Goal: Task Accomplishment & Management: Manage account settings

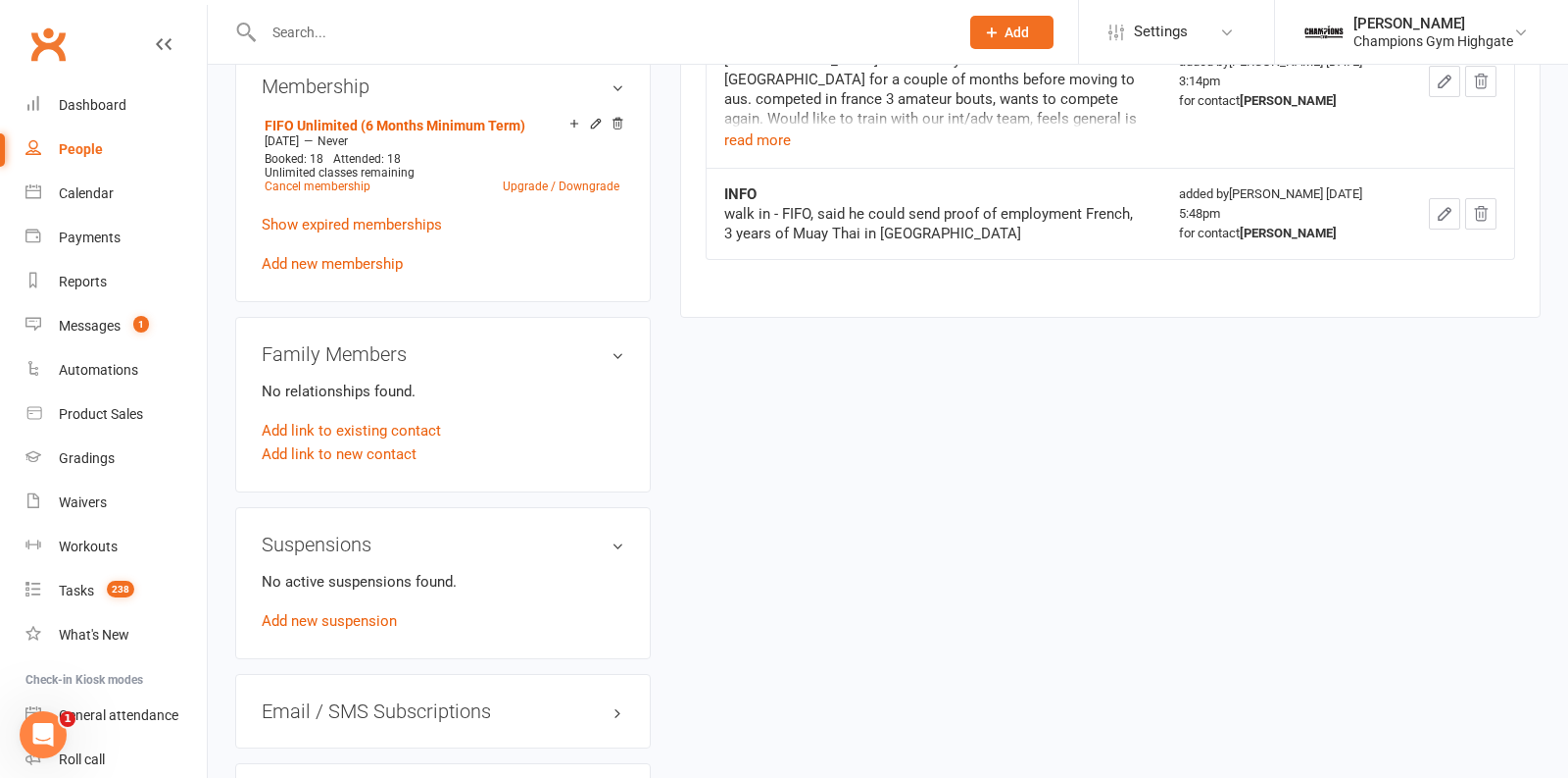
scroll to position [1053, 0]
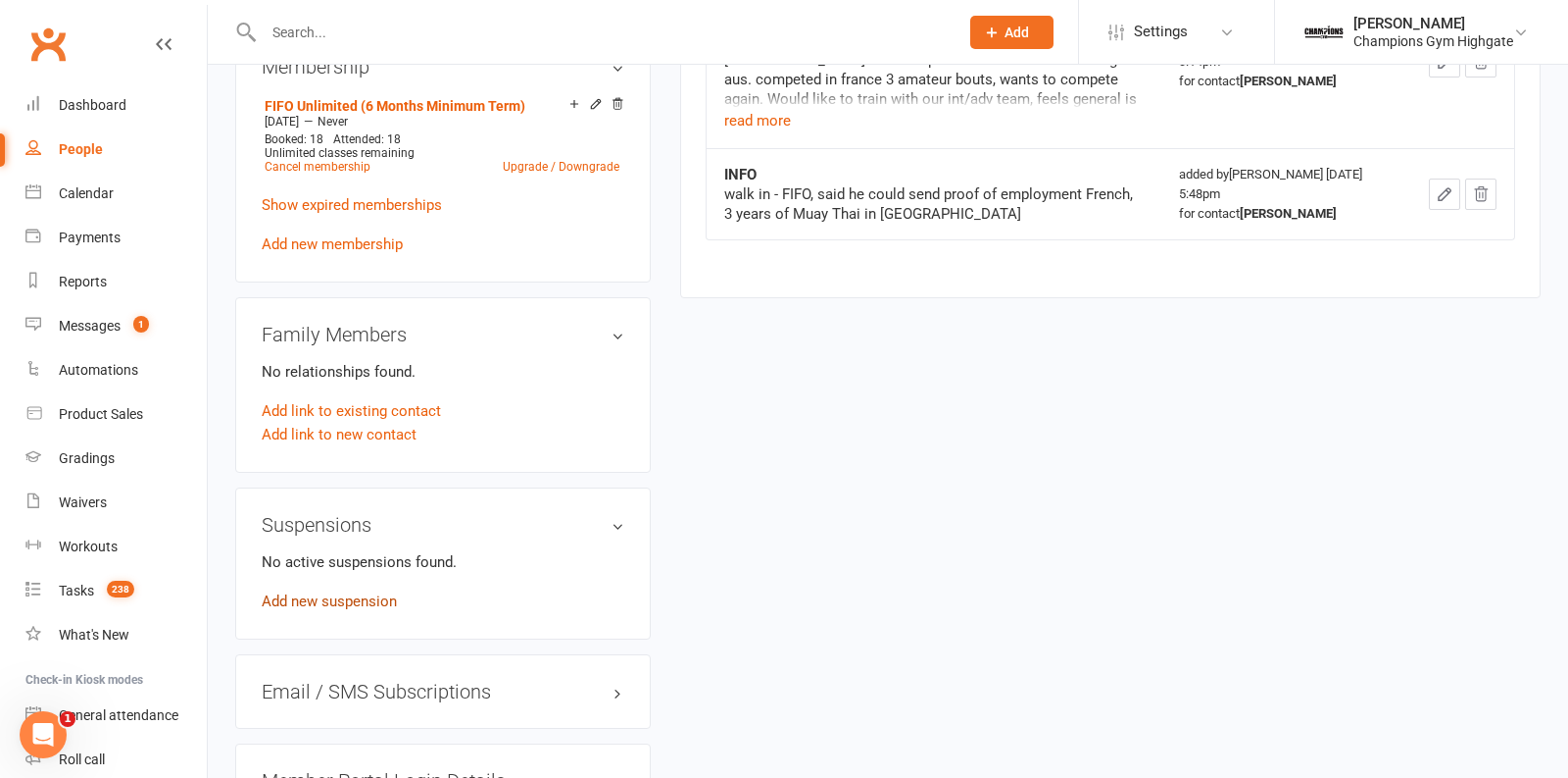
click at [336, 599] on link "Add new suspension" at bounding box center [329, 601] width 136 height 18
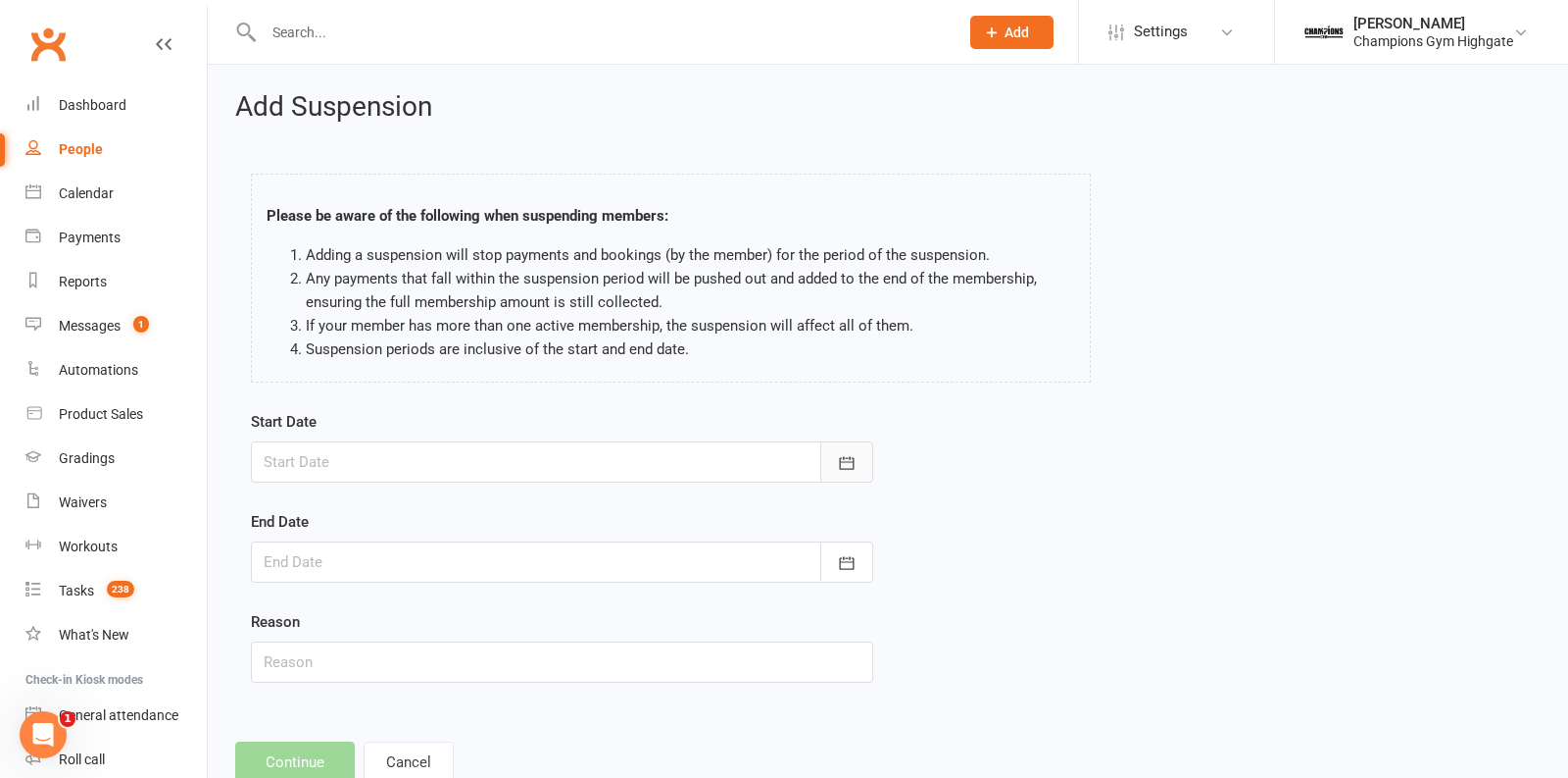
click at [828, 459] on button "button" at bounding box center [846, 462] width 53 height 41
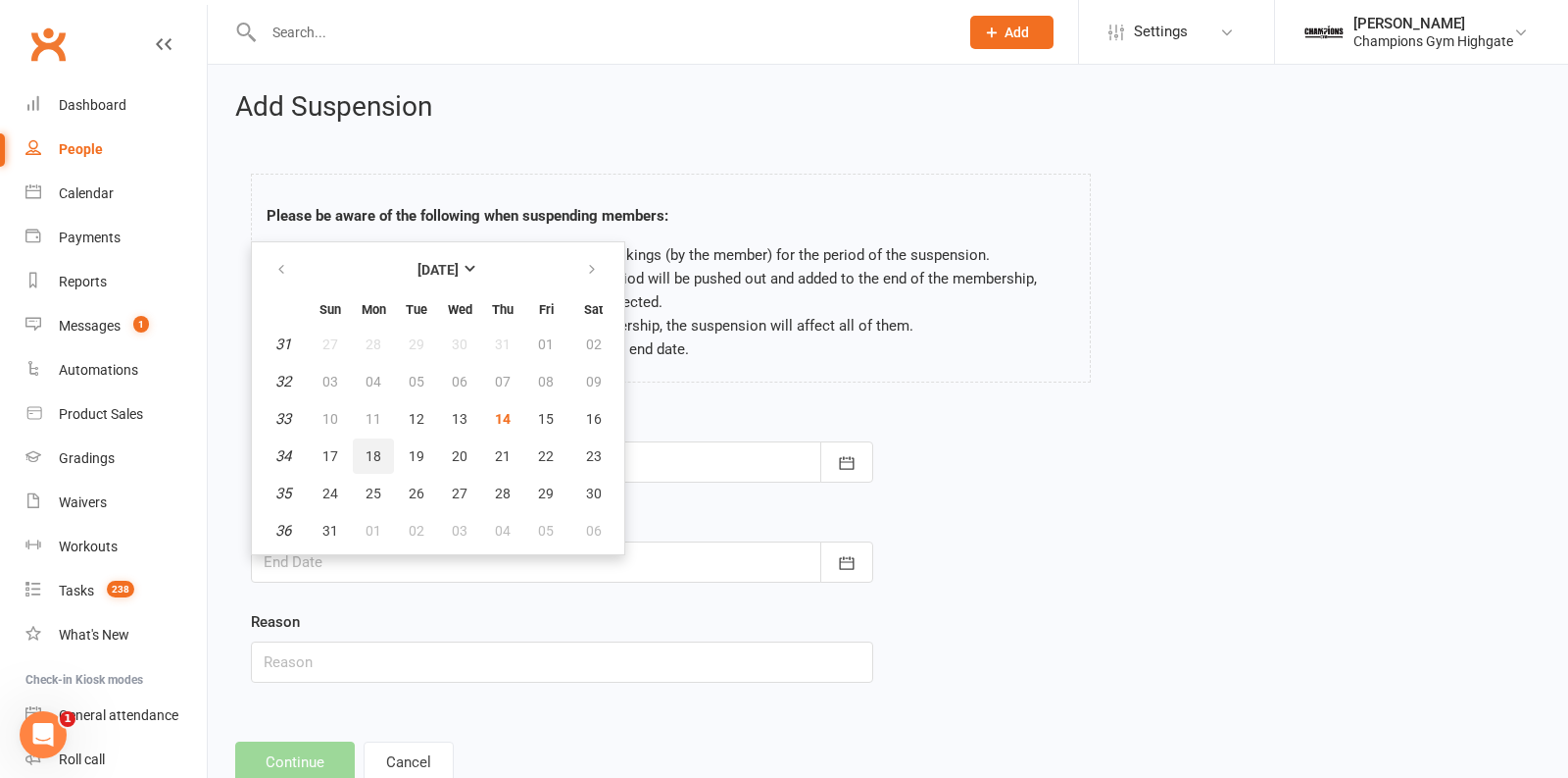
click at [366, 458] on span "18" at bounding box center [374, 456] width 16 height 16
type input "18 Aug 2025"
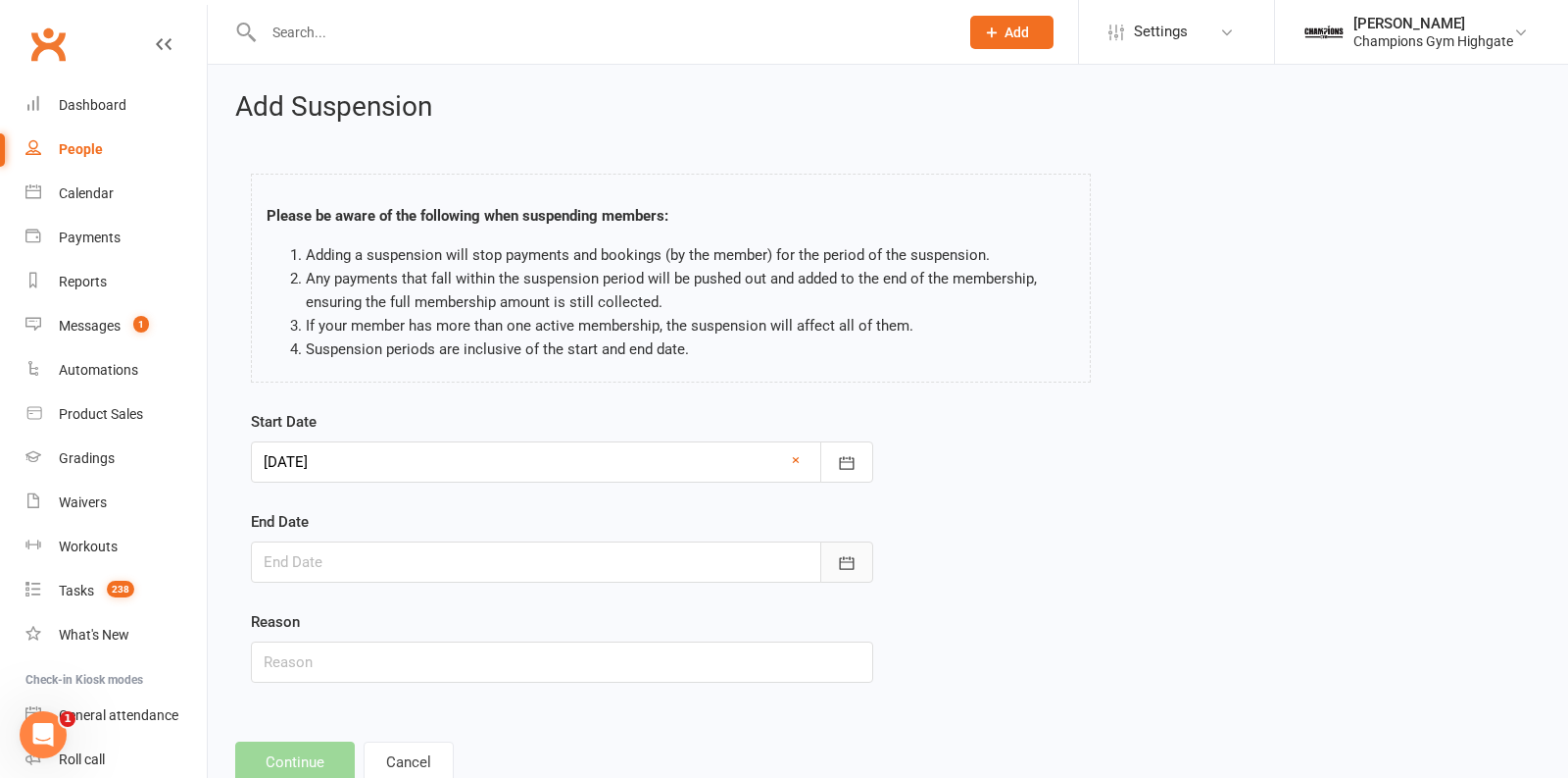
click at [859, 555] on button "button" at bounding box center [846, 562] width 53 height 41
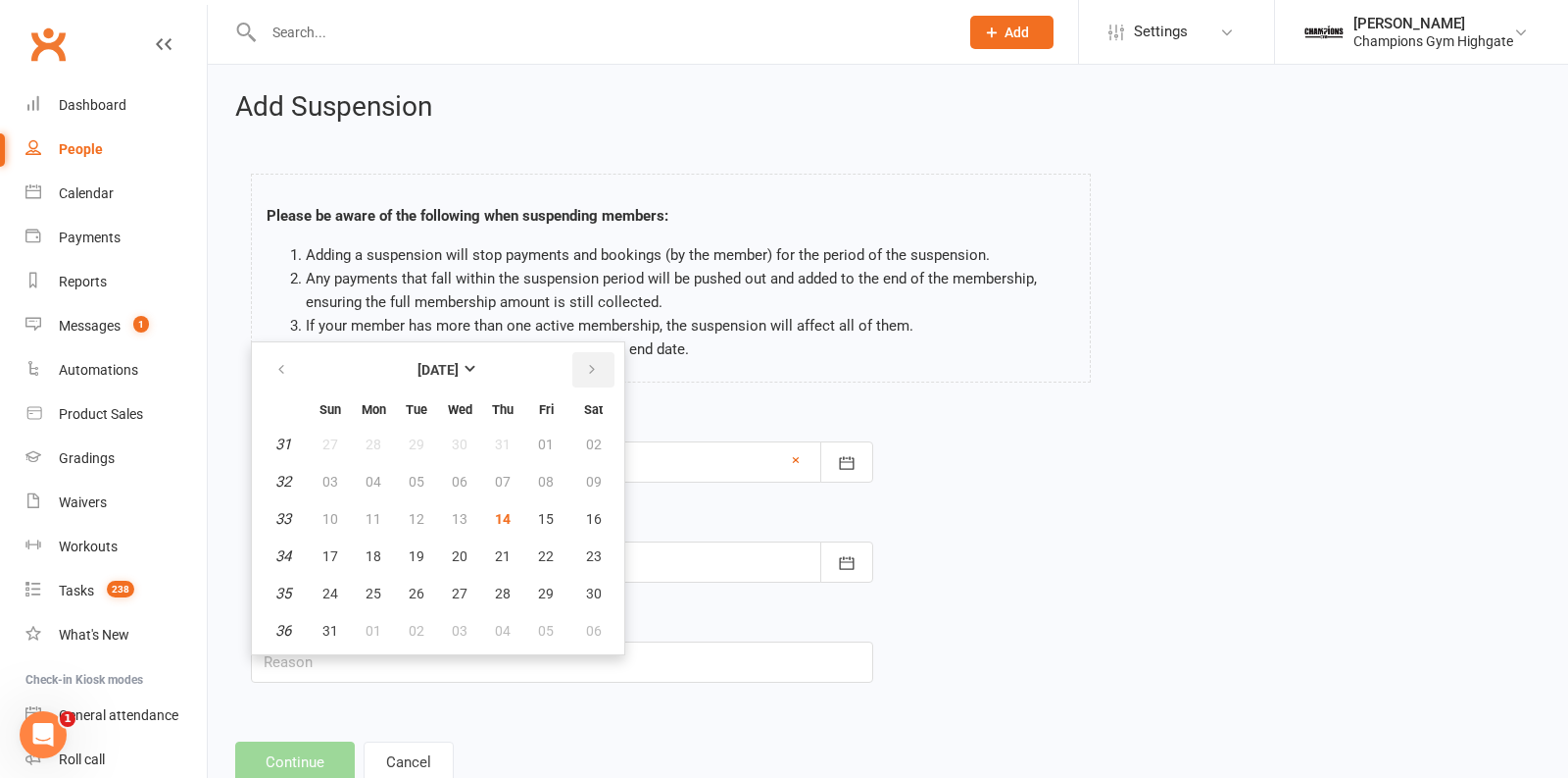
click at [578, 366] on button "button" at bounding box center [593, 370] width 42 height 35
click at [371, 525] on button "15" at bounding box center [374, 518] width 41 height 35
type input "15 Sep 2025"
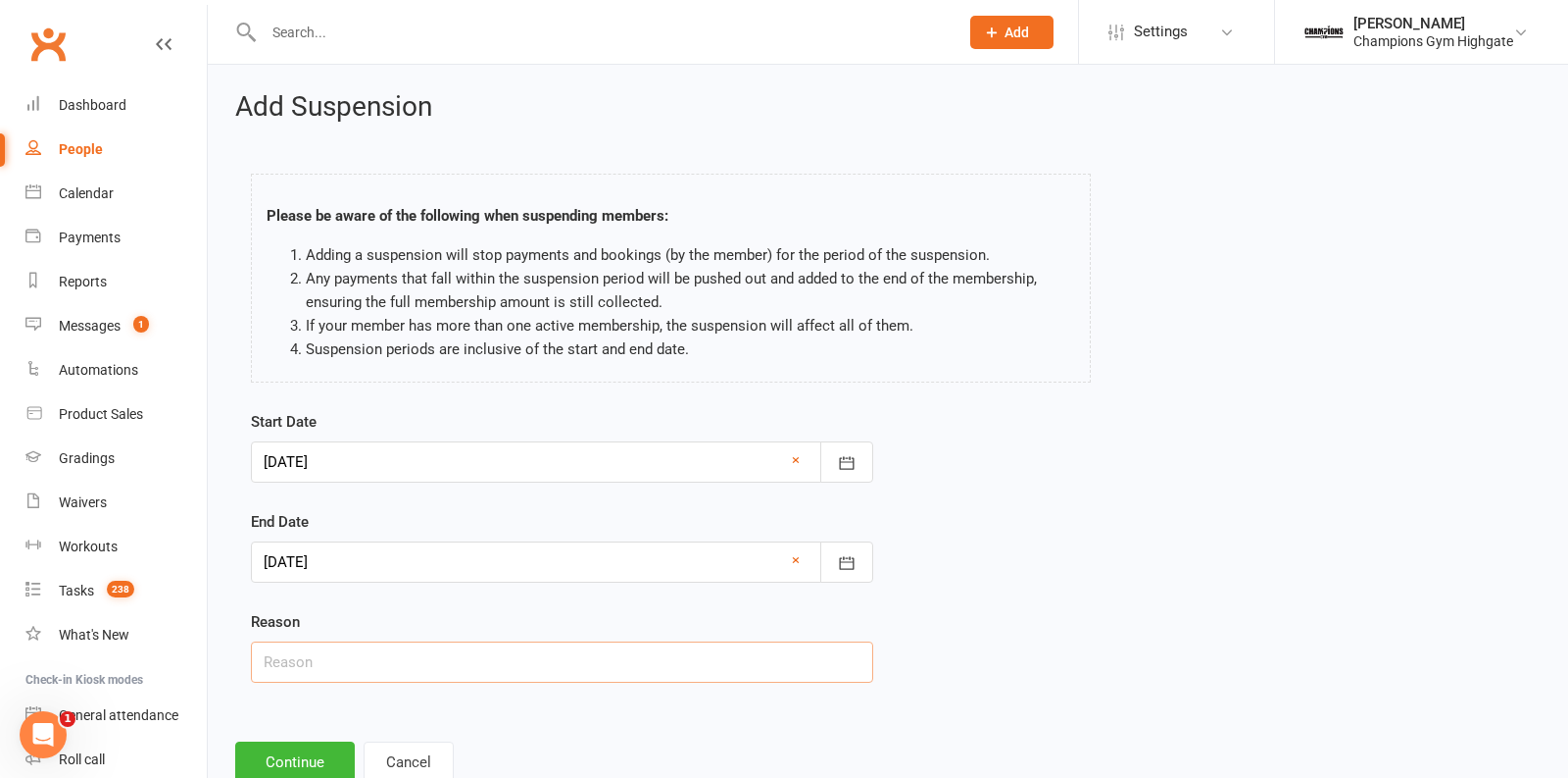
click at [347, 662] on input "text" at bounding box center [561, 662] width 622 height 41
type input "4/4 weeks free suspension used"
click at [407, 752] on button "Cancel" at bounding box center [409, 762] width 90 height 41
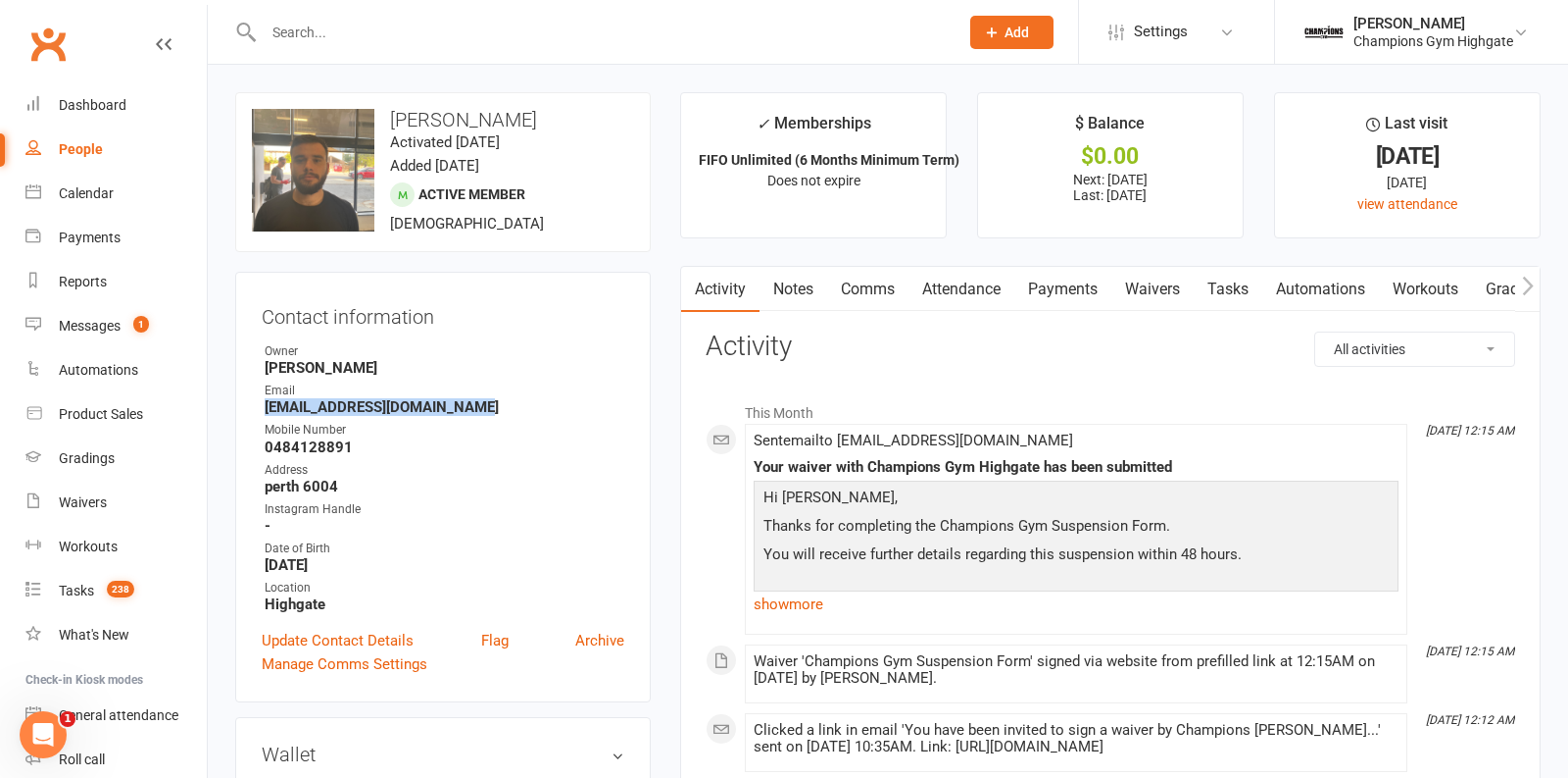
drag, startPoint x: 467, startPoint y: 408, endPoint x: 256, endPoint y: 402, distance: 211.1
click at [256, 402] on div "Contact information Owner Chiara Prince Email louisperrin21850@outlook.fr Mobil…" at bounding box center [442, 487] width 416 height 431
copy strong "louisperrin21850@outlook.fr"
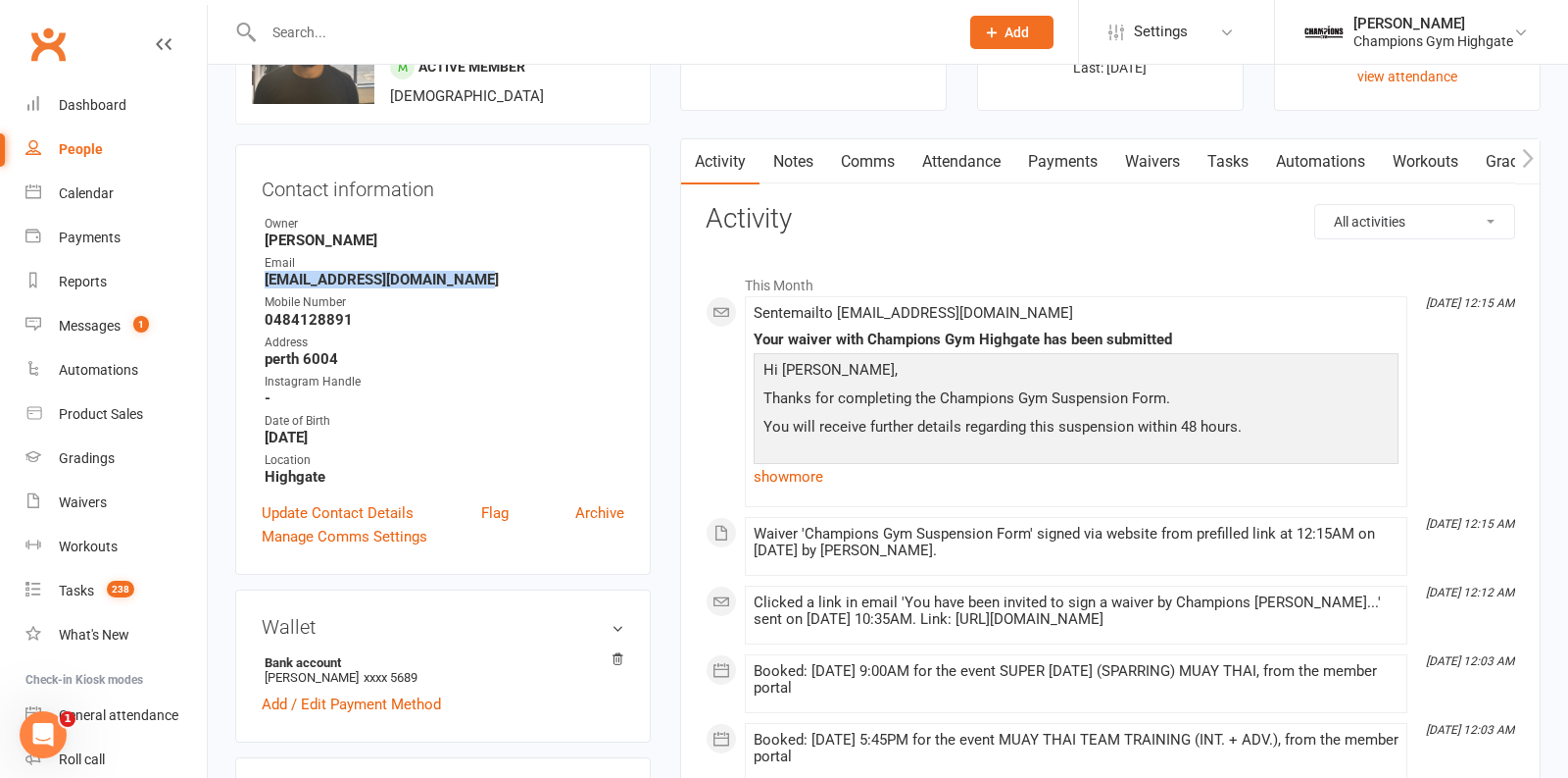
scroll to position [126, 0]
click at [119, 329] on div "Messages" at bounding box center [89, 326] width 62 height 16
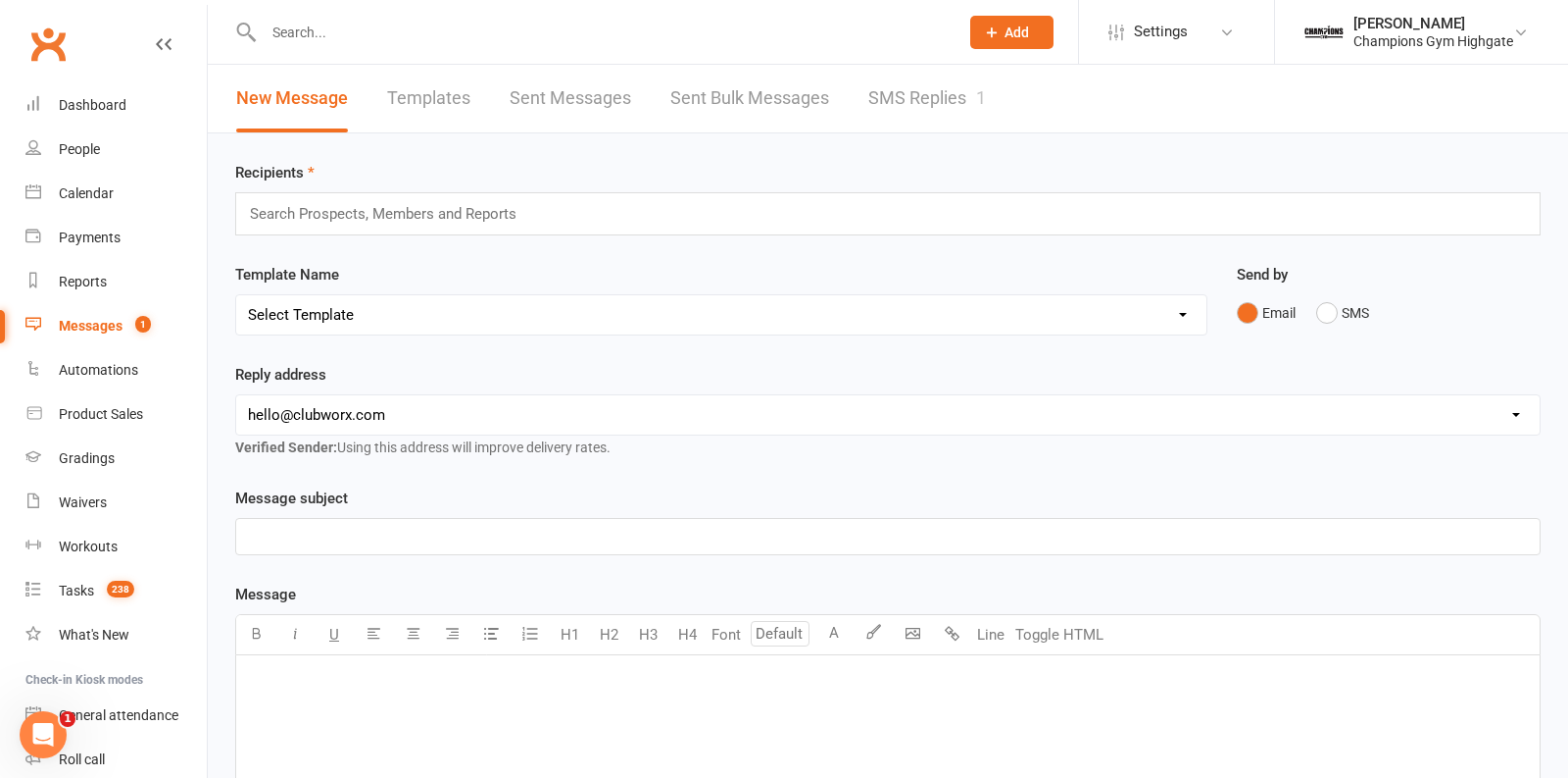
click at [912, 99] on link "SMS Replies 1" at bounding box center [927, 98] width 118 height 68
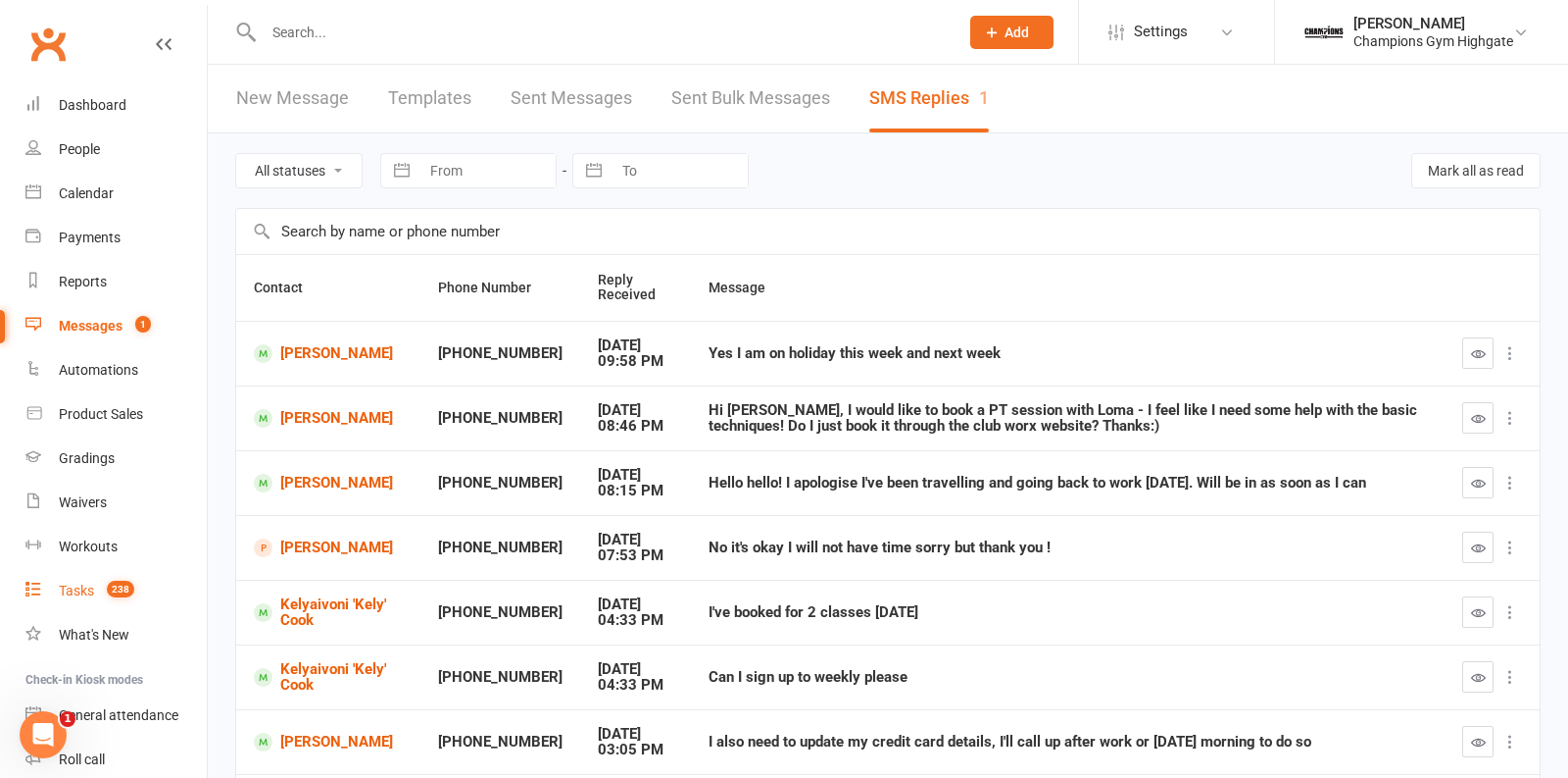
click at [89, 585] on div "Tasks" at bounding box center [77, 590] width 35 height 16
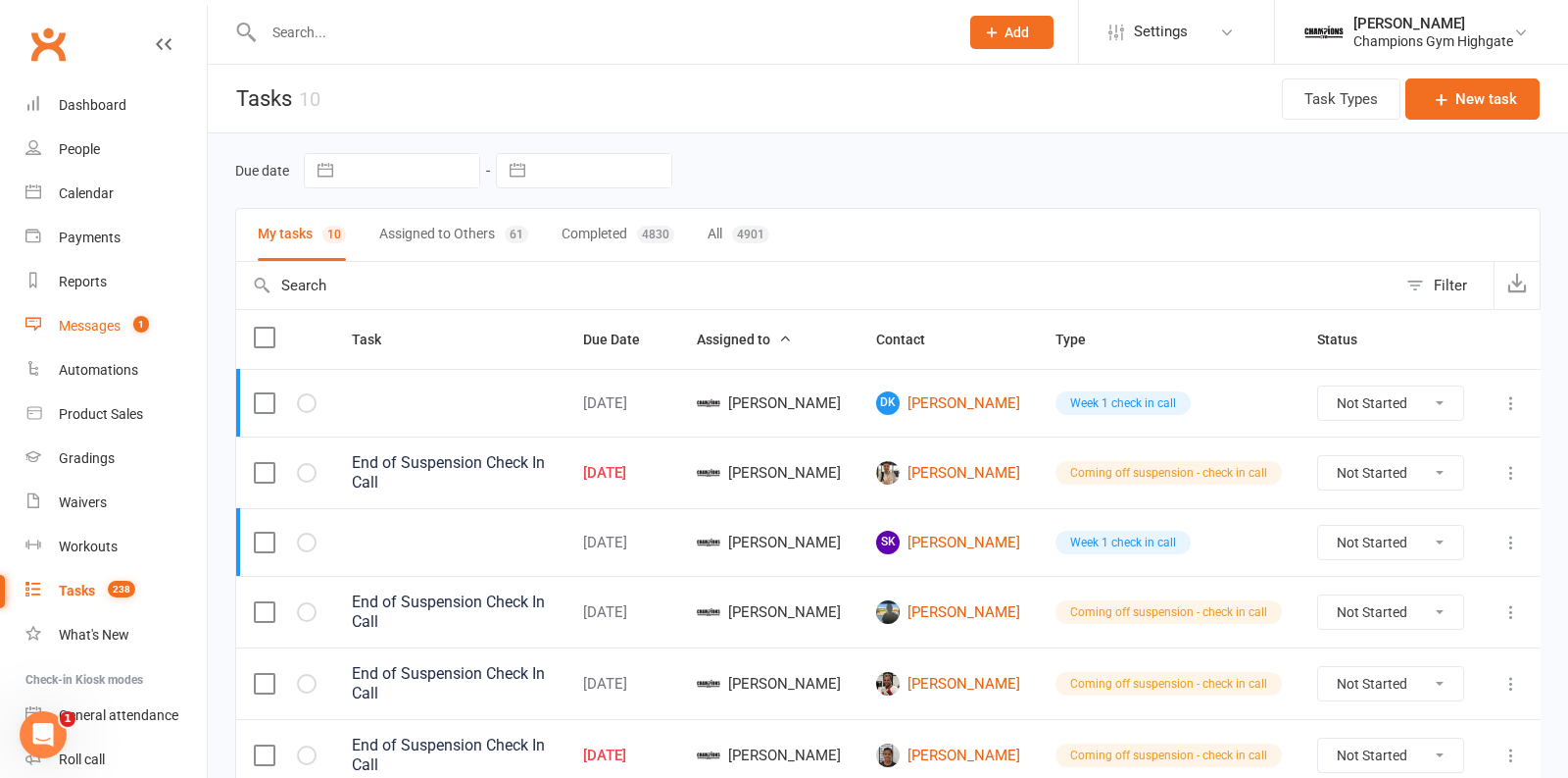
click at [125, 335] on link "Messages 1" at bounding box center [116, 326] width 181 height 44
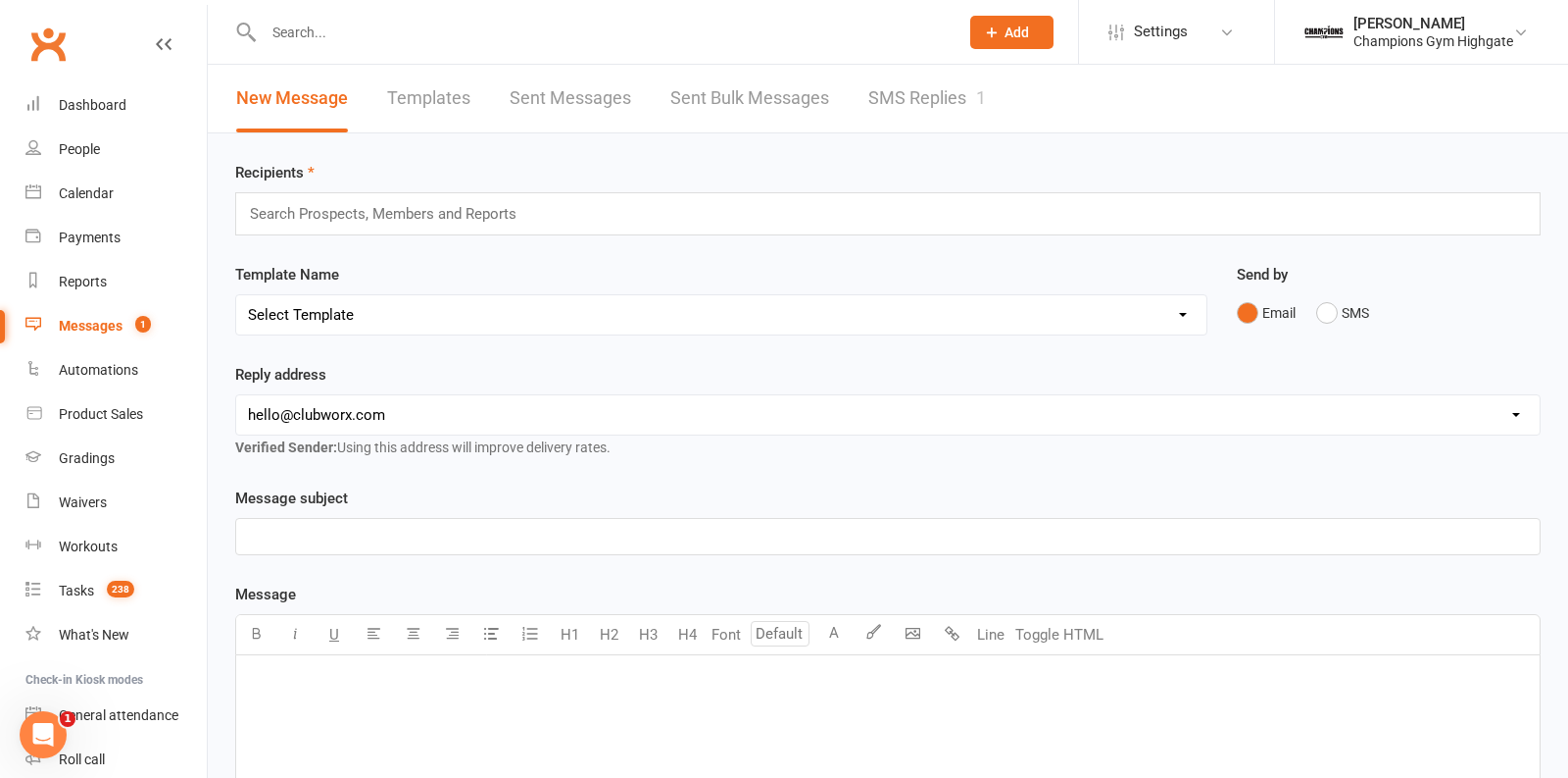
click at [933, 102] on link "SMS Replies 1" at bounding box center [927, 98] width 118 height 68
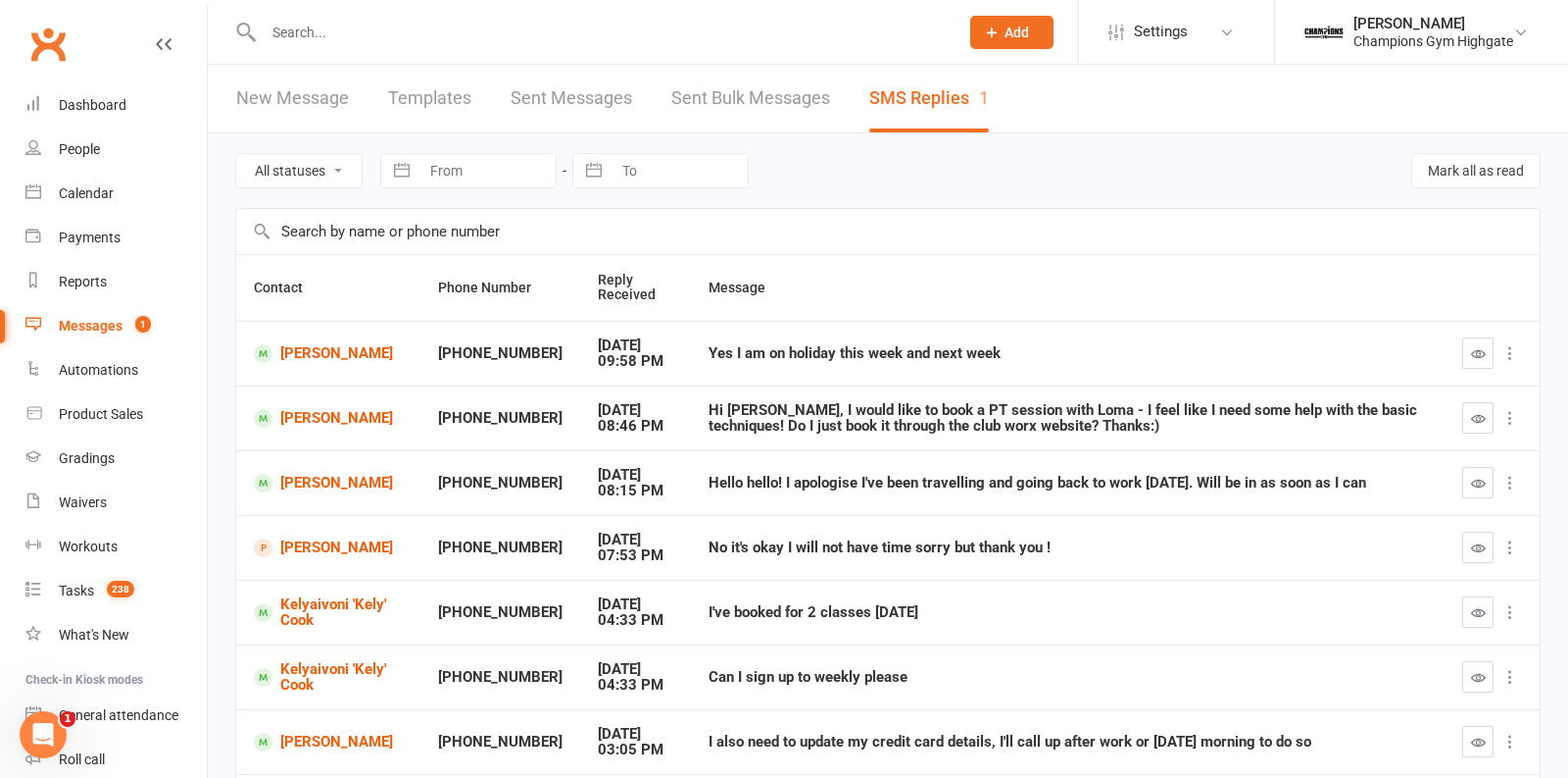
click at [413, 20] on input "text" at bounding box center [601, 32] width 687 height 28
paste input "jjse546@gmail.com"
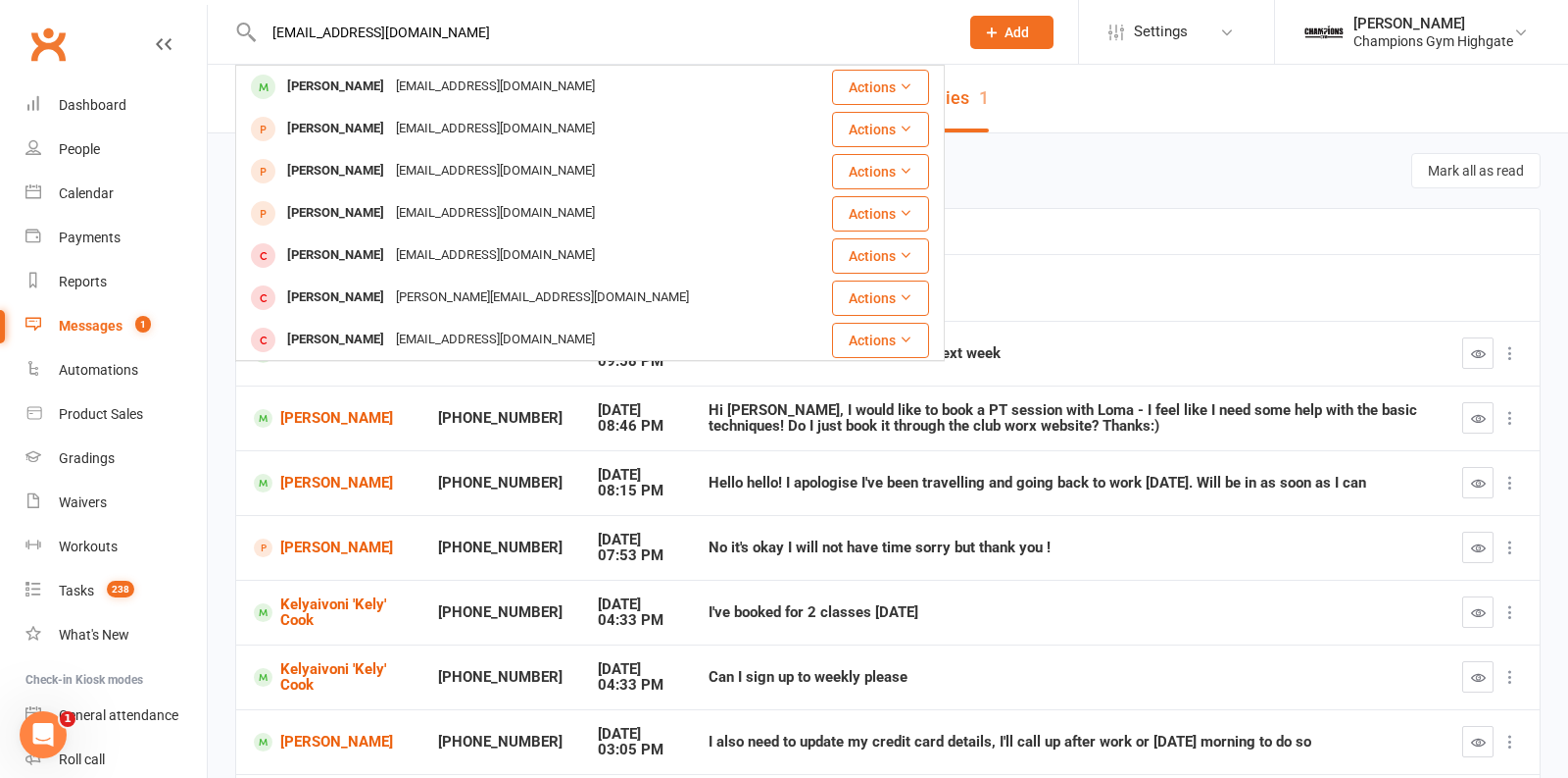
type input "jjse546@gmail.com"
click at [415, 81] on div "jjse546@gmail.com" at bounding box center [495, 87] width 210 height 29
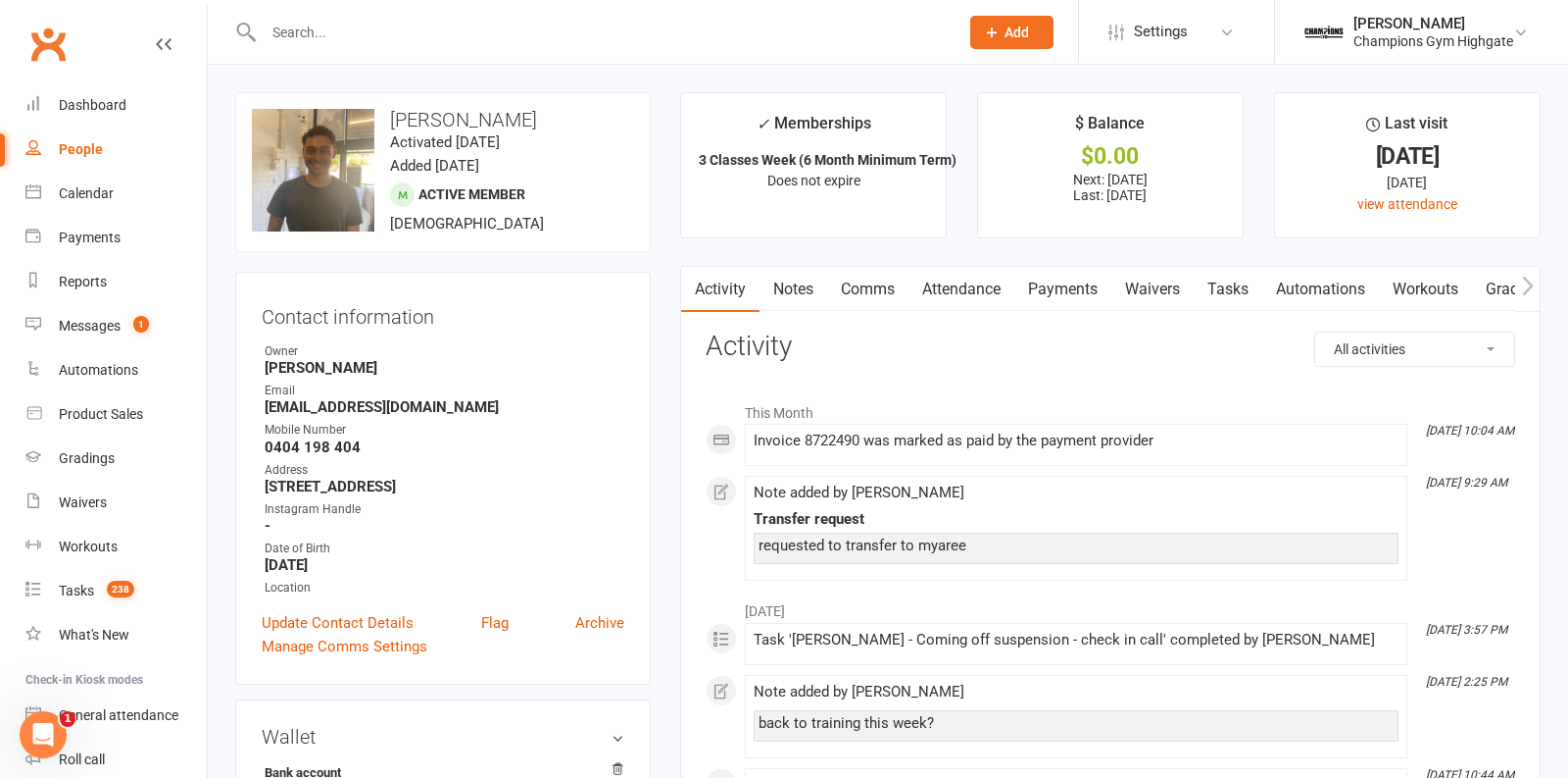
click at [1065, 270] on link "Payments" at bounding box center [1063, 289] width 97 height 45
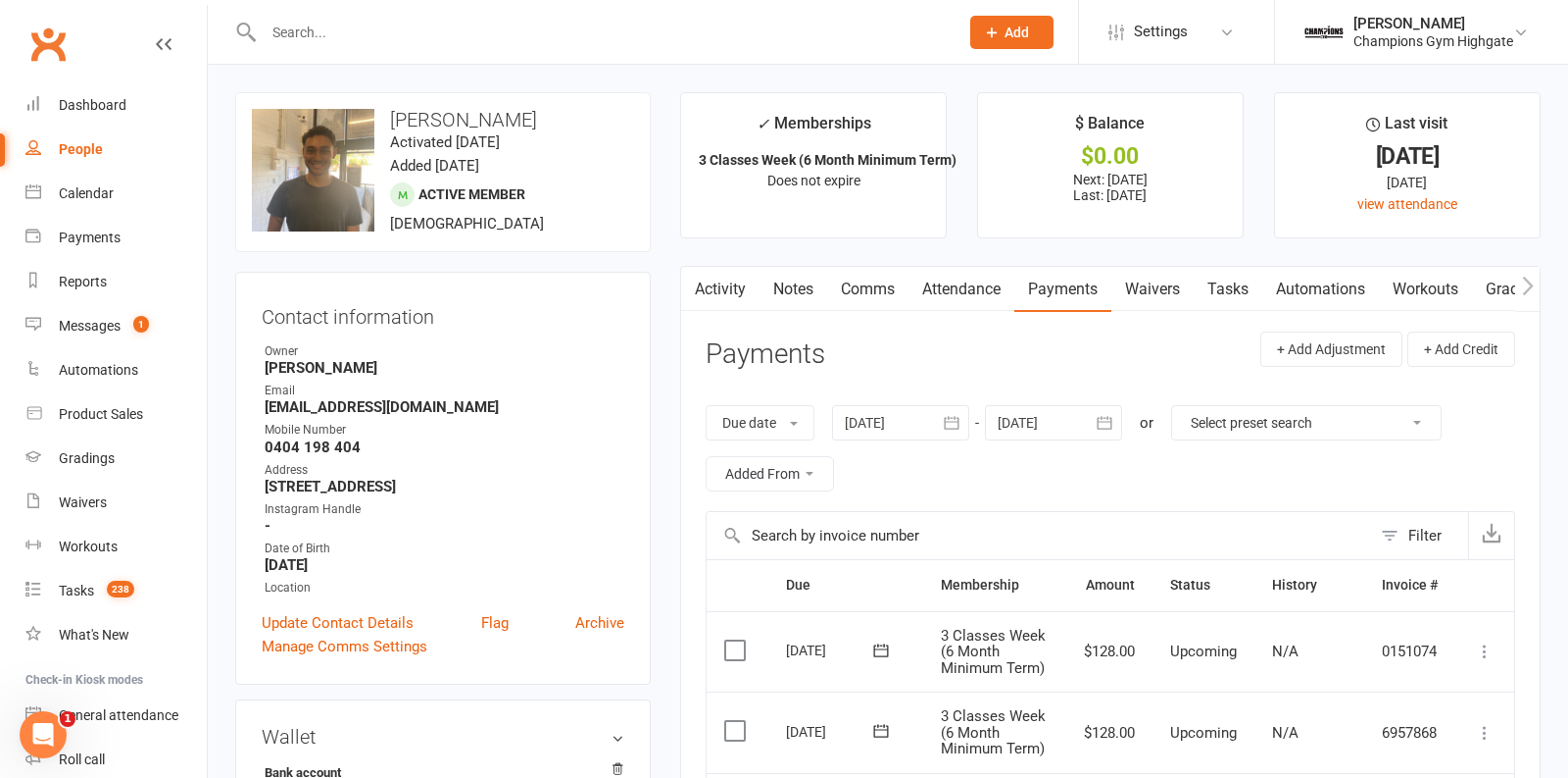
click at [931, 433] on div at bounding box center [900, 423] width 138 height 35
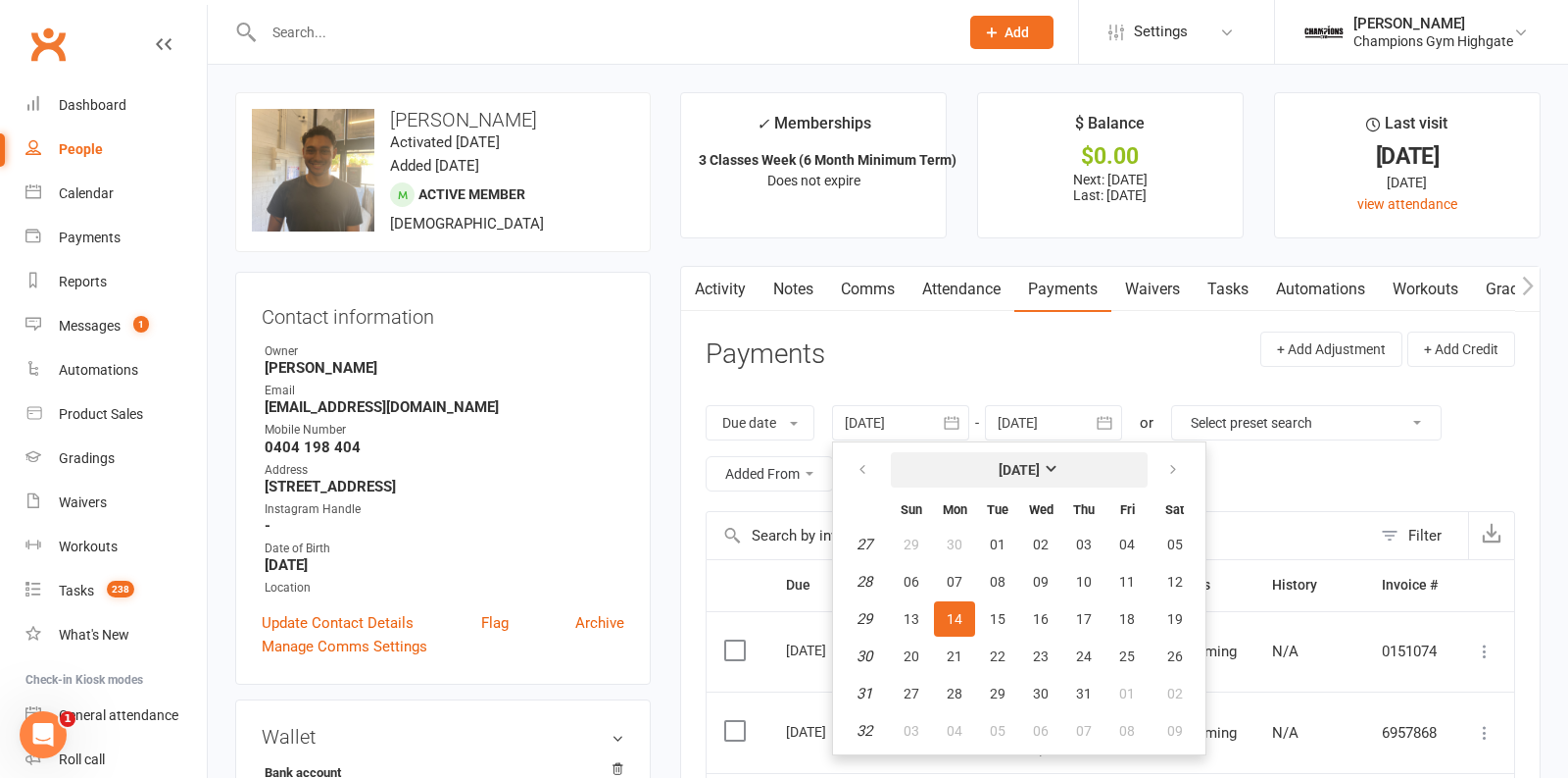
click at [1039, 484] on button "July 2025" at bounding box center [1018, 470] width 257 height 35
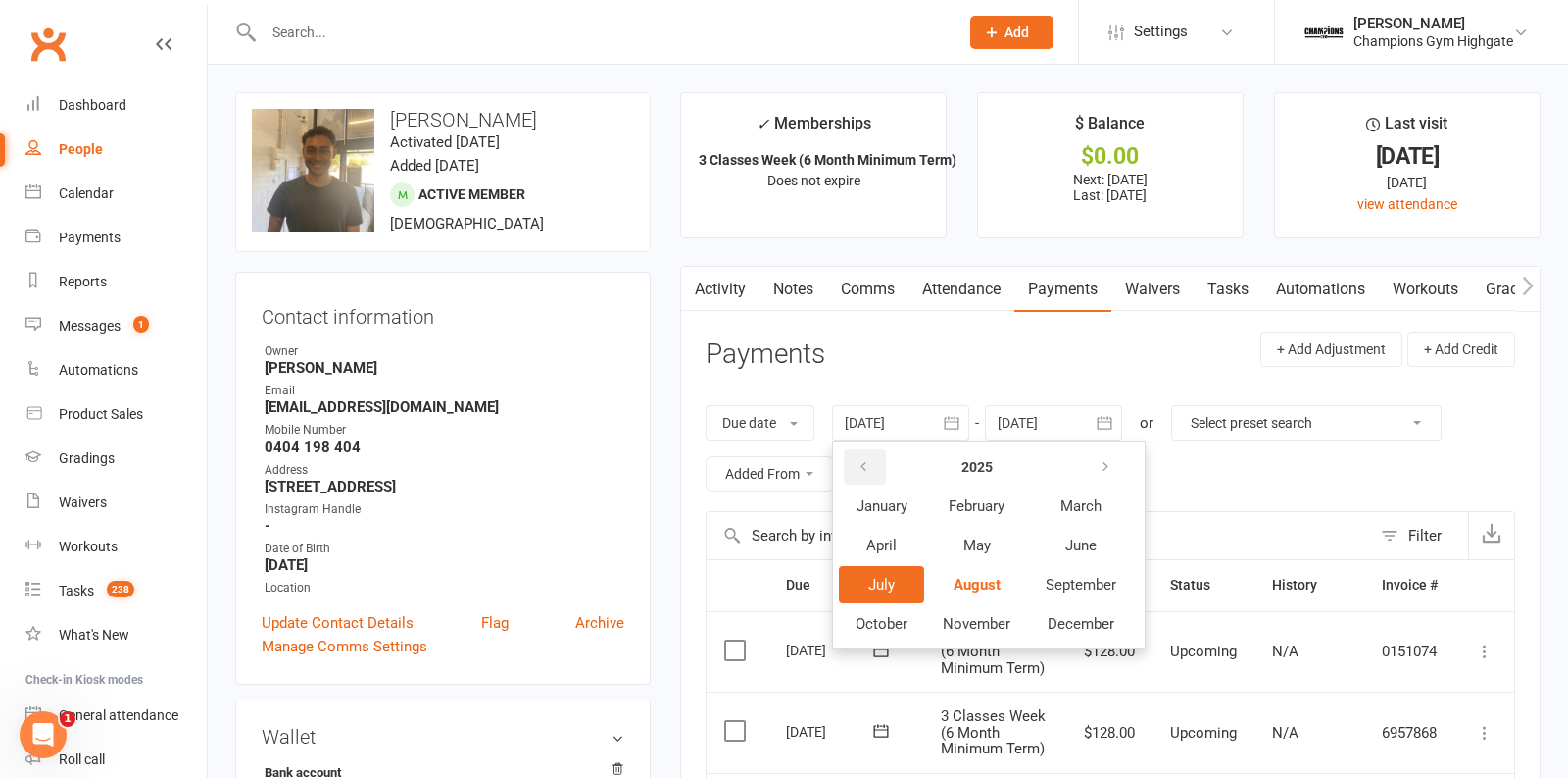
click at [867, 466] on icon "button" at bounding box center [863, 467] width 14 height 16
click at [866, 465] on icon "button" at bounding box center [863, 467] width 14 height 16
click at [883, 505] on span "January" at bounding box center [882, 506] width 51 height 18
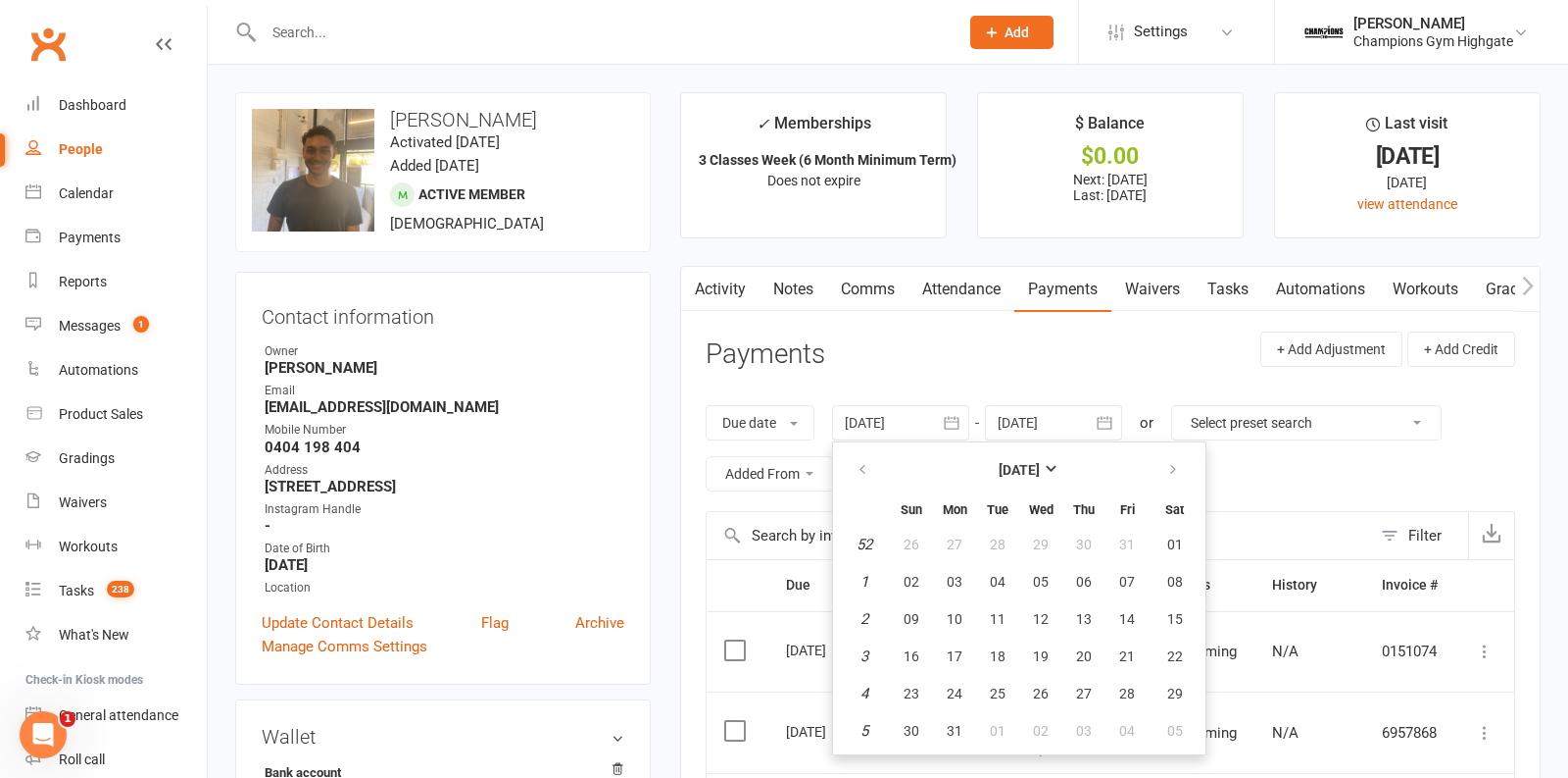
click at [938, 518] on th "Mon" at bounding box center [955, 509] width 41 height 31
click at [929, 546] on button "26" at bounding box center [911, 544] width 41 height 35
type input "26 Dec 2021"
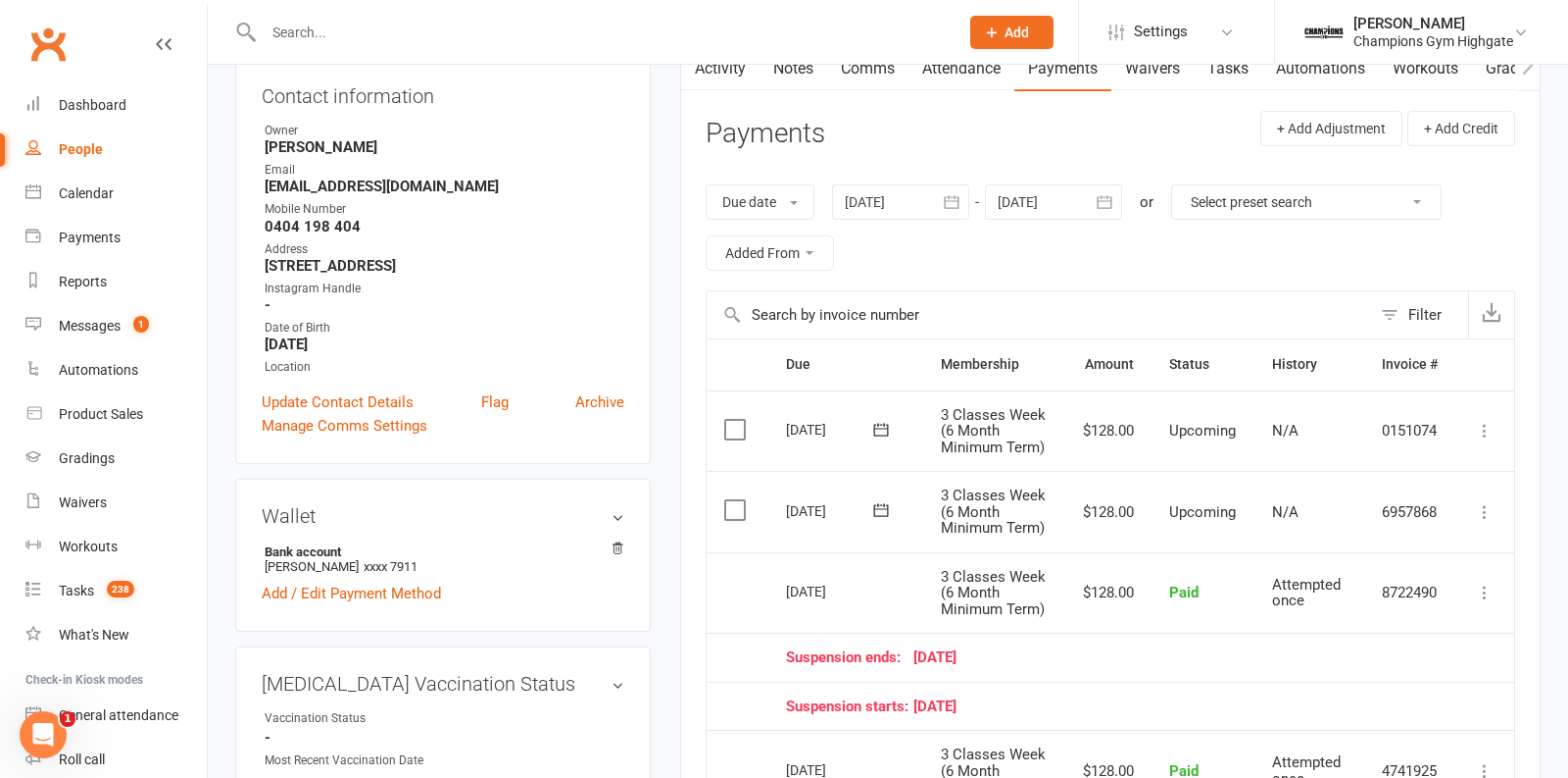
scroll to position [219, 0]
click at [383, 41] on input "text" at bounding box center [601, 32] width 687 height 28
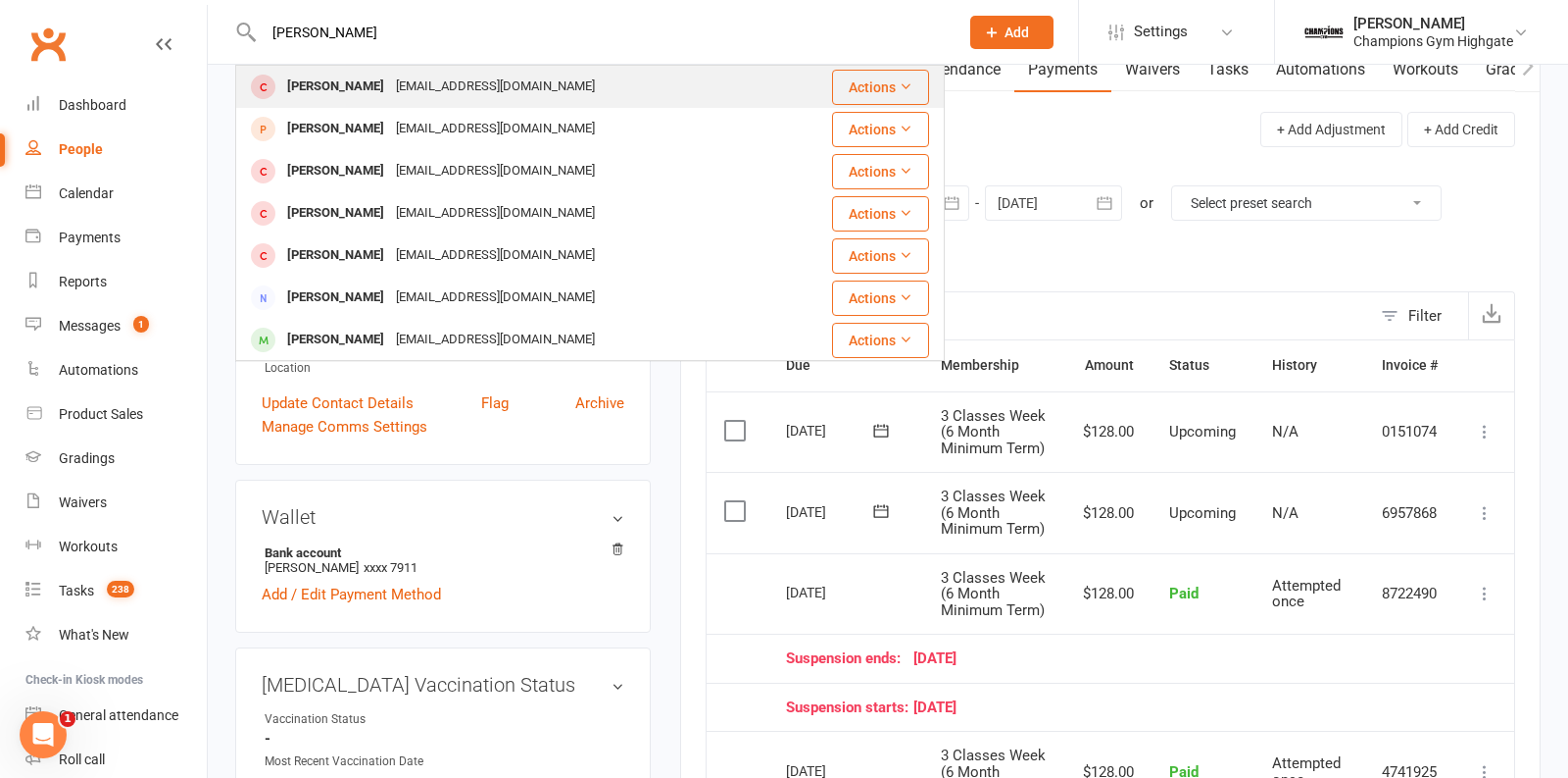
type input "david trap"
click at [403, 78] on div "dntrapnell@gmail.com" at bounding box center [495, 87] width 210 height 29
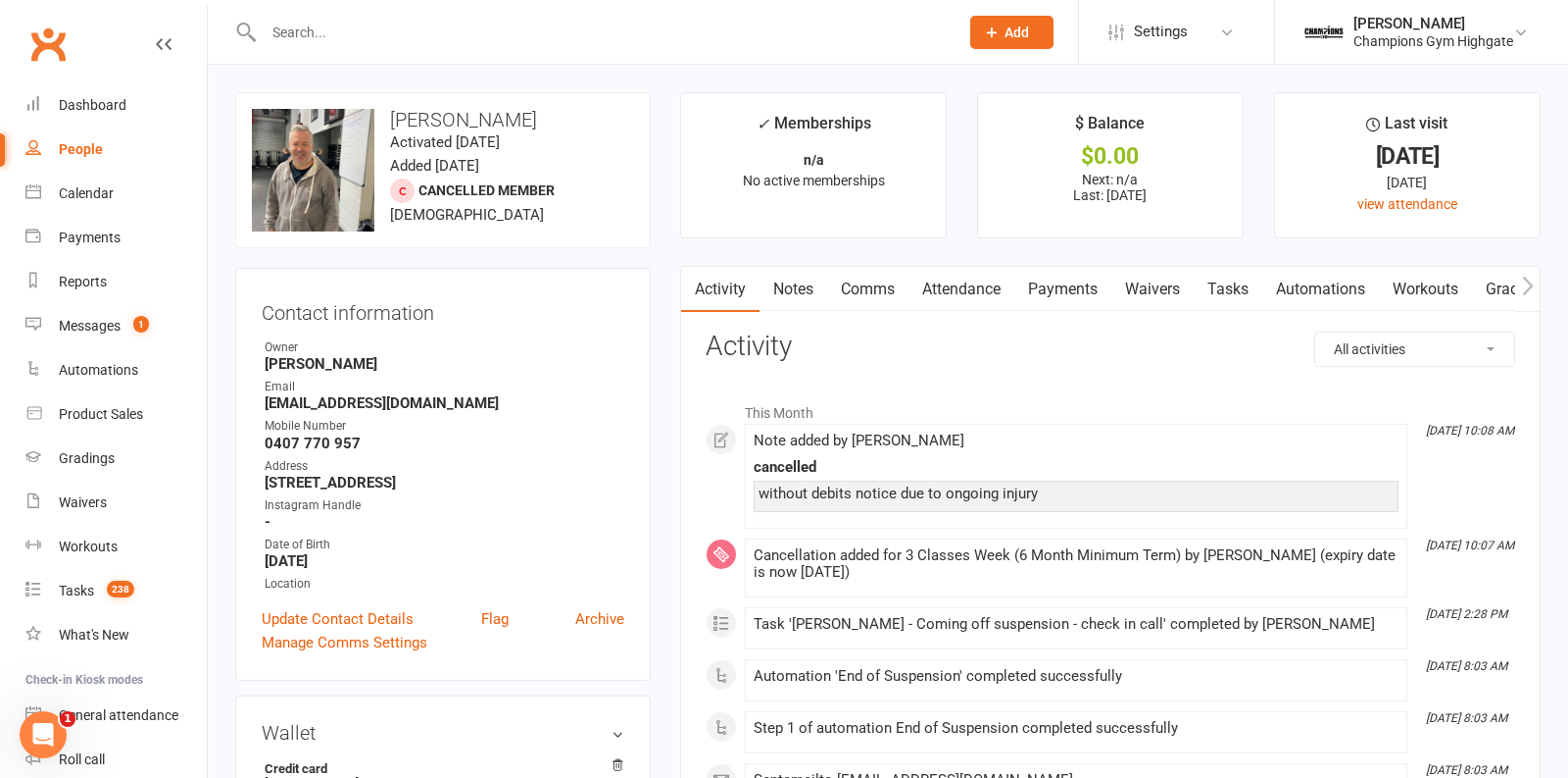
click at [799, 272] on link "Notes" at bounding box center [793, 289] width 68 height 45
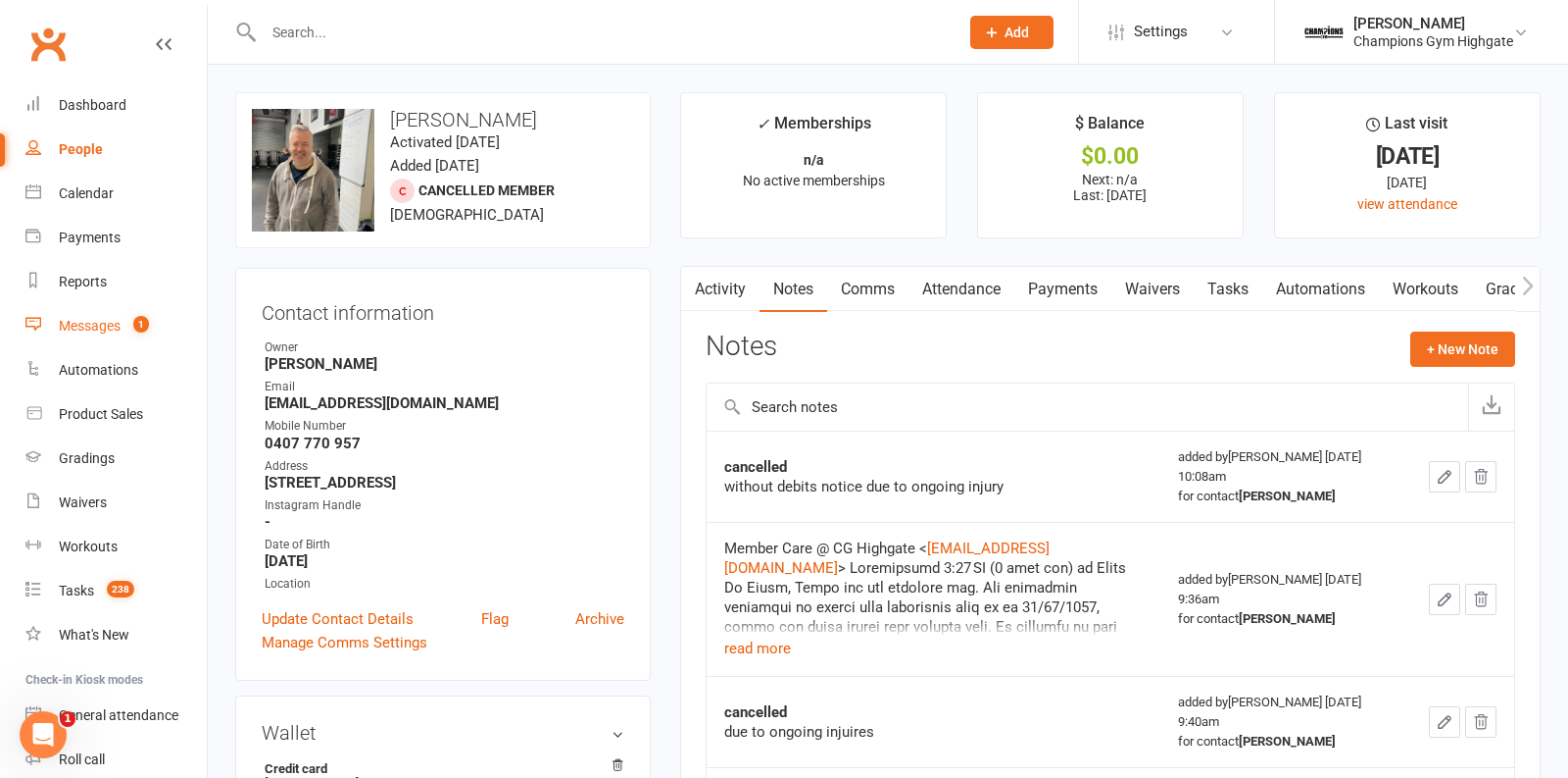
click at [101, 325] on div "Messages" at bounding box center [89, 326] width 62 height 16
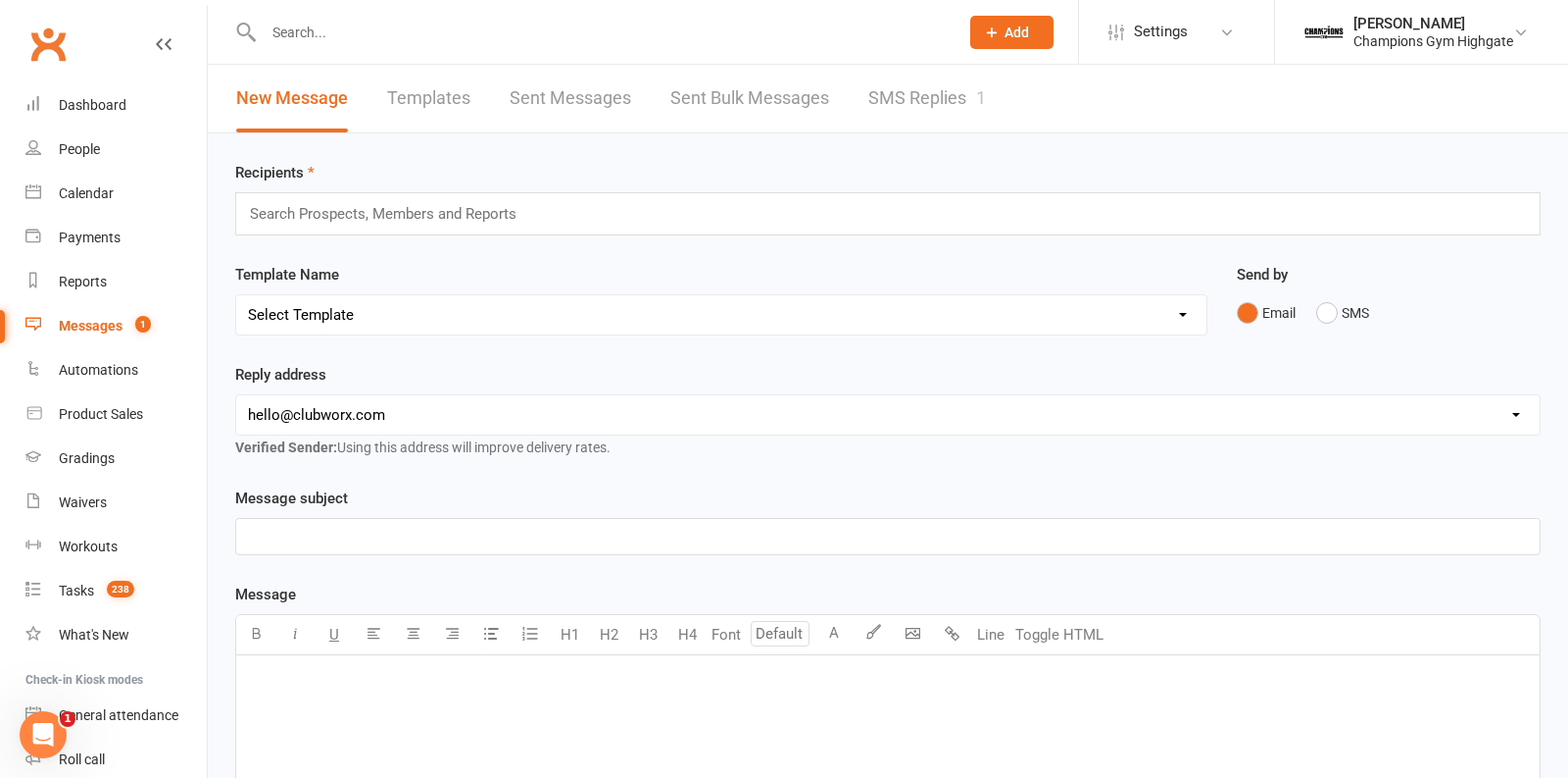
click at [948, 112] on link "SMS Replies 1" at bounding box center [927, 98] width 118 height 68
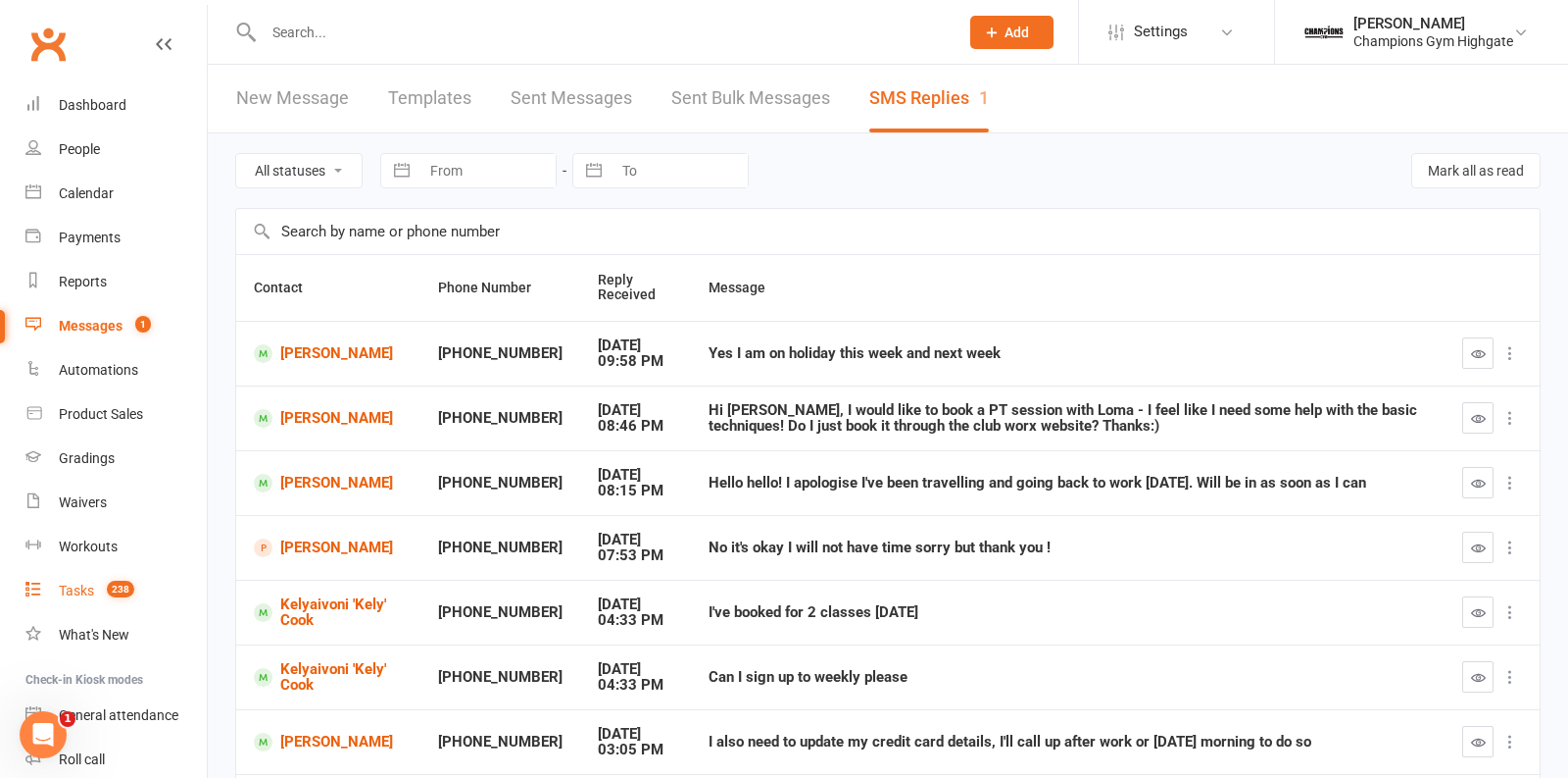
click at [95, 601] on link "Tasks 238" at bounding box center [116, 590] width 181 height 44
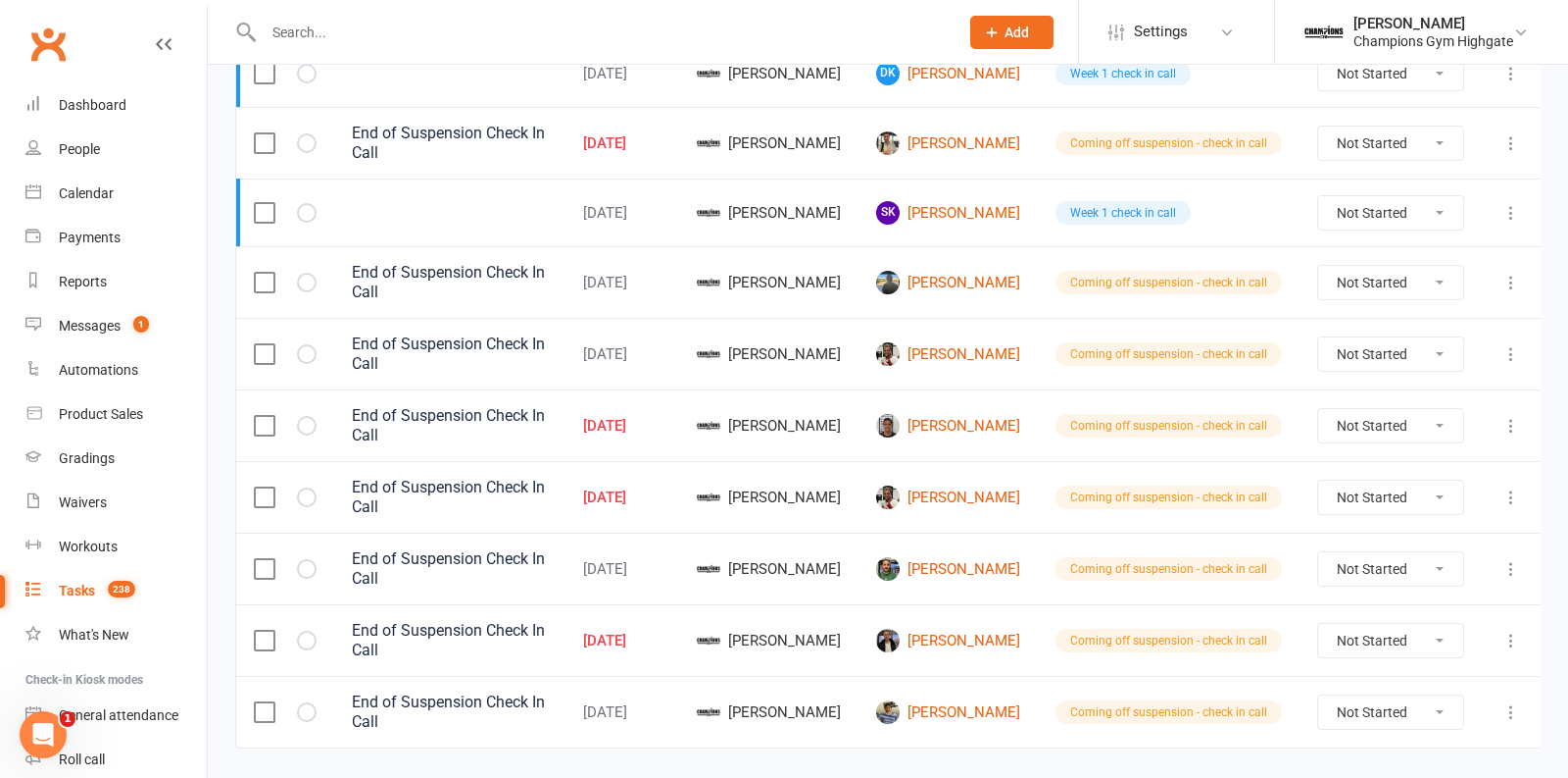
scroll to position [335, 0]
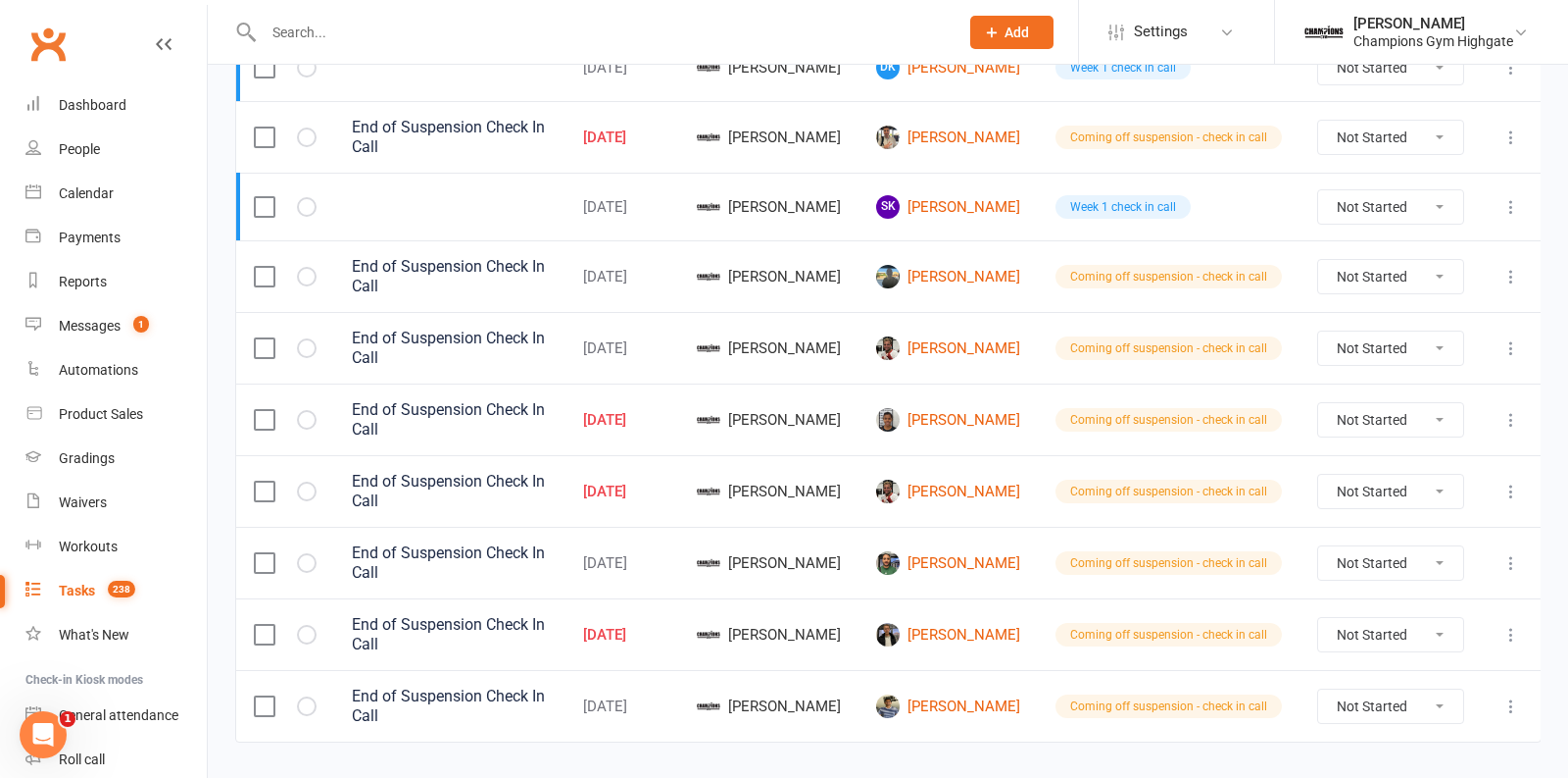
click at [427, 34] on input "text" at bounding box center [601, 32] width 687 height 28
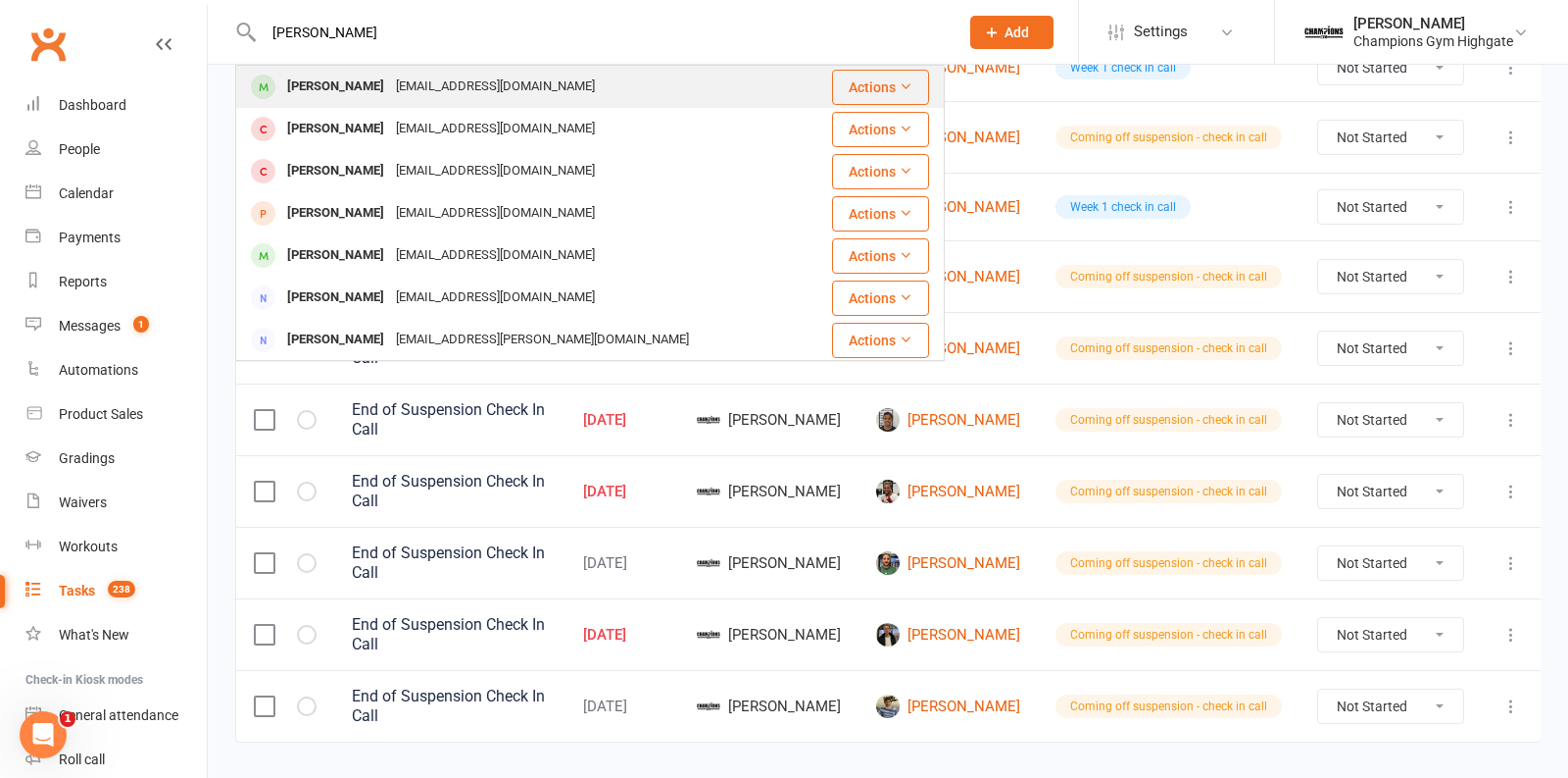
type input "david k"
click at [459, 78] on div "davekeay68@gmail.com" at bounding box center [495, 87] width 210 height 29
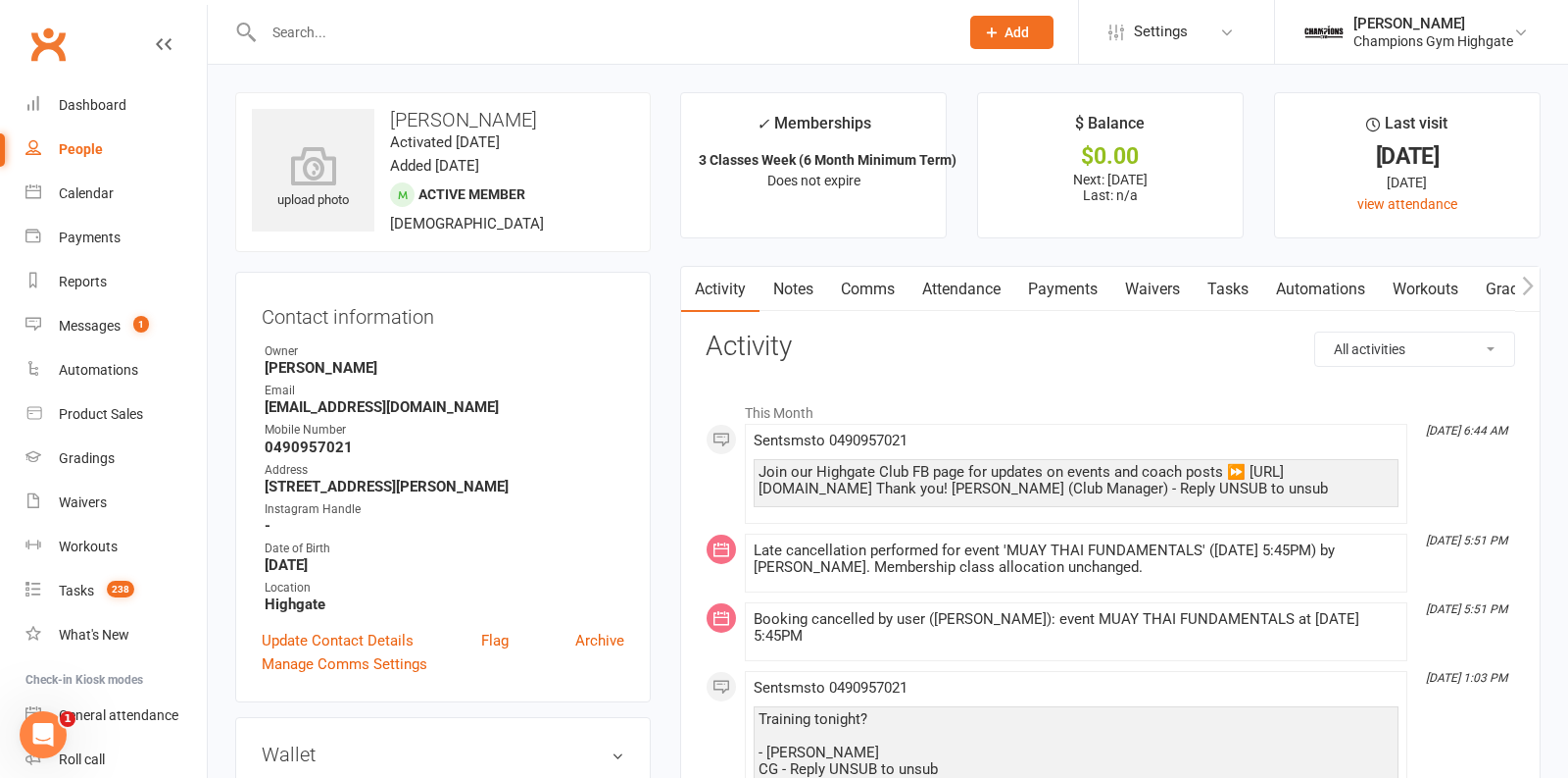
click at [1159, 276] on link "Waivers" at bounding box center [1153, 289] width 83 height 45
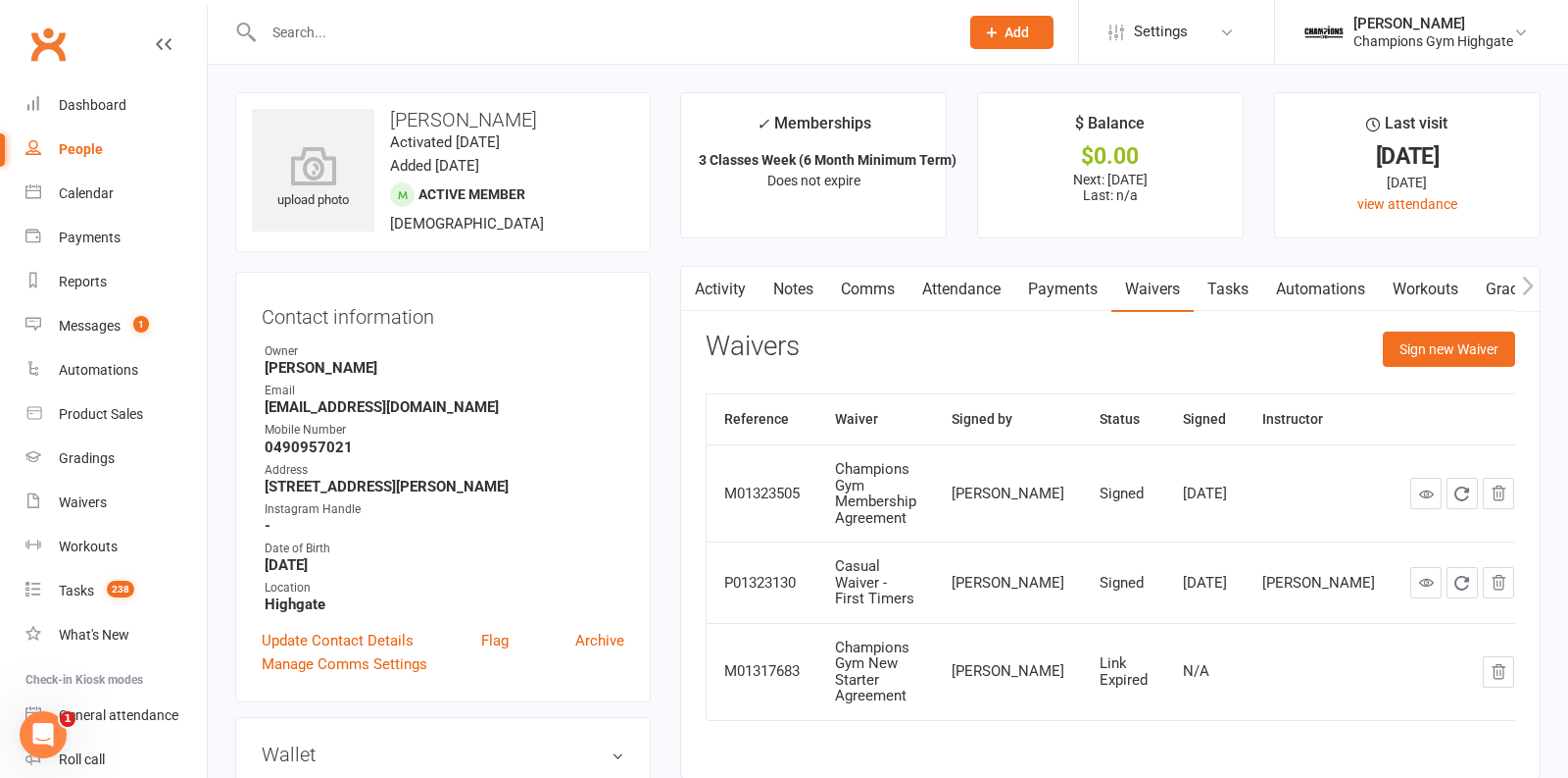
click at [961, 287] on link "Attendance" at bounding box center [961, 289] width 106 height 45
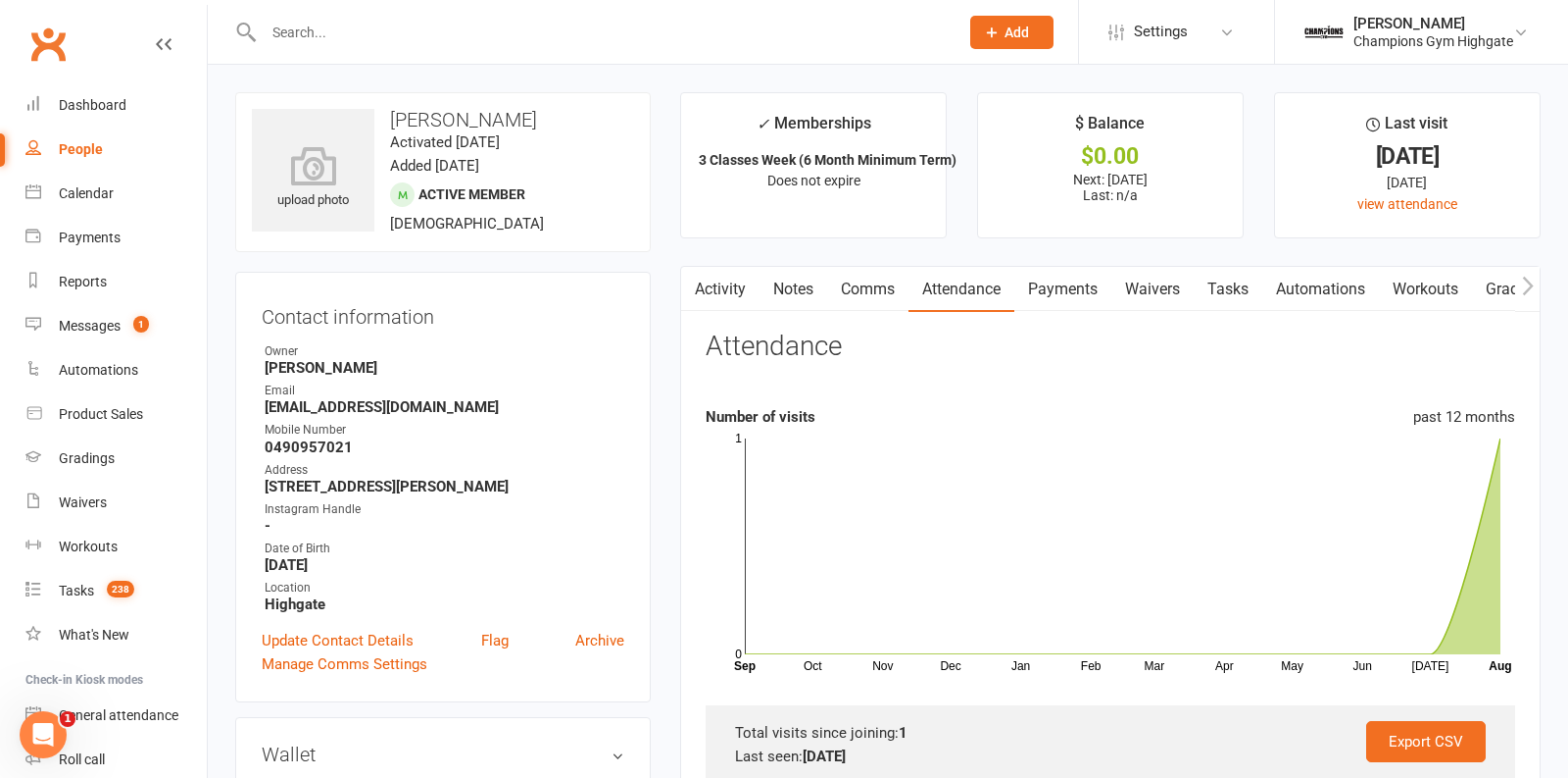
click at [1058, 281] on link "Payments" at bounding box center [1063, 289] width 97 height 45
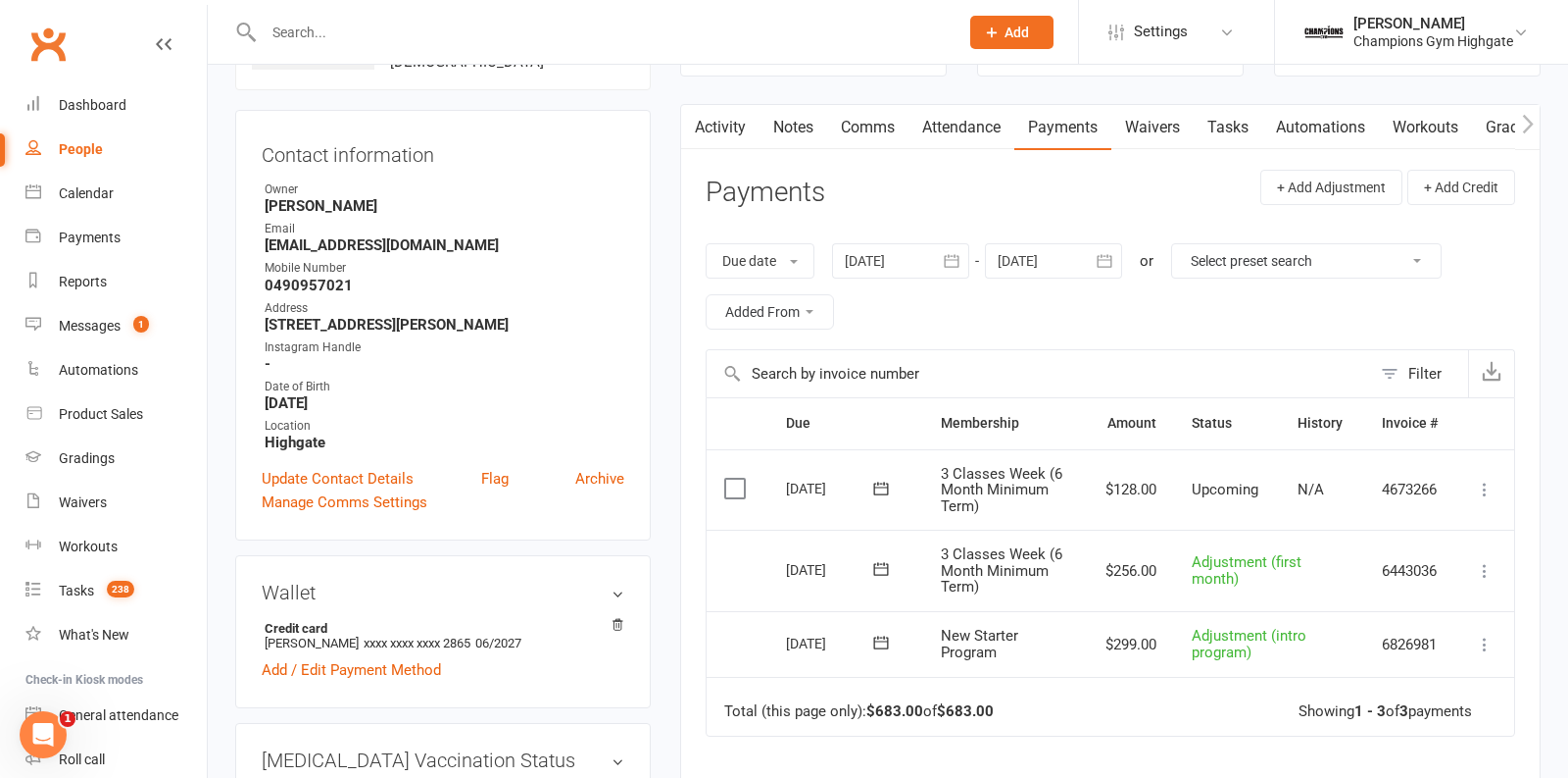
scroll to position [160, 0]
click at [802, 128] on link "Notes" at bounding box center [793, 130] width 68 height 45
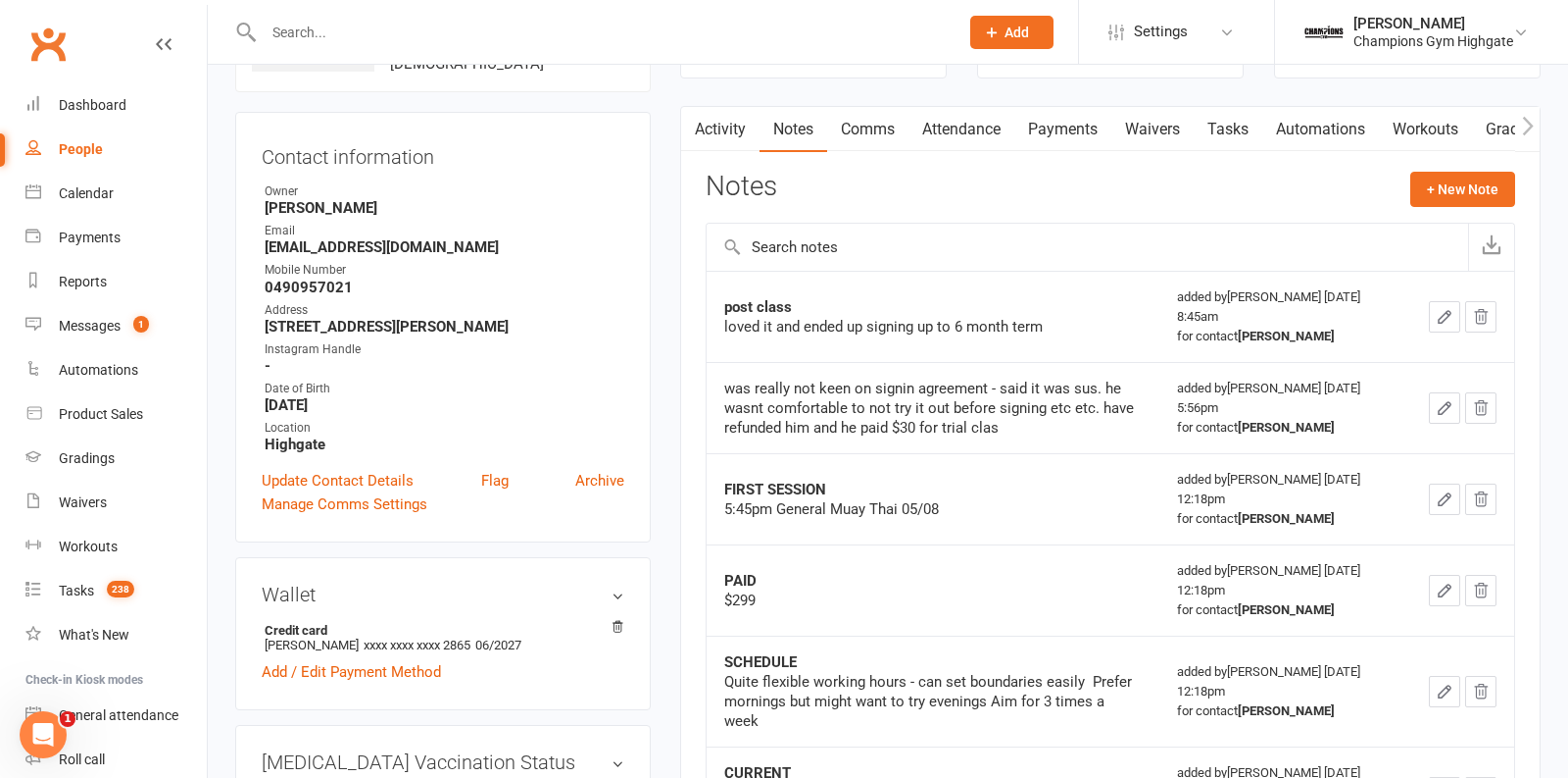
click at [1060, 140] on link "Payments" at bounding box center [1063, 130] width 97 height 45
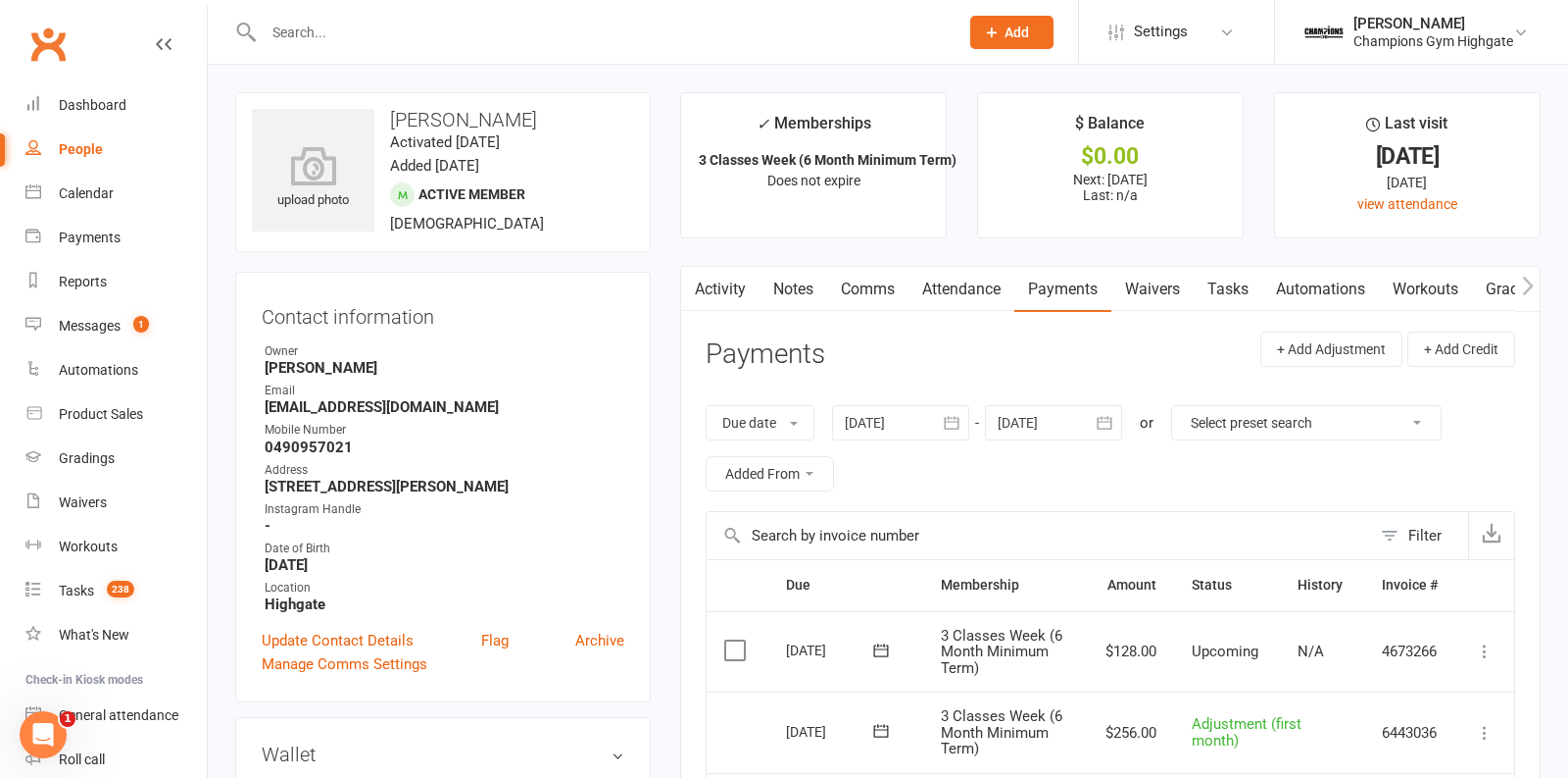
click at [954, 287] on link "Attendance" at bounding box center [961, 289] width 106 height 45
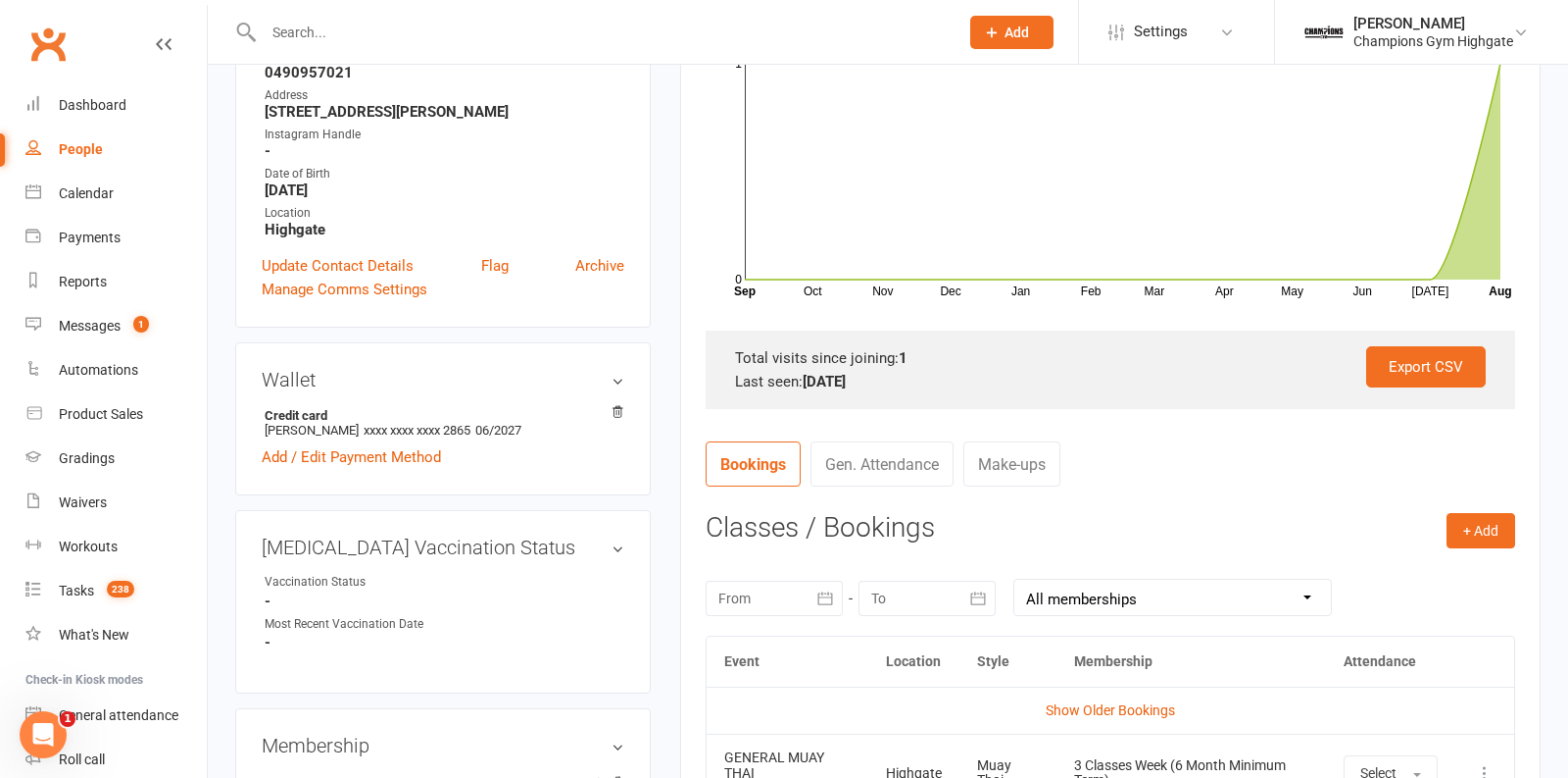
scroll to position [696, 0]
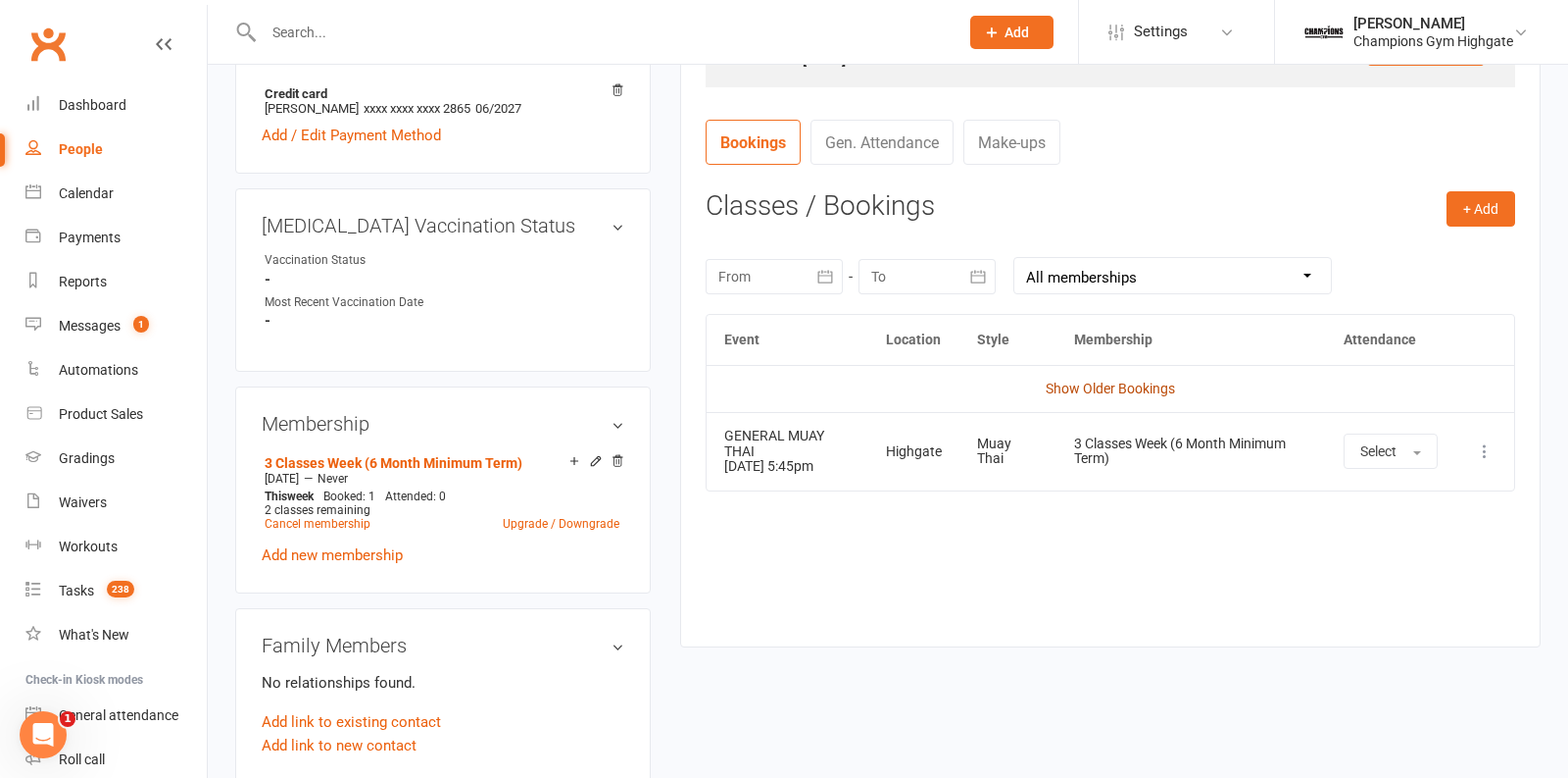
click at [1088, 391] on link "Show Older Bookings" at bounding box center [1111, 389] width 130 height 16
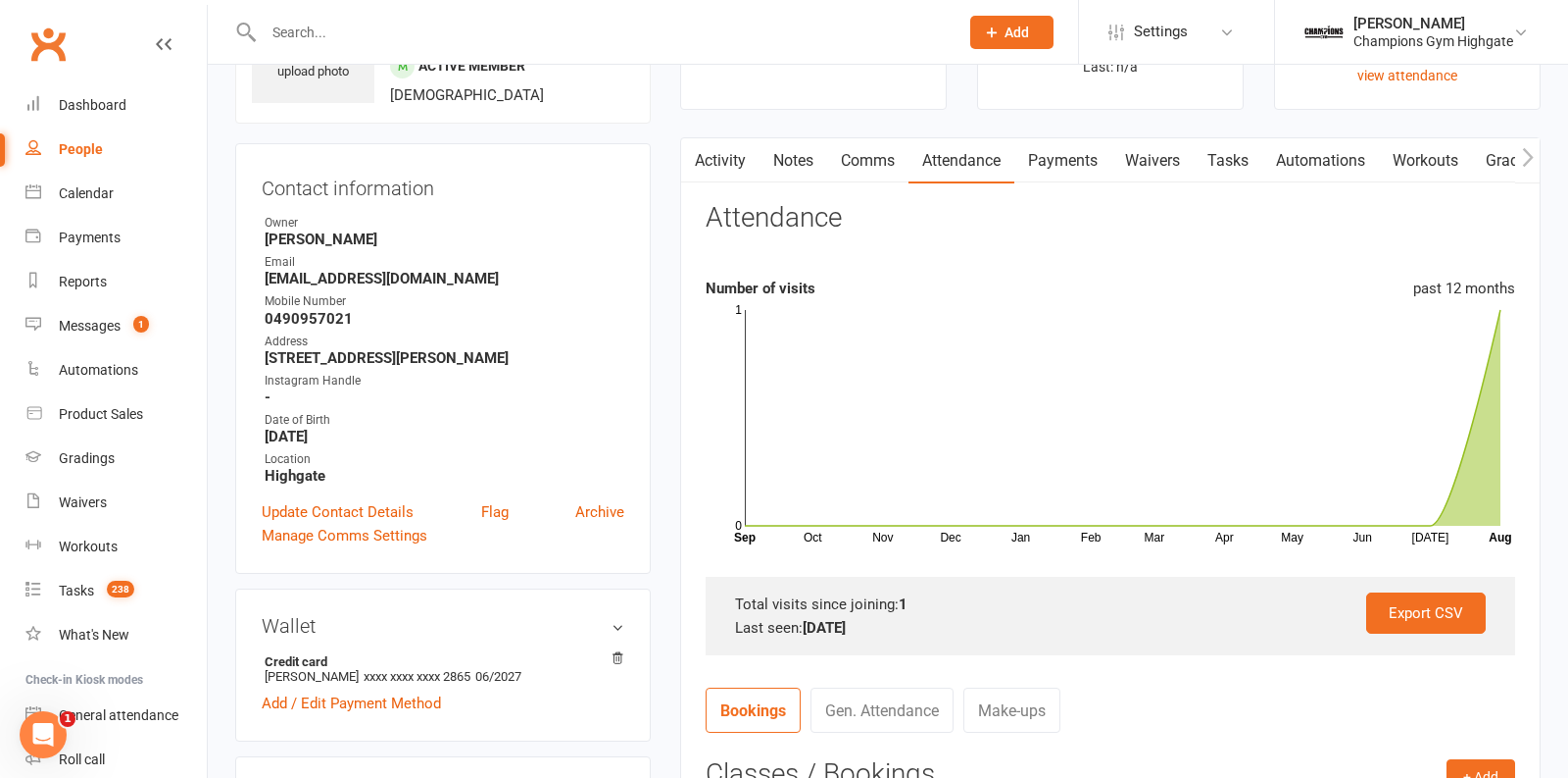
scroll to position [0, 0]
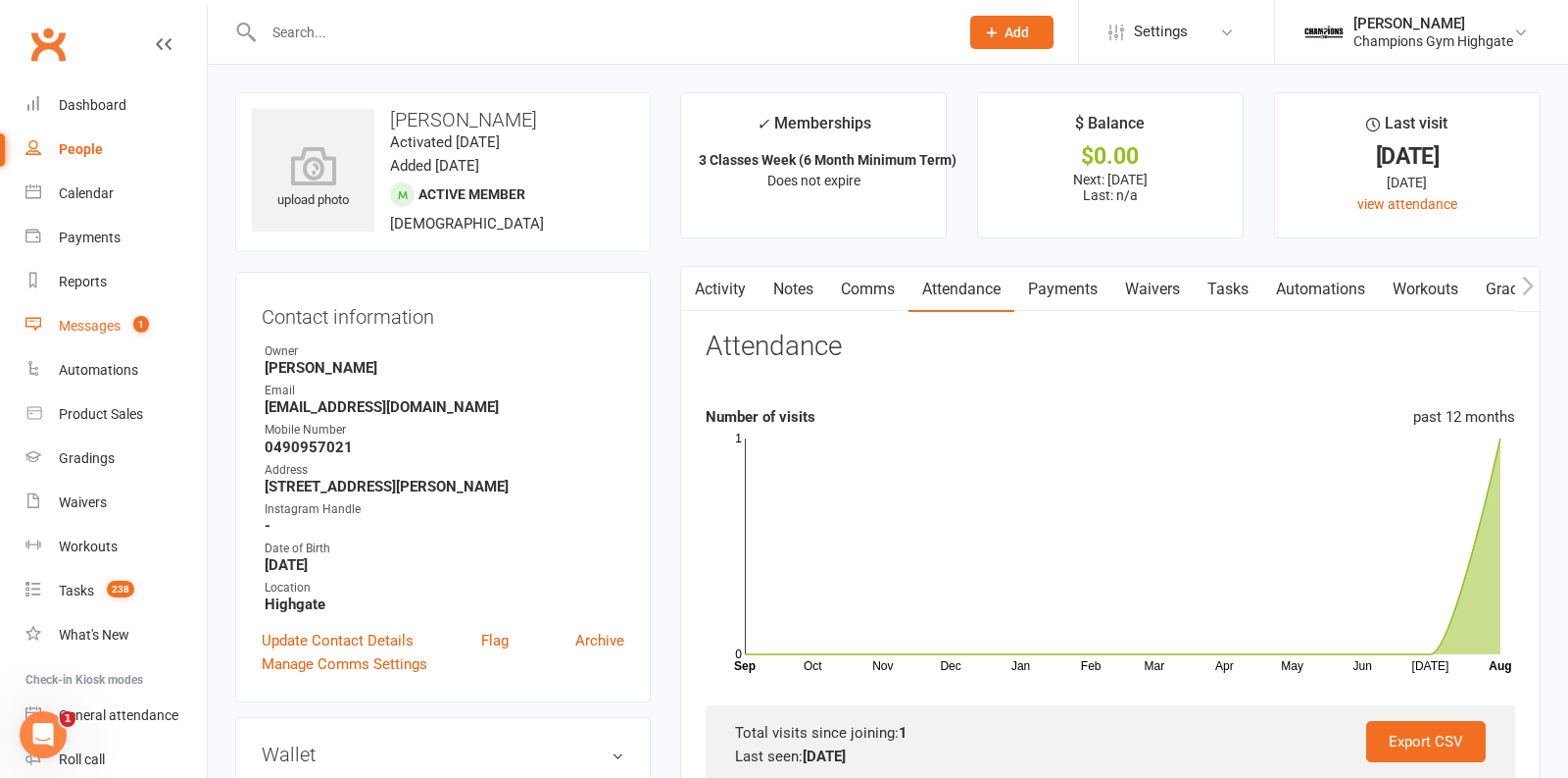
click at [99, 329] on div "Messages" at bounding box center [89, 326] width 62 height 16
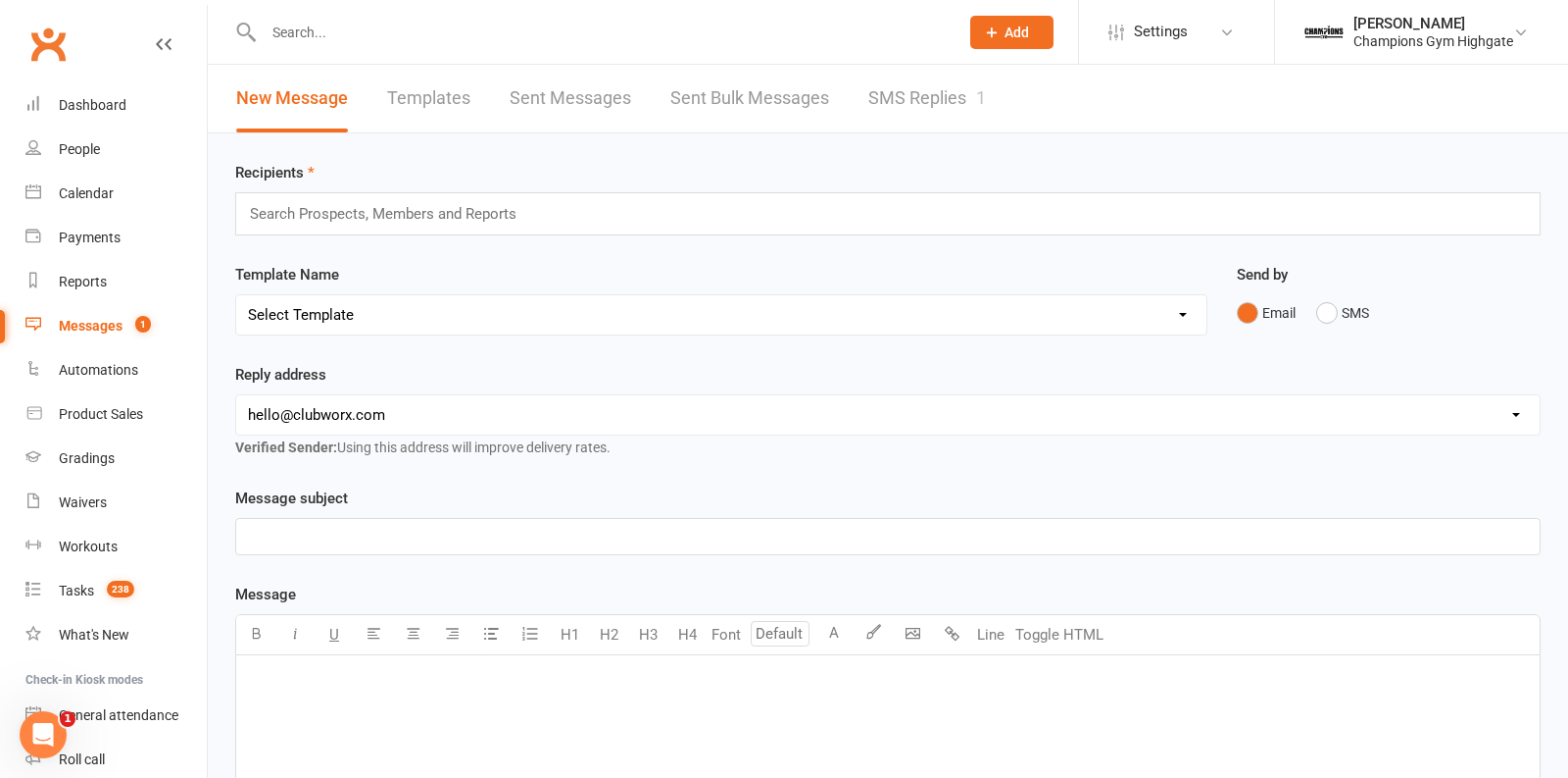
click at [931, 105] on link "SMS Replies 1" at bounding box center [927, 98] width 118 height 68
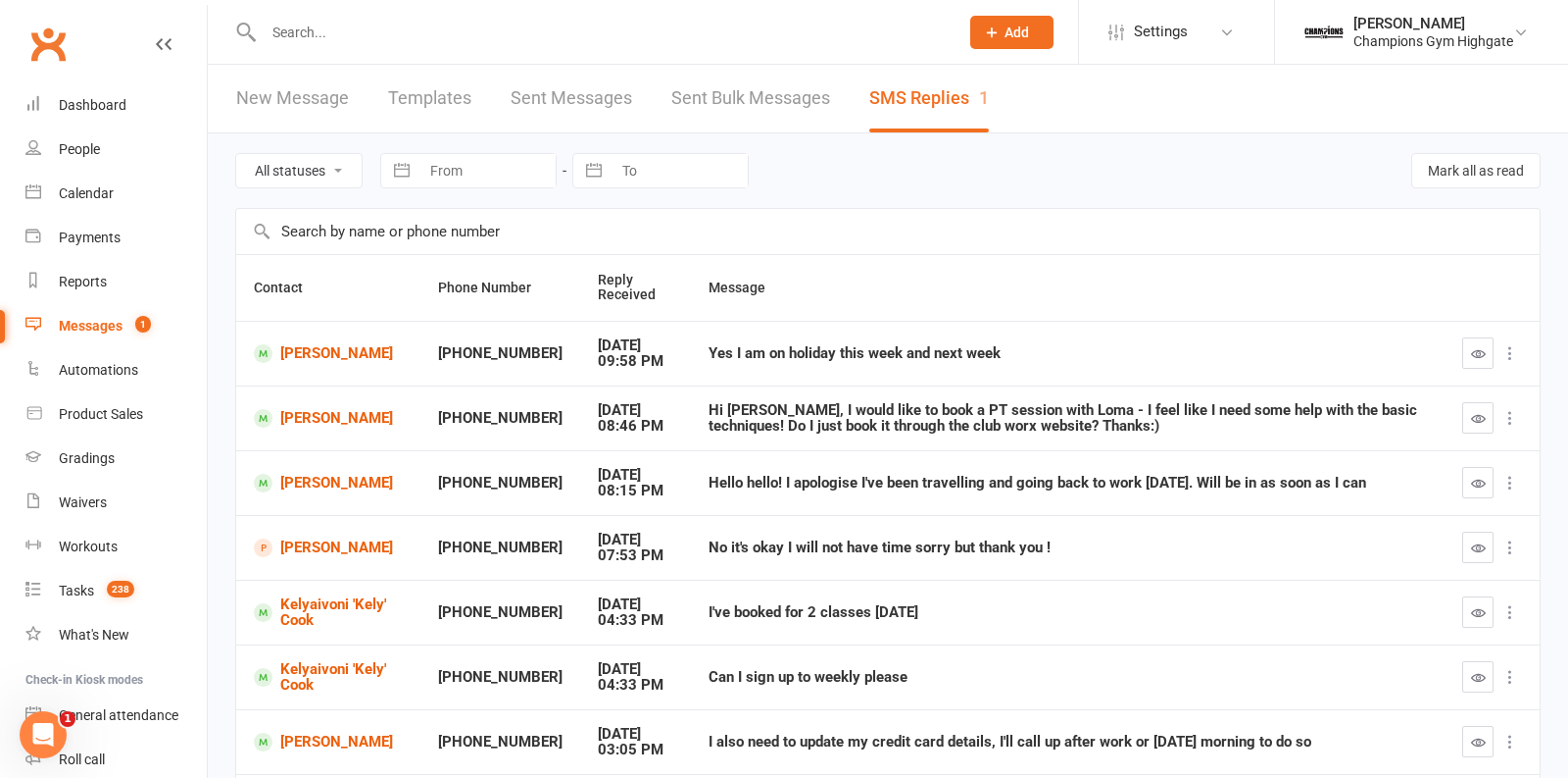
click at [799, 204] on div "All statuses Read only Unread only Navigate forward to interact with the calend…" at bounding box center [888, 171] width 1306 height 75
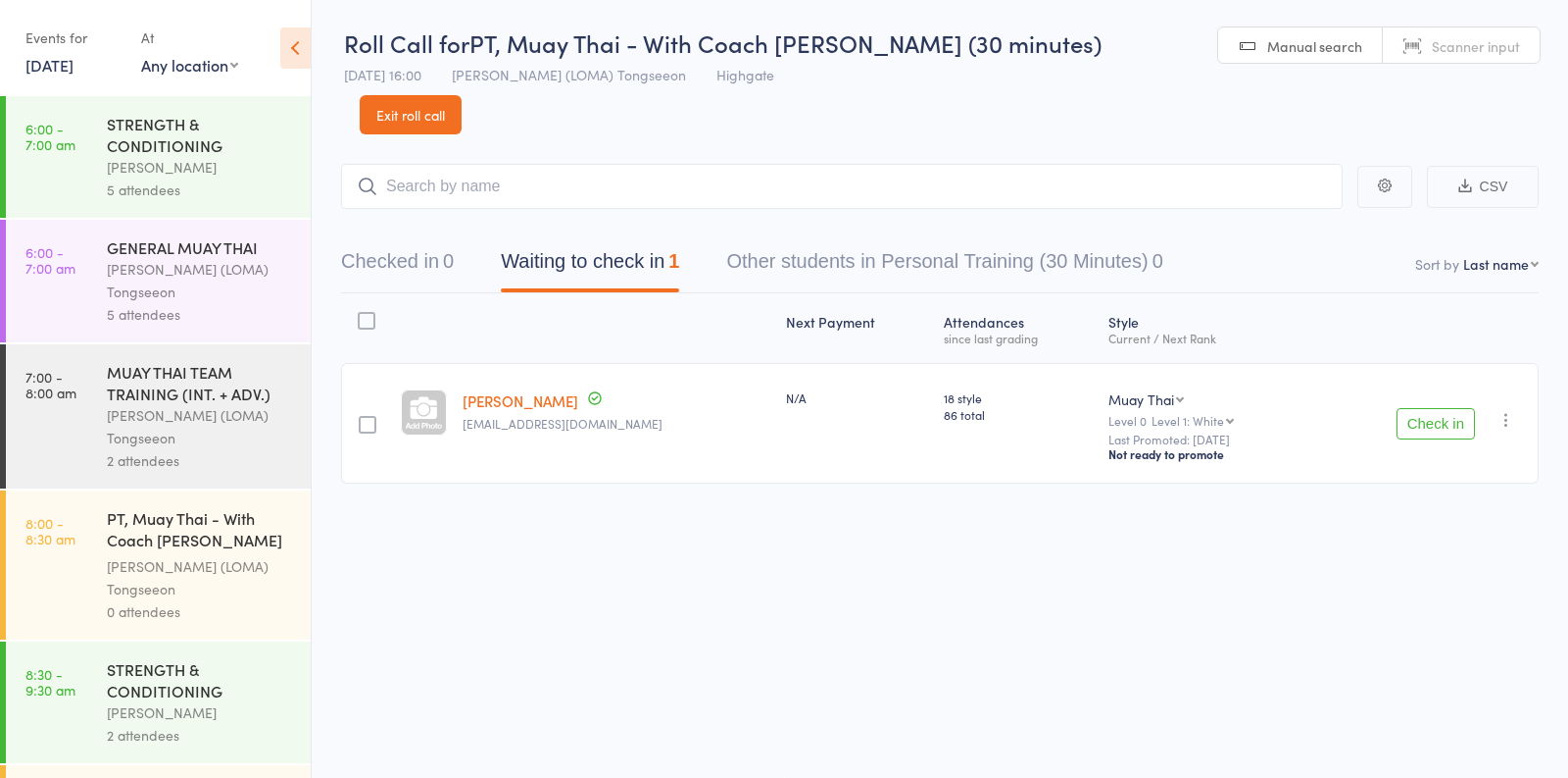
scroll to position [1830, 0]
click at [65, 61] on link "13 Aug, 2025" at bounding box center [49, 65] width 48 height 22
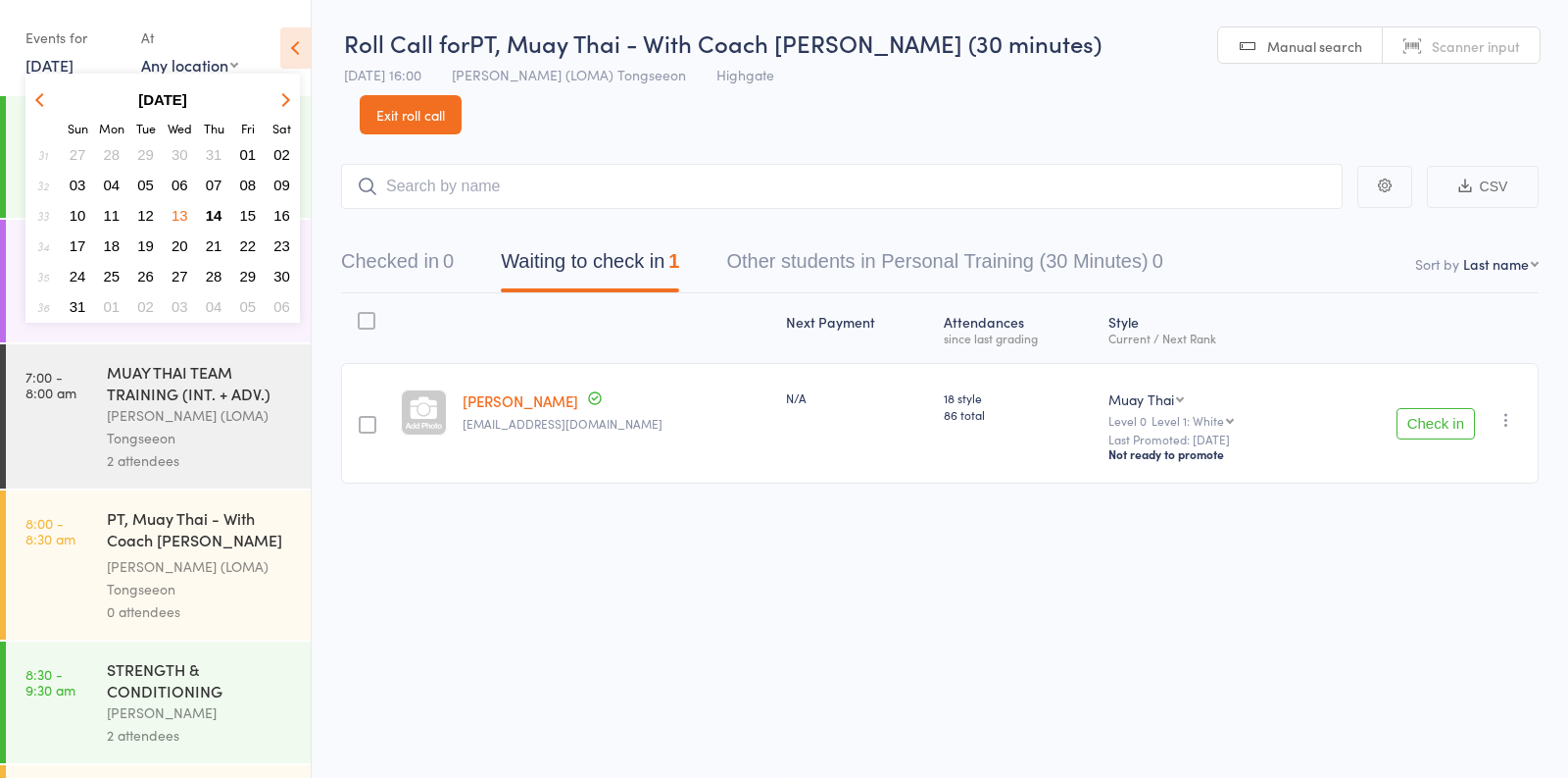
click at [221, 216] on span "14" at bounding box center [213, 214] width 17 height 17
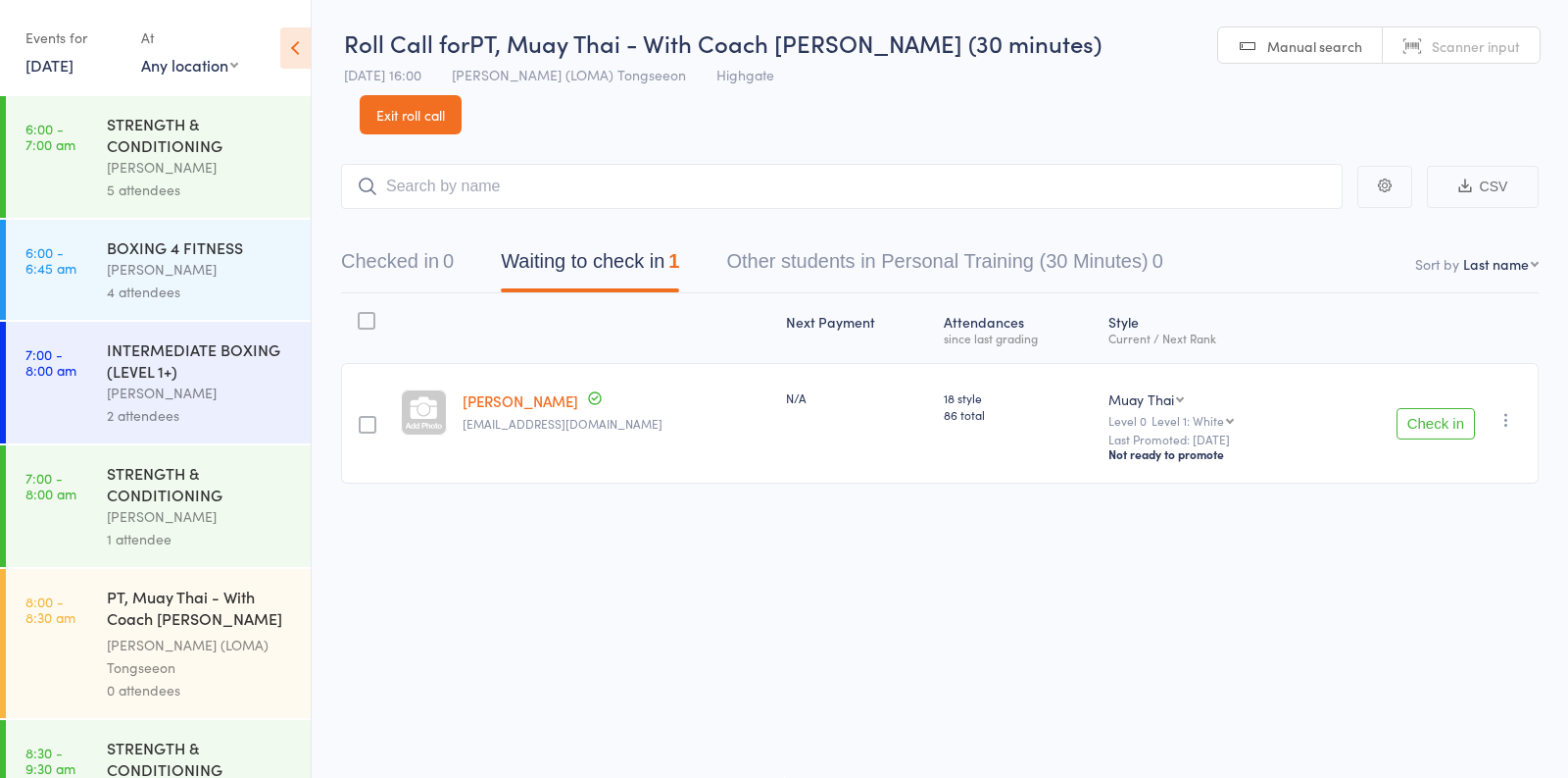
click at [203, 175] on div "[PERSON_NAME]" at bounding box center [201, 167] width 187 height 23
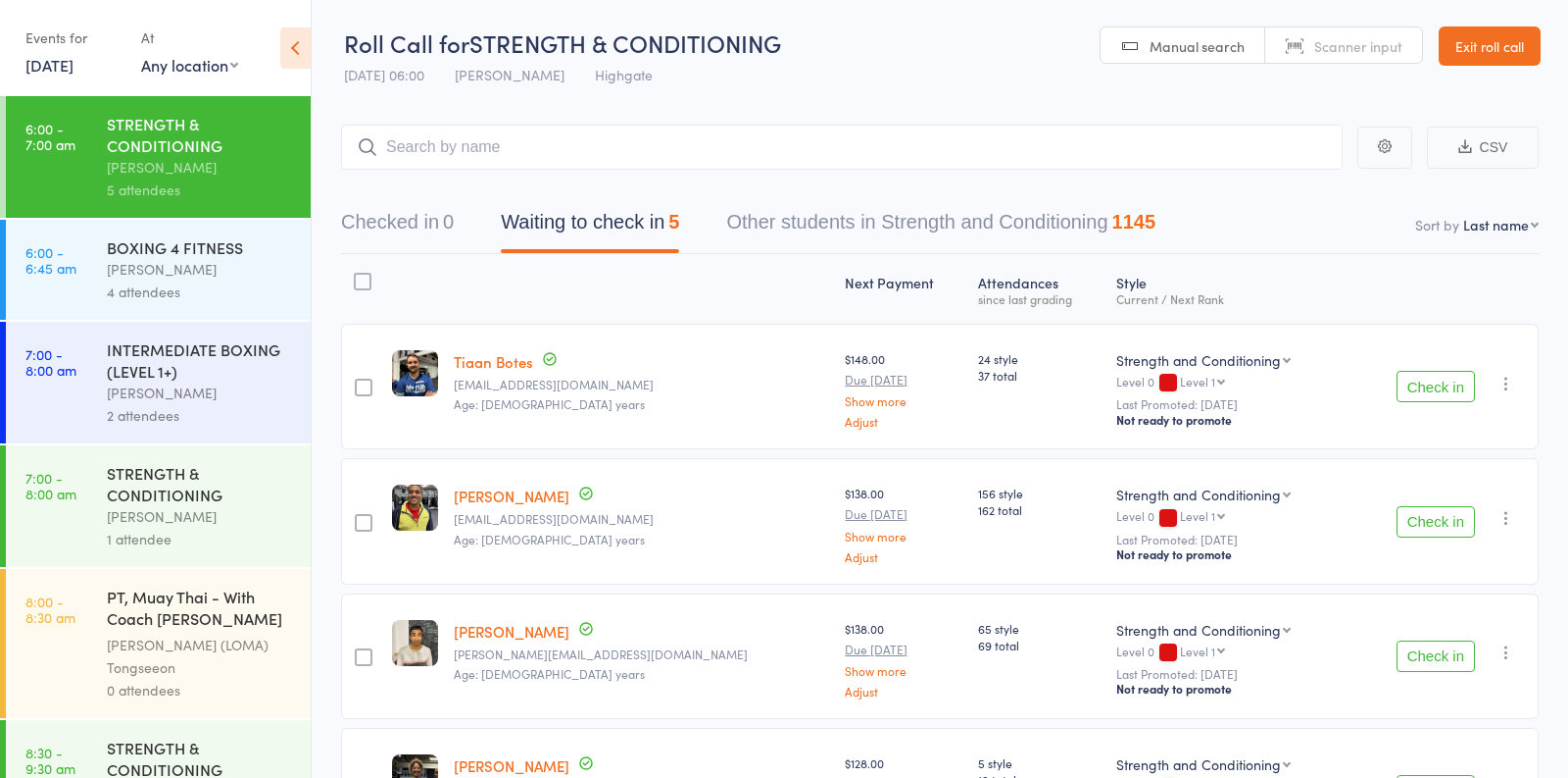
click at [195, 279] on div "[PERSON_NAME]" at bounding box center [201, 269] width 187 height 23
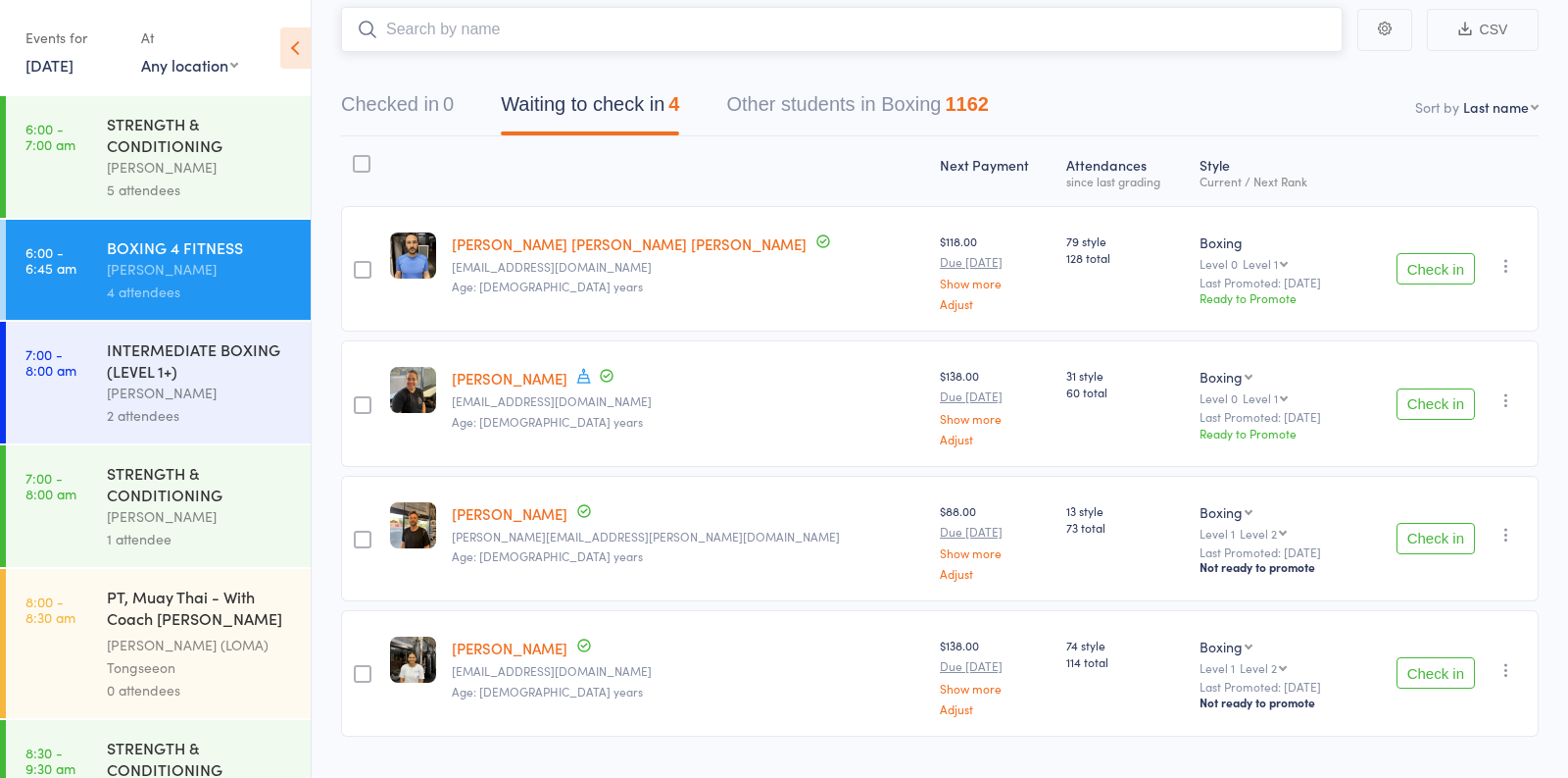
scroll to position [146, 0]
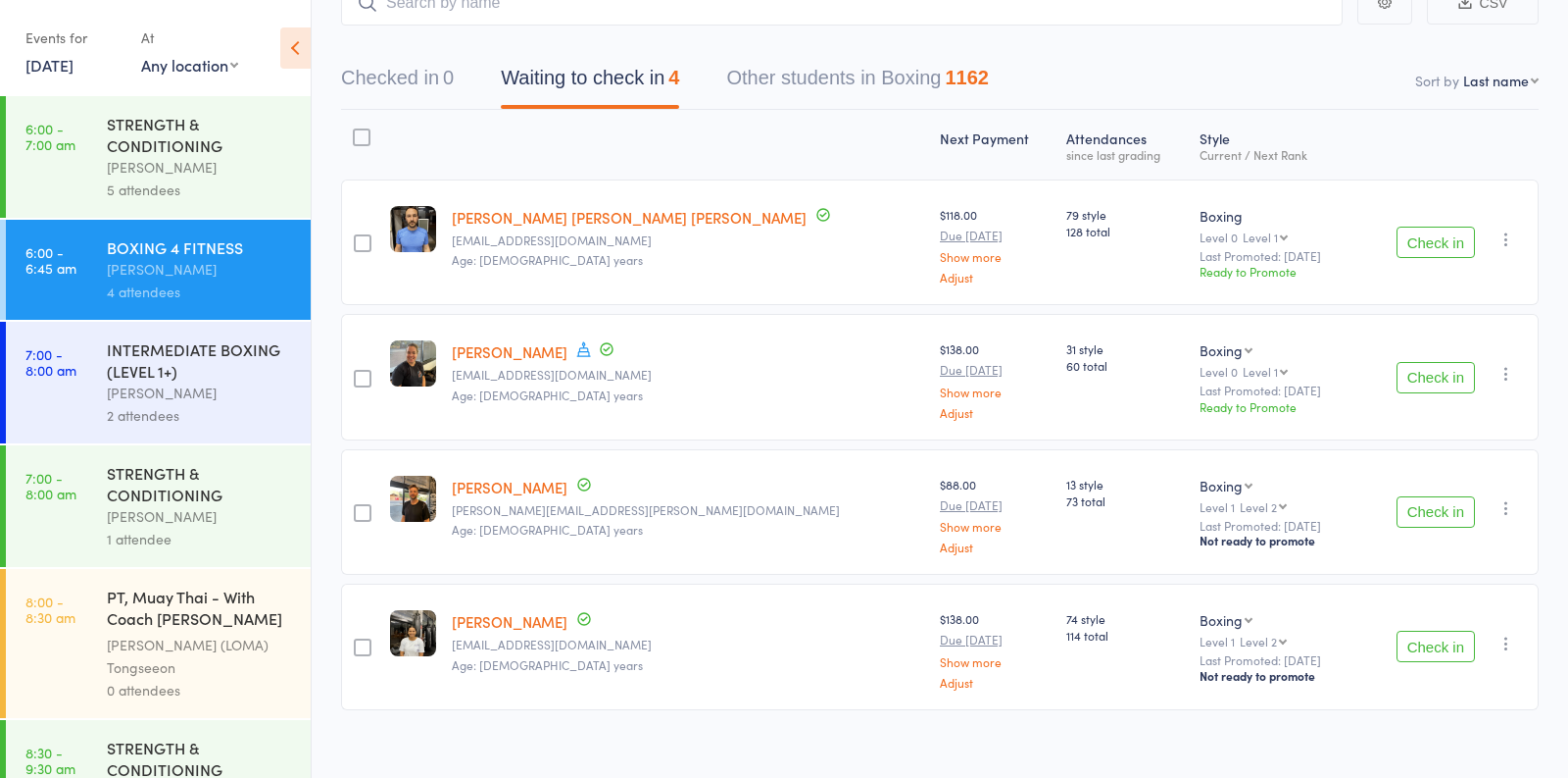
click at [523, 352] on link "[PERSON_NAME]" at bounding box center [510, 351] width 116 height 21
click at [236, 404] on div "Oscar Brant" at bounding box center [201, 392] width 187 height 23
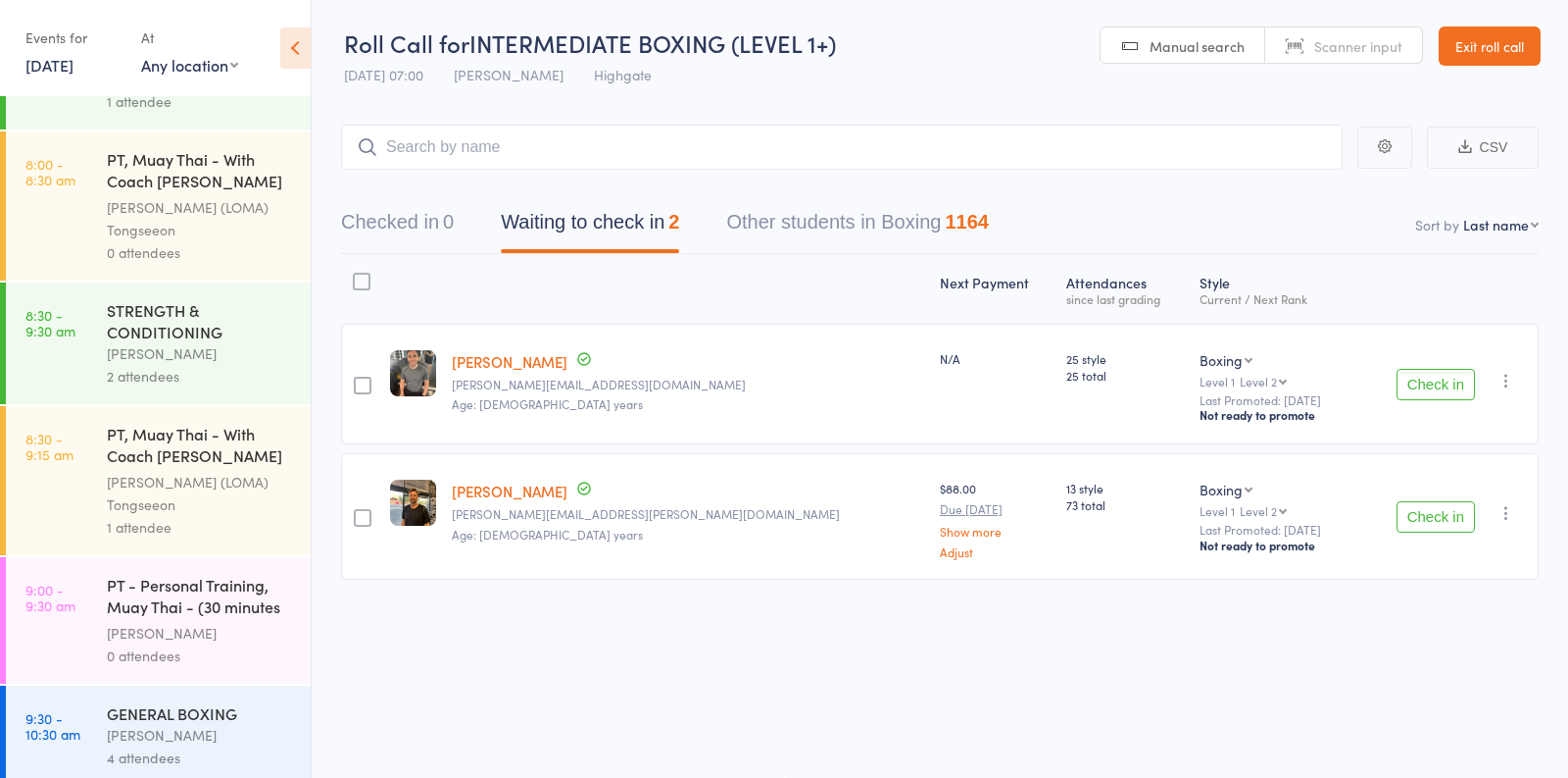
scroll to position [432, 0]
click at [232, 526] on div "1 attendee" at bounding box center [201, 532] width 187 height 23
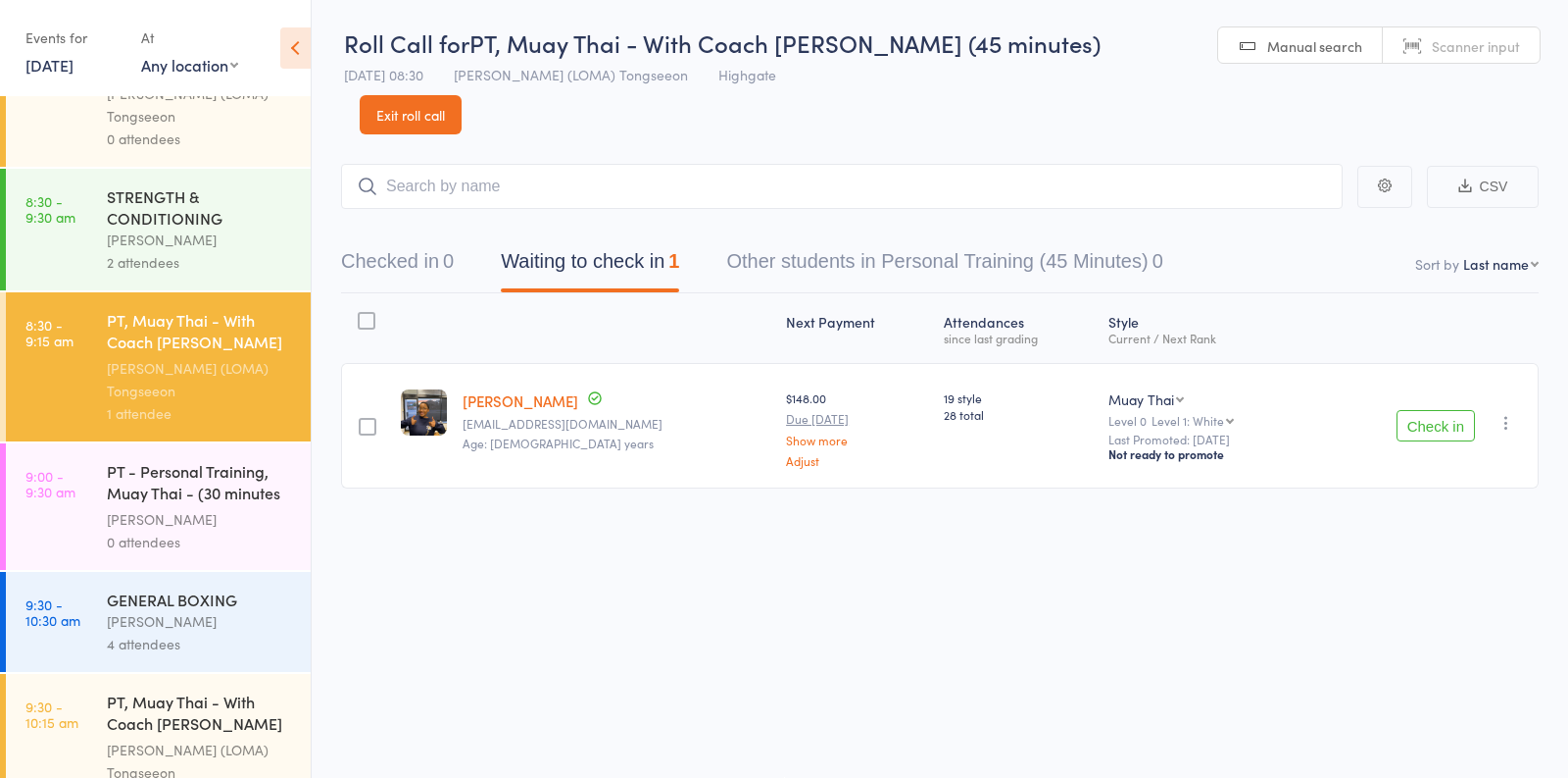
scroll to position [693, 0]
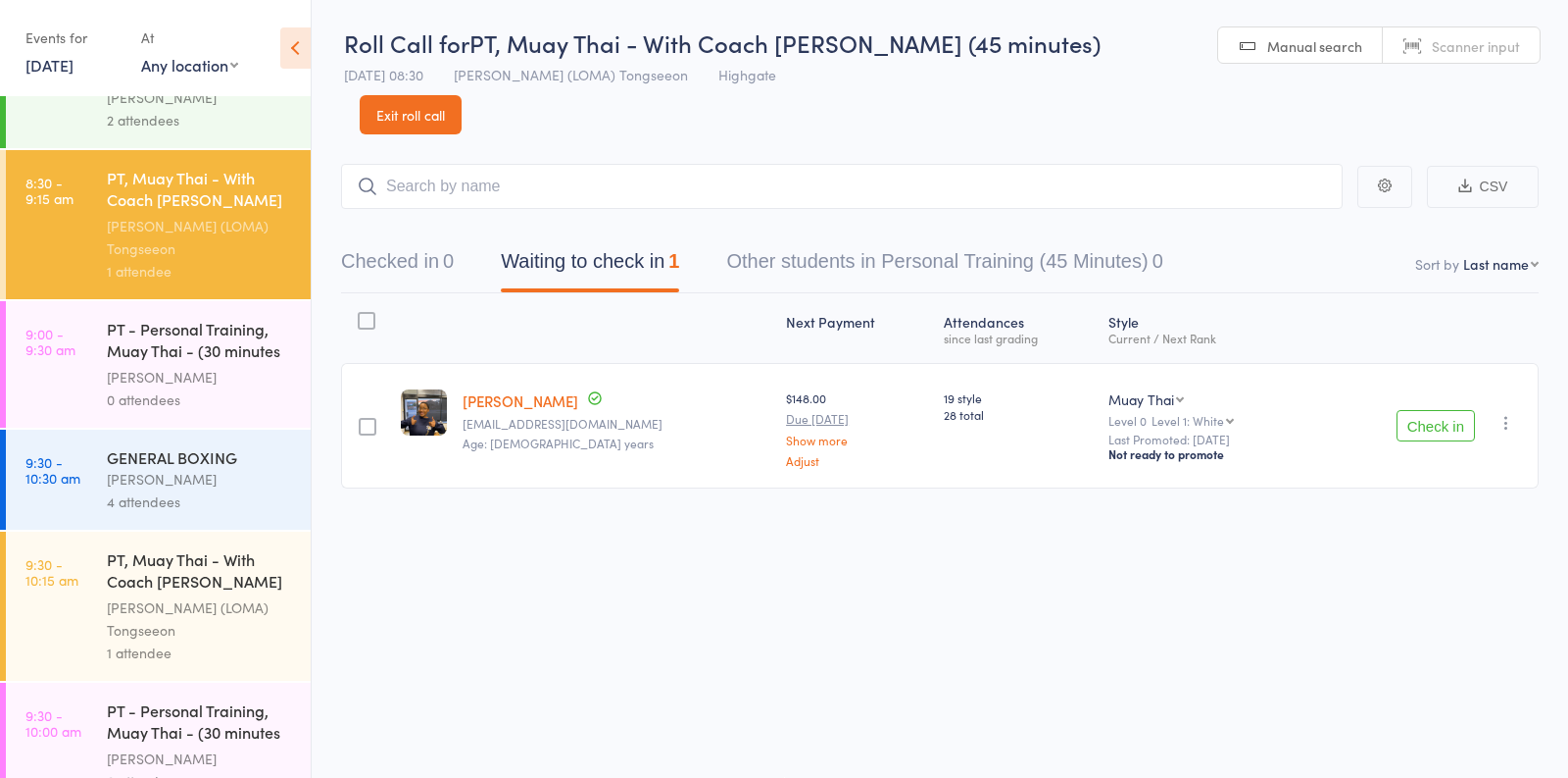
click at [201, 634] on div "[PERSON_NAME] (LOMA) Tongseeon" at bounding box center [201, 619] width 187 height 45
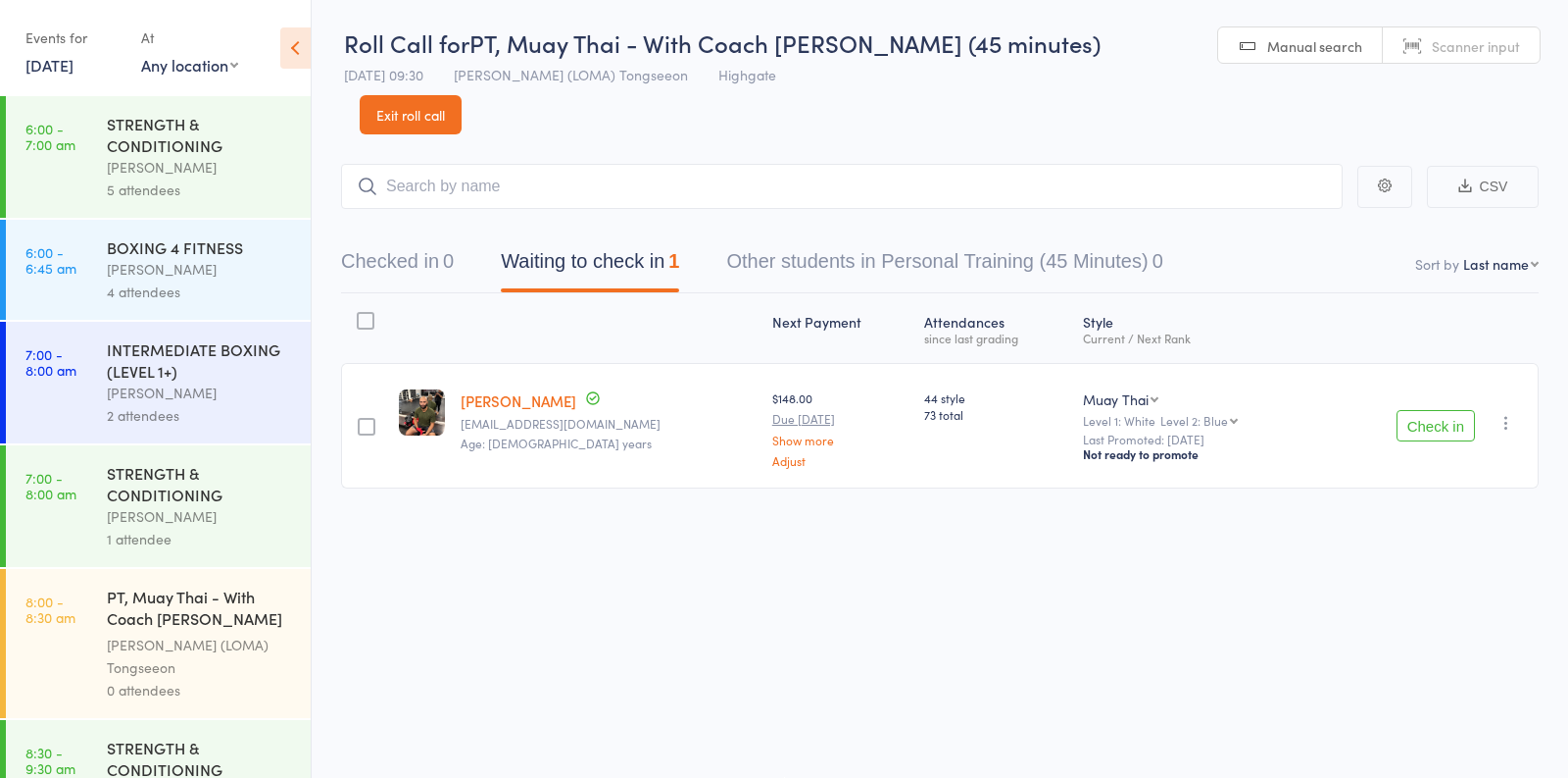
click at [215, 173] on div "[PERSON_NAME]" at bounding box center [201, 167] width 187 height 23
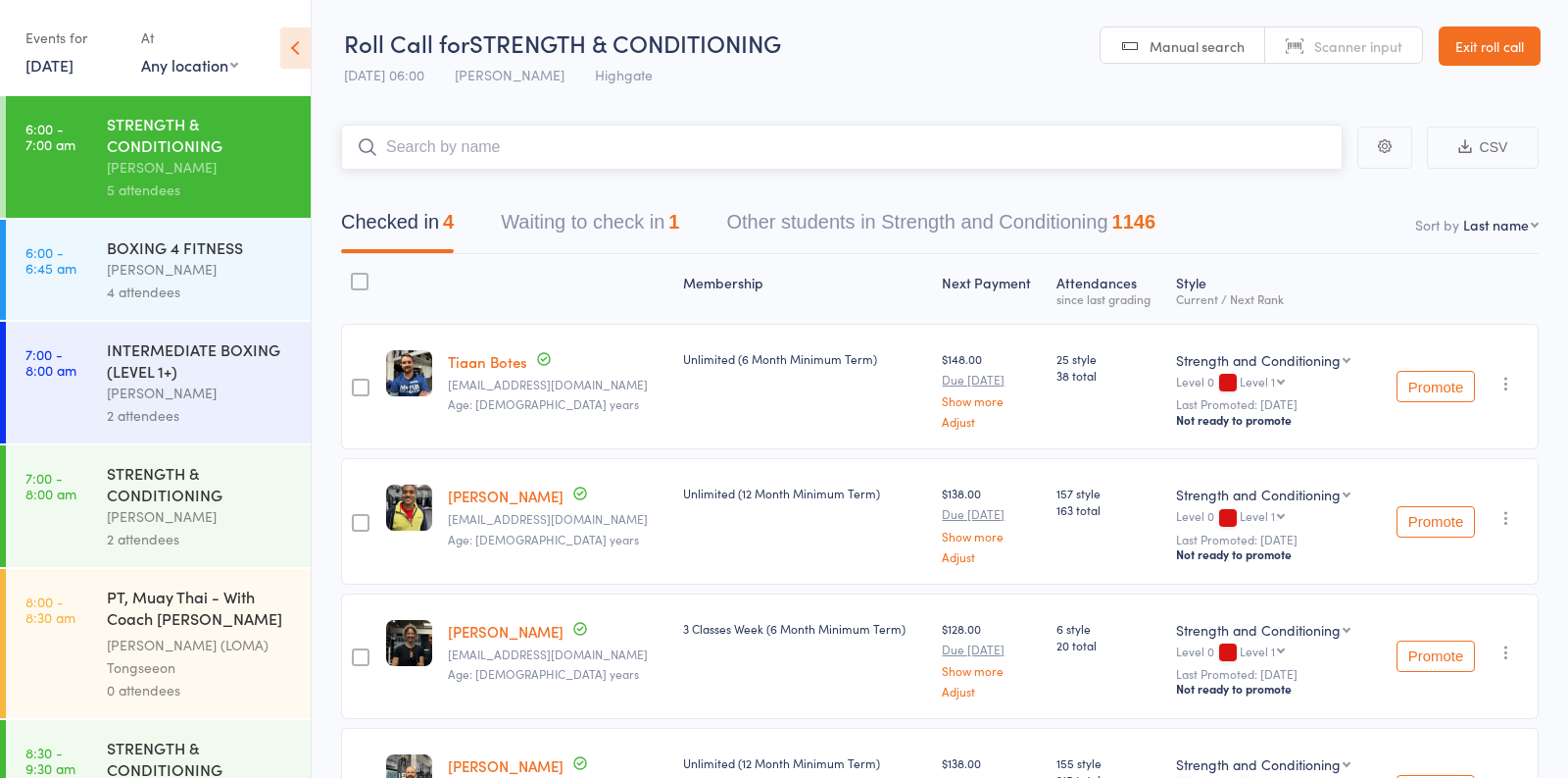
click at [590, 224] on button "Waiting to check in 1" at bounding box center [589, 226] width 178 height 52
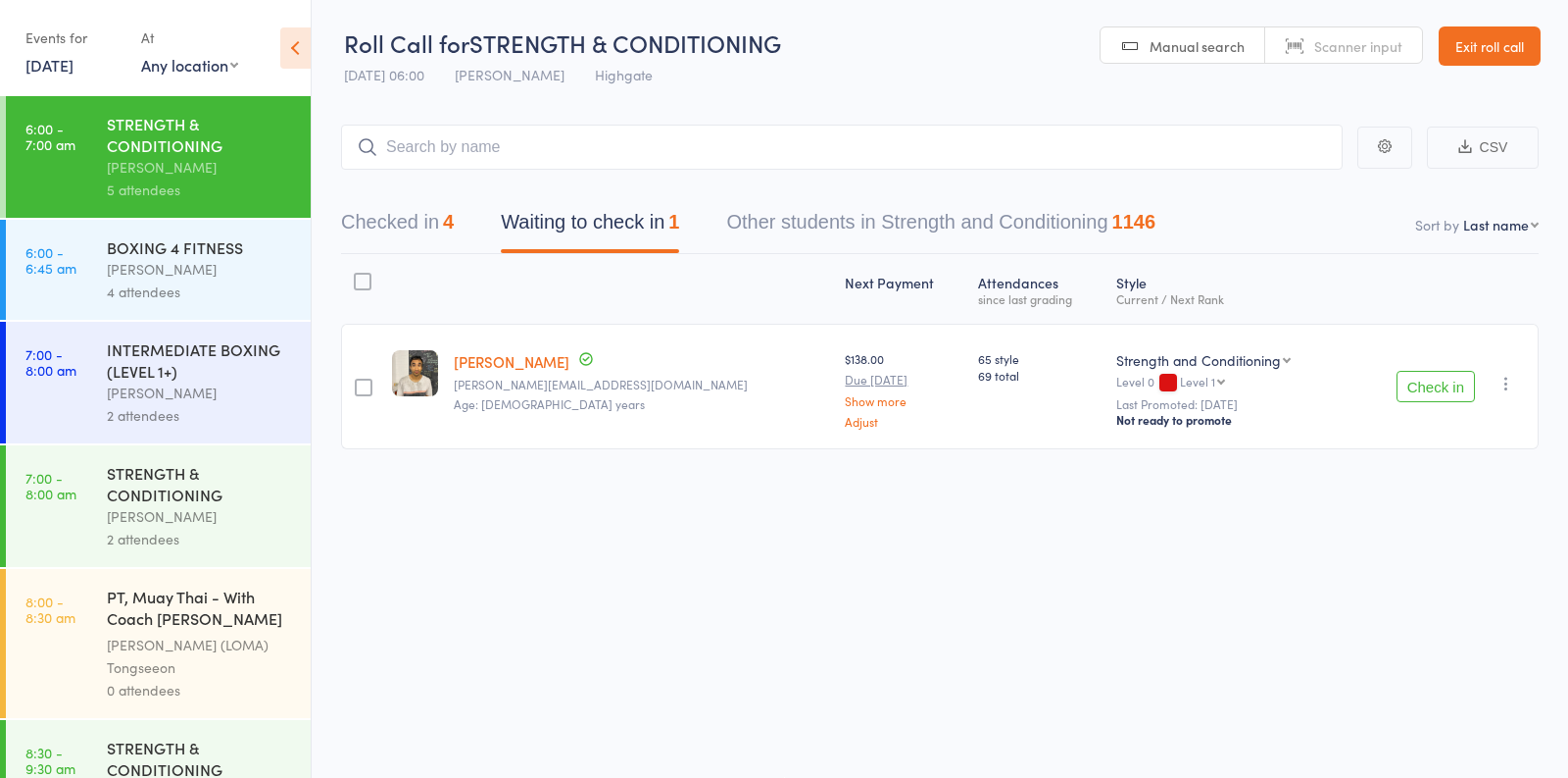
click at [1509, 380] on icon "button" at bounding box center [1506, 384] width 20 height 20
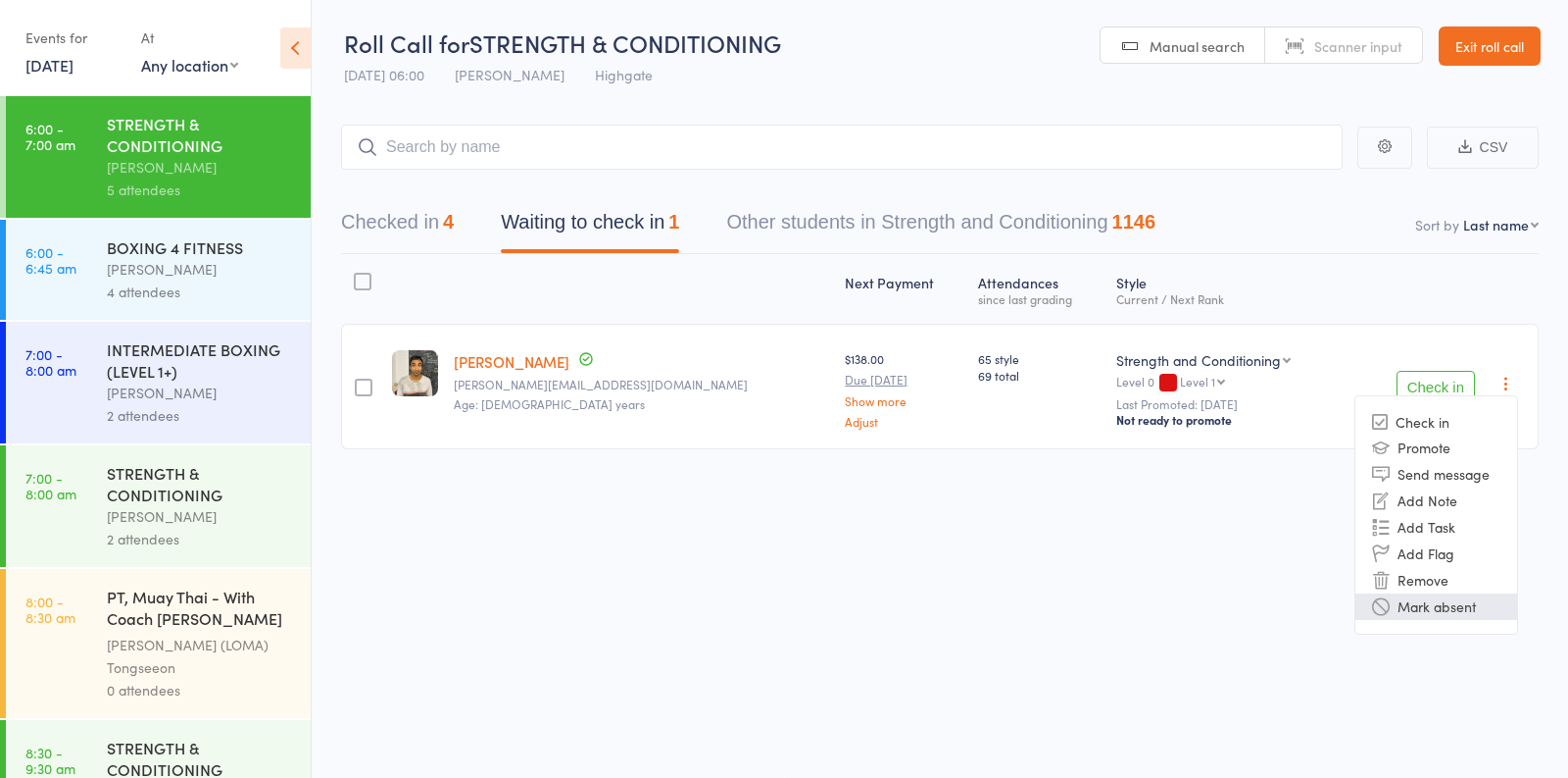
click at [1418, 608] on li "Mark absent" at bounding box center [1436, 606] width 162 height 27
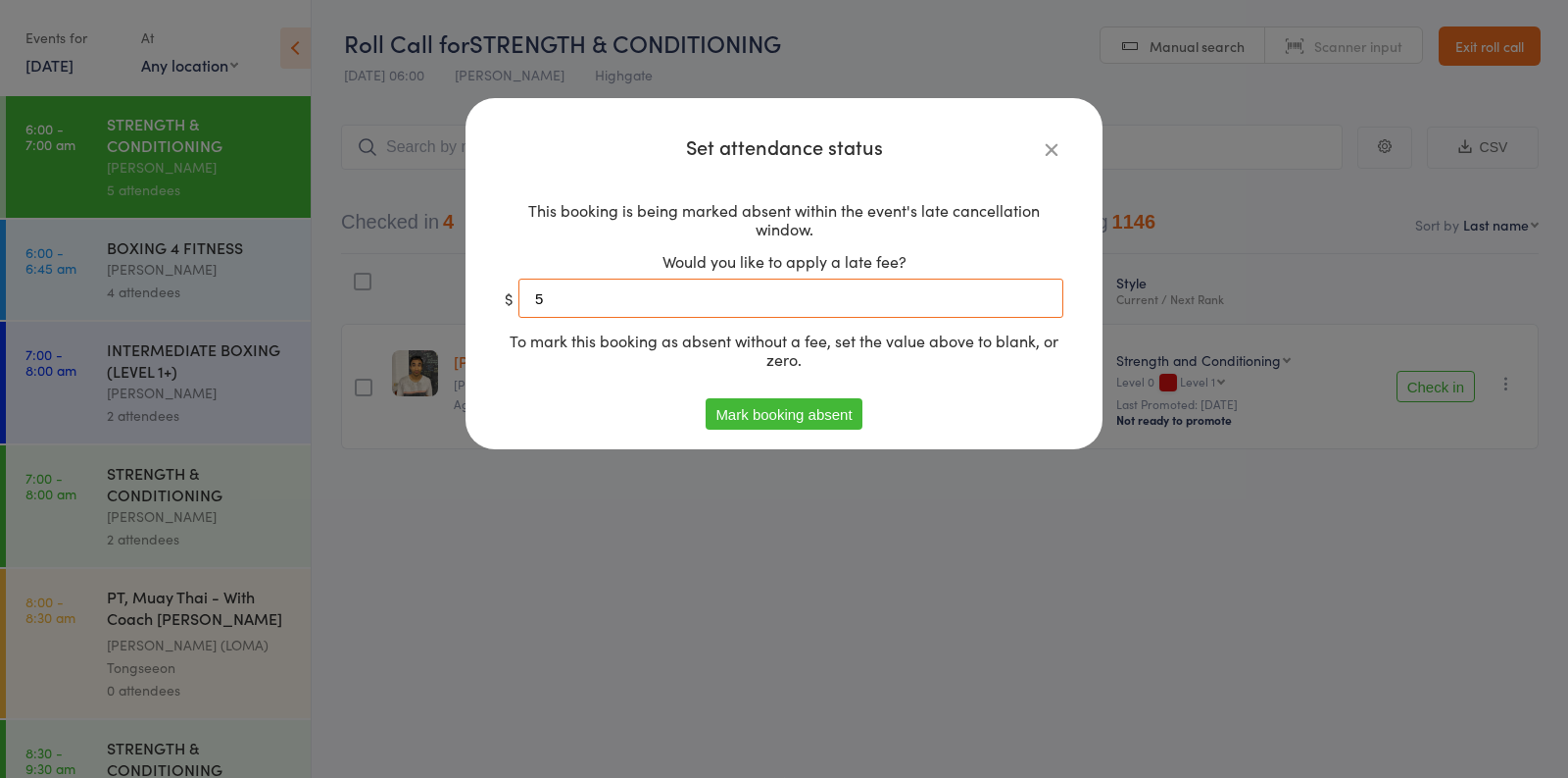
click at [736, 305] on input "5" at bounding box center [790, 298] width 545 height 39
type input "0"
click at [791, 409] on button "Mark booking absent" at bounding box center [784, 414] width 156 height 31
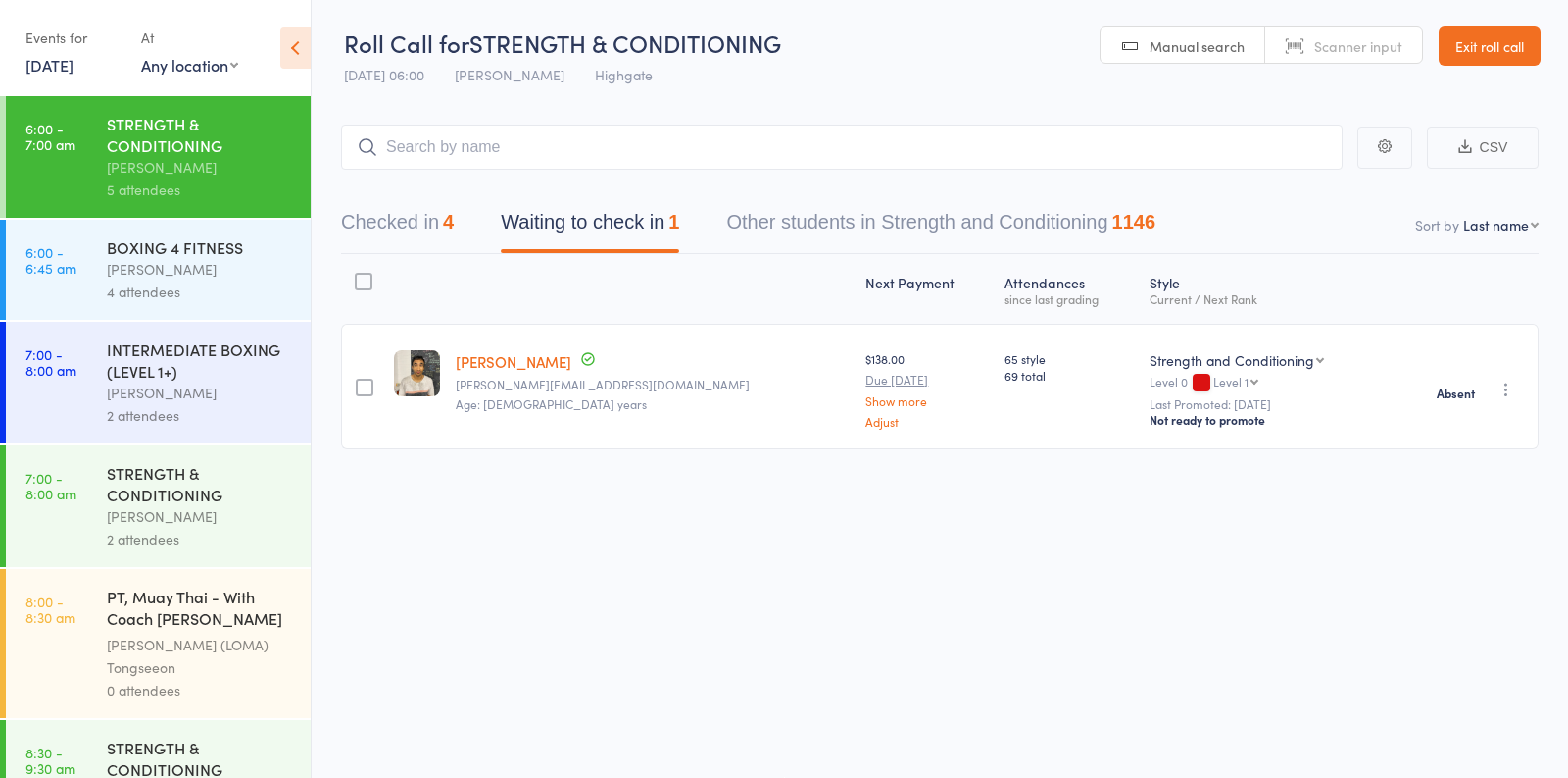
click at [158, 278] on div "Oscar Brant" at bounding box center [201, 269] width 187 height 23
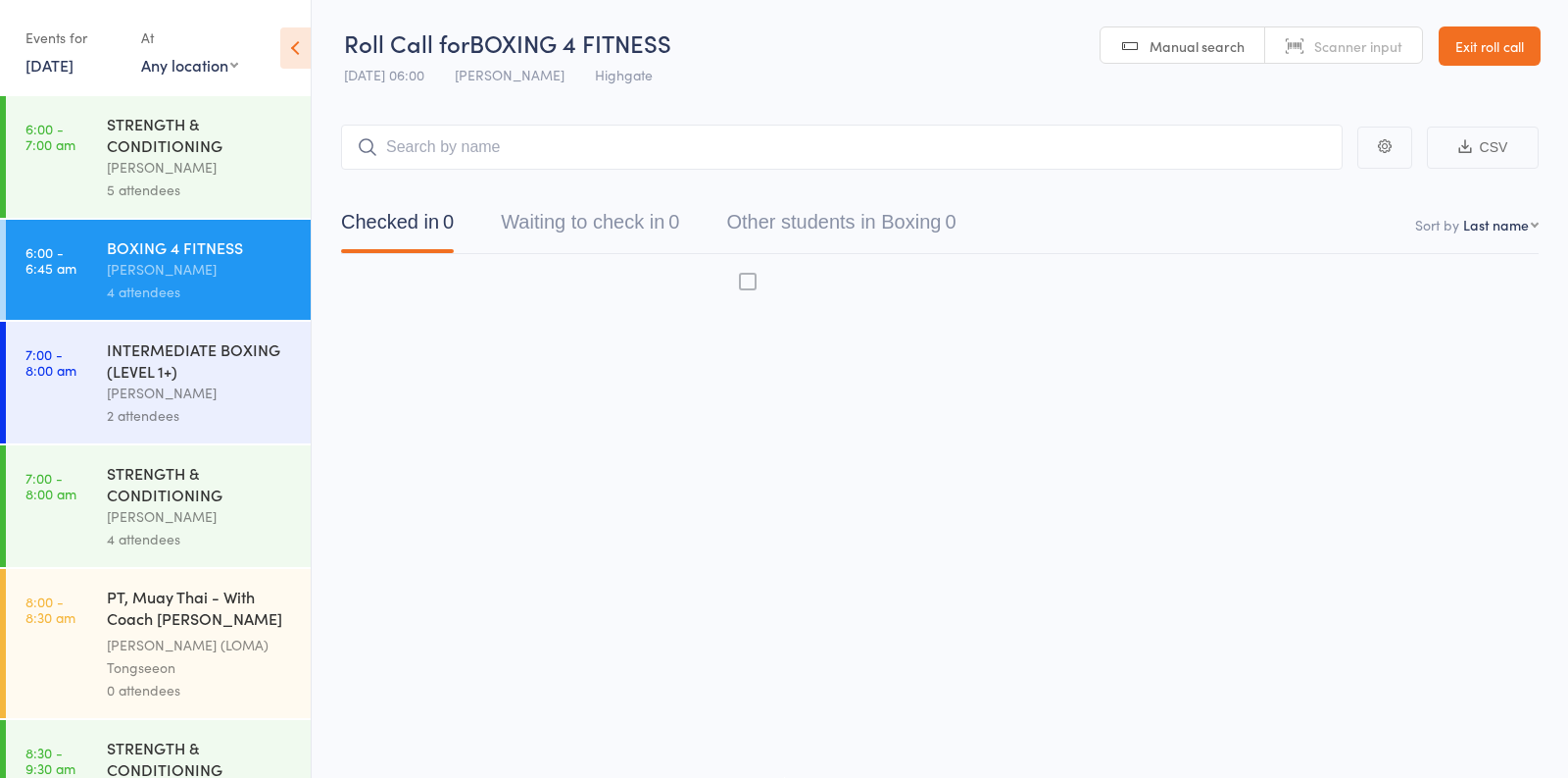
click at [237, 270] on div "Oscar Brant" at bounding box center [201, 269] width 187 height 23
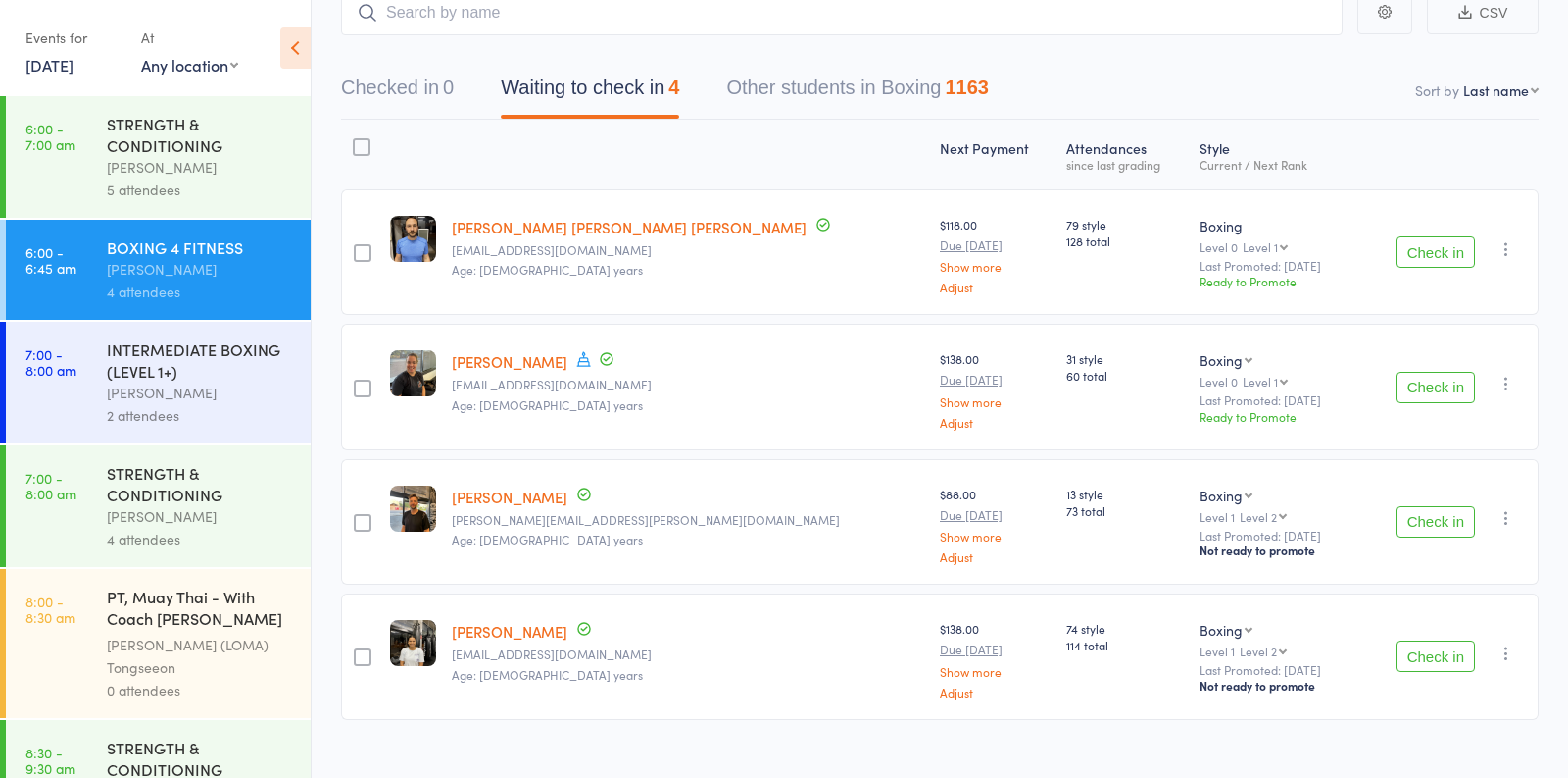
scroll to position [161, 0]
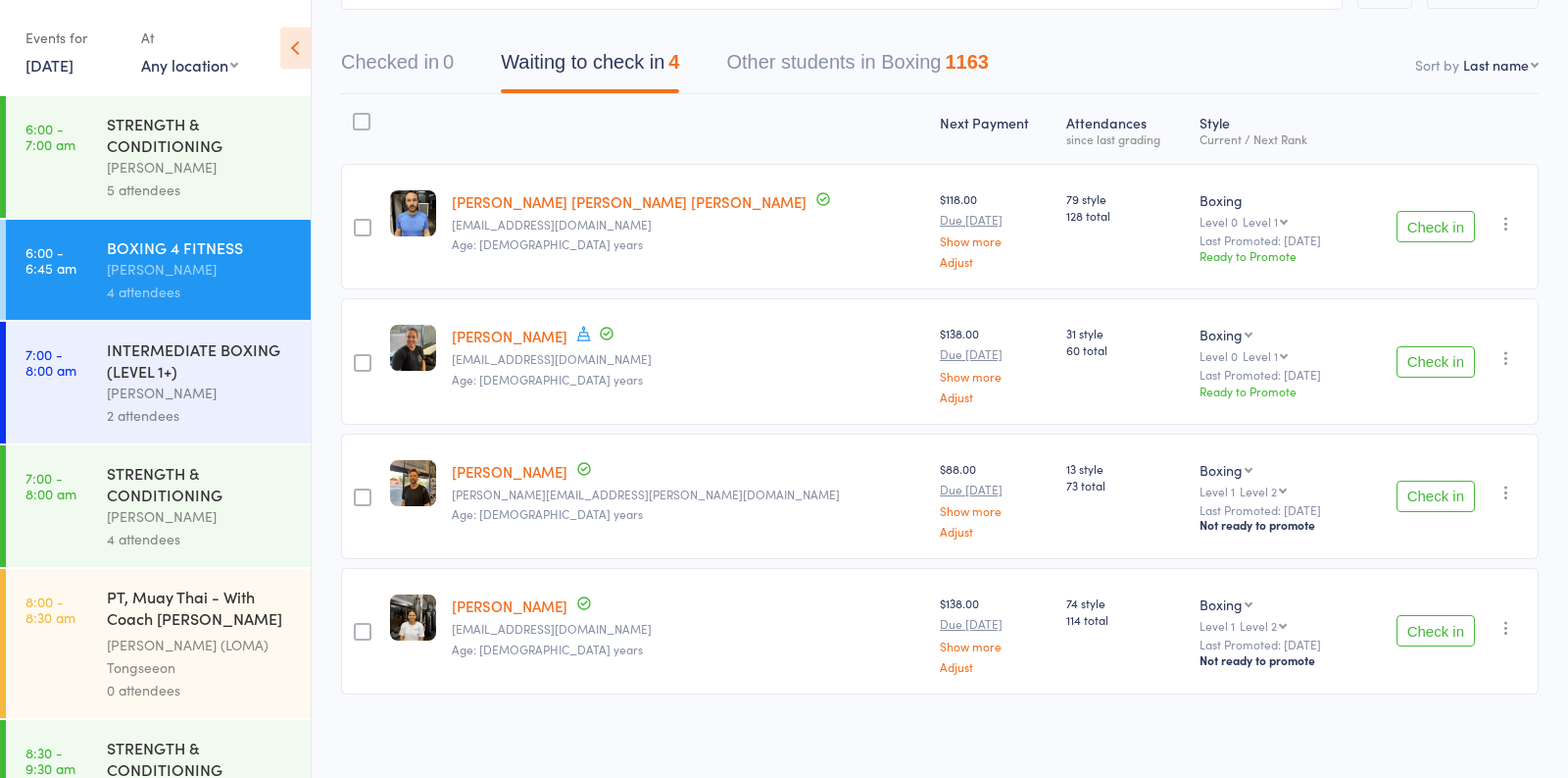
click at [1424, 240] on button "Check in" at bounding box center [1436, 226] width 79 height 31
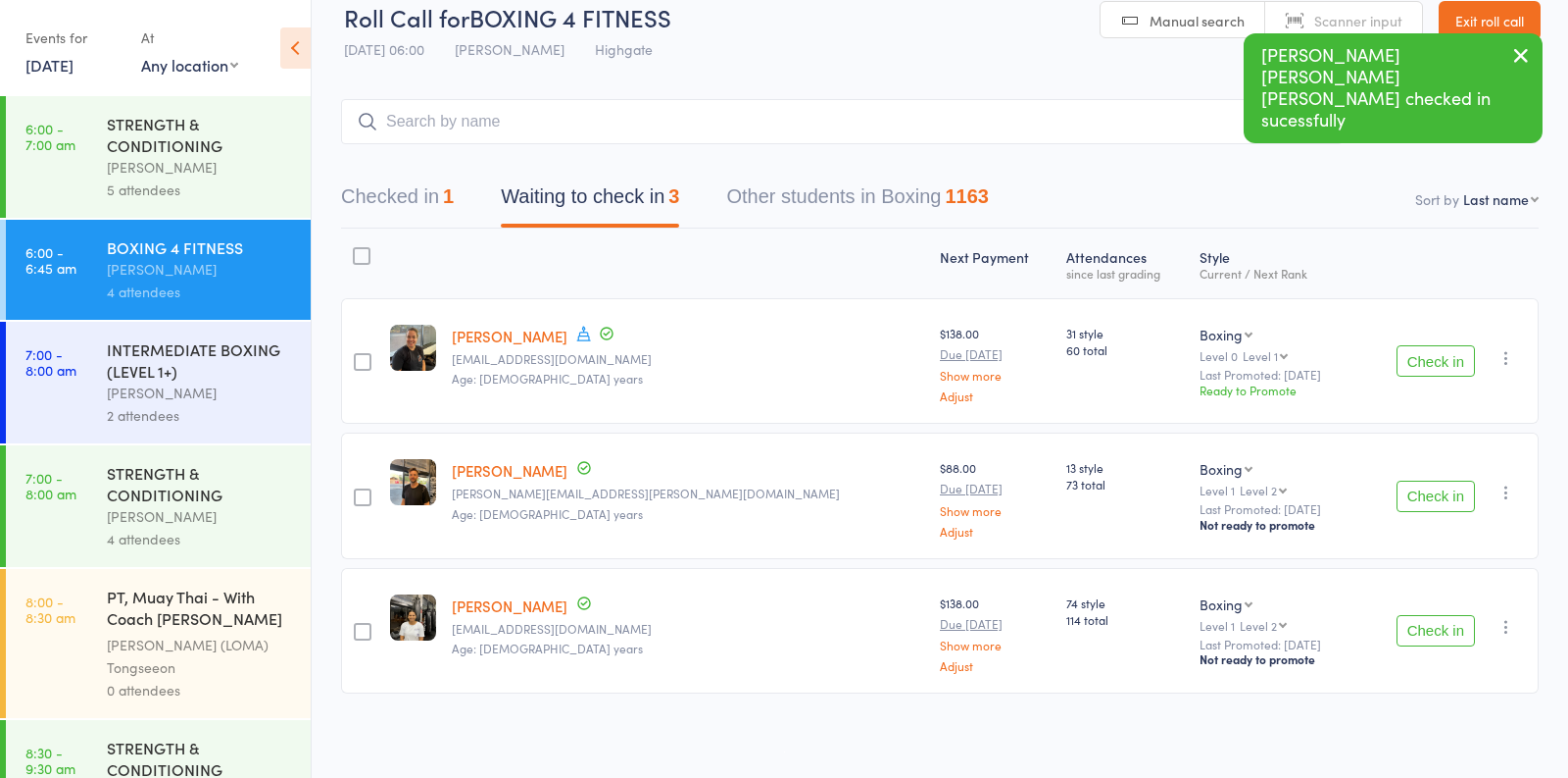
click at [1440, 505] on button "Check in" at bounding box center [1436, 497] width 79 height 31
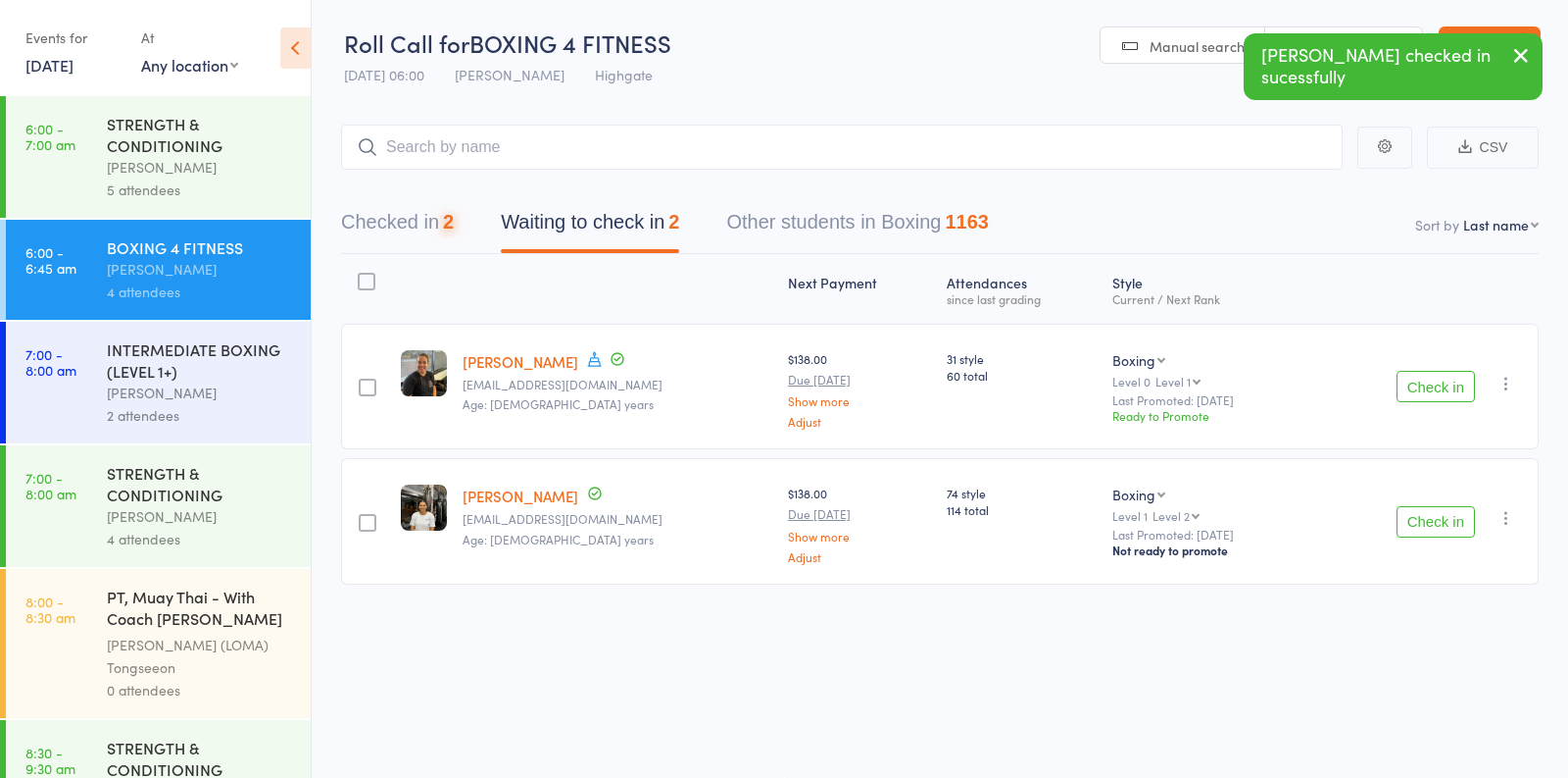
click at [1440, 503] on div "Check in Check in Promote Send message Add Note Add Task Add Flag Remove Mark a…" at bounding box center [1424, 521] width 227 height 126
click at [1440, 510] on button "Check in" at bounding box center [1436, 521] width 79 height 31
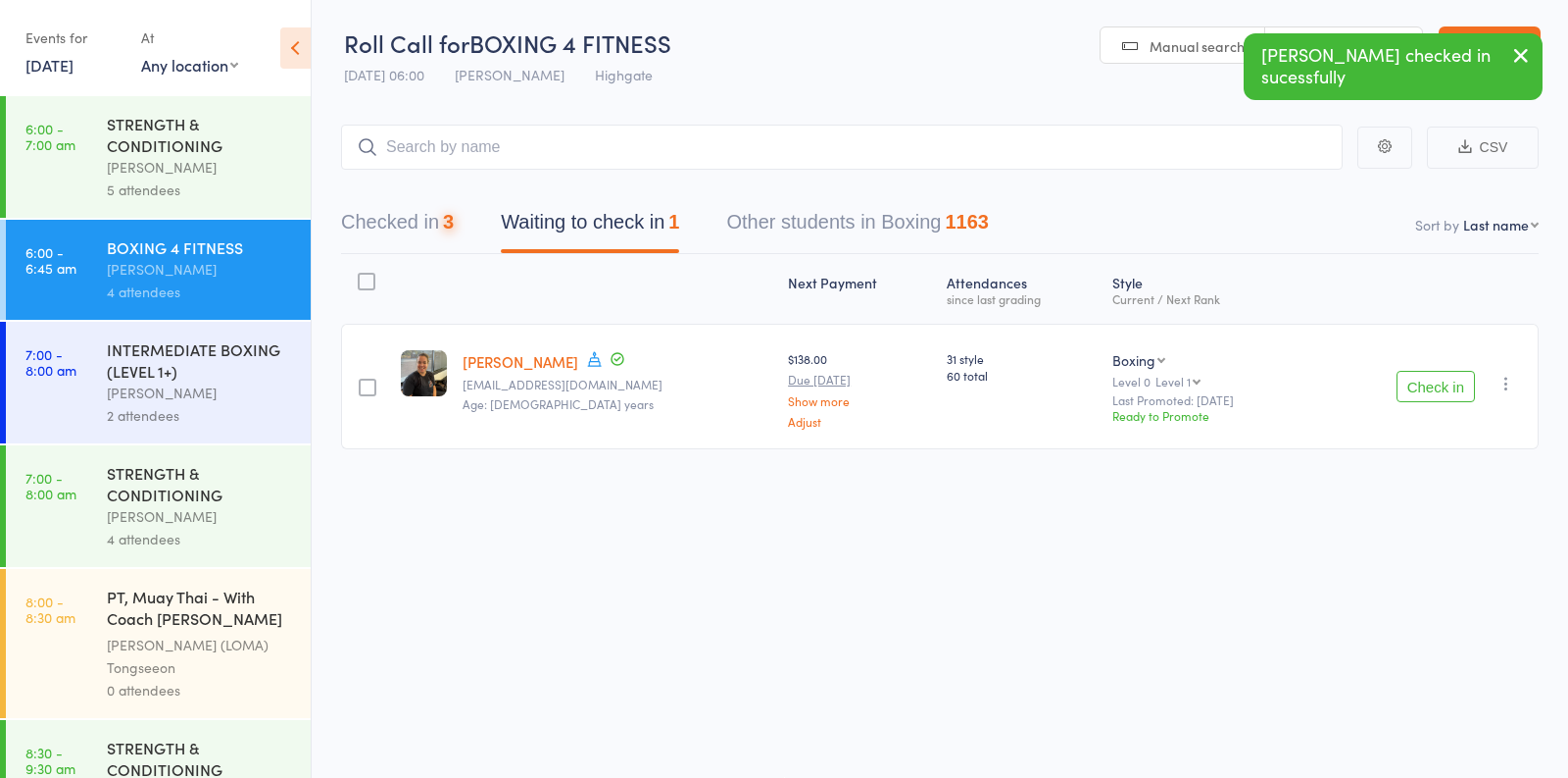
click at [1510, 381] on icon "button" at bounding box center [1506, 384] width 20 height 20
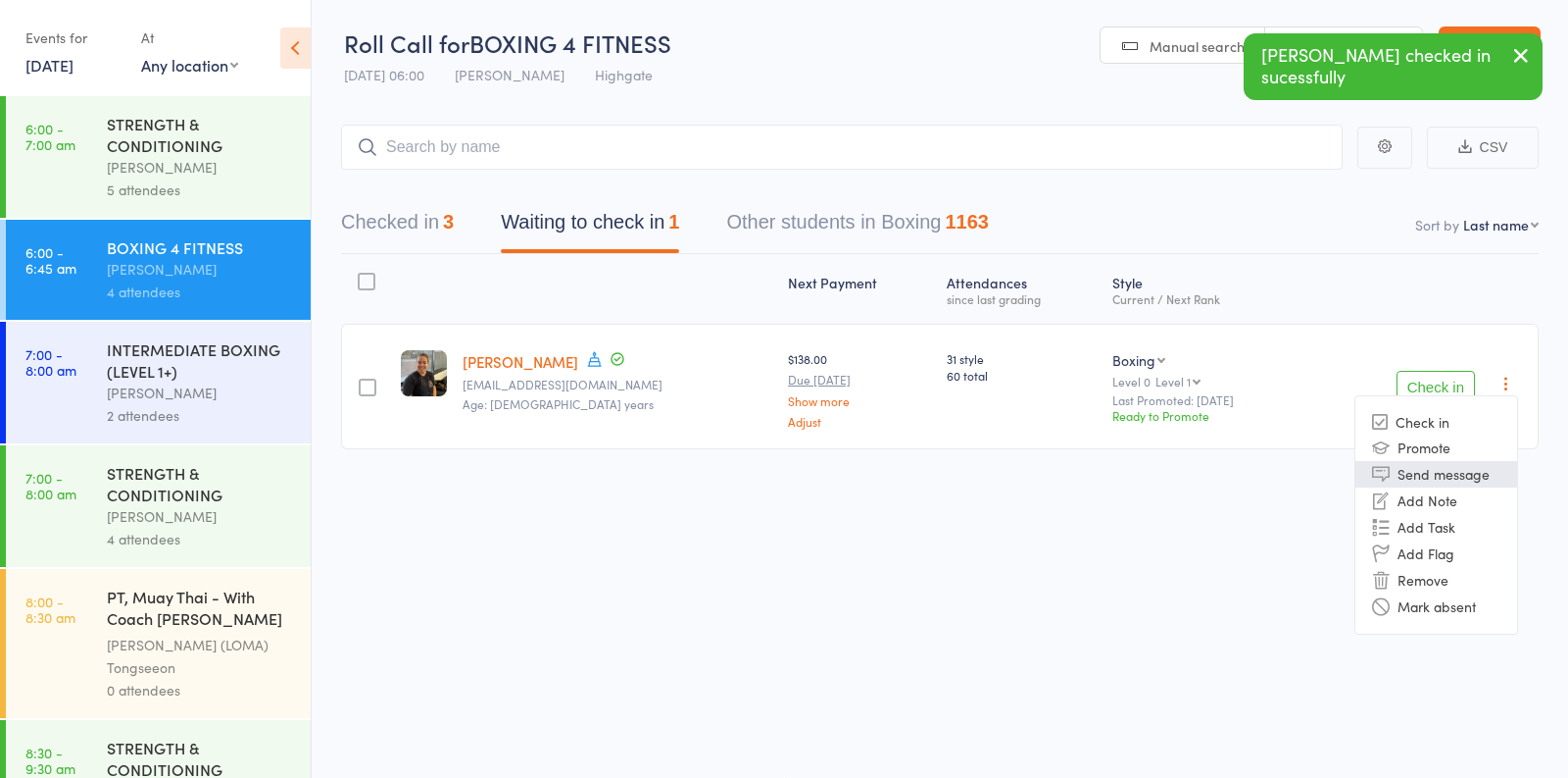
click at [1447, 478] on li "Send message" at bounding box center [1436, 474] width 162 height 27
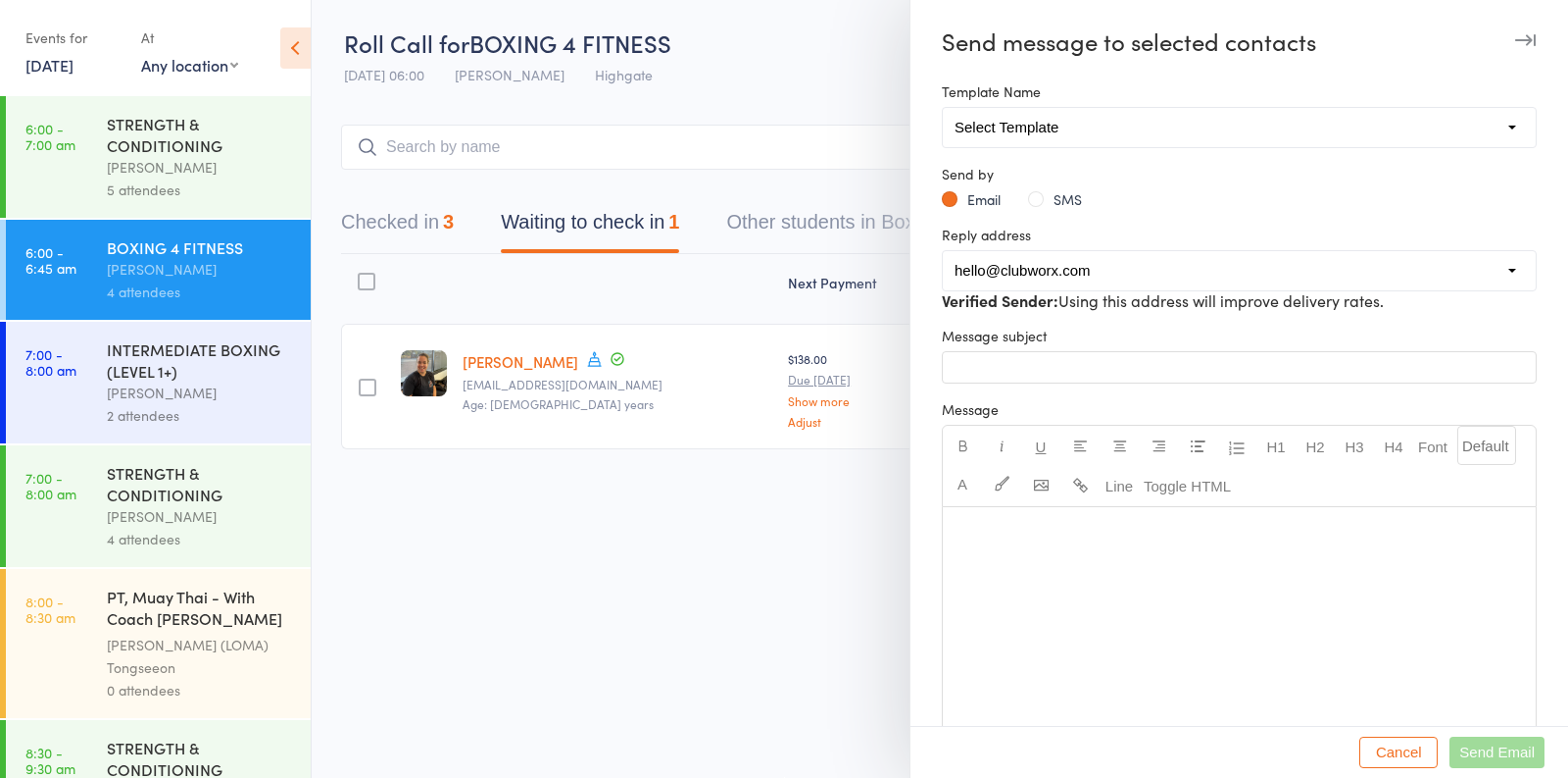
click at [1037, 198] on button "SMS" at bounding box center [1055, 199] width 54 height 20
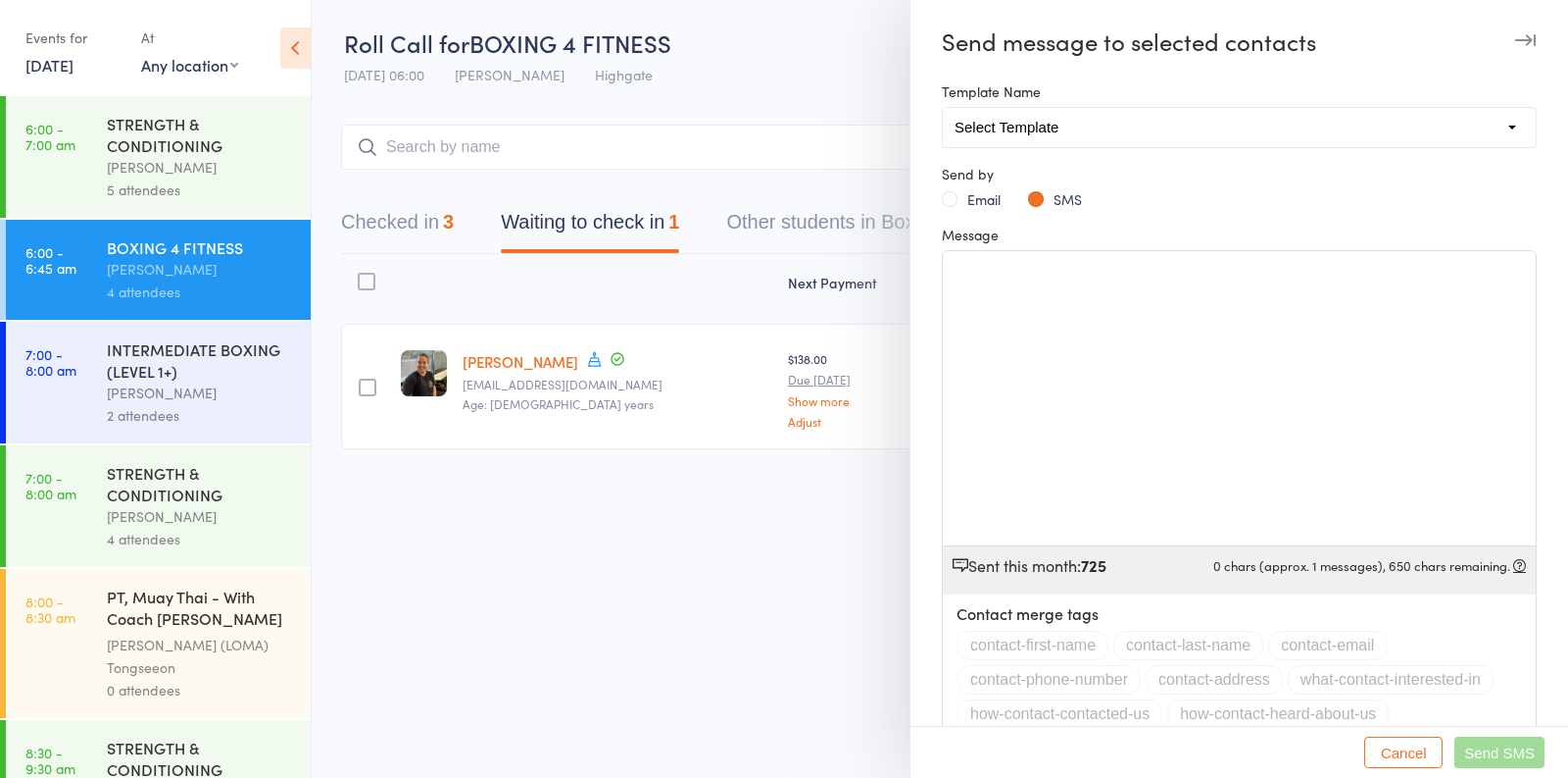
click at [996, 419] on div "﻿" at bounding box center [1239, 397] width 593 height 294
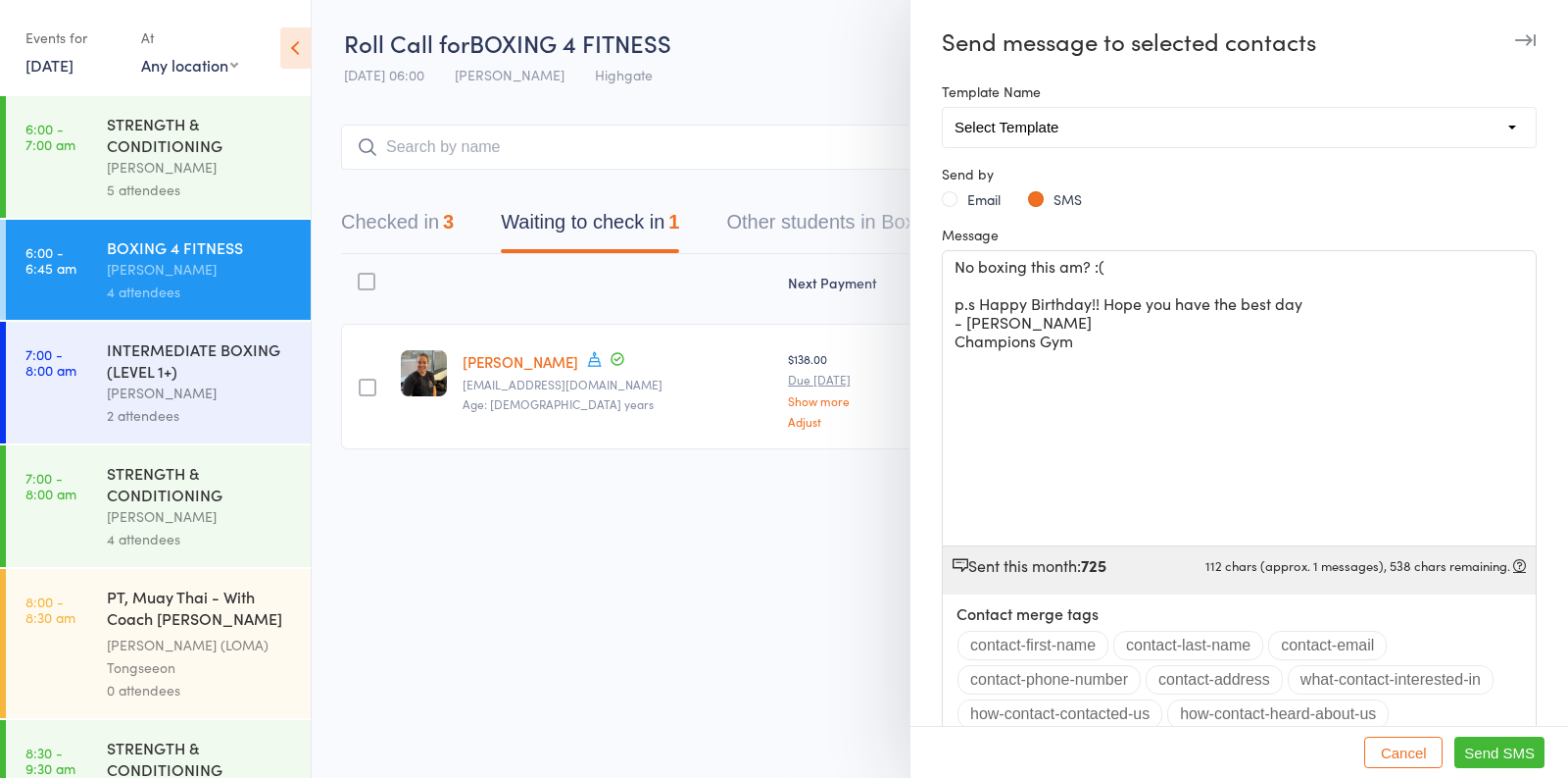
click at [1303, 299] on span "p.s Happy Birthday!! Hope you have the best day" at bounding box center [1129, 303] width 348 height 22
click at [1483, 745] on span "Send SMS" at bounding box center [1499, 752] width 71 height 17
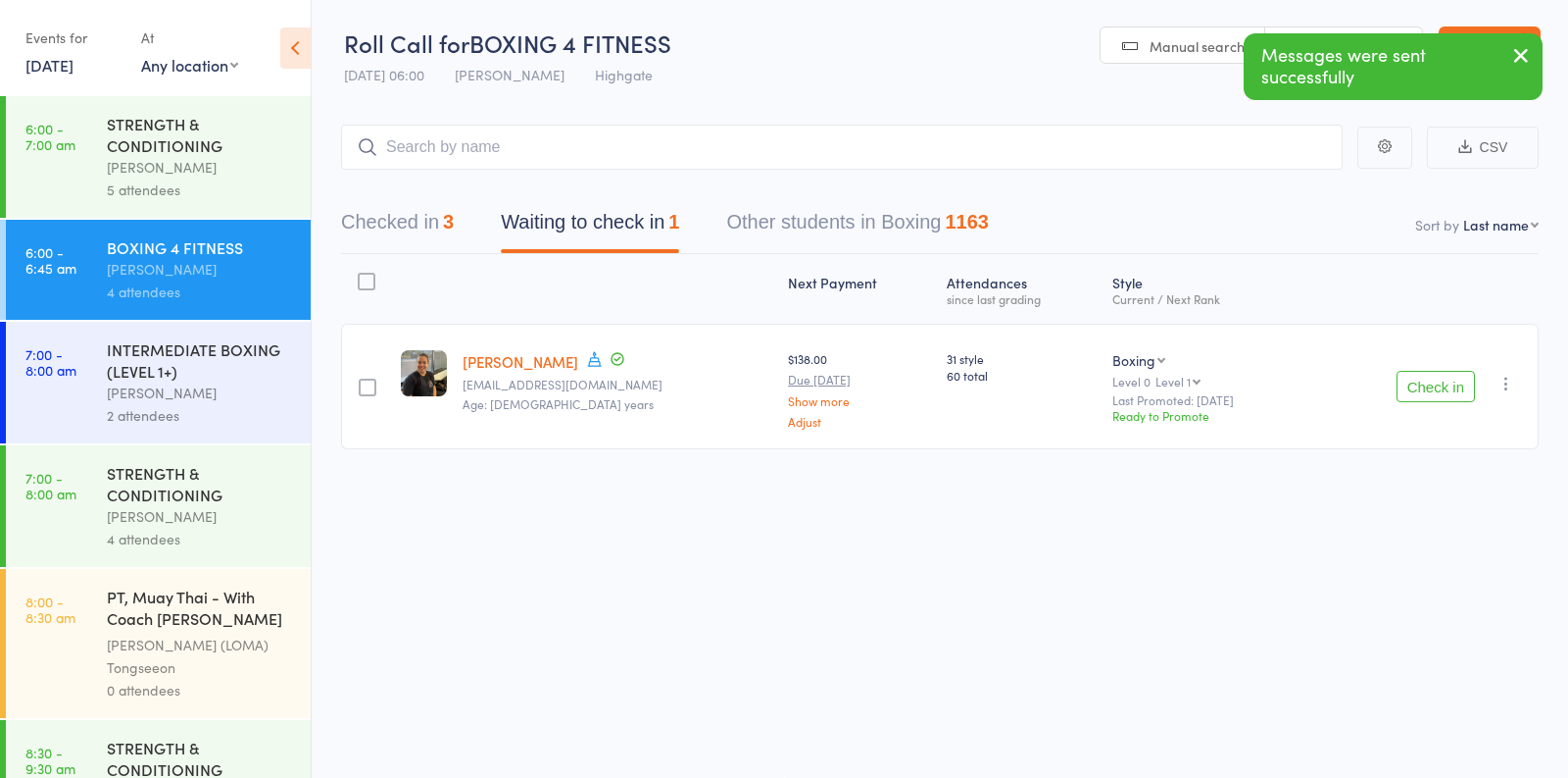
click at [1505, 376] on icon "button" at bounding box center [1506, 384] width 20 height 20
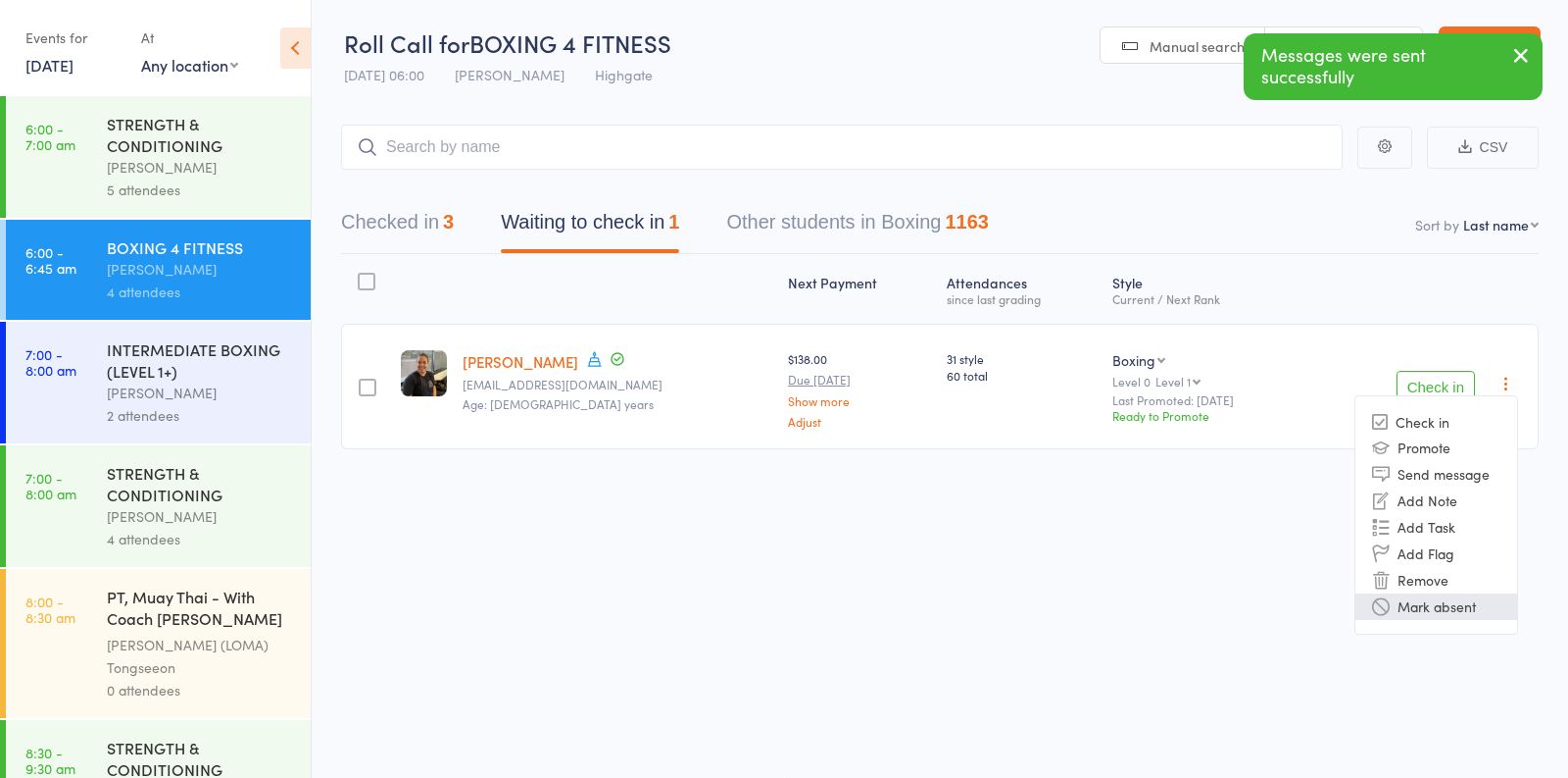
click at [1411, 607] on li "Mark absent" at bounding box center [1436, 606] width 162 height 27
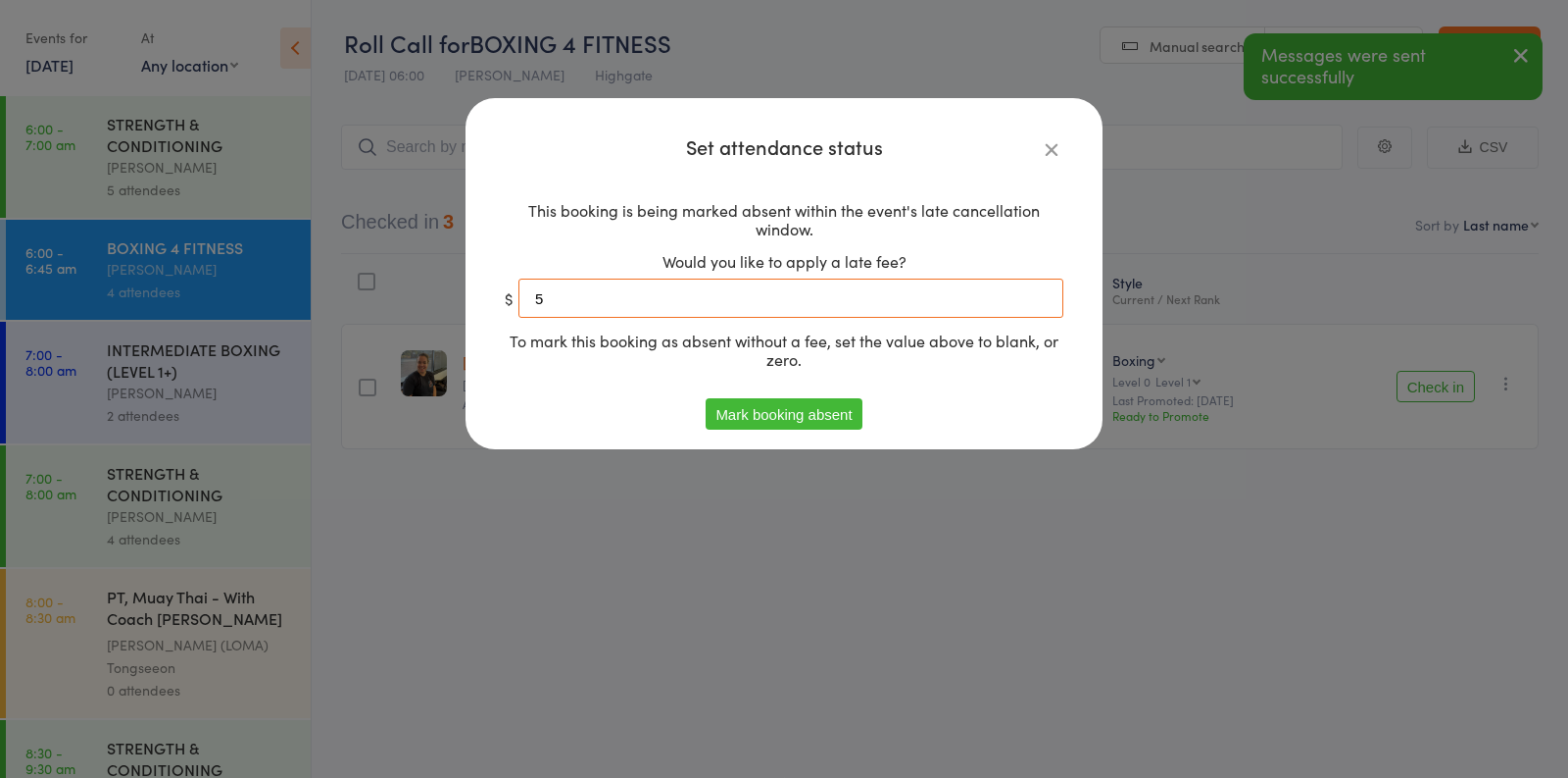
click at [705, 305] on input "5" at bounding box center [790, 298] width 545 height 39
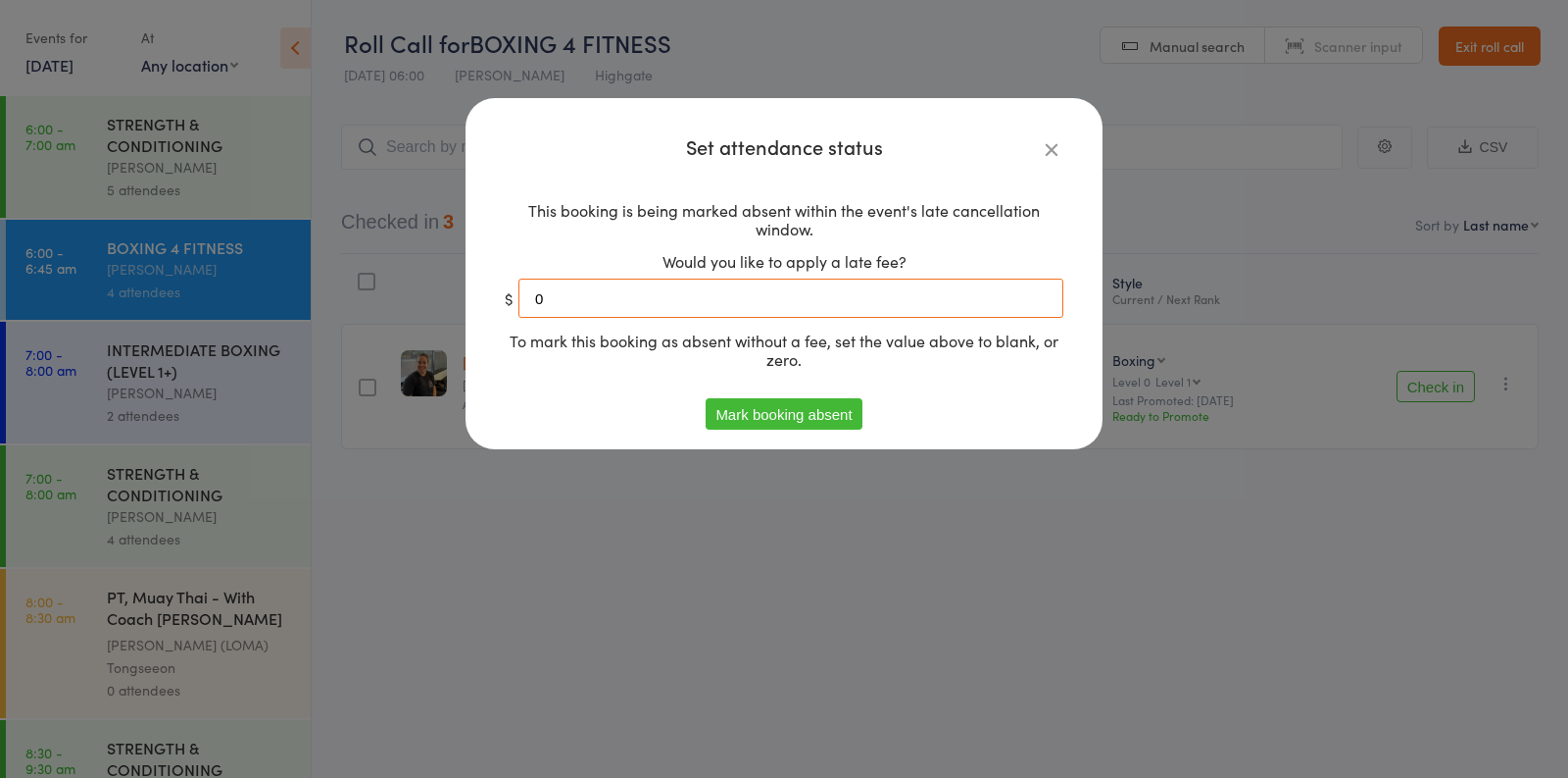
type input "0"
click at [785, 402] on button "Mark booking absent" at bounding box center [784, 414] width 156 height 31
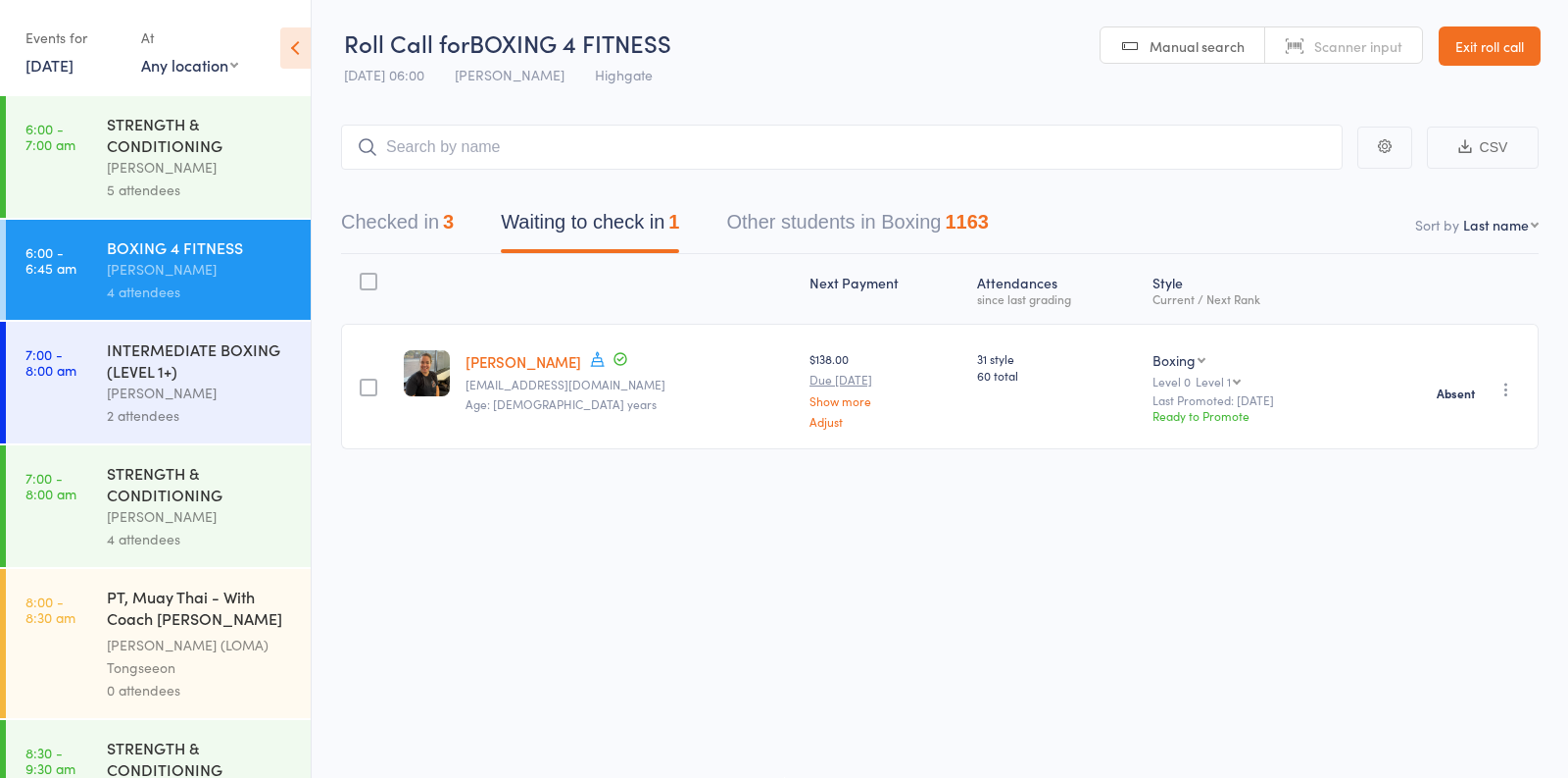
click at [254, 385] on div "Oscar Brant" at bounding box center [201, 392] width 187 height 23
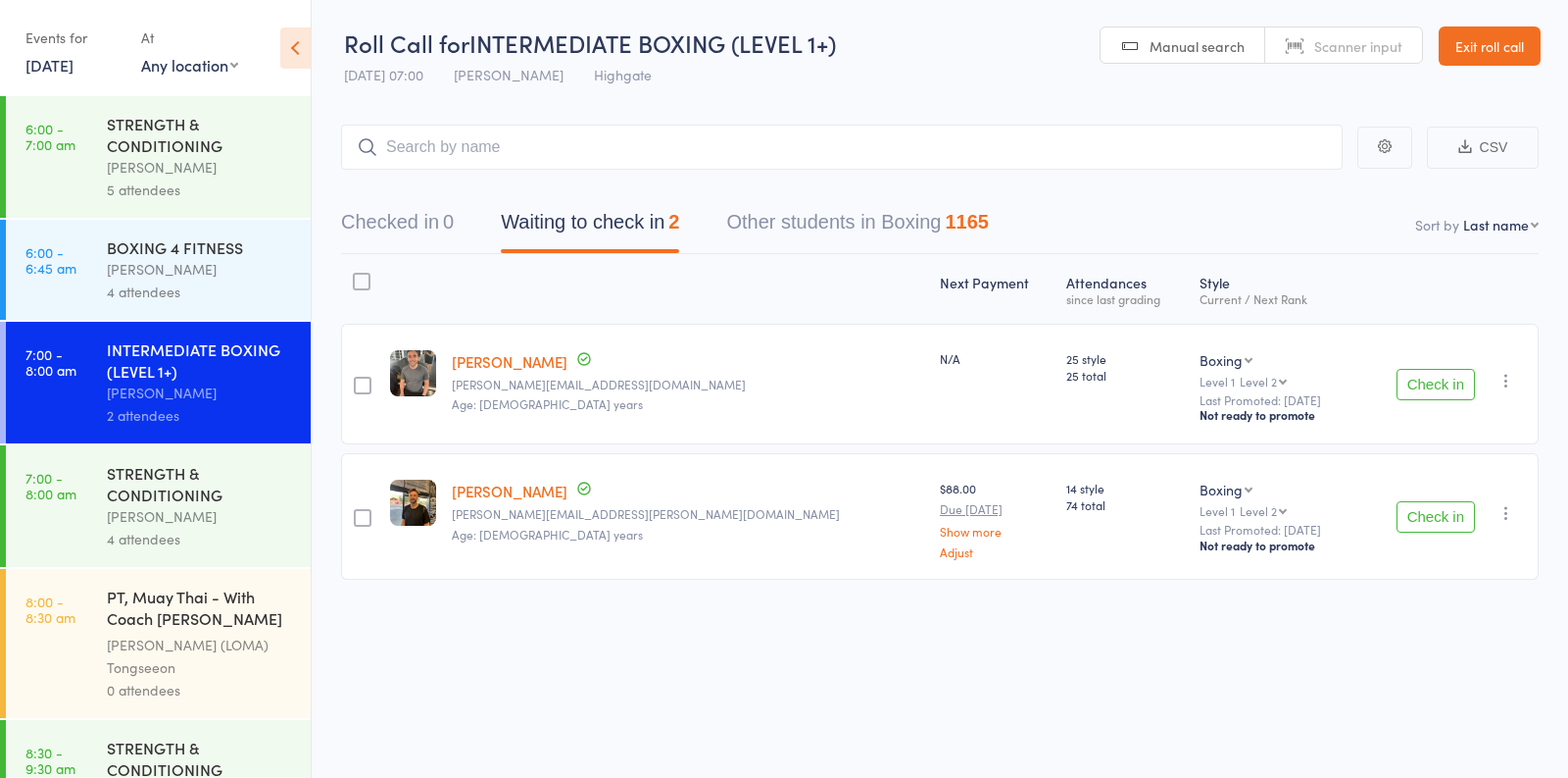
click at [1425, 373] on button "Check in" at bounding box center [1436, 385] width 79 height 31
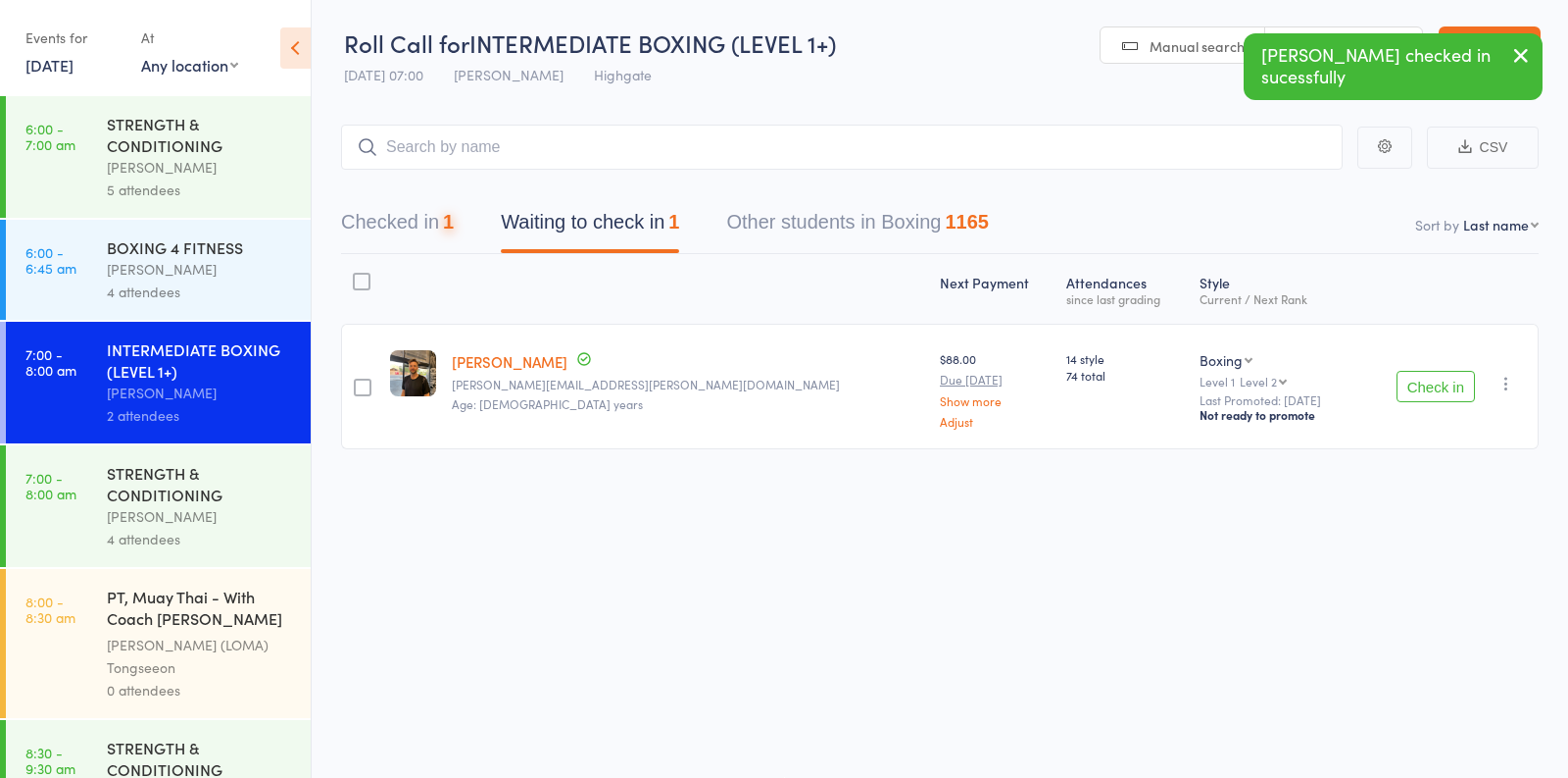
click at [1424, 373] on button "Check in" at bounding box center [1436, 387] width 79 height 31
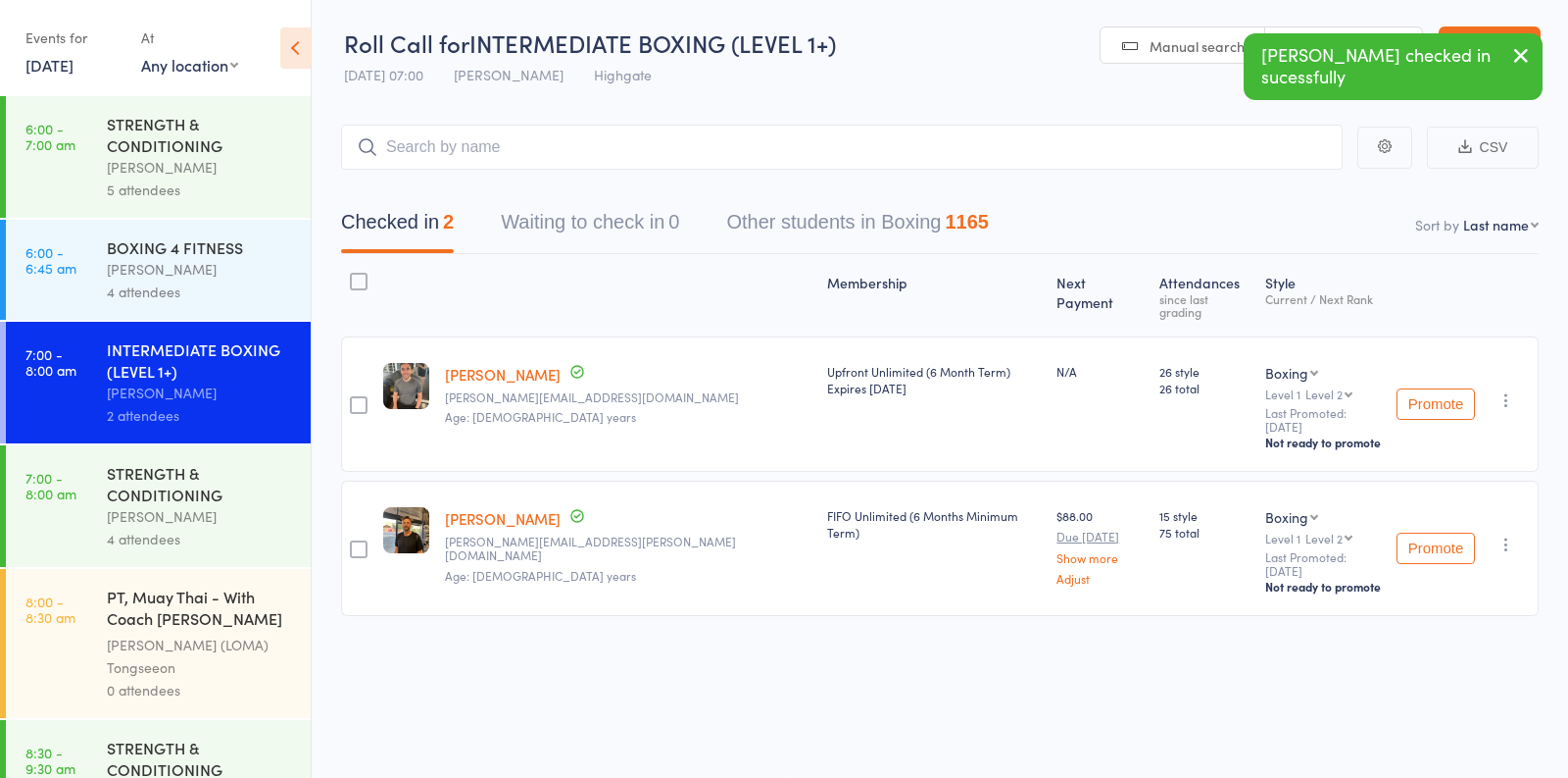
click at [157, 520] on div "[PERSON_NAME]" at bounding box center [201, 515] width 187 height 23
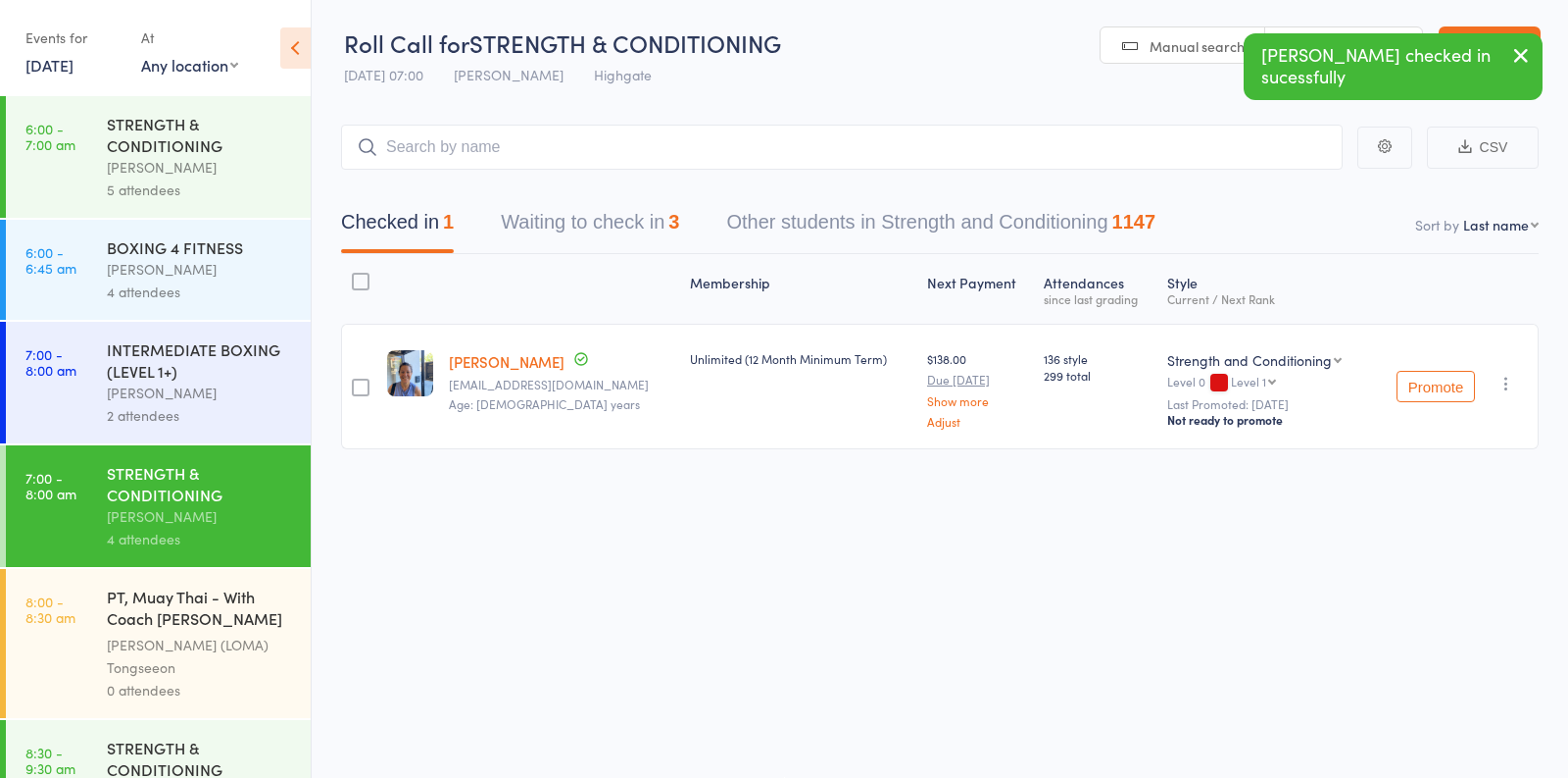
click at [572, 234] on button "Waiting to check in 3" at bounding box center [589, 226] width 178 height 52
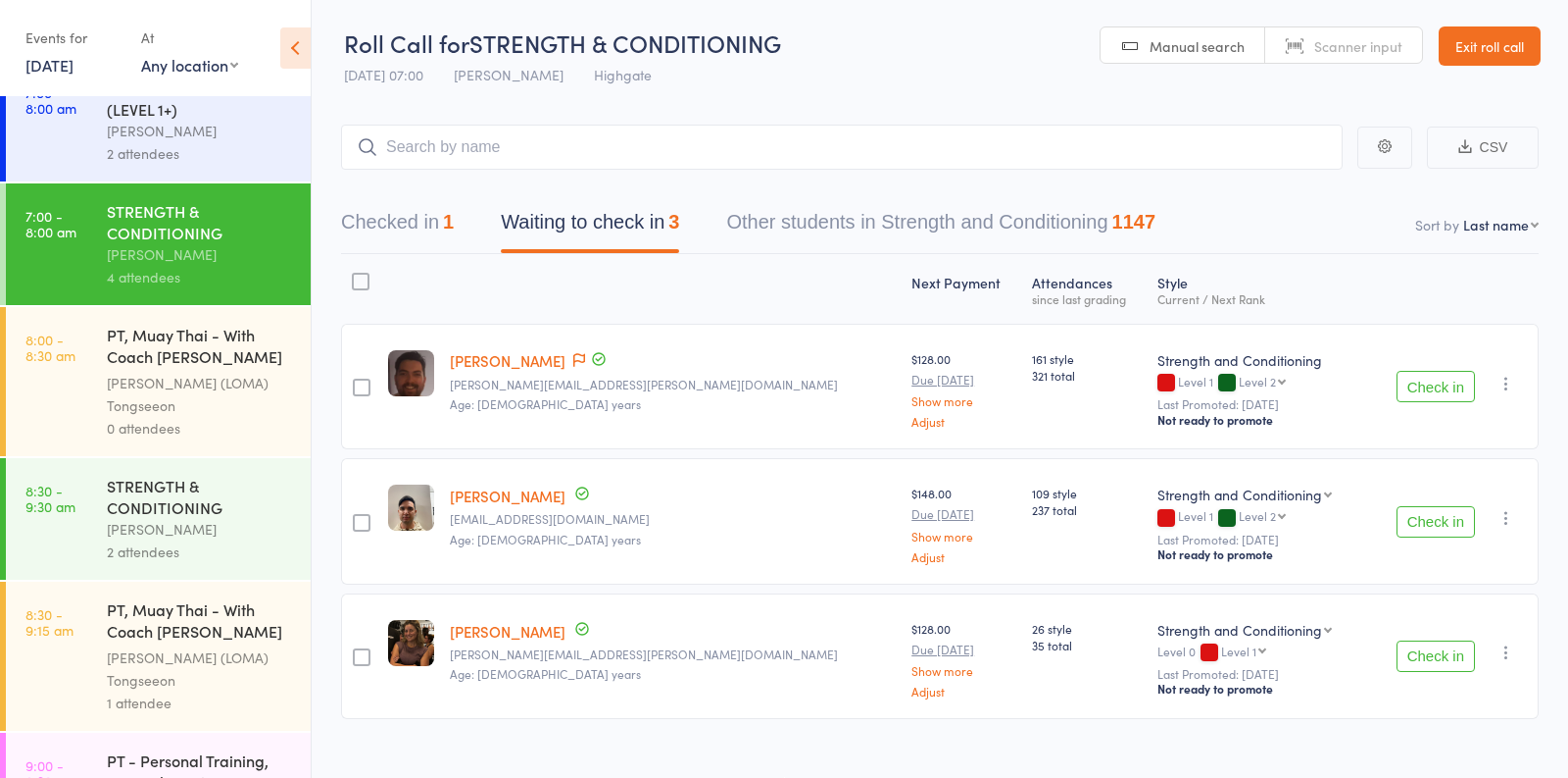
scroll to position [356, 0]
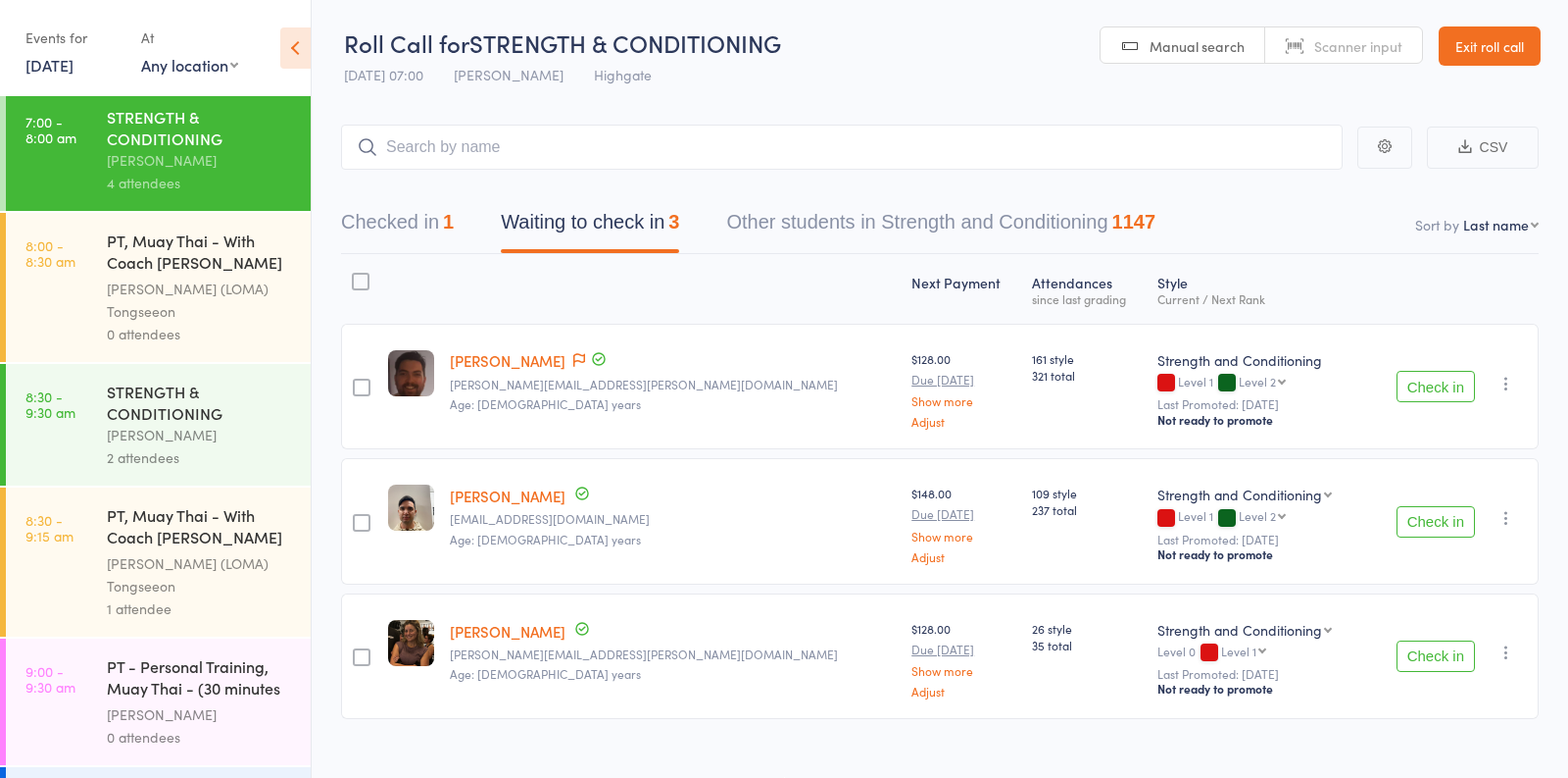
click at [212, 438] on div "[PERSON_NAME]" at bounding box center [201, 435] width 187 height 23
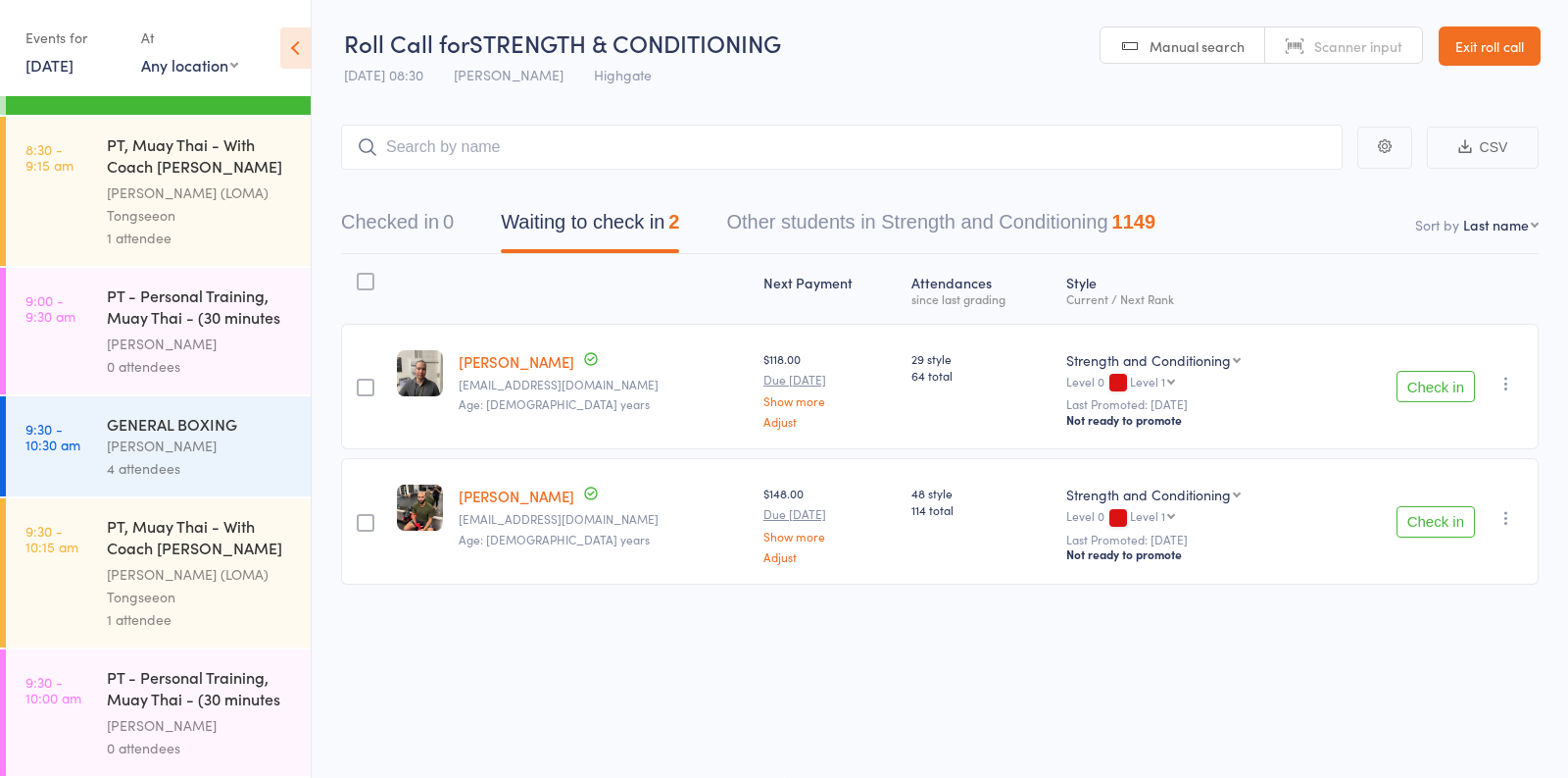
scroll to position [731, 0]
click at [221, 186] on div "[PERSON_NAME] (LOMA) Tongseeon" at bounding box center [201, 200] width 187 height 45
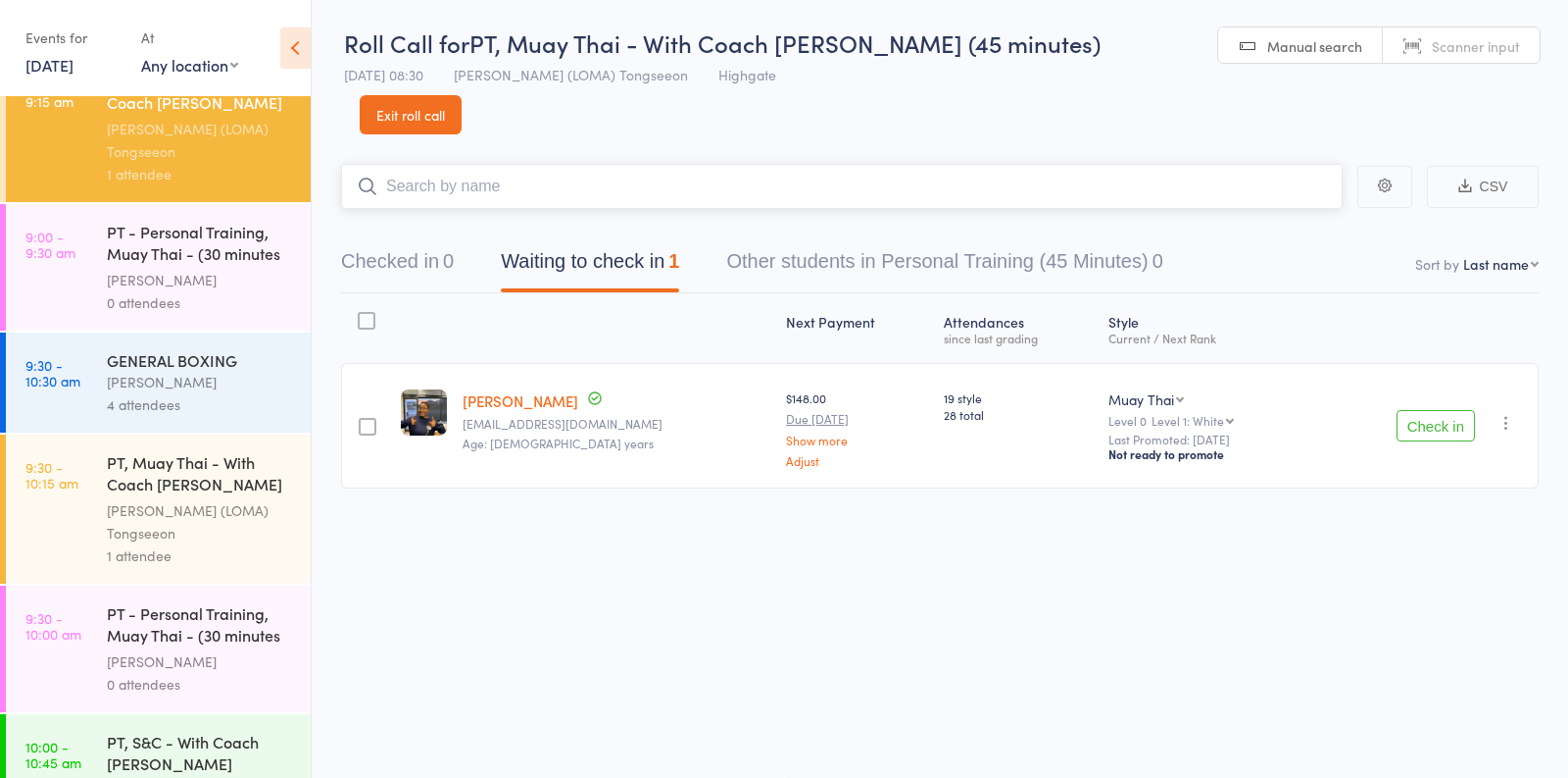
scroll to position [792, 0]
click at [230, 526] on div "[PERSON_NAME] (LOMA) Tongseeon" at bounding box center [201, 520] width 187 height 45
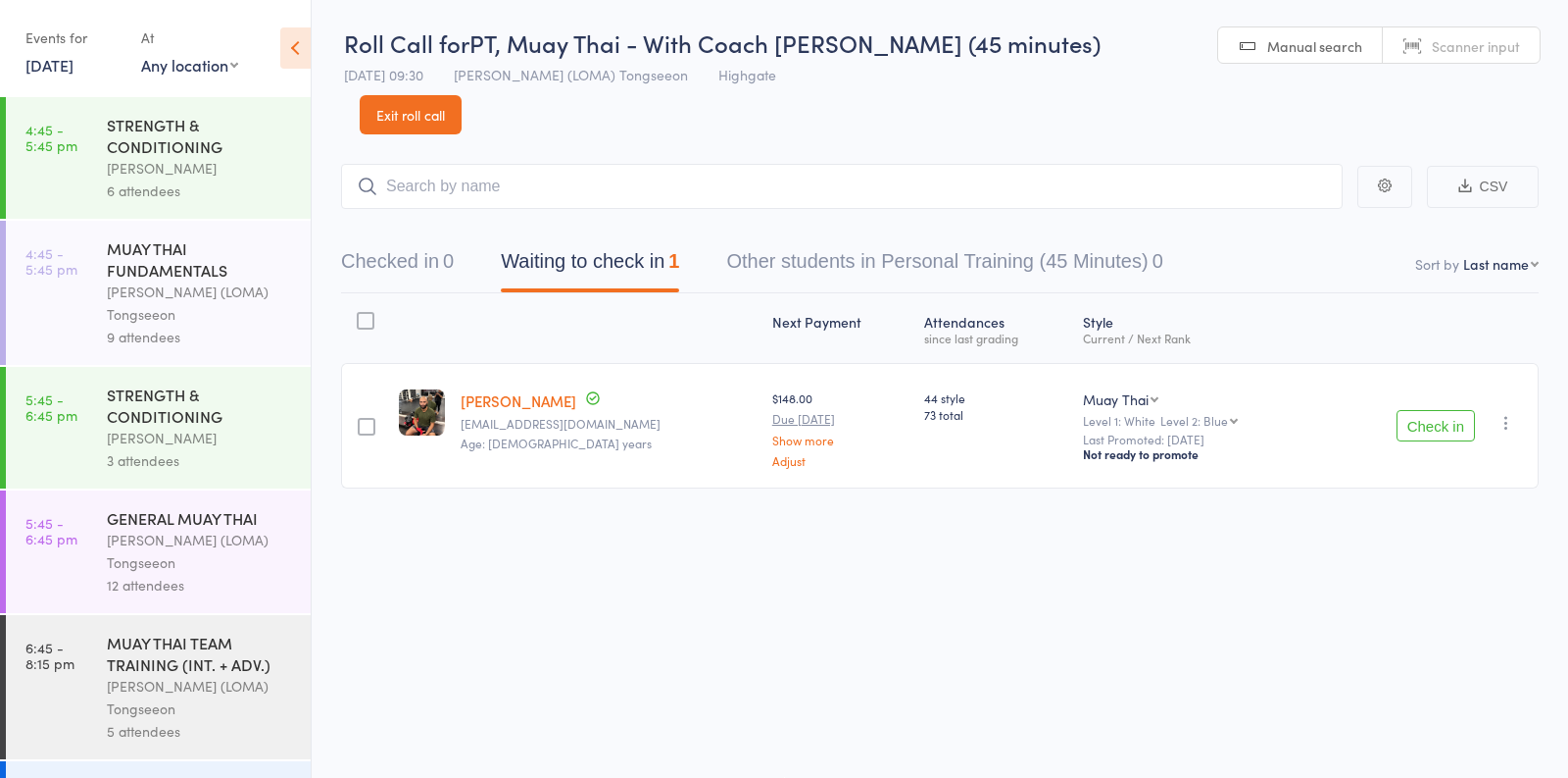
scroll to position [2337, 0]
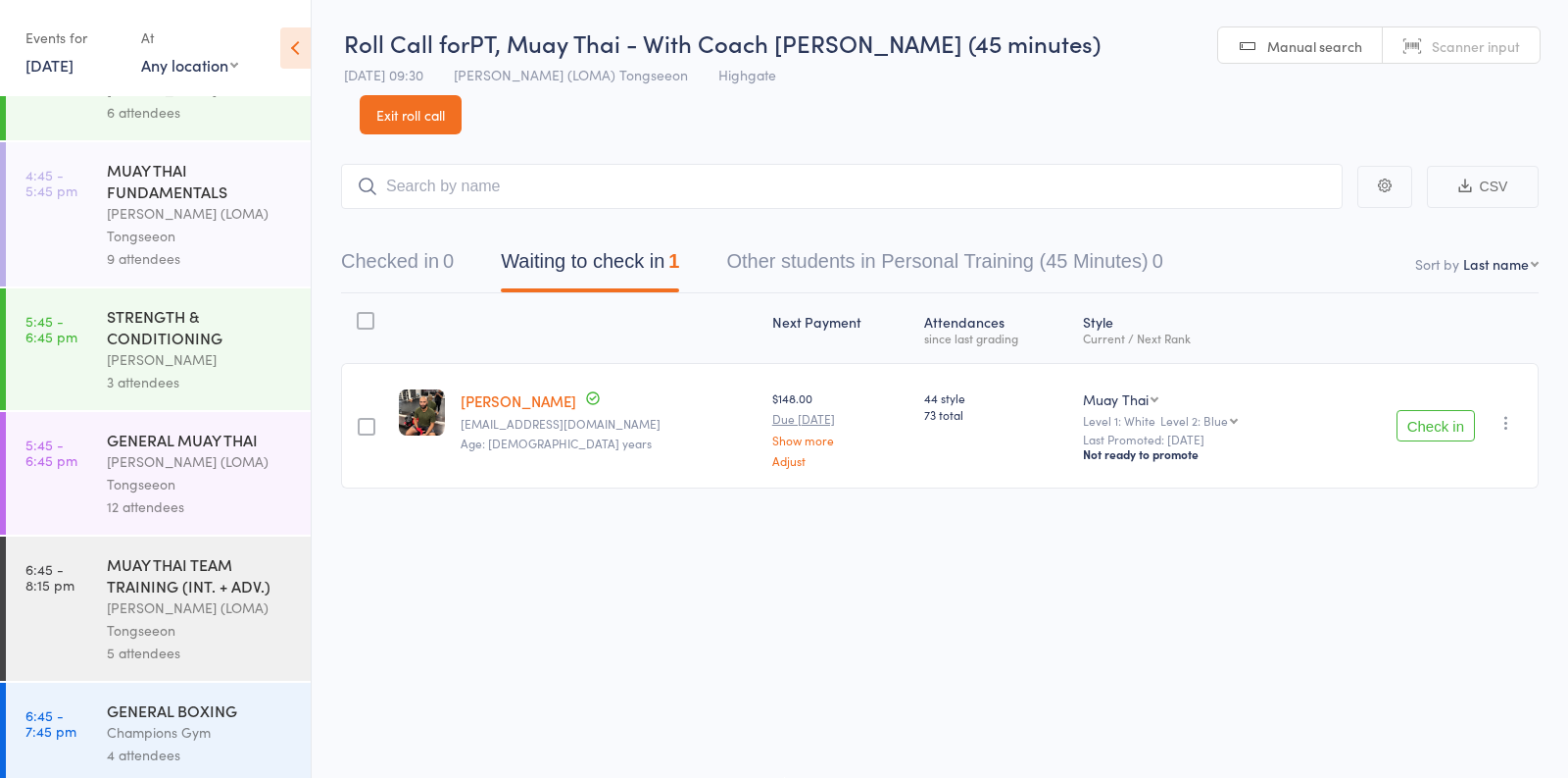
click at [74, 74] on link "14 Aug, 2025" at bounding box center [49, 65] width 48 height 22
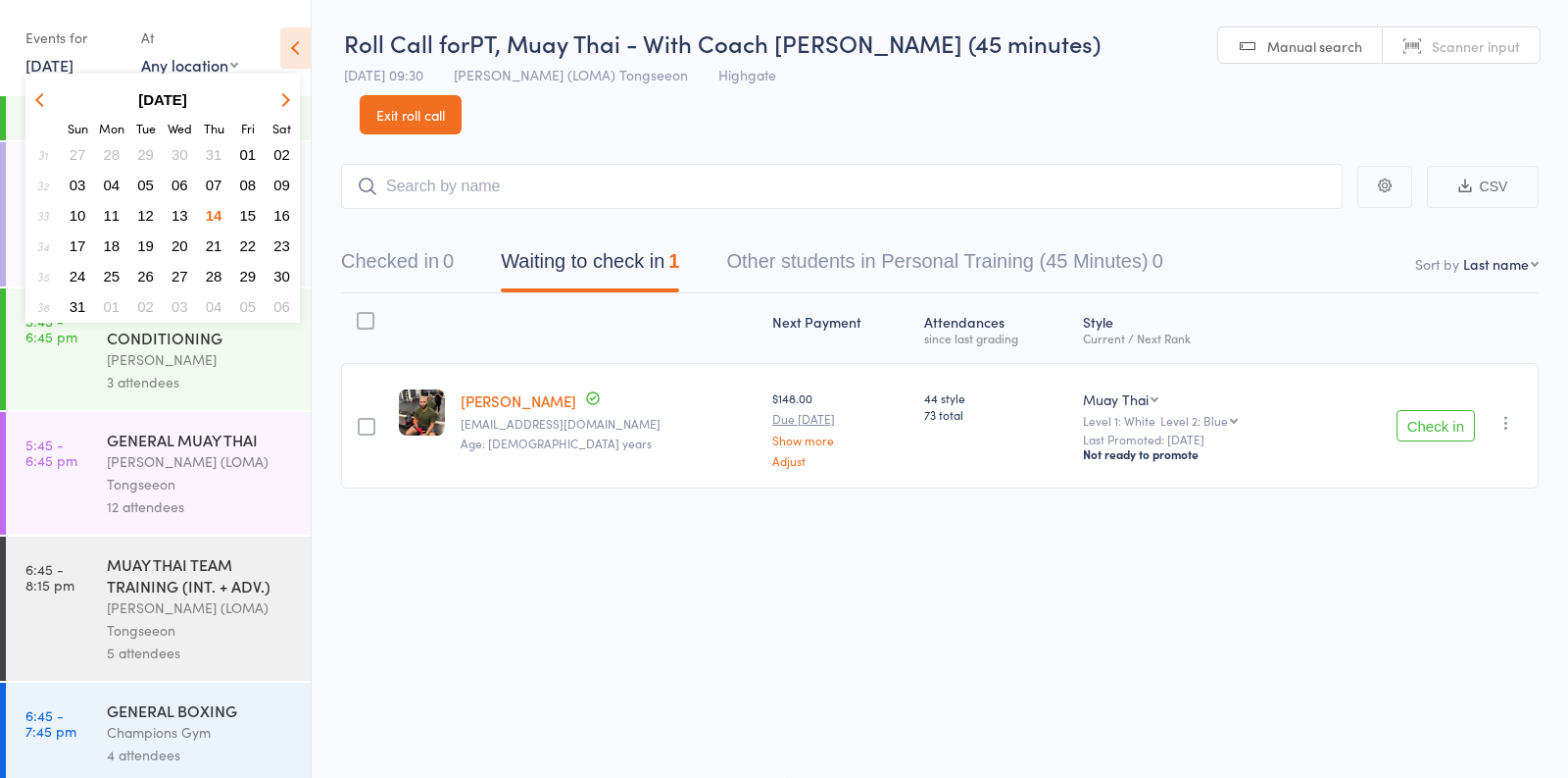
click at [244, 214] on span "15" at bounding box center [248, 214] width 17 height 17
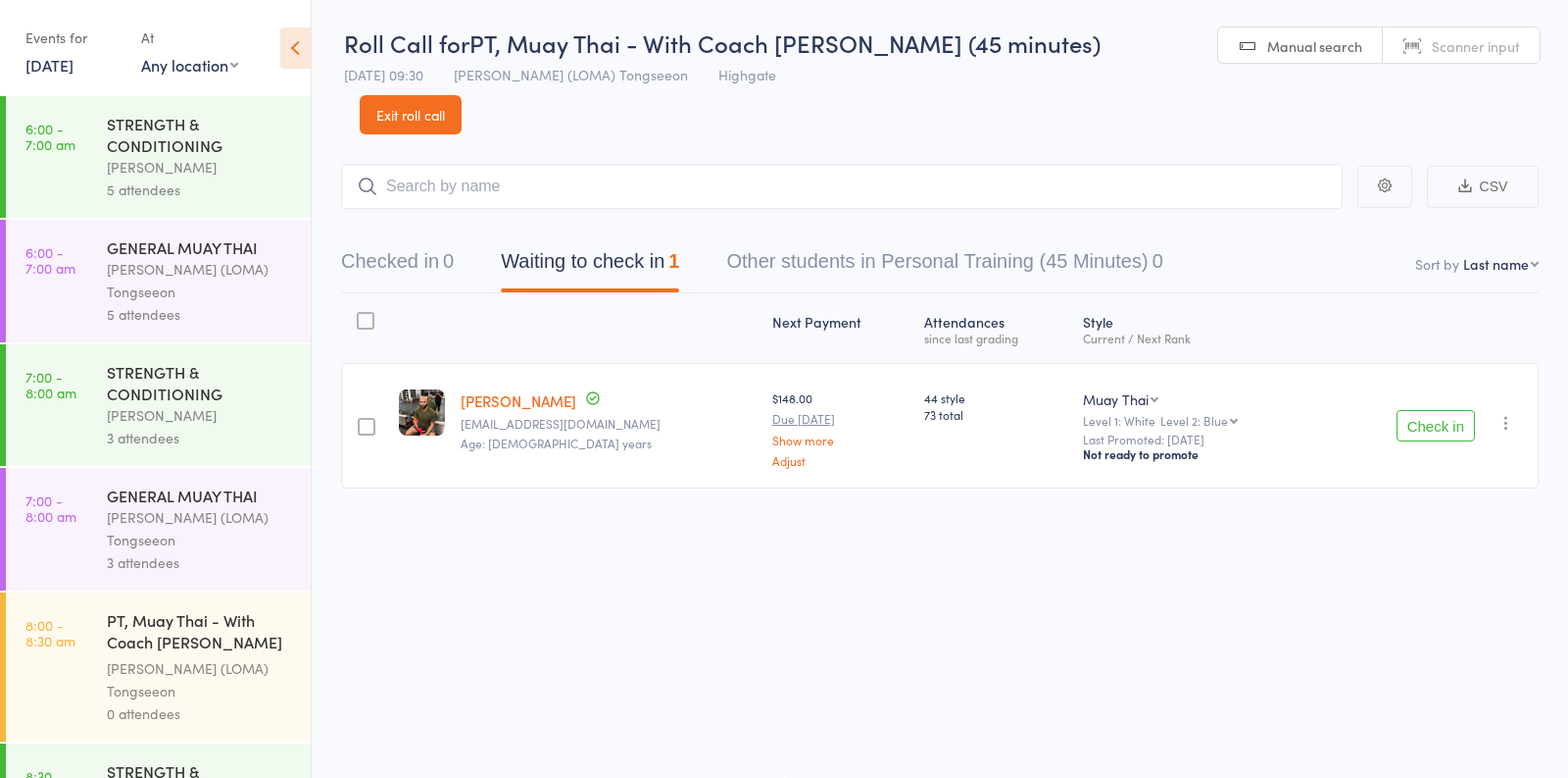
scroll to position [81, 0]
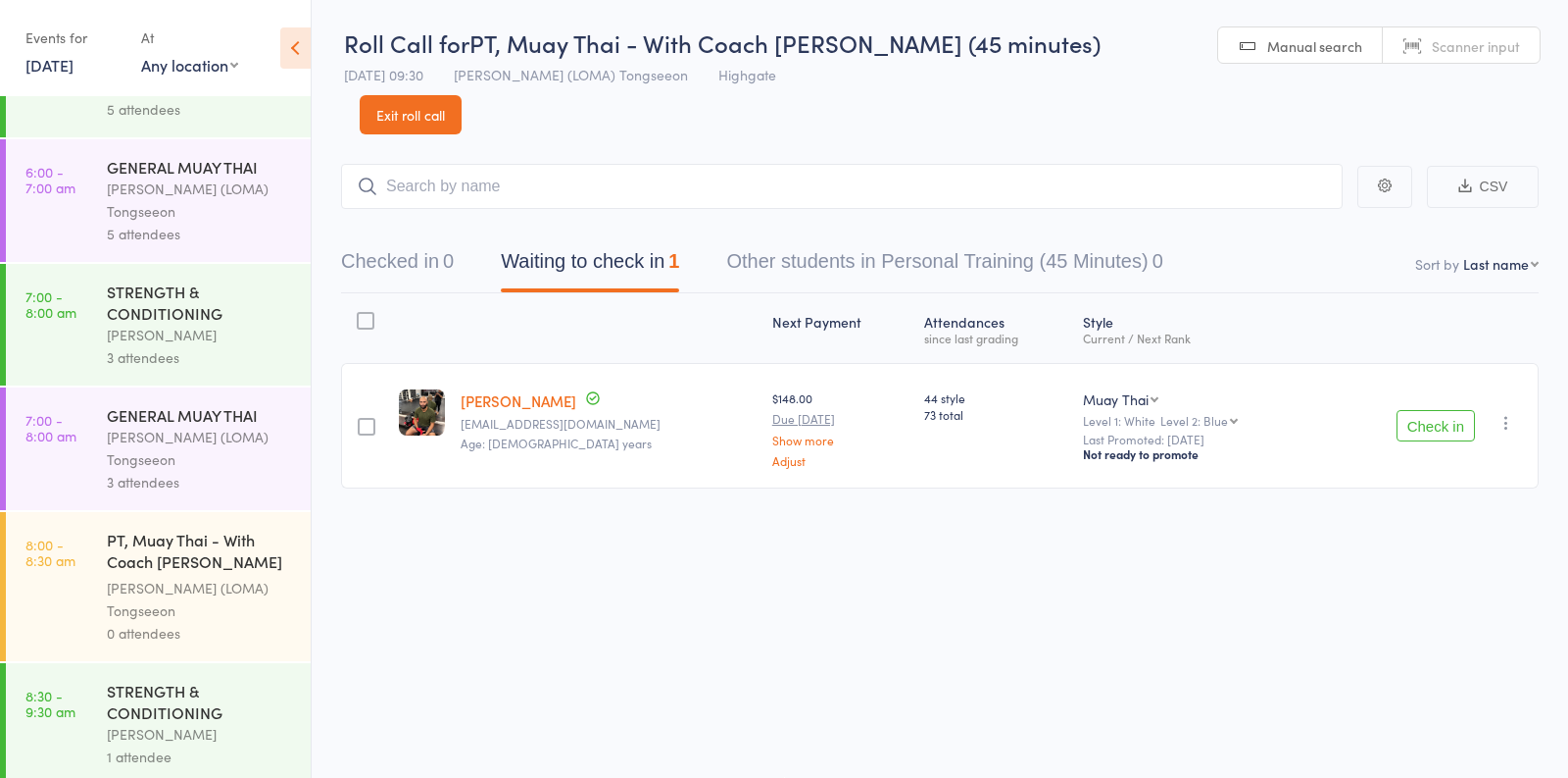
click at [62, 58] on link "15 Aug, 2025" at bounding box center [49, 65] width 48 height 22
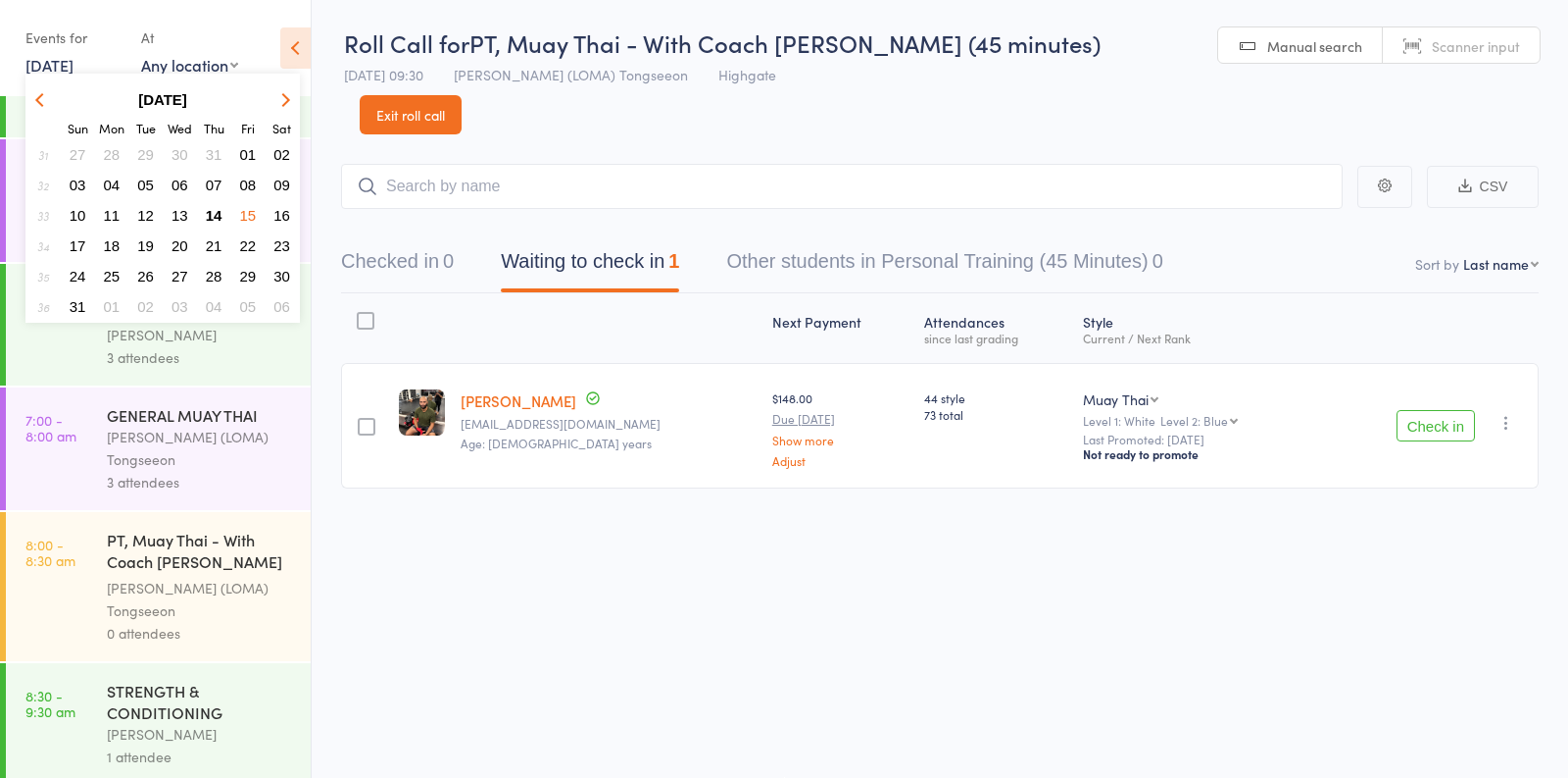
click at [353, 500] on div "Next Payment Atten­dances since last grading Style Current / Next Rank edit Lab…" at bounding box center [940, 434] width 1197 height 282
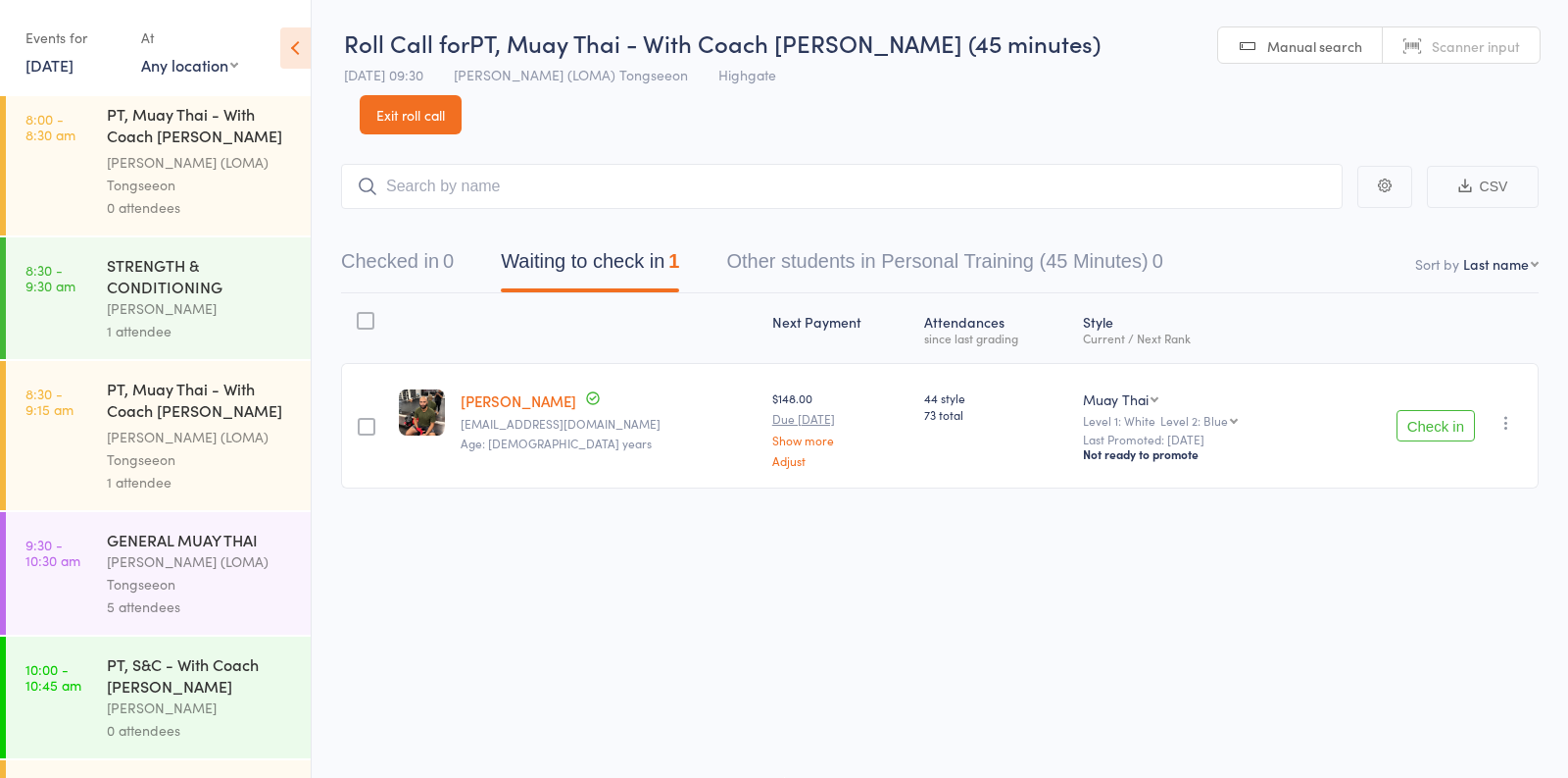
scroll to position [511, 0]
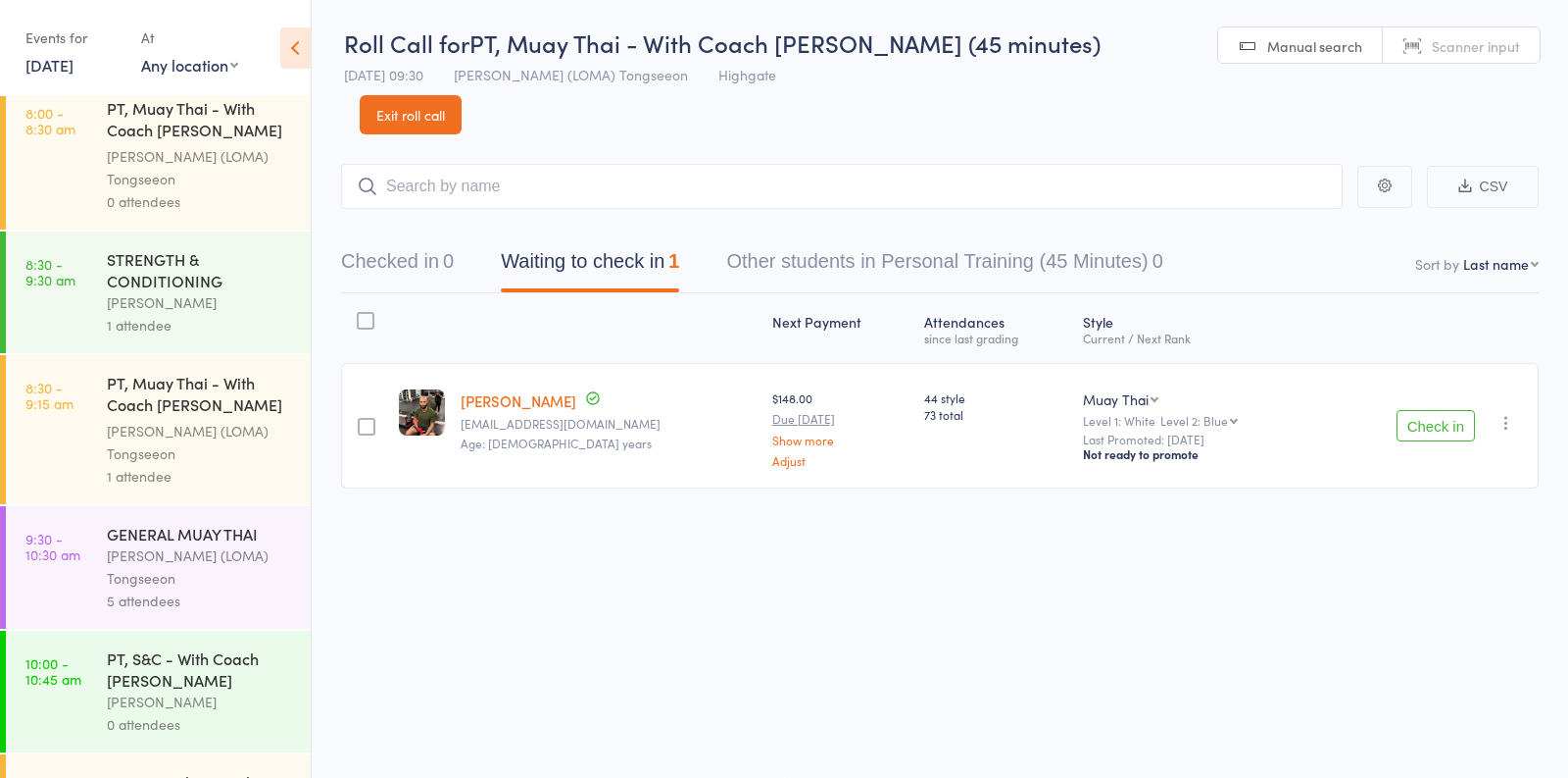
click at [74, 70] on link "15 Aug, 2025" at bounding box center [49, 65] width 48 height 22
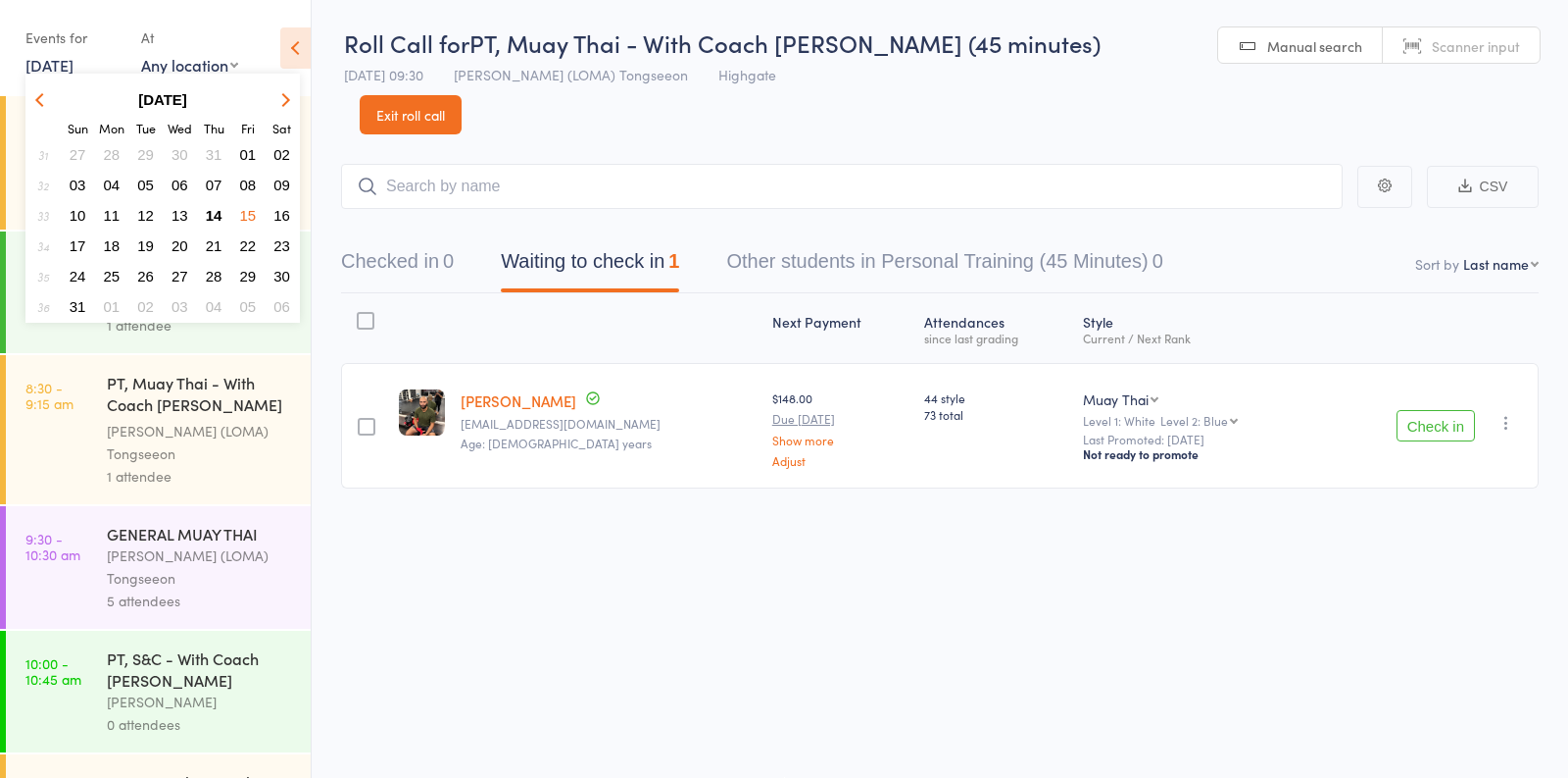
click at [218, 213] on span "14" at bounding box center [213, 214] width 17 height 17
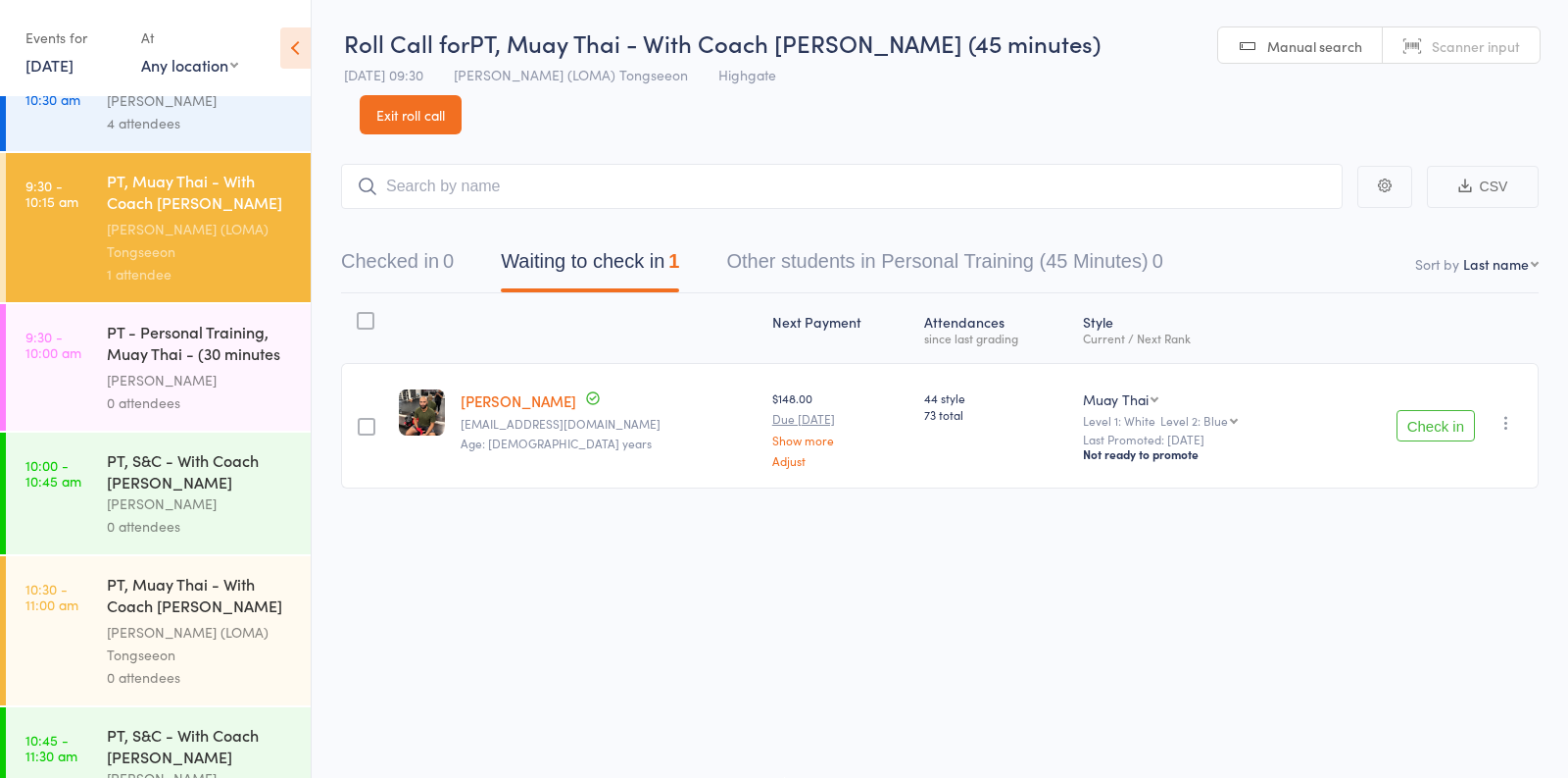
scroll to position [1375, 0]
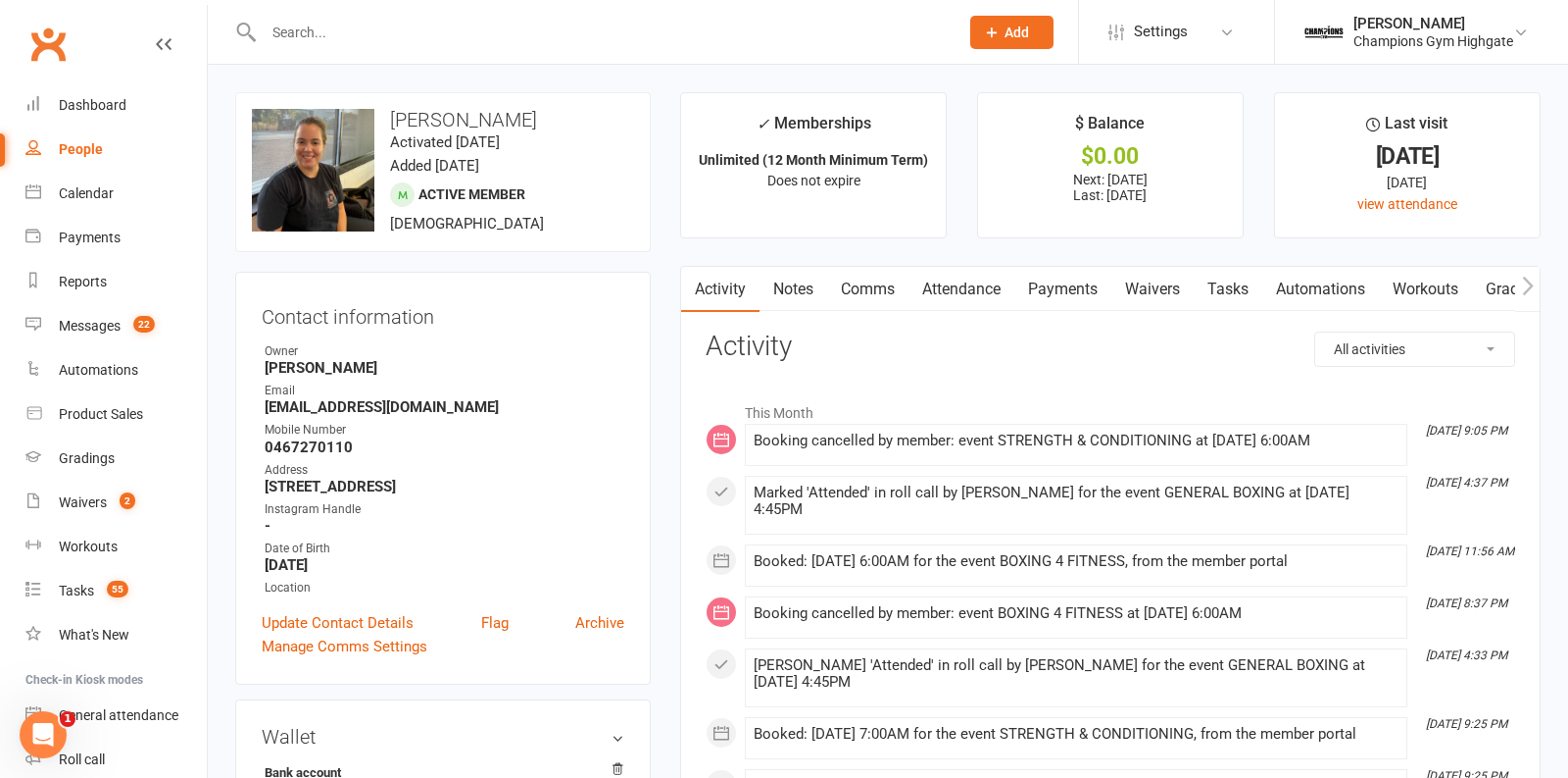
click at [416, 38] on input "text" at bounding box center [601, 32] width 687 height 28
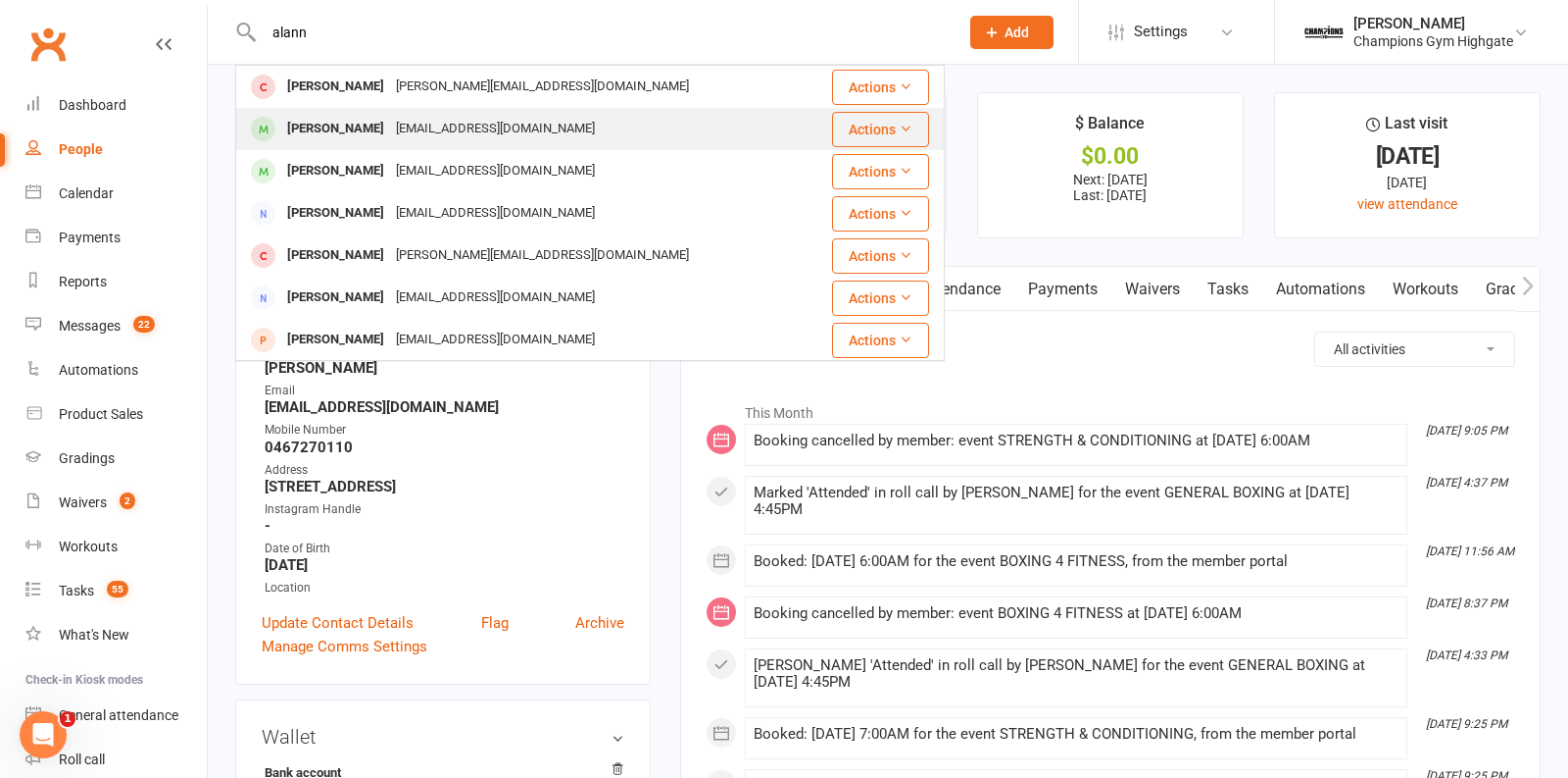
type input "alann"
click at [492, 127] on div "alannahmccloskeymail@gmail.com" at bounding box center [495, 129] width 210 height 29
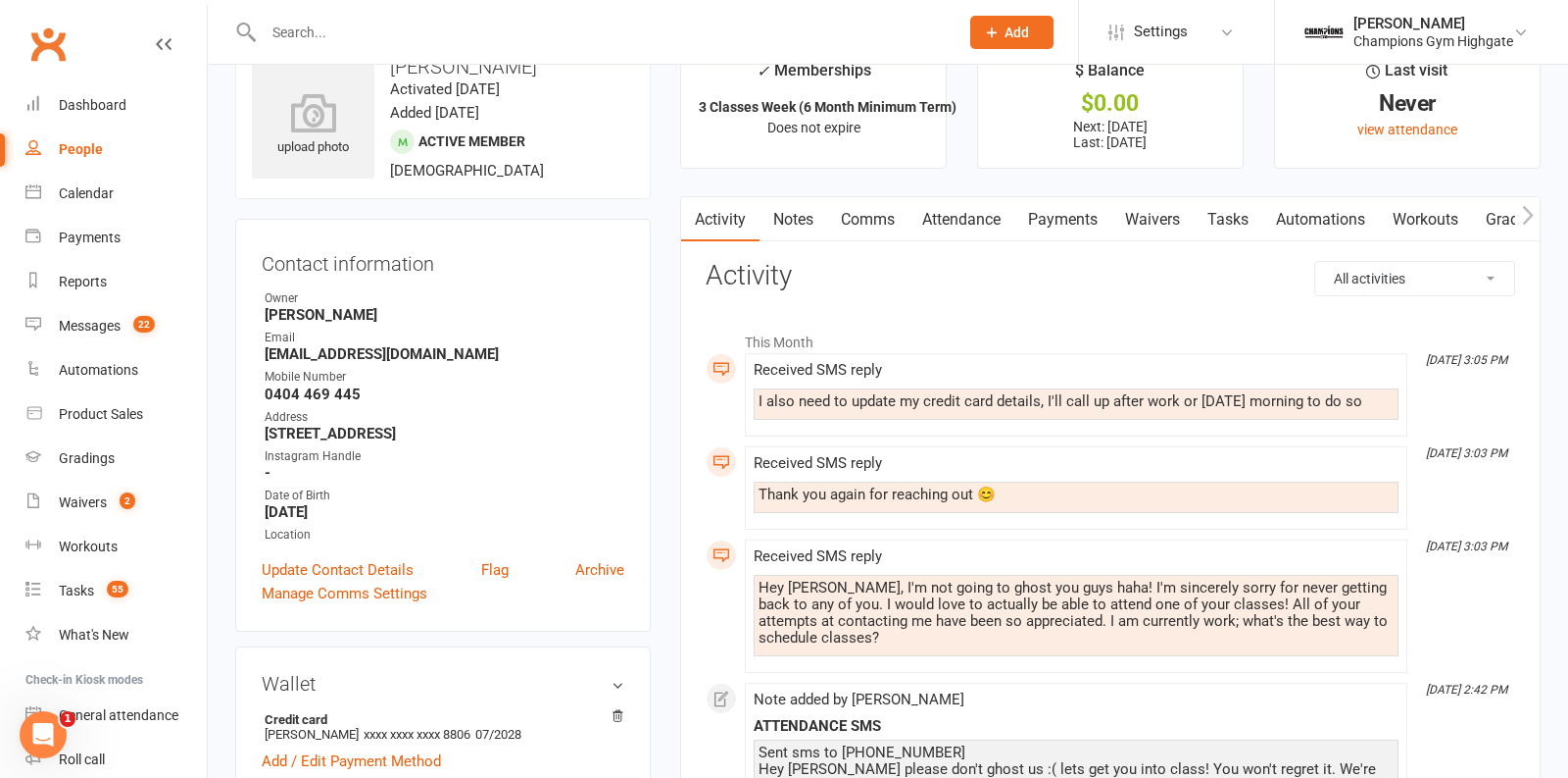
scroll to position [45, 0]
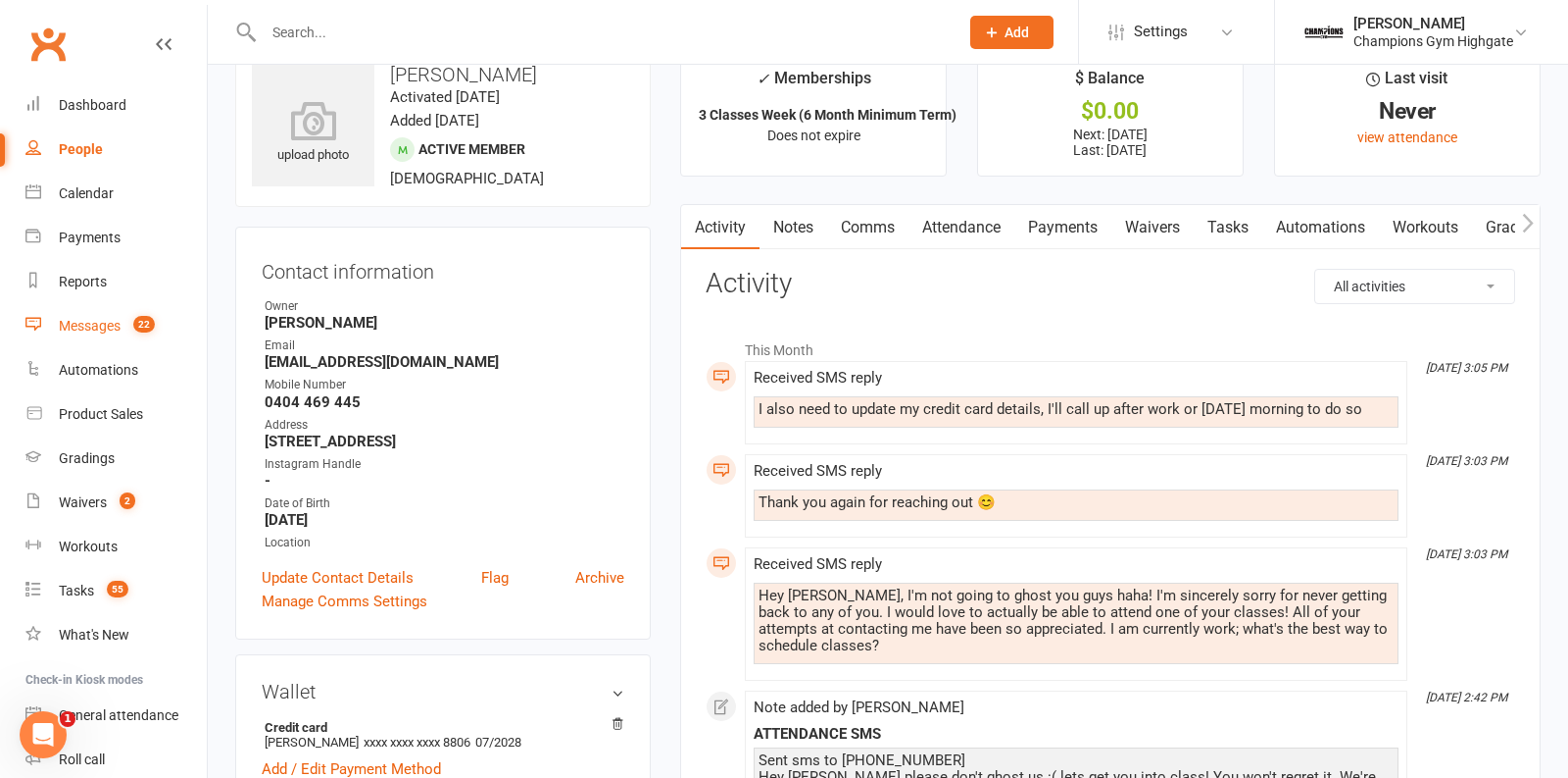
click at [111, 336] on link "Messages 22" at bounding box center [116, 326] width 181 height 44
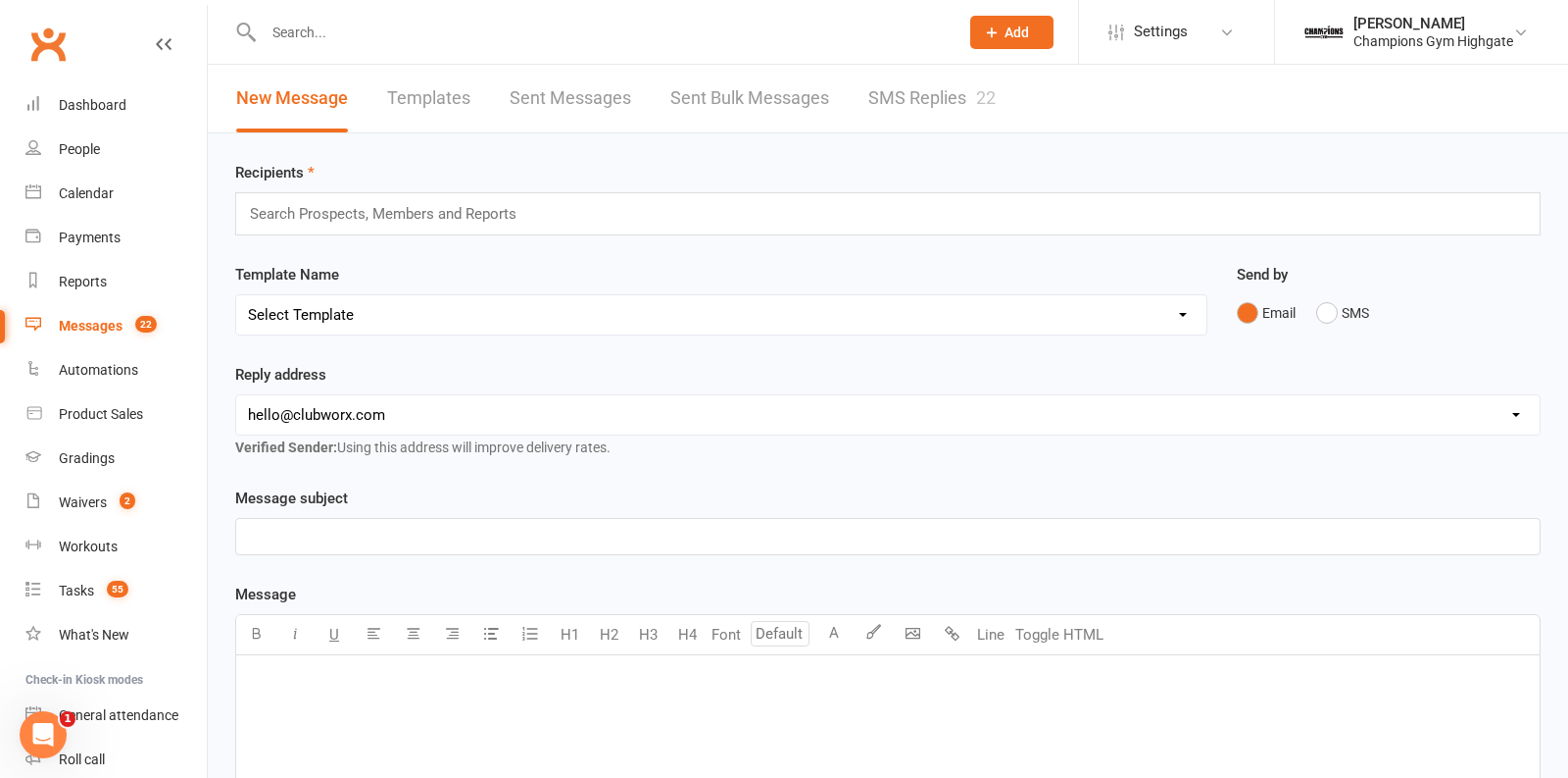
click at [930, 87] on link "SMS Replies 22" at bounding box center [932, 98] width 128 height 68
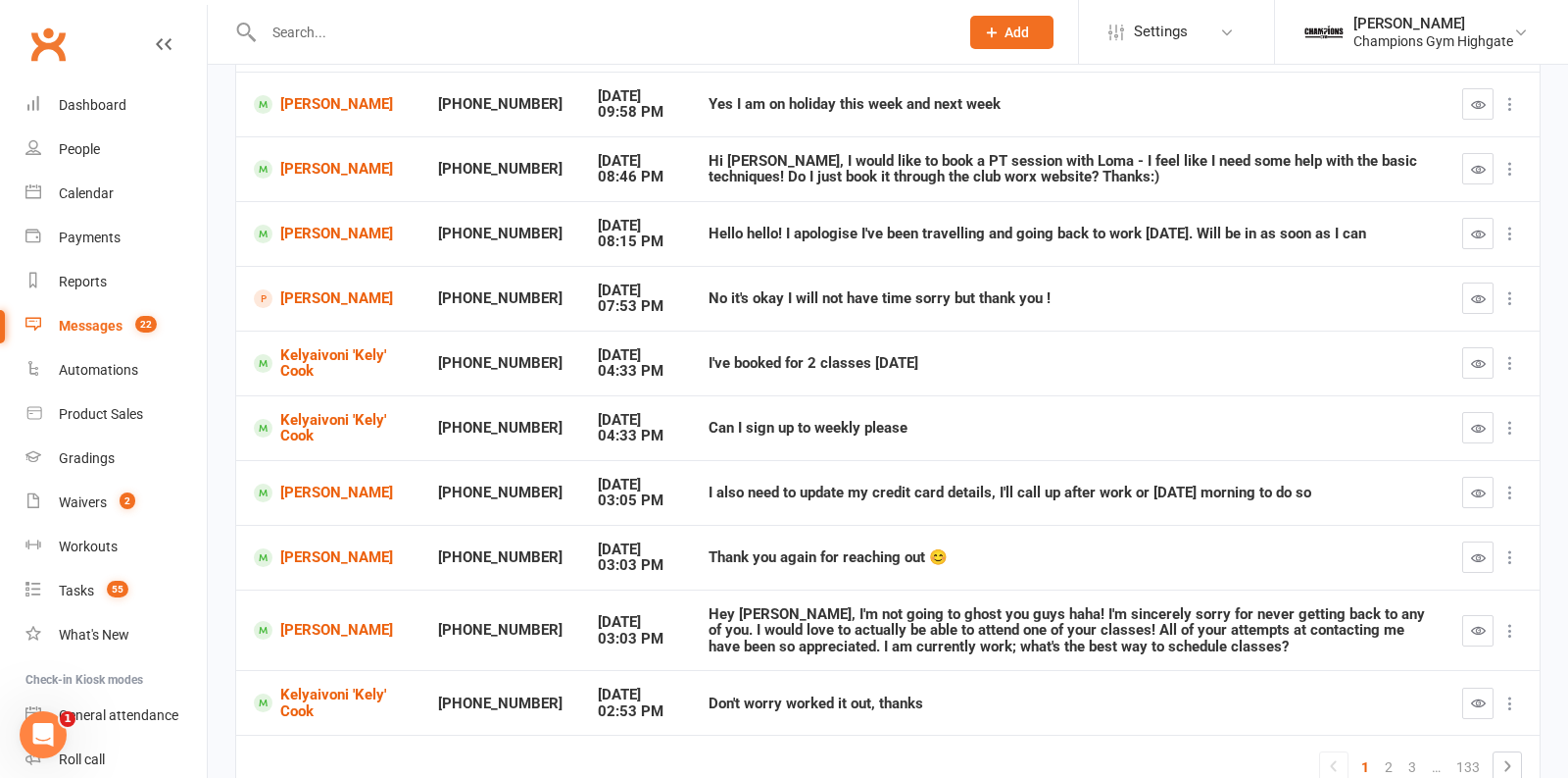
scroll to position [251, 0]
click at [1389, 758] on link "2" at bounding box center [1389, 765] width 24 height 28
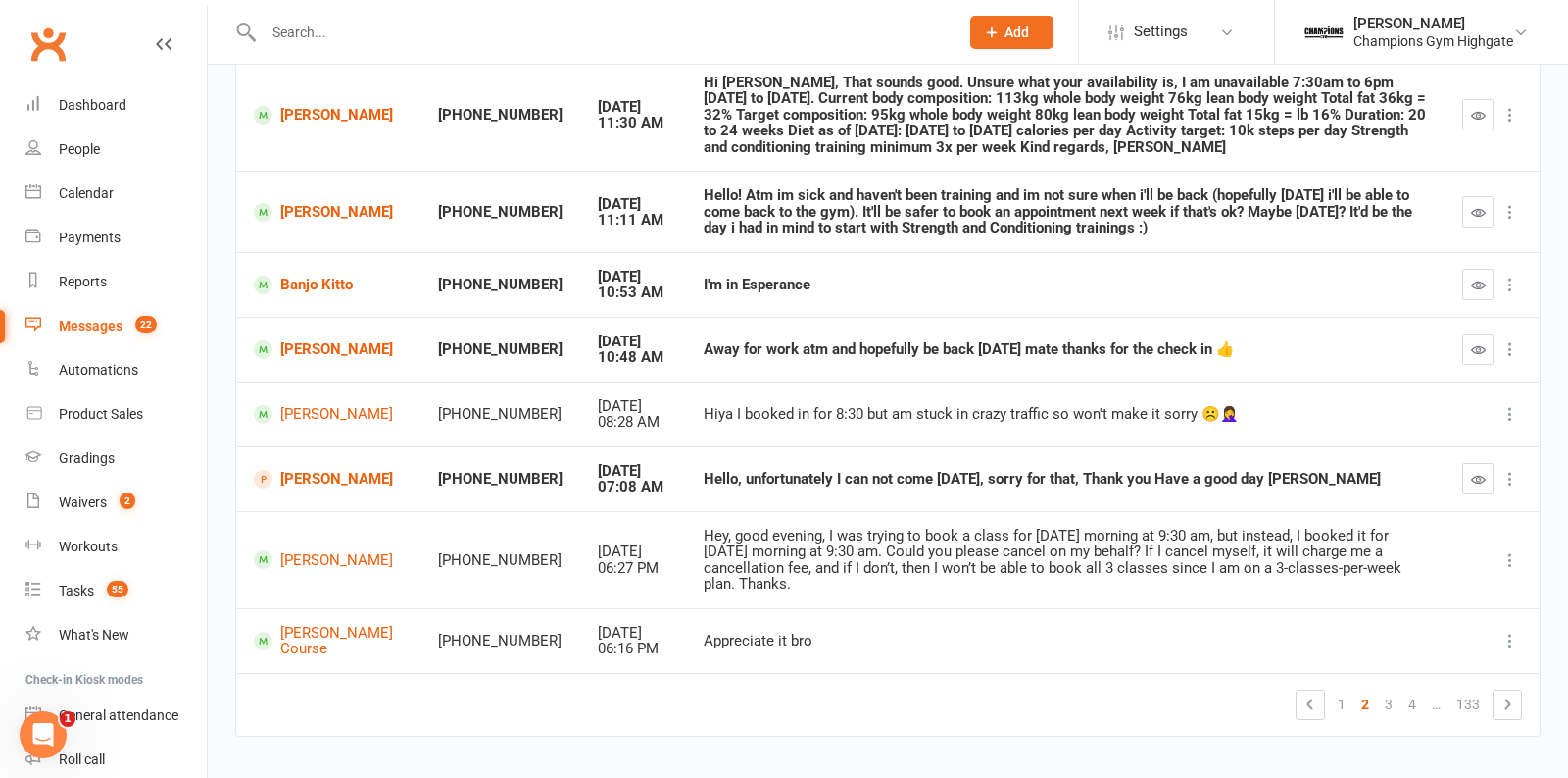
scroll to position [410, 0]
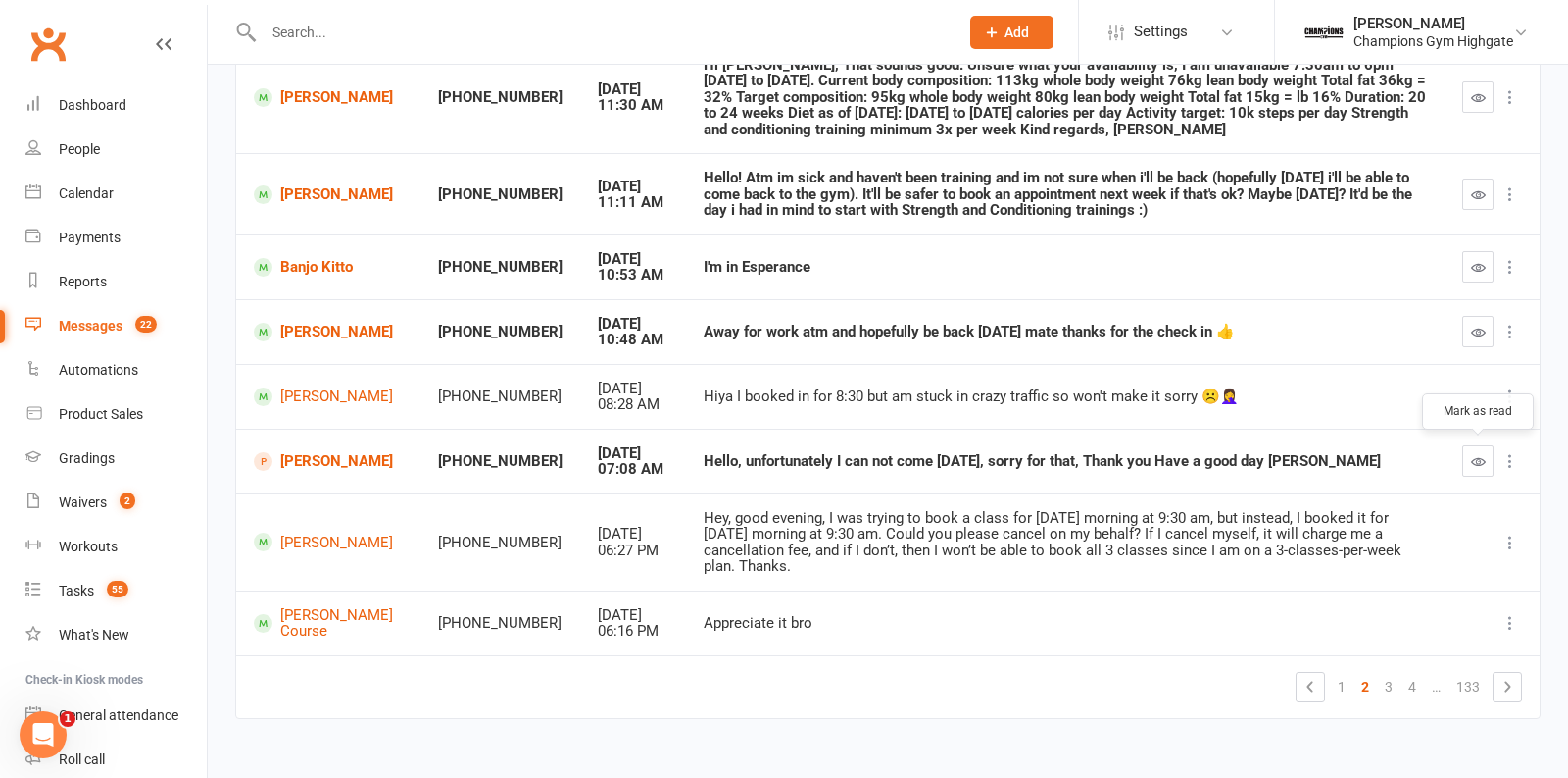
click at [1480, 464] on button "button" at bounding box center [1478, 461] width 31 height 31
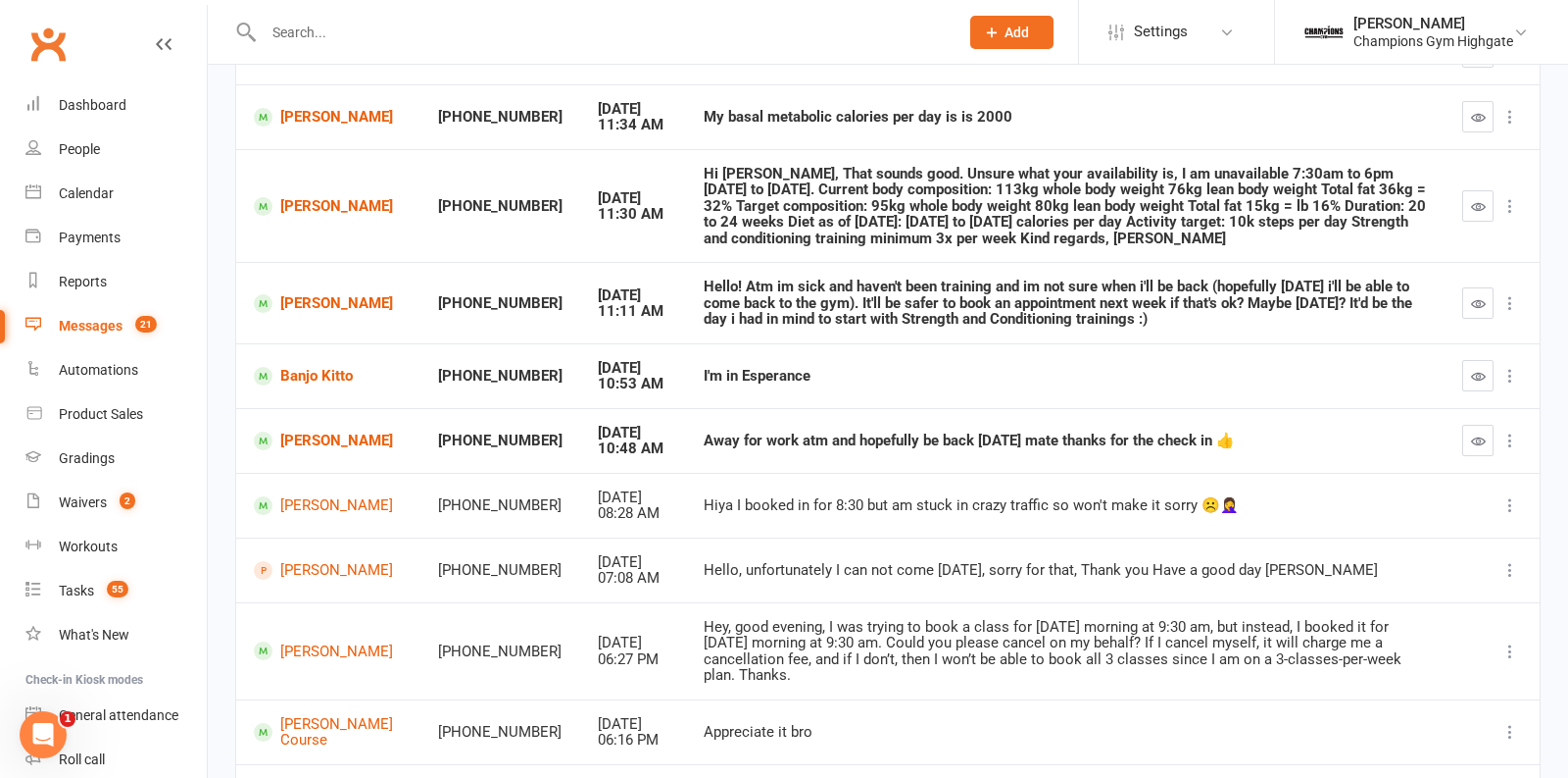
scroll to position [293, 0]
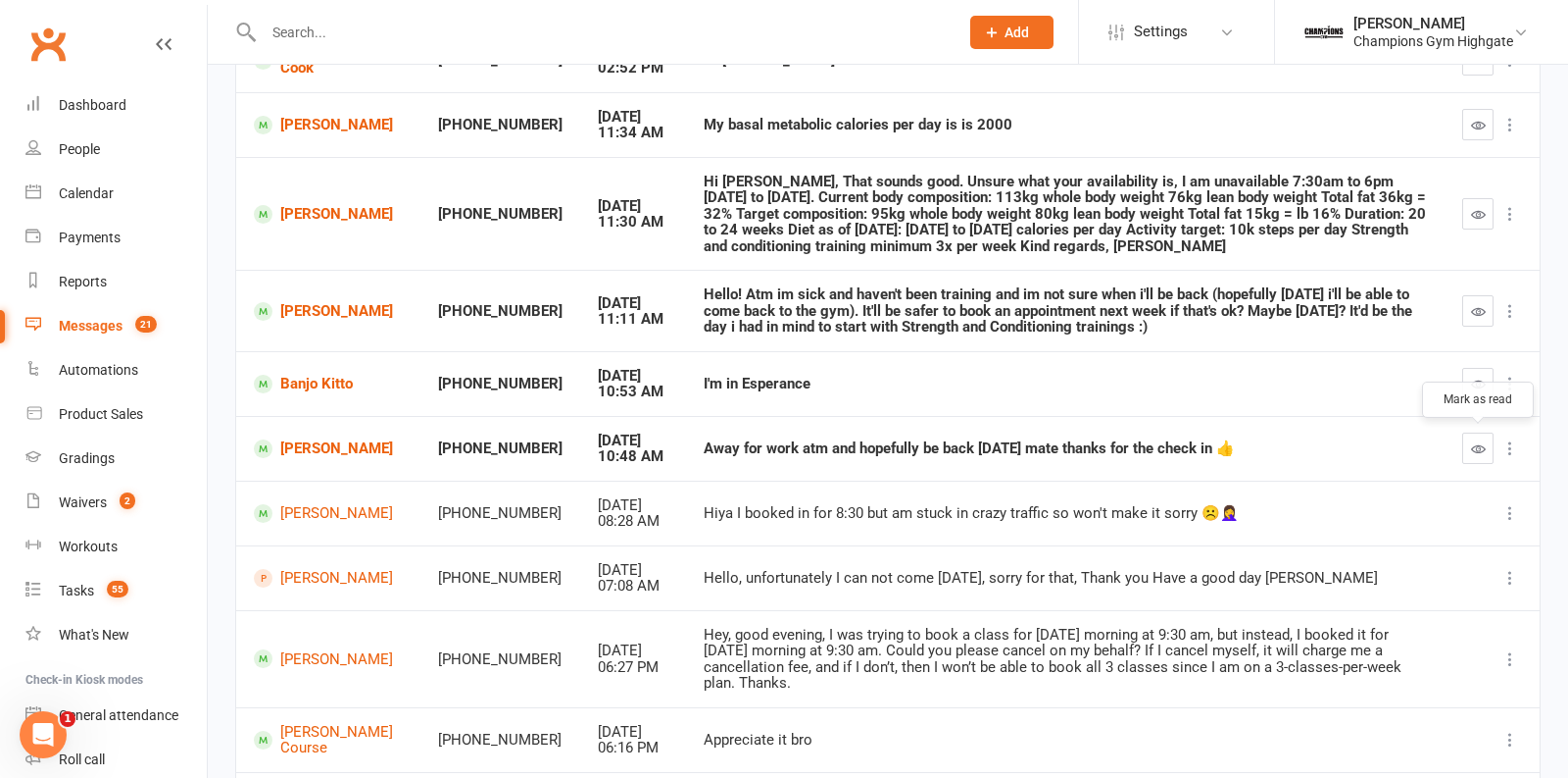
click at [1481, 449] on icon "button" at bounding box center [1478, 449] width 15 height 15
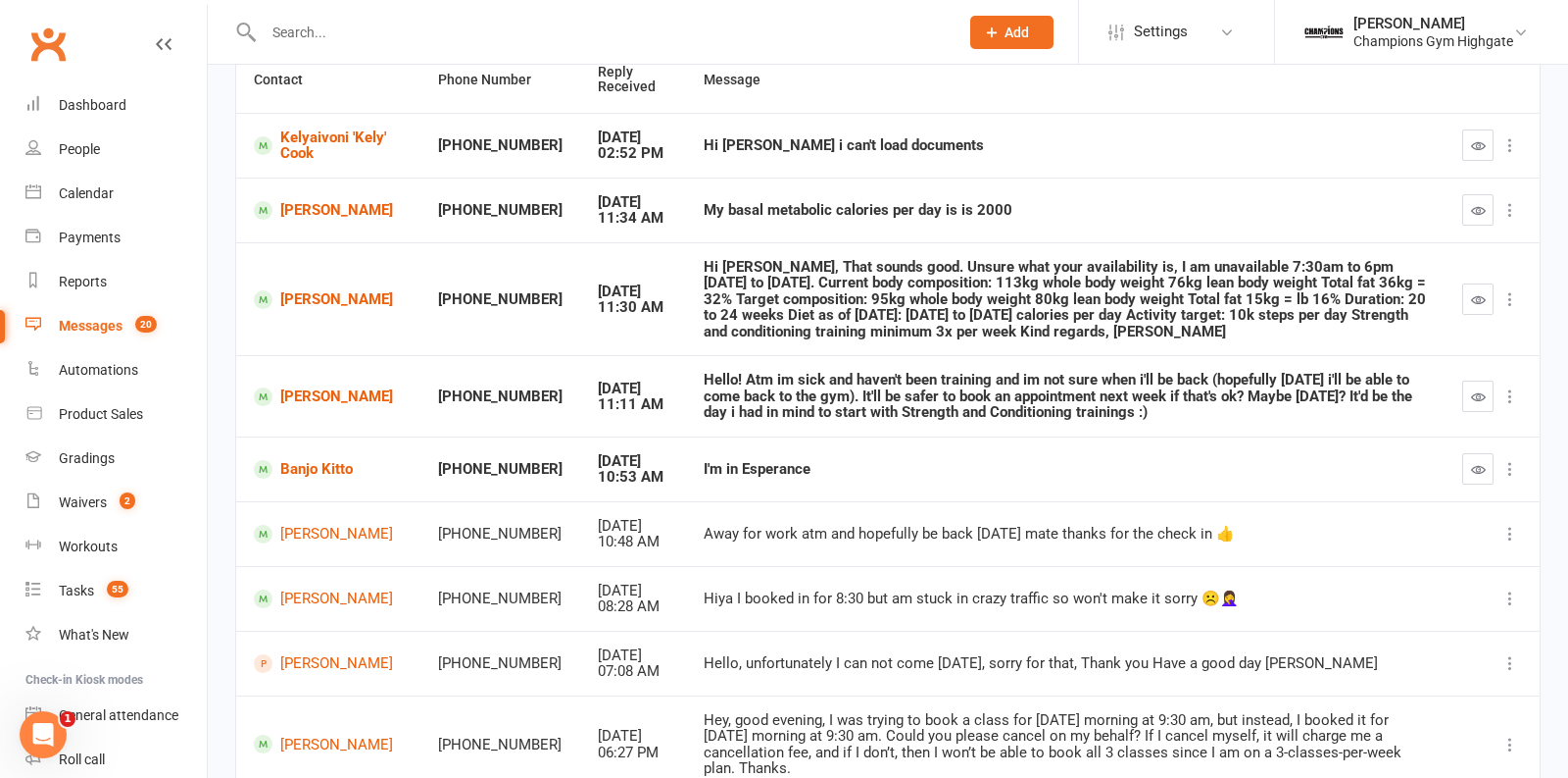
scroll to position [207, 0]
click at [1476, 463] on icon "button" at bounding box center [1478, 470] width 15 height 15
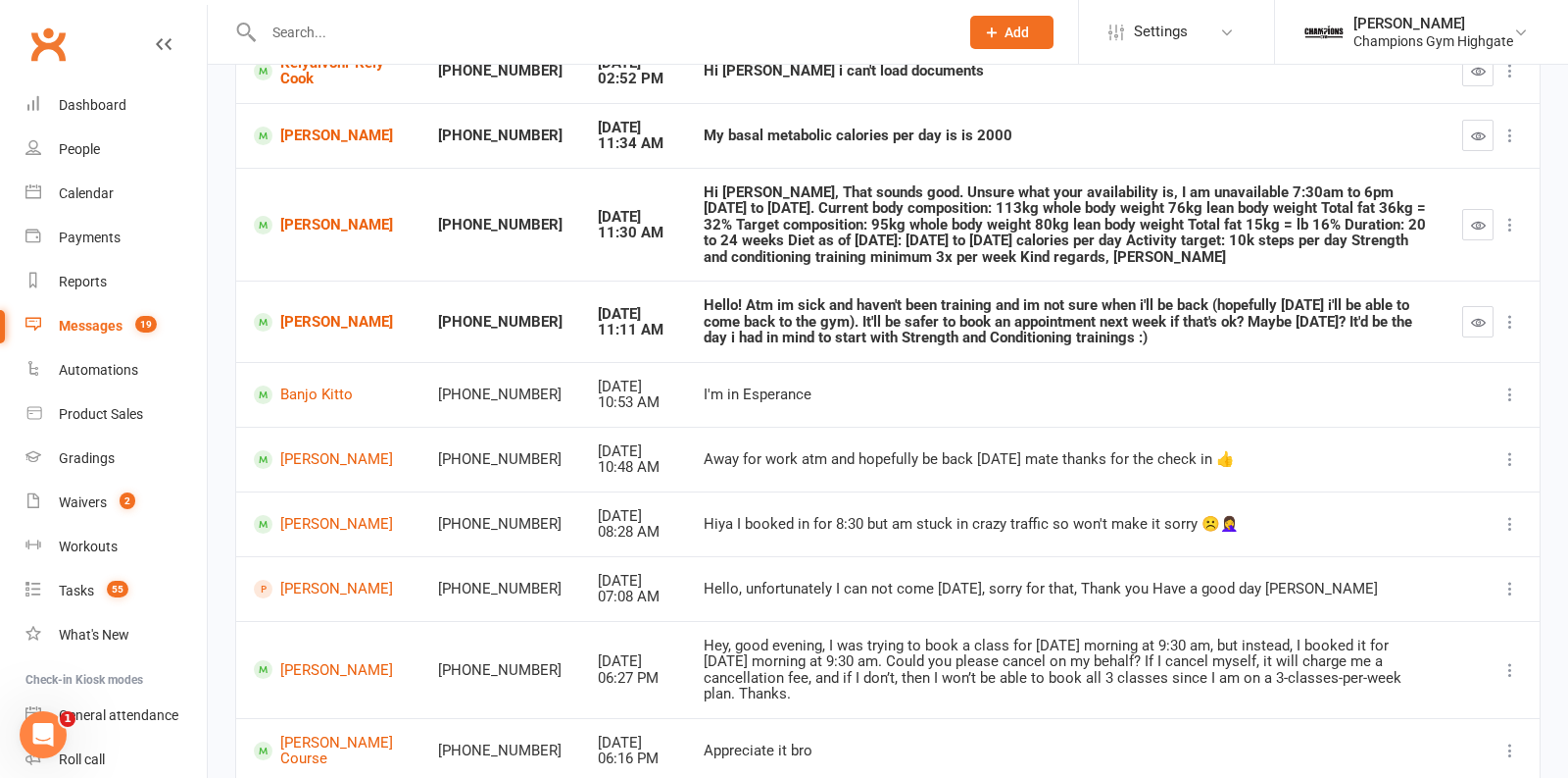
scroll to position [410, 0]
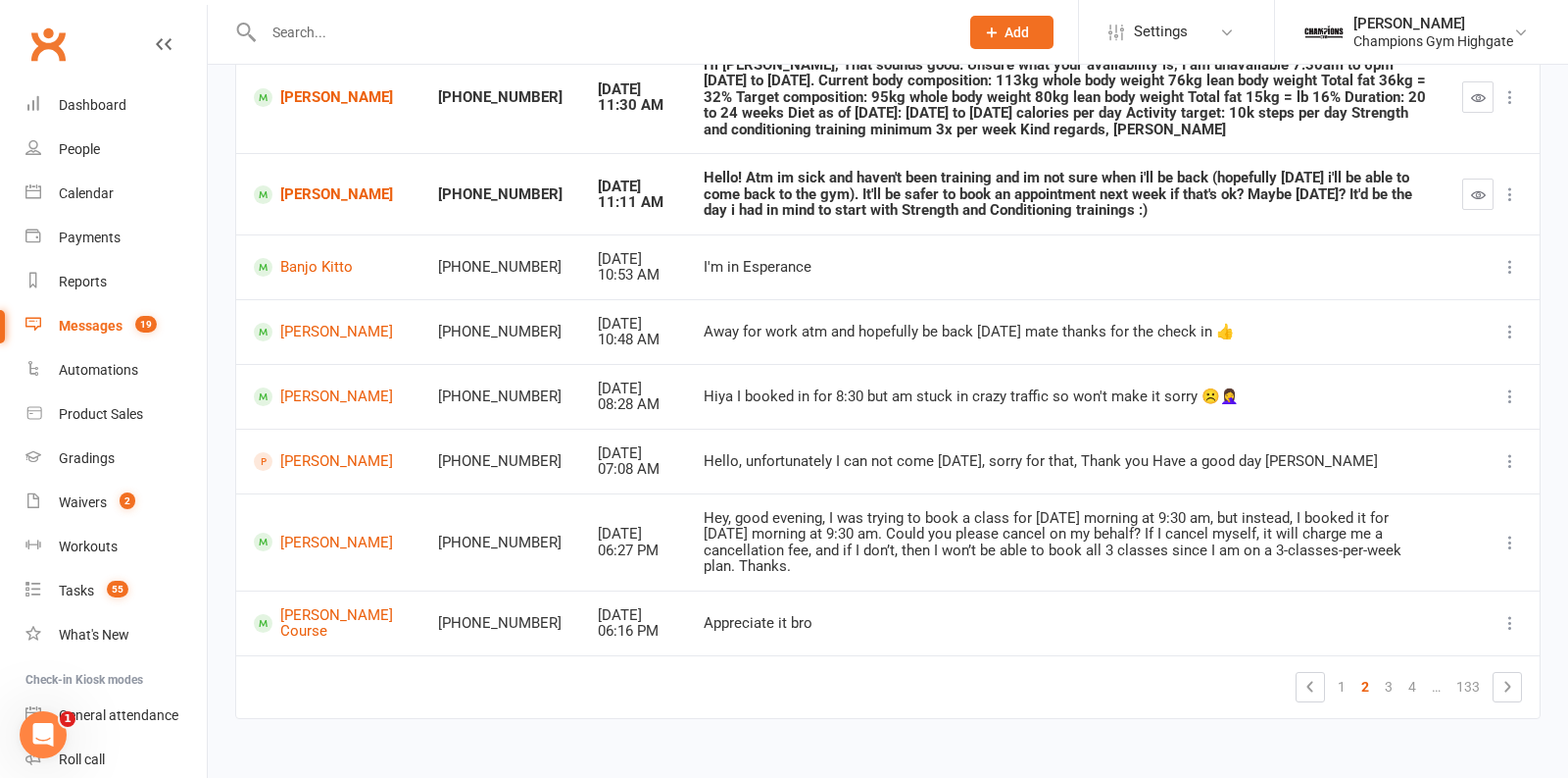
click at [1351, 673] on link "1" at bounding box center [1342, 687] width 24 height 28
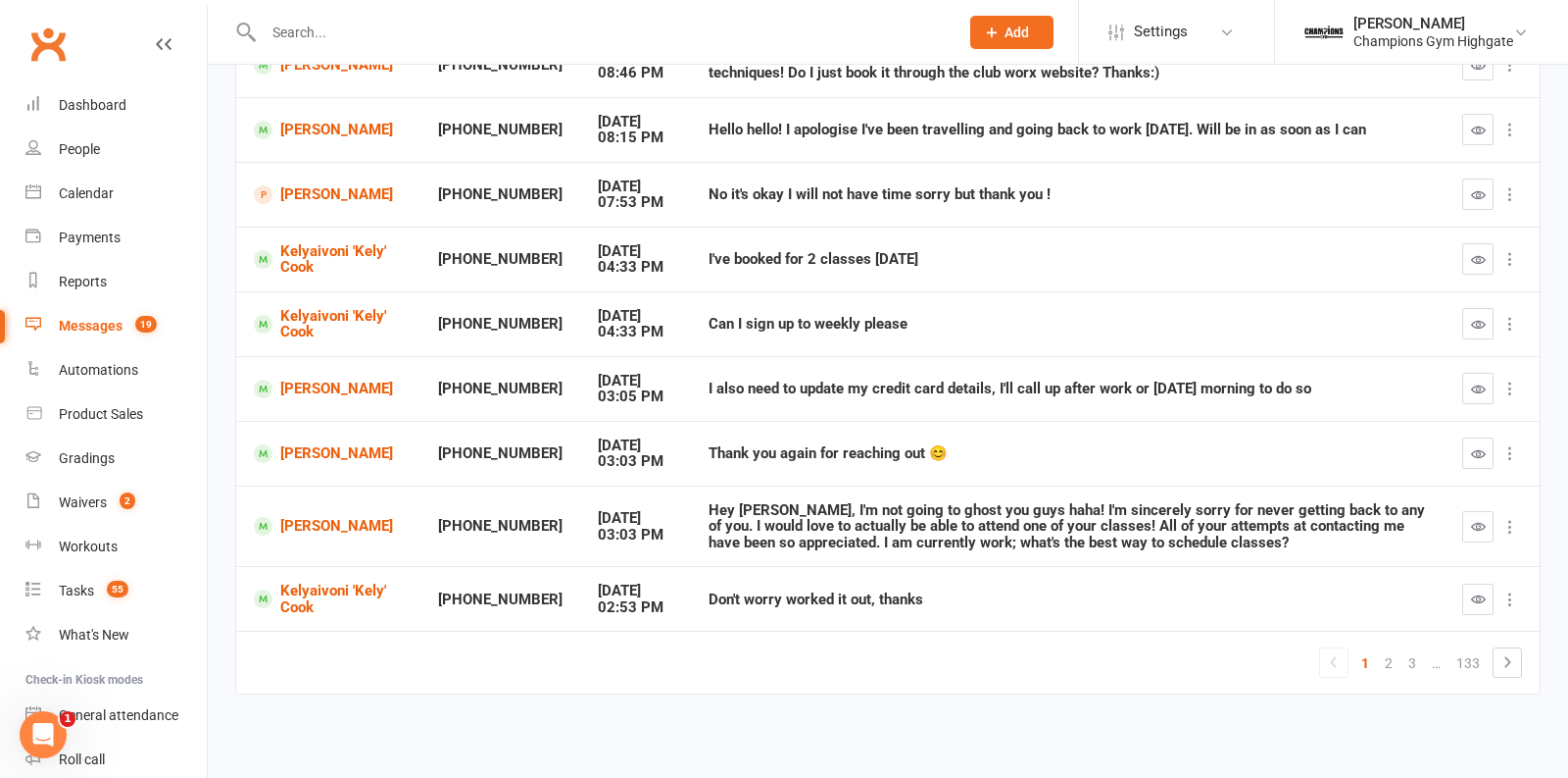
scroll to position [345, 0]
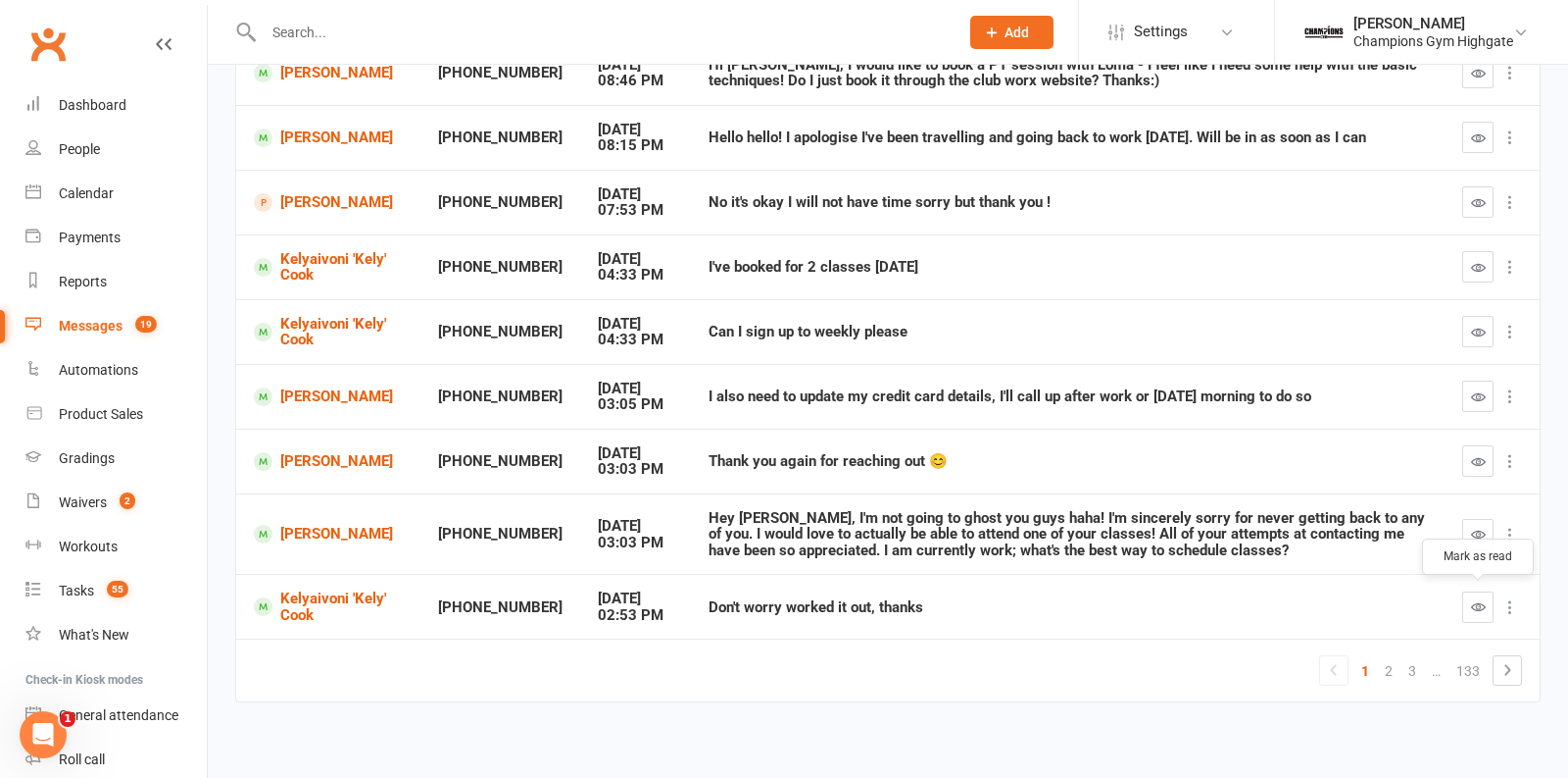
click at [1481, 605] on icon "button" at bounding box center [1478, 606] width 15 height 15
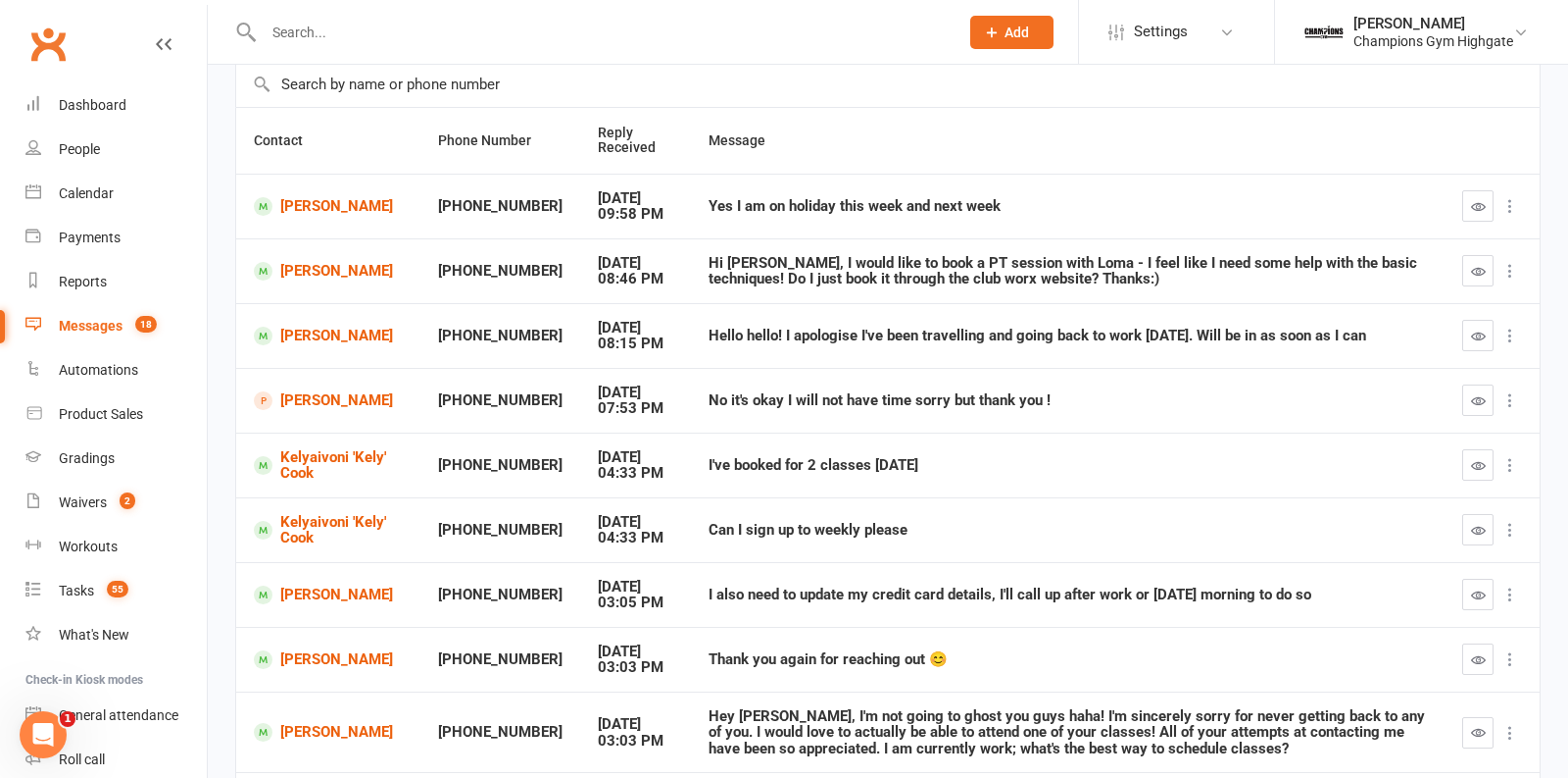
scroll to position [145, 0]
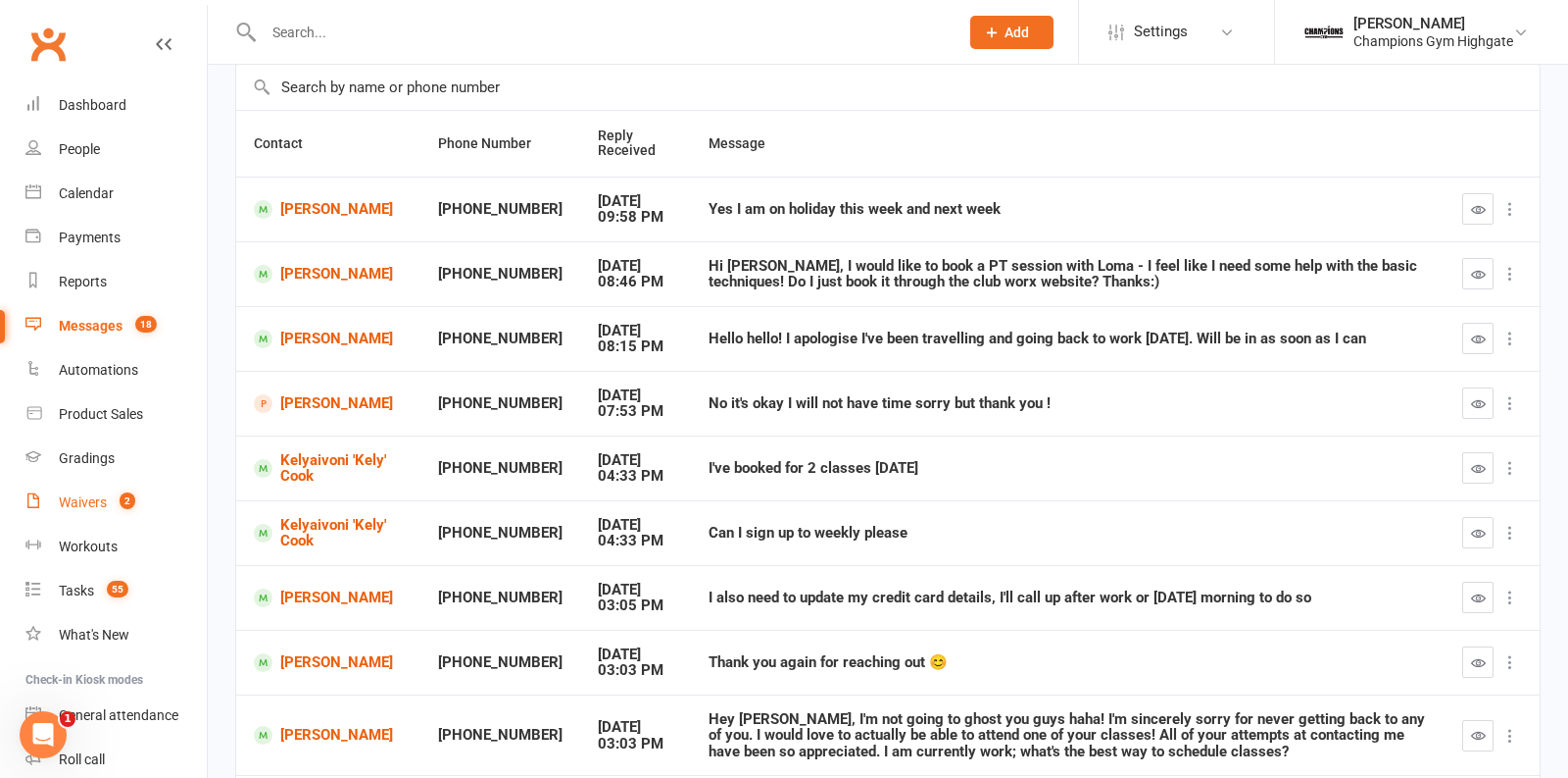
click at [95, 516] on link "Waivers 2" at bounding box center [116, 503] width 181 height 44
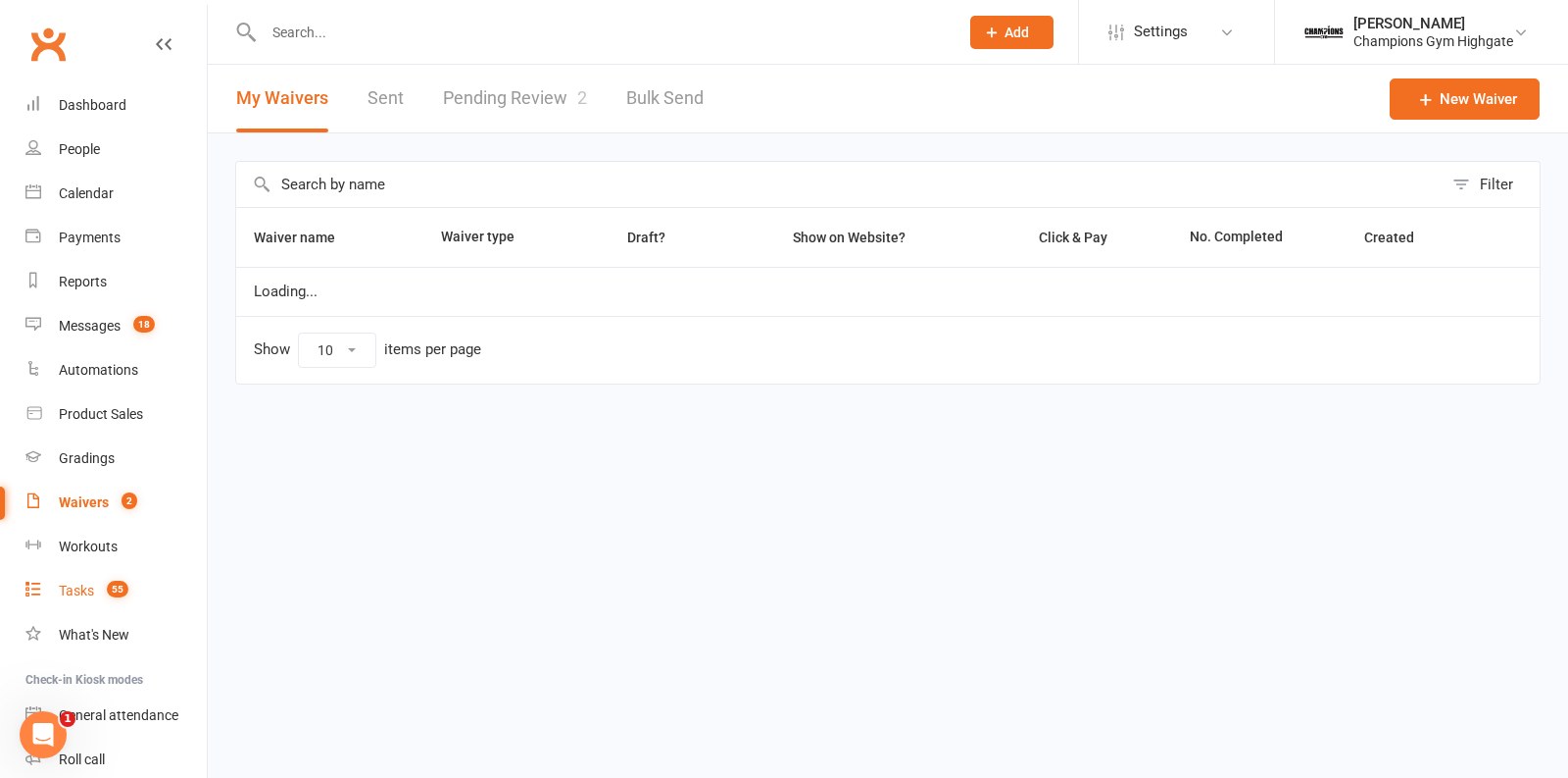
click at [95, 599] on link "Tasks 55" at bounding box center [116, 590] width 181 height 44
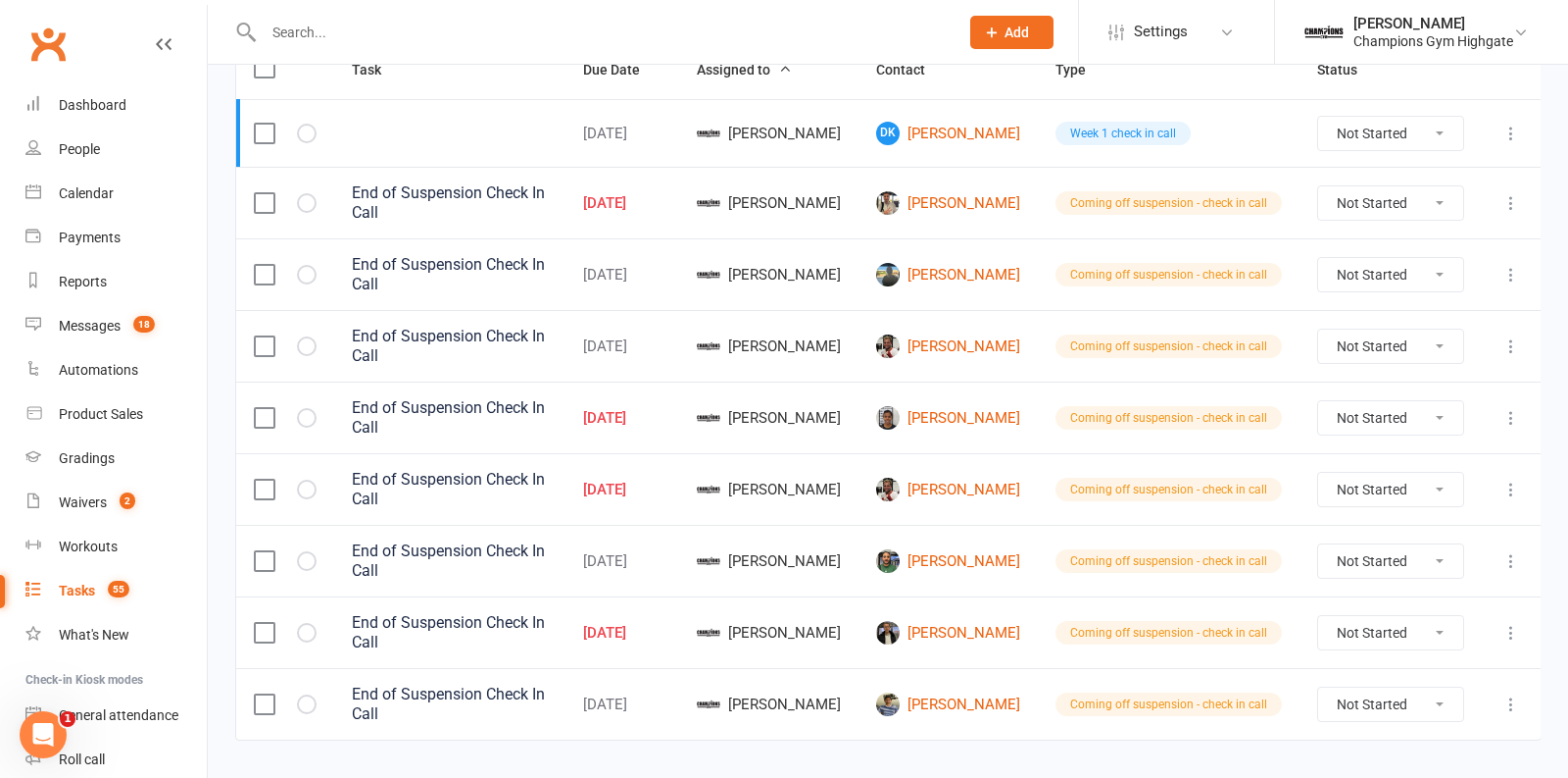
scroll to position [269, 0]
click at [107, 338] on link "Messages 18" at bounding box center [116, 326] width 181 height 44
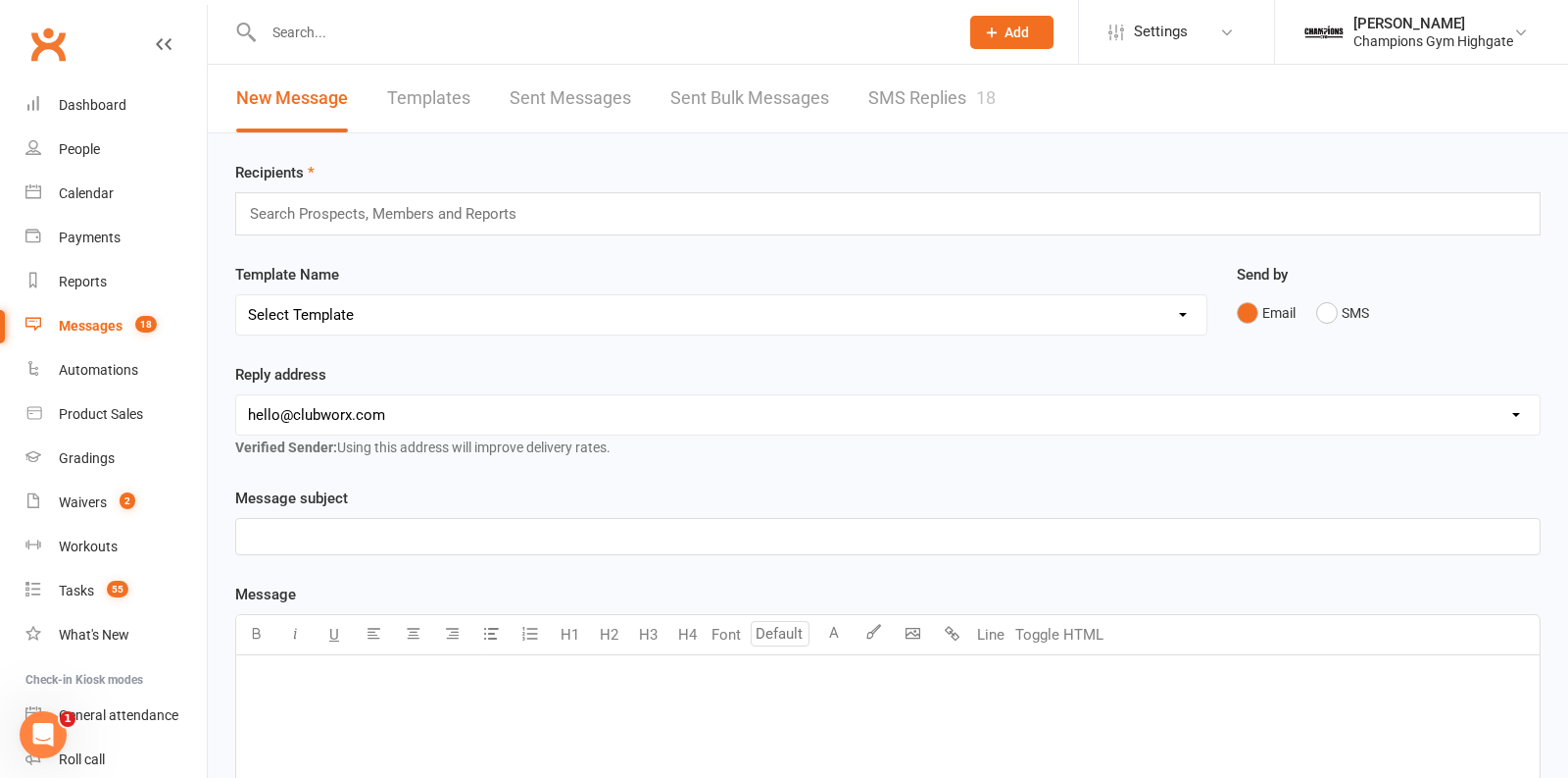
click at [893, 111] on link "SMS Replies 18" at bounding box center [932, 98] width 128 height 68
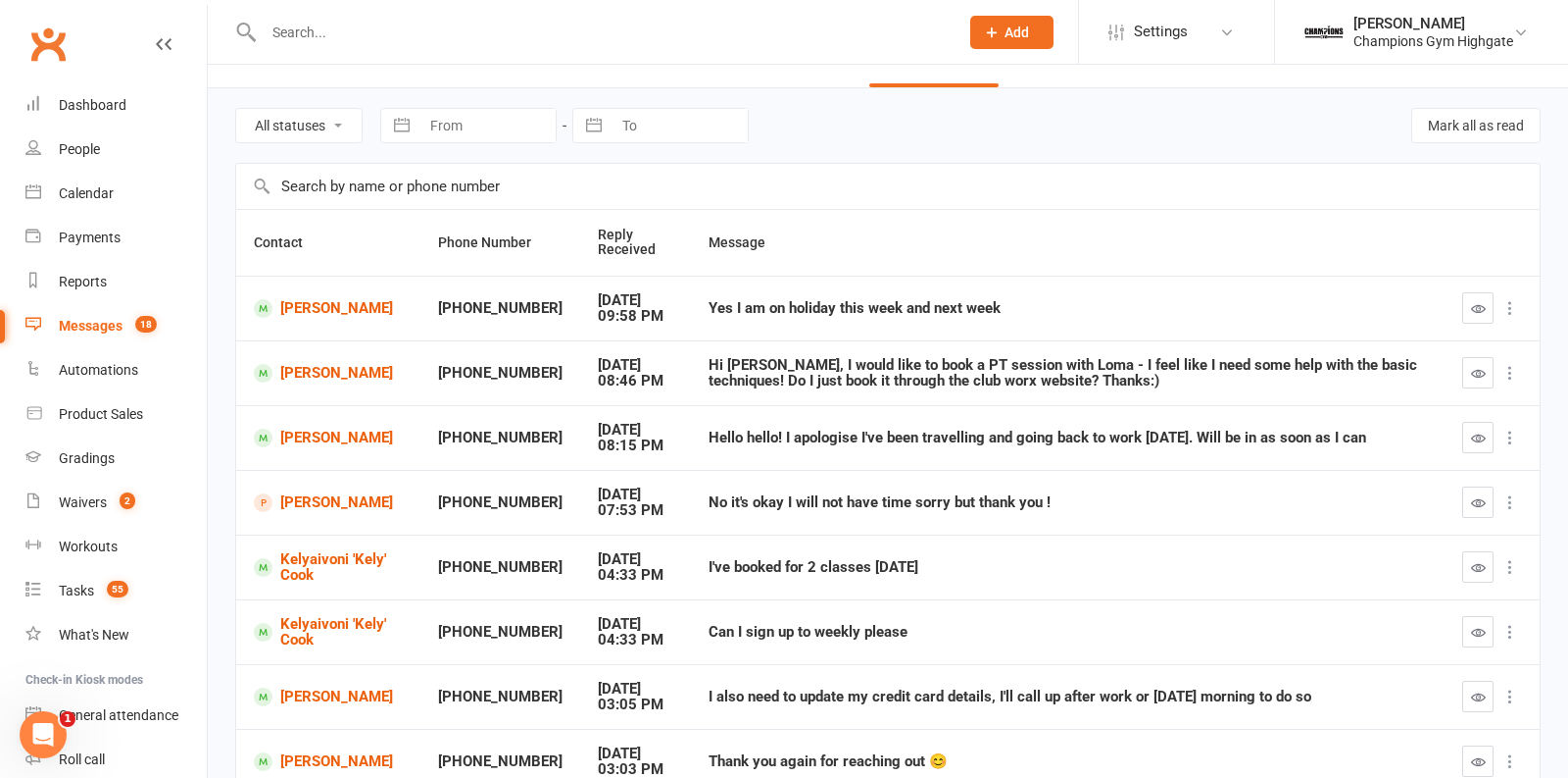
scroll to position [46, 0]
click at [451, 44] on input "text" at bounding box center [601, 32] width 687 height 28
paste input "Sokunthea Kruy"
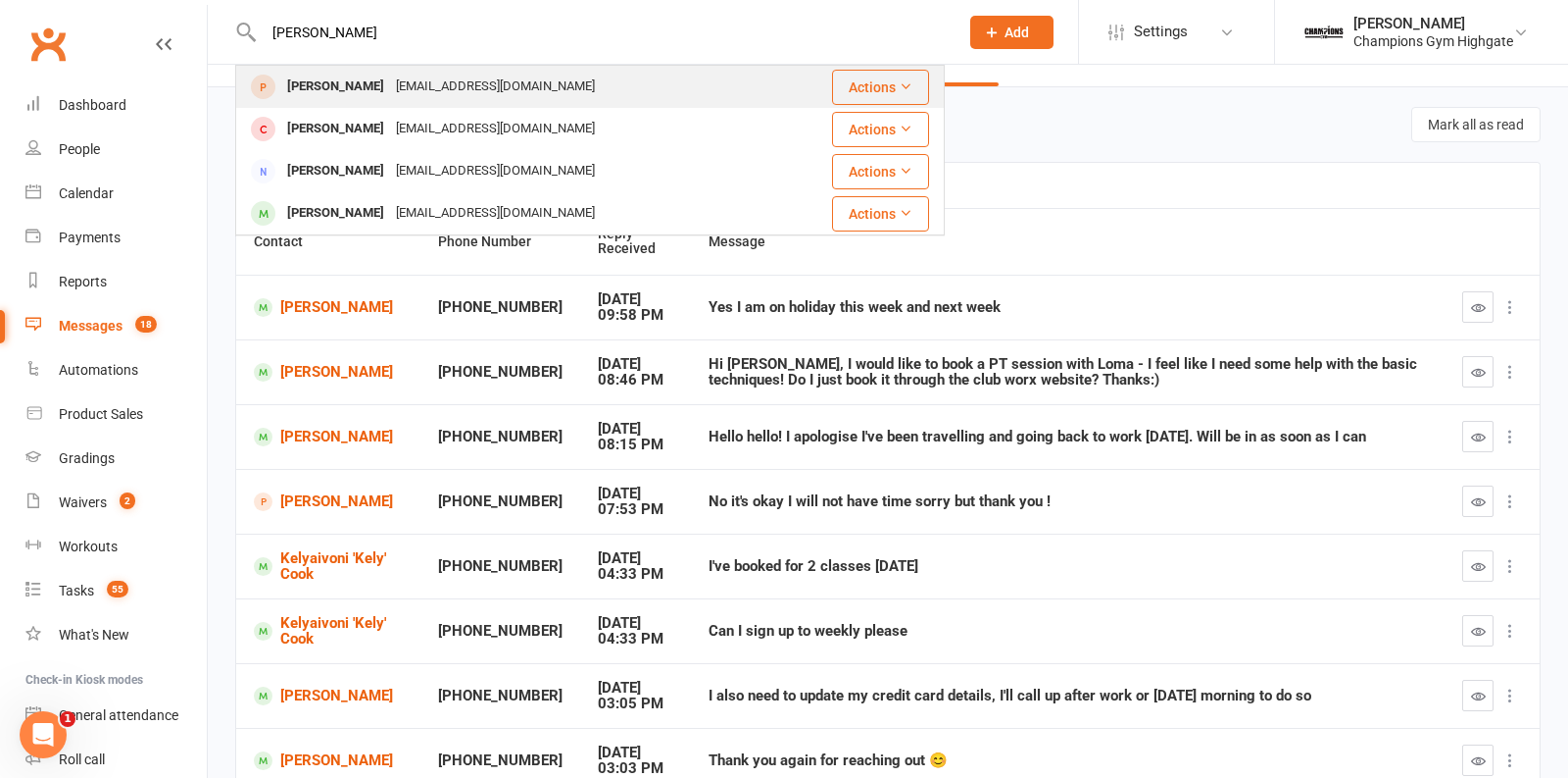
type input "Sokunthea Kruy"
click at [446, 72] on div "Sokunthea Kruy skruy1608@gmail.com" at bounding box center [507, 87] width 542 height 40
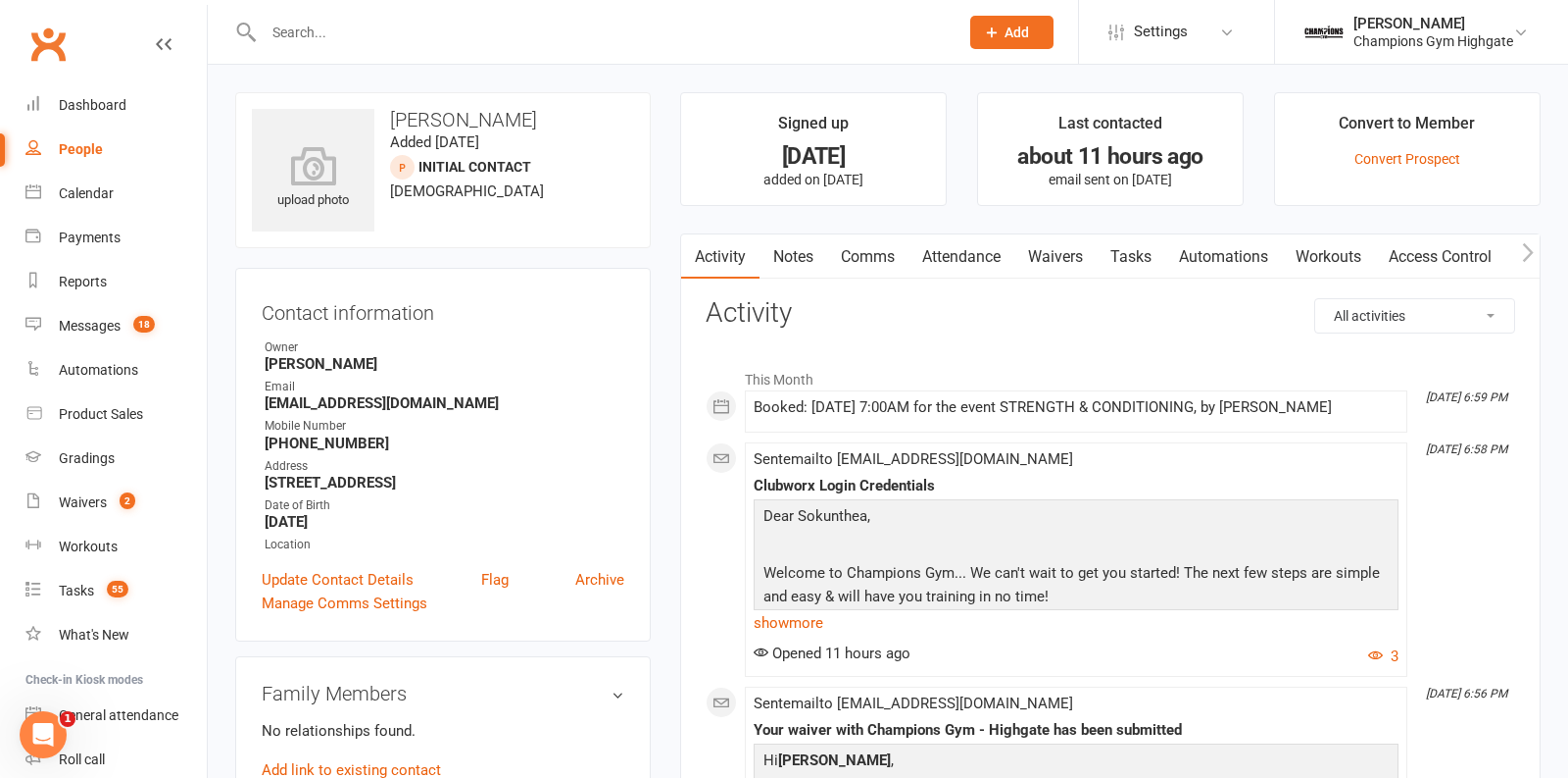
click at [1065, 255] on link "Waivers" at bounding box center [1056, 257] width 83 height 45
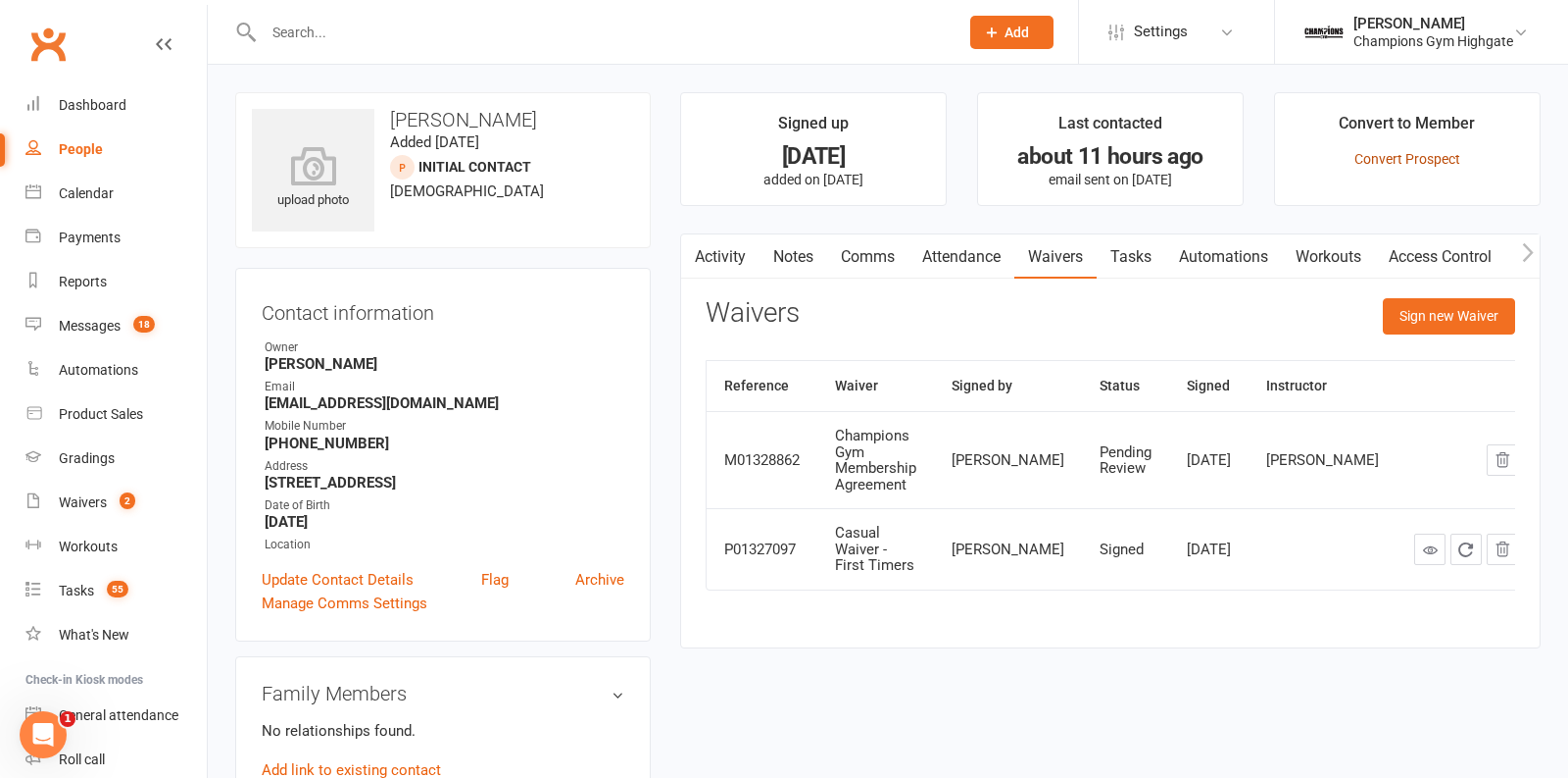
click at [1394, 157] on link "Convert Prospect" at bounding box center [1408, 159] width 106 height 16
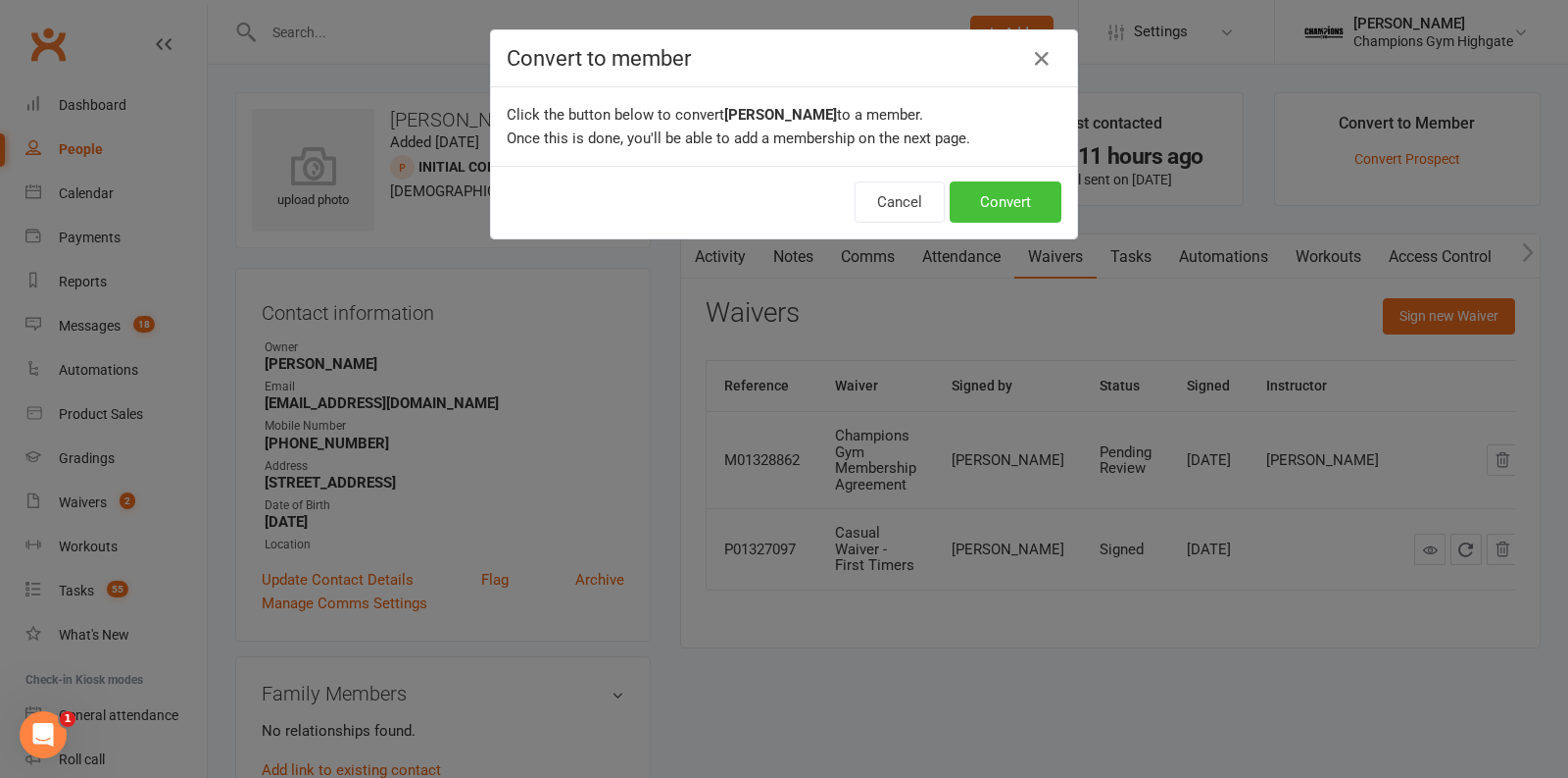
click at [1017, 192] on button "Convert" at bounding box center [1006, 202] width 112 height 41
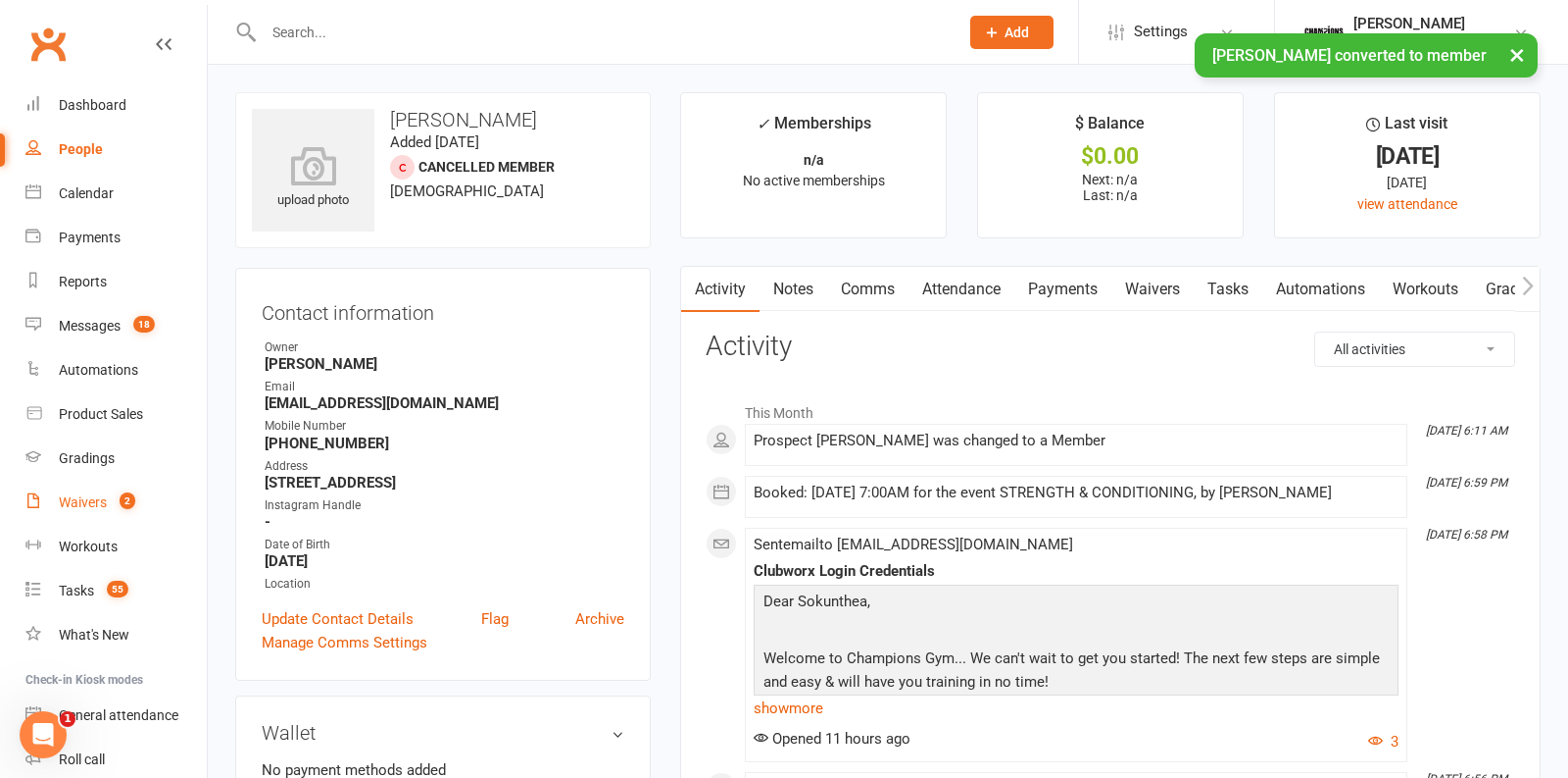
click at [118, 507] on count-badge "2" at bounding box center [123, 502] width 26 height 16
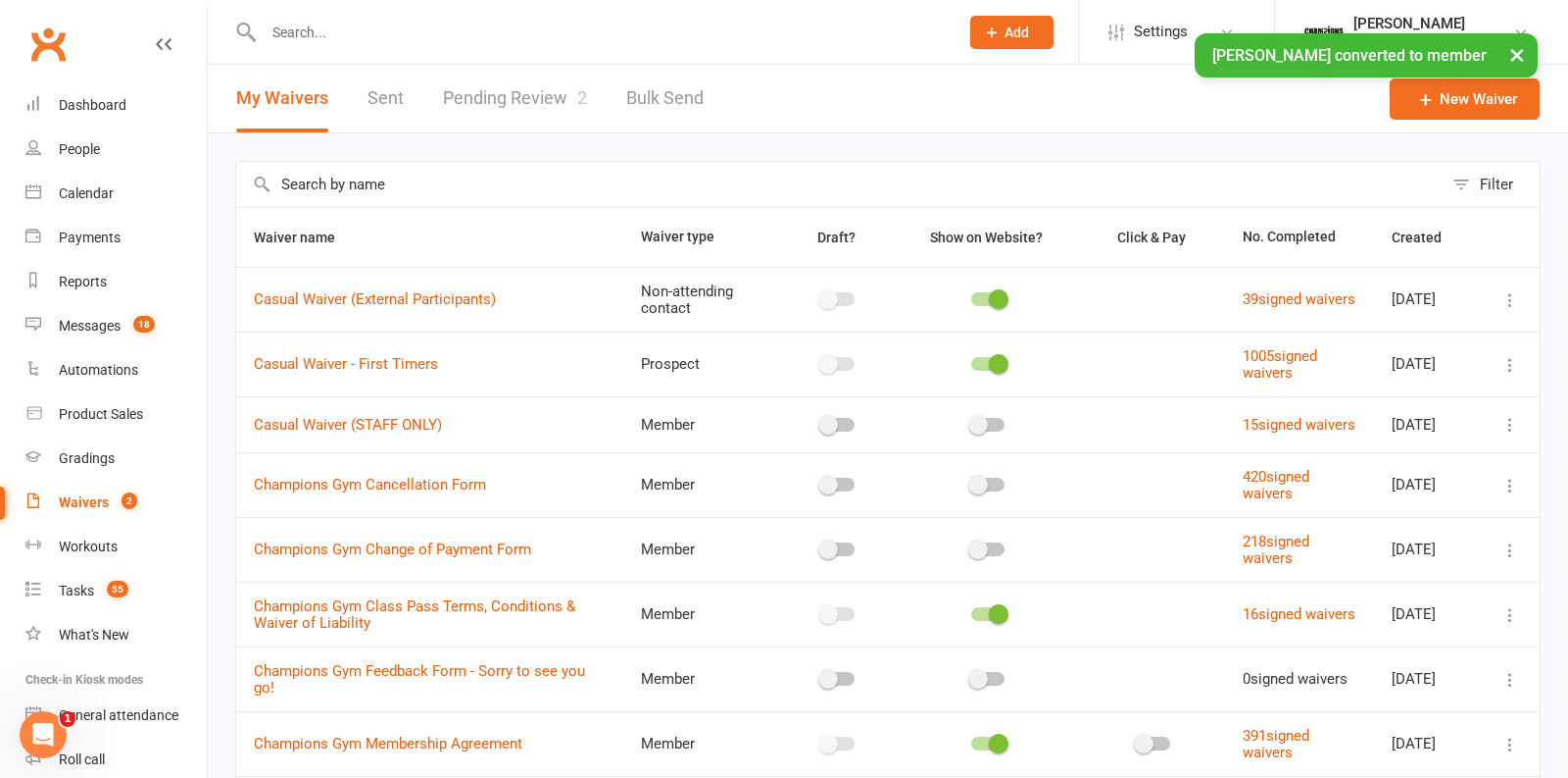
click at [467, 106] on link "Pending Review 2" at bounding box center [515, 98] width 145 height 68
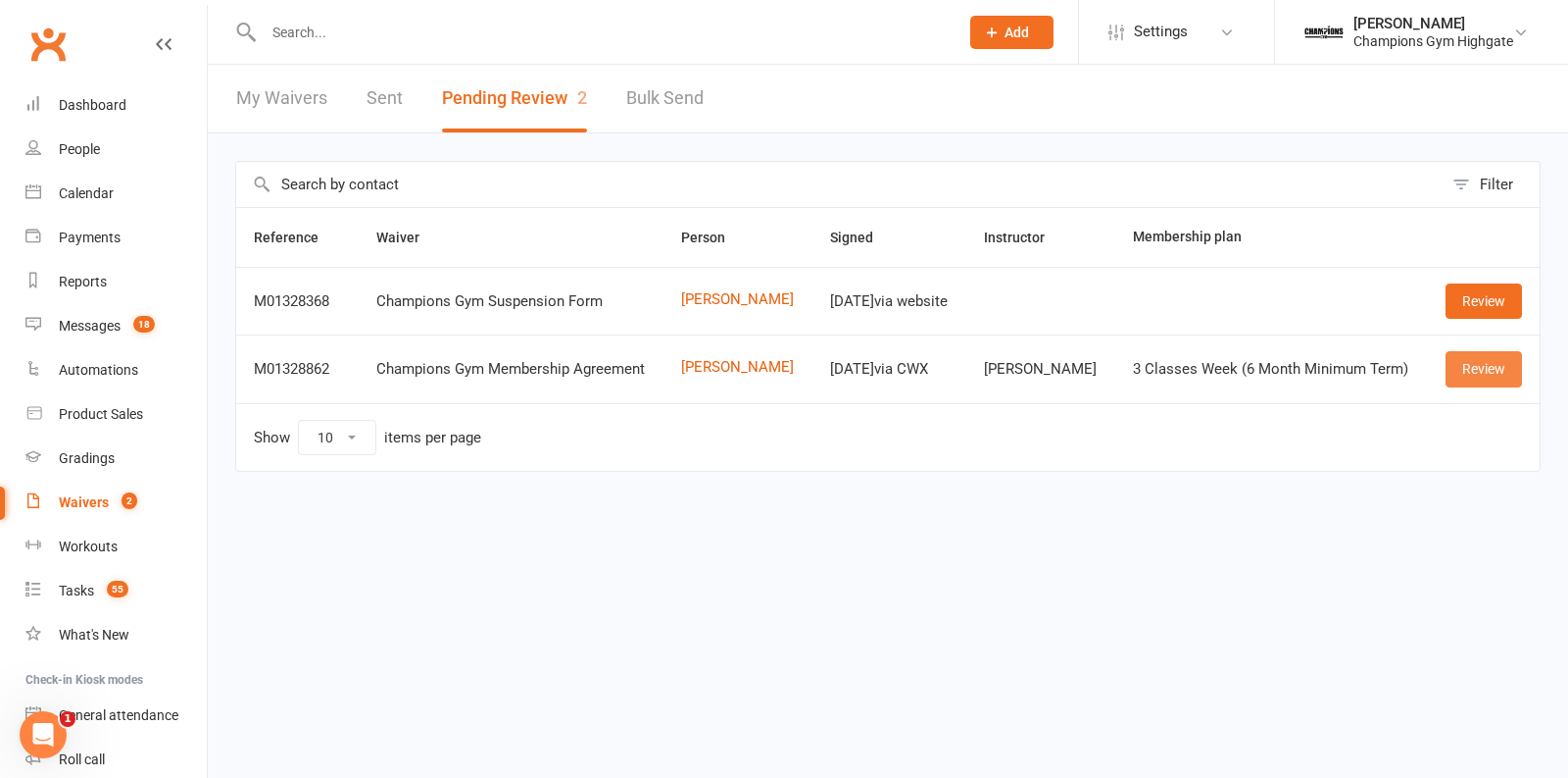
click at [1473, 363] on link "Review" at bounding box center [1484, 369] width 77 height 35
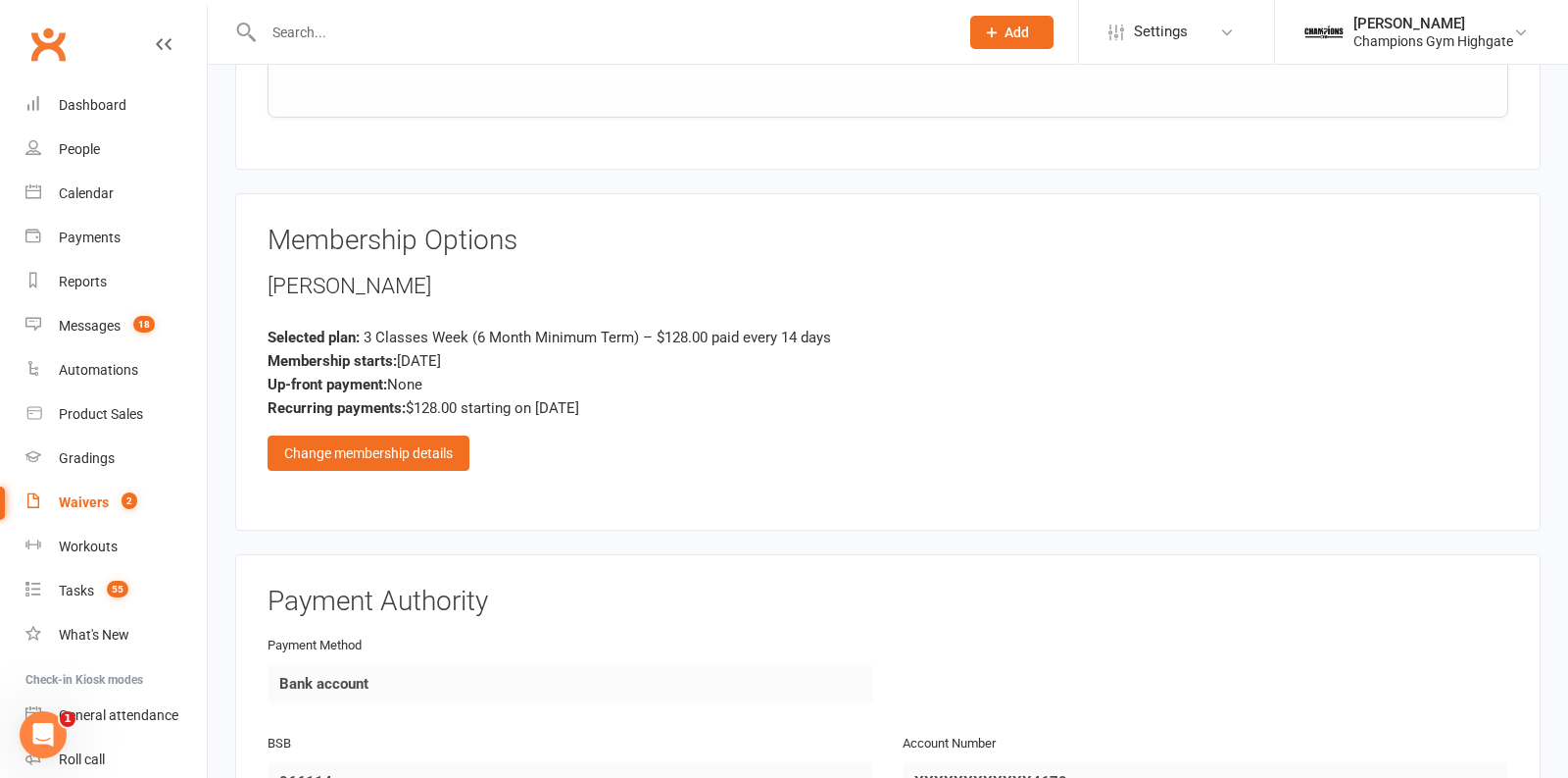
scroll to position [1663, 0]
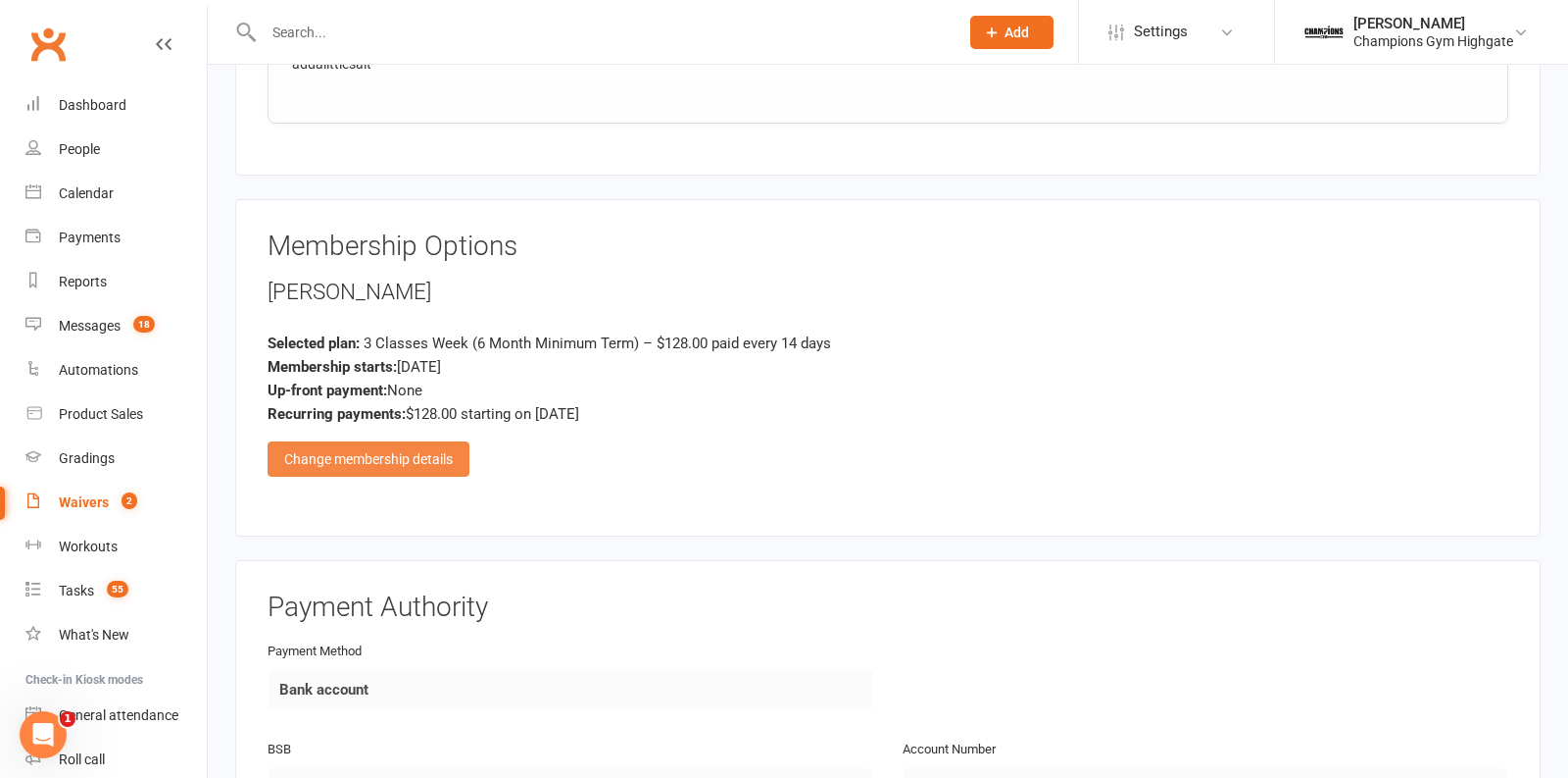
click at [421, 443] on div "Change membership details" at bounding box center [368, 459] width 202 height 35
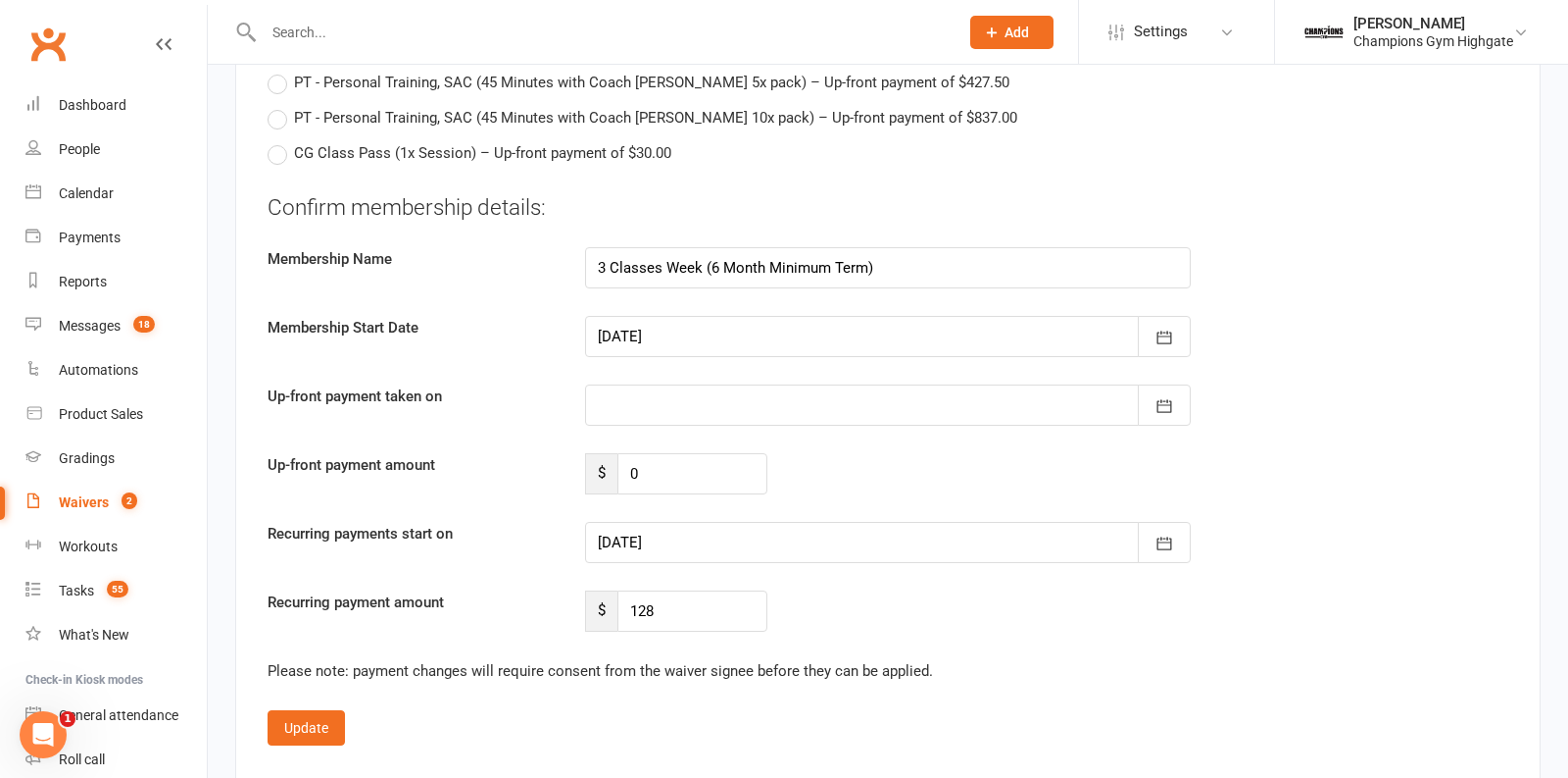
scroll to position [3390, 0]
click at [952, 518] on div at bounding box center [888, 539] width 606 height 41
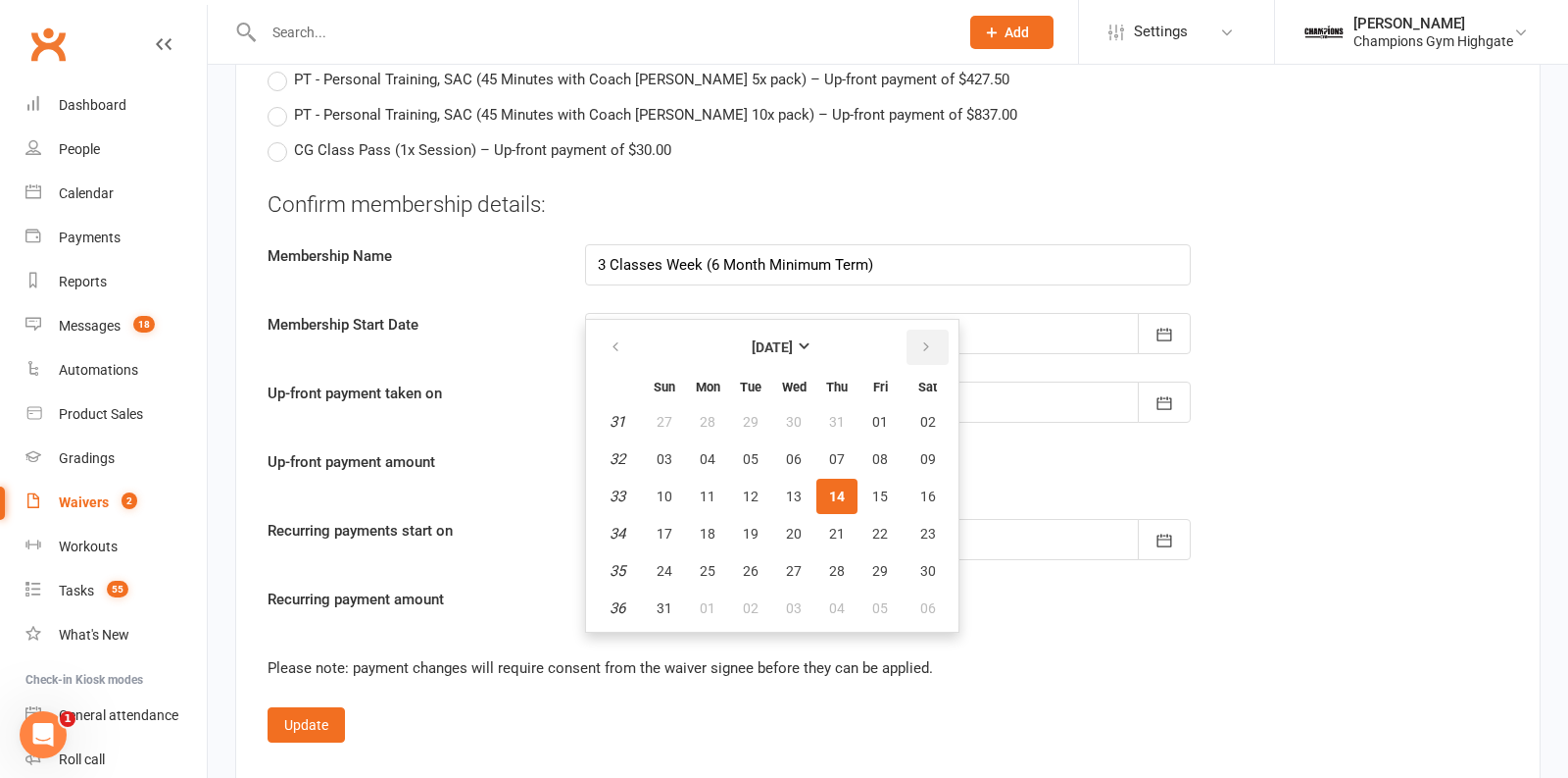
click at [919, 339] on icon "button" at bounding box center [926, 347] width 14 height 16
click at [832, 451] on span "11" at bounding box center [837, 459] width 16 height 16
type input "11 Sep 2025"
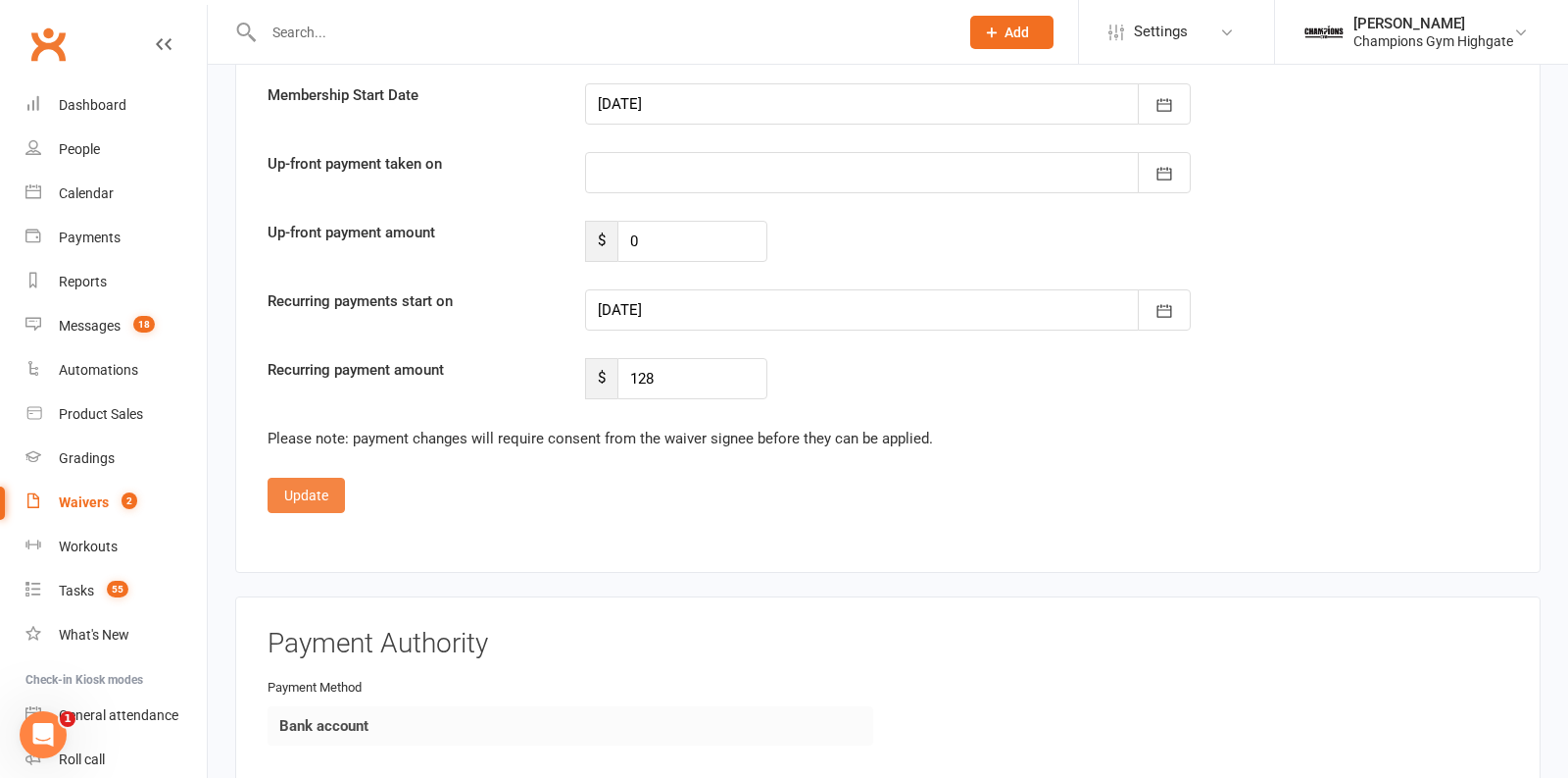
click at [294, 483] on button "Update" at bounding box center [306, 496] width 78 height 35
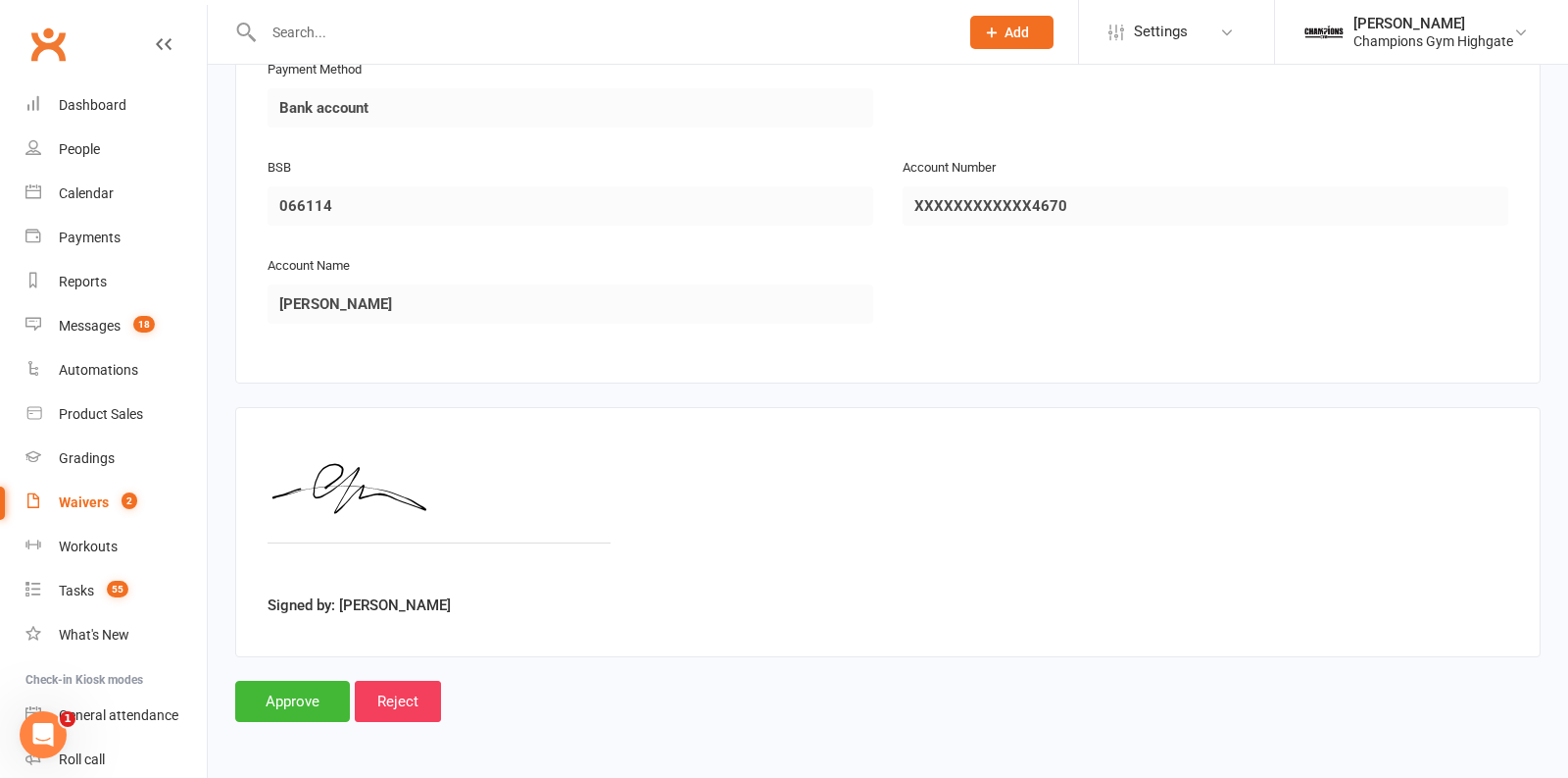
scroll to position [2226, 0]
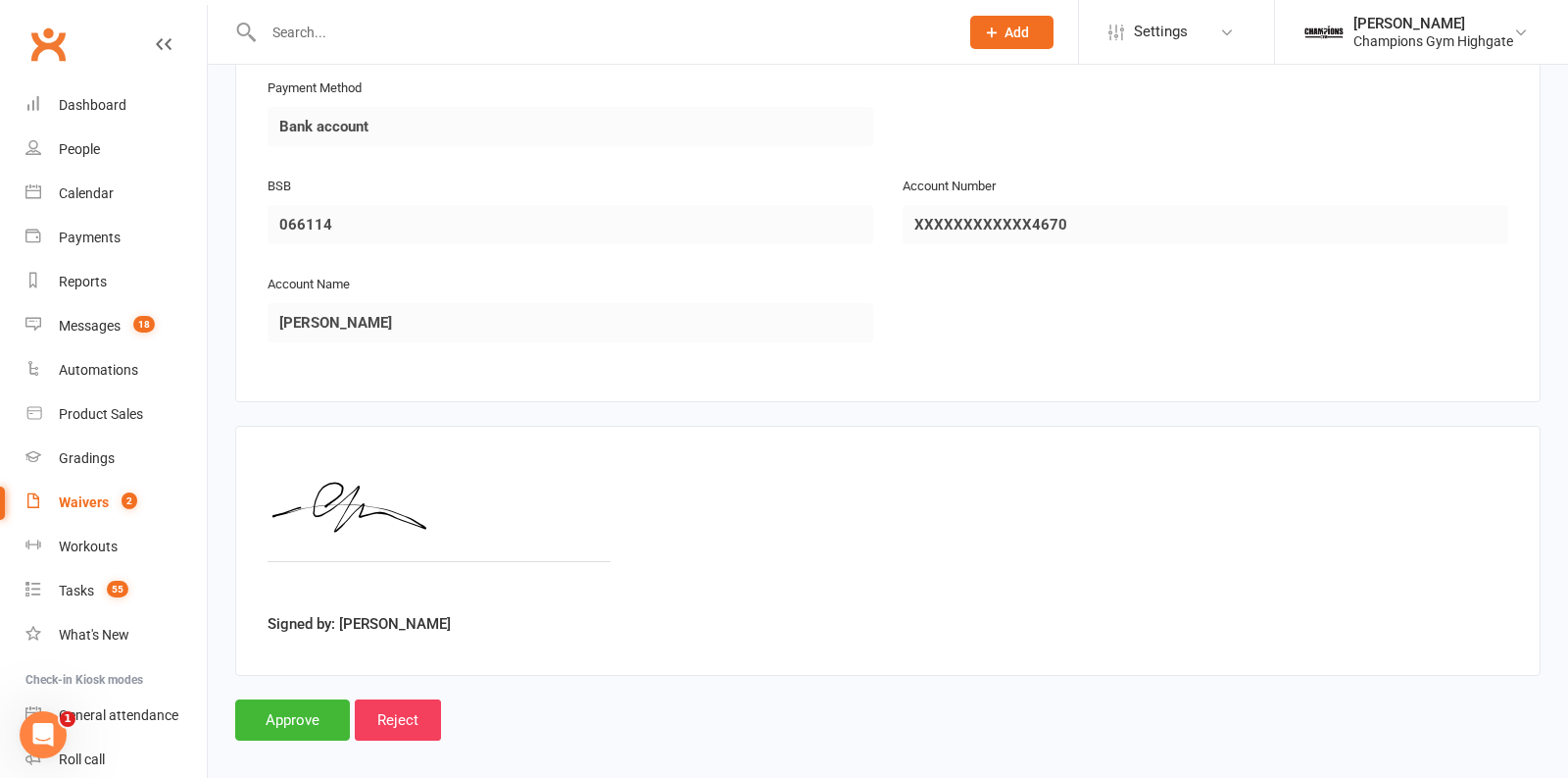
click at [308, 699] on input "Approve" at bounding box center [292, 720] width 115 height 41
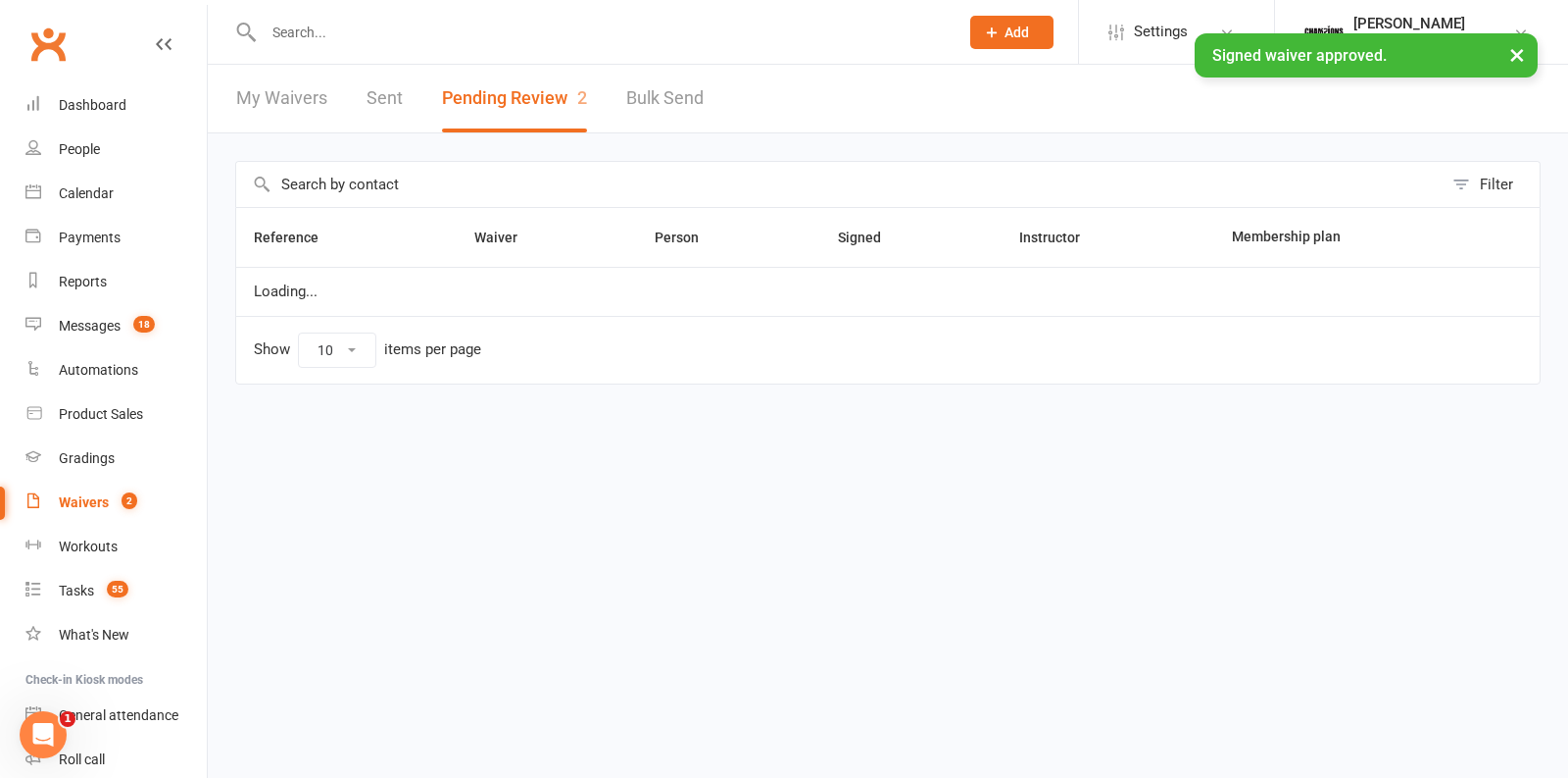
click at [431, 33] on div "× Signed waiver approved." at bounding box center [771, 33] width 1542 height 0
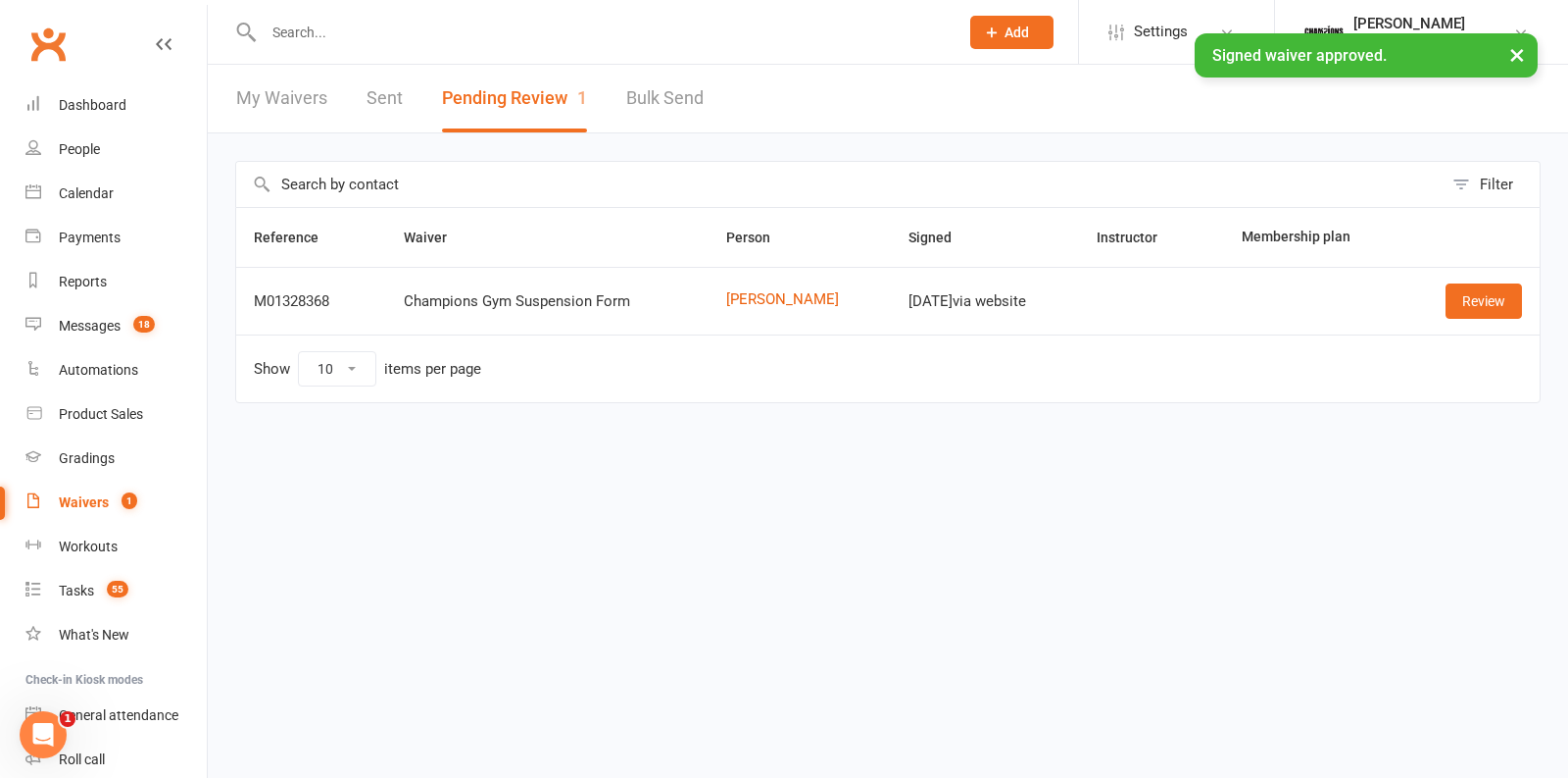
click at [391, 33] on div "× Signed waiver approved." at bounding box center [771, 33] width 1542 height 0
click at [333, 30] on input "text" at bounding box center [601, 32] width 687 height 28
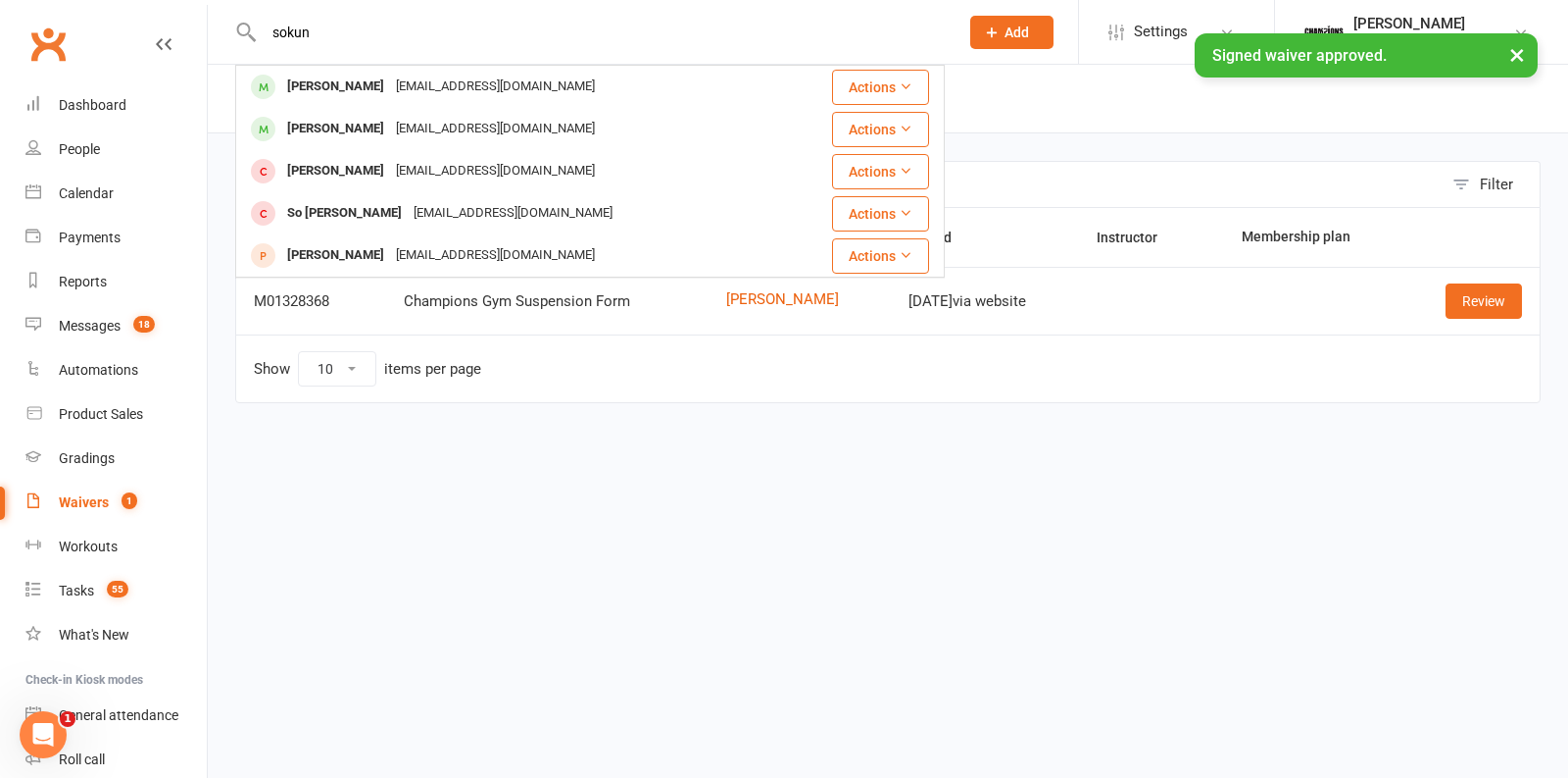
type input "sokun"
click at [348, 33] on div "× Signed waiver approved." at bounding box center [771, 33] width 1542 height 0
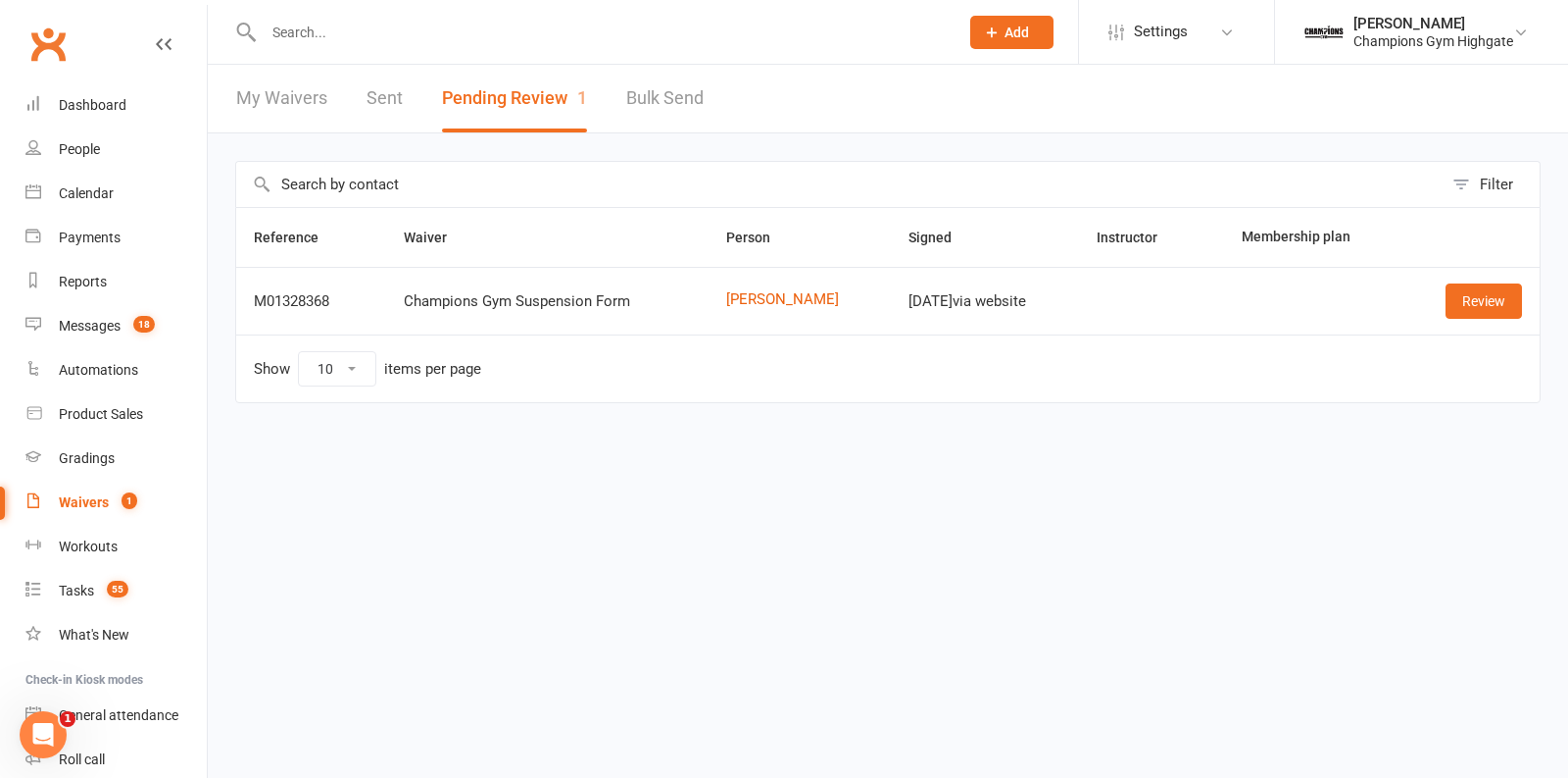
click at [302, 42] on input "text" at bounding box center [601, 32] width 687 height 28
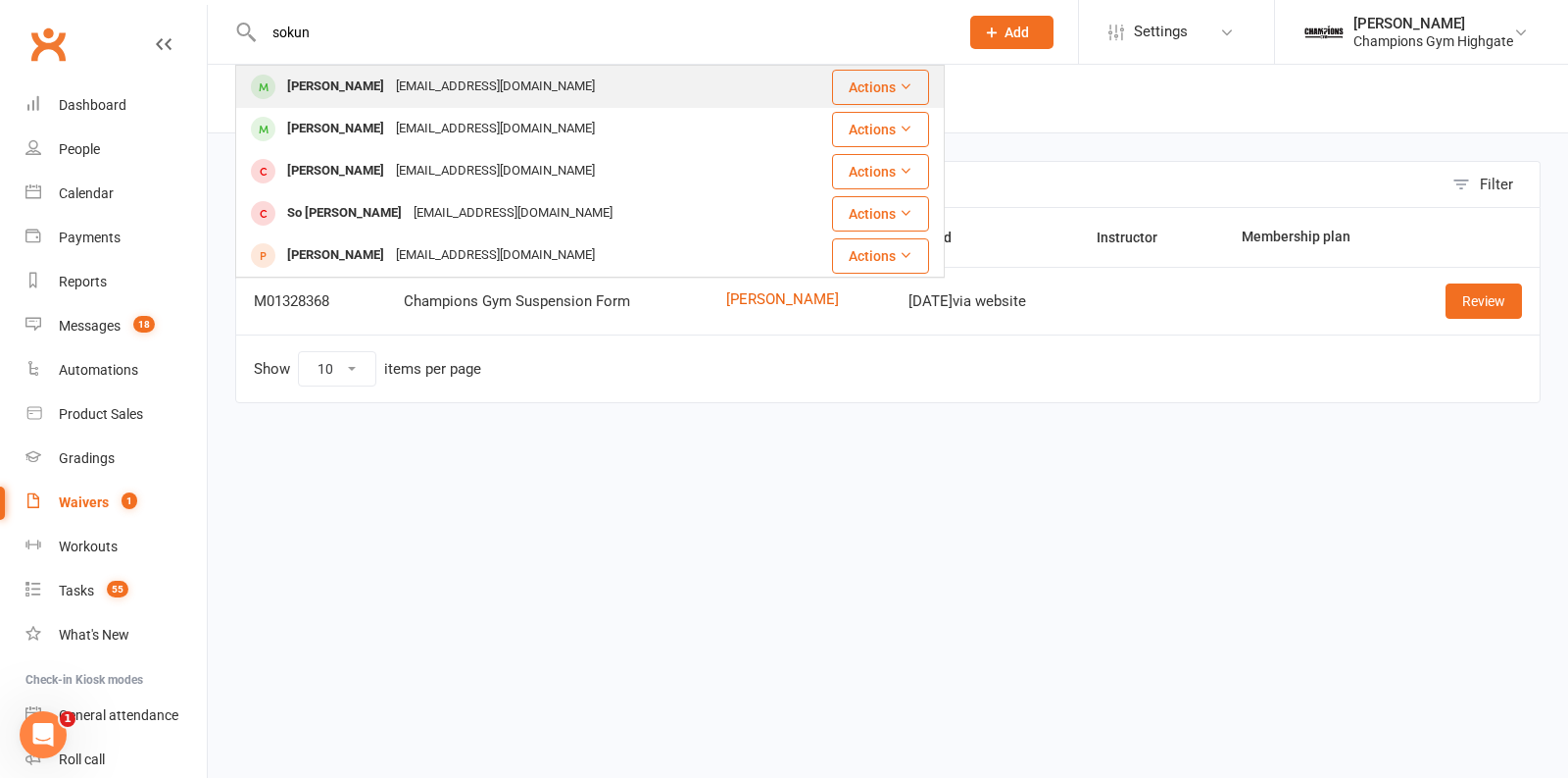
type input "sokun"
click at [314, 77] on div "Sokunthea Kruy" at bounding box center [335, 87] width 109 height 29
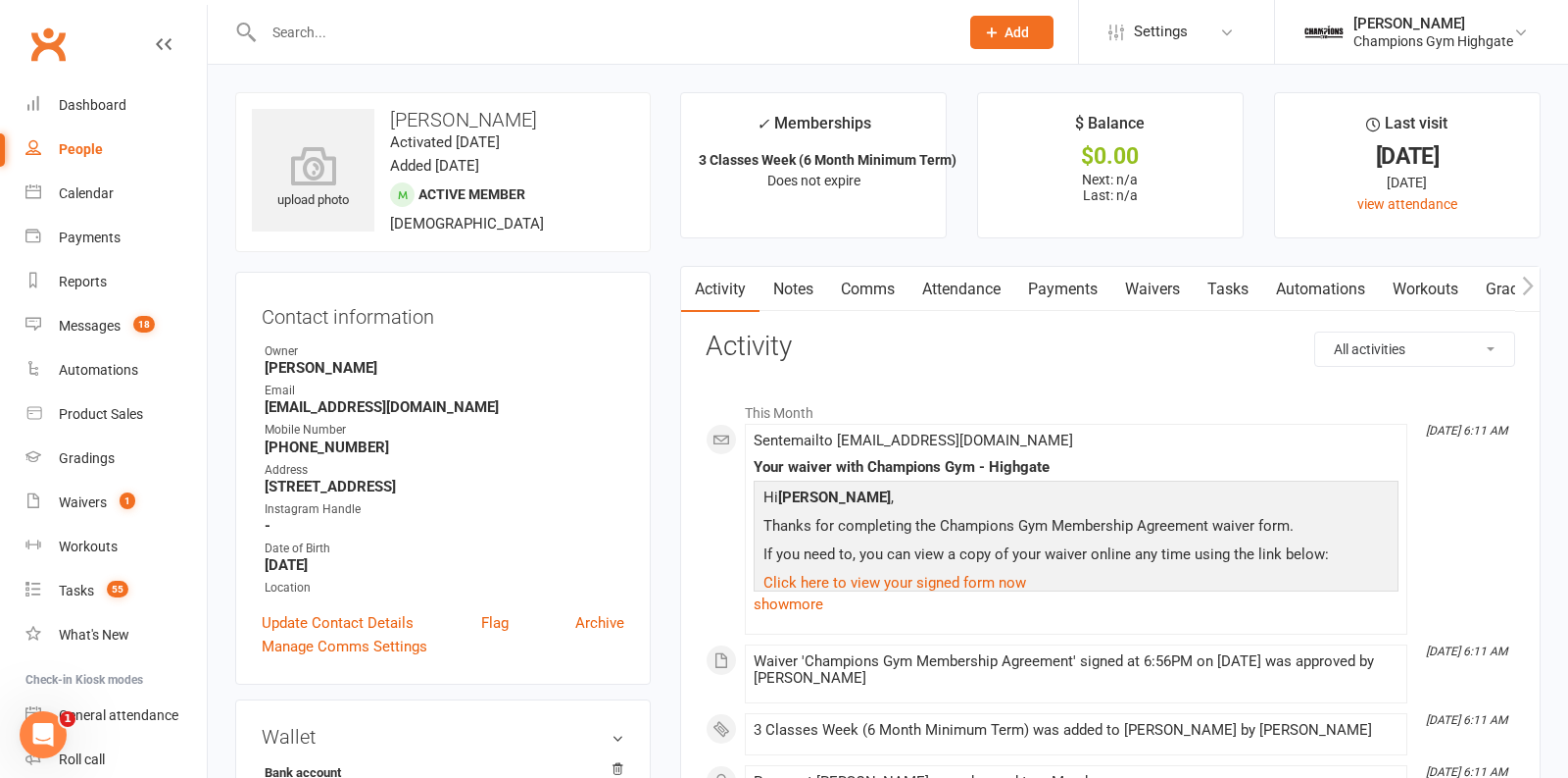
click at [789, 278] on link "Notes" at bounding box center [793, 289] width 68 height 45
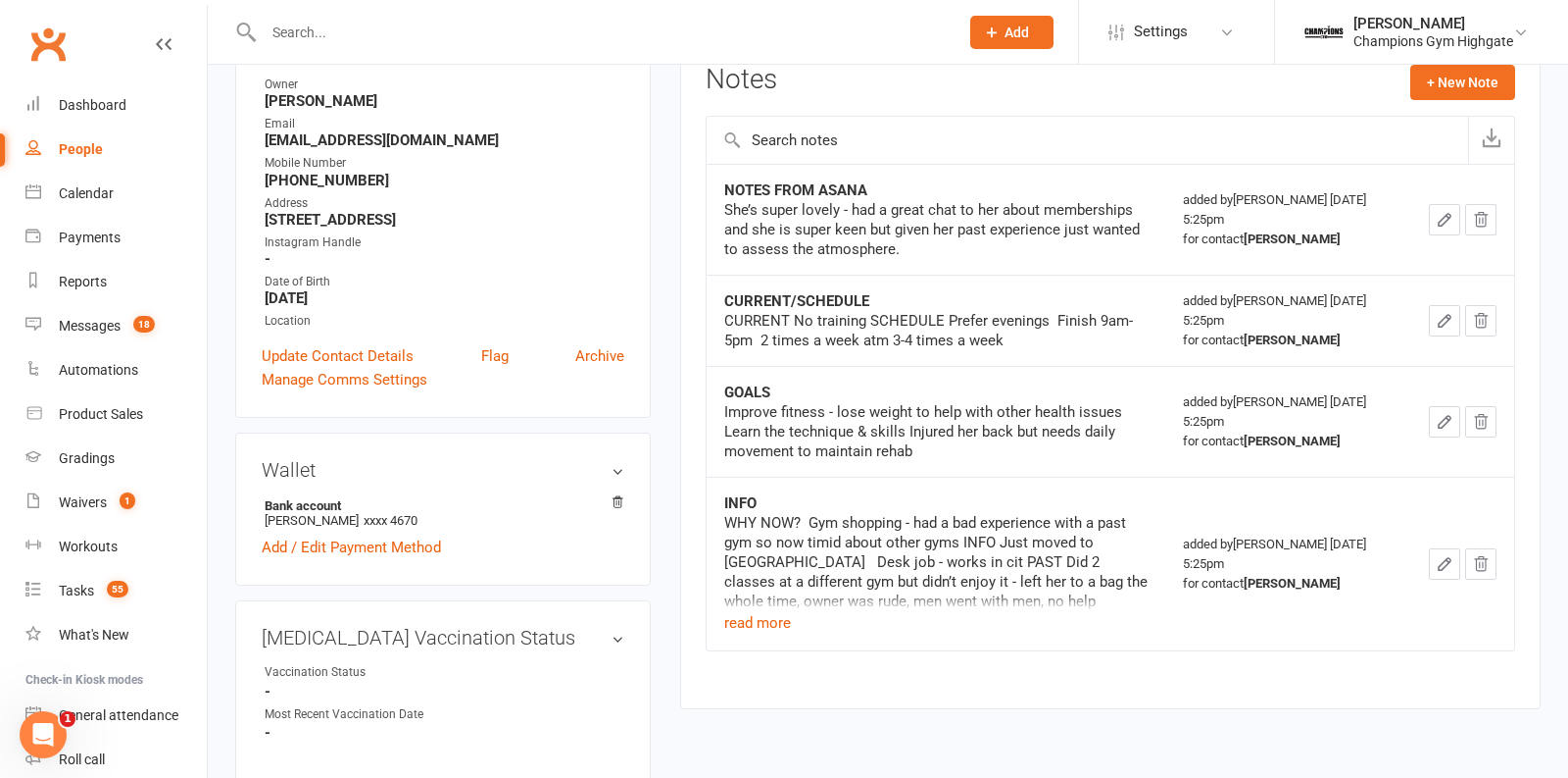
scroll to position [269, 0]
click at [790, 600] on div "WHY NOW? Gym shopping - had a bad experience with a past gym so now timid about…" at bounding box center [936, 560] width 424 height 98
click at [778, 613] on button "read more" at bounding box center [758, 621] width 67 height 24
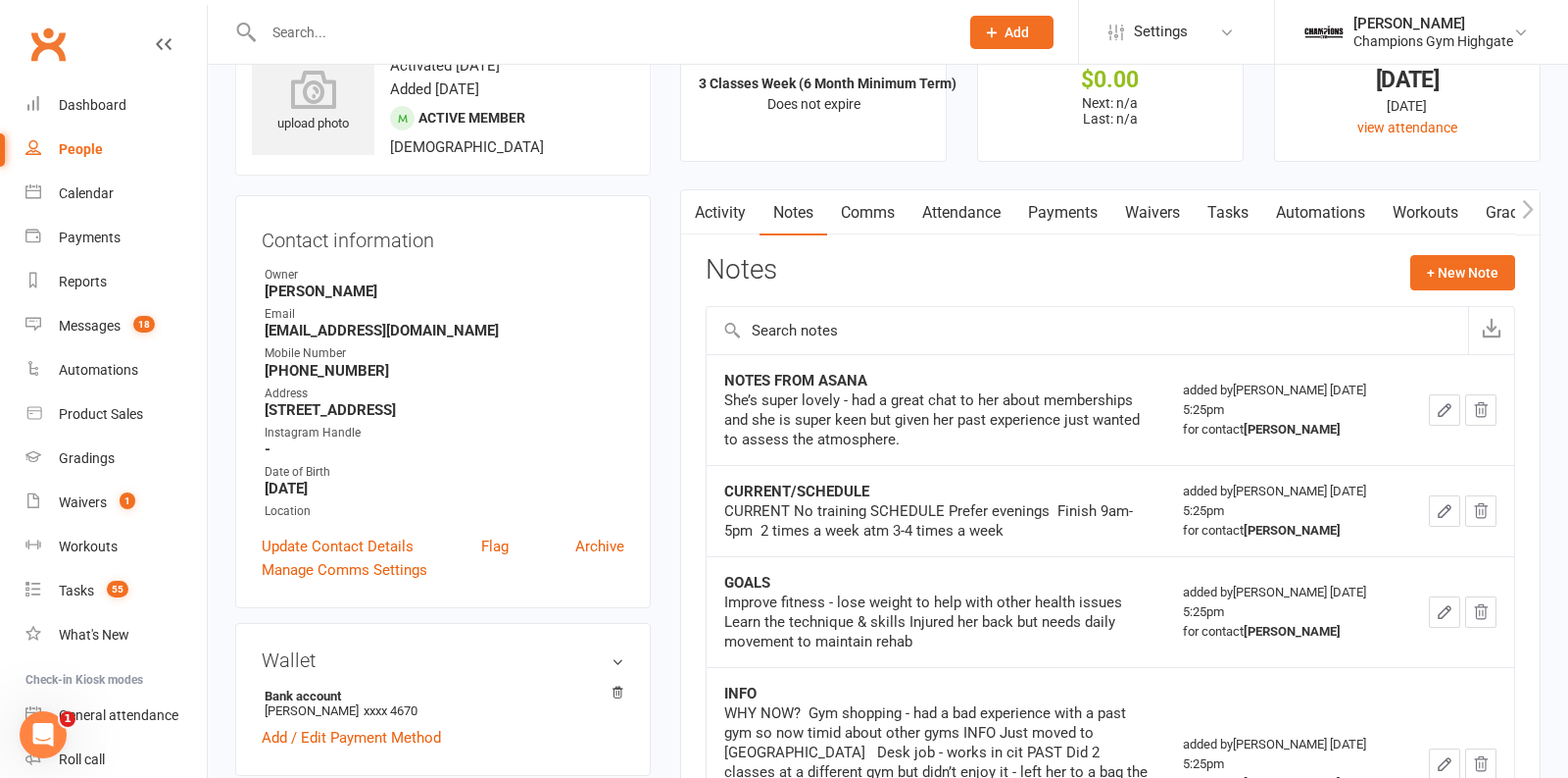
scroll to position [0, 0]
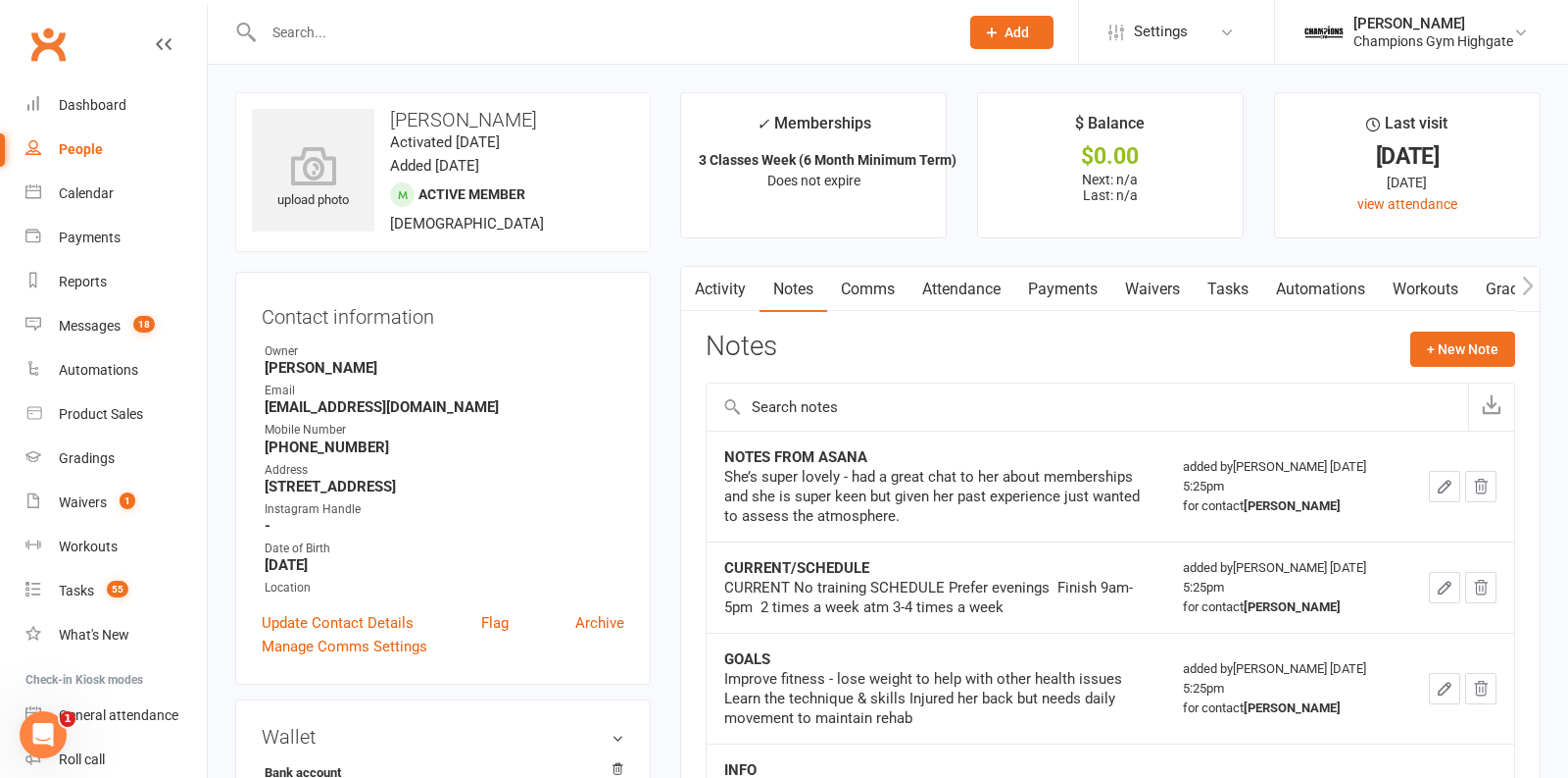
click at [982, 289] on link "Attendance" at bounding box center [961, 289] width 106 height 45
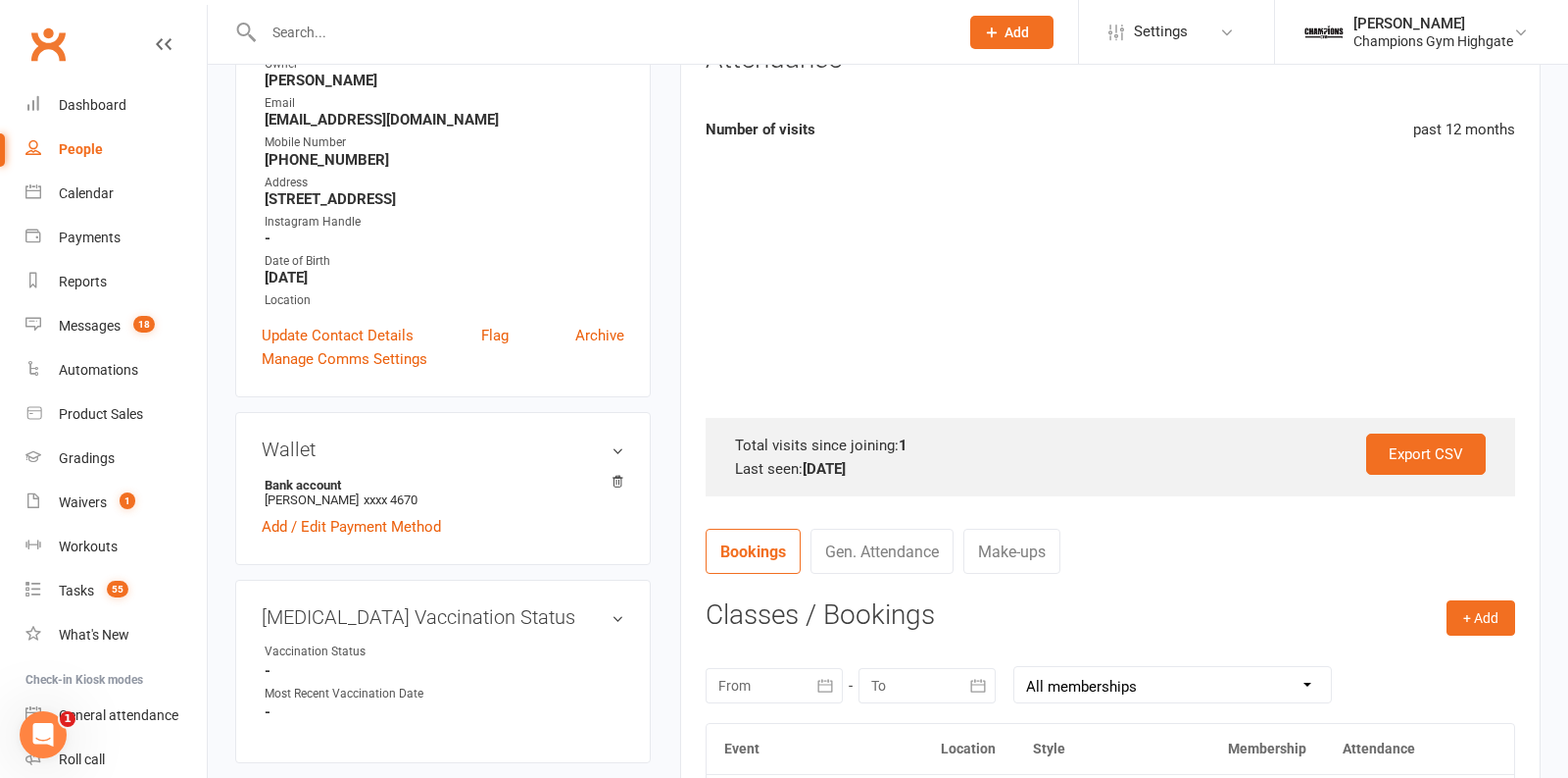
scroll to position [288, 0]
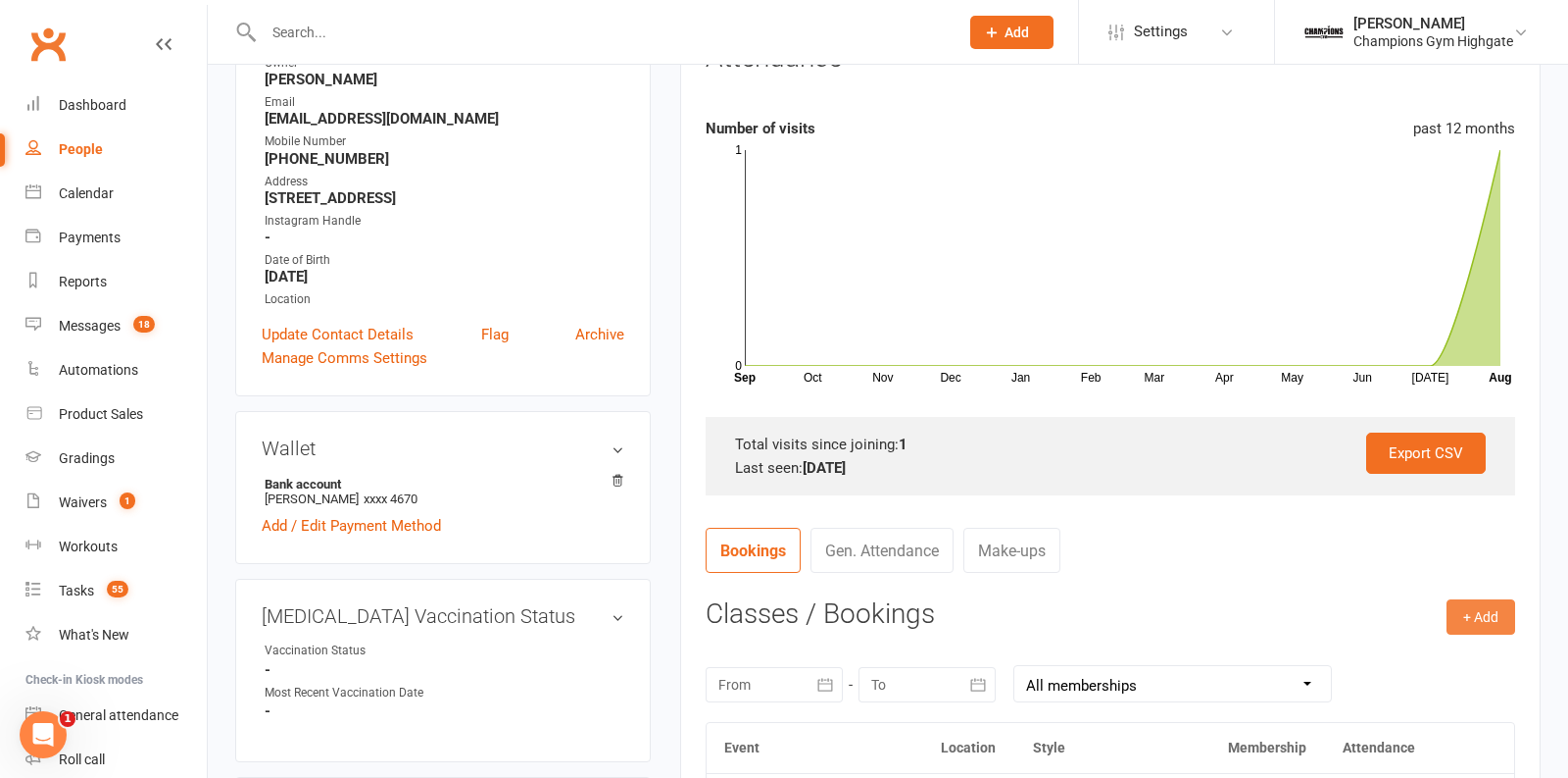
click at [1469, 601] on button "+ Add" at bounding box center [1481, 617] width 69 height 35
click at [1361, 651] on link "Book Event" at bounding box center [1417, 661] width 194 height 39
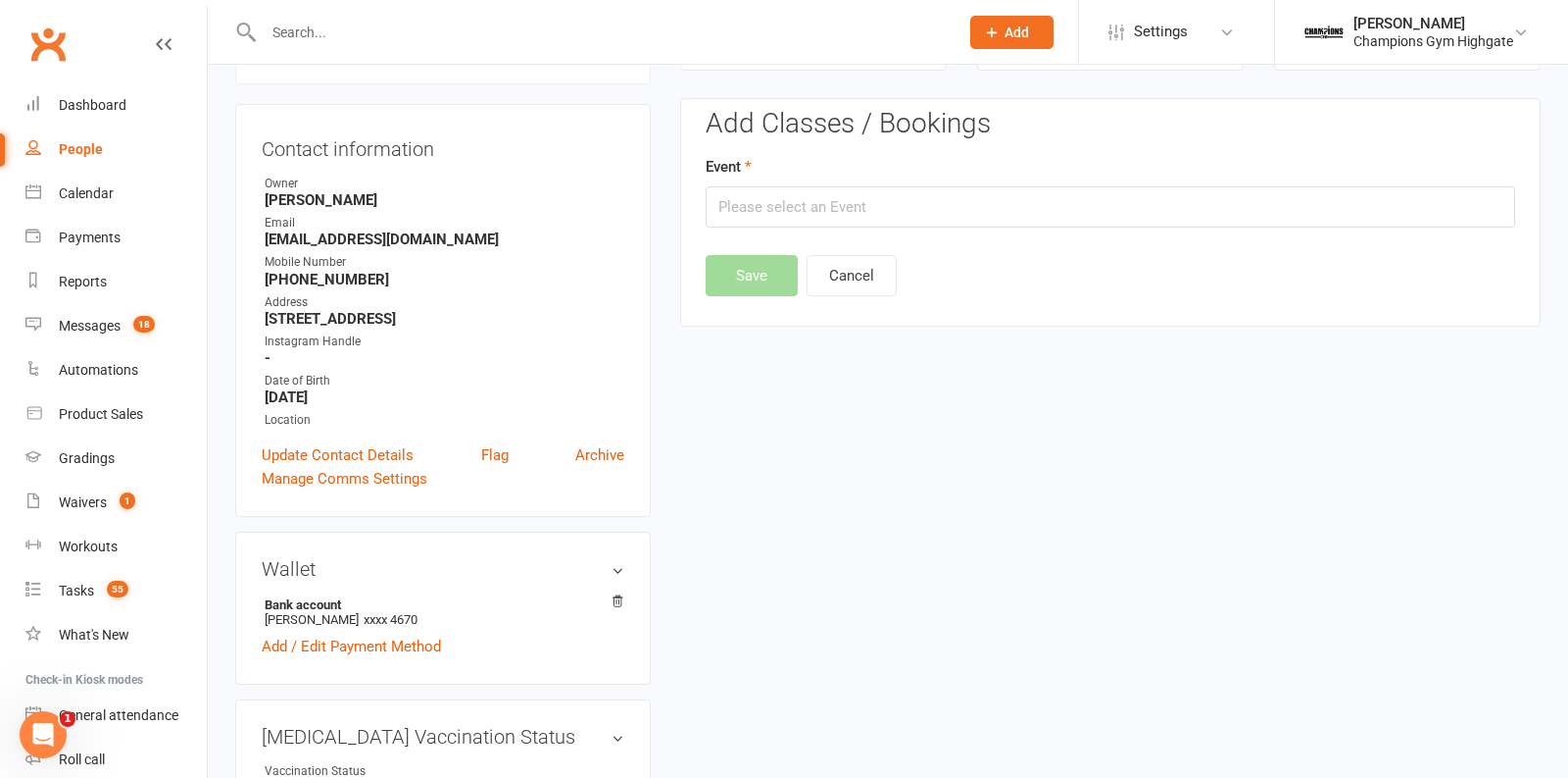
scroll to position [166, 0]
click at [883, 179] on div "Event" at bounding box center [1111, 193] width 810 height 73
click at [882, 196] on input "text" at bounding box center [1111, 208] width 810 height 41
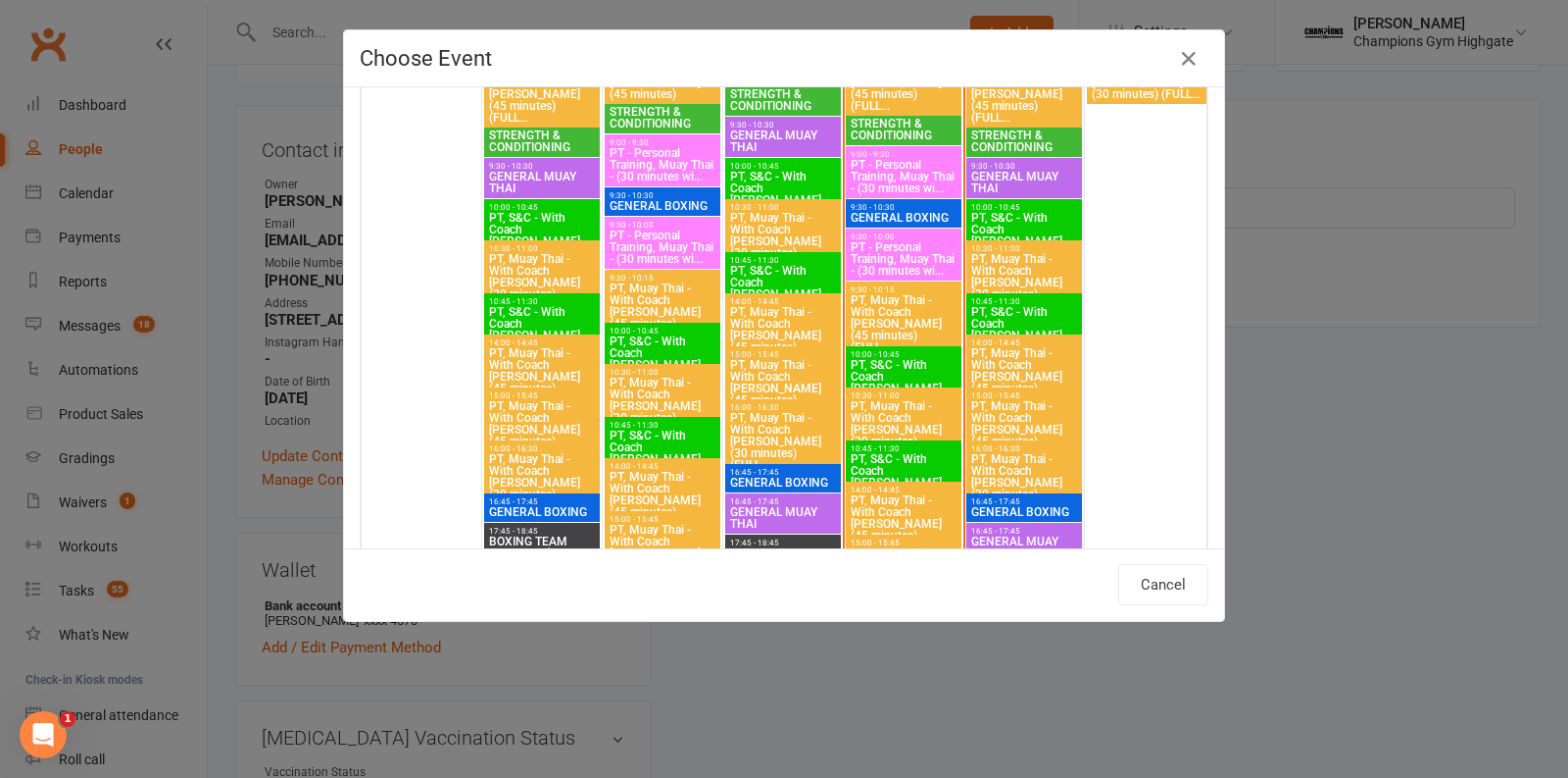
scroll to position [2618, 0]
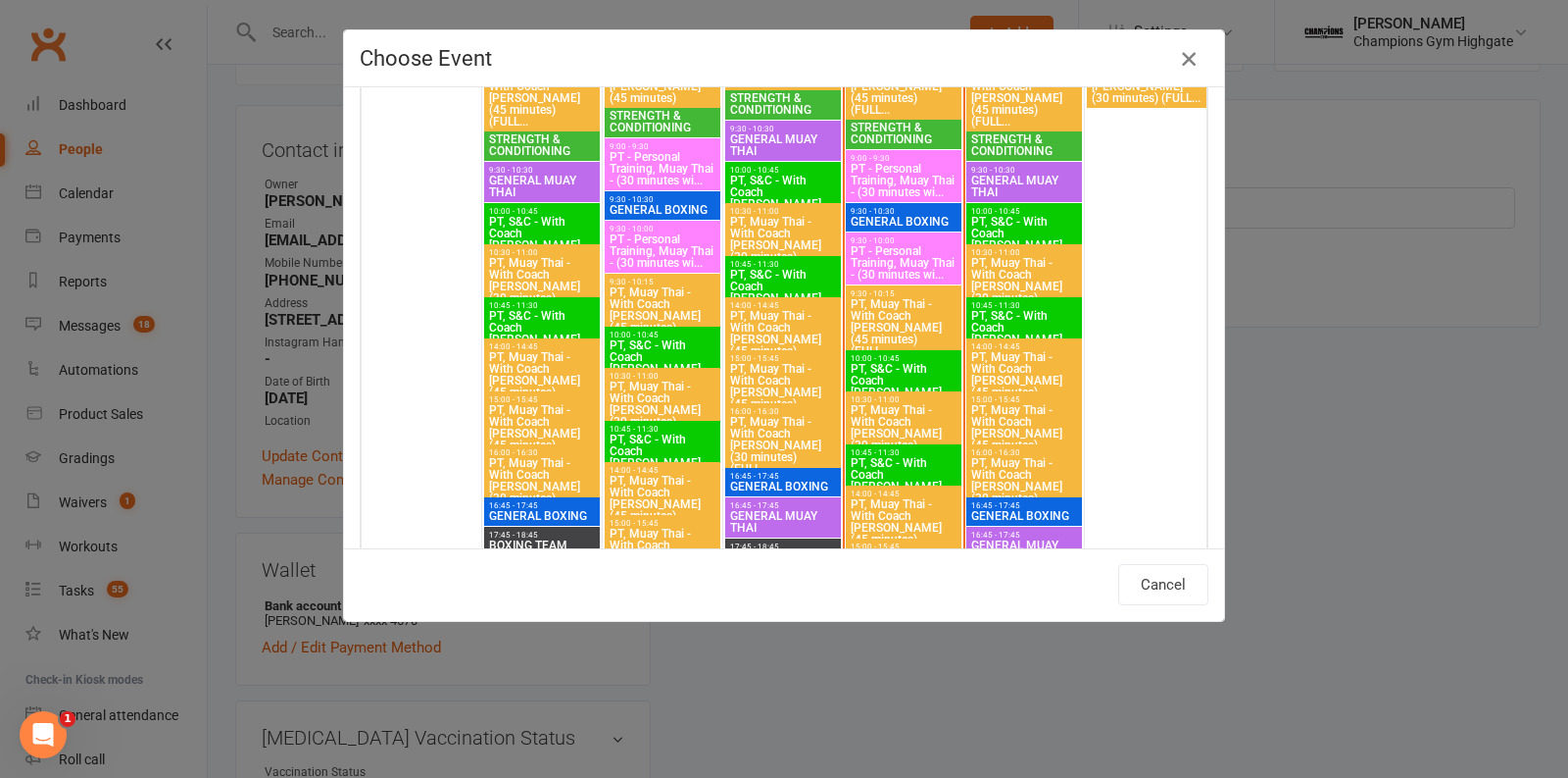
click at [1197, 60] on icon "button" at bounding box center [1189, 59] width 24 height 24
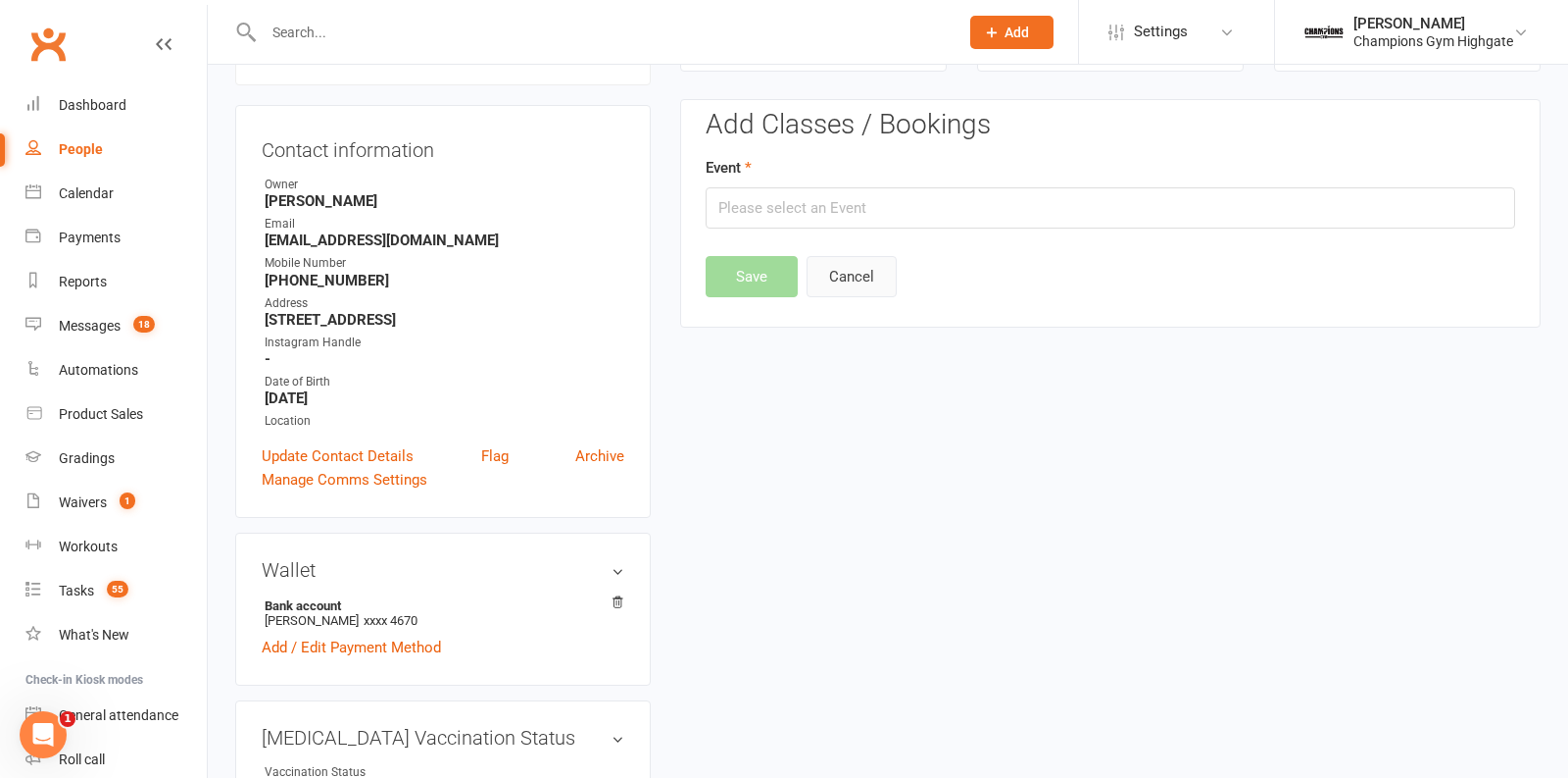
click at [858, 280] on button "Cancel" at bounding box center [852, 276] width 90 height 41
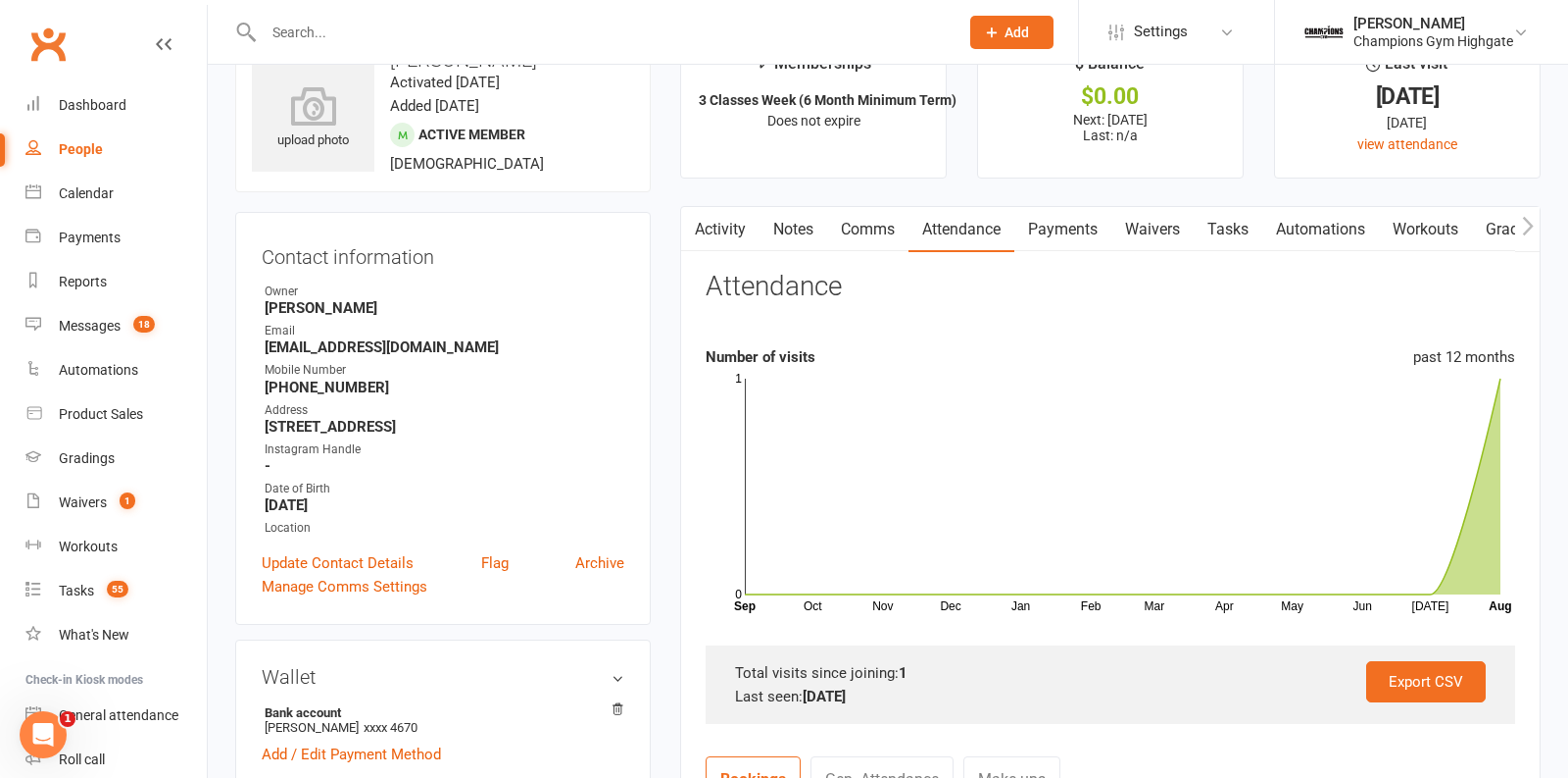
scroll to position [47, 0]
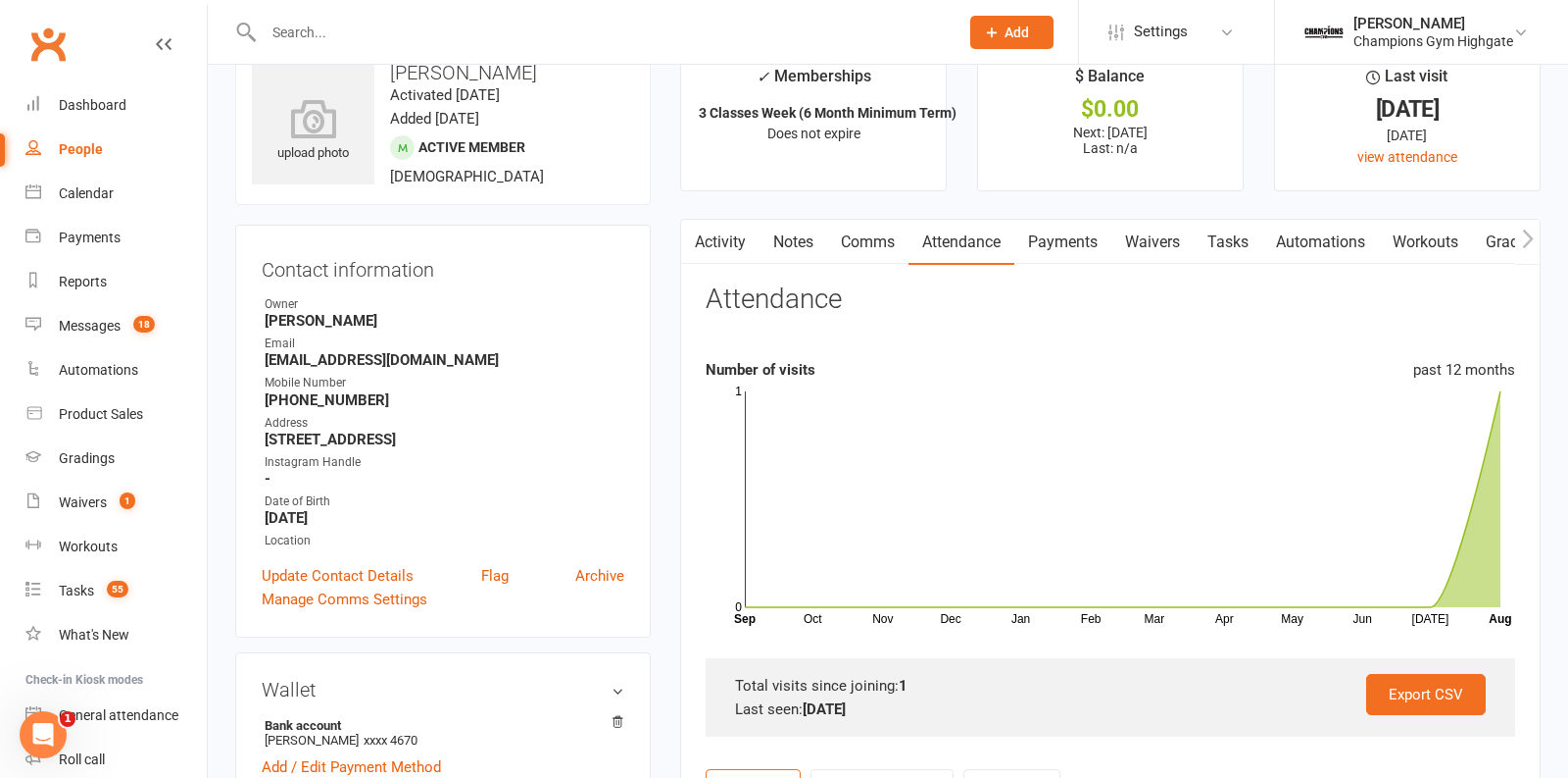
click at [1049, 250] on link "Payments" at bounding box center [1063, 242] width 97 height 45
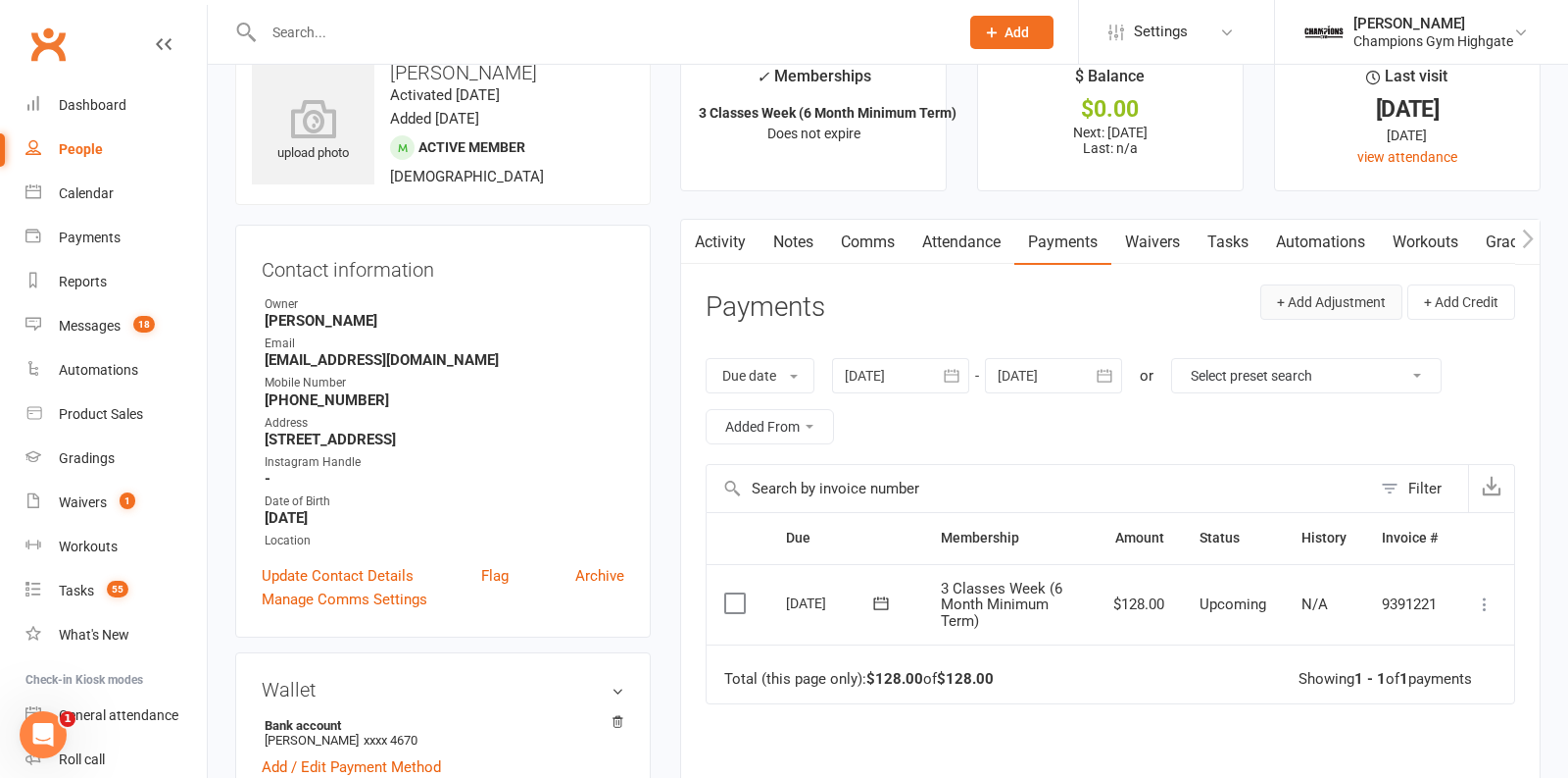
click at [1348, 306] on button "+ Add Adjustment" at bounding box center [1331, 302] width 143 height 35
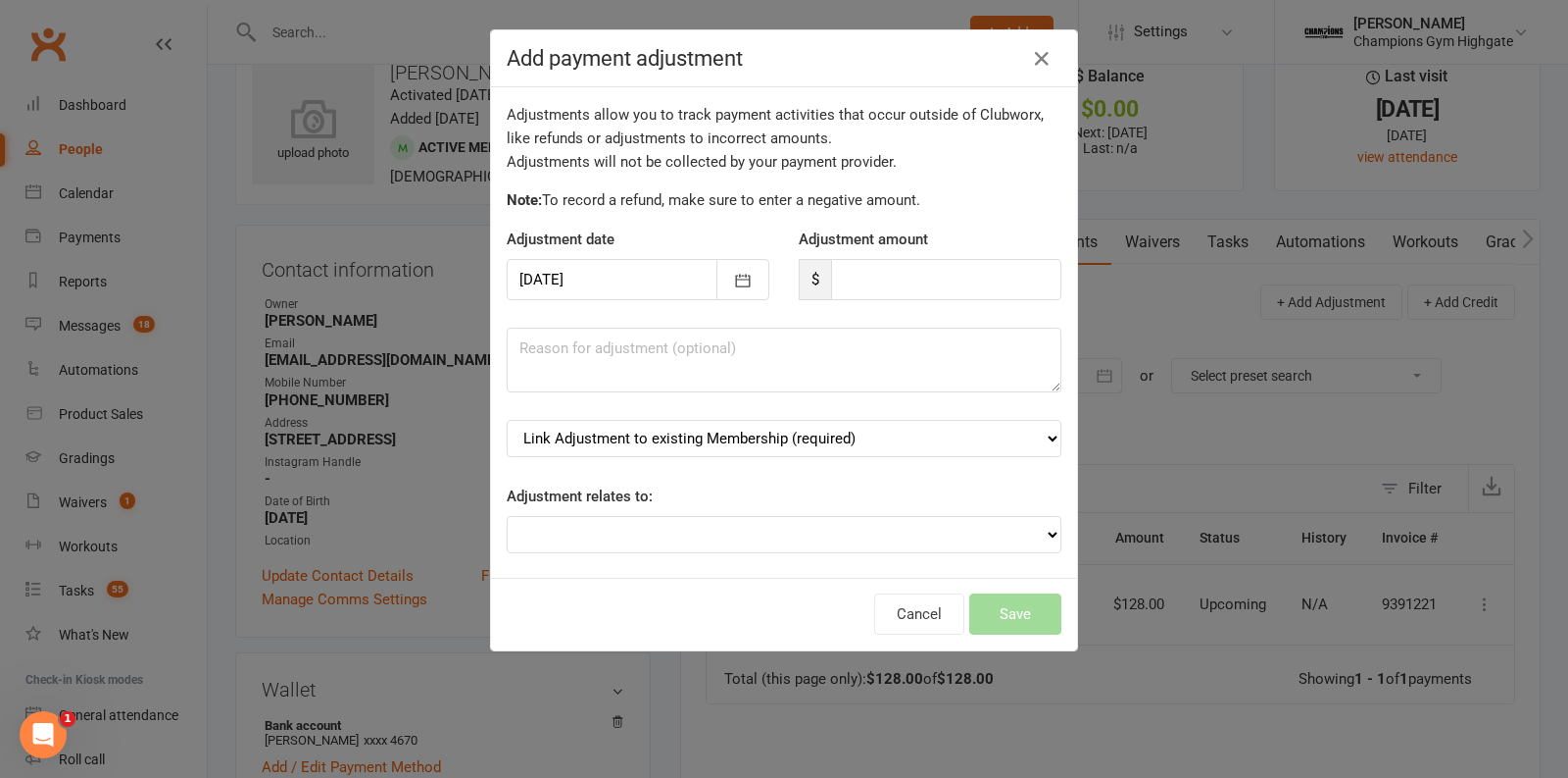
click at [897, 254] on div "Adjustment amount $" at bounding box center [930, 264] width 292 height 73
click at [888, 282] on input "number" at bounding box center [946, 279] width 230 height 41
type input "256"
click at [892, 352] on textarea at bounding box center [784, 360] width 554 height 65
type textarea "first month paid via square"
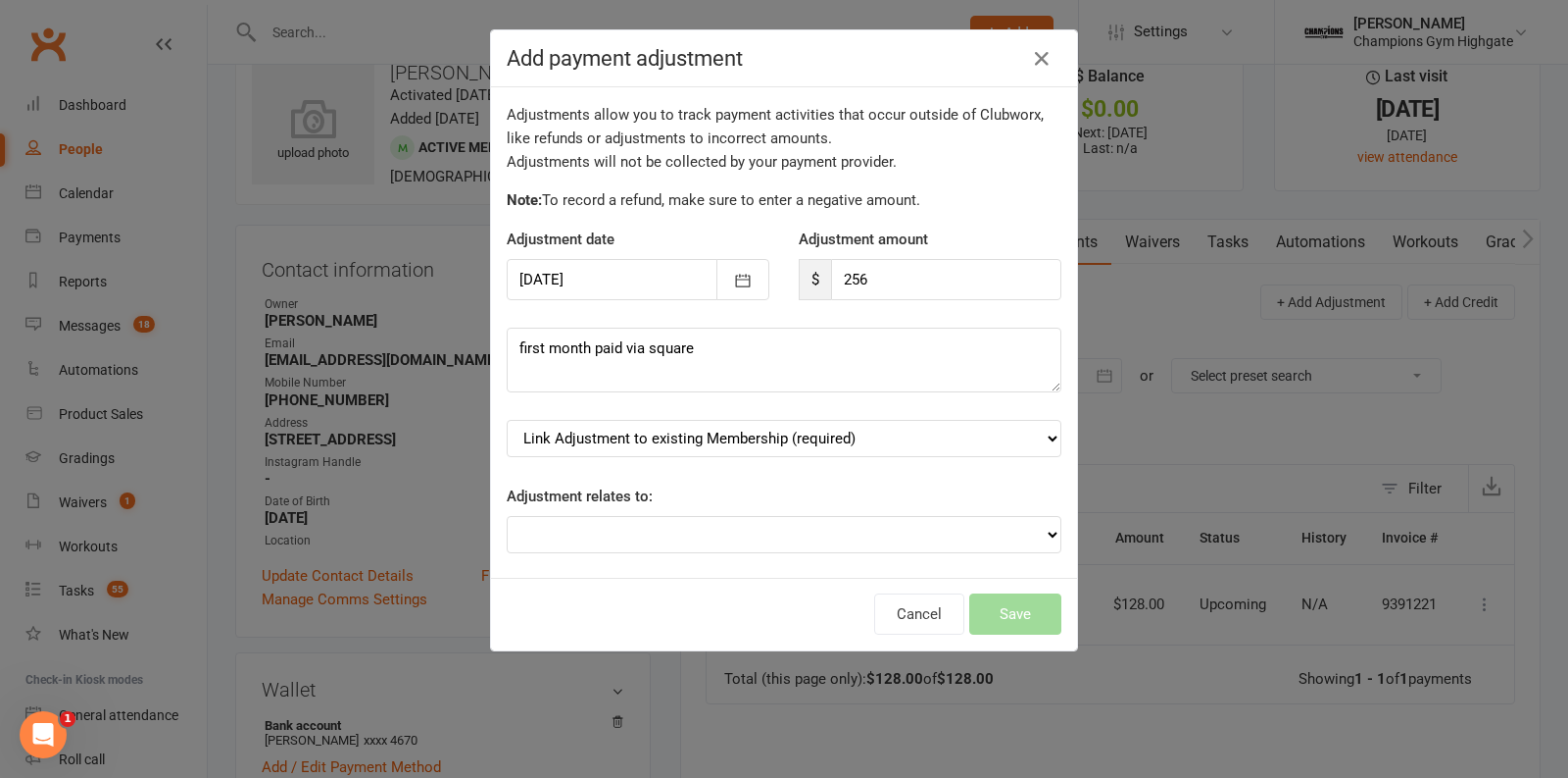
click at [1006, 416] on div "Adjustments allow you to track payment activities that occur outside of Clubwor…" at bounding box center [784, 332] width 586 height 490
click at [1006, 430] on select "Link Adjustment to existing Membership (required) 3 Classes Week (6 Month Minim…" at bounding box center [784, 439] width 554 height 37
select select "0"
click at [993, 597] on button "Save" at bounding box center [1016, 614] width 92 height 41
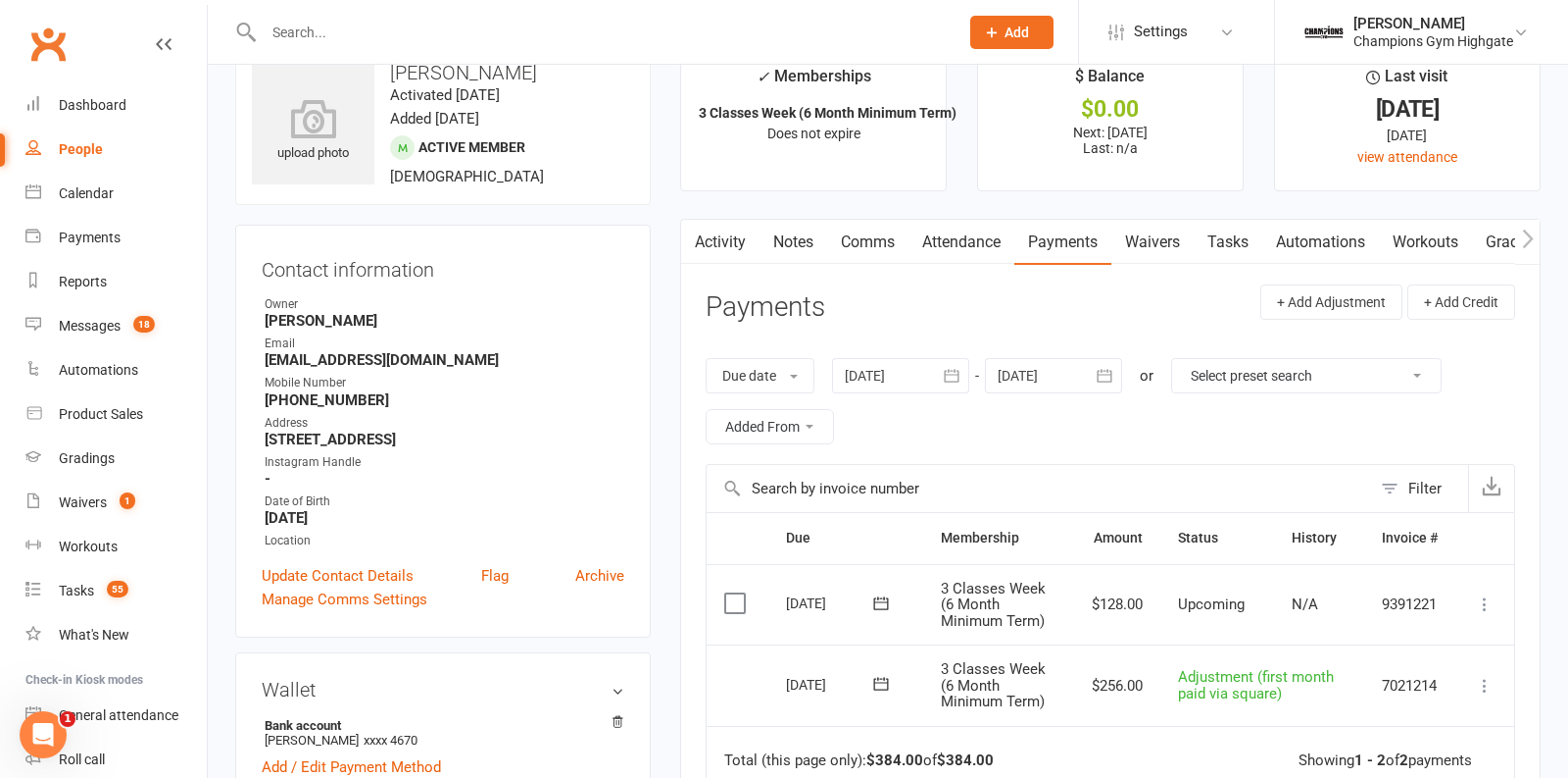
click at [1229, 250] on link "Tasks" at bounding box center [1228, 242] width 69 height 45
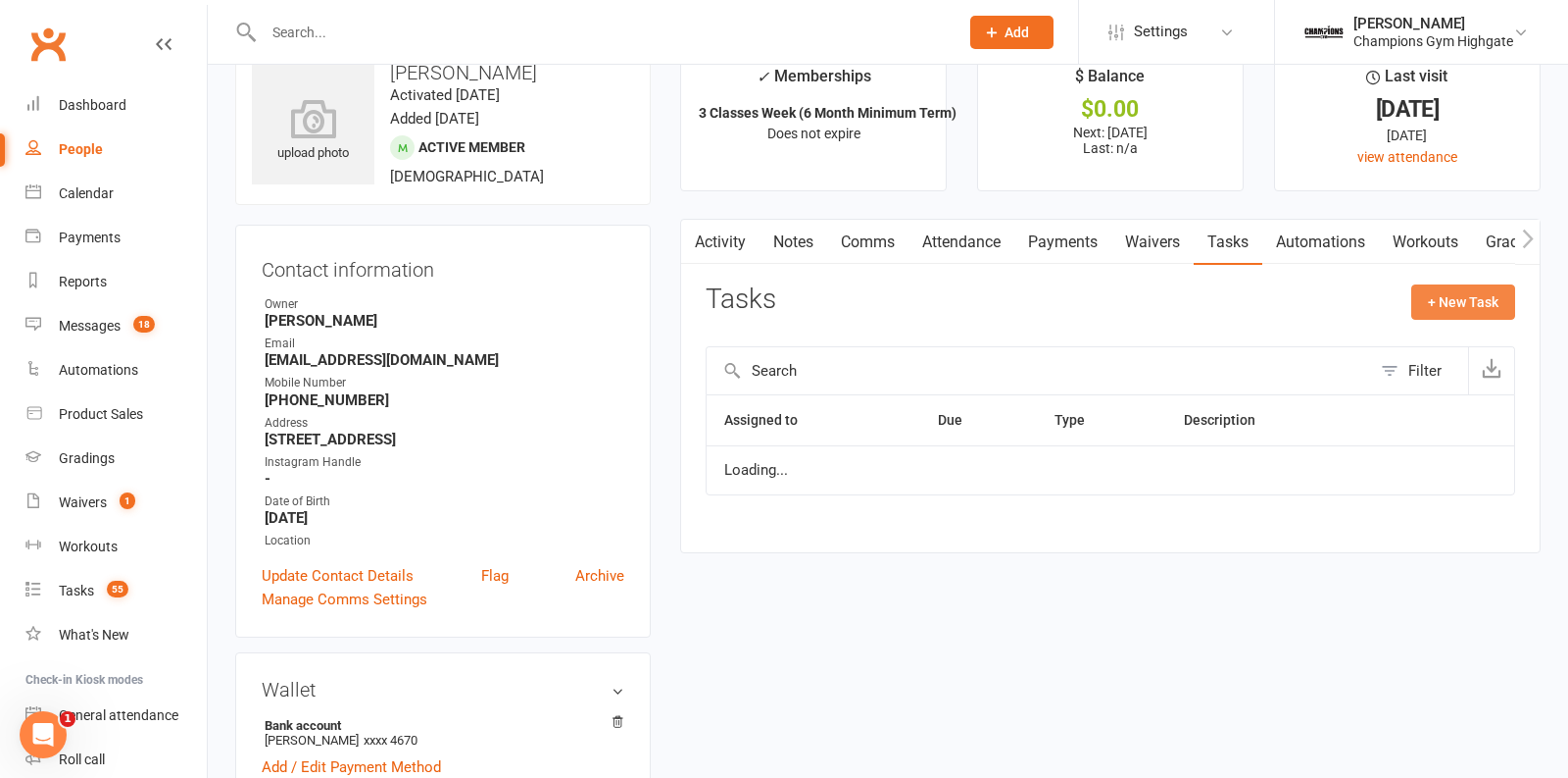
click at [1477, 292] on button "+ New Task" at bounding box center [1464, 302] width 104 height 35
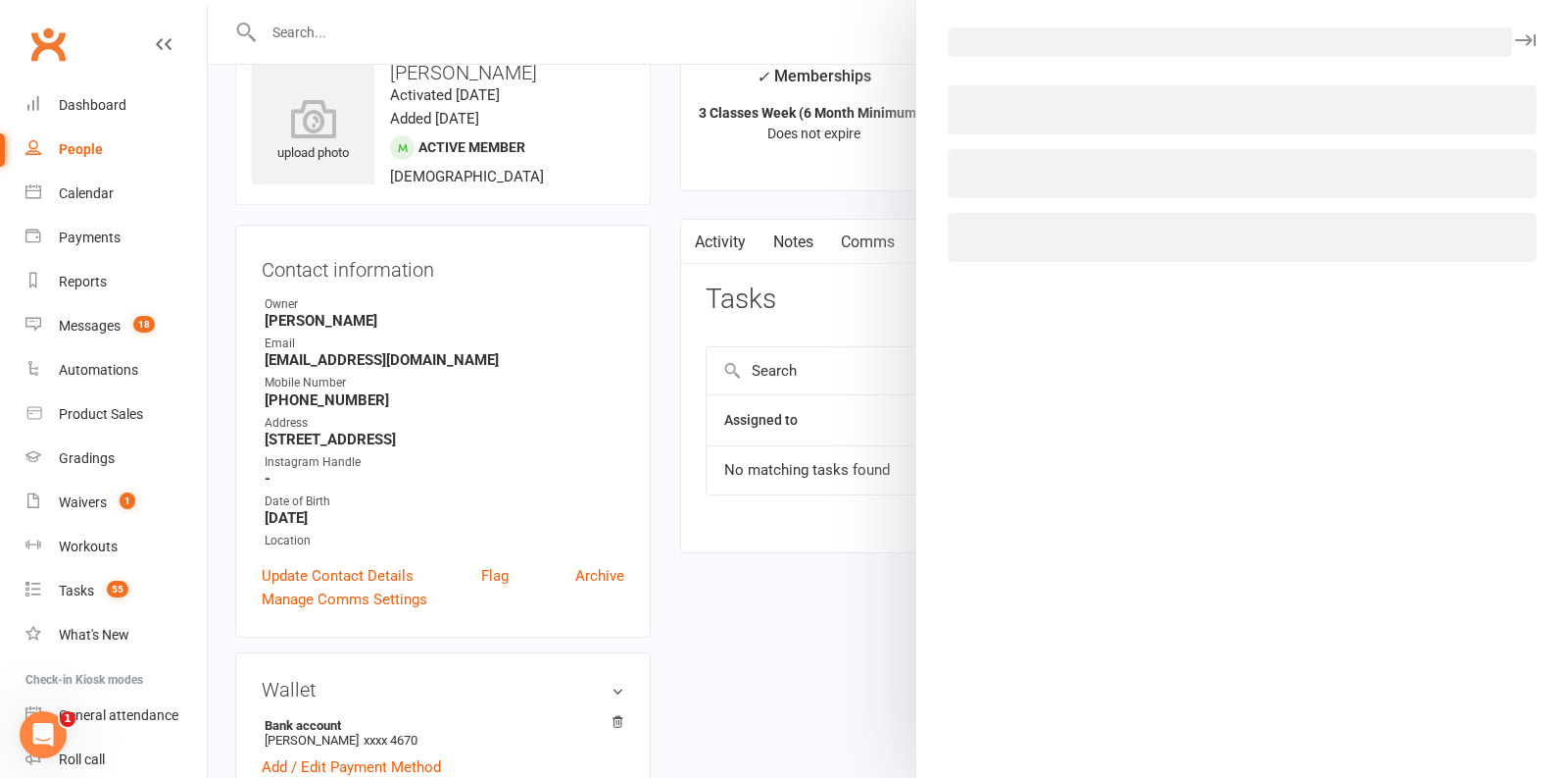
select select "41751"
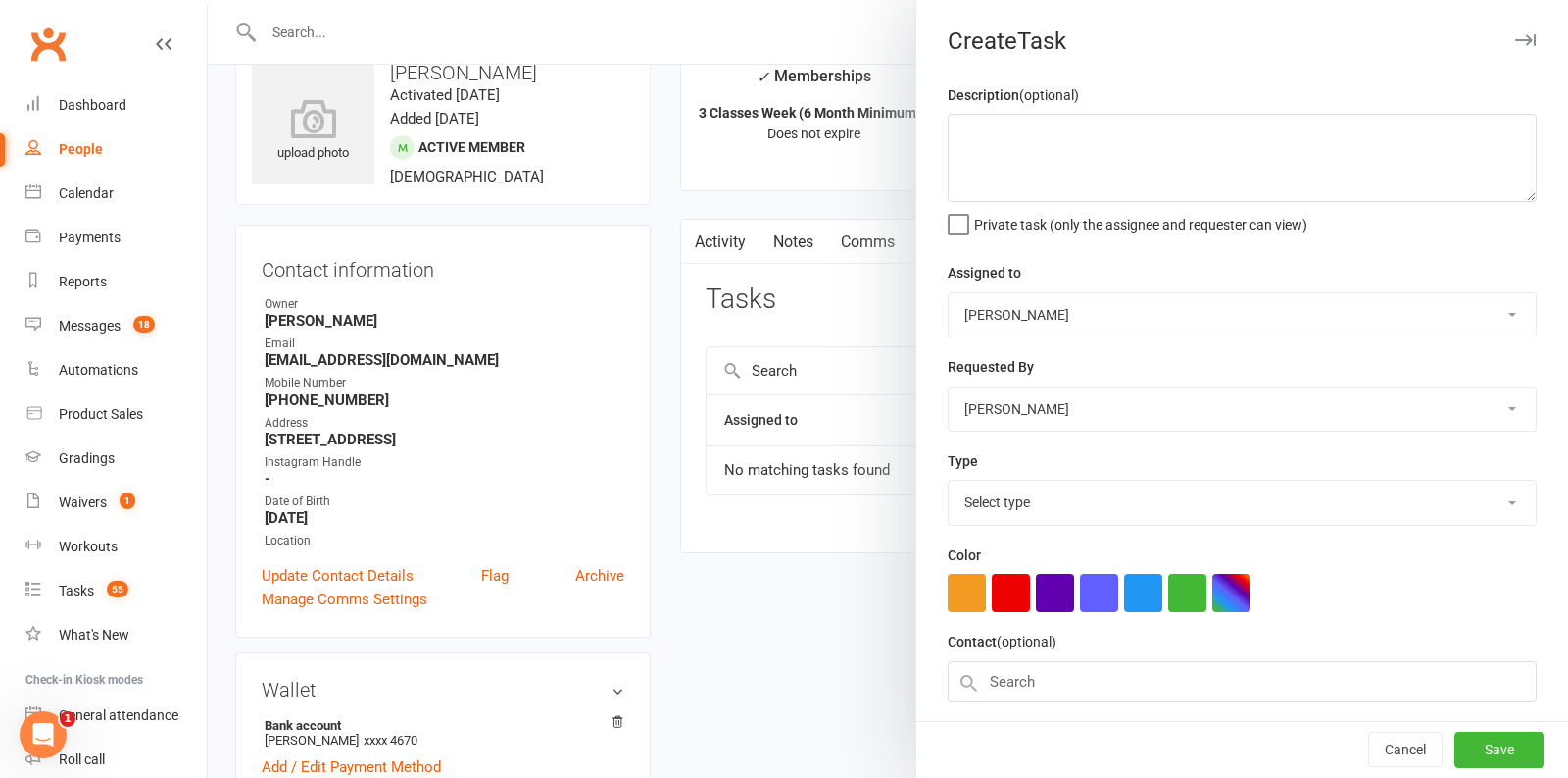
click at [1086, 323] on select "Pamorn Martdee Helen Bologa Whitney Tuna Ronnarong (LOMA) Tongseeon Joondalup R…" at bounding box center [1242, 315] width 587 height 43
click at [1067, 497] on select "Select type Cancellation call Cancellation request Check about cancellation - m…" at bounding box center [1242, 503] width 587 height 43
select select "22901"
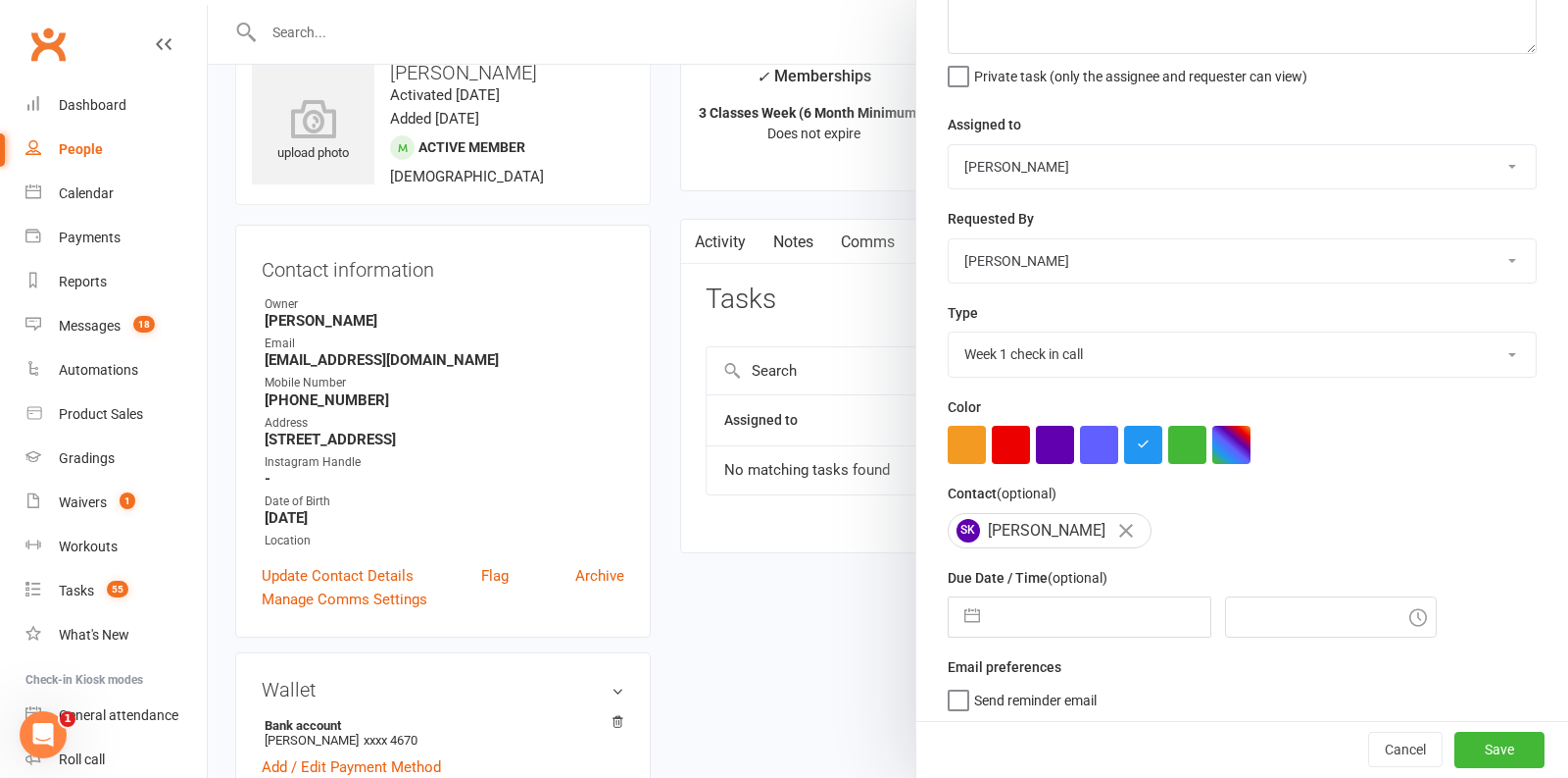
click at [1067, 624] on input "text" at bounding box center [1100, 617] width 220 height 39
select select "6"
select select "2025"
select select "7"
select select "2025"
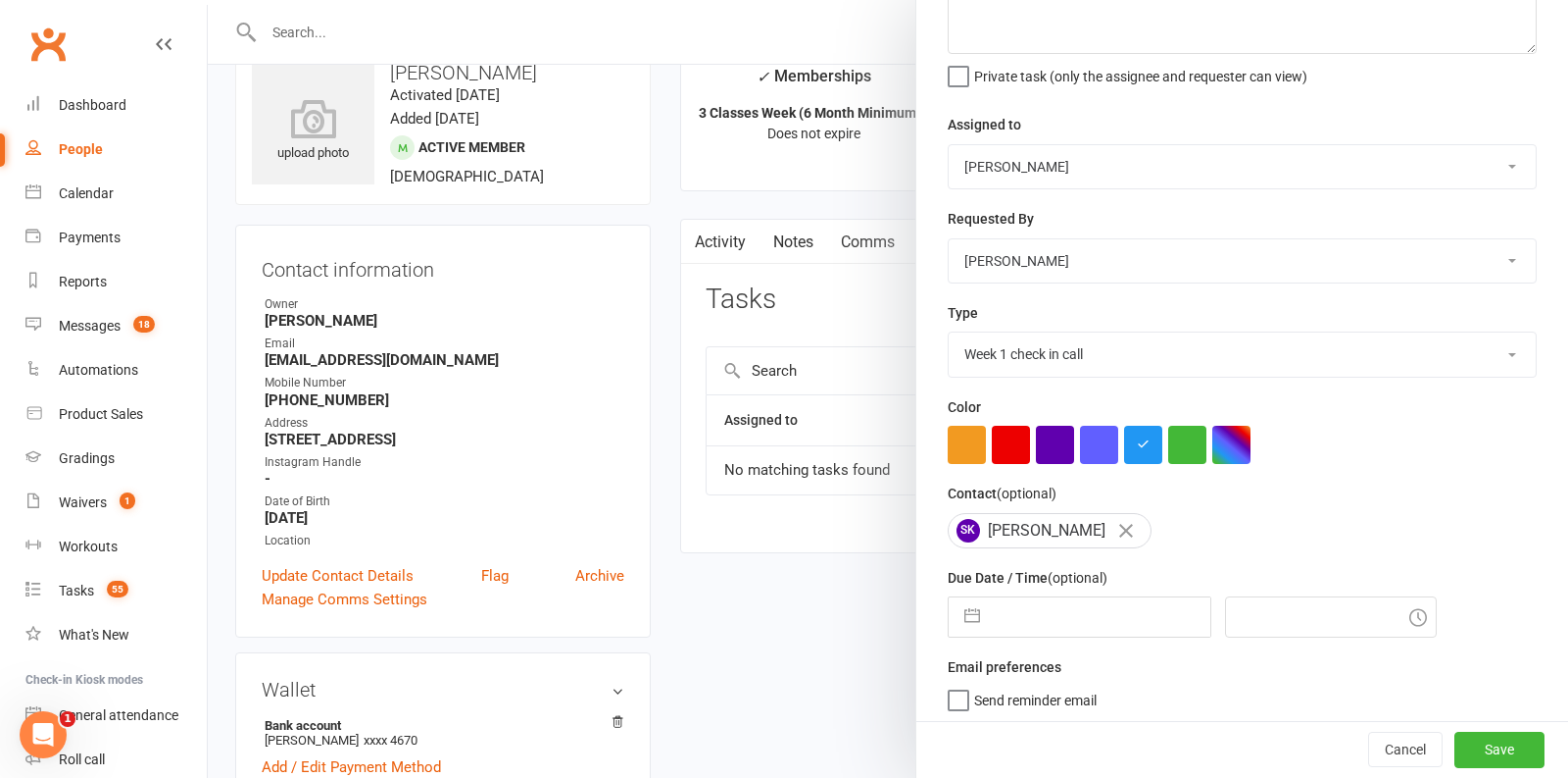
select select "8"
select select "2025"
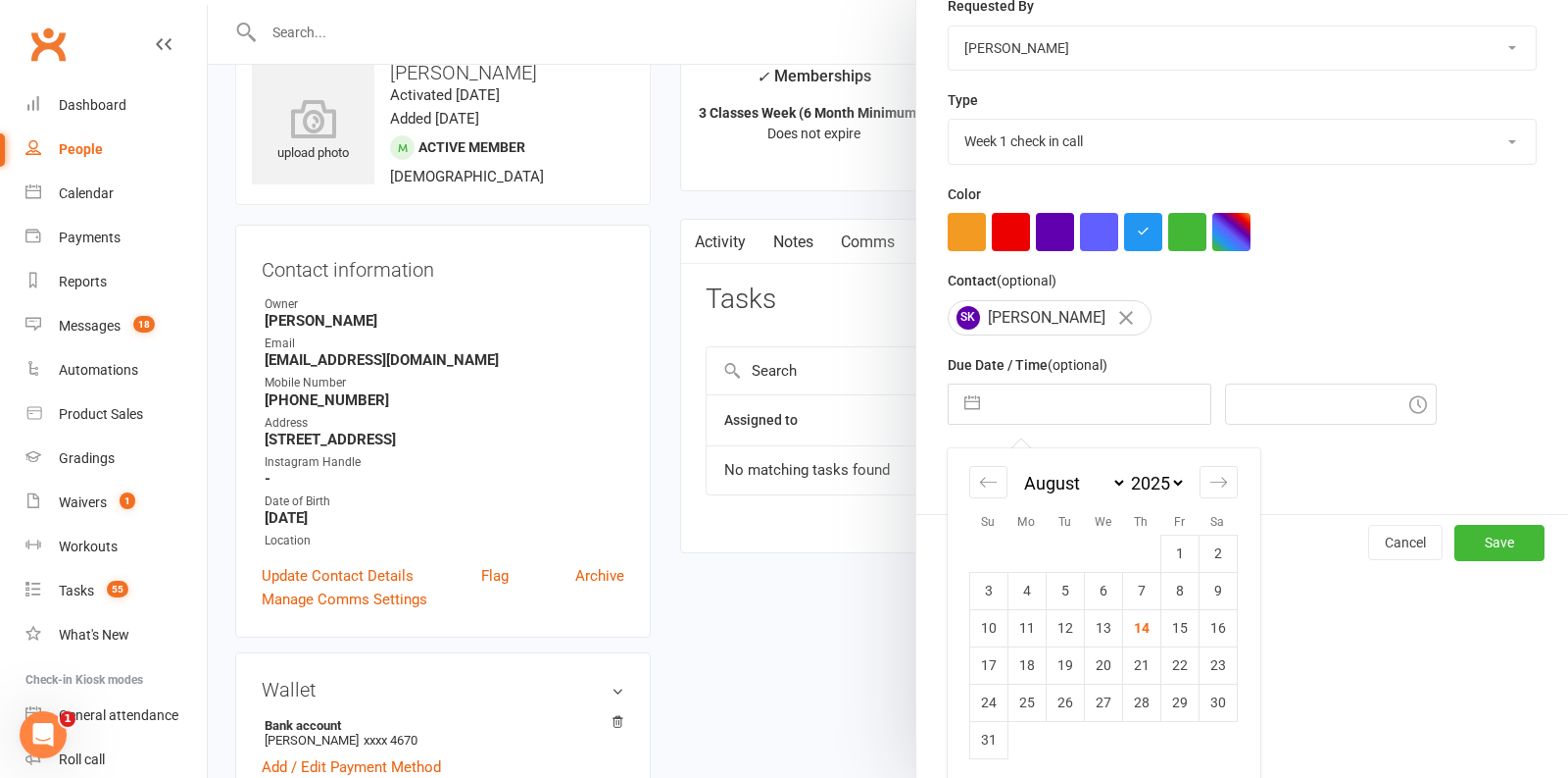
click at [1142, 658] on td "21" at bounding box center [1141, 665] width 38 height 37
type input "21 Aug 2025"
type input "6:15am"
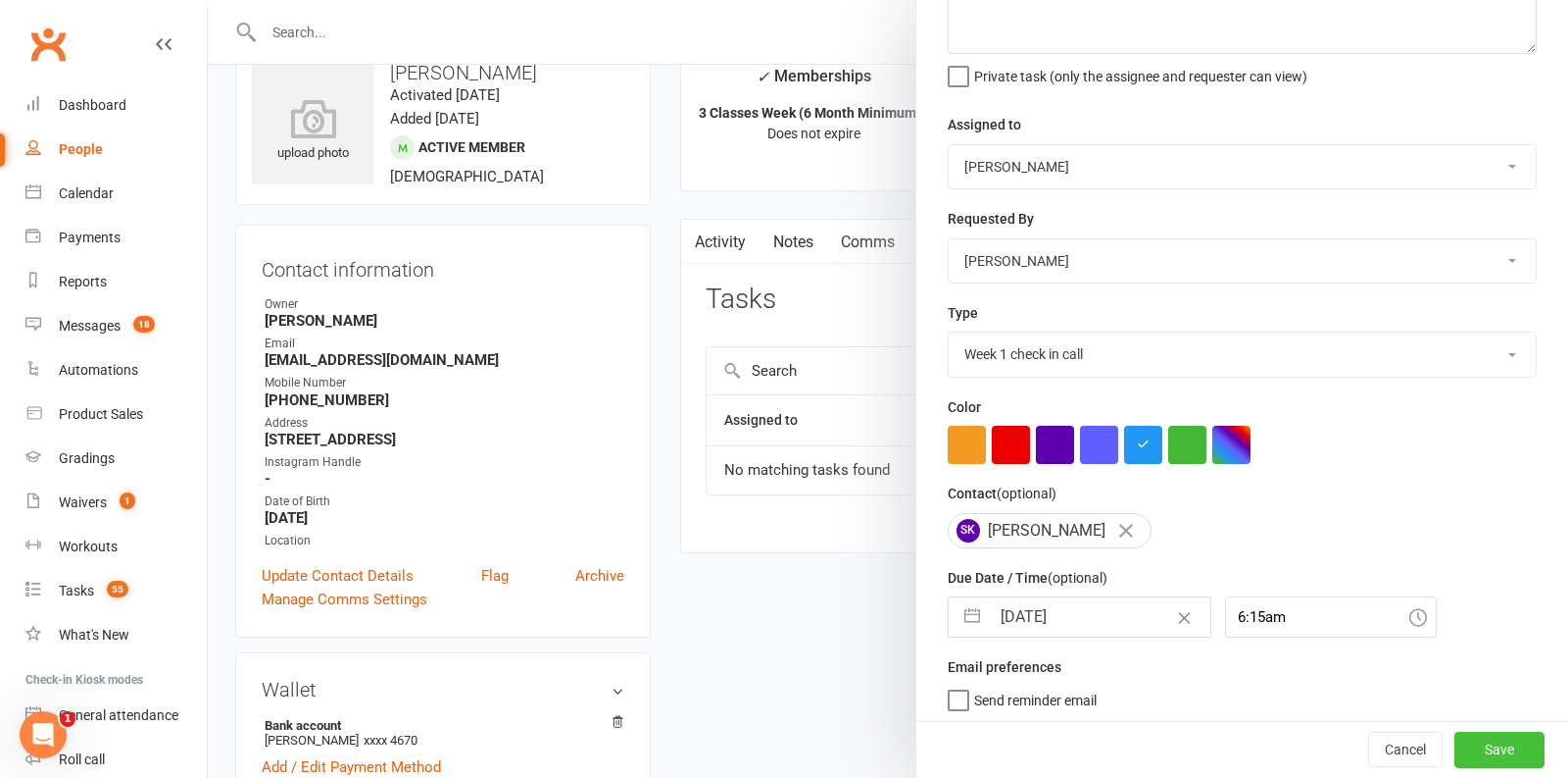
click at [1509, 757] on button "Save" at bounding box center [1500, 750] width 90 height 35
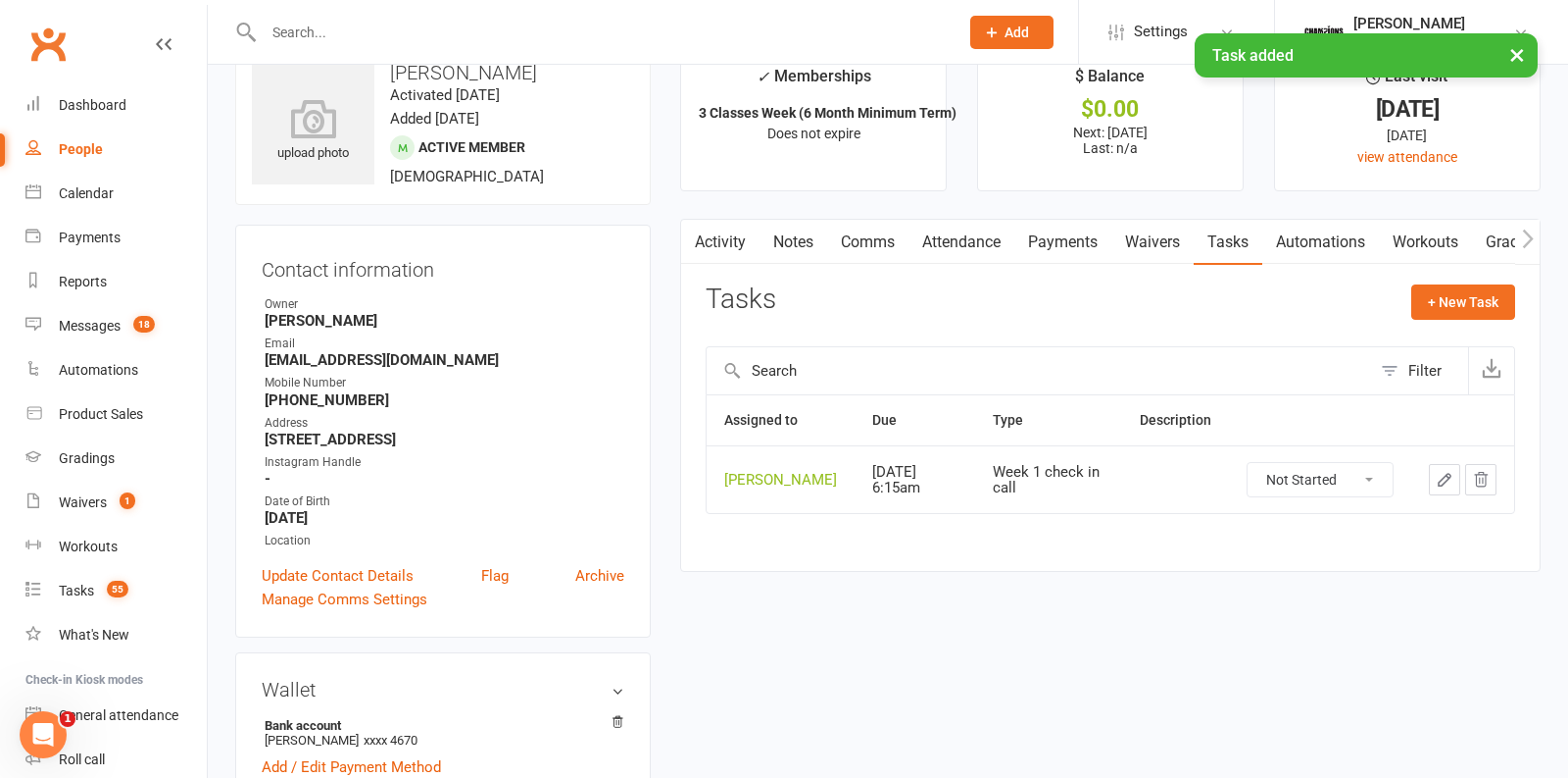
click at [968, 246] on link "Attendance" at bounding box center [961, 242] width 106 height 45
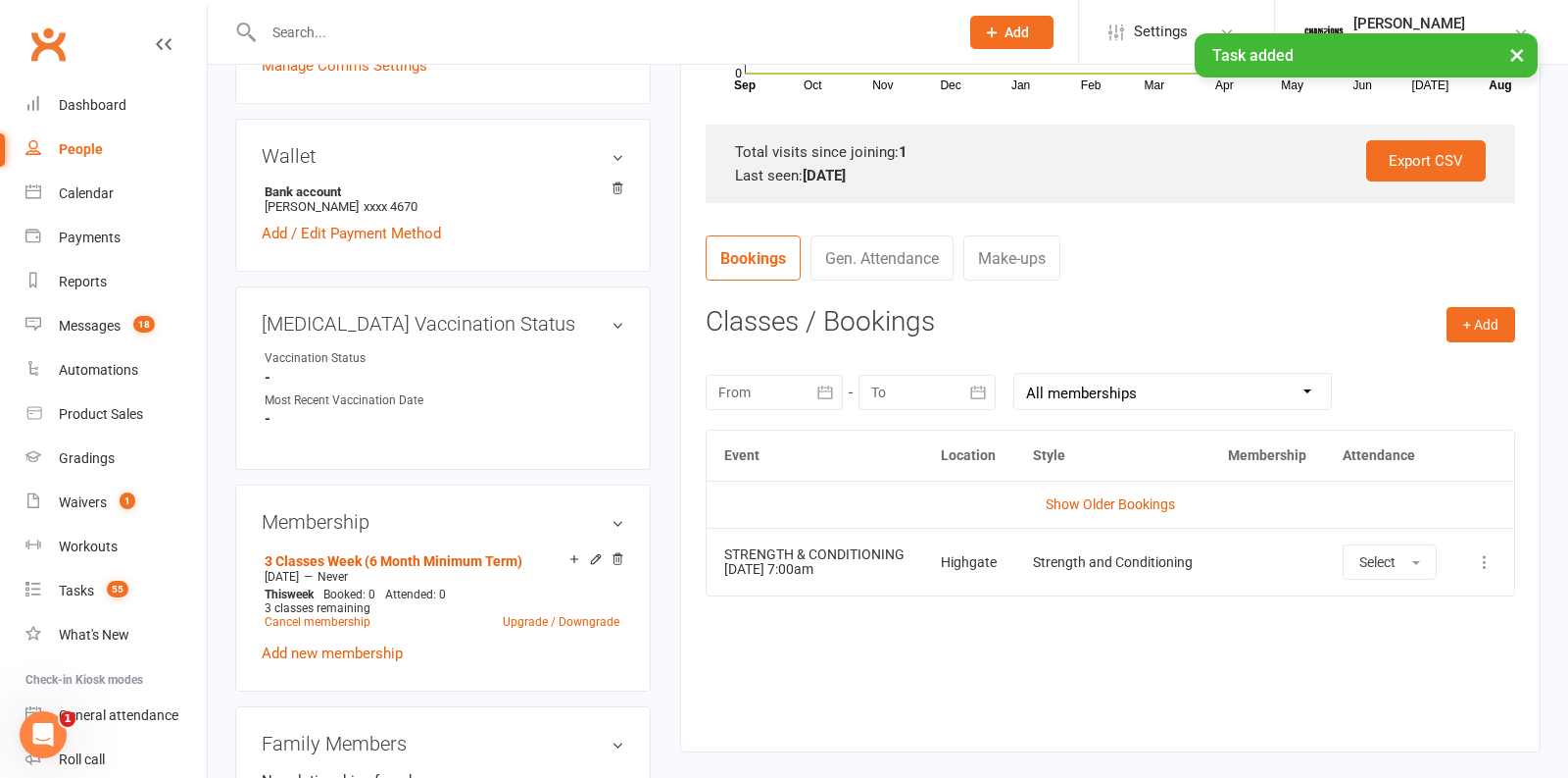
scroll to position [598, 0]
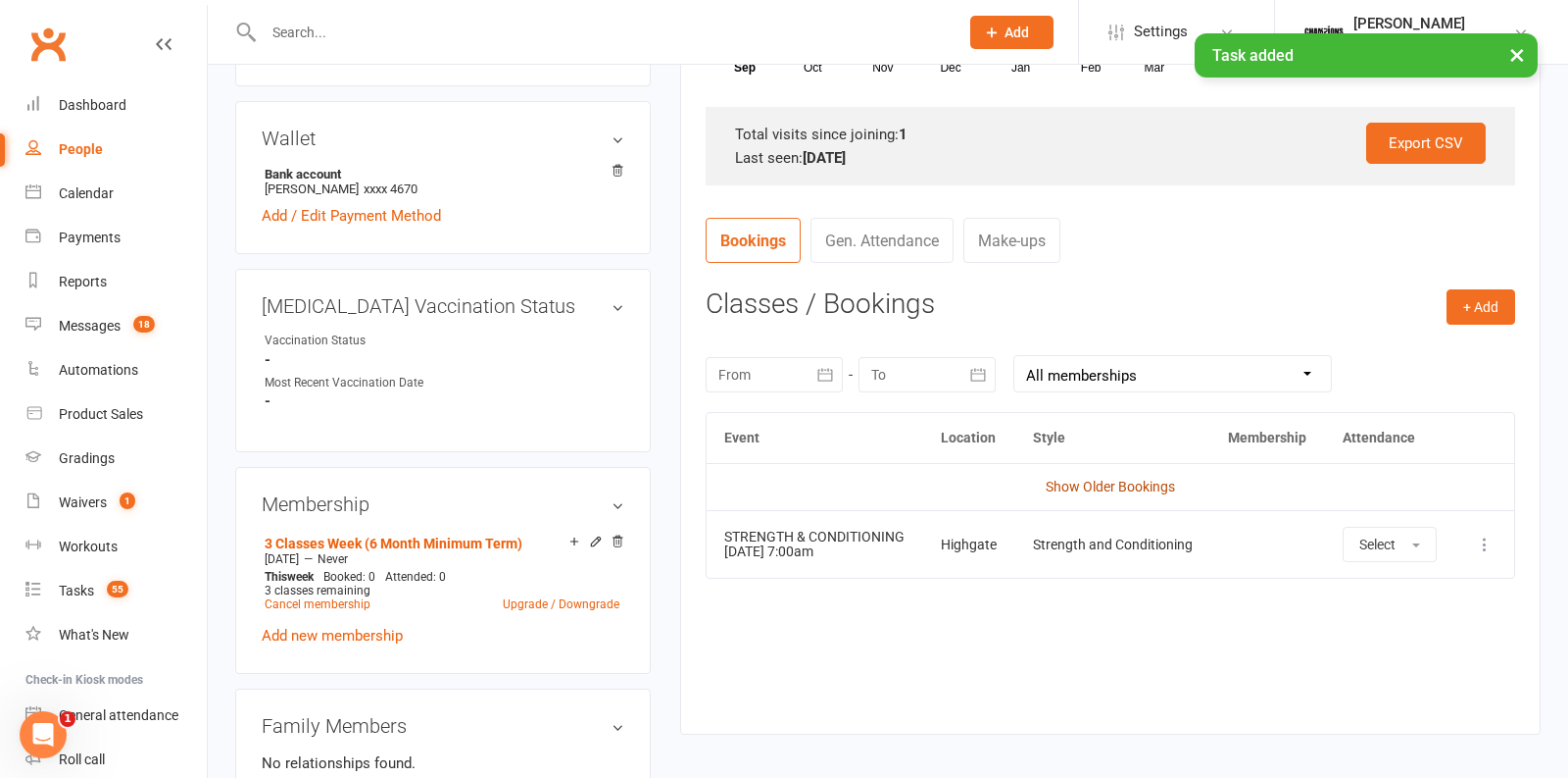
click at [1083, 484] on link "Show Older Bookings" at bounding box center [1111, 487] width 130 height 16
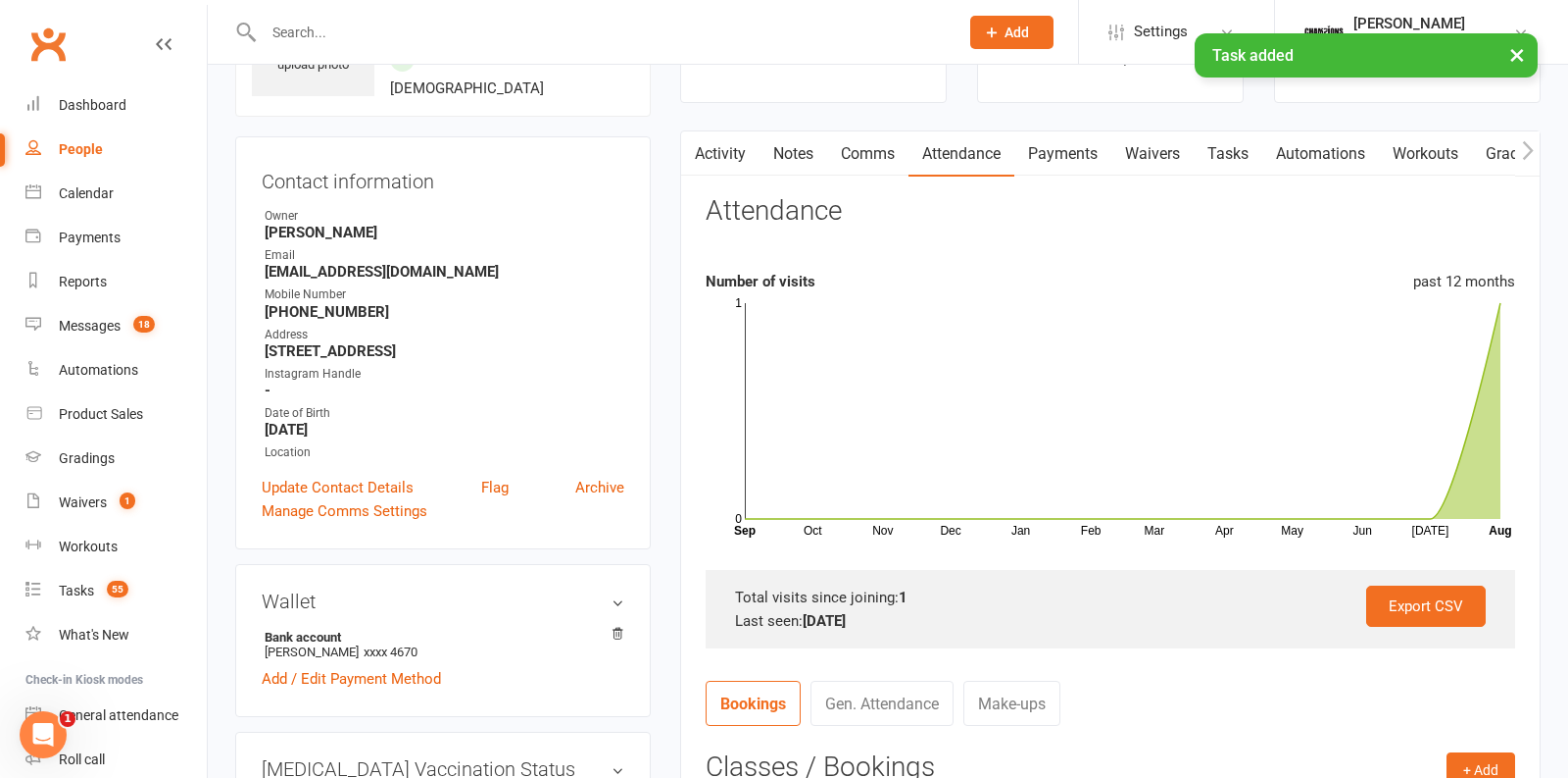
scroll to position [0, 0]
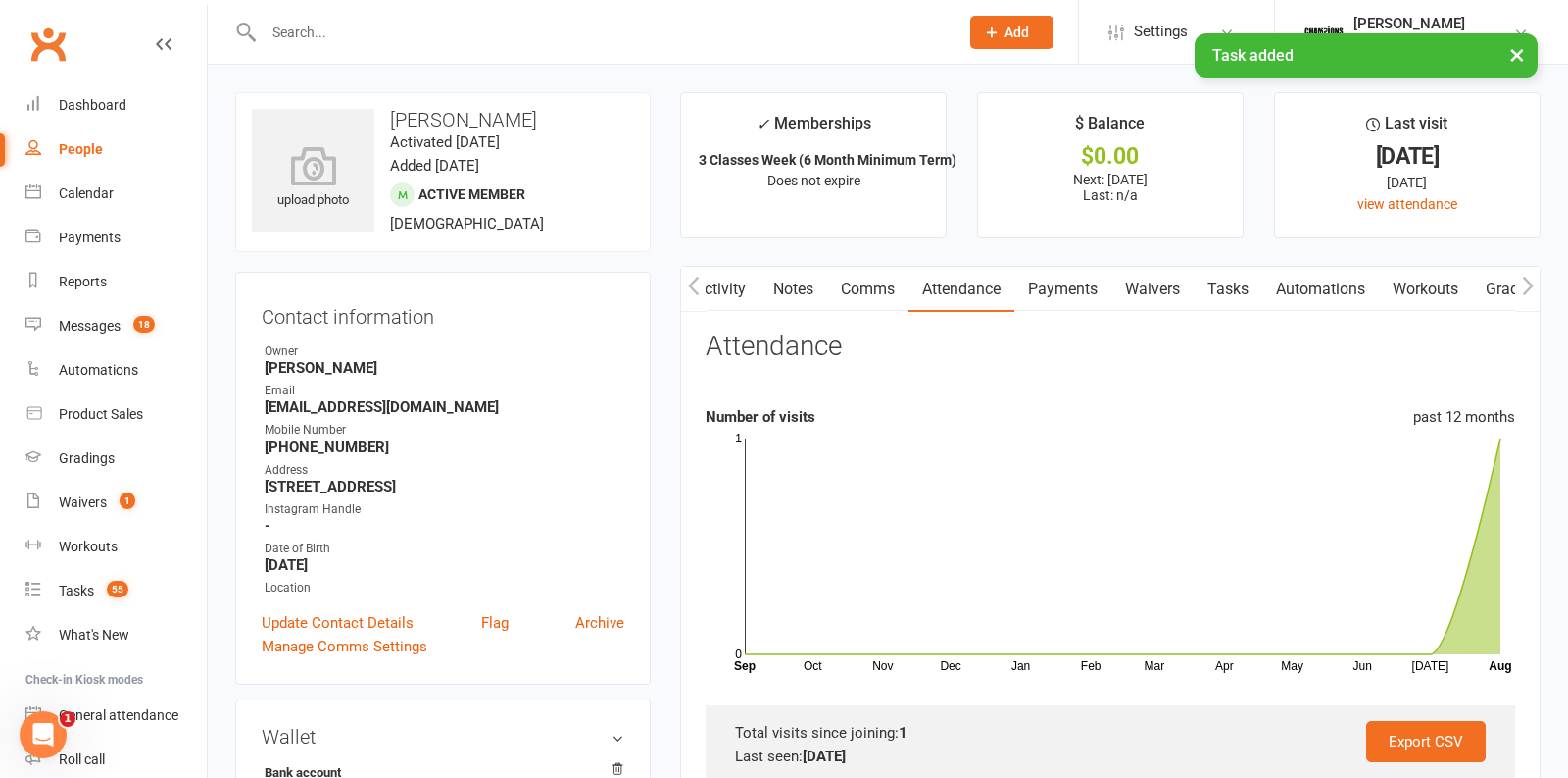
click at [1250, 304] on link "Tasks" at bounding box center [1228, 289] width 69 height 45
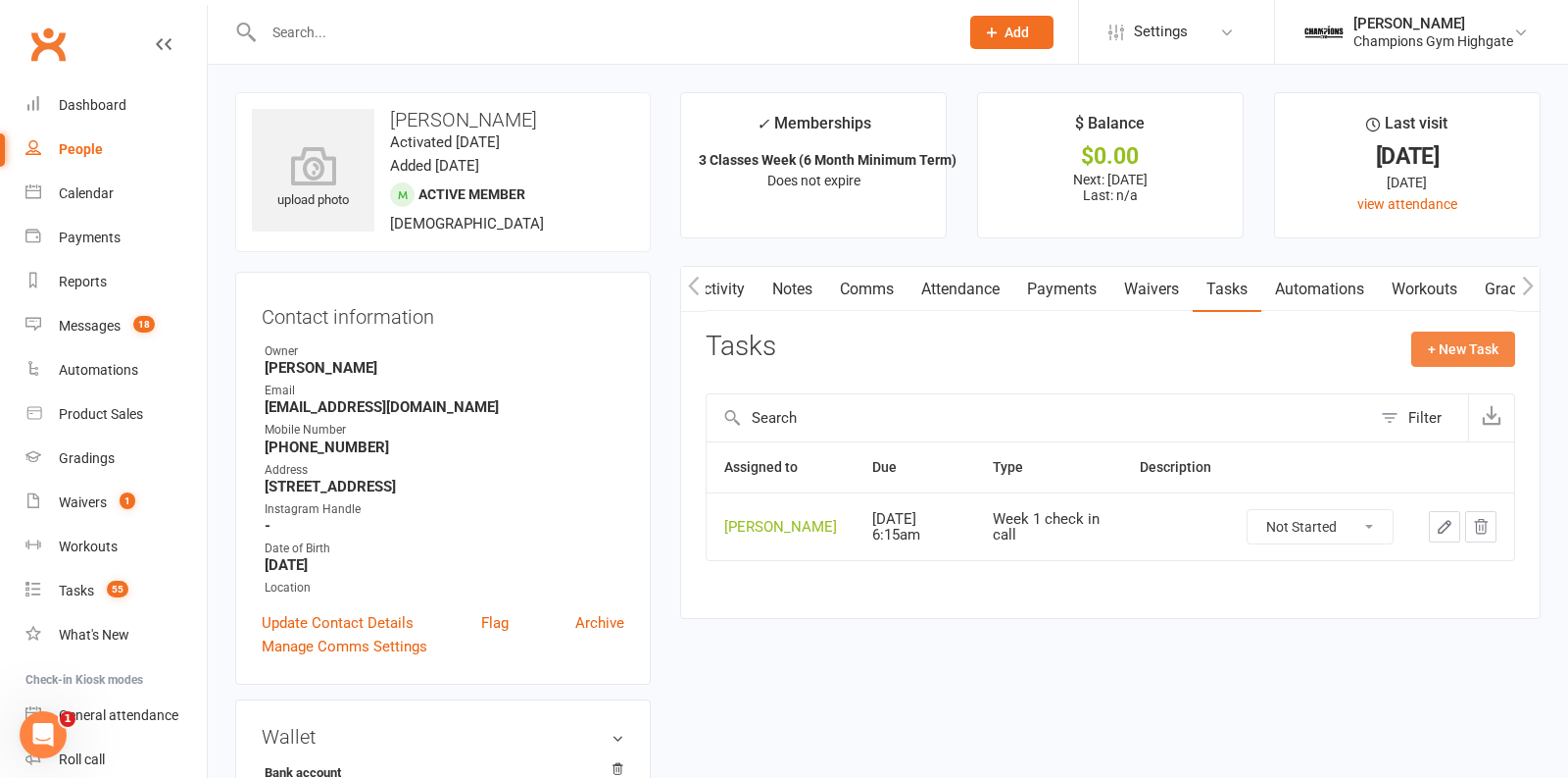
click at [1440, 341] on button "+ New Task" at bounding box center [1464, 349] width 104 height 35
select select "41751"
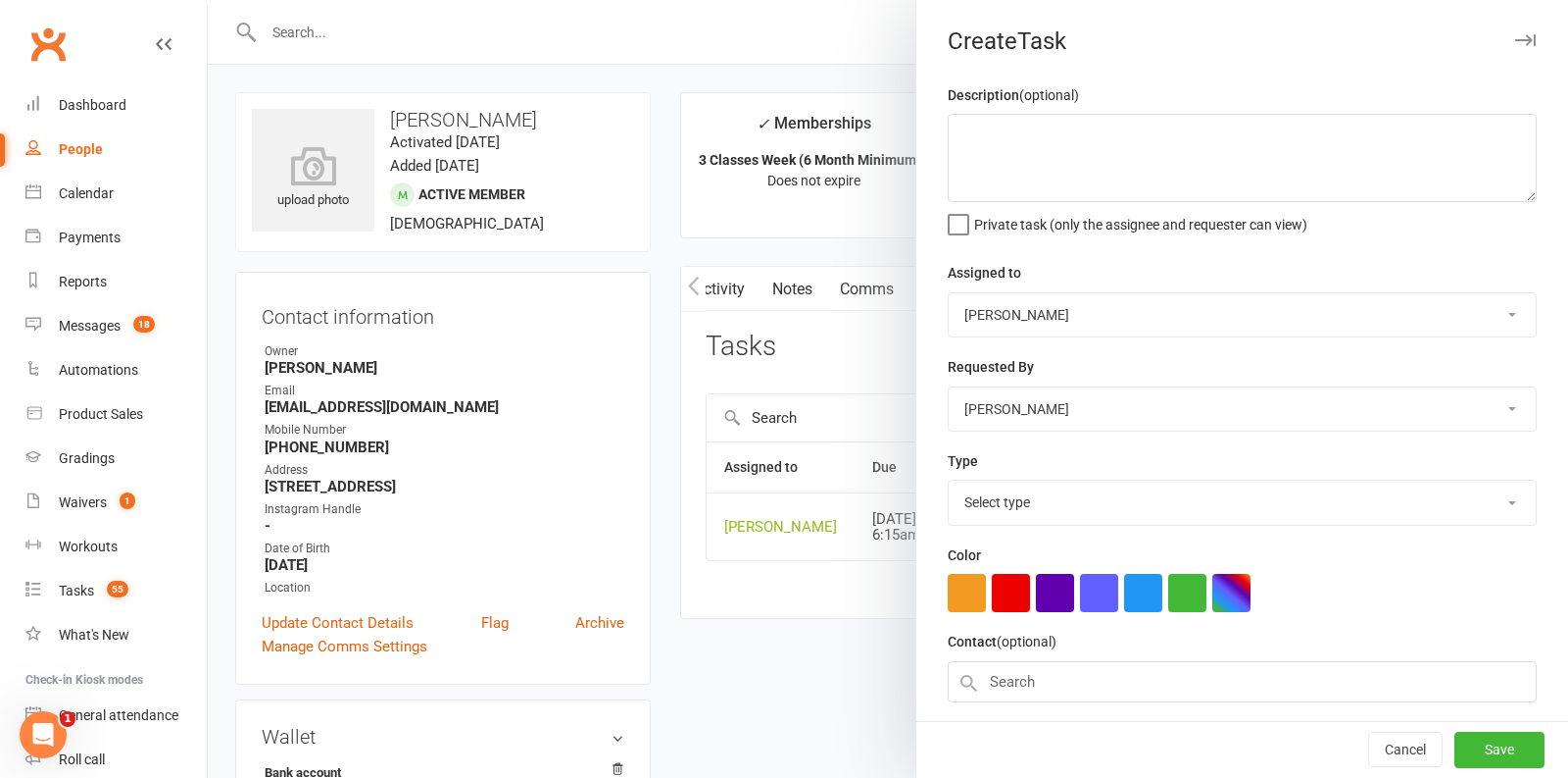
click at [1094, 314] on select "Pamorn Martdee Helen Bologa Whitney Tuna Ronnarong (LOMA) Tongseeon Joondalup R…" at bounding box center [1242, 315] width 587 height 43
select select "49838"
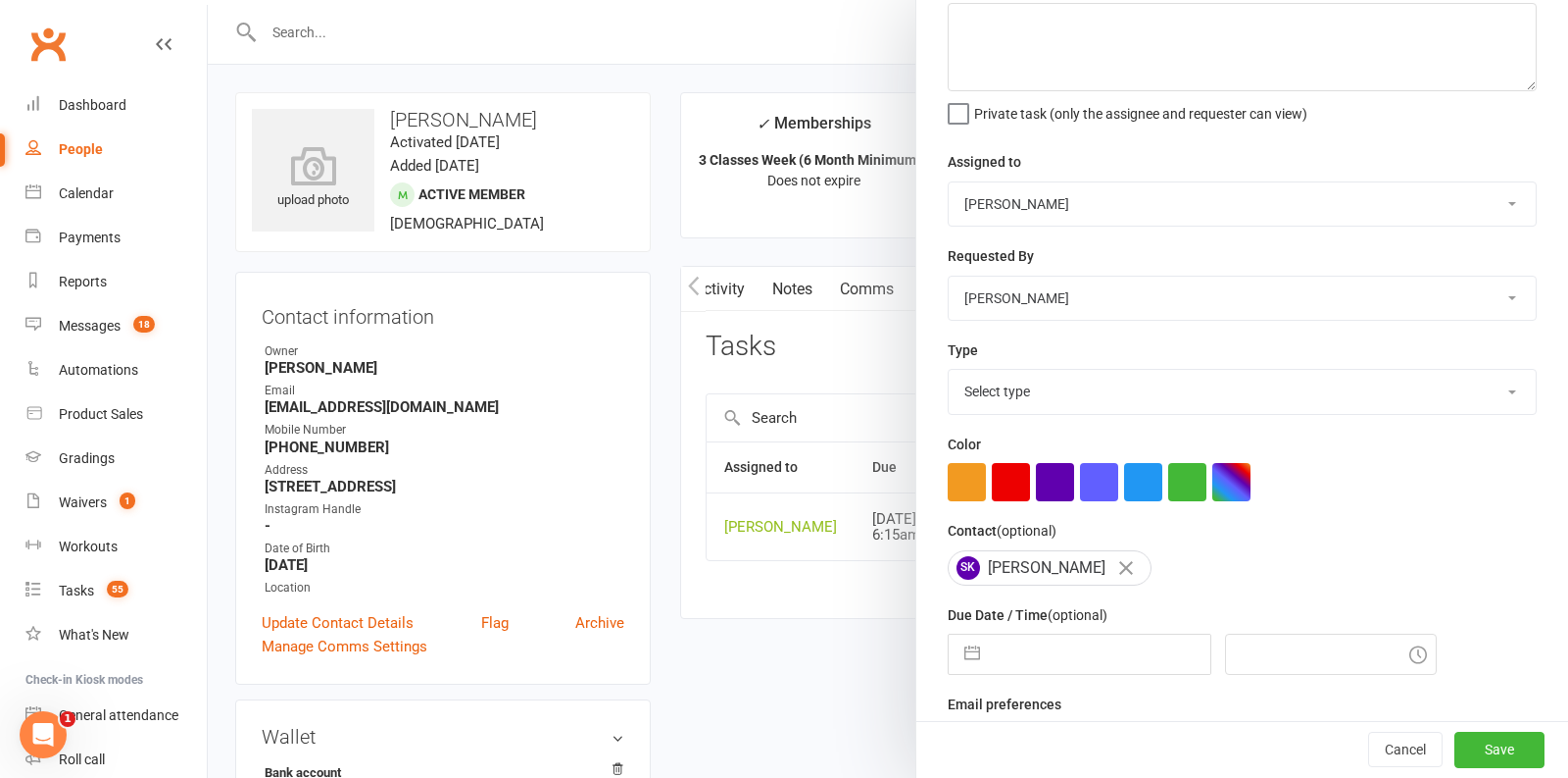
click at [1072, 412] on div "Description (optional) Private task (only the assignee and requester can view) …" at bounding box center [1242, 384] width 652 height 822
click at [1060, 393] on select "Select type Cancellation call Cancellation request Check about cancellation - m…" at bounding box center [1242, 391] width 587 height 43
select select "29626"
click at [1090, 648] on input "text" at bounding box center [1100, 654] width 220 height 39
select select "6"
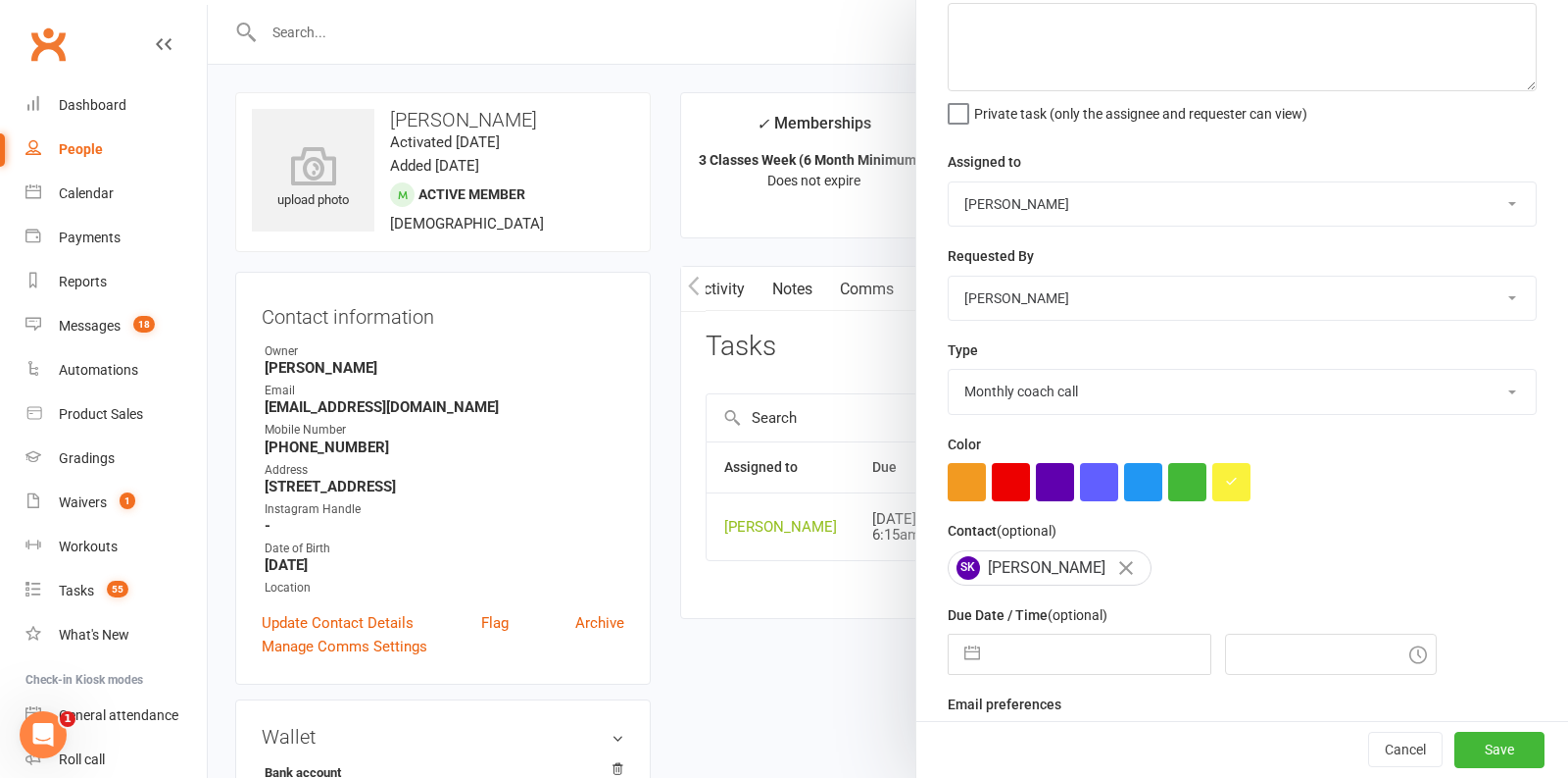
select select "2025"
select select "7"
select select "2025"
select select "8"
select select "2025"
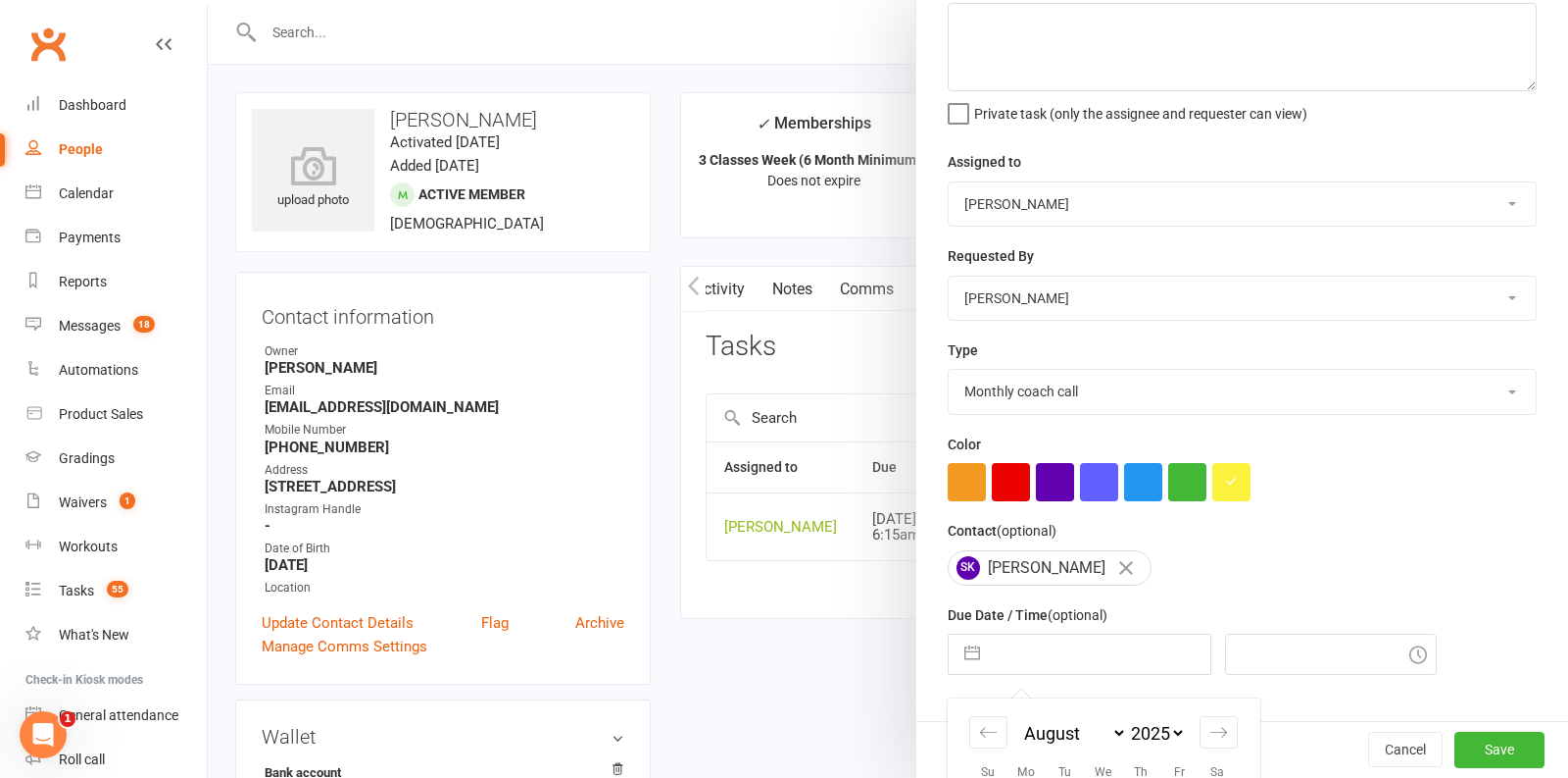
scroll to position [361, 0]
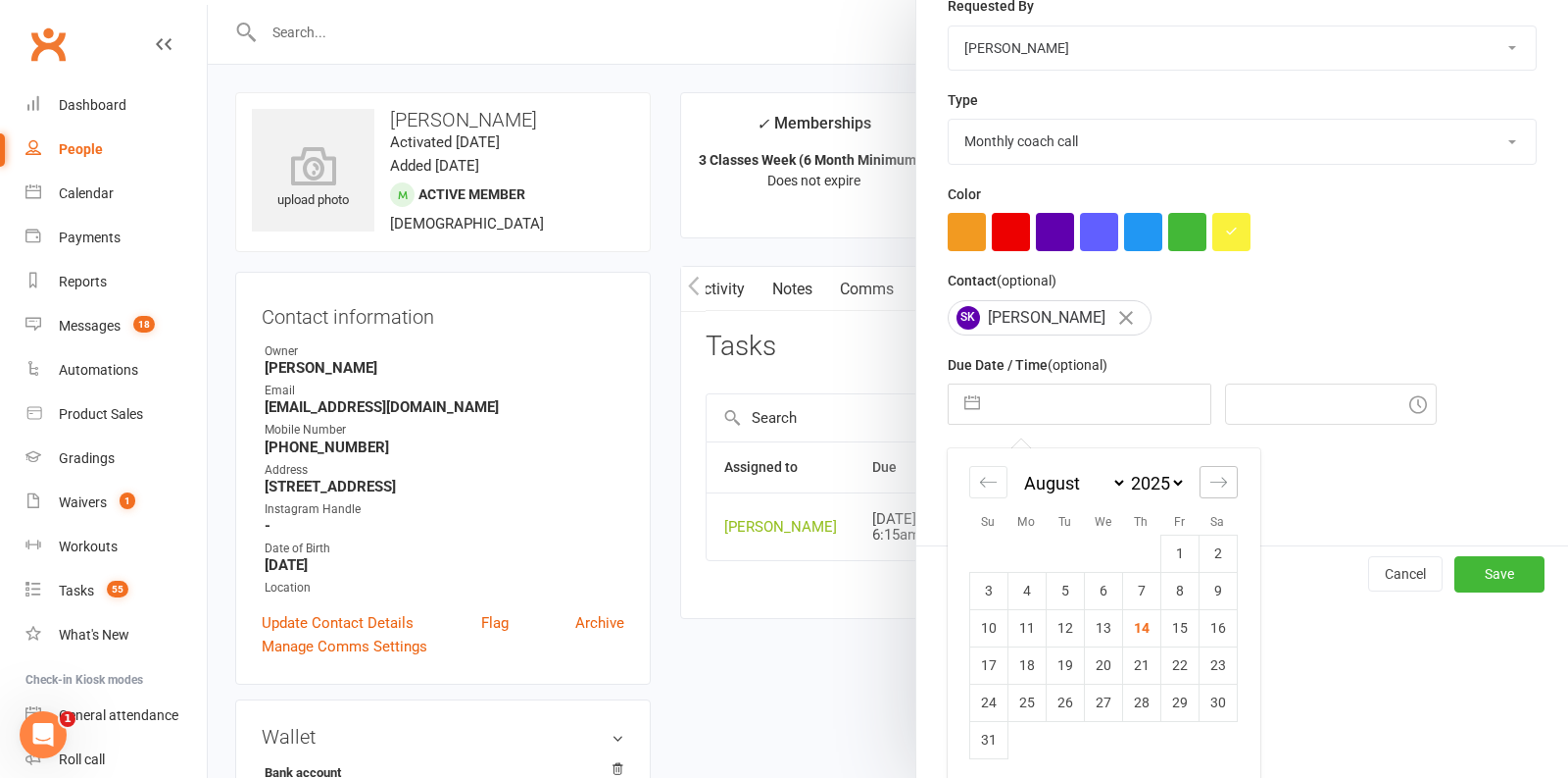
click at [1215, 473] on icon "Move forward to switch to the next month." at bounding box center [1218, 482] width 19 height 19
select select "9"
select select "2025"
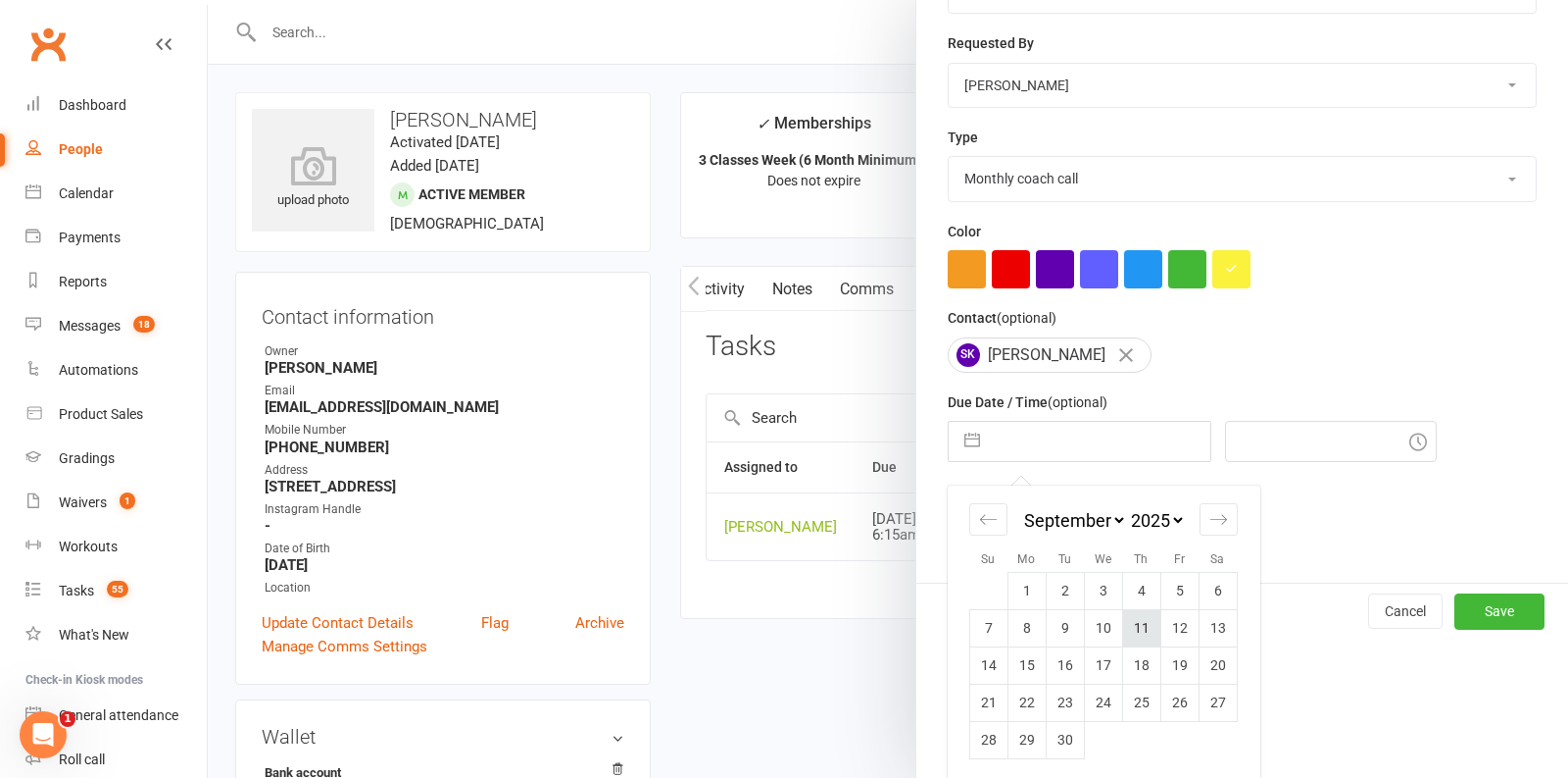
click at [1143, 619] on td "11" at bounding box center [1141, 628] width 38 height 37
type input "11 Sep 2025"
type input "6:15am"
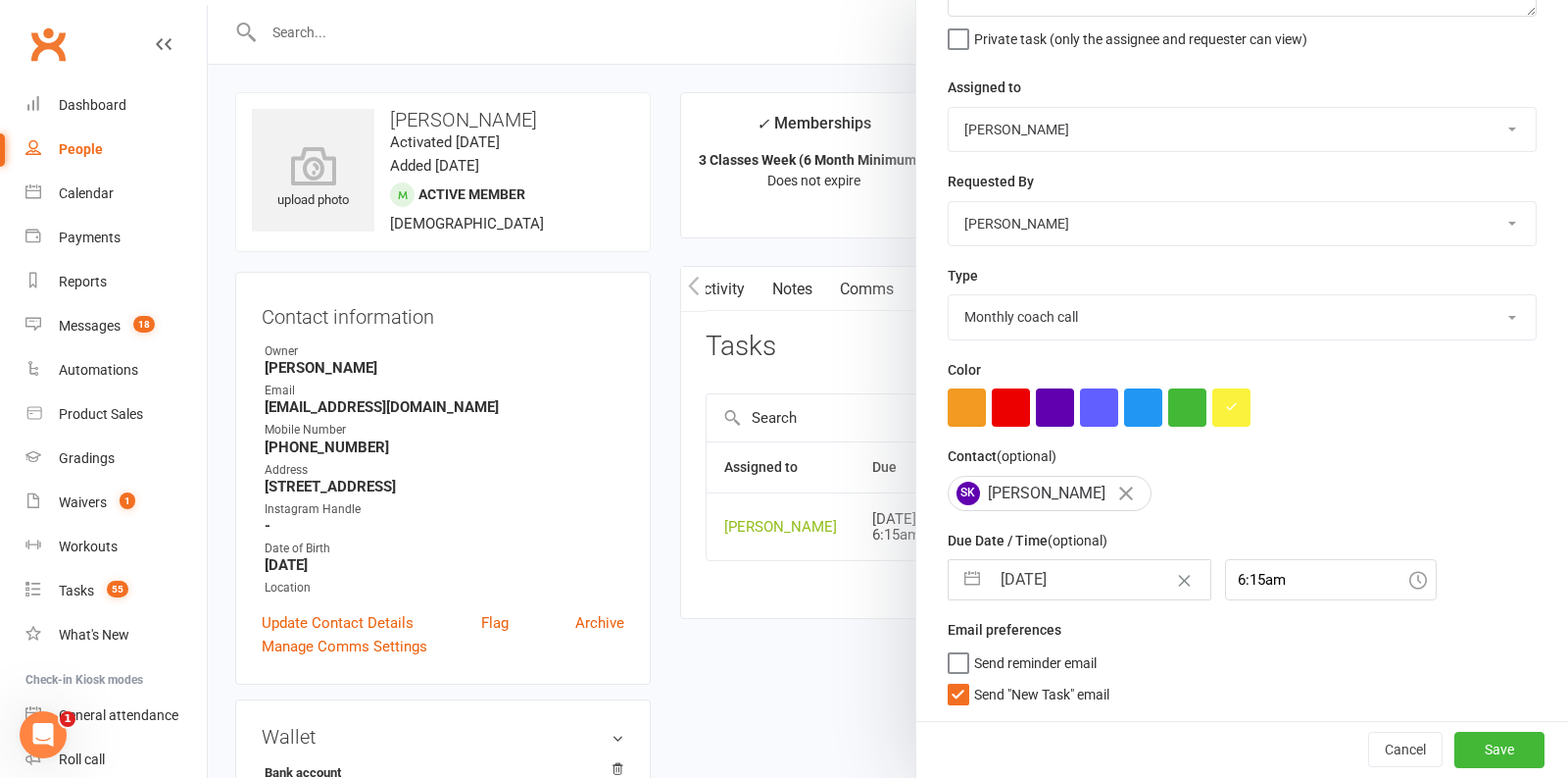
scroll to position [179, 0]
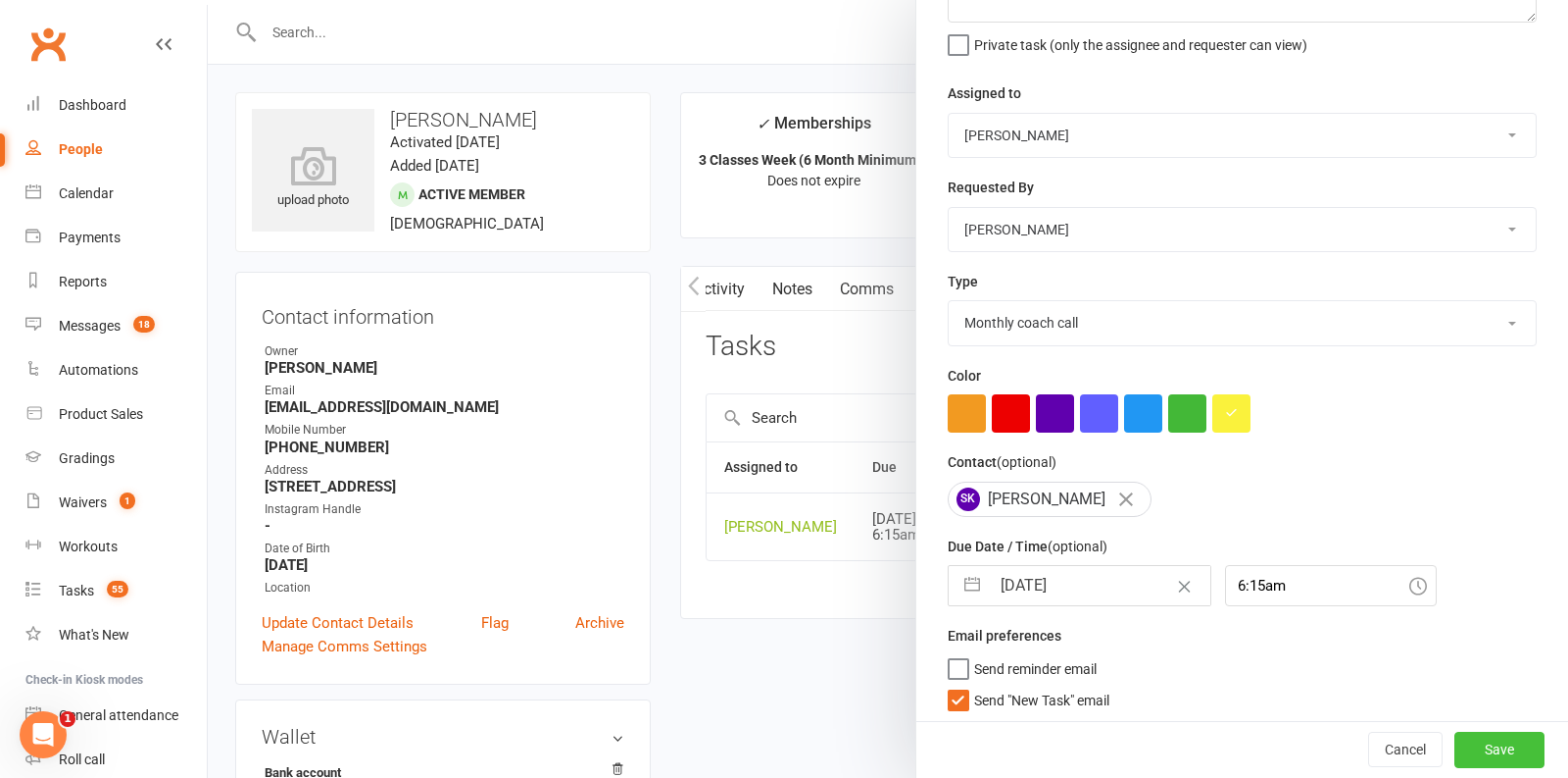
click at [1496, 733] on button "Save" at bounding box center [1500, 750] width 90 height 35
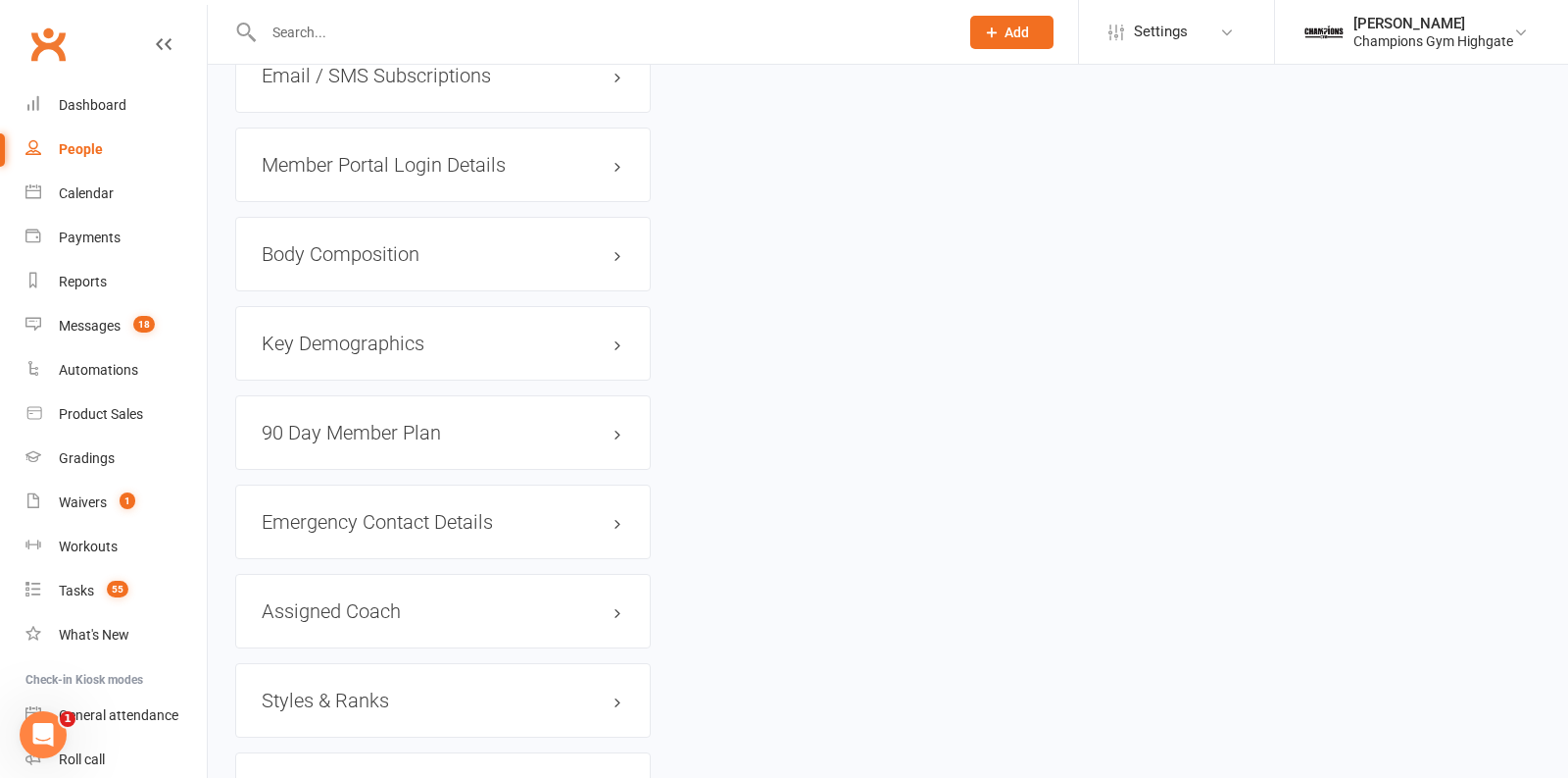
scroll to position [1606, 0]
click at [587, 601] on link "edit" at bounding box center [589, 609] width 24 height 17
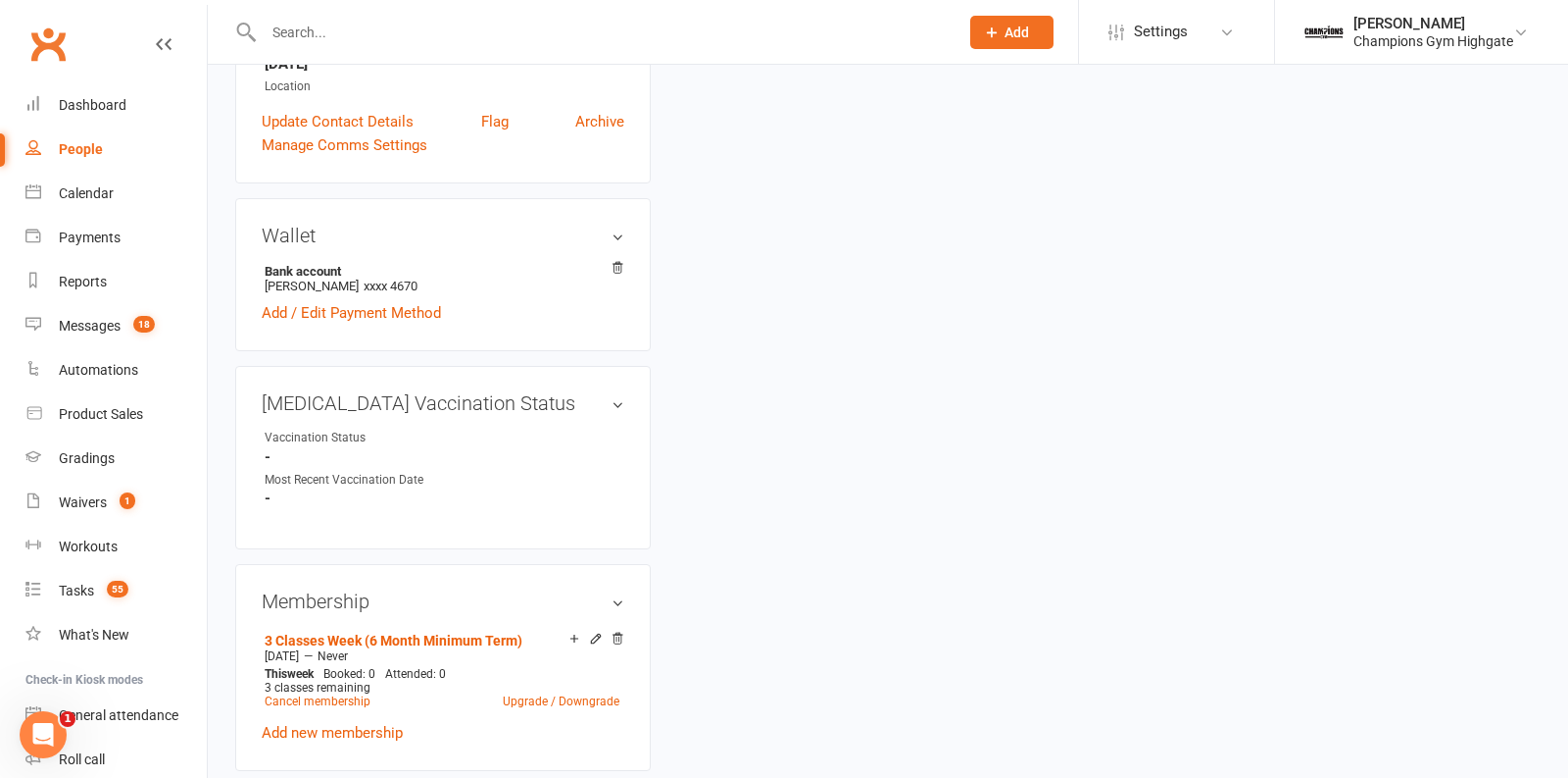
scroll to position [166, 0]
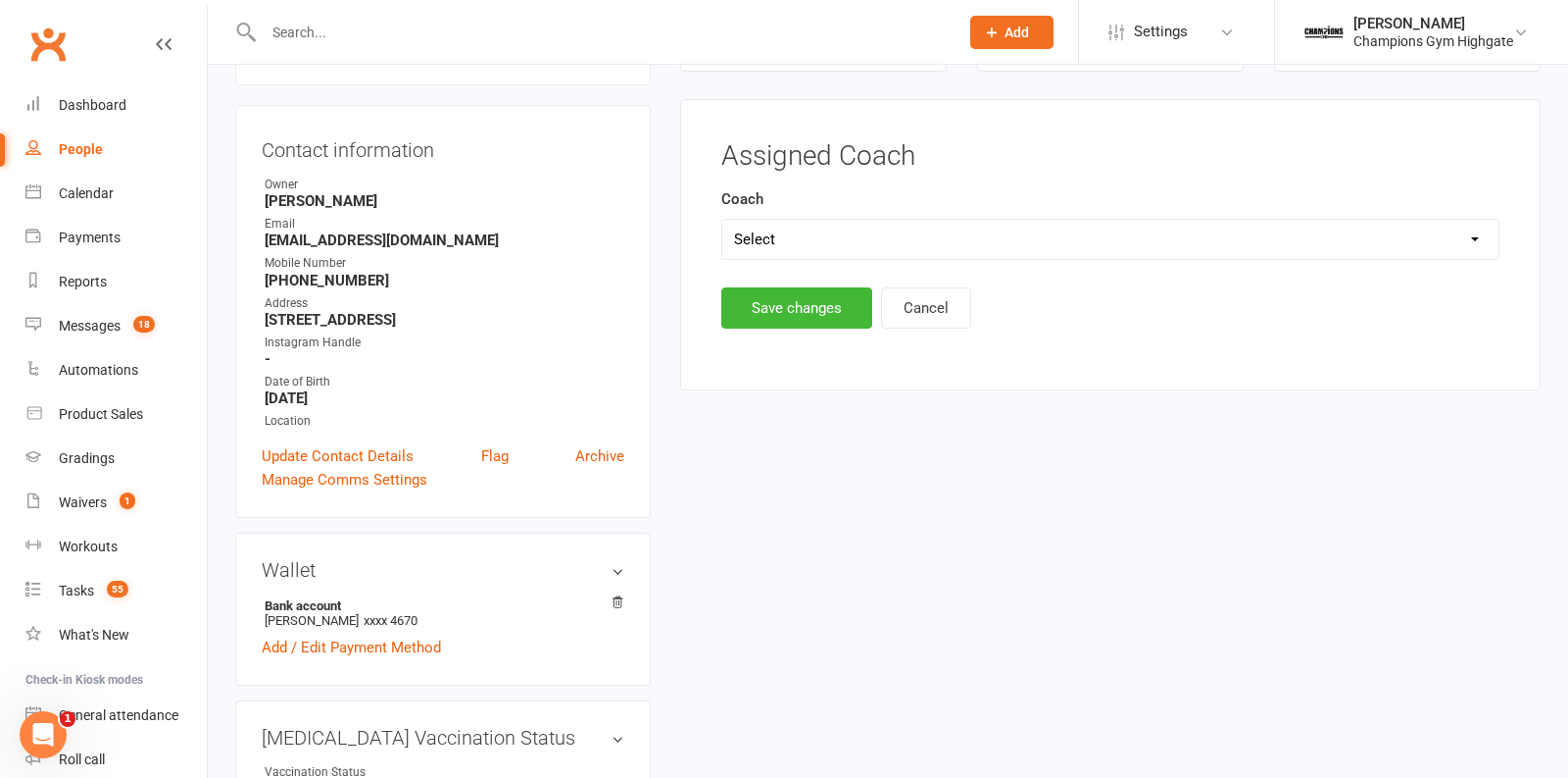
click at [822, 238] on select "Select Emma Mallia Loma Oscar James Brant Ruben" at bounding box center [1111, 239] width 777 height 39
select select "Loma"
click at [794, 299] on button "Save changes" at bounding box center [797, 308] width 151 height 41
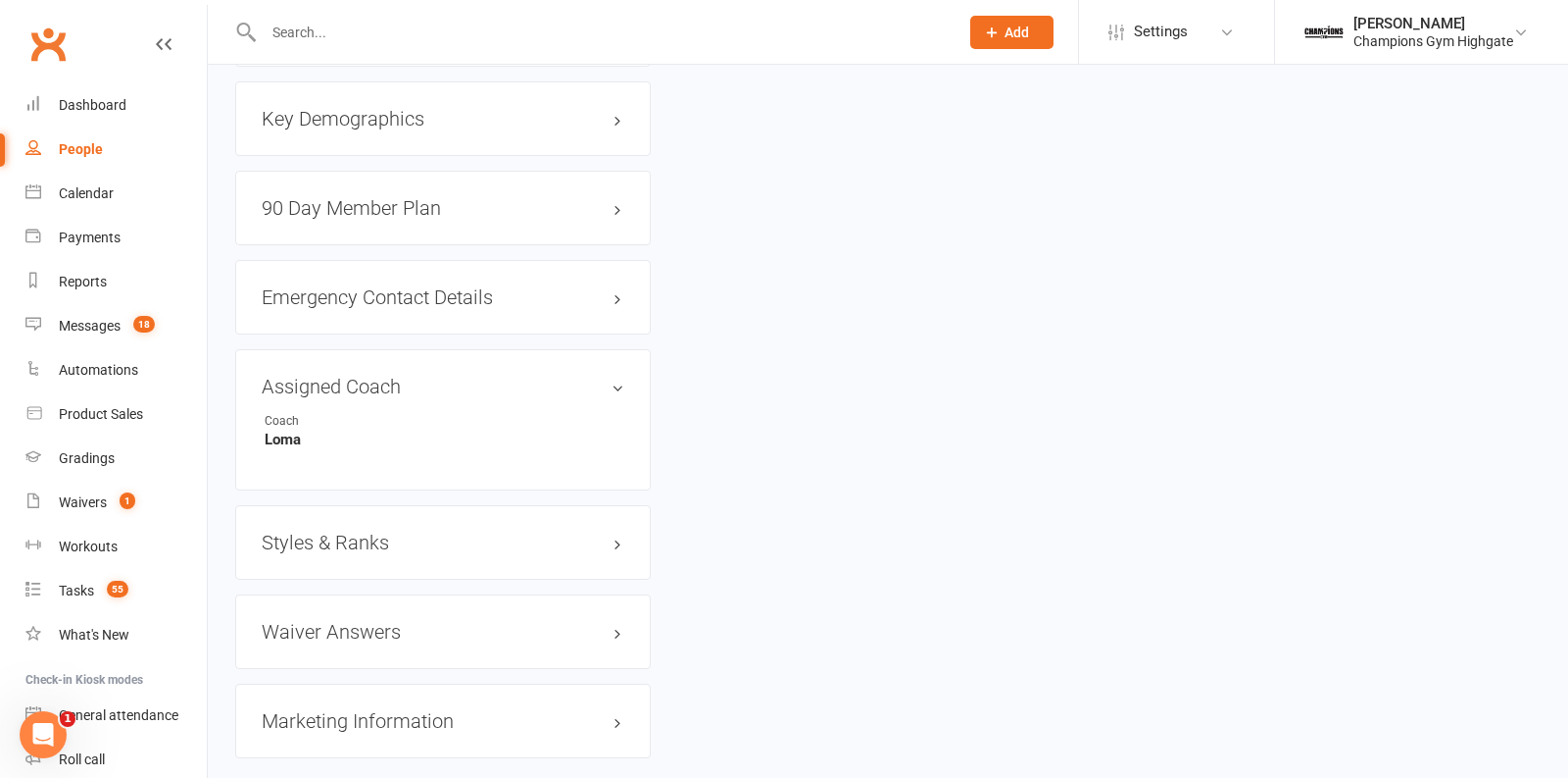
scroll to position [1933, 0]
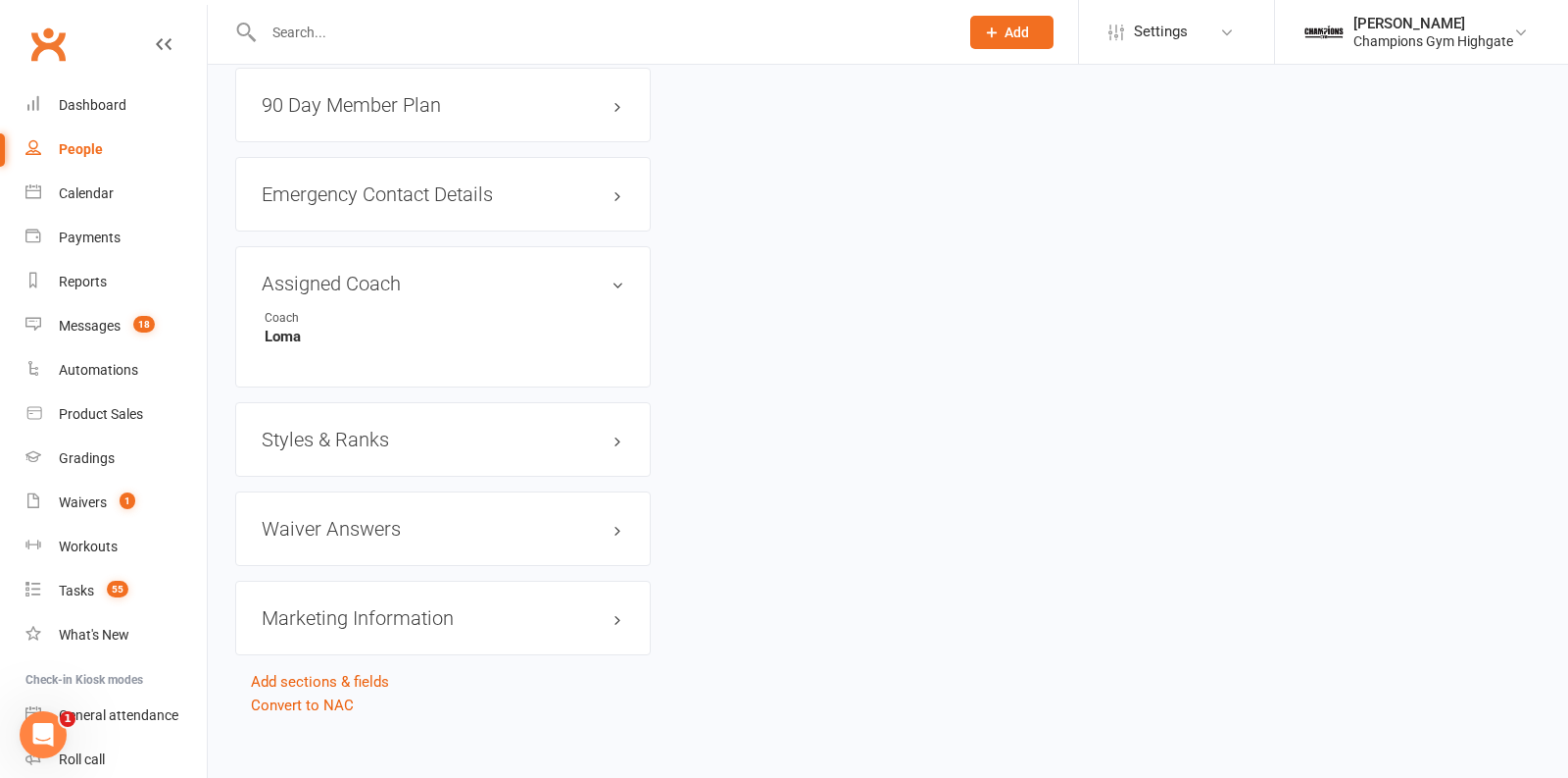
click at [520, 582] on div "Marketing Information edit" at bounding box center [442, 618] width 416 height 75
click at [527, 607] on h3 "Marketing Information edit" at bounding box center [442, 618] width 363 height 22
click at [560, 517] on h3 "Waiver Answers edit" at bounding box center [442, 528] width 363 height 22
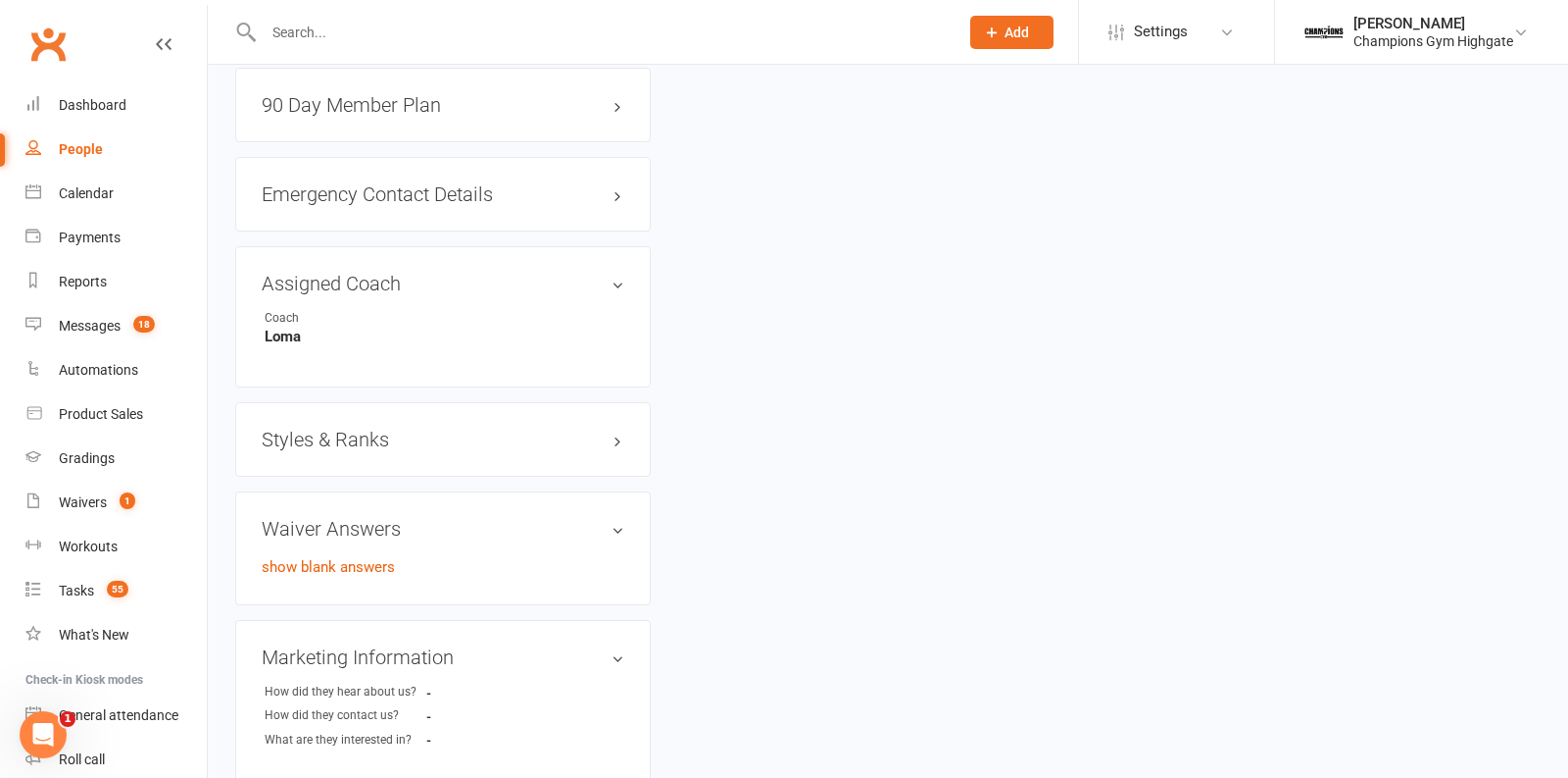
click at [543, 439] on div "Styles & Ranks" at bounding box center [442, 440] width 416 height 75
click at [569, 431] on h3 "Styles & Ranks" at bounding box center [442, 440] width 363 height 22
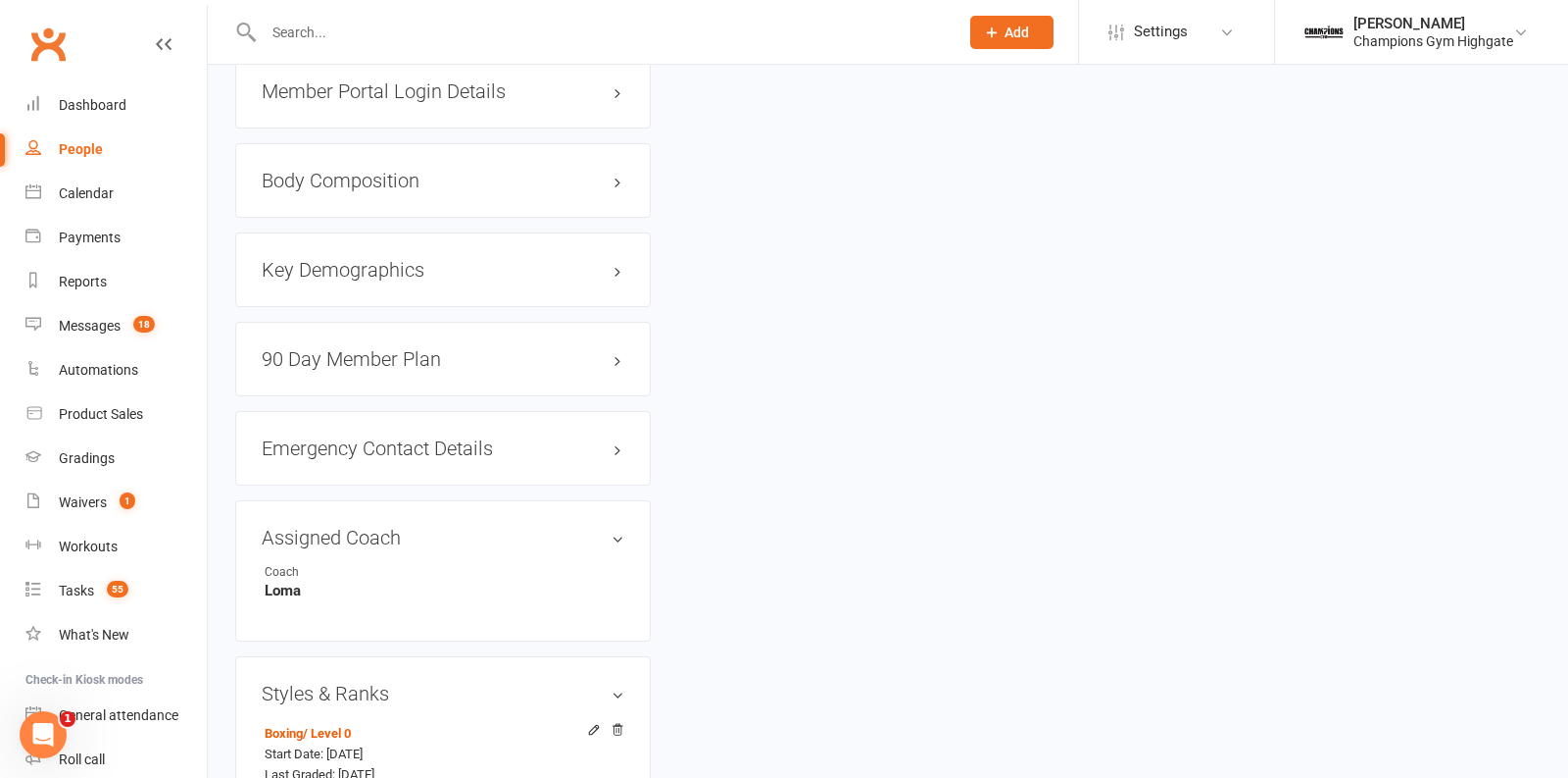
scroll to position [1673, 0]
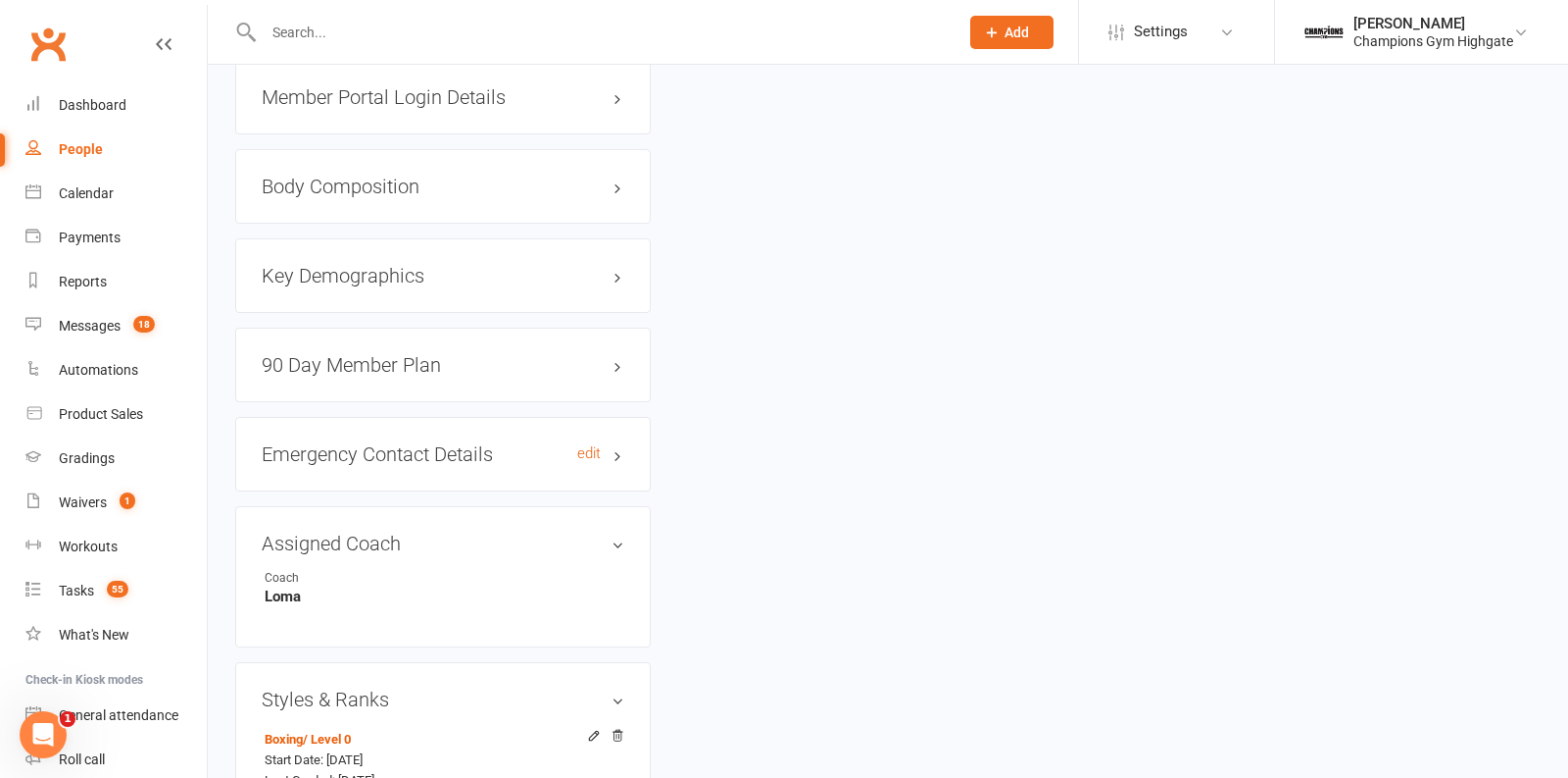
click at [569, 444] on h3 "Emergency Contact Details edit" at bounding box center [442, 454] width 363 height 22
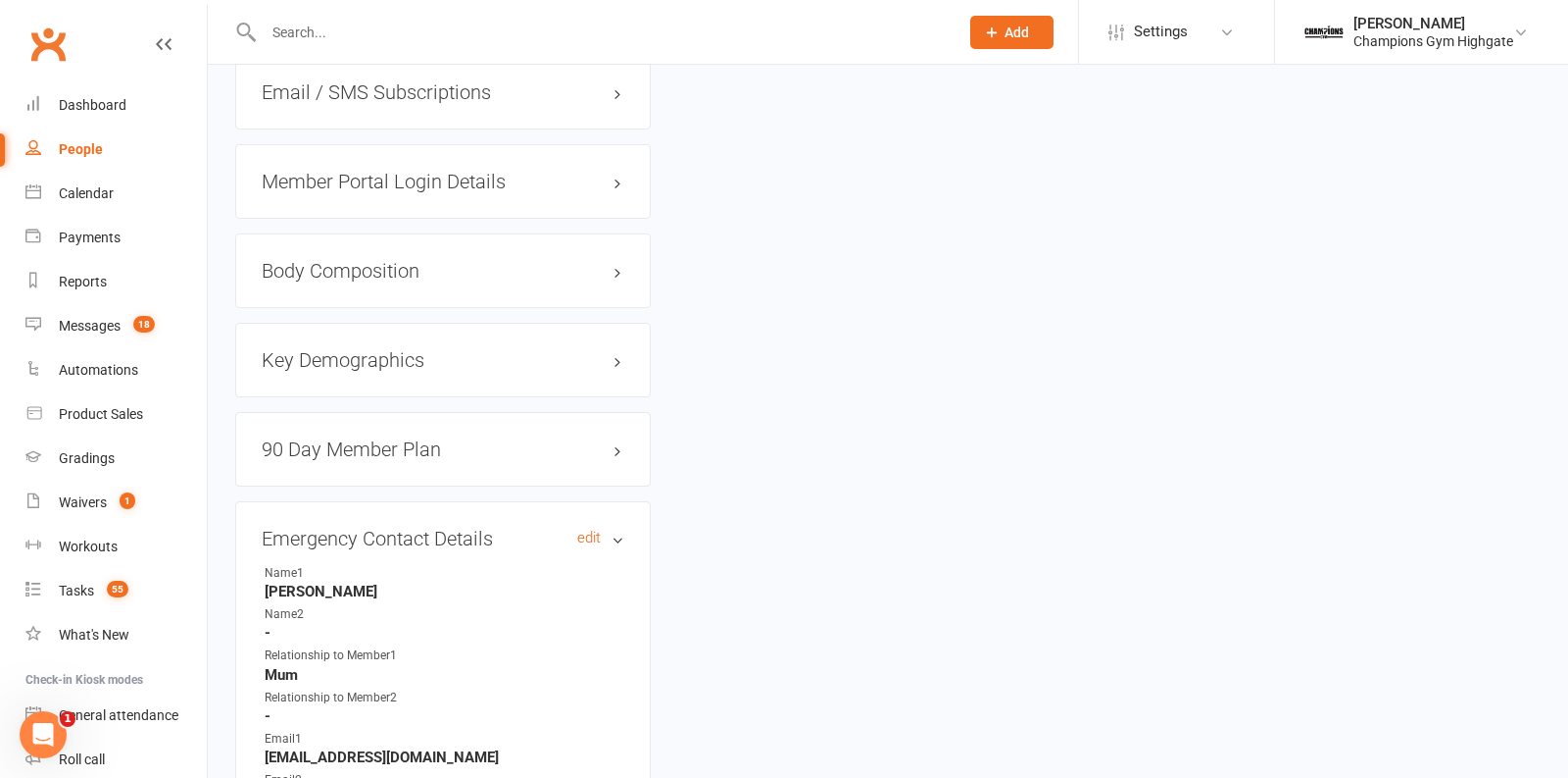
click at [569, 439] on h3 "90 Day Member Plan edit" at bounding box center [442, 449] width 363 height 22
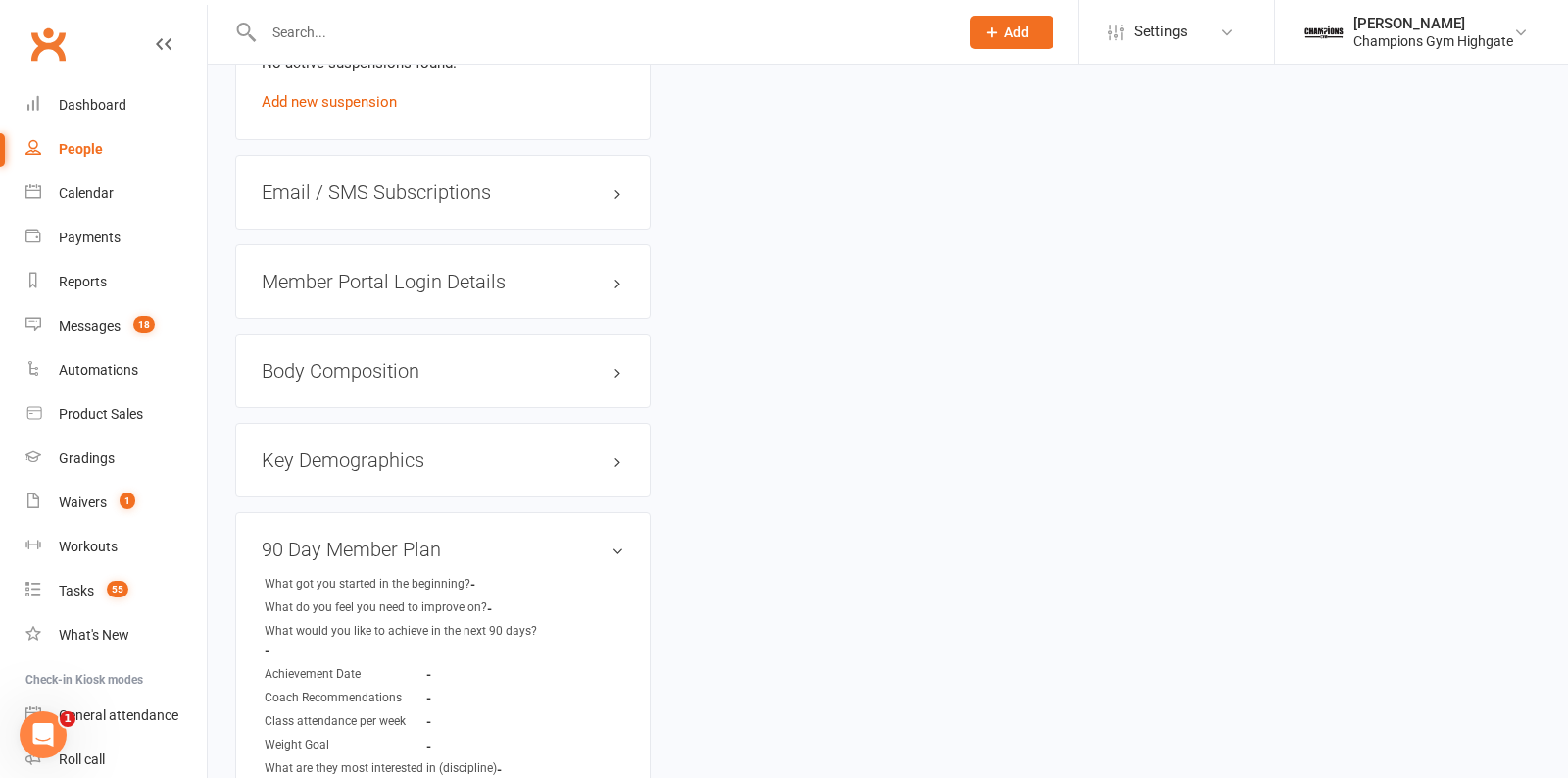
scroll to position [1487, 0]
click at [569, 437] on div "Key Demographics edit" at bounding box center [442, 461] width 416 height 75
click at [571, 453] on h3 "Key Demographics edit" at bounding box center [442, 461] width 363 height 22
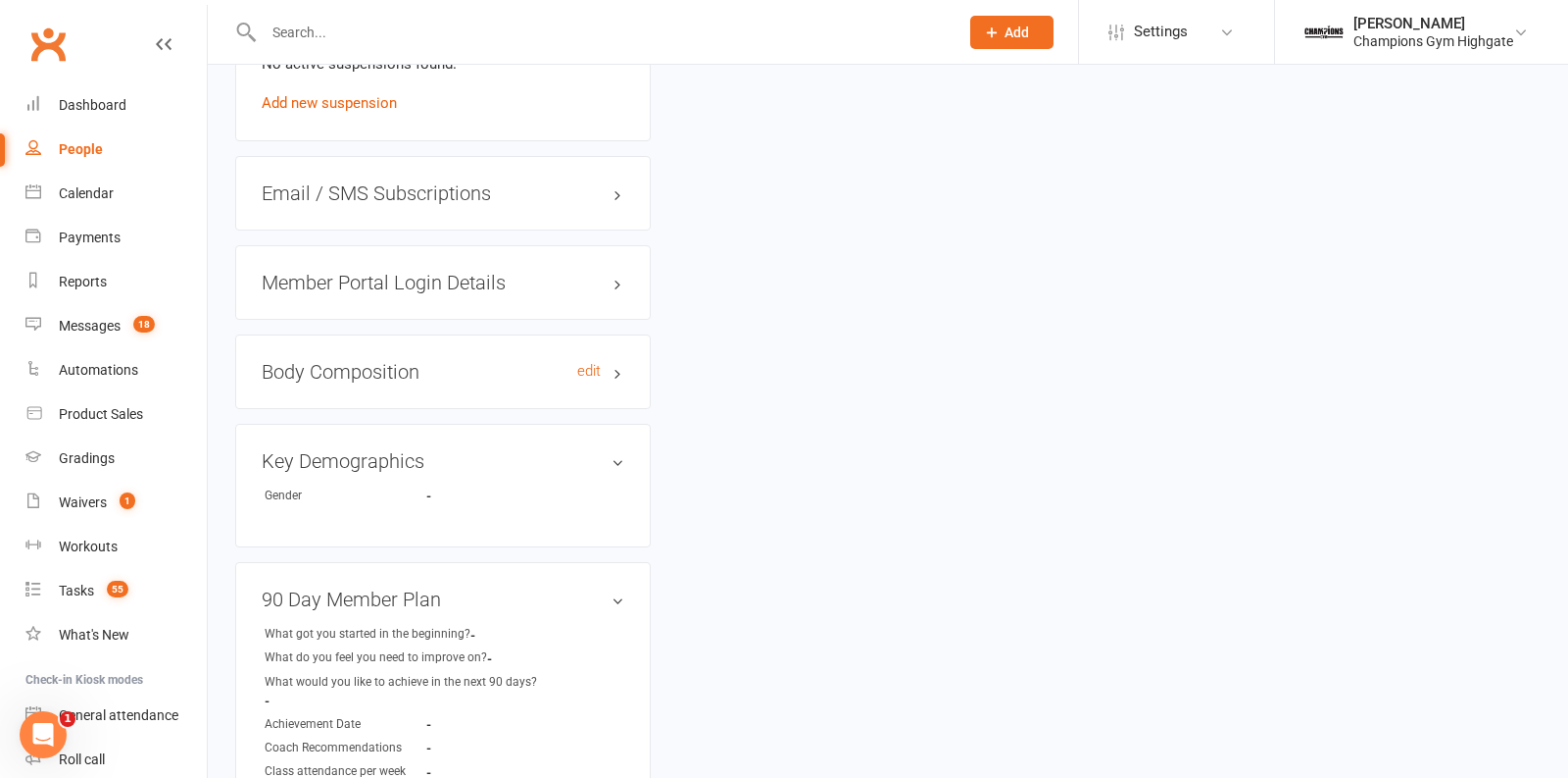
click at [564, 370] on h3 "Body Composition edit" at bounding box center [442, 372] width 363 height 22
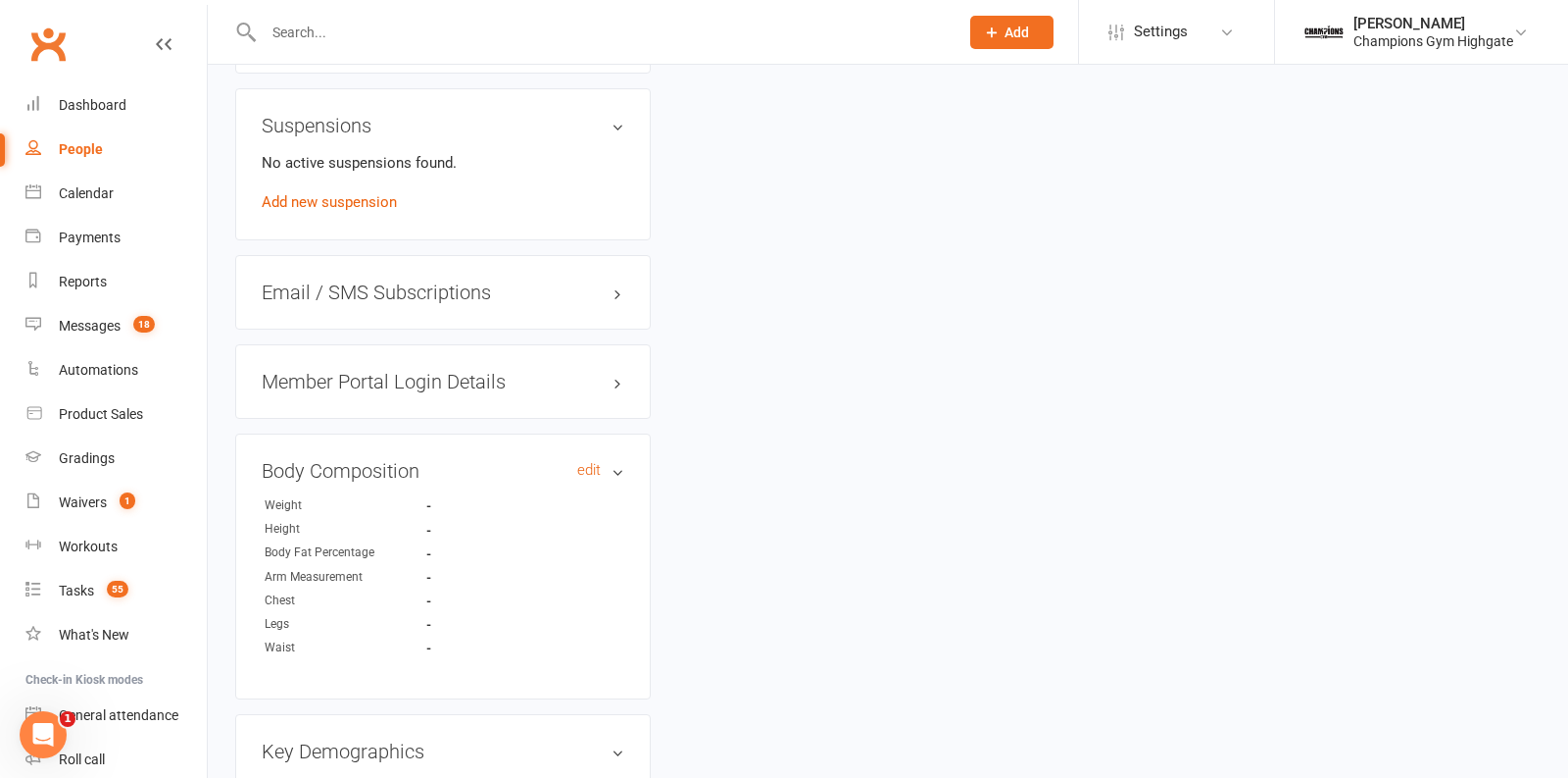
scroll to position [1388, 0]
click at [564, 372] on h3 "Member Portal Login Details" at bounding box center [442, 383] width 363 height 22
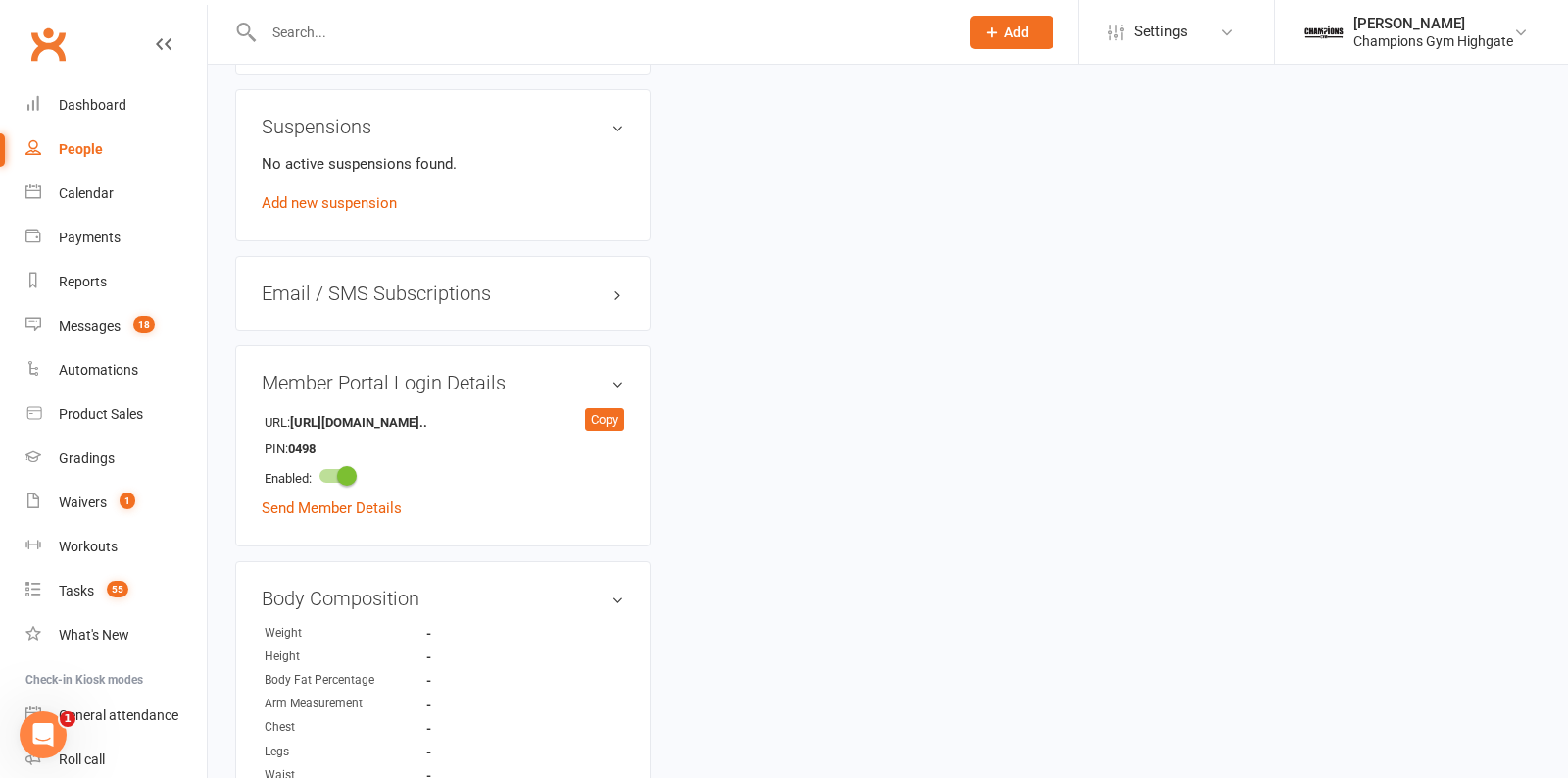
click at [559, 299] on div "Email / SMS Subscriptions edit" at bounding box center [442, 293] width 416 height 75
click at [553, 286] on h3 "Email / SMS Subscriptions edit" at bounding box center [442, 293] width 363 height 22
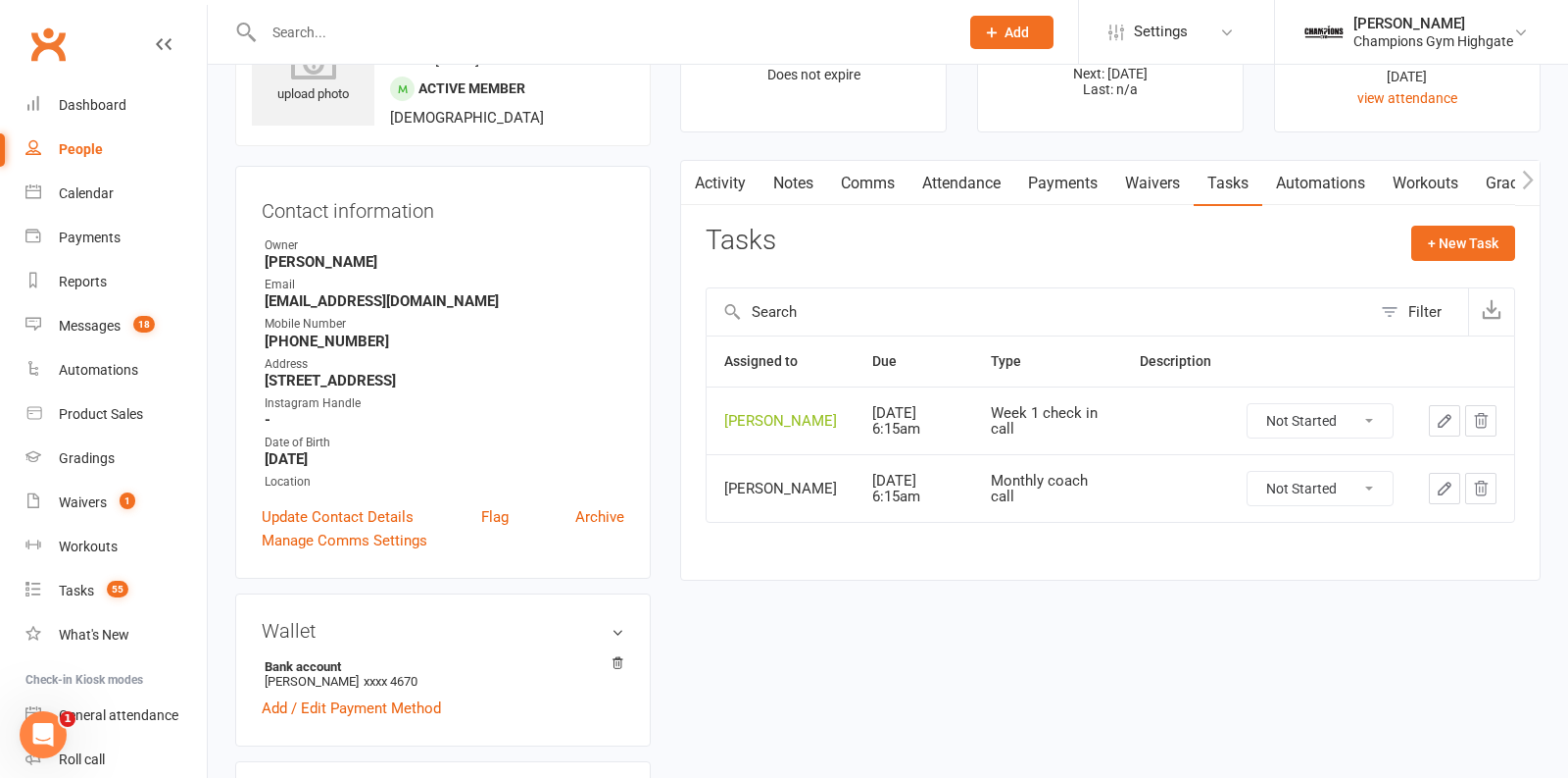
scroll to position [0, 0]
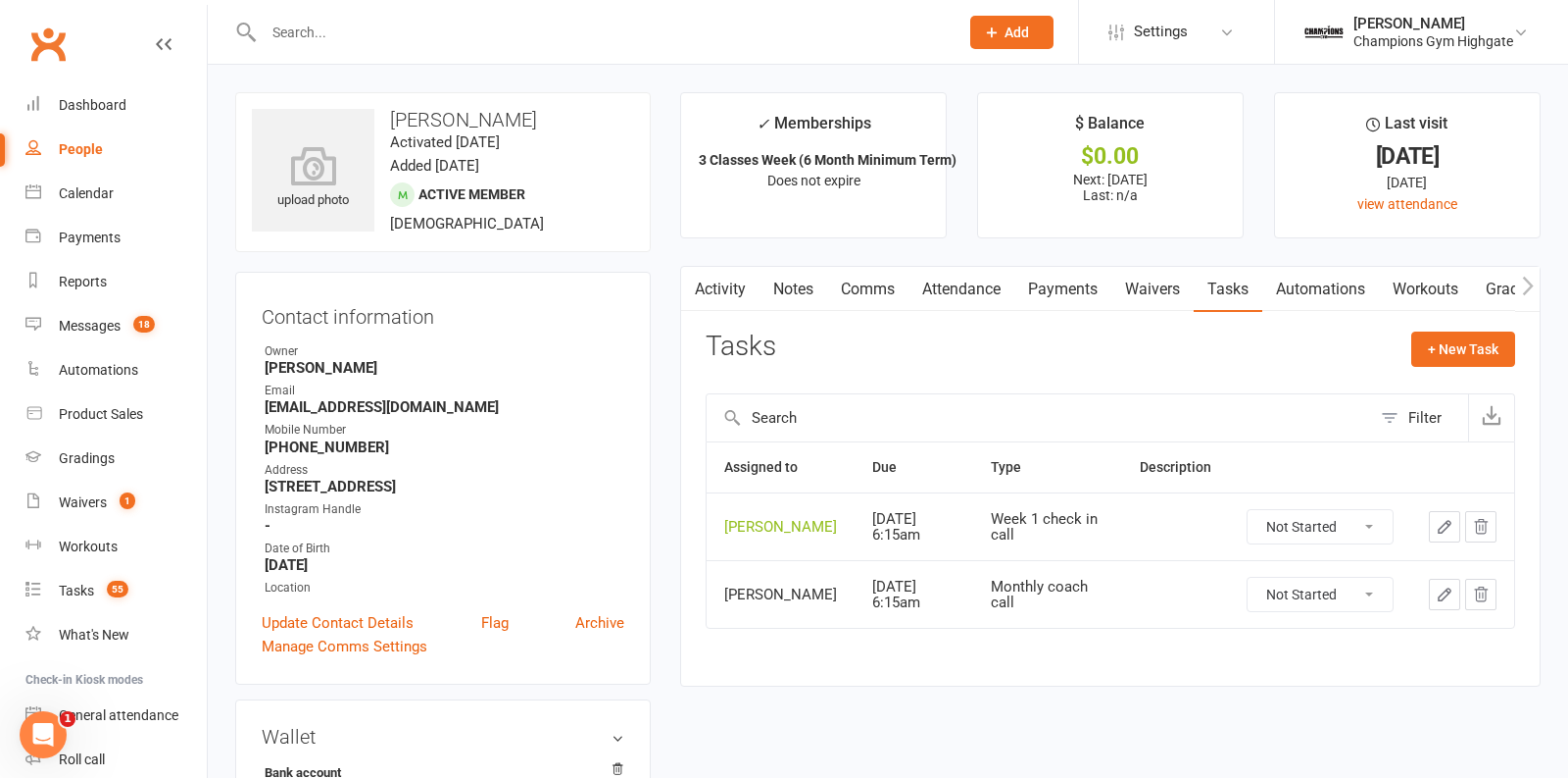
click at [793, 315] on div "Activity Notes Comms Attendance Payments Waivers Tasks Automations Workouts Gra…" at bounding box center [1110, 476] width 860 height 421
click at [870, 288] on link "Comms" at bounding box center [867, 289] width 82 height 45
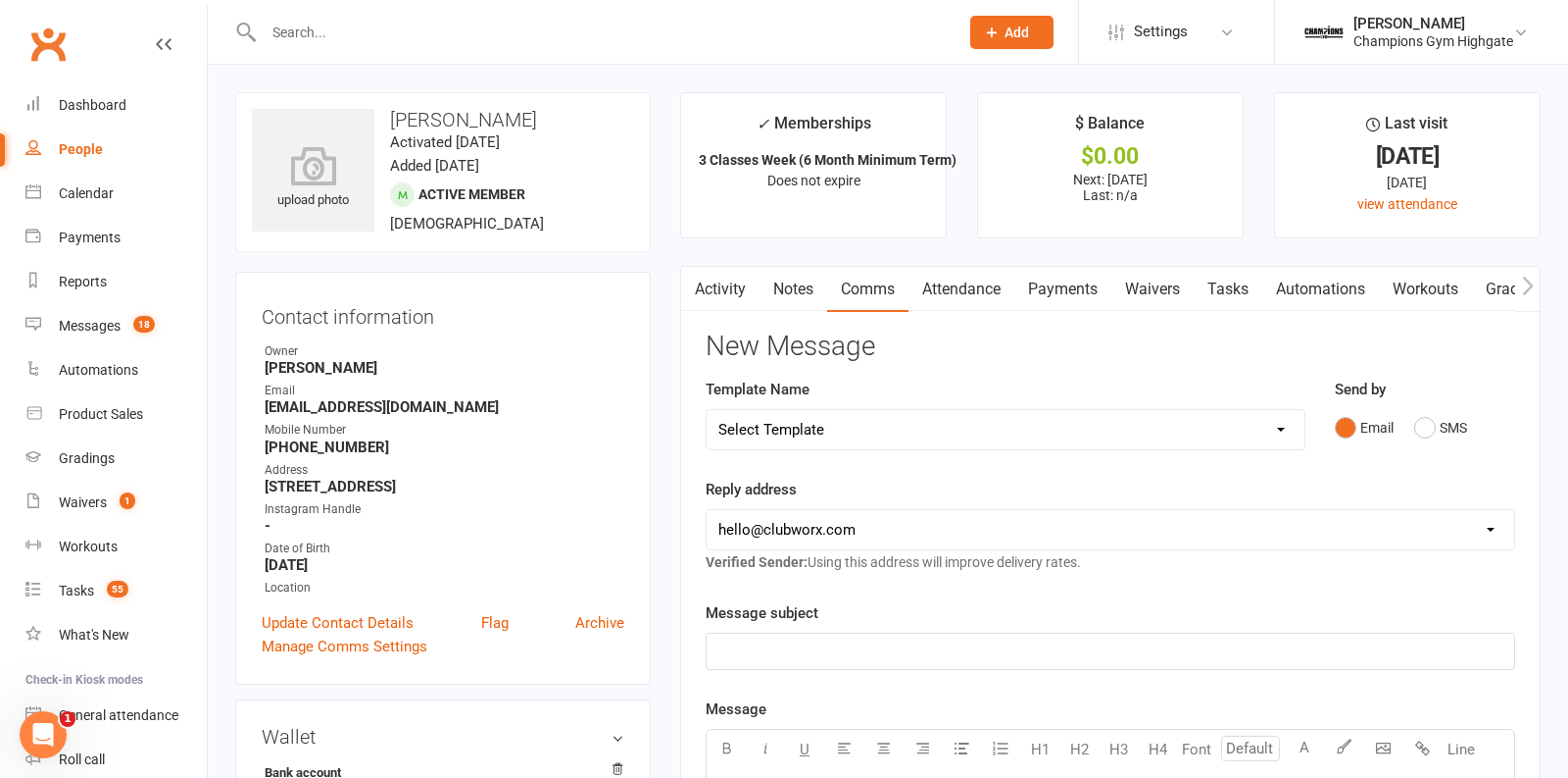
click at [1265, 427] on select "Select Template [SMS] 14 days non-attendance sms [Email] A. First Timer Trial […" at bounding box center [1006, 430] width 598 height 39
select select "46"
click at [904, 517] on select "hello@clubworx.com membershighgate@championsgym.com.au helen@championsgym.com.a…" at bounding box center [1111, 529] width 808 height 39
select select "1"
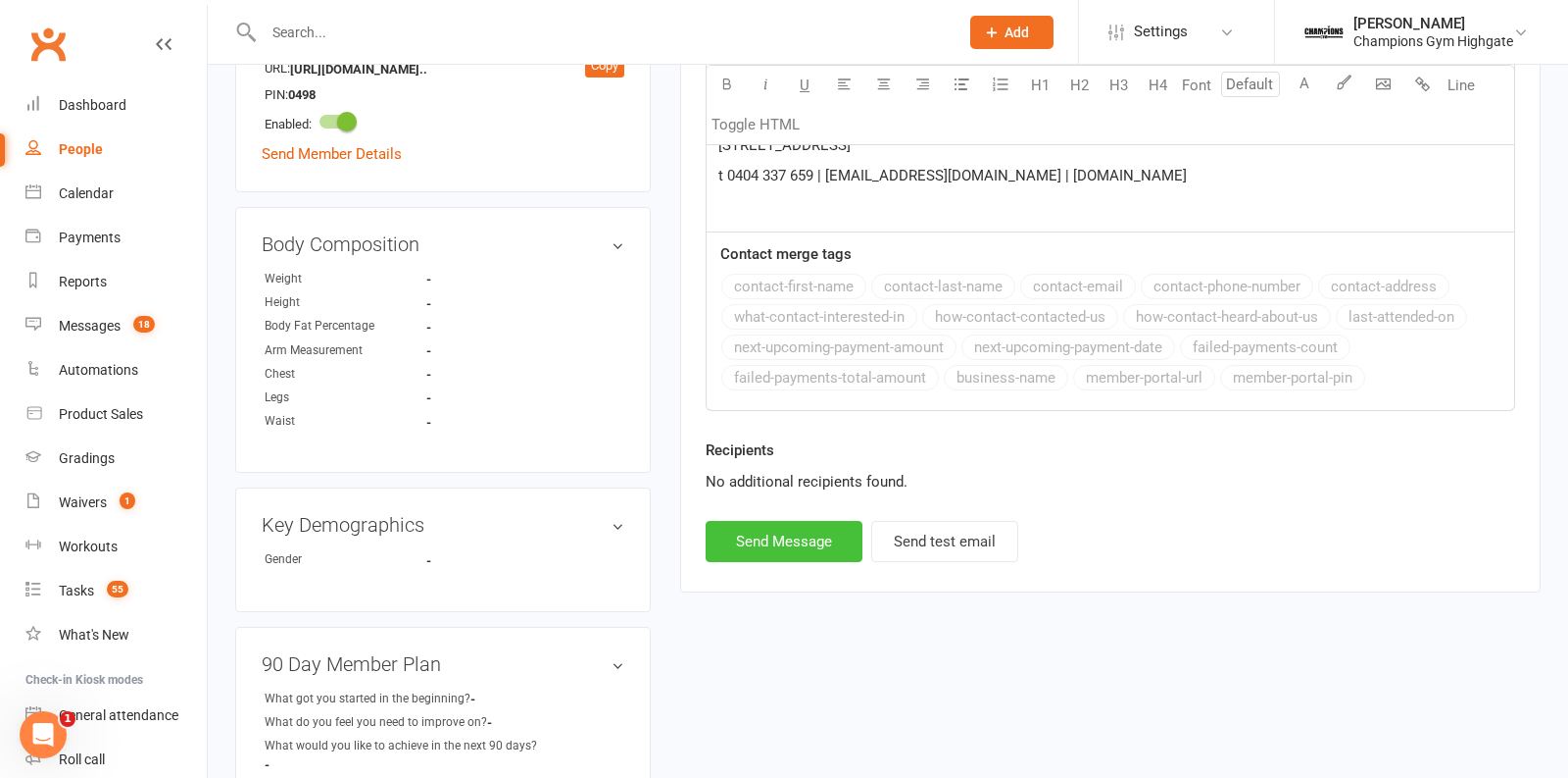
click at [815, 520] on button "Send Message" at bounding box center [784, 541] width 157 height 41
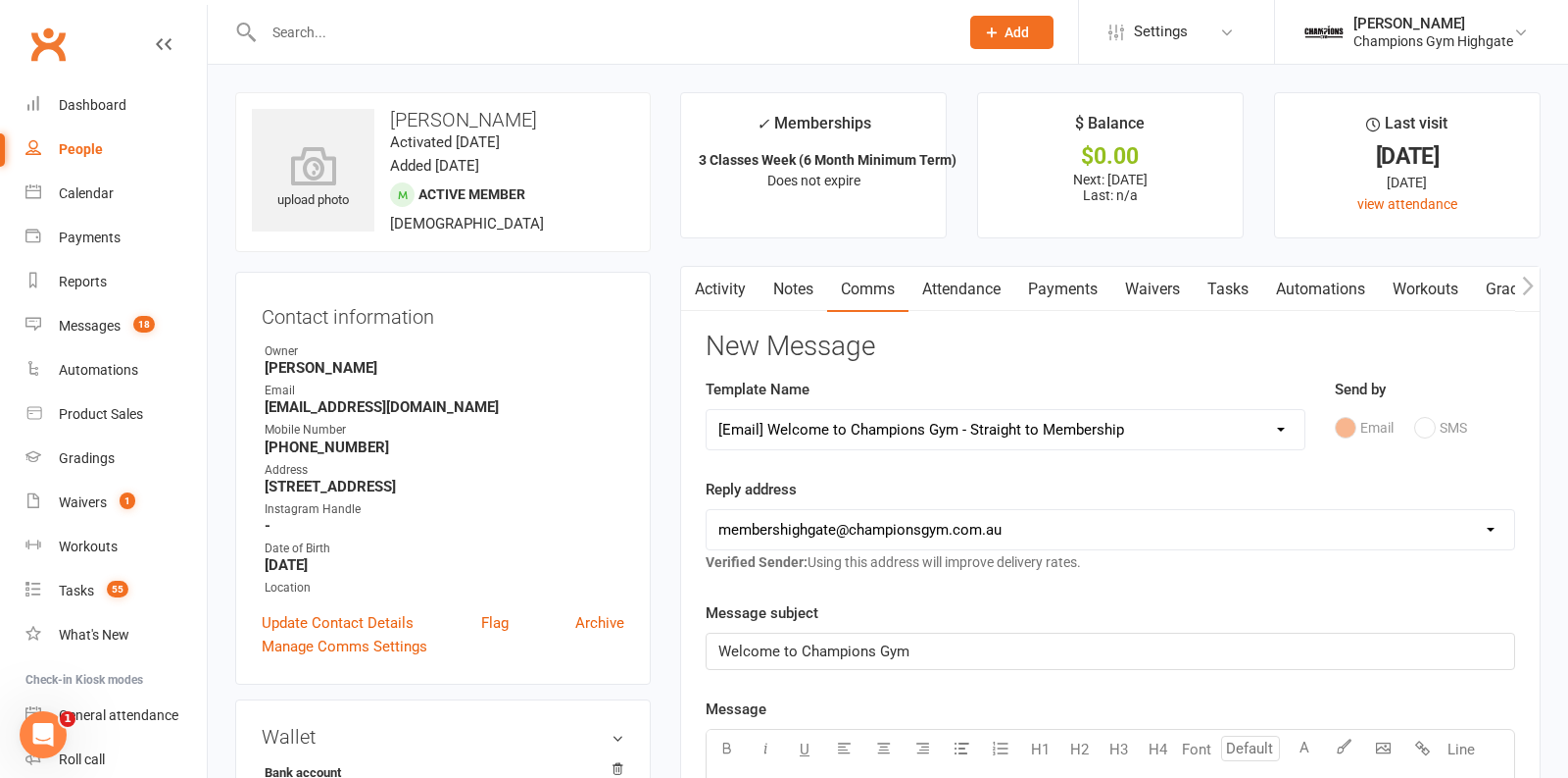
select select
select select "0"
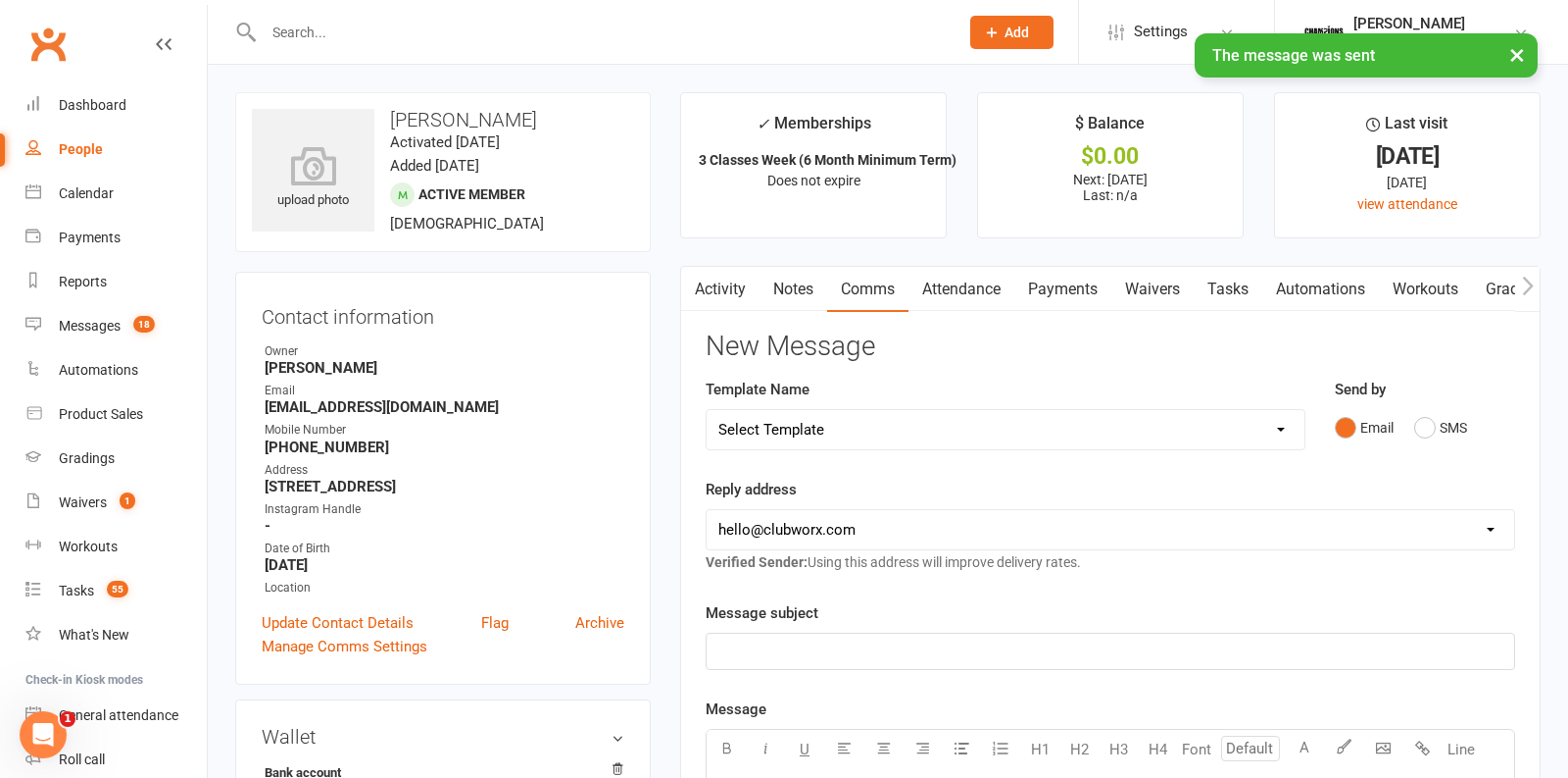
click at [1249, 420] on select "Select Template [SMS] 14 days non-attendance sms [Email] A. First Timer Trial […" at bounding box center [1006, 430] width 598 height 39
select select "10"
click at [852, 529] on select "hello@clubworx.com membershighgate@championsgym.com.au helen@championsgym.com.a…" at bounding box center [1111, 529] width 808 height 39
select select "1"
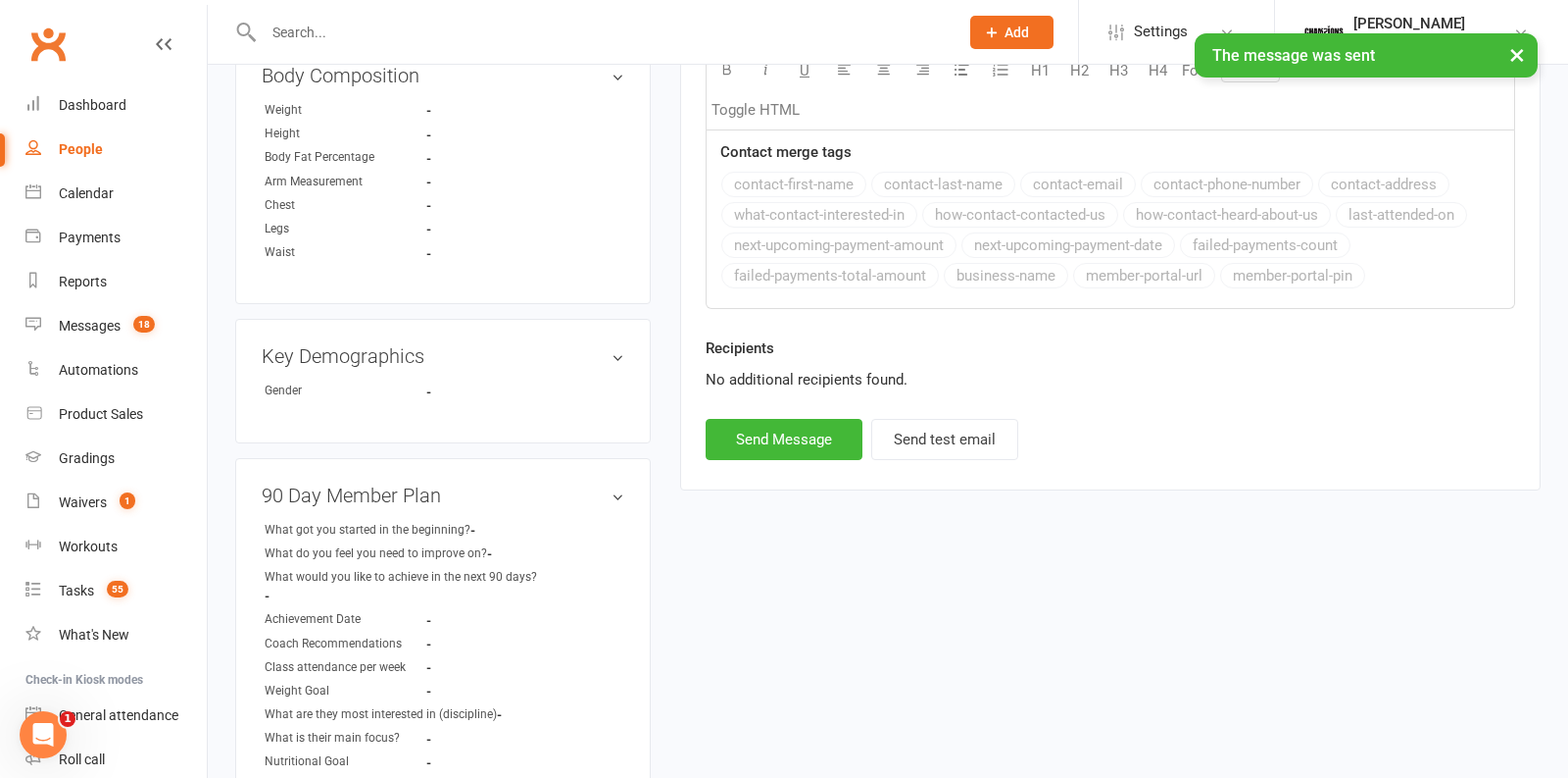
scroll to position [2023, 0]
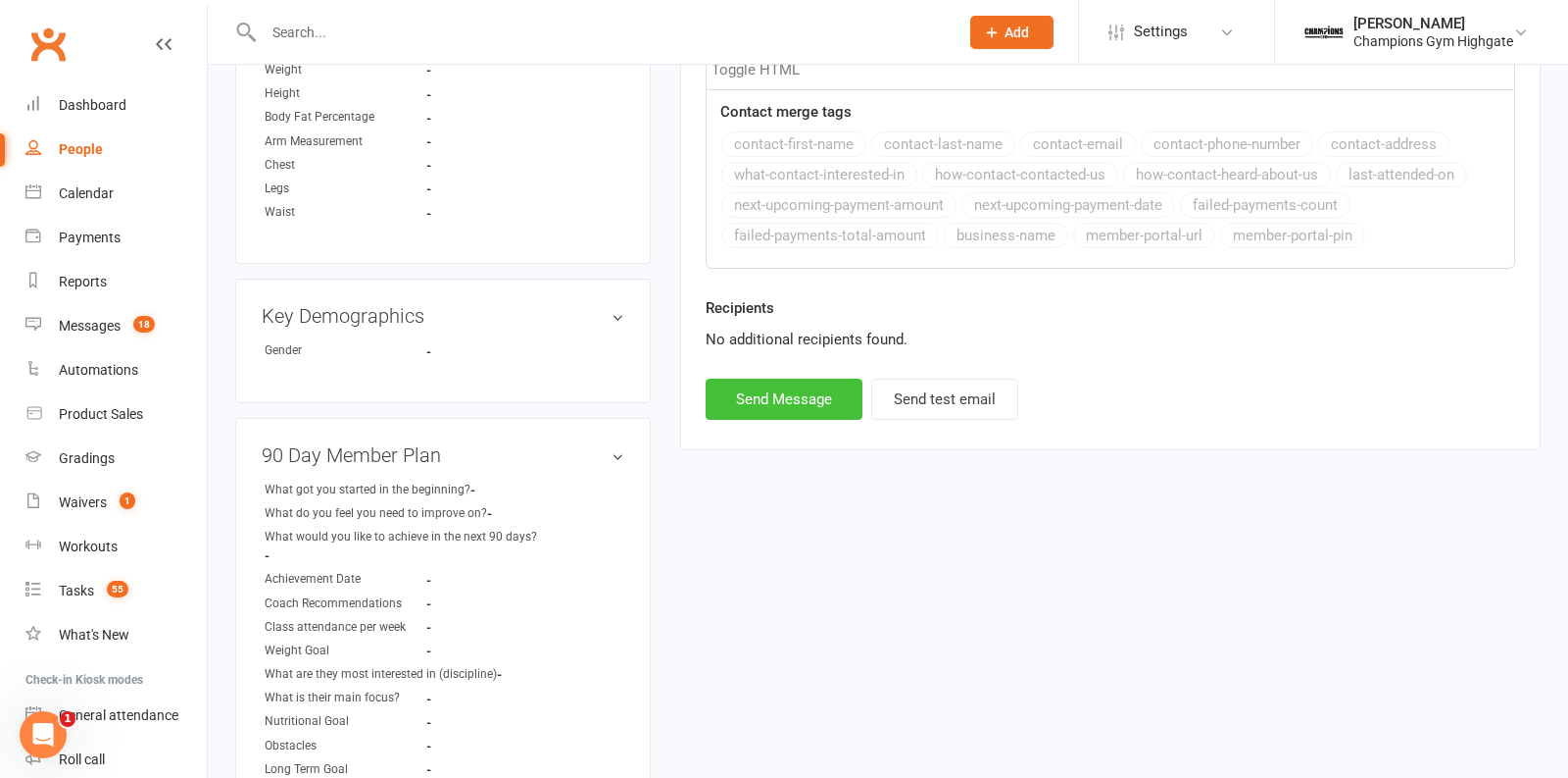
click at [759, 394] on button "Send Message" at bounding box center [784, 399] width 157 height 41
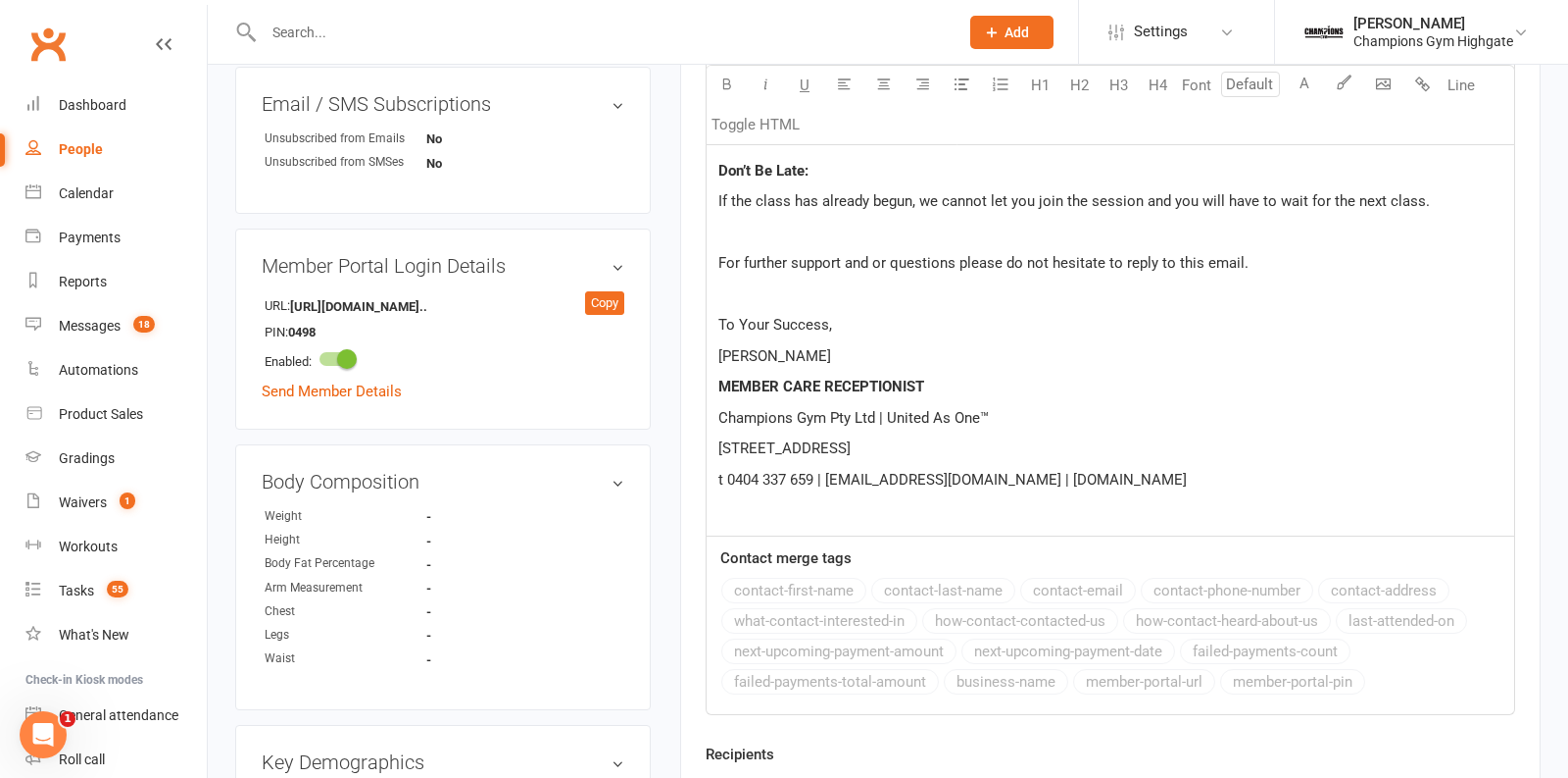
select select
select select "0"
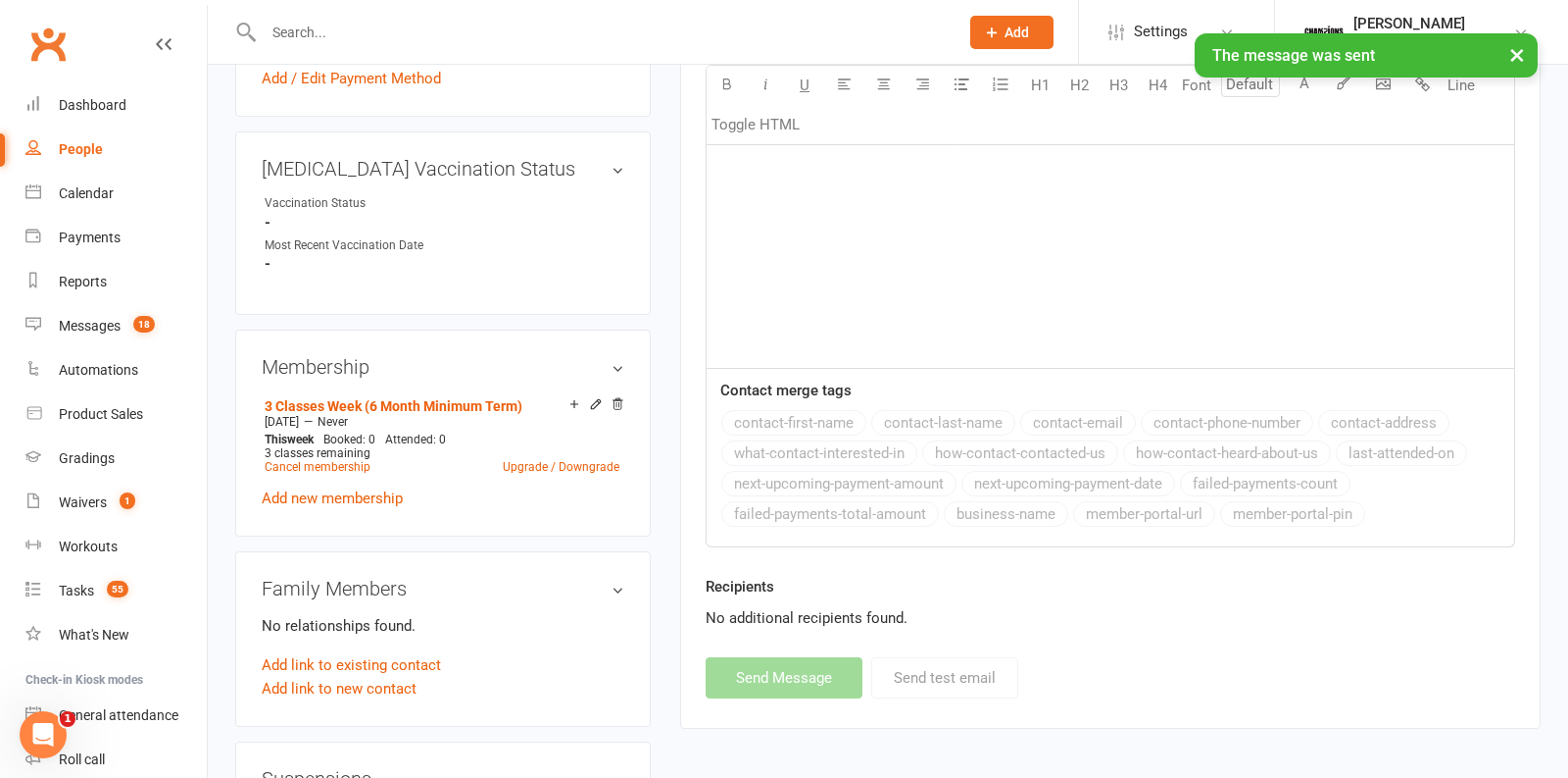
scroll to position [685, 0]
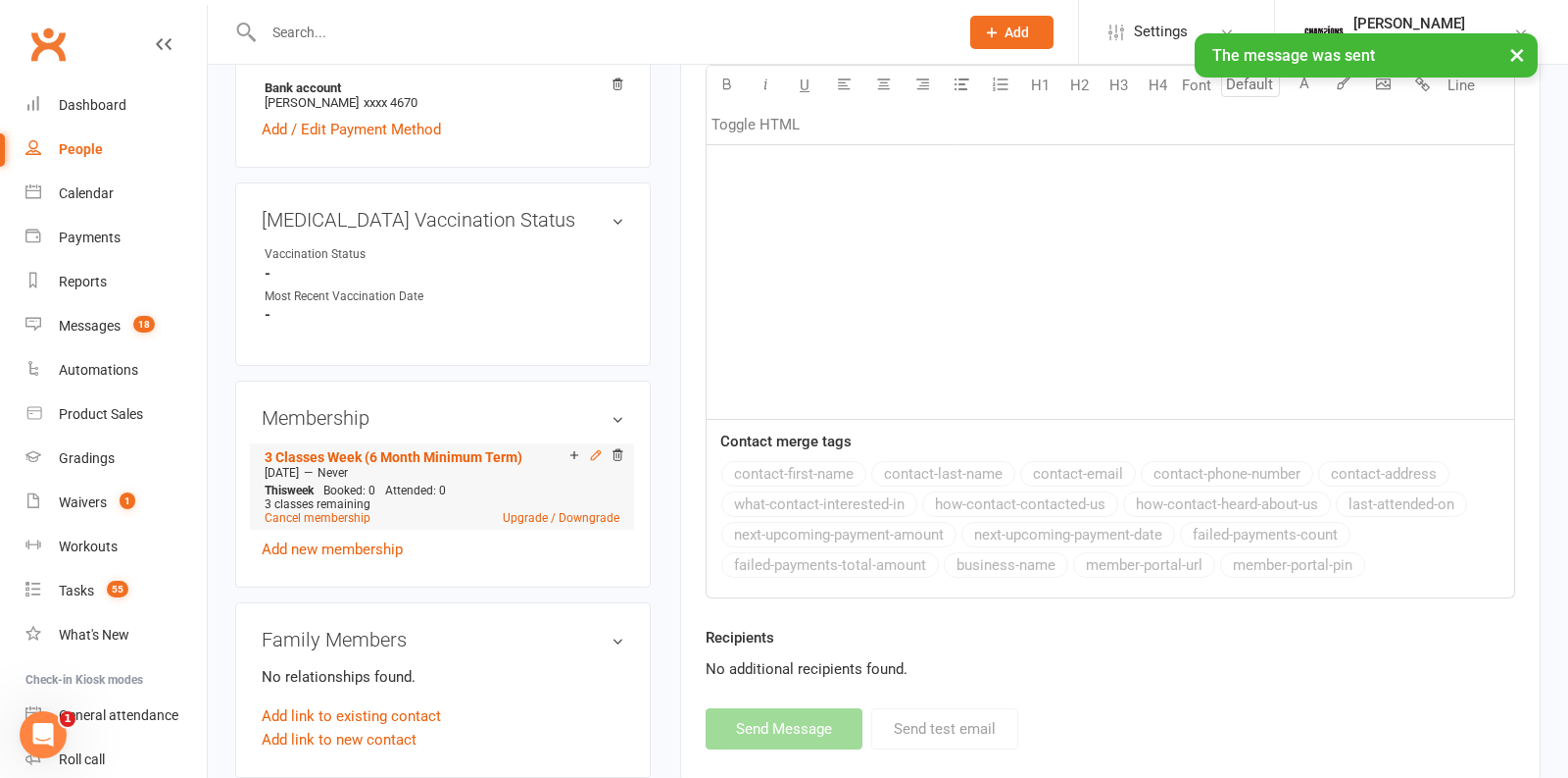
click at [597, 450] on icon at bounding box center [595, 454] width 9 height 9
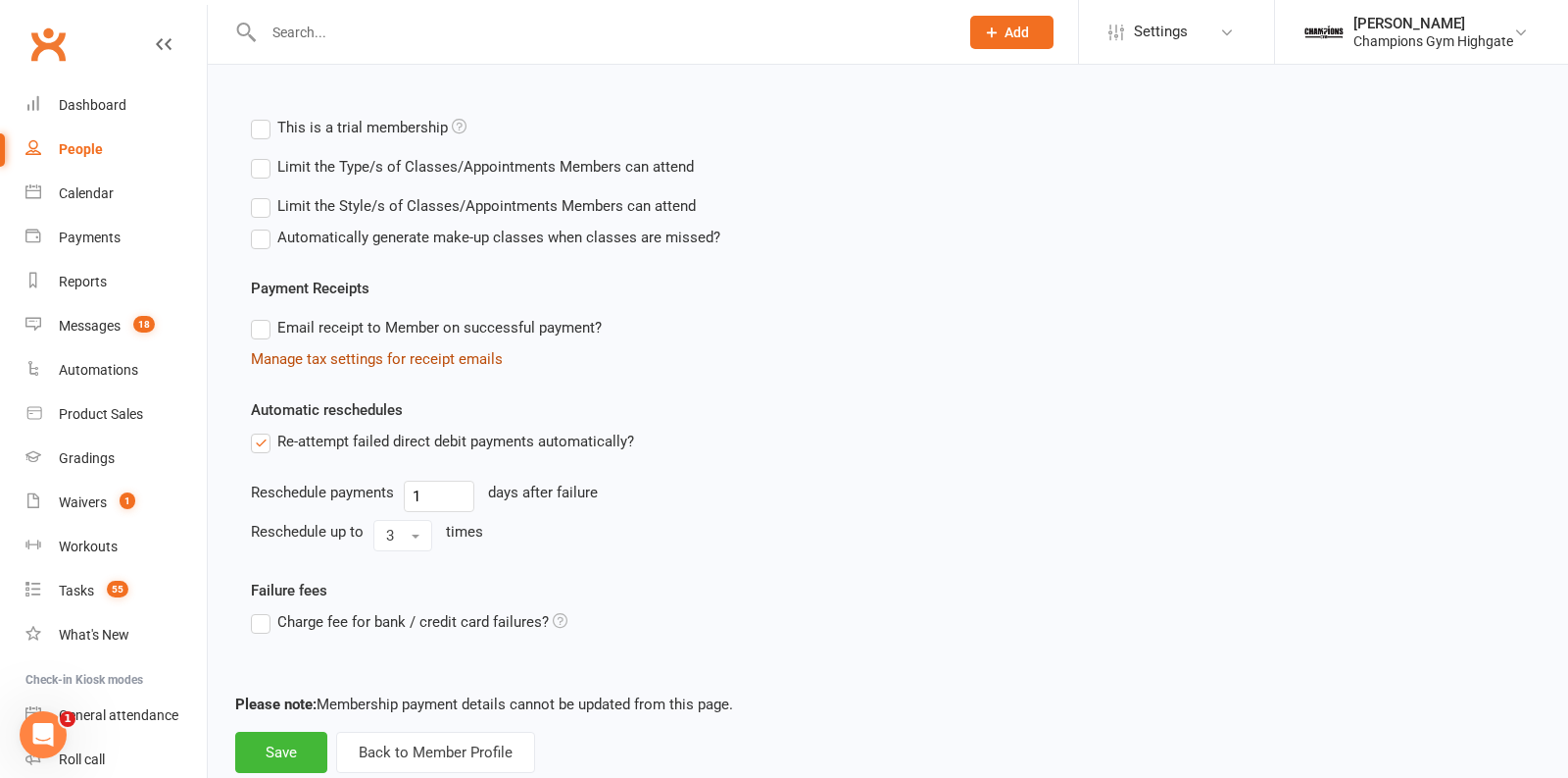
scroll to position [669, 0]
click at [256, 181] on div "Limit the Type/s of Classes/Appointments Members can attend Select Types Class …" at bounding box center [553, 166] width 638 height 39
click at [262, 155] on label "Limit the Type/s of Classes/Appointments Members can attend" at bounding box center [472, 166] width 443 height 24
click at [262, 154] on input "Limit the Type/s of Classes/Appointments Members can attend" at bounding box center [257, 154] width 13 height 0
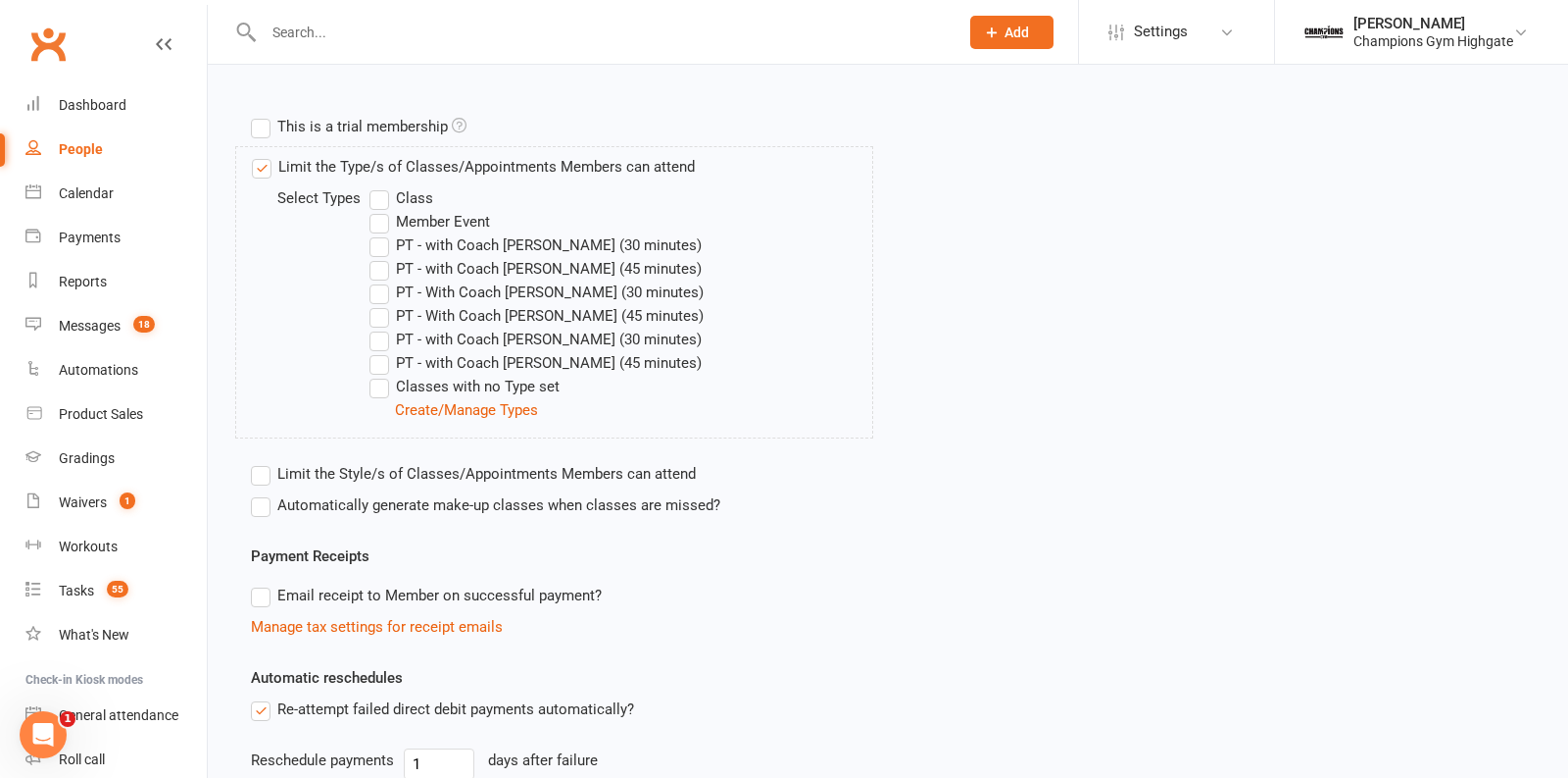
click at [381, 198] on label "Class" at bounding box center [401, 198] width 64 height 24
click at [381, 186] on input "Class" at bounding box center [376, 186] width 13 height 0
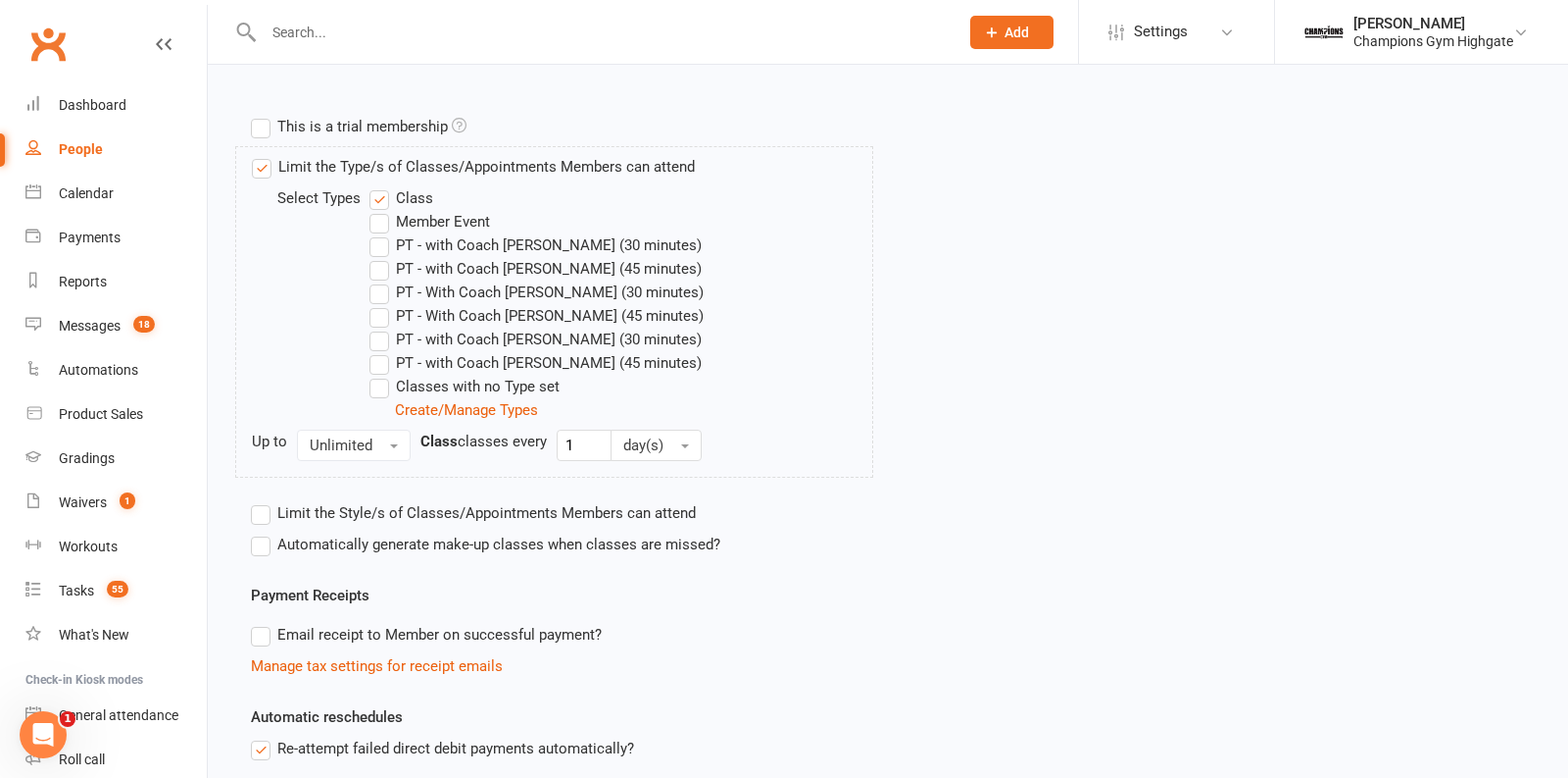
scroll to position [1021, 0]
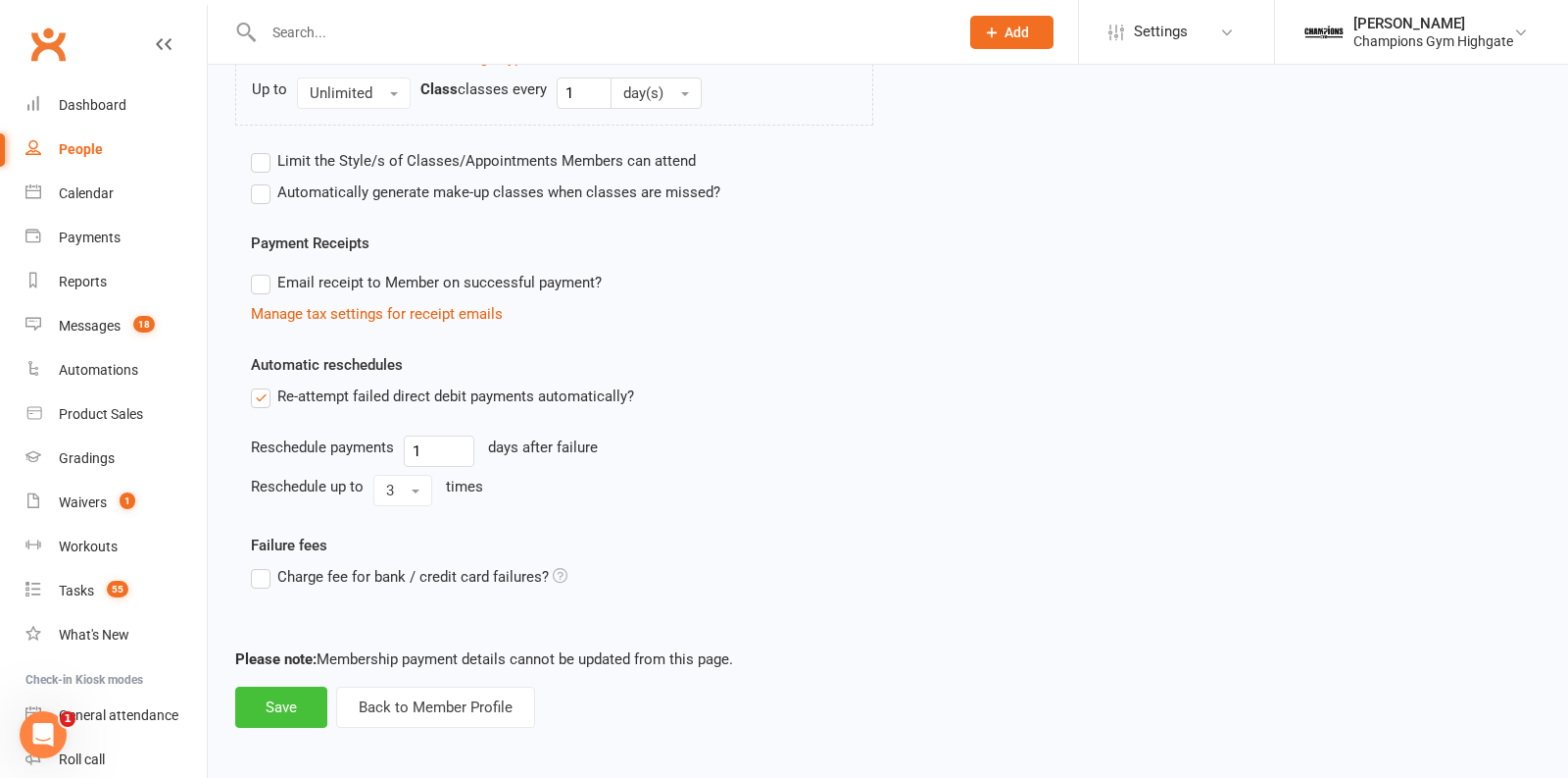
click at [274, 703] on button "Save" at bounding box center [281, 707] width 92 height 41
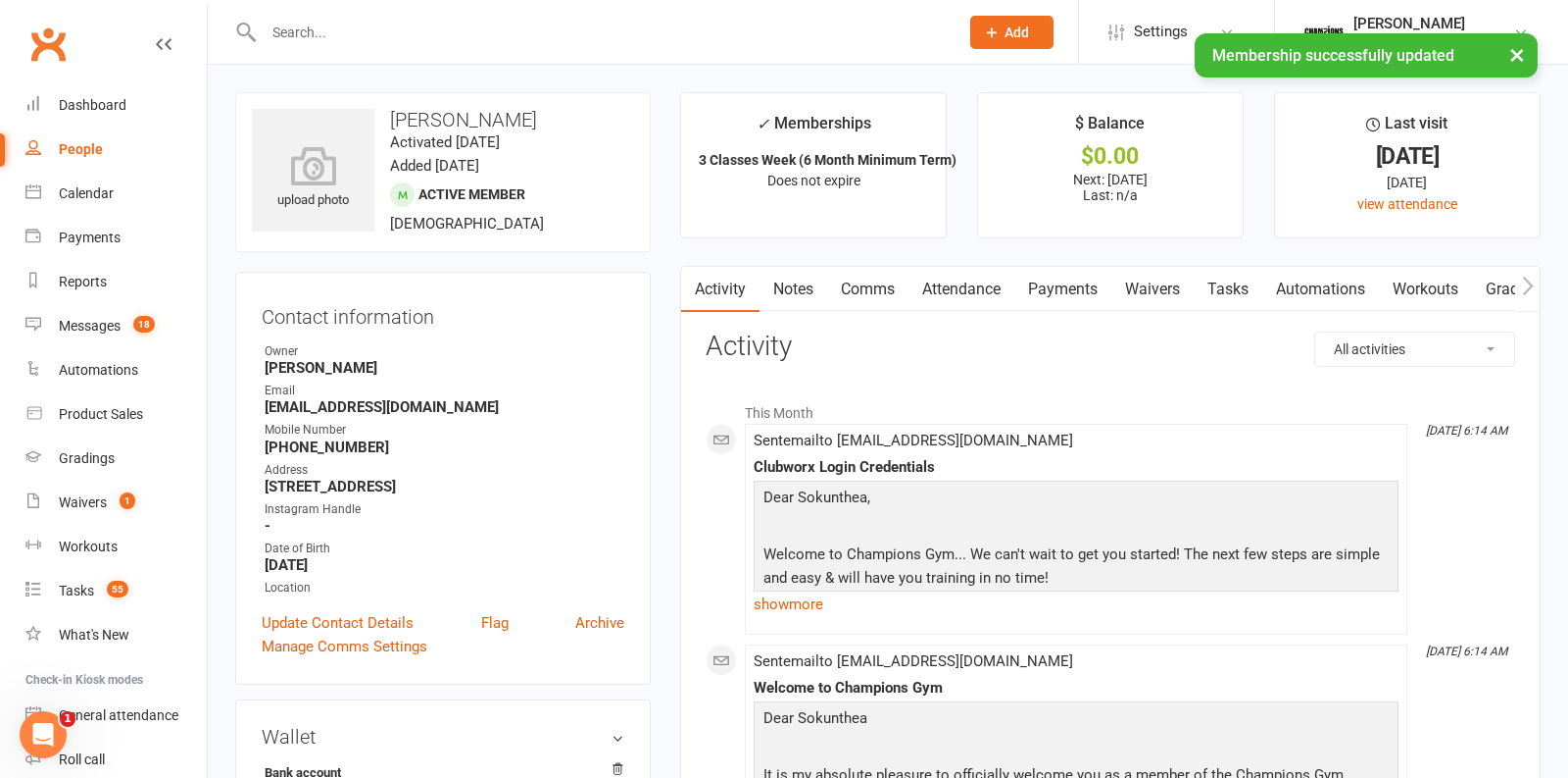
drag, startPoint x: 528, startPoint y: 120, endPoint x: 377, endPoint y: 120, distance: 151.0
click at [377, 120] on h3 "Sokunthea Kruy" at bounding box center [442, 120] width 382 height 22
copy h3 "Sokunthea Kruy"
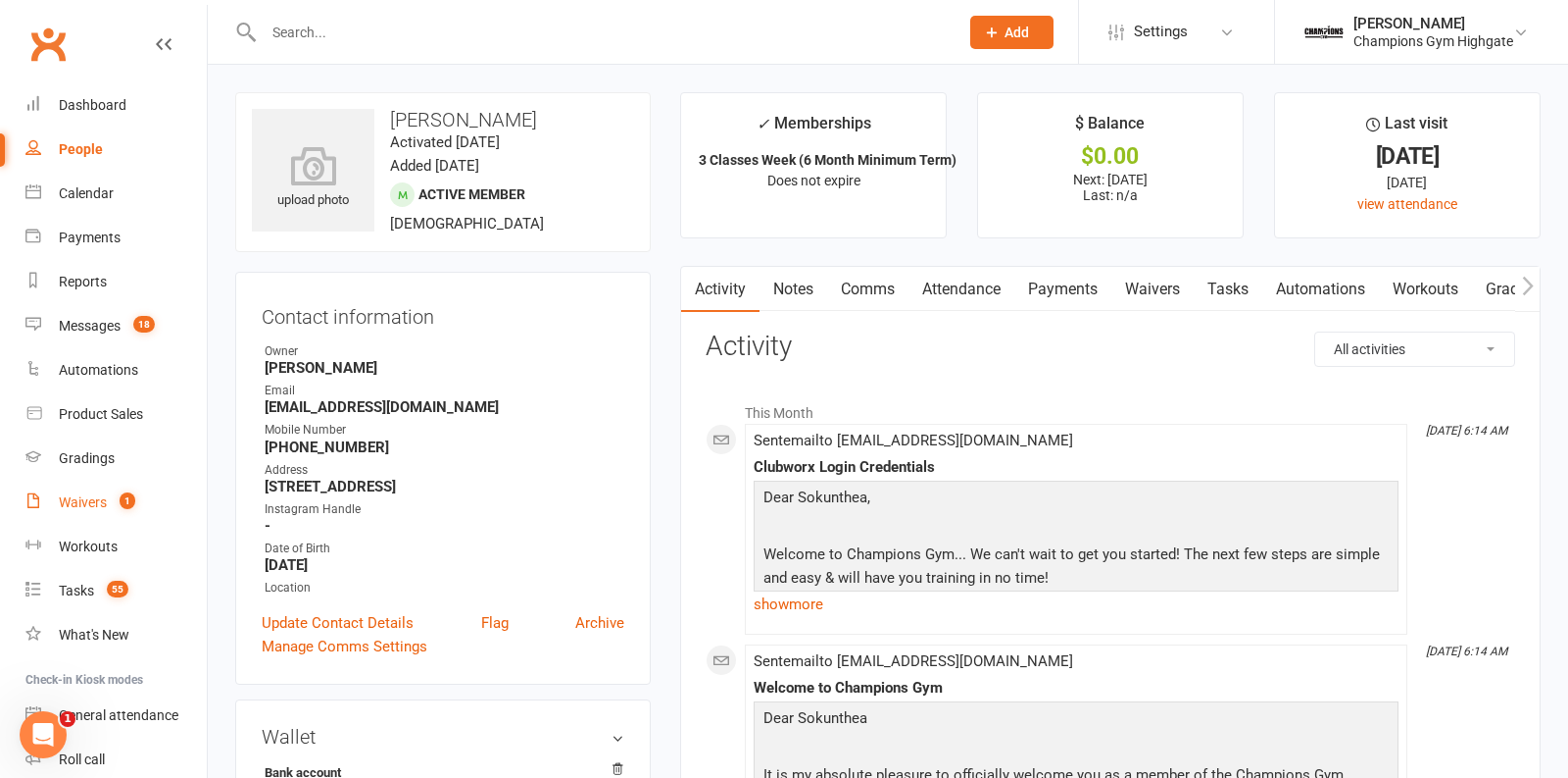
click at [78, 504] on div "Waivers" at bounding box center [83, 502] width 48 height 16
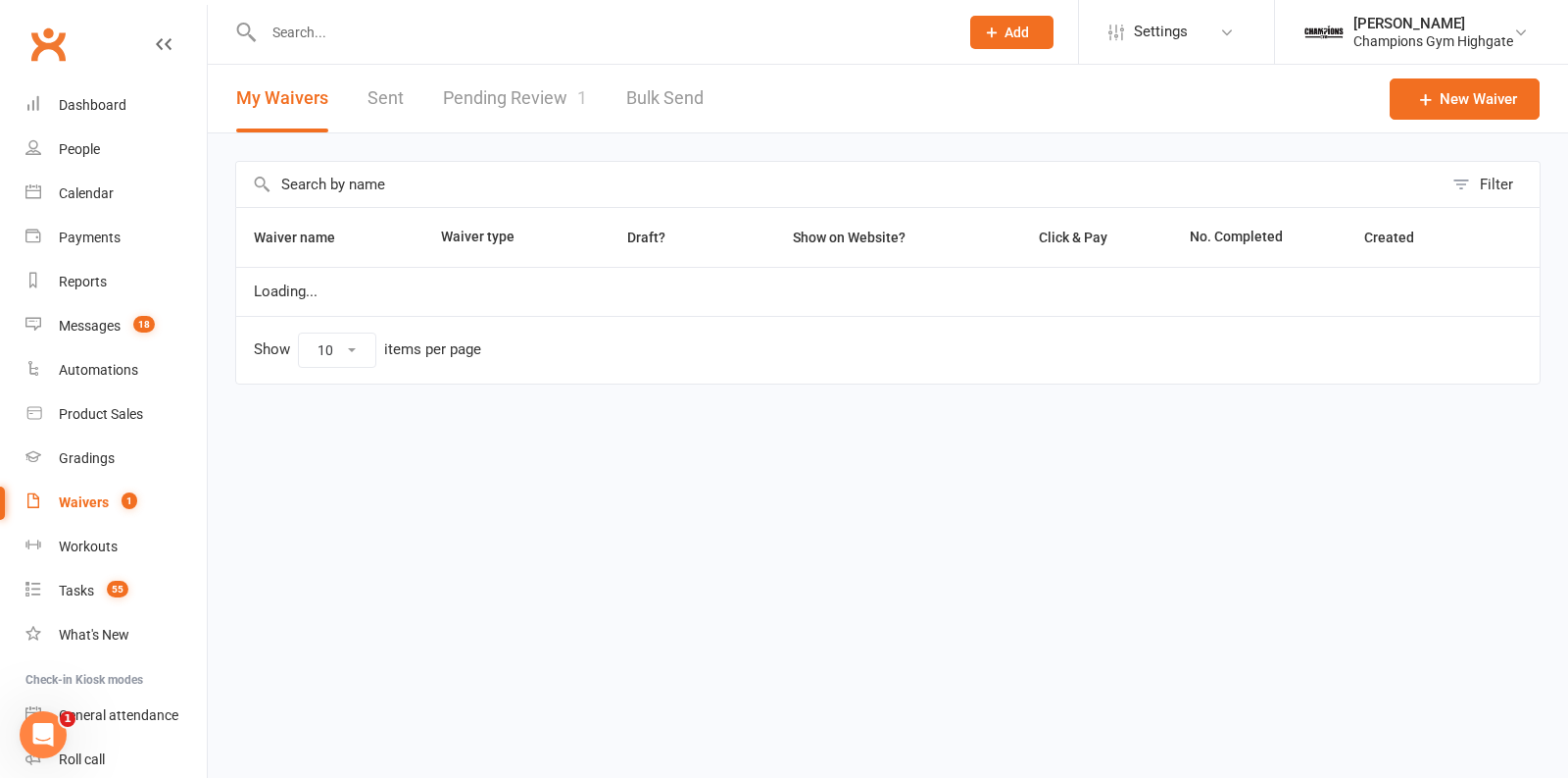
click at [555, 85] on link "Pending Review 1" at bounding box center [515, 98] width 145 height 68
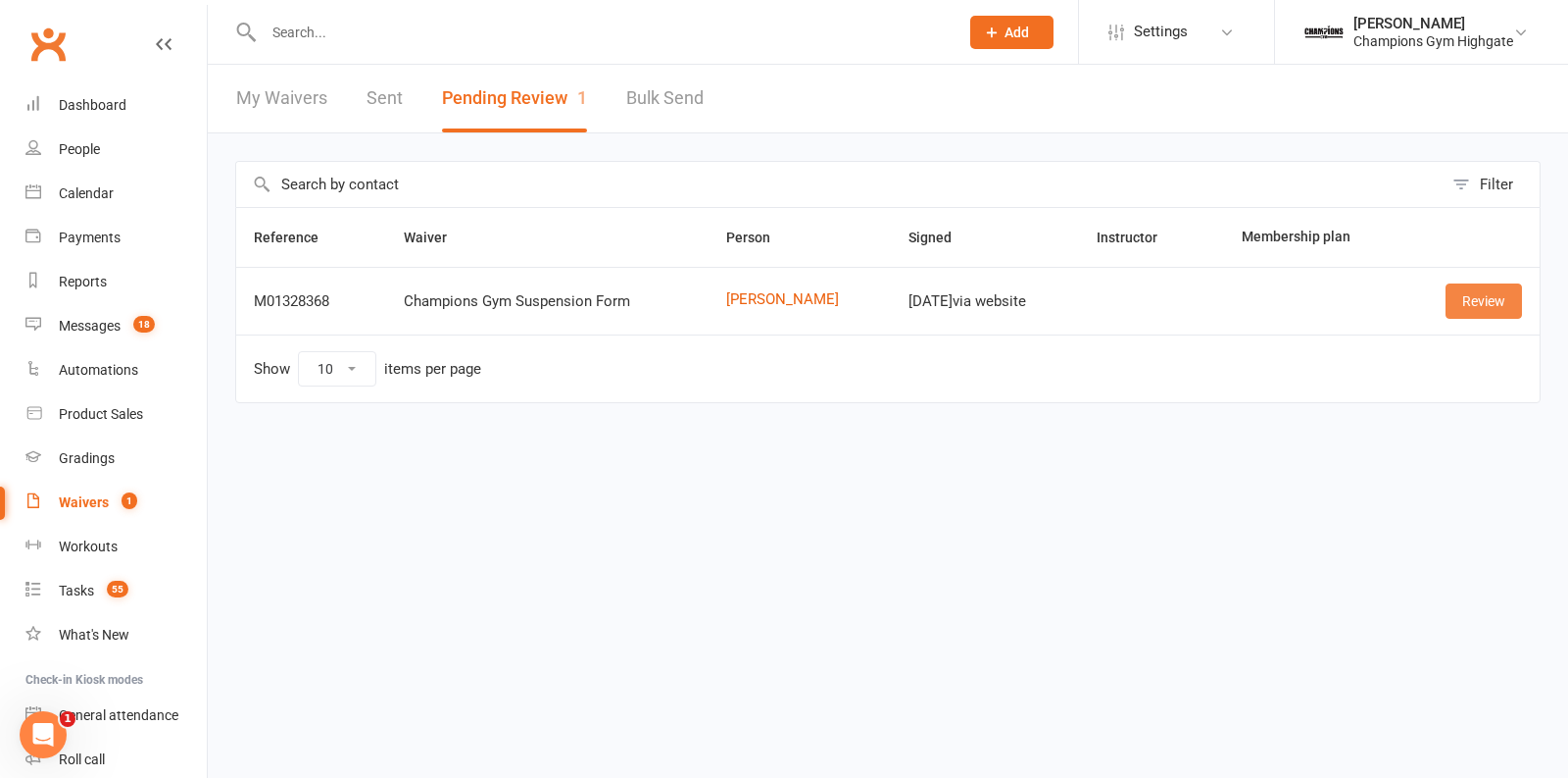
click at [1461, 288] on link "Review" at bounding box center [1484, 301] width 77 height 35
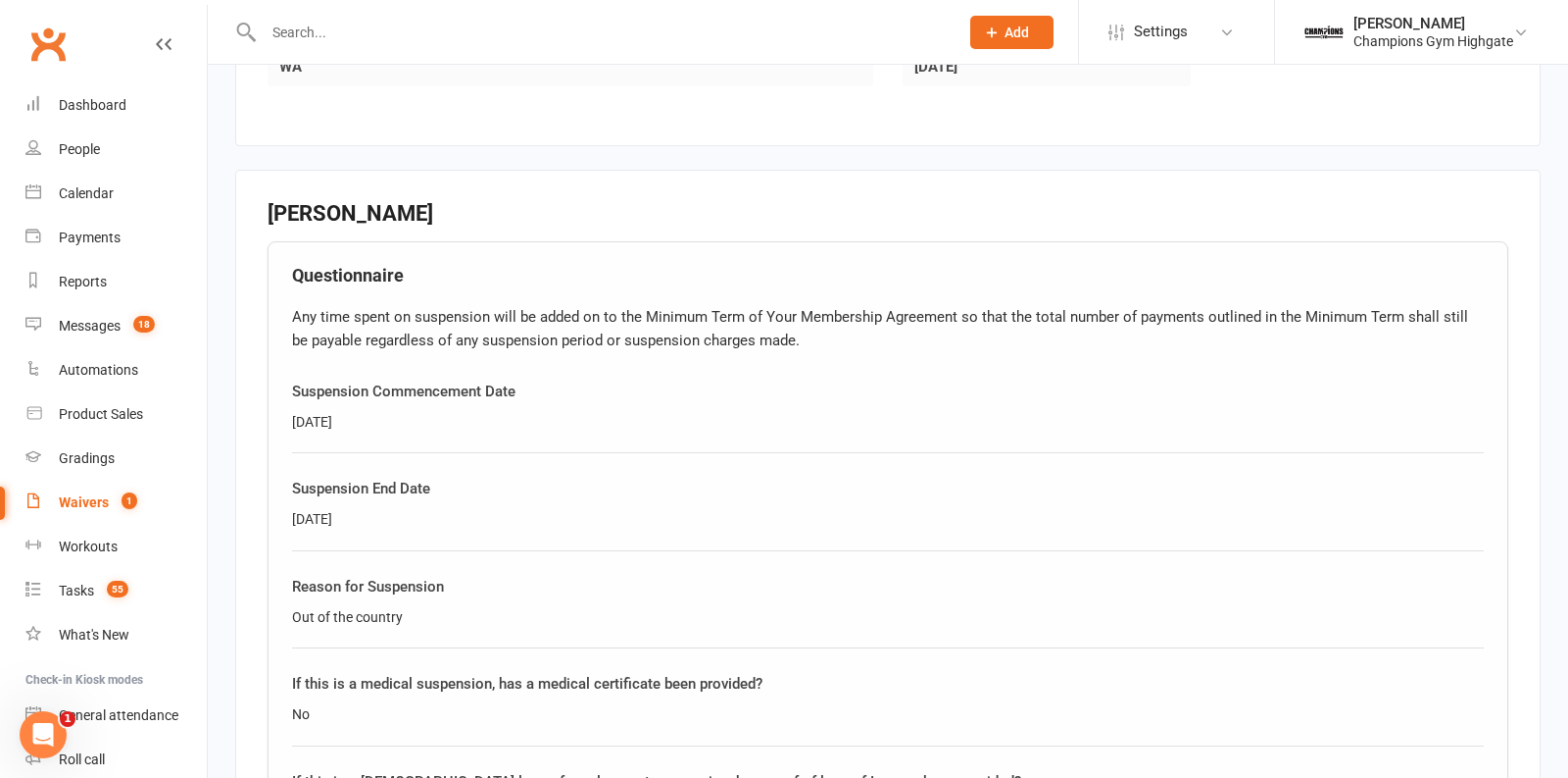
scroll to position [792, 0]
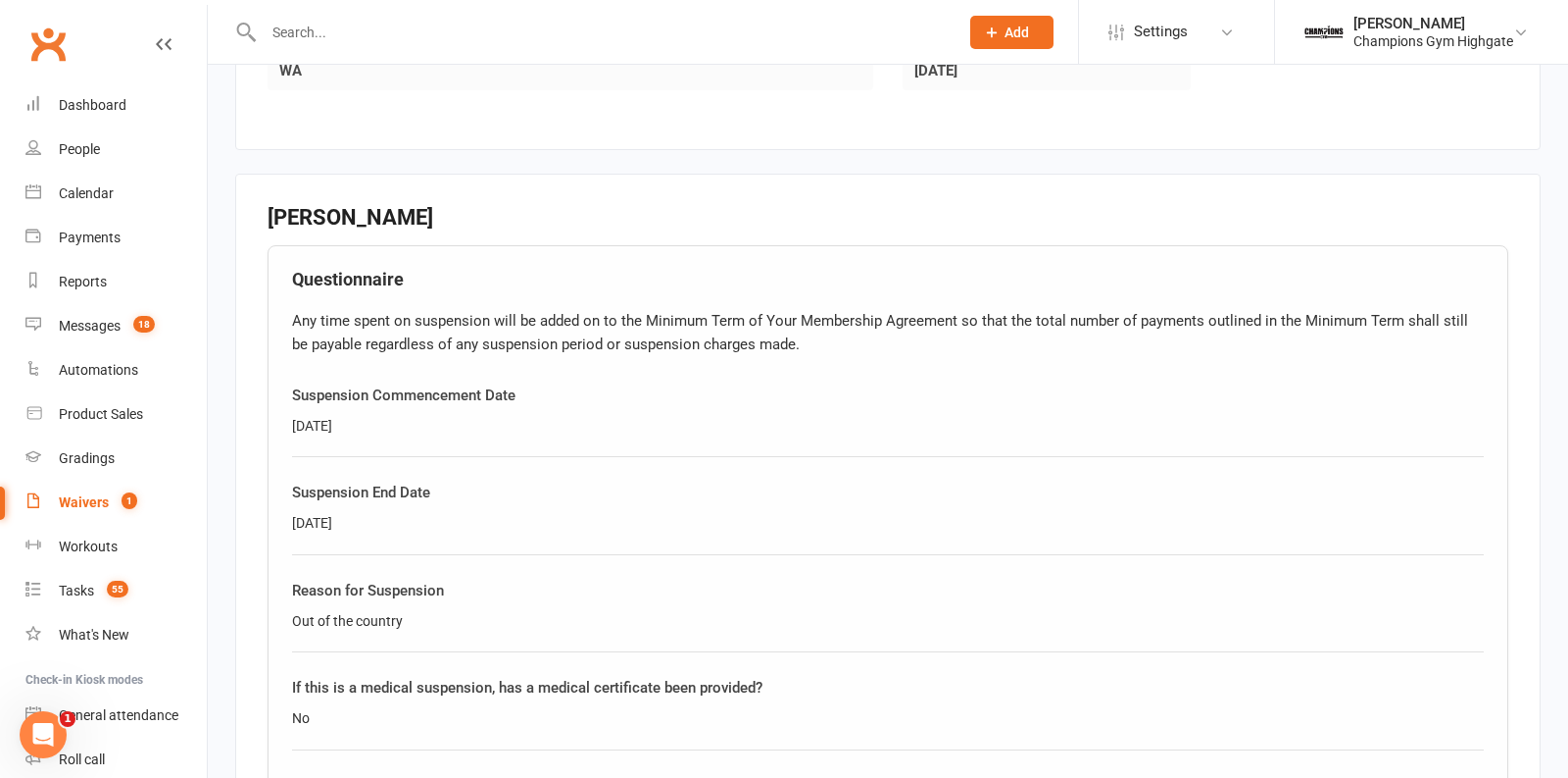
click at [337, 35] on input "text" at bounding box center [601, 32] width 687 height 28
paste input "Jenny Tran"
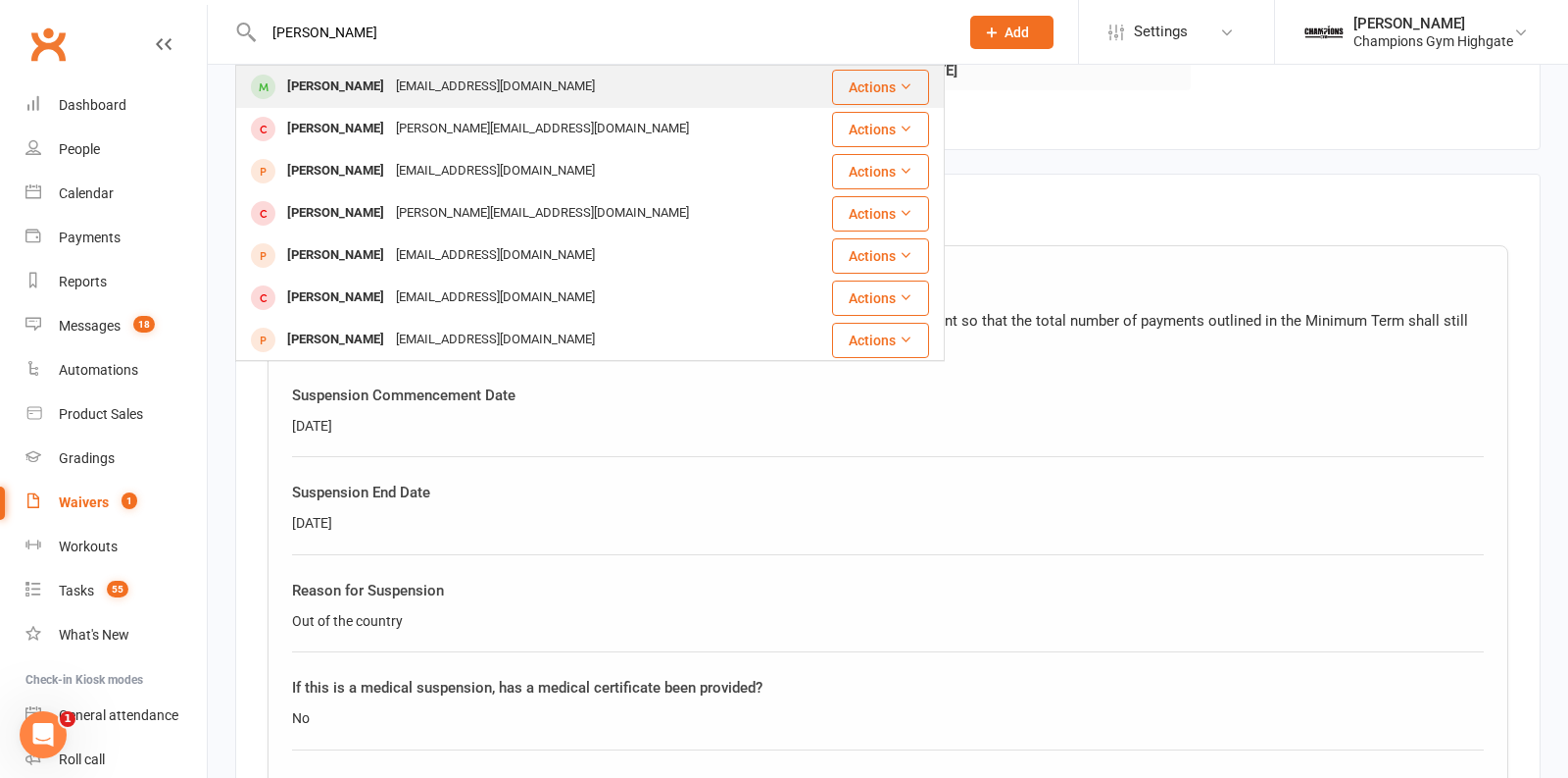
type input "Jenny Tran"
click at [390, 90] on div "jennytran1493@icloud.com" at bounding box center [495, 87] width 210 height 29
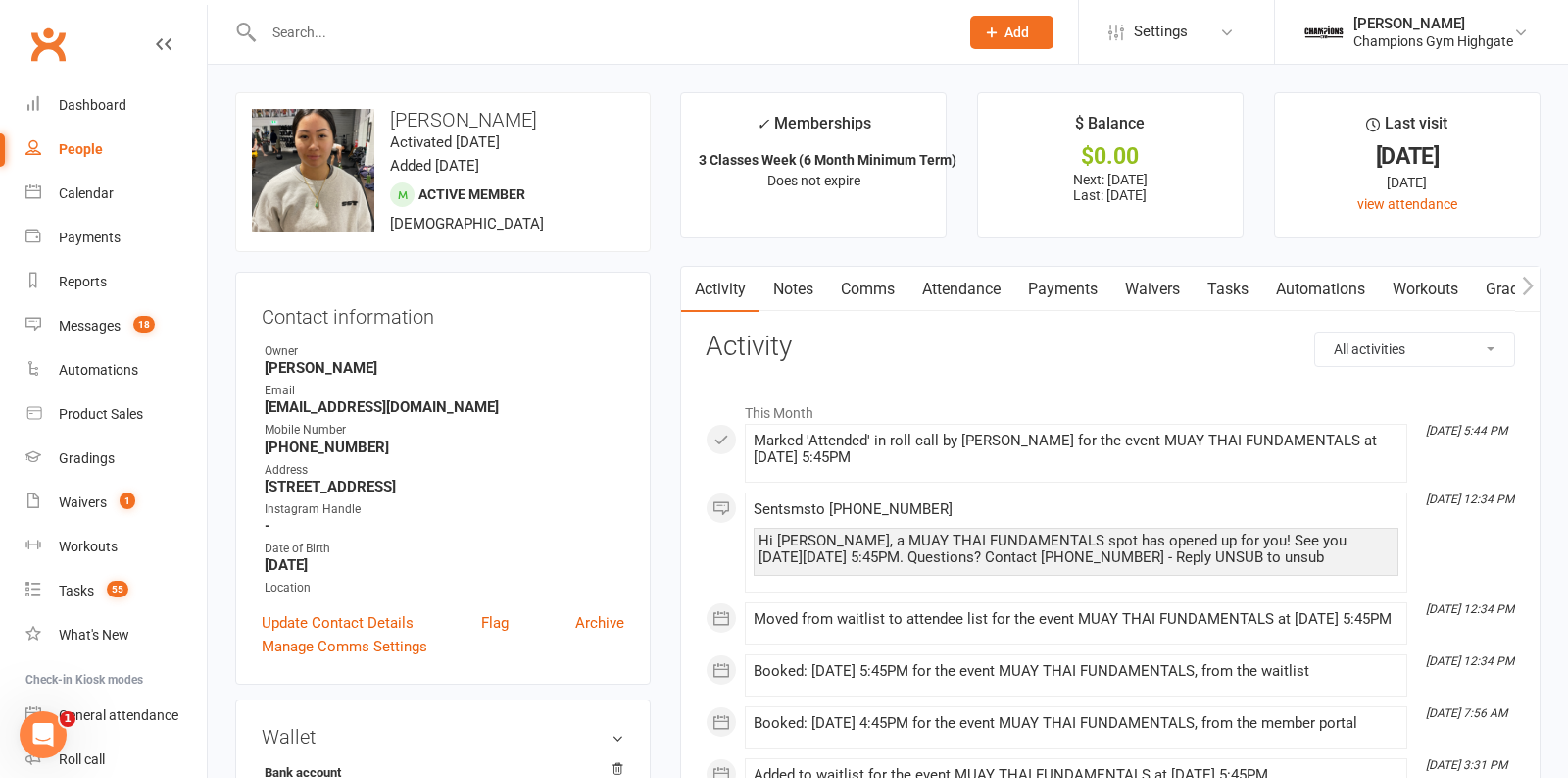
click at [465, 32] on input "text" at bounding box center [601, 32] width 687 height 28
paste input "David Richards"
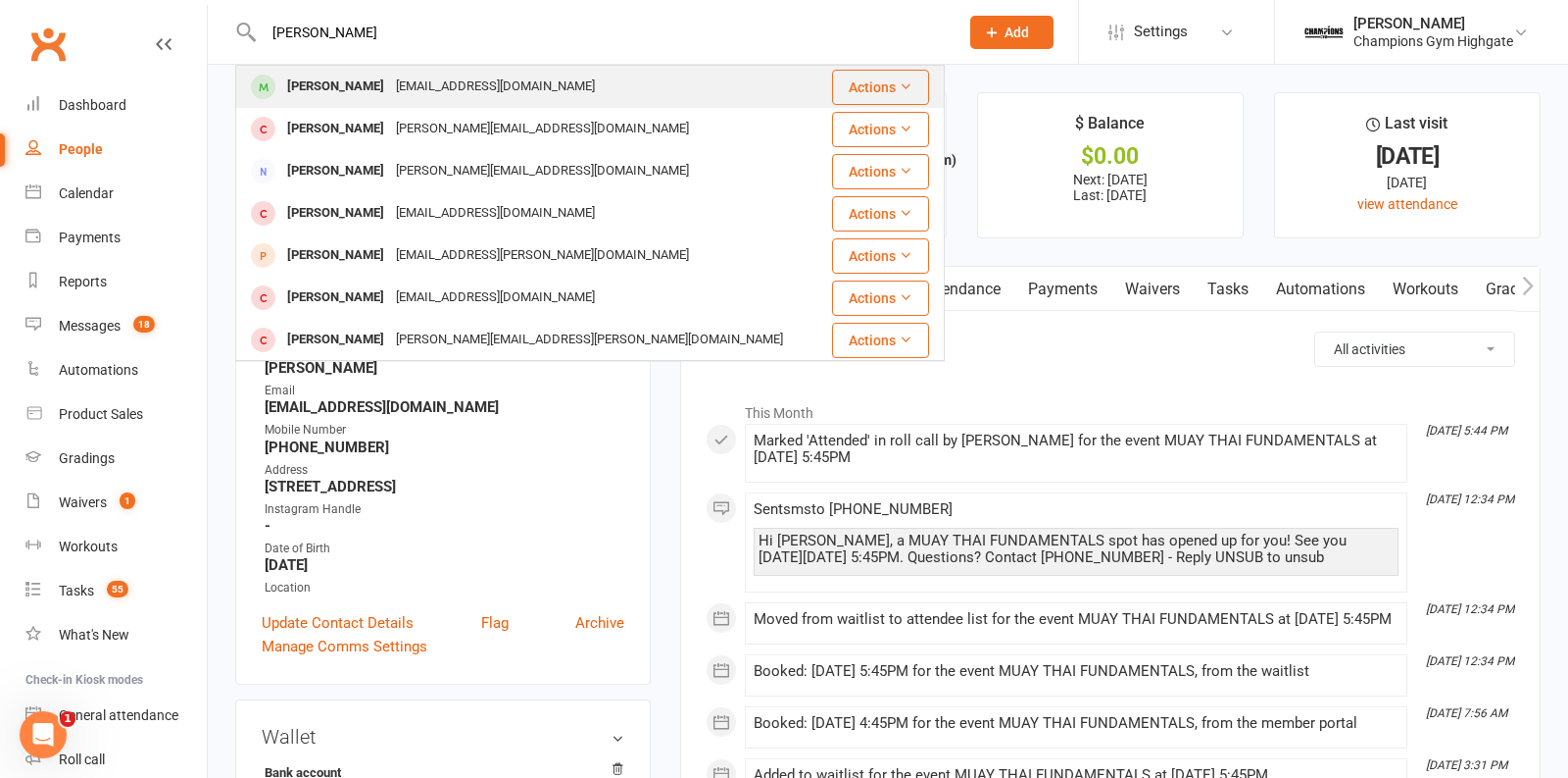
type input "David Richards"
click at [369, 94] on div "David Richards" at bounding box center [335, 87] width 109 height 29
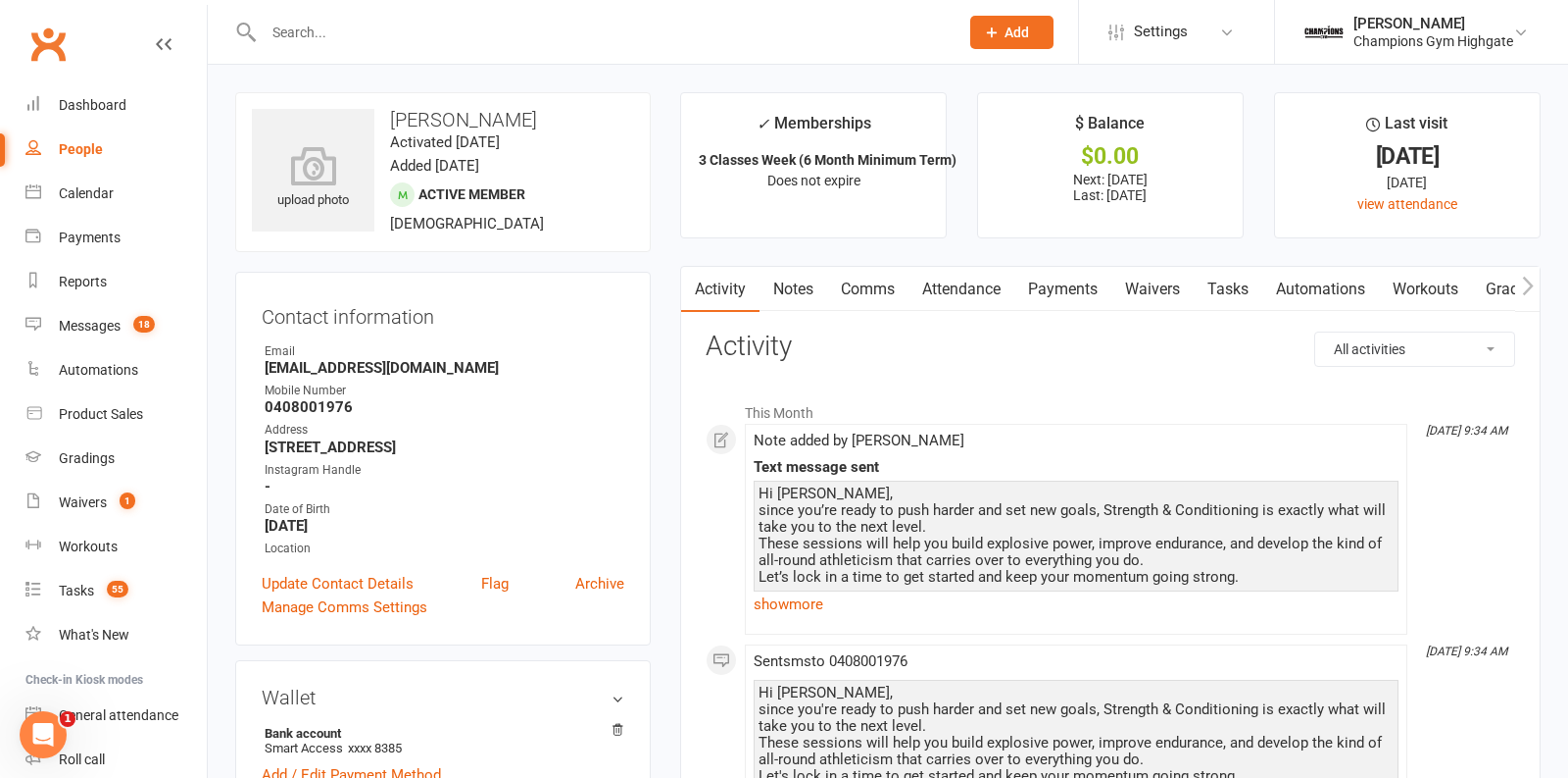
click at [405, 22] on input "text" at bounding box center [601, 32] width 687 height 28
paste input "Wesley Pringle"
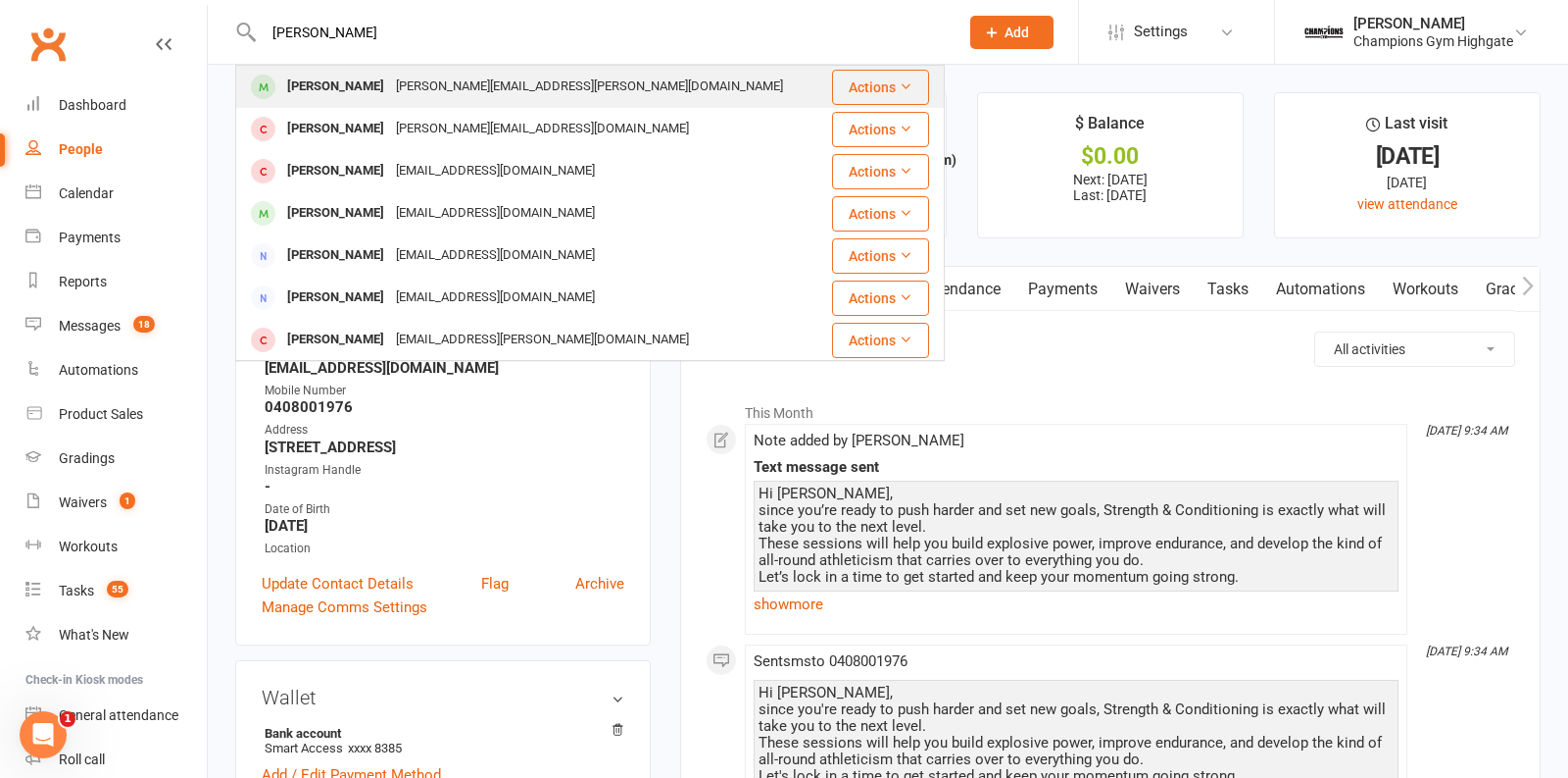
type input "Wesley Pringle"
click at [394, 89] on div "wesley.a.pringle@gmail.com" at bounding box center [590, 87] width 399 height 29
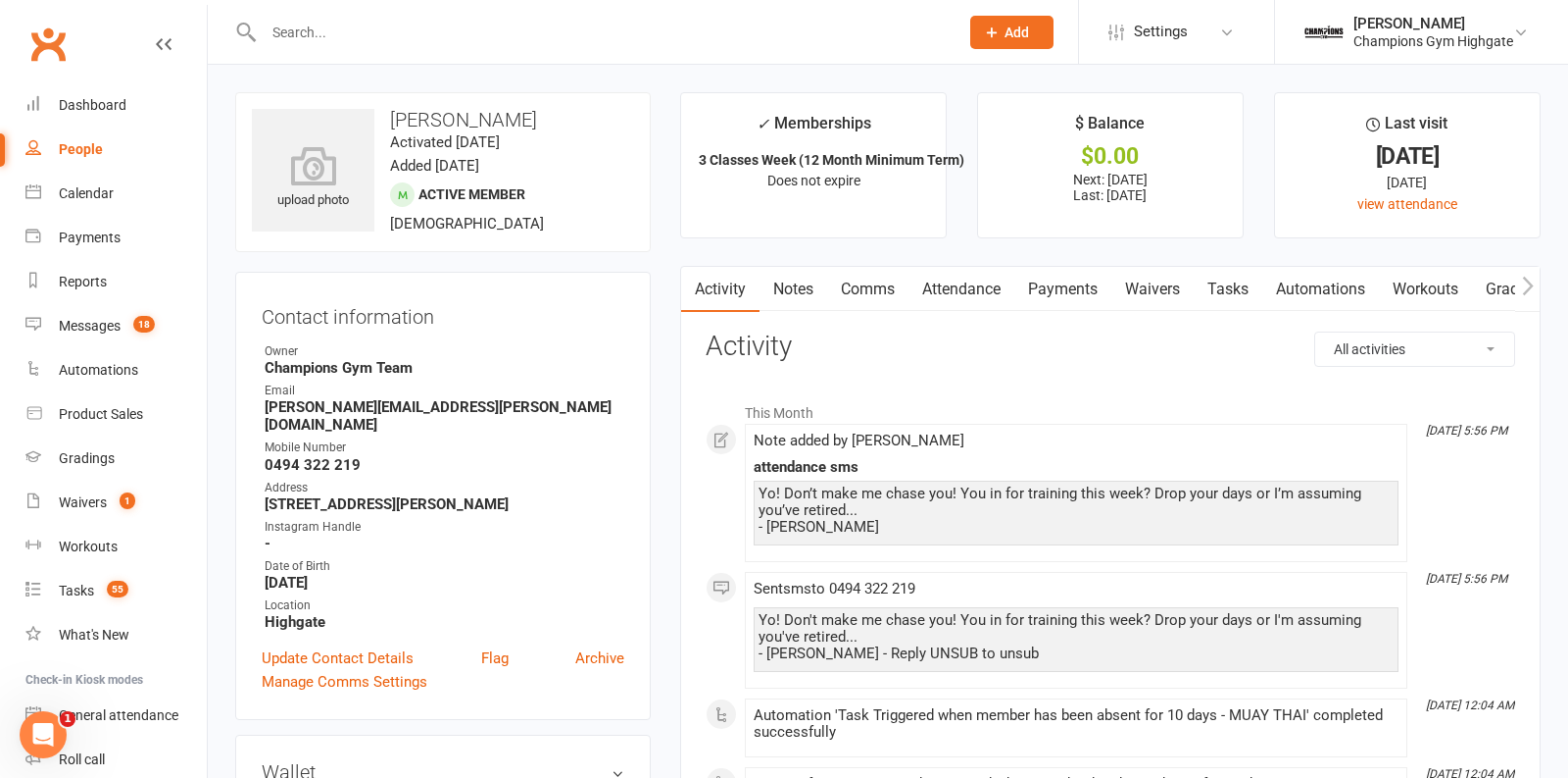
click at [474, 37] on input "text" at bounding box center [601, 32] width 687 height 28
paste input "Lily McCoy"
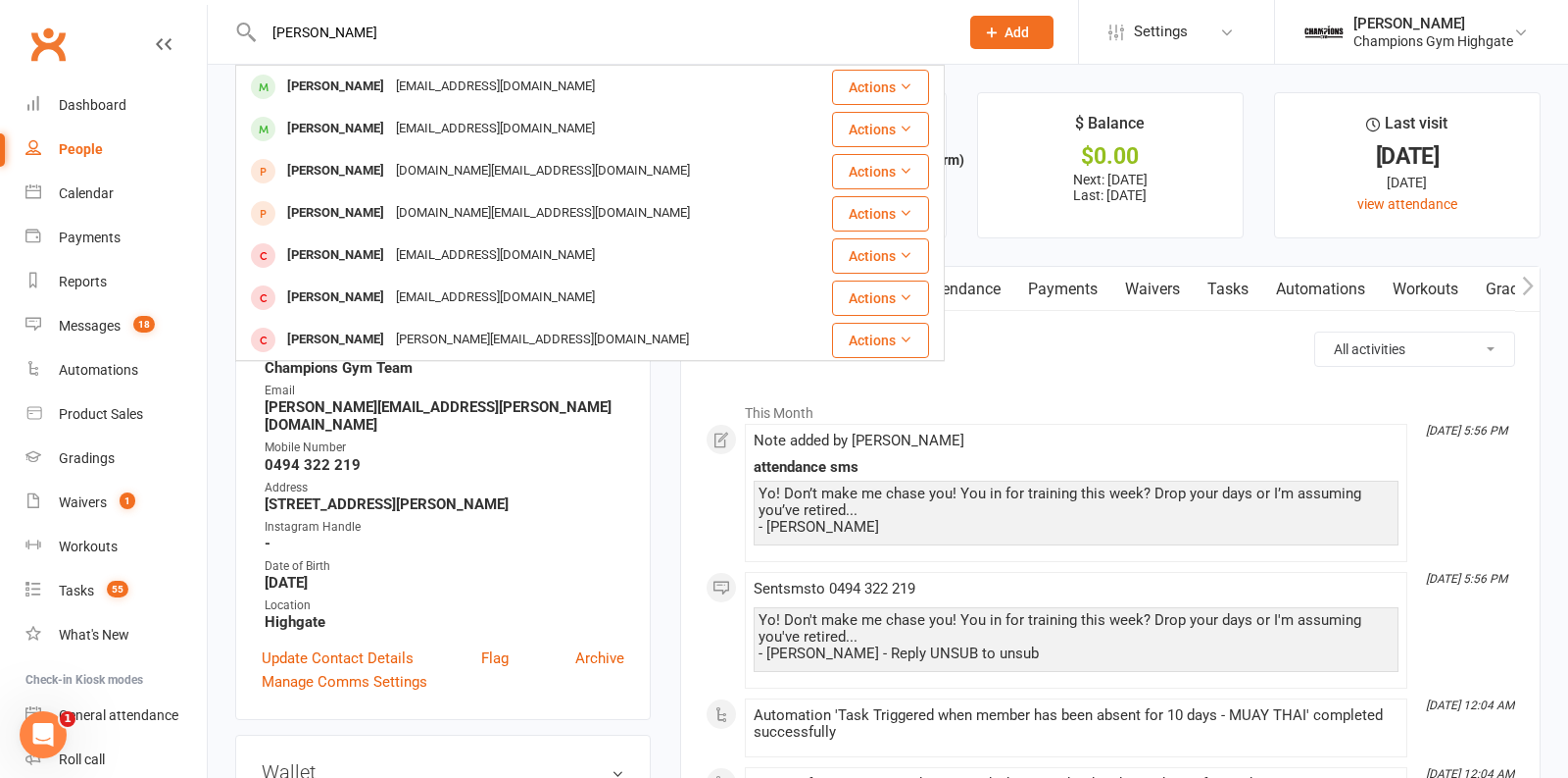
type input "Lily McCoy"
click at [390, 79] on div "lily.mccoy1@outlook.com" at bounding box center [495, 87] width 210 height 29
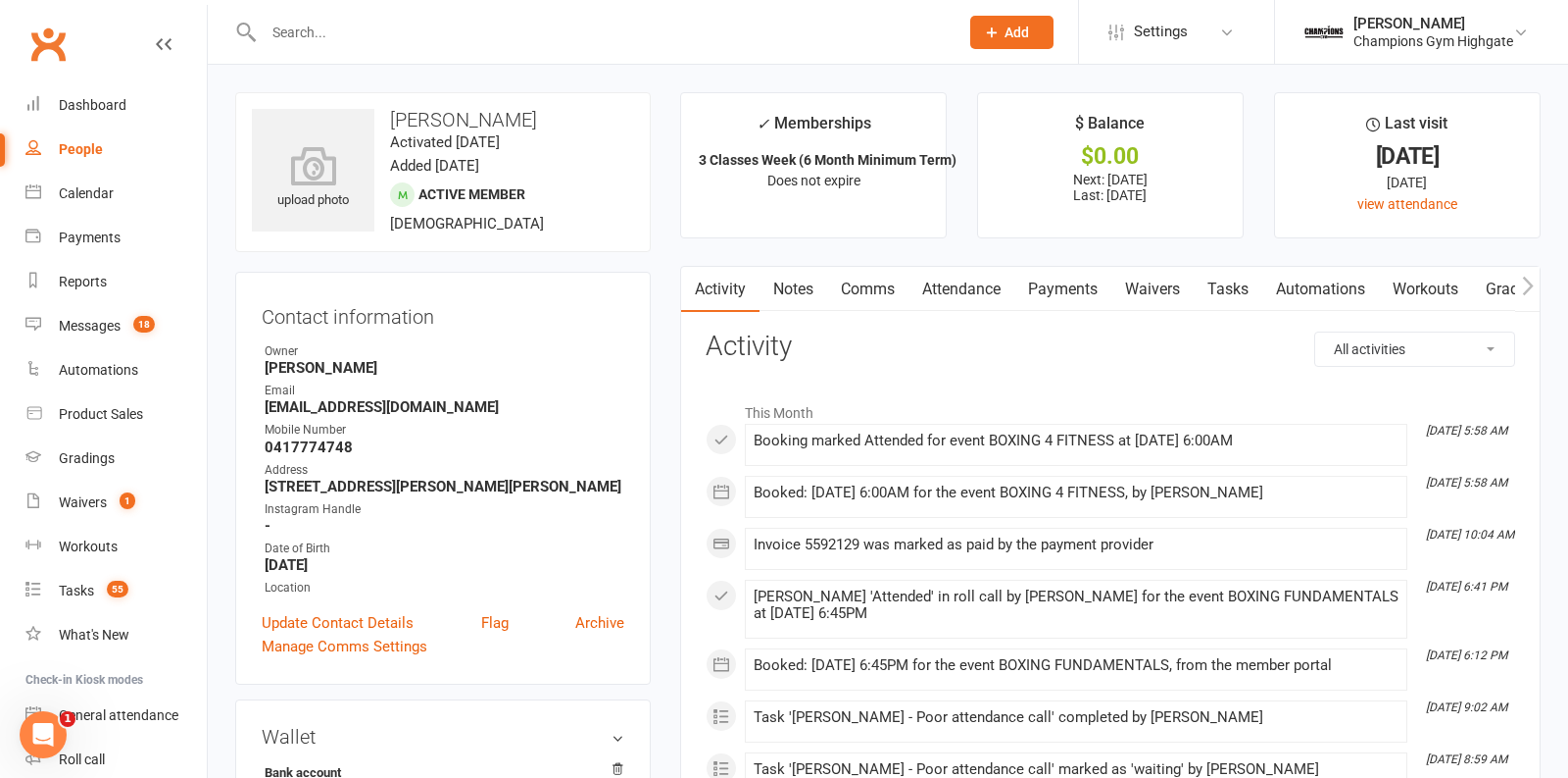
click at [492, 22] on input "text" at bounding box center [601, 32] width 687 height 28
paste input "John Negulic"
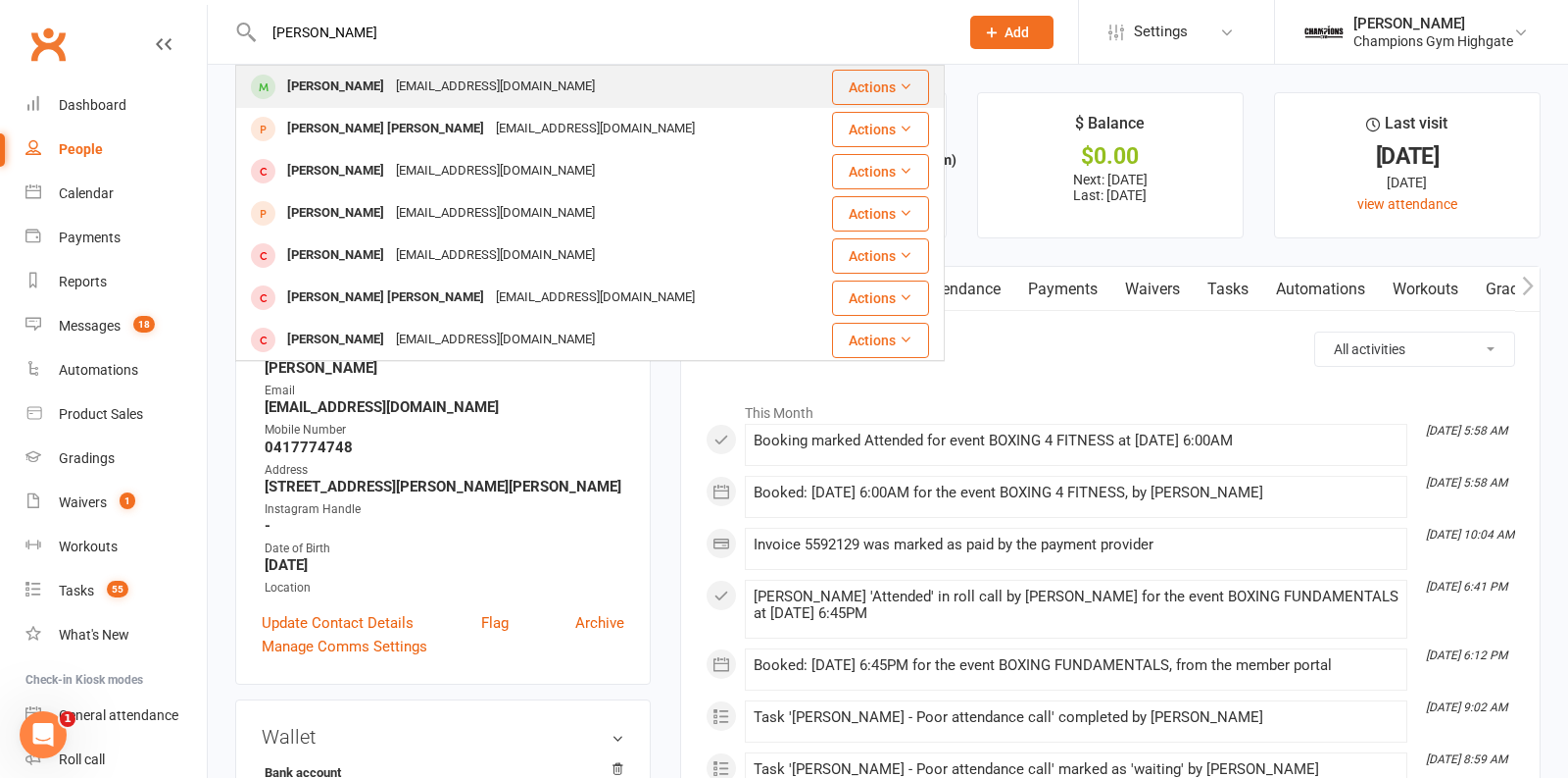
type input "John Negulic"
click at [390, 83] on div "johnnegulic23@gmail.com" at bounding box center [495, 87] width 210 height 29
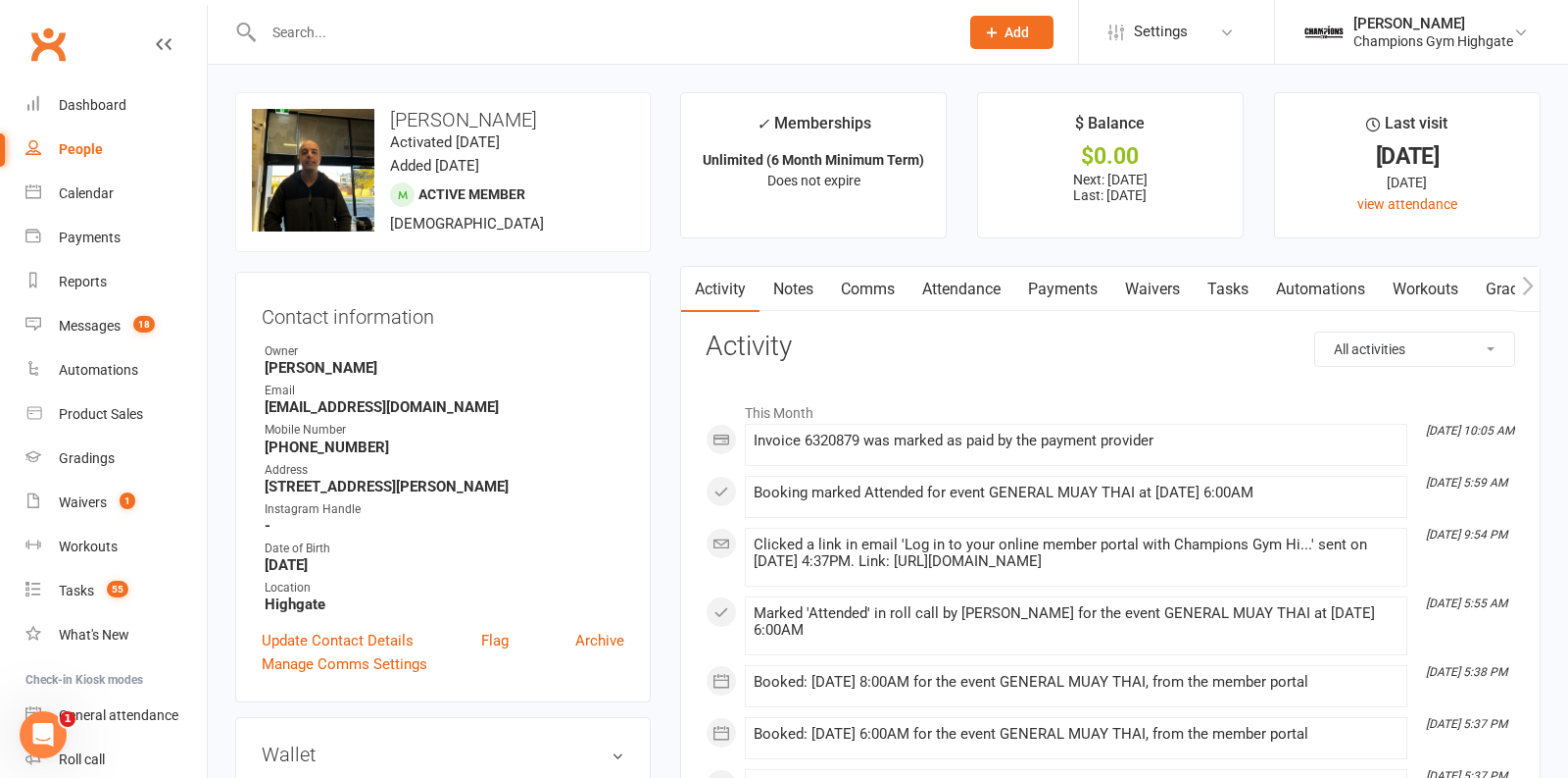
click at [439, 41] on input "text" at bounding box center [601, 32] width 687 height 28
paste input "Hayden Tognela"
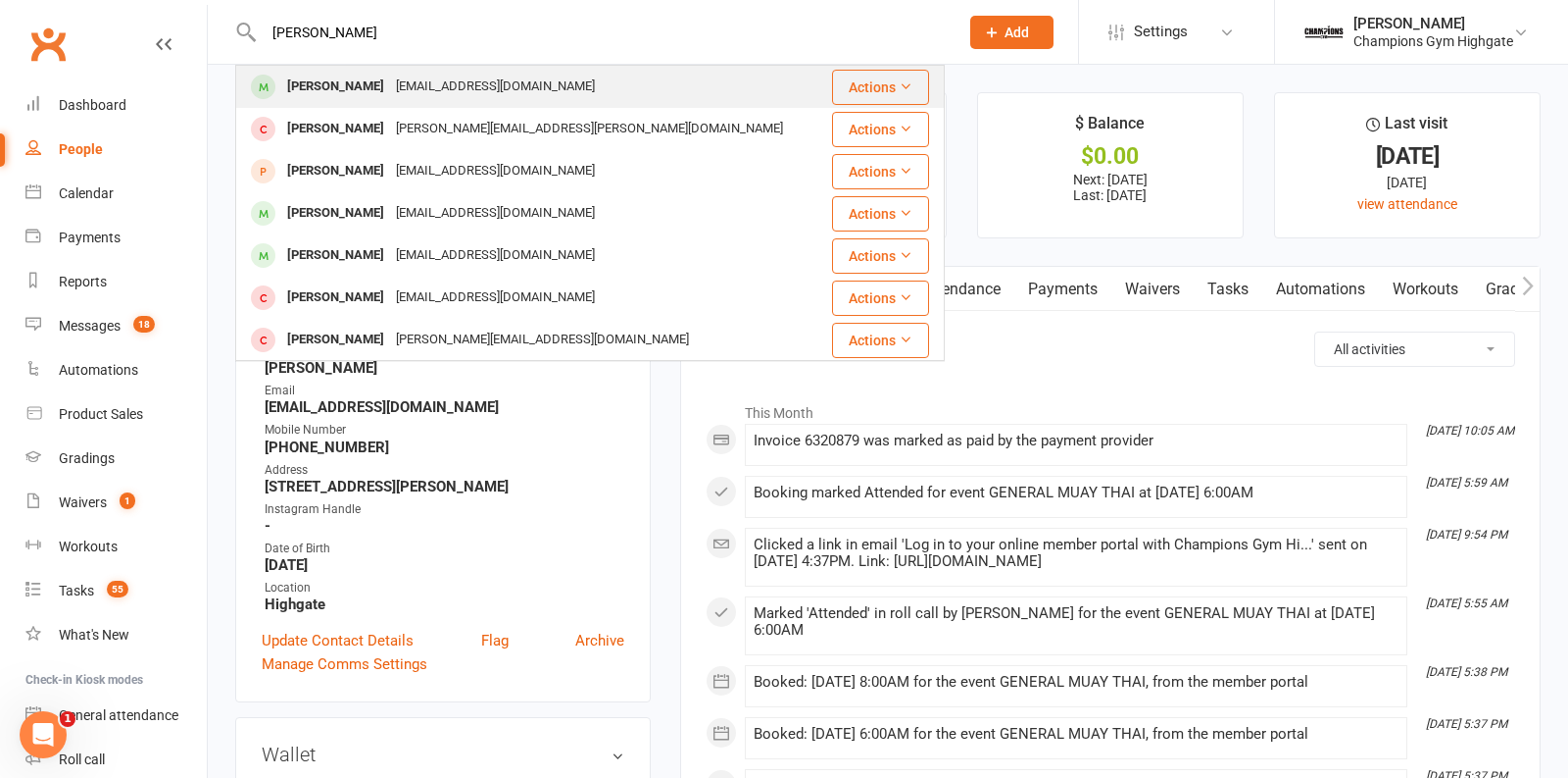
type input "Hayden Tognela"
click at [415, 84] on div "togsy1998@gmail.com" at bounding box center [495, 87] width 210 height 29
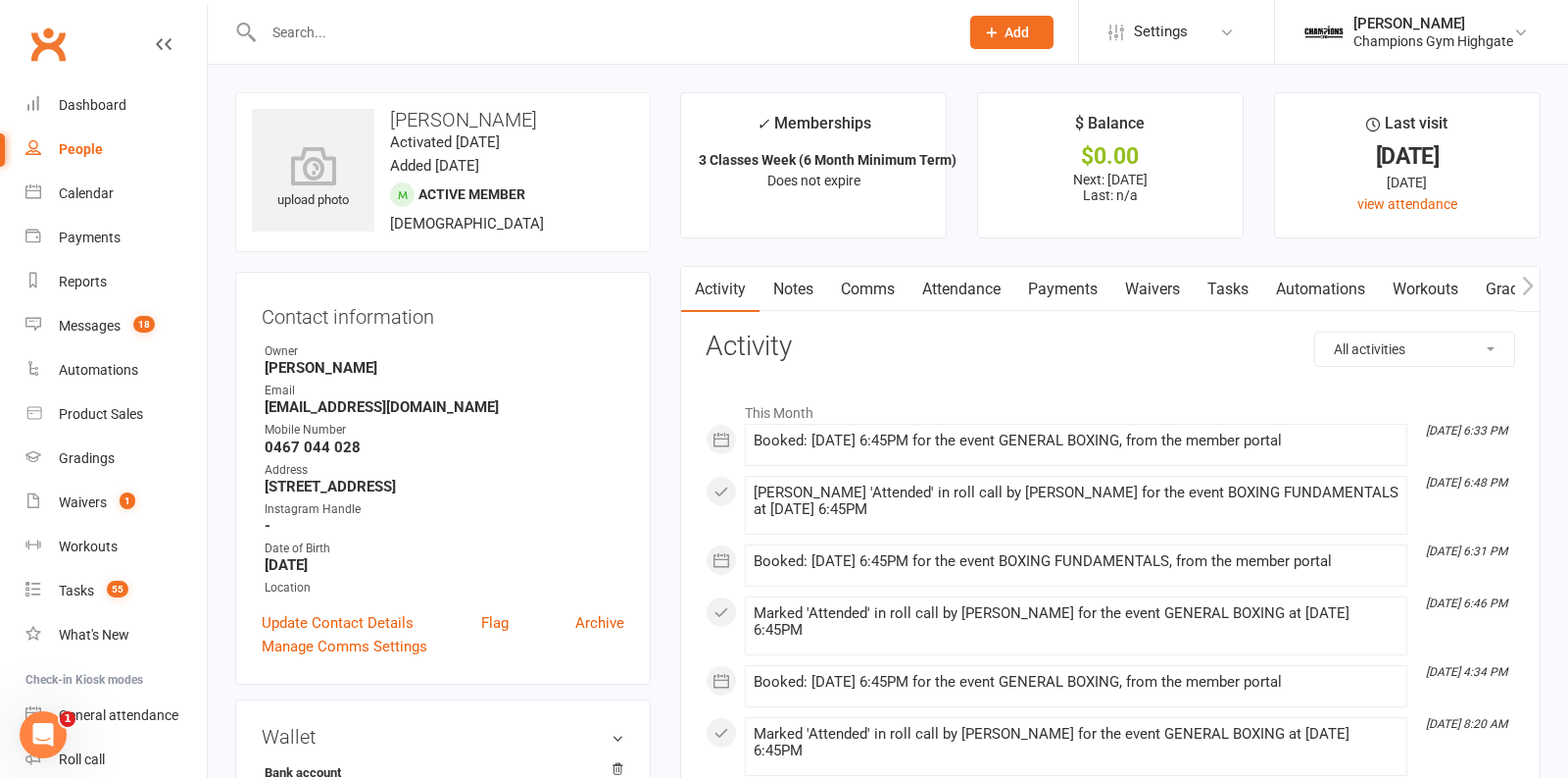
click at [1078, 289] on link "Payments" at bounding box center [1063, 289] width 97 height 45
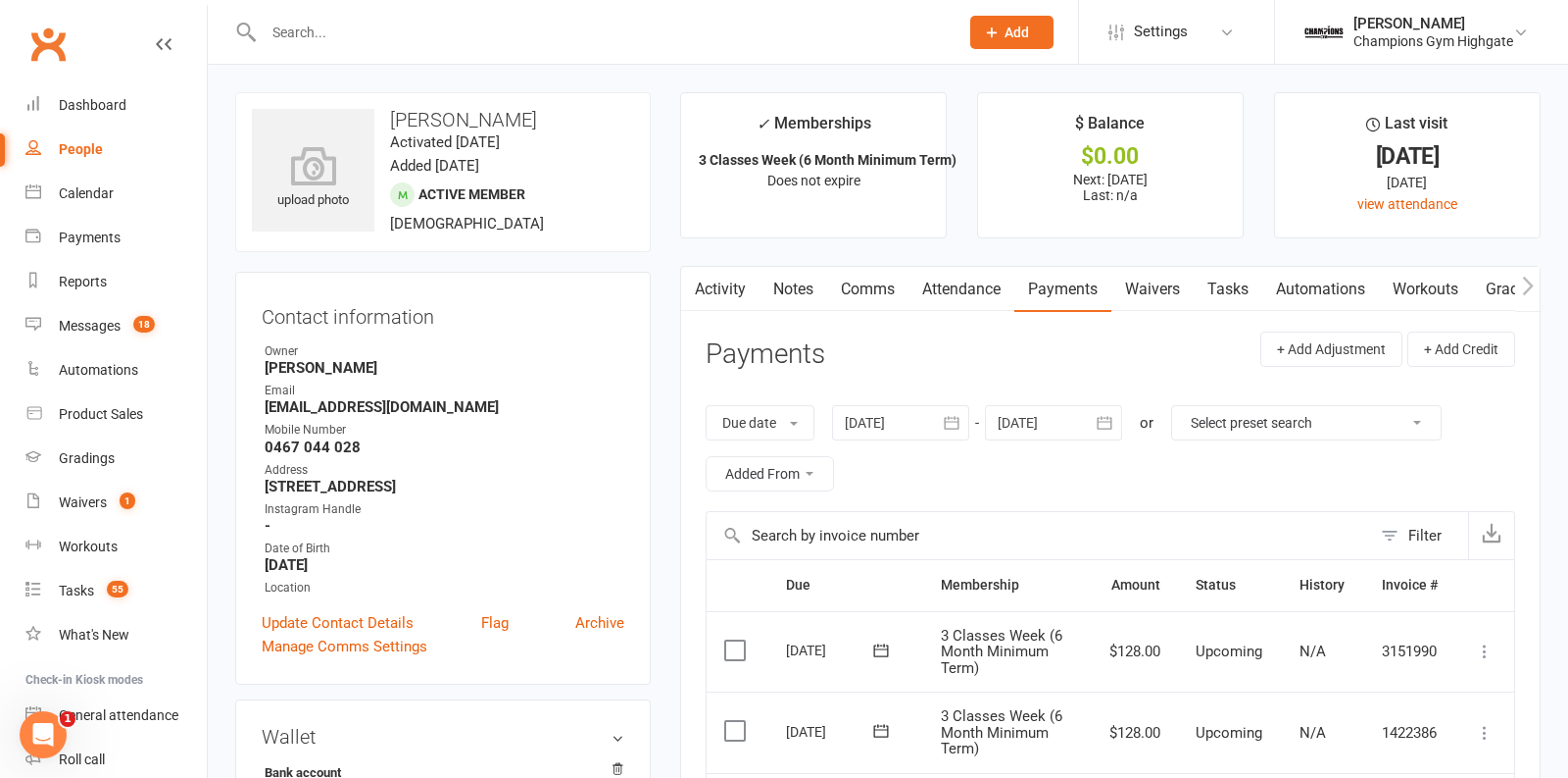
click at [864, 288] on link "Comms" at bounding box center [867, 289] width 82 height 45
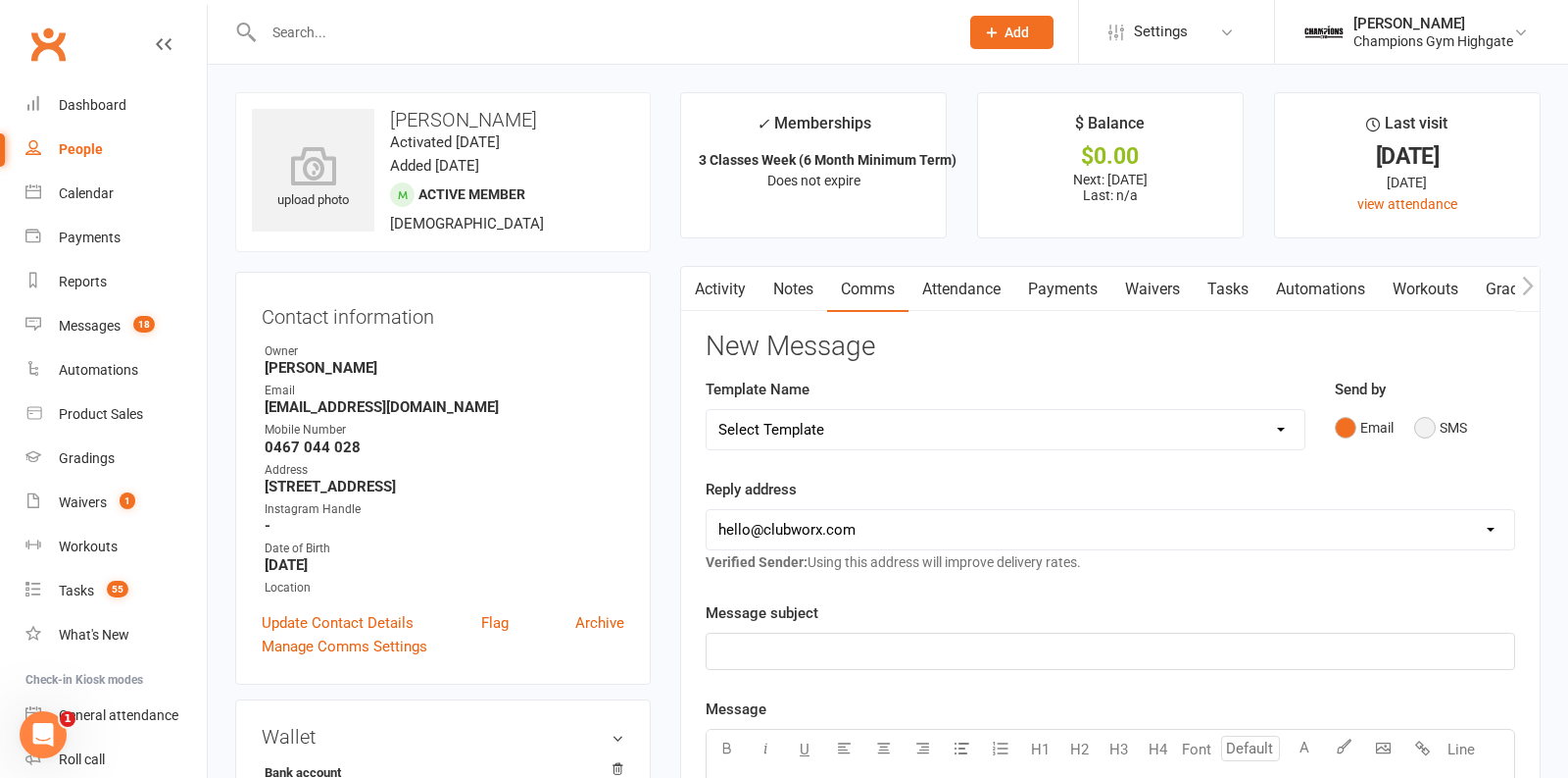
click at [1429, 419] on button "SMS" at bounding box center [1441, 428] width 53 height 37
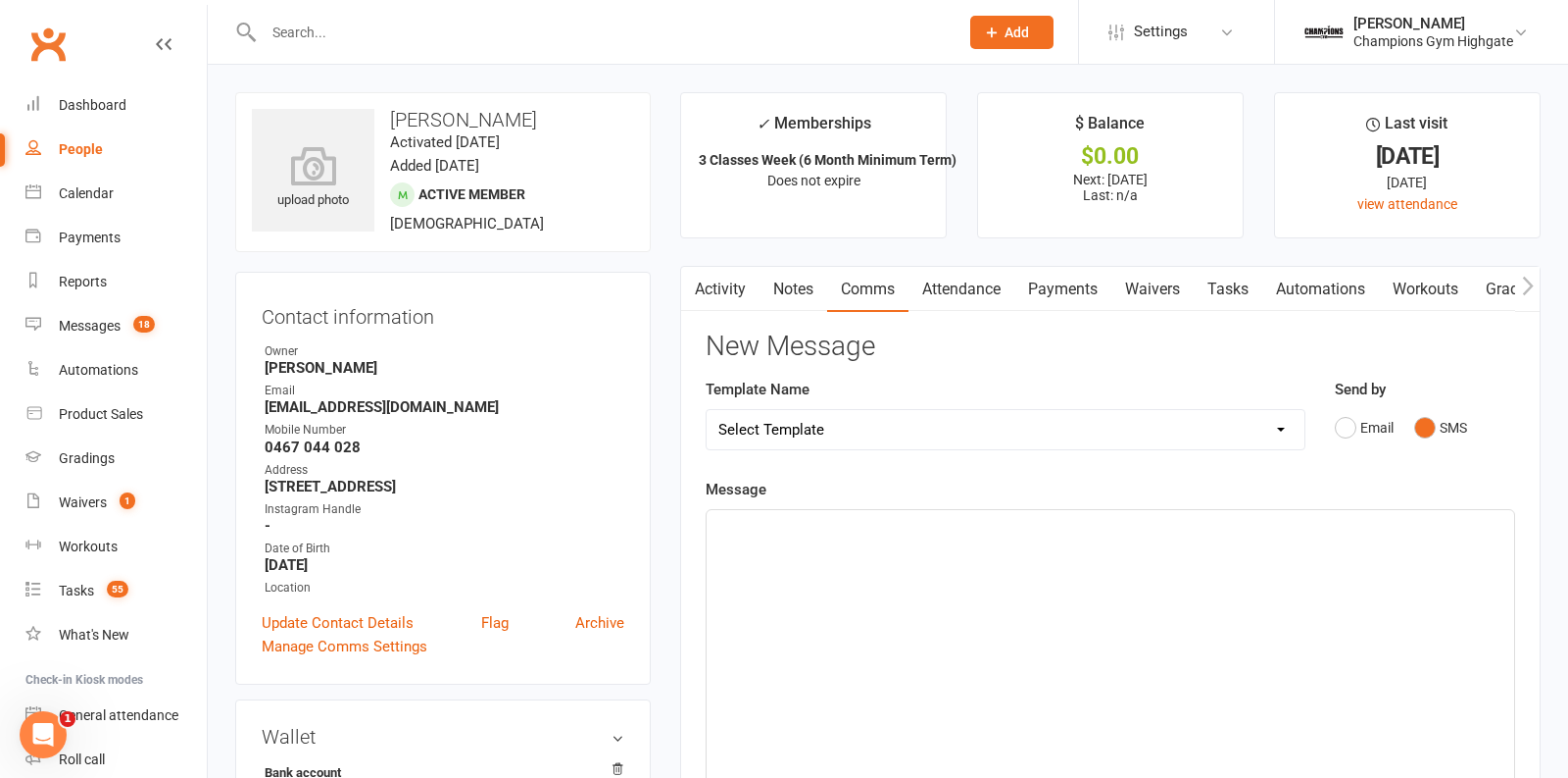
click at [1194, 425] on select "Select Template [SMS] 14 days non-attendance sms [Email] A. First Timer Trial […" at bounding box center [1006, 430] width 598 height 39
select select "15"
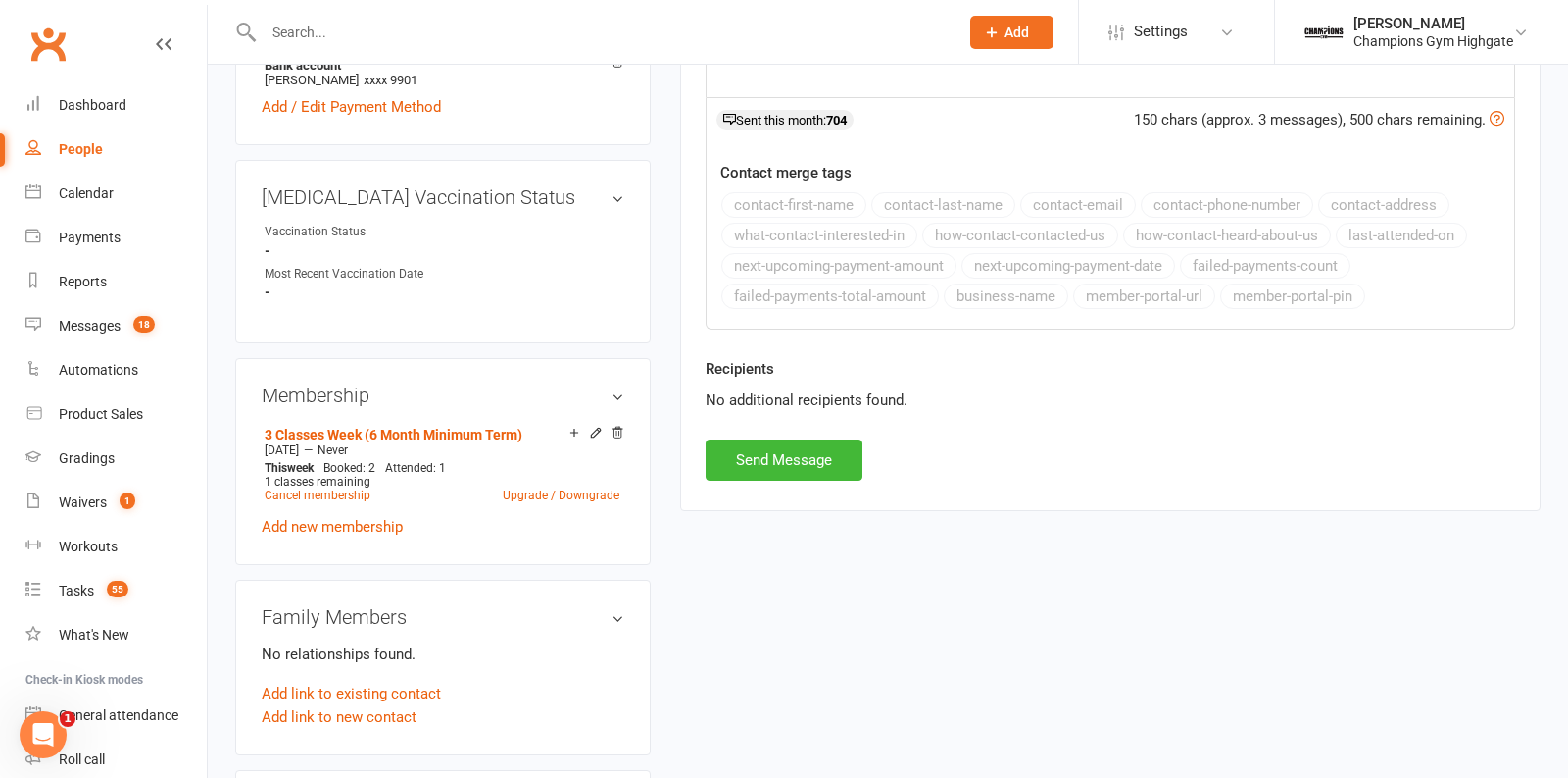
scroll to position [838, 0]
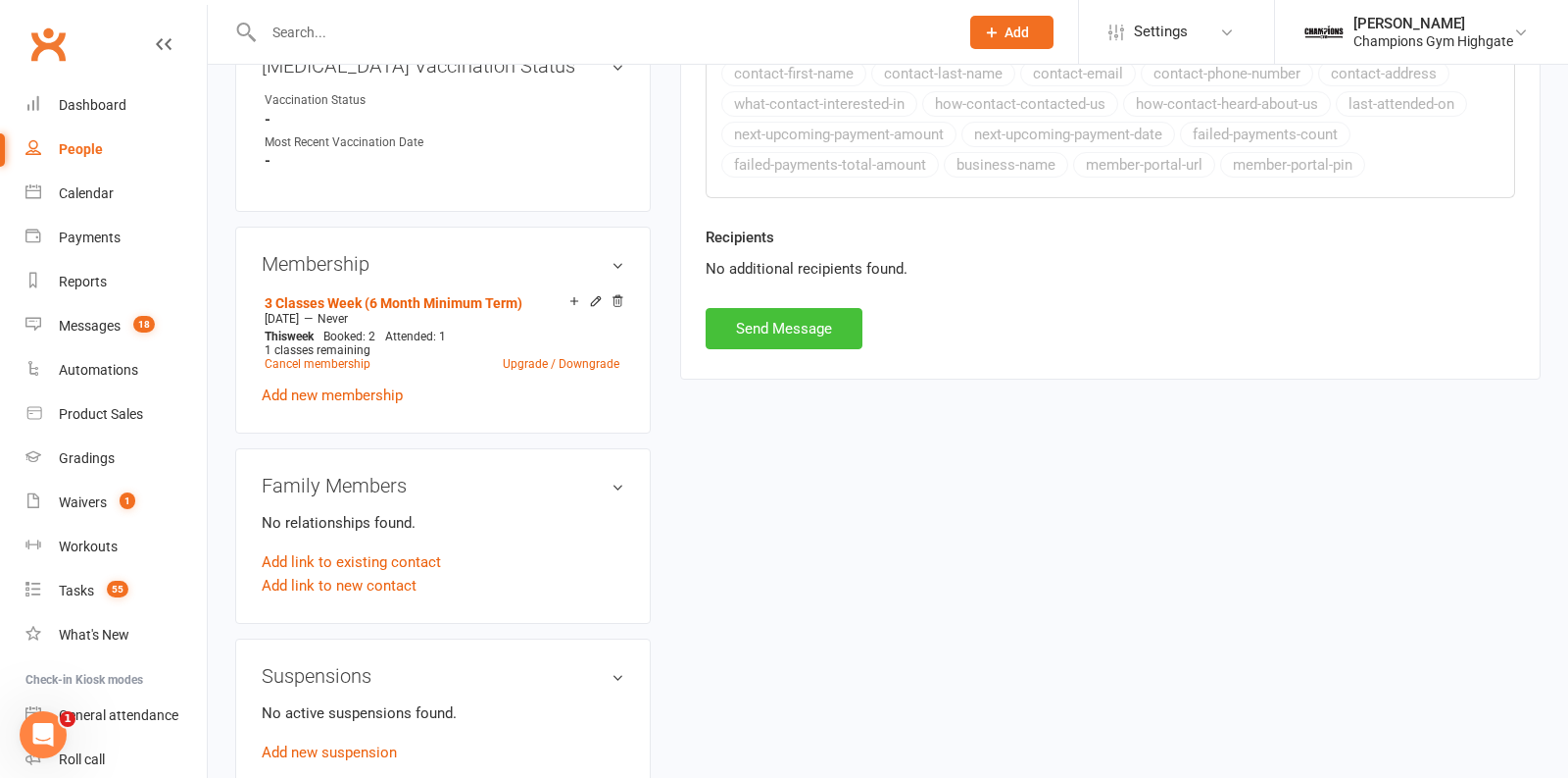
click at [747, 319] on button "Send Message" at bounding box center [784, 329] width 157 height 41
select select
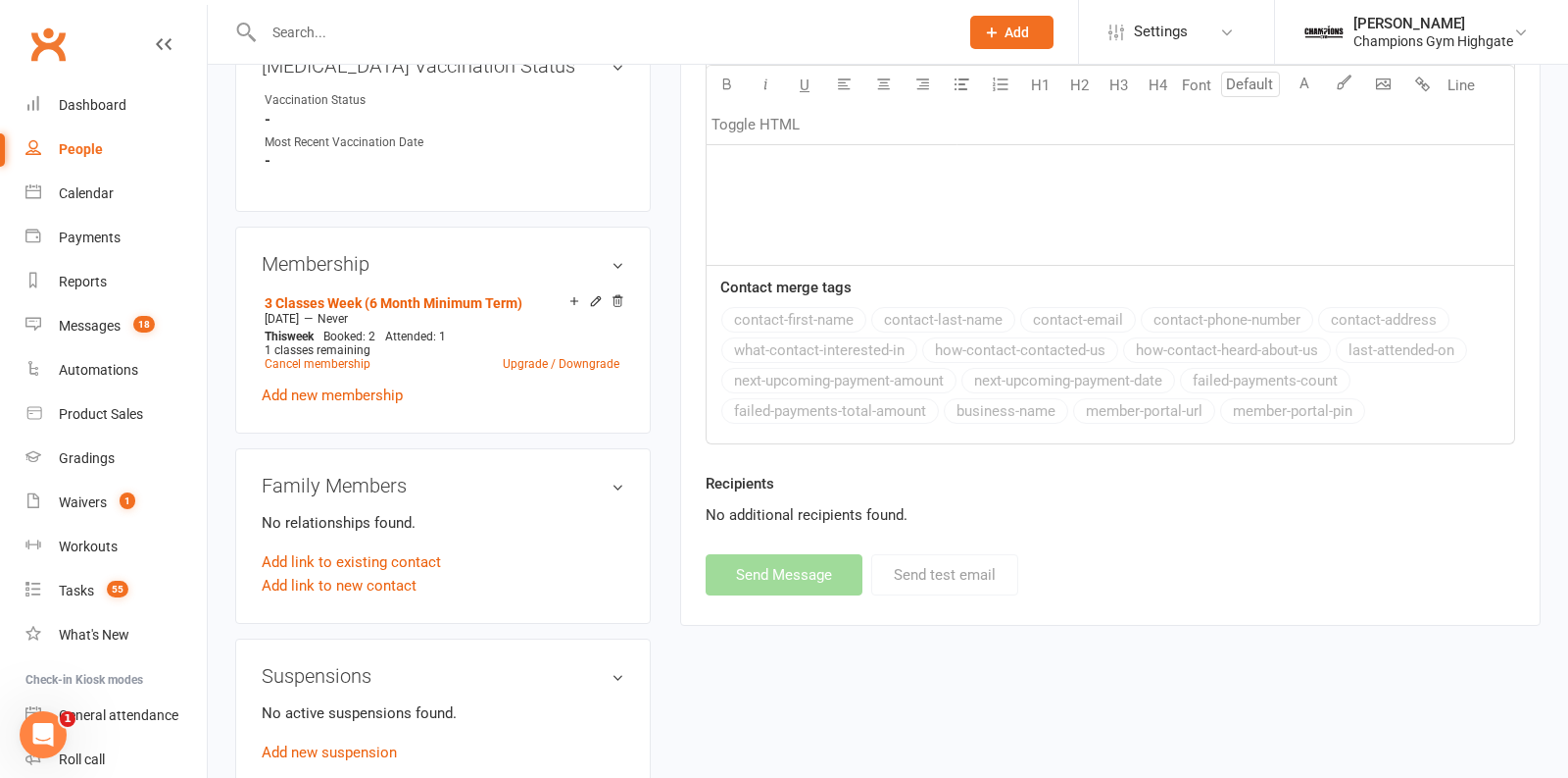
click at [399, 24] on input "text" at bounding box center [601, 32] width 687 height 28
paste input "Christopher Mcdowall"
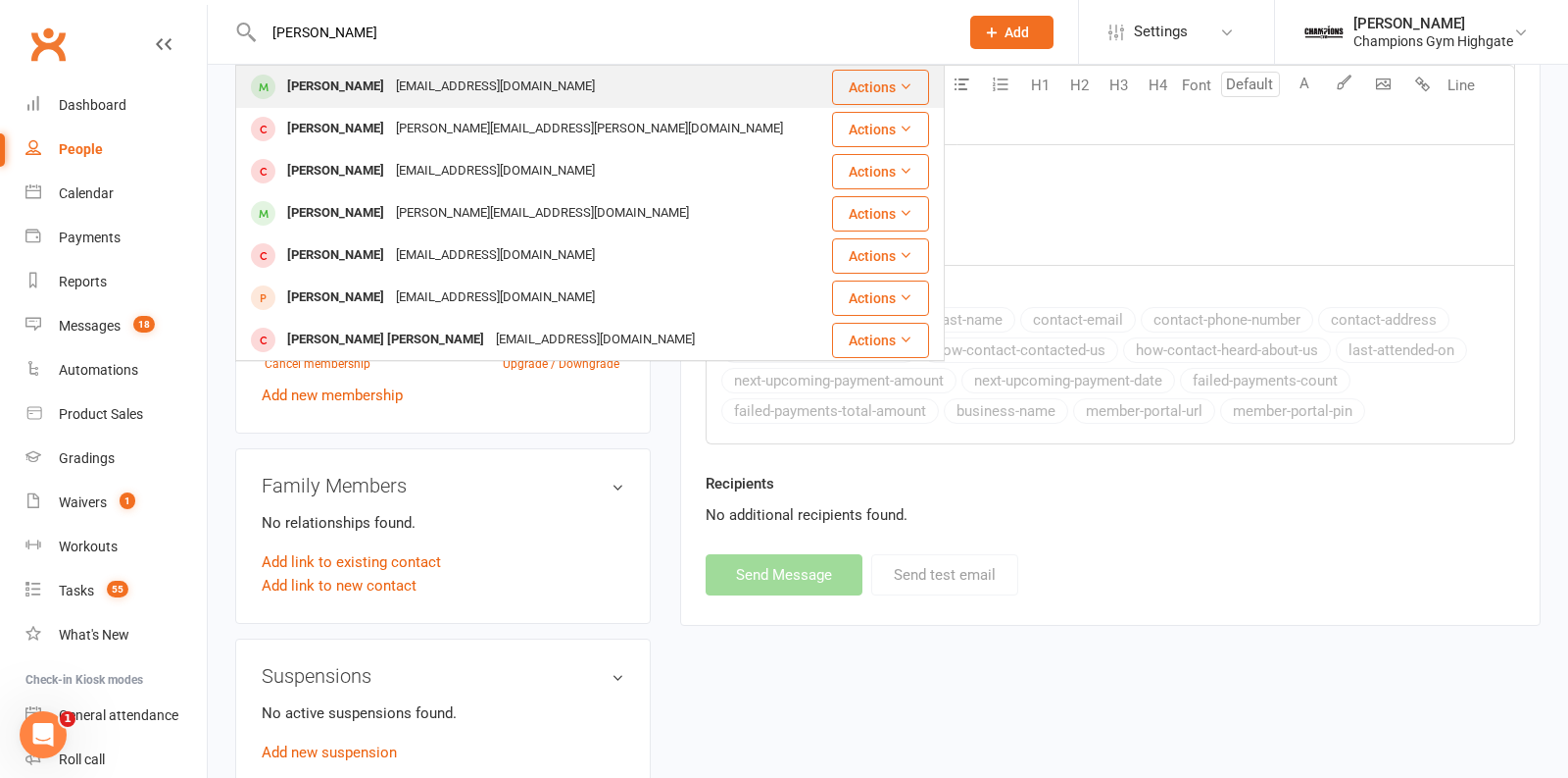
type input "Christopher Mcdowall"
click at [390, 87] on div "Christopher Mcdowall" at bounding box center [335, 87] width 109 height 29
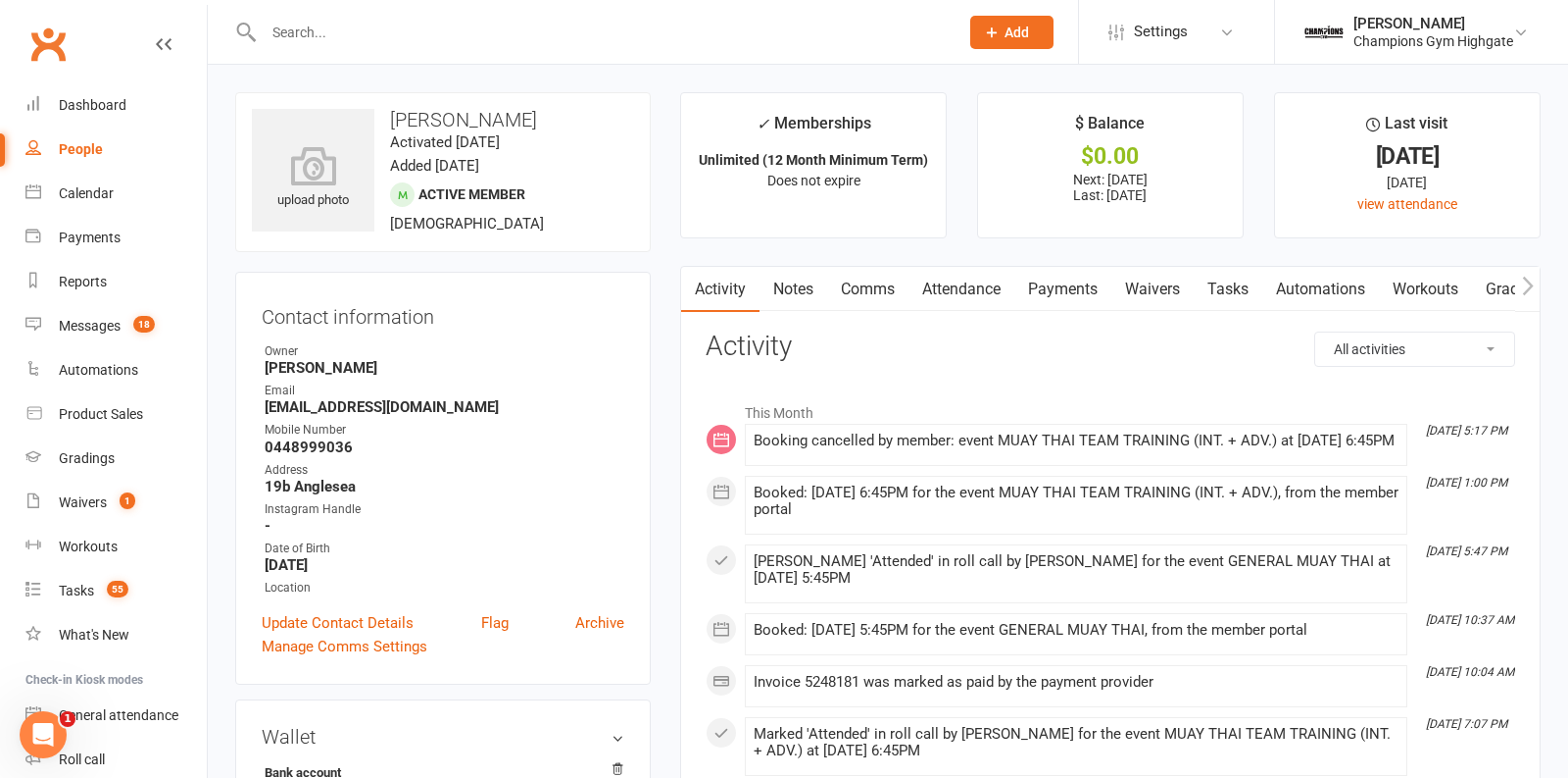
click at [860, 284] on link "Comms" at bounding box center [867, 289] width 82 height 45
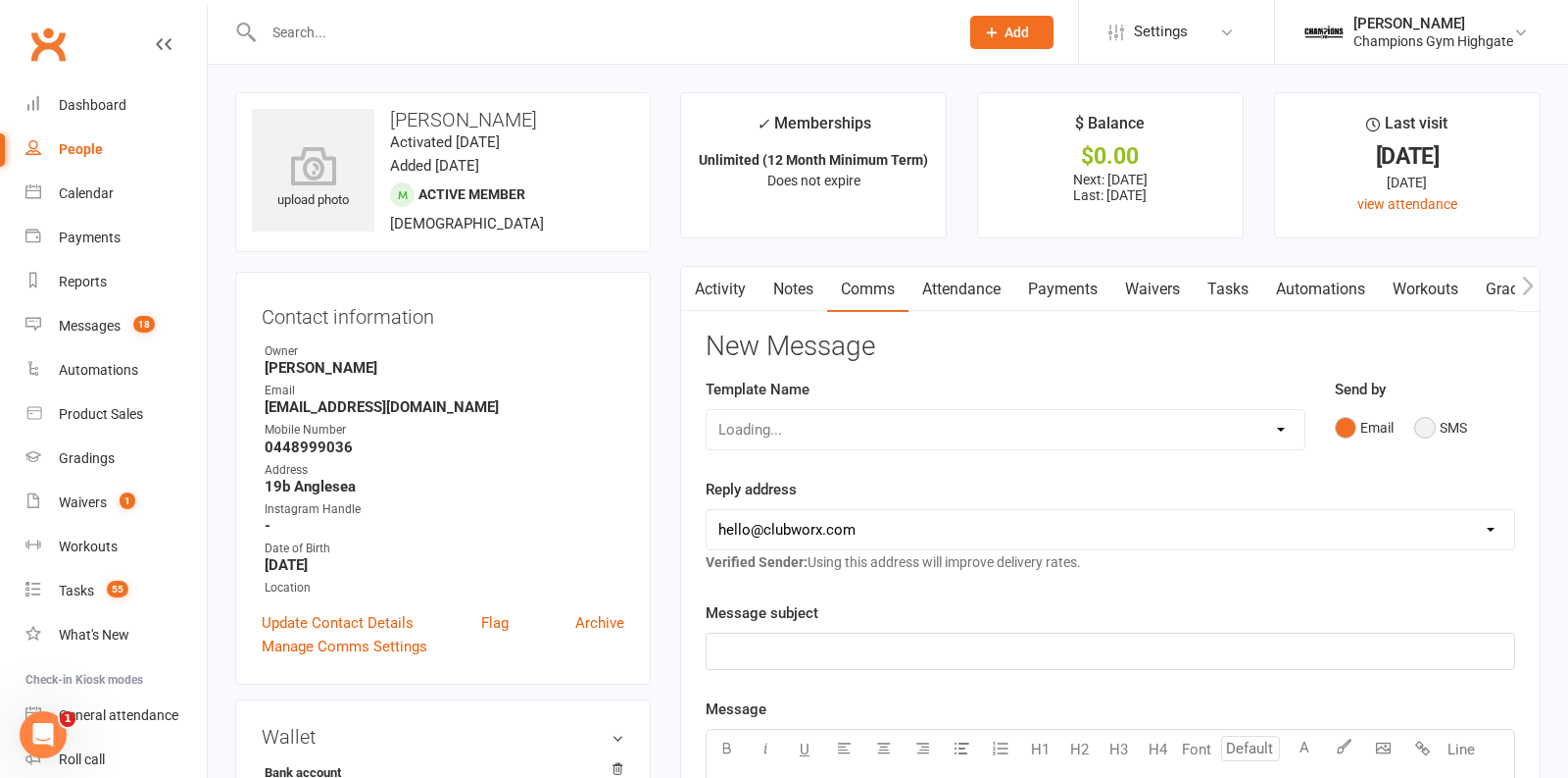
click at [1421, 424] on button "SMS" at bounding box center [1441, 428] width 53 height 37
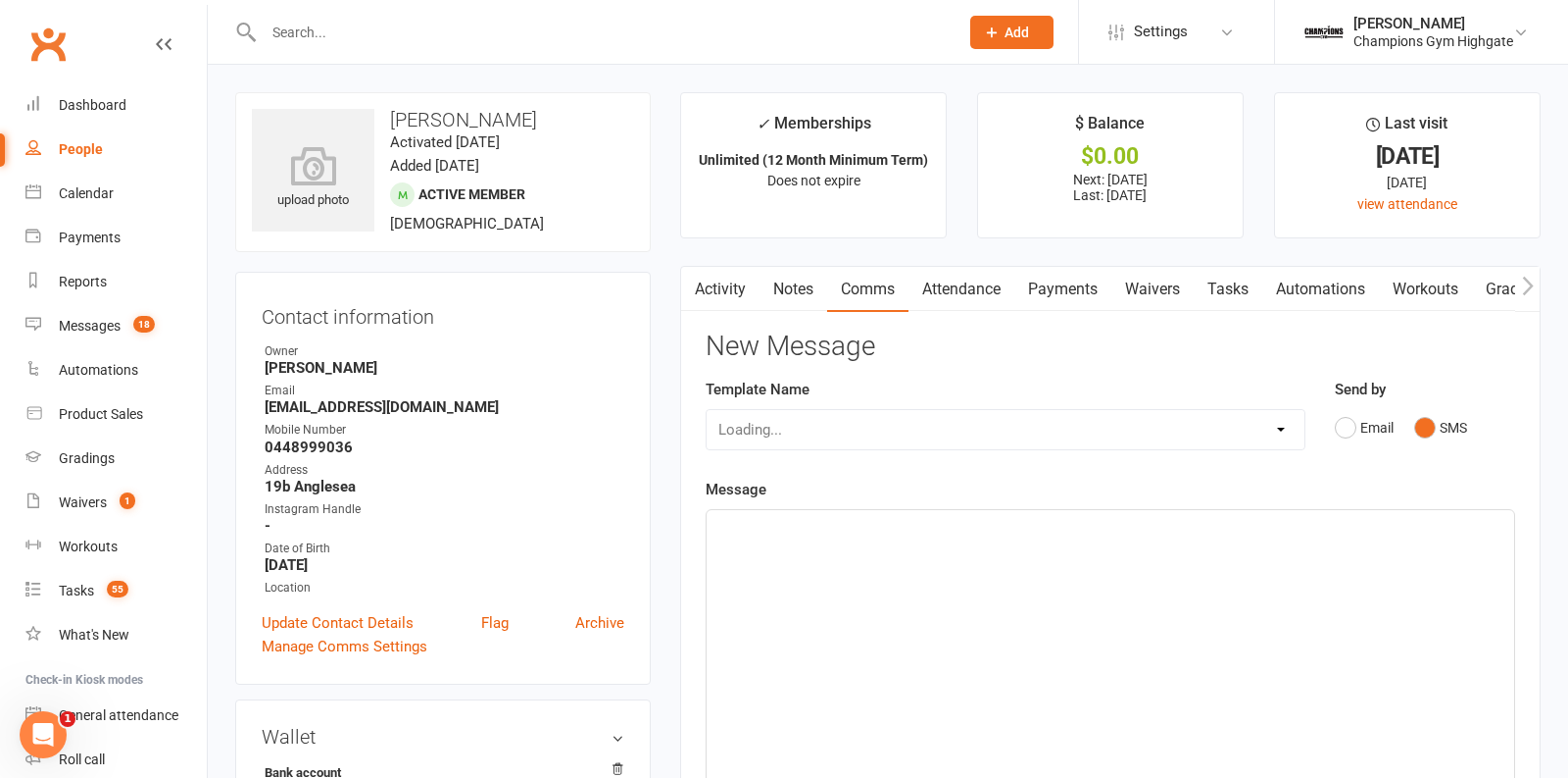
click at [1188, 434] on div "Loading..." at bounding box center [1006, 430] width 600 height 41
click at [1183, 426] on select "Loading..." at bounding box center [1006, 430] width 598 height 39
select select "15"
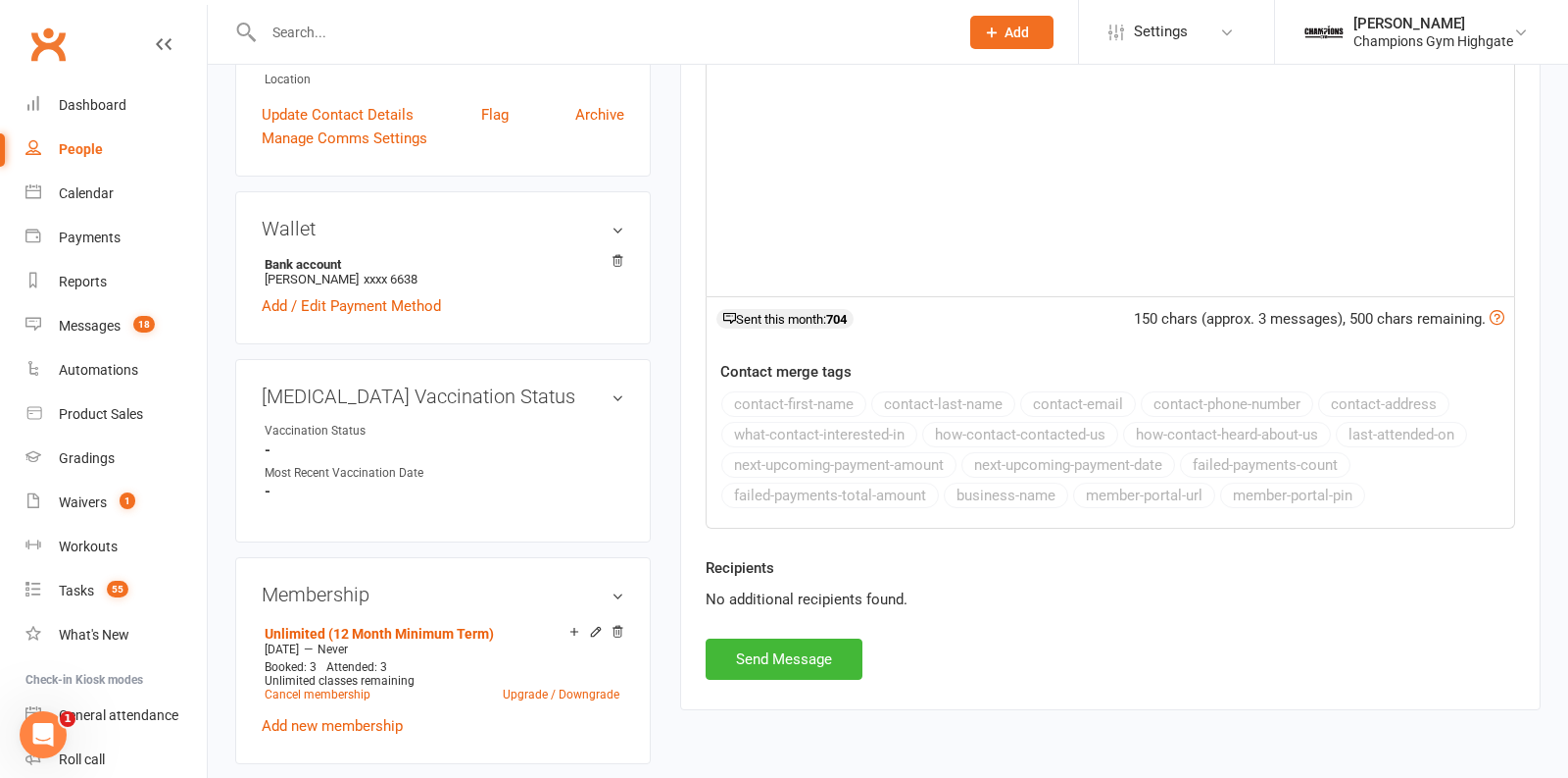
scroll to position [517, 0]
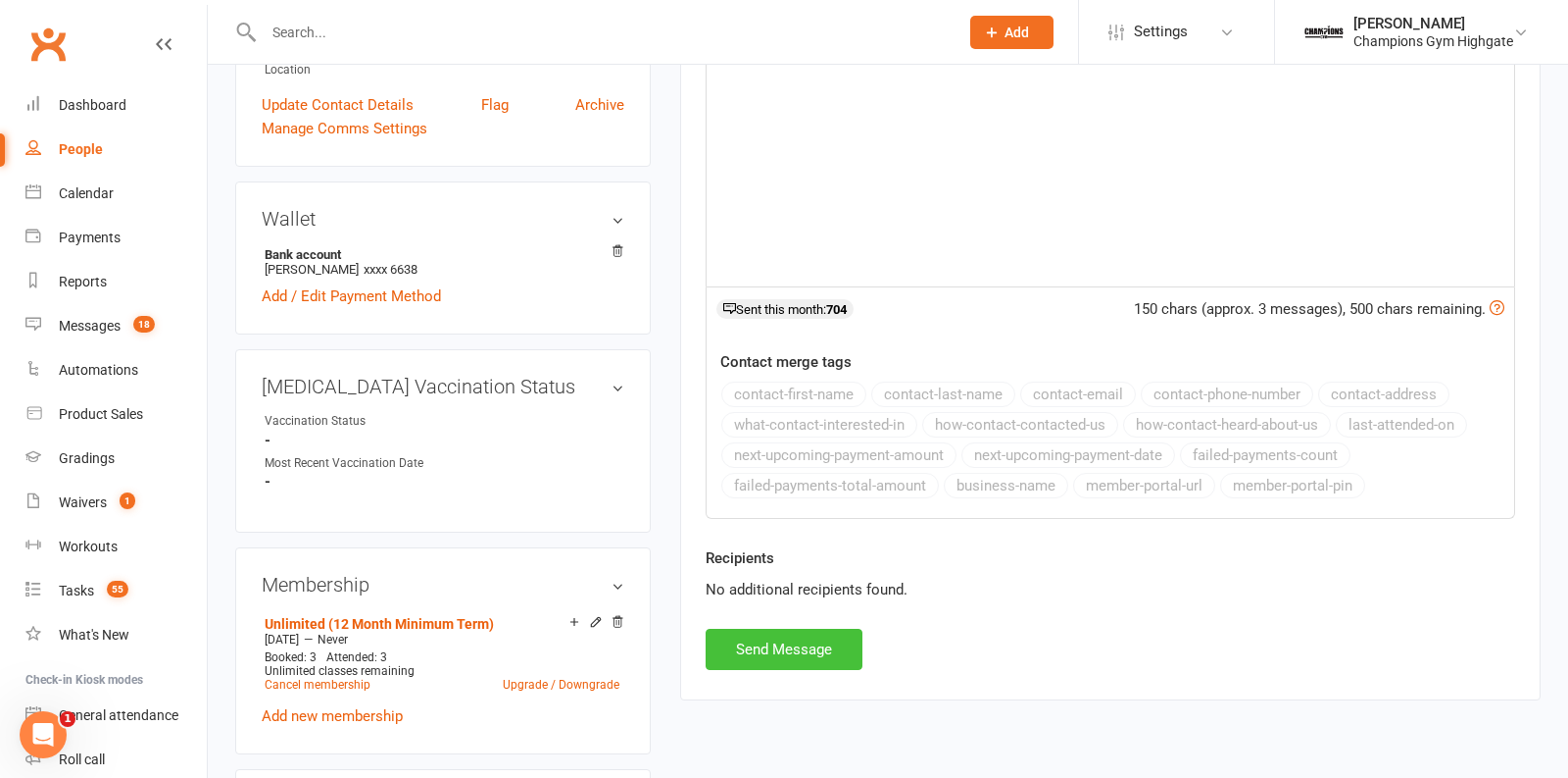
click at [799, 630] on button "Send Message" at bounding box center [784, 649] width 157 height 41
select select
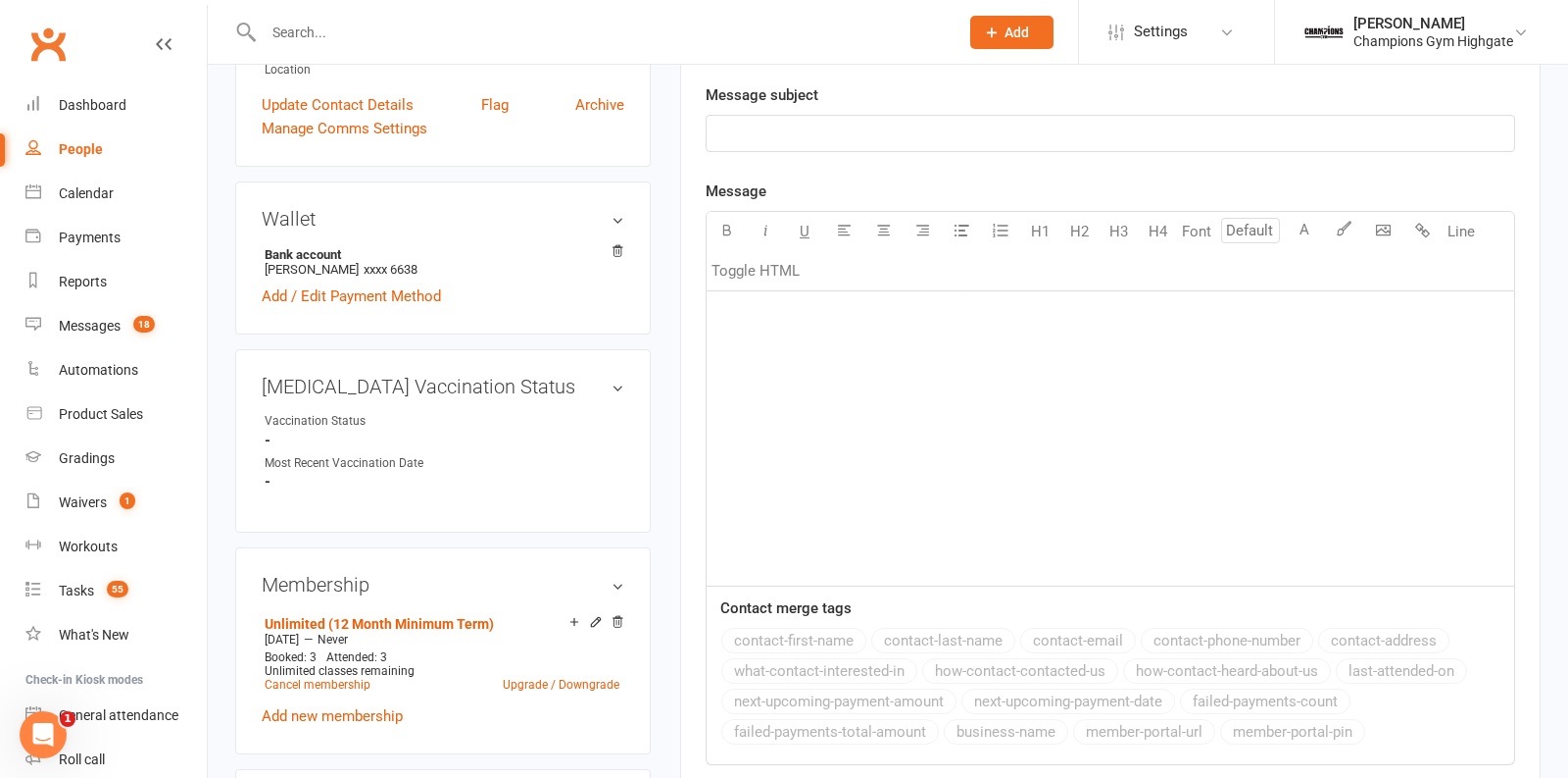
click at [413, 32] on input "text" at bounding box center [601, 32] width 687 height 28
paste input "Richard Thi Ngoc Tuyet Le"
type input "Richard Thi Ngoc Tuyet Le"
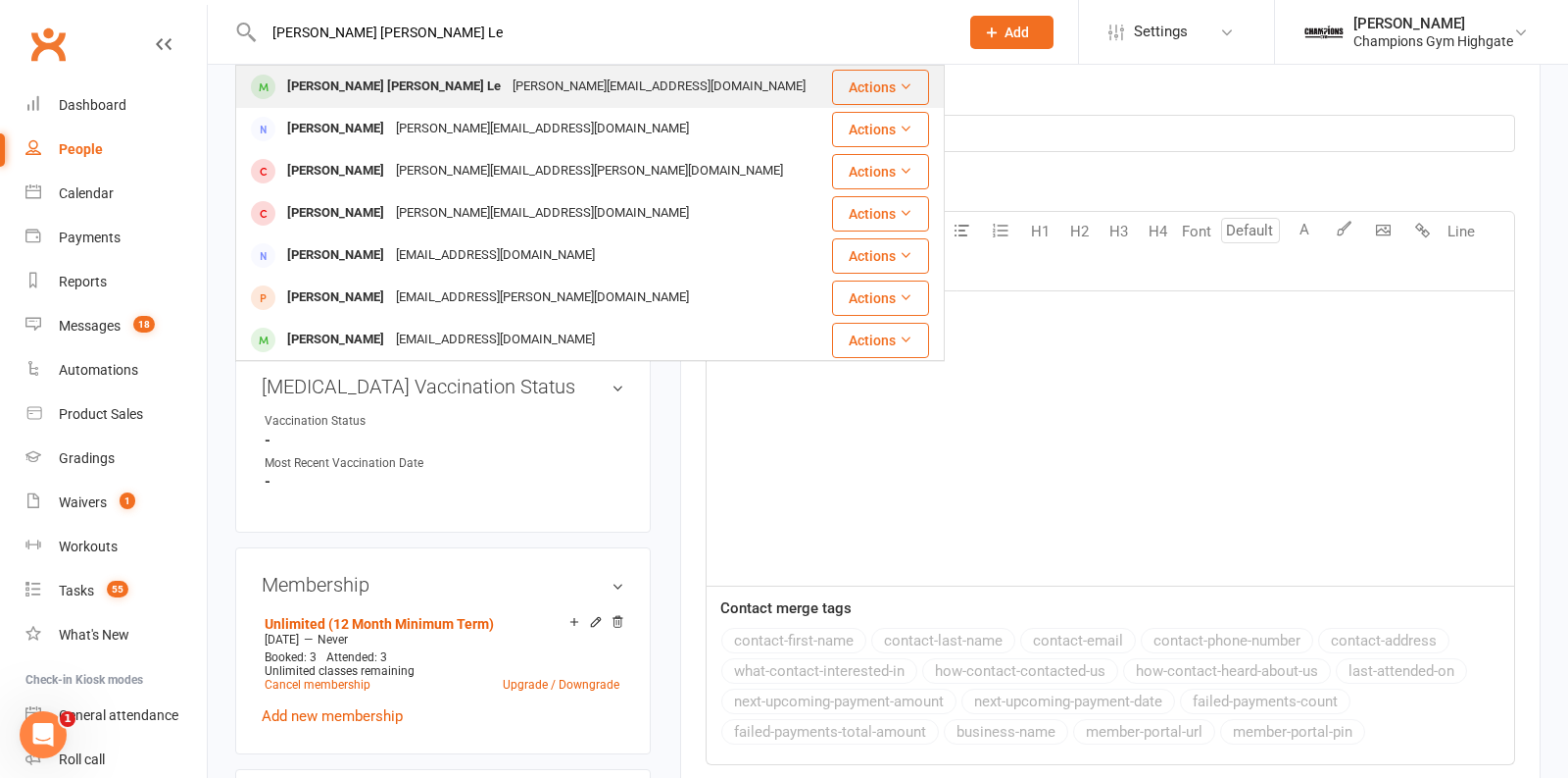
click at [506, 81] on div "richard.le127@gmail.com" at bounding box center [659, 87] width 305 height 29
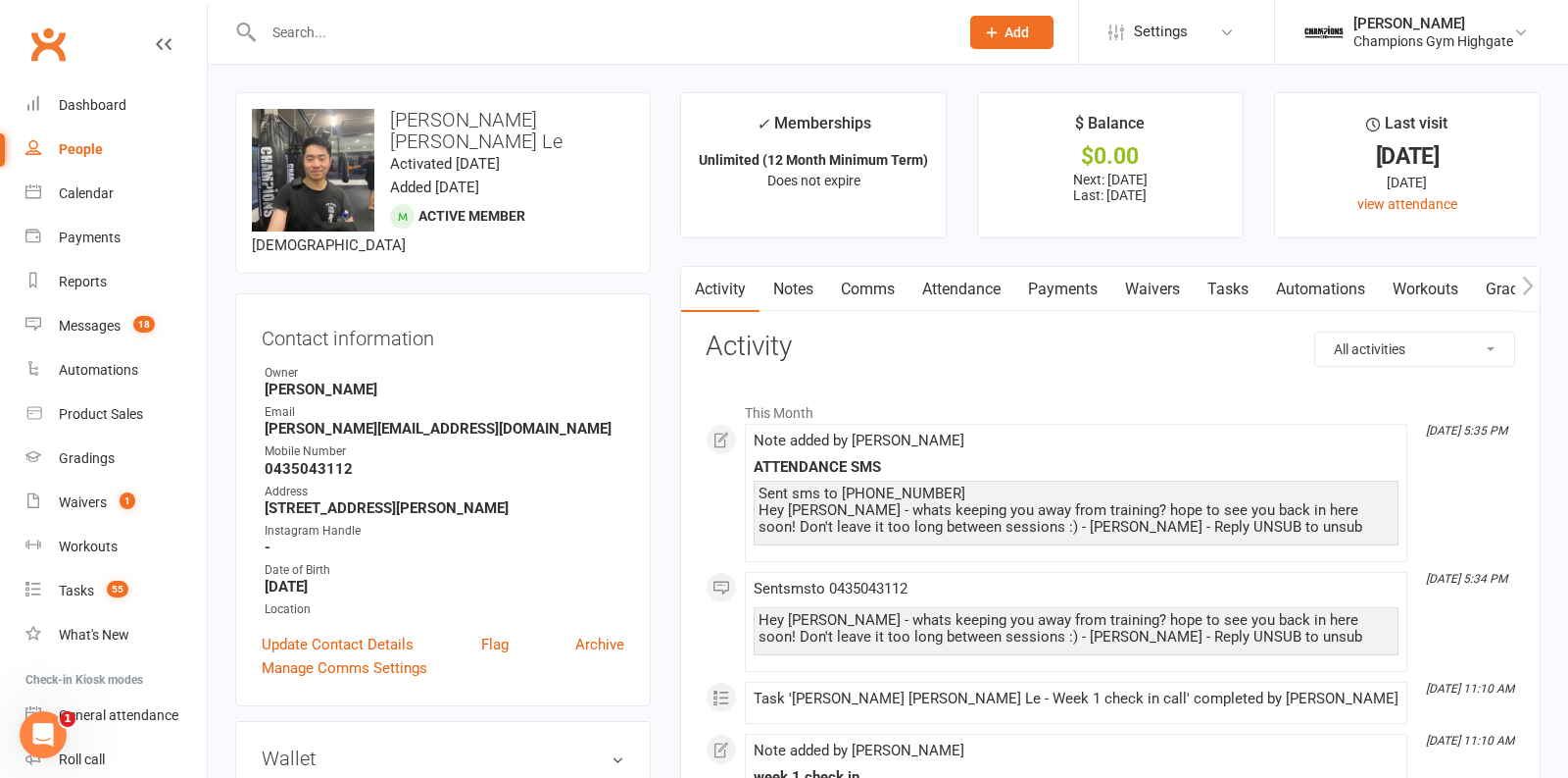
click at [888, 293] on link "Comms" at bounding box center [867, 289] width 82 height 45
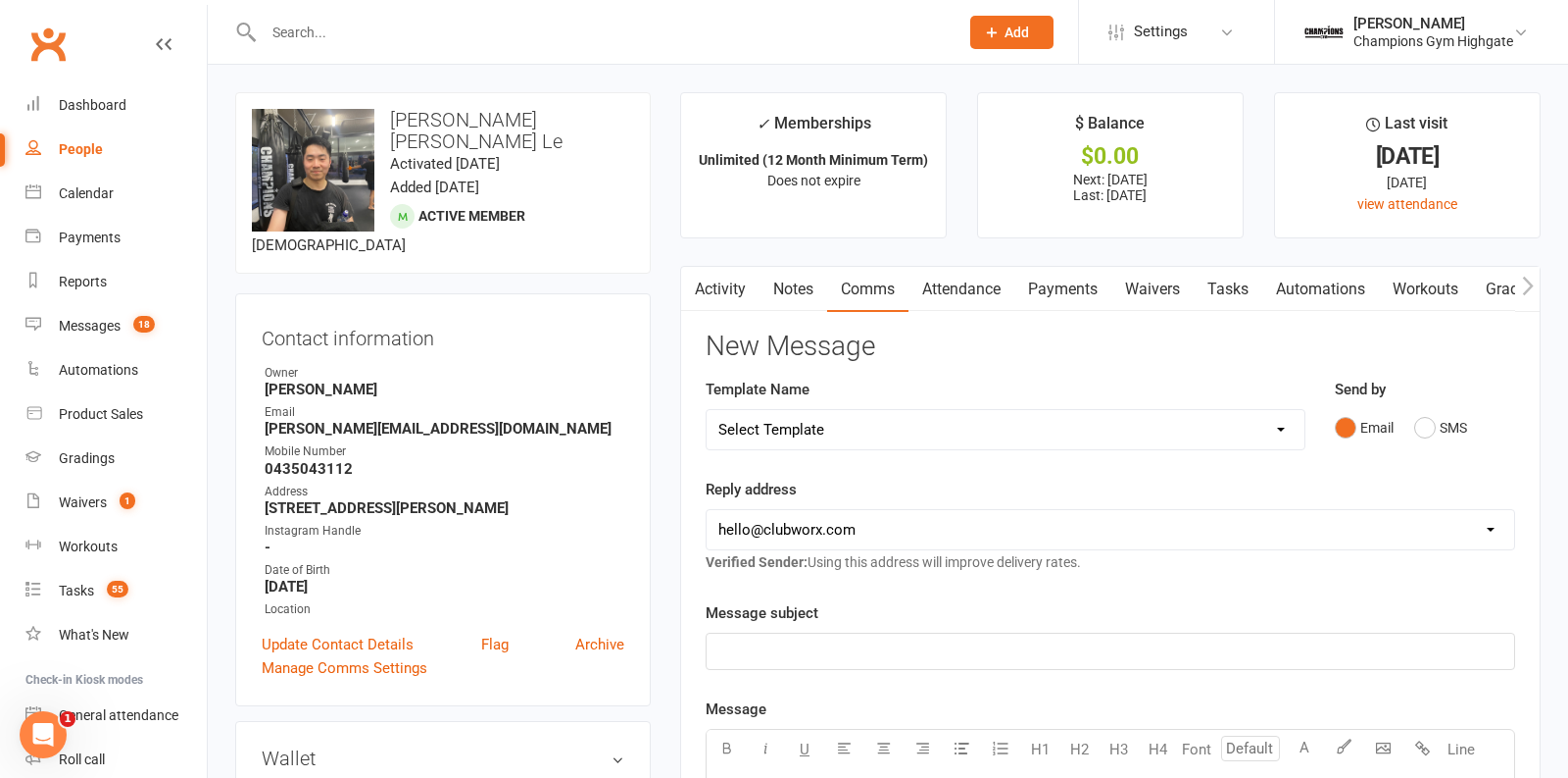
click at [1413, 428] on div "Email SMS" at bounding box center [1424, 428] width 180 height 37
click at [1436, 427] on button "SMS" at bounding box center [1441, 428] width 53 height 37
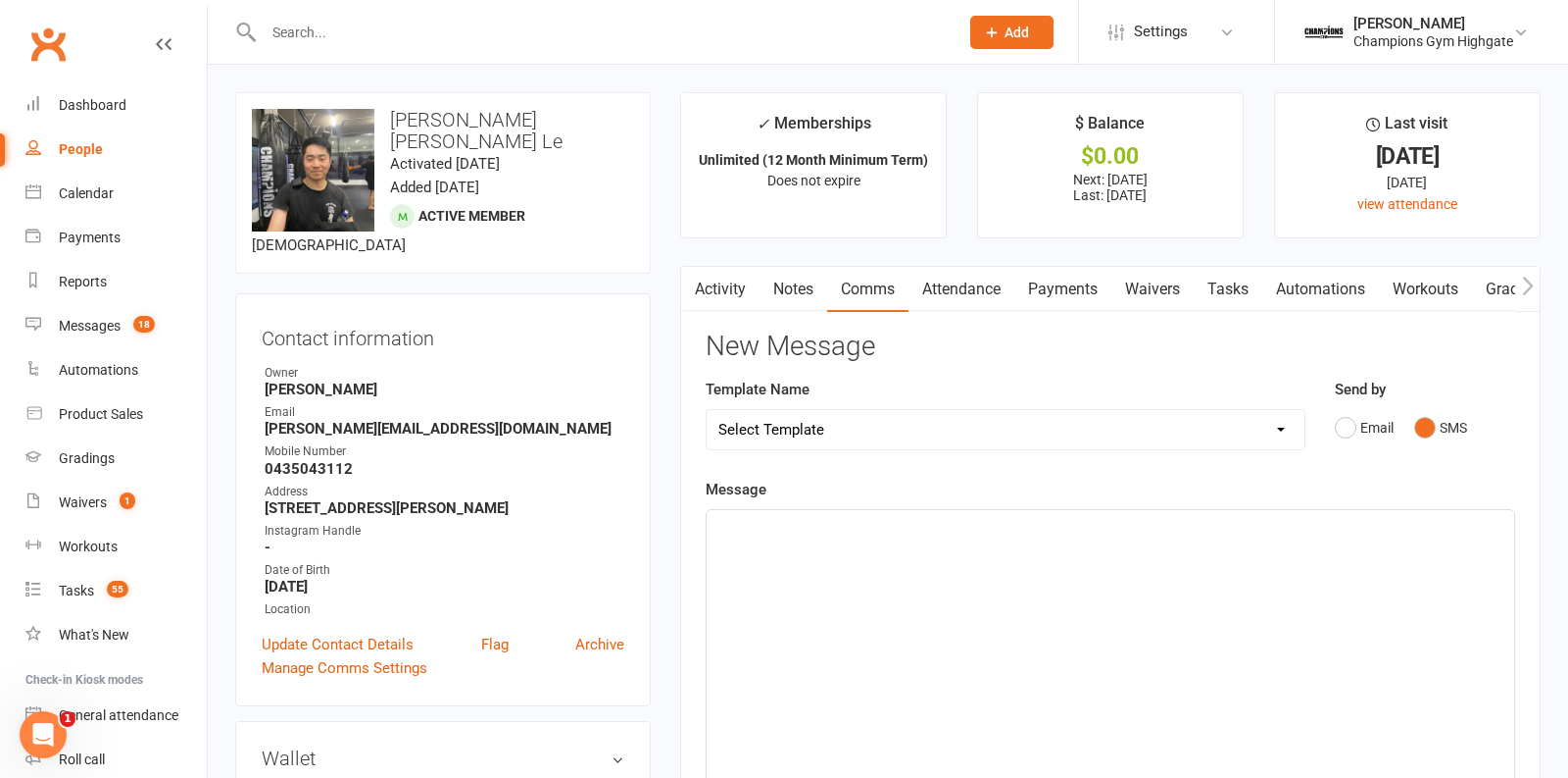
click at [1279, 423] on select "Select Template [SMS] 14 days non-attendance sms [Email] A. First Timer Trial […" at bounding box center [1006, 430] width 598 height 39
select select "15"
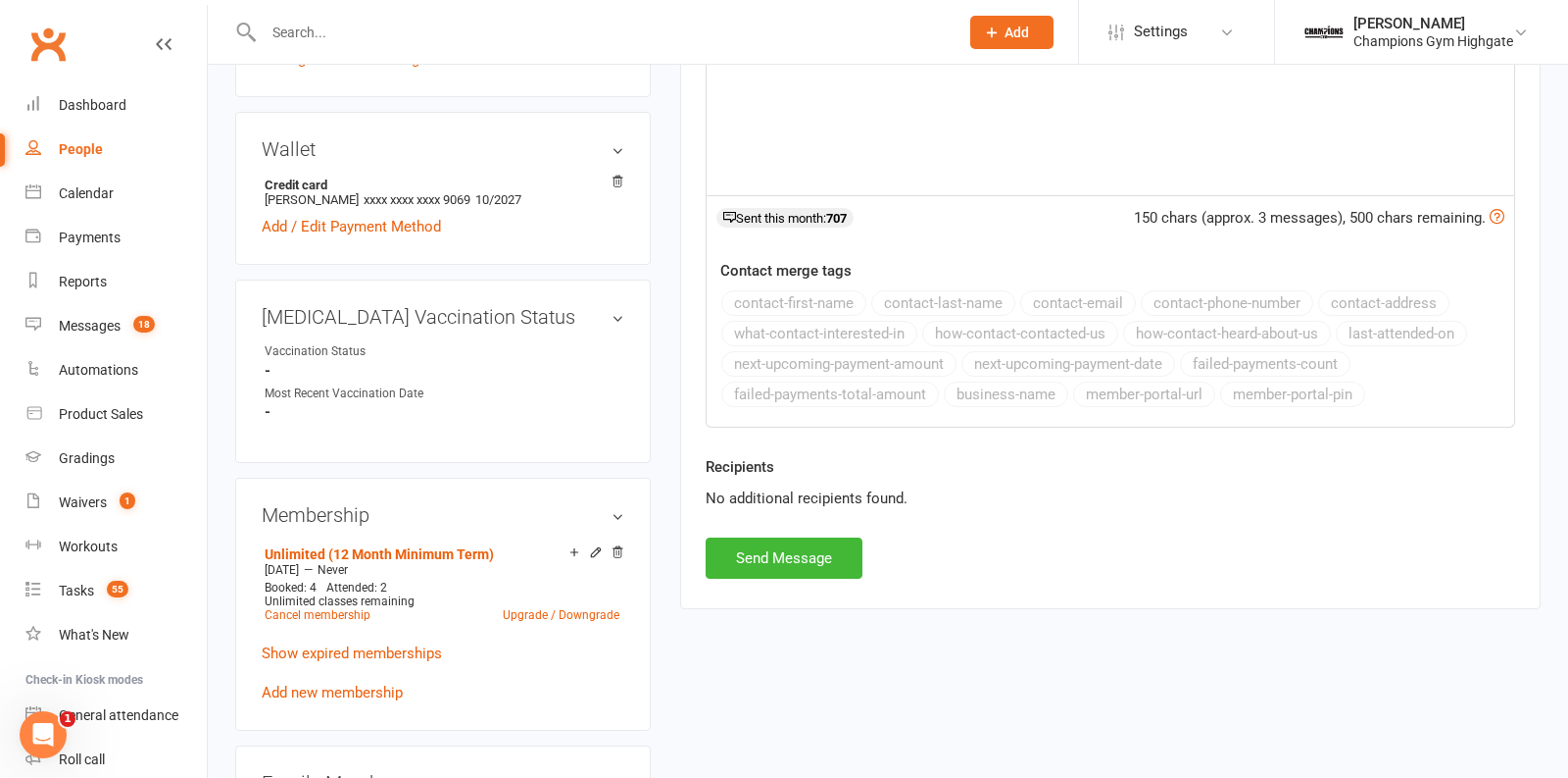
scroll to position [639, 0]
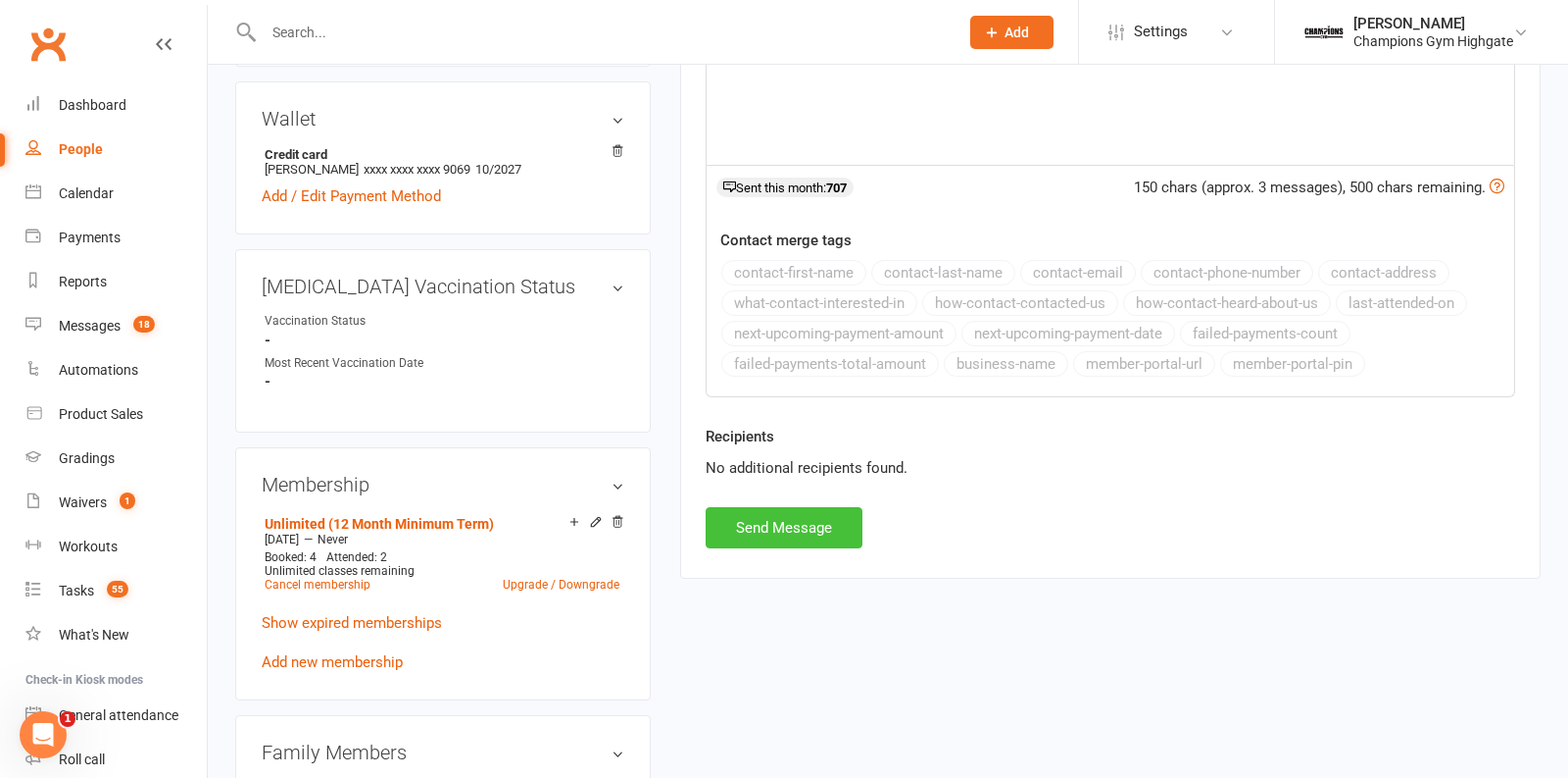
click at [795, 520] on button "Send Message" at bounding box center [784, 527] width 157 height 41
select select
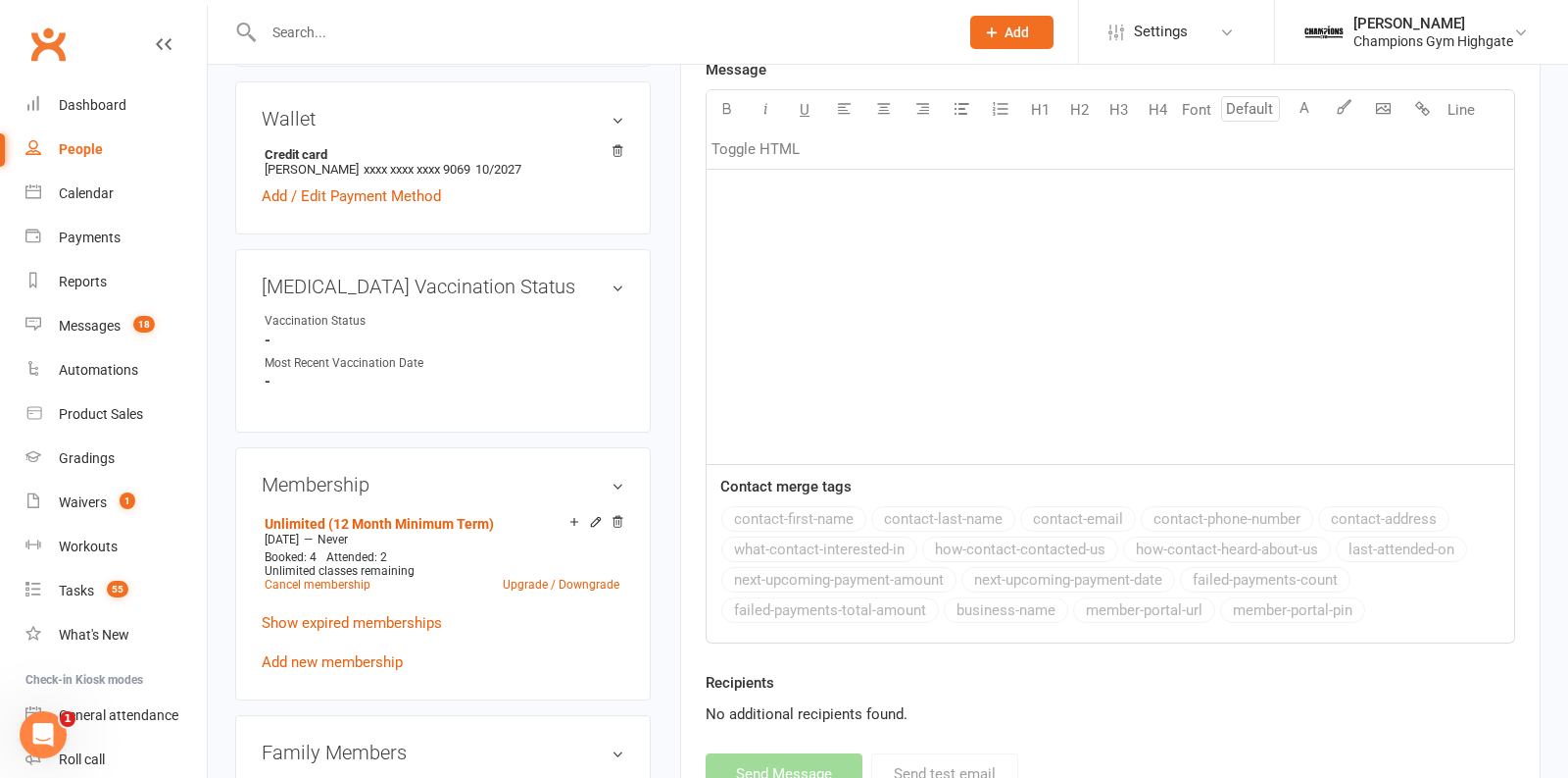
click at [345, 34] on input "text" at bounding box center [601, 32] width 687 height 28
paste input "Mark Ma"
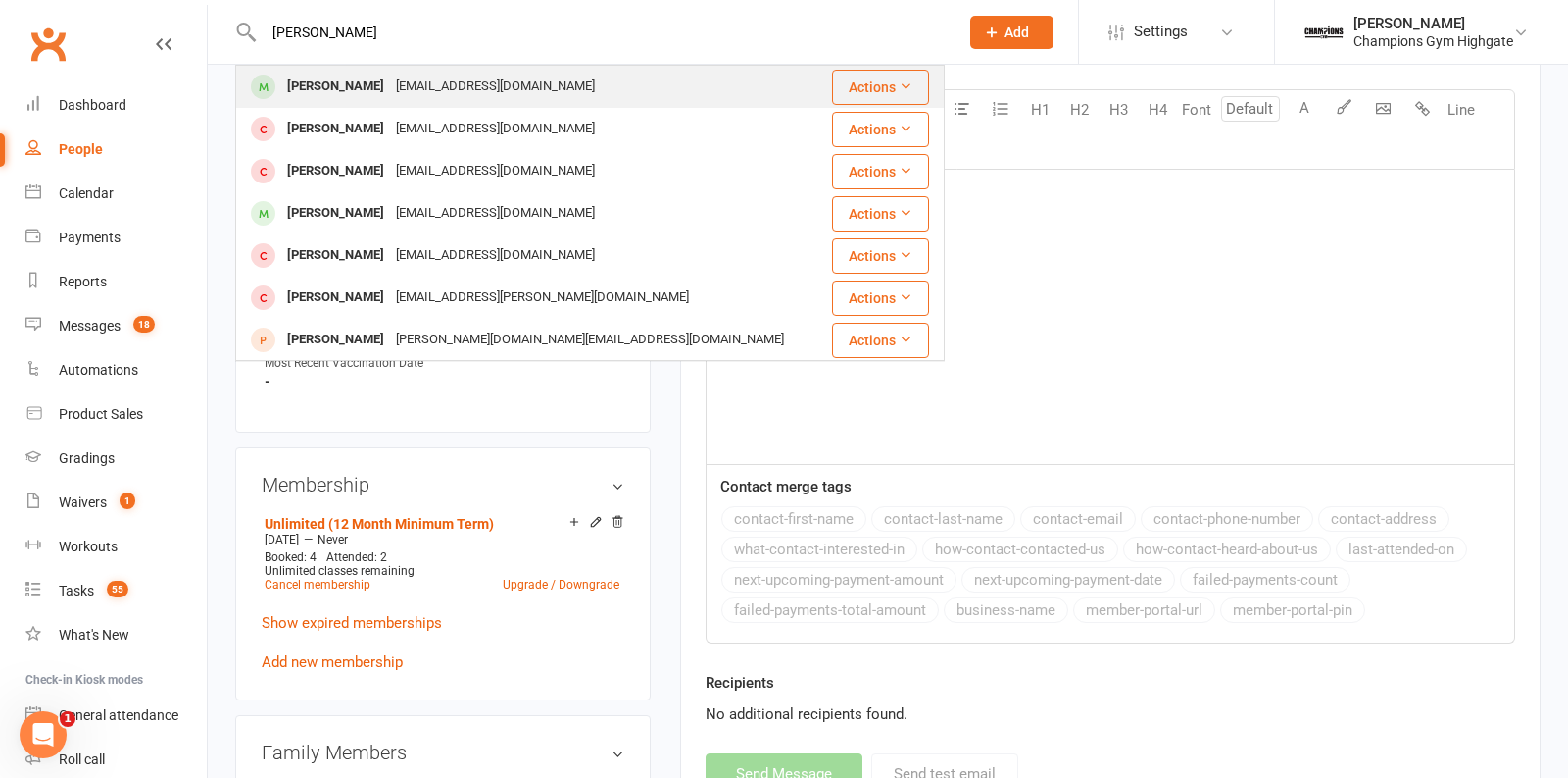
type input "Mark Ma"
click at [390, 86] on div "mayunhong2016@hotmail.com" at bounding box center [495, 87] width 210 height 29
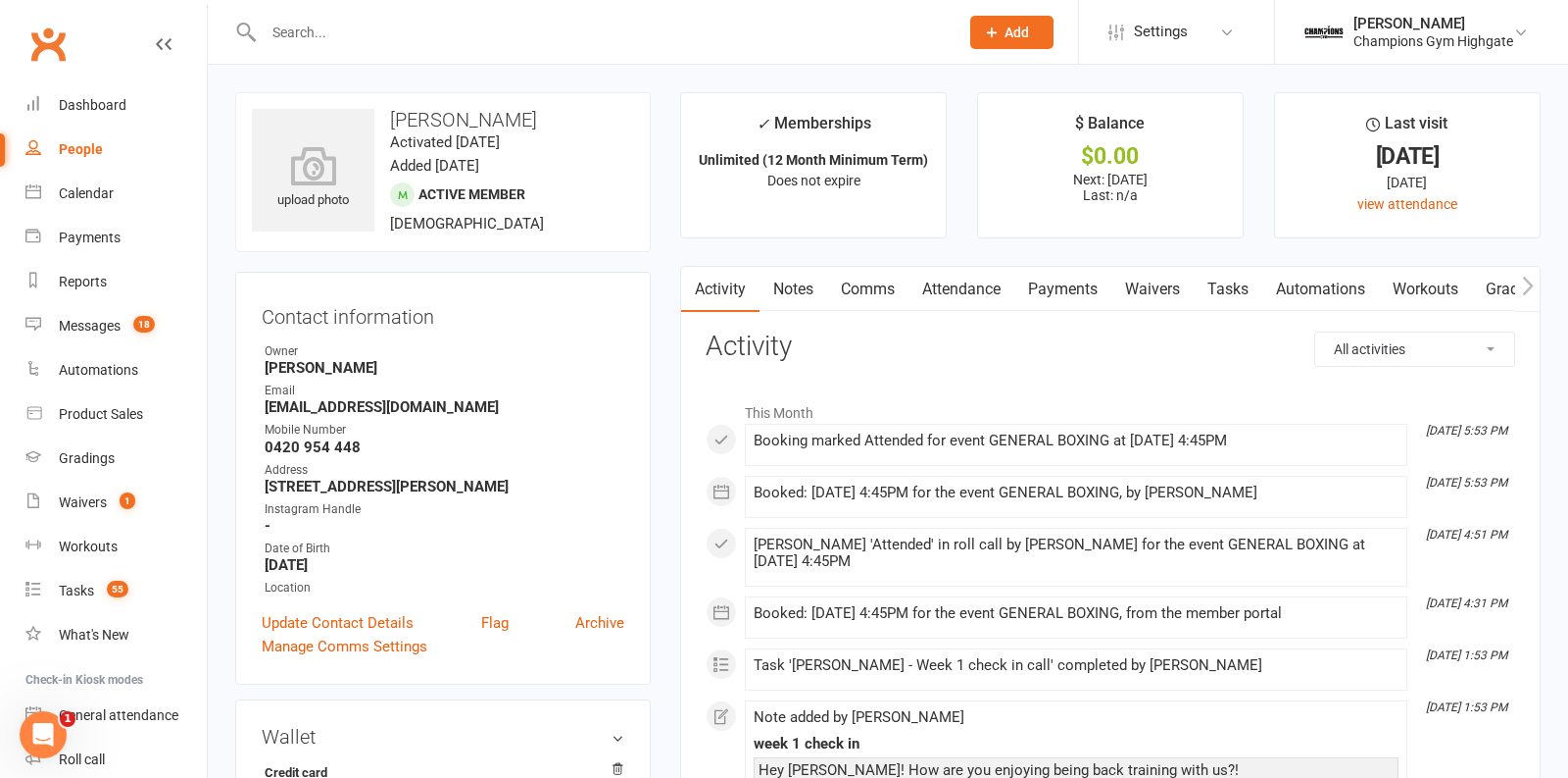
click at [798, 295] on link "Notes" at bounding box center [793, 289] width 68 height 45
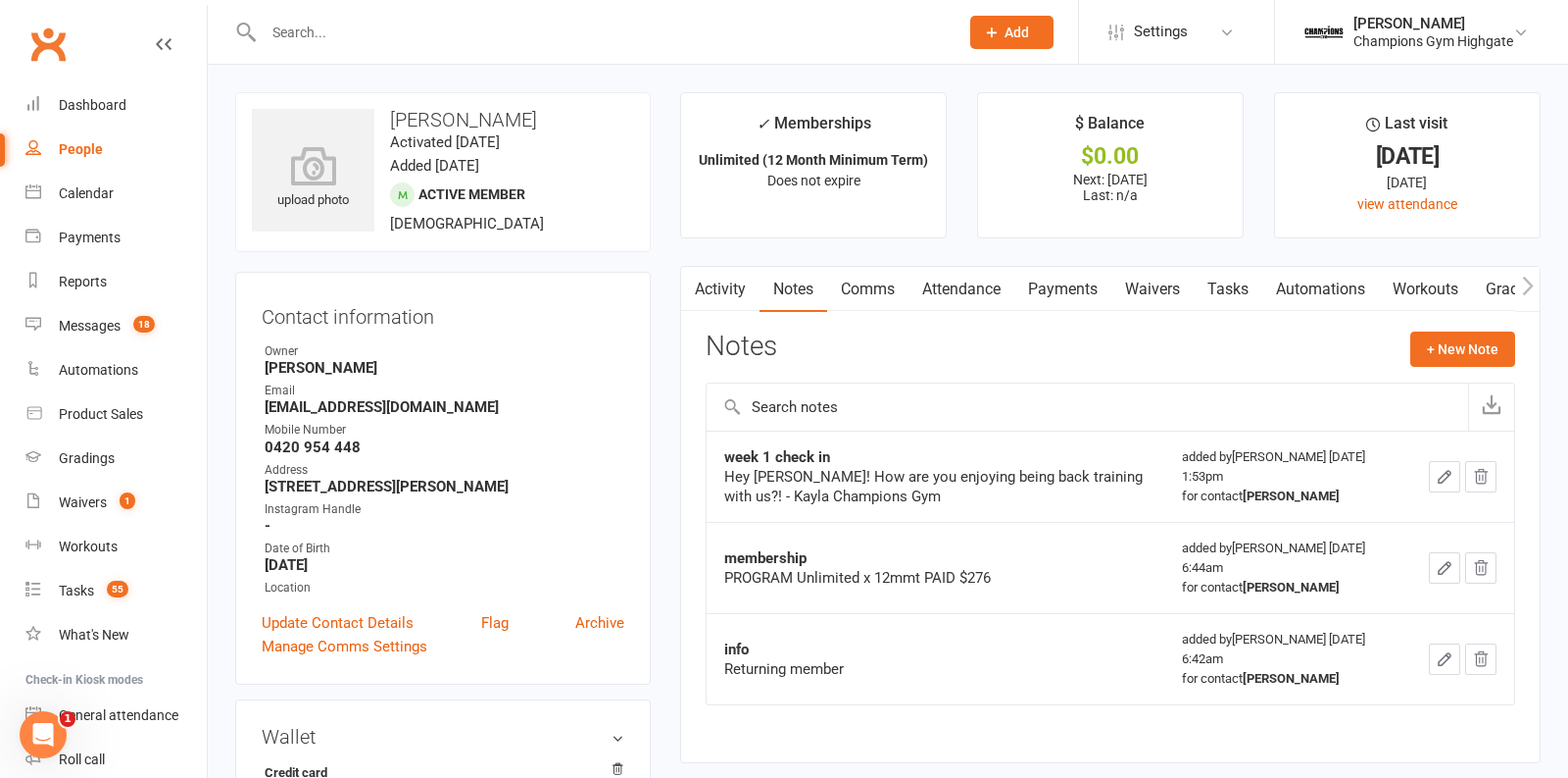
click at [881, 287] on link "Comms" at bounding box center [867, 289] width 82 height 45
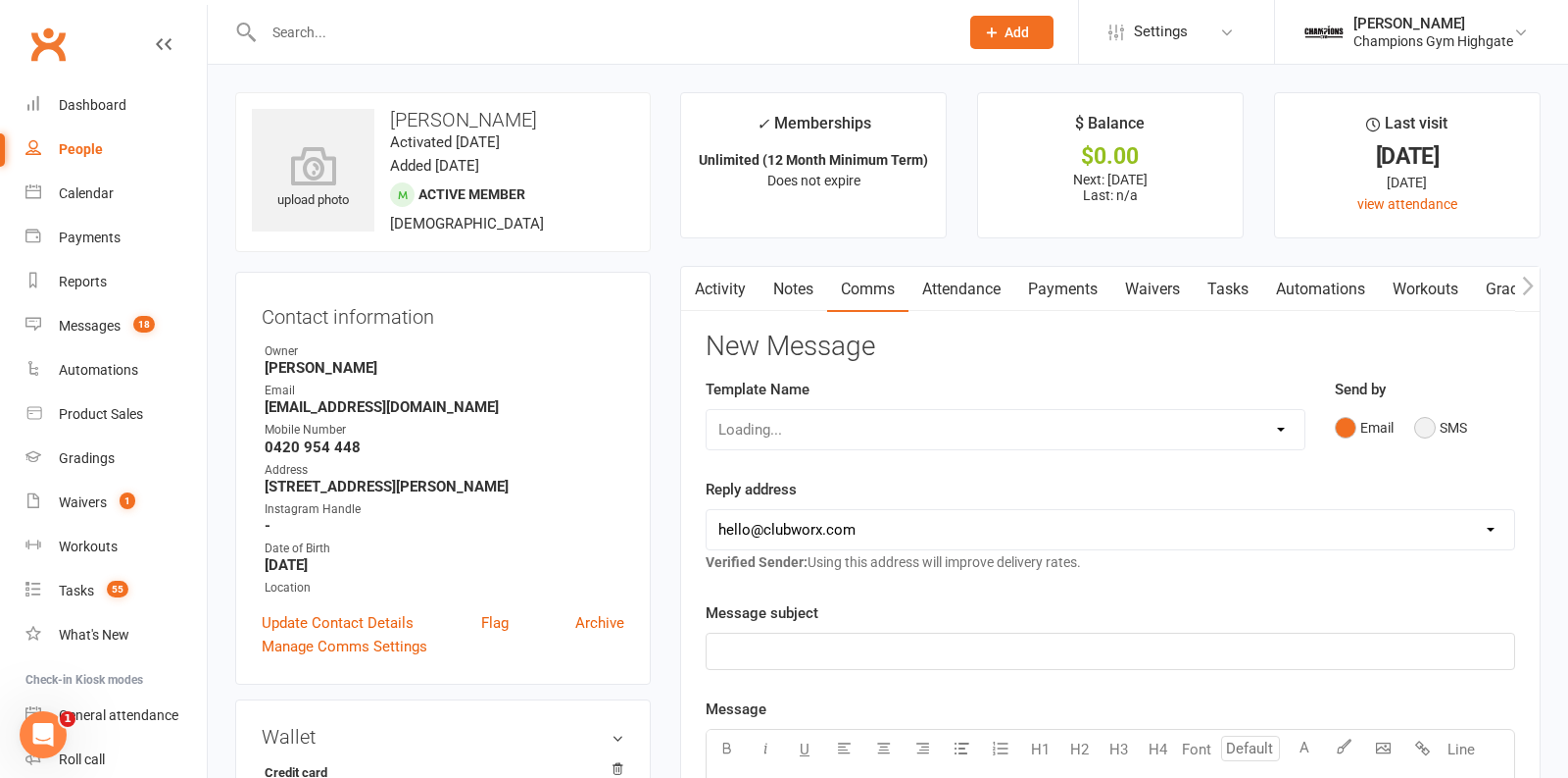
click at [1424, 429] on button "SMS" at bounding box center [1441, 428] width 53 height 37
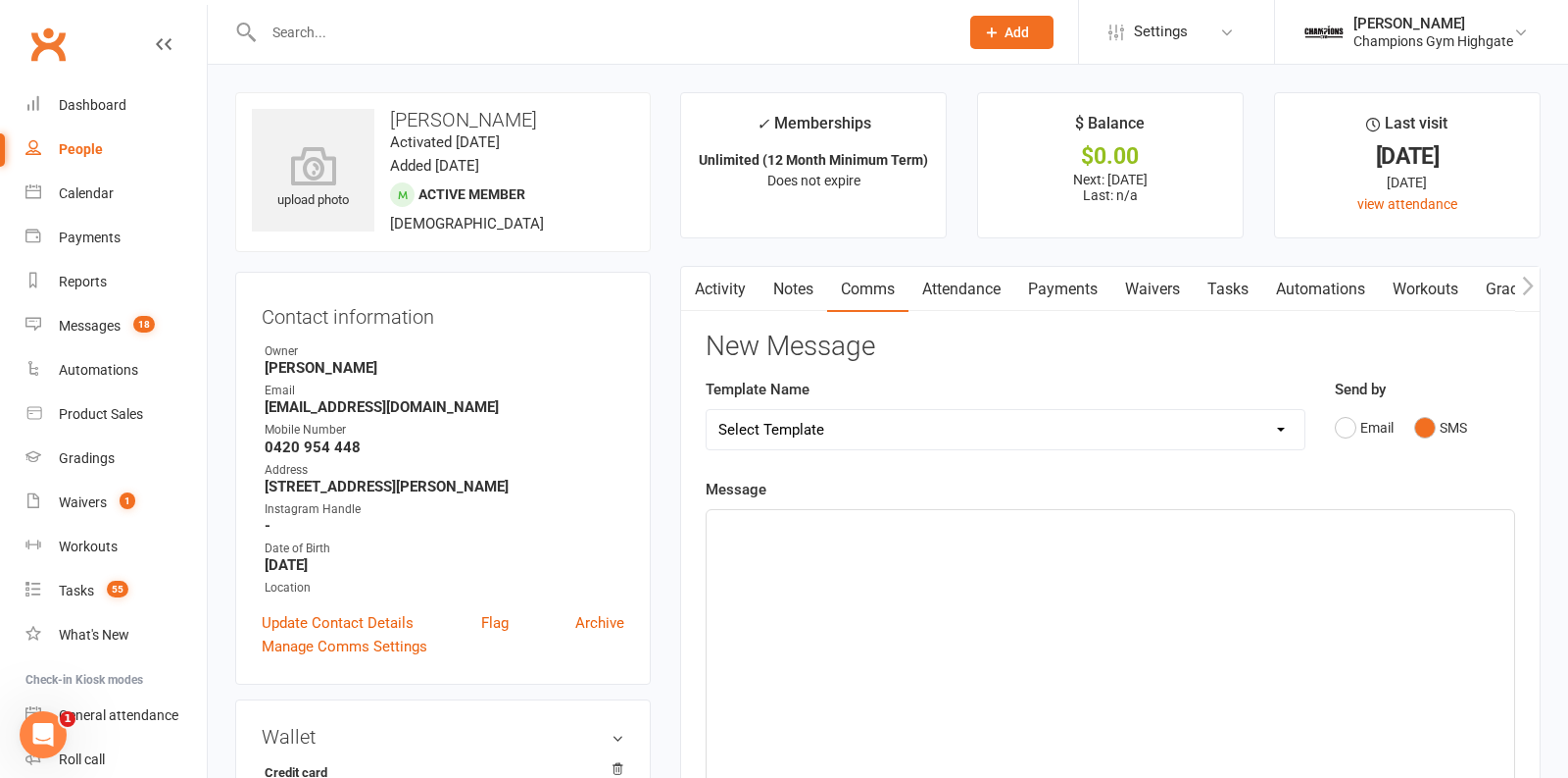
click at [1284, 423] on select "Select Template [SMS] 14 days non-attendance sms [Email] A. First Timer Trial […" at bounding box center [1006, 430] width 598 height 39
select select "15"
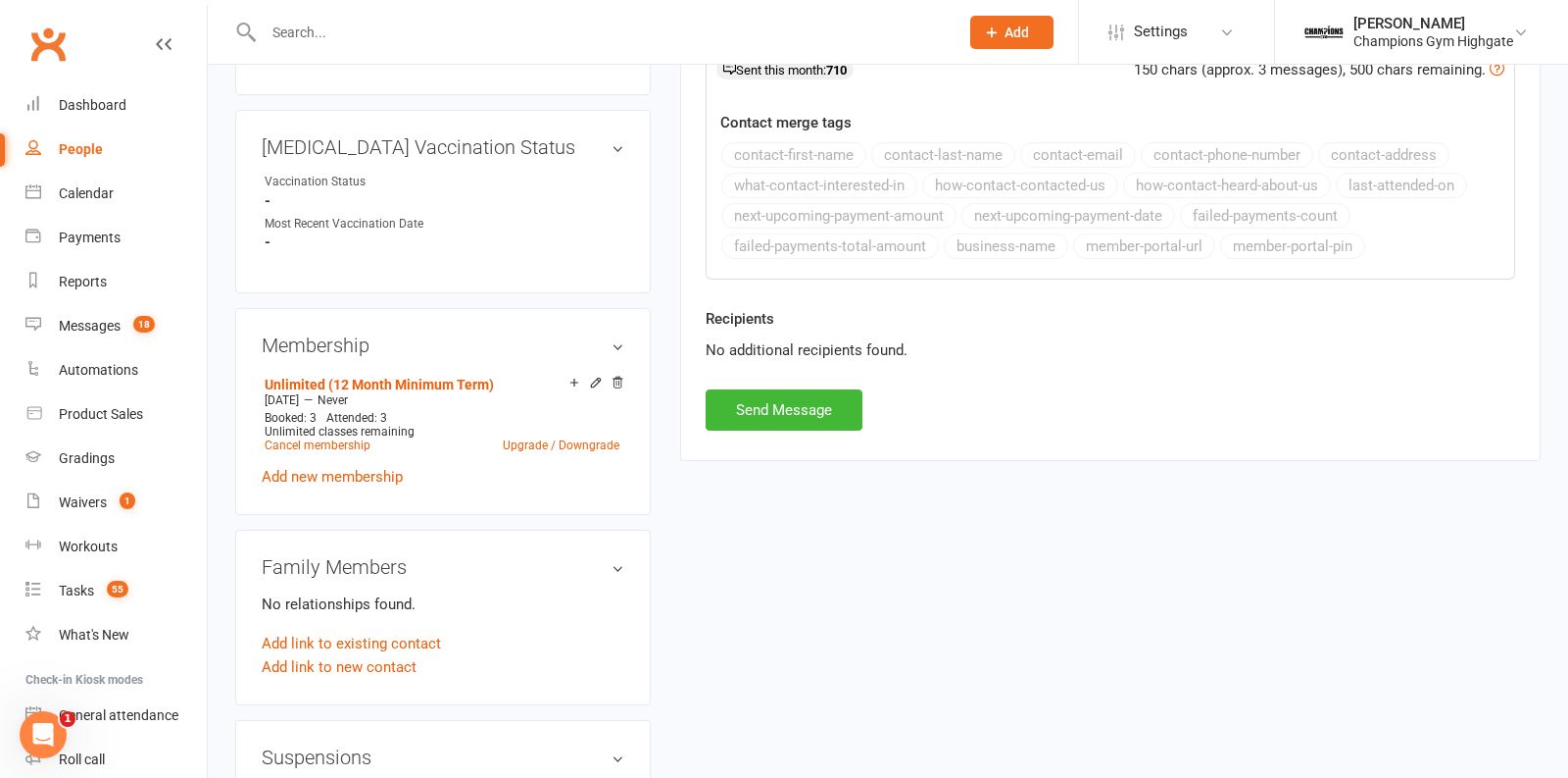
scroll to position [771, 0]
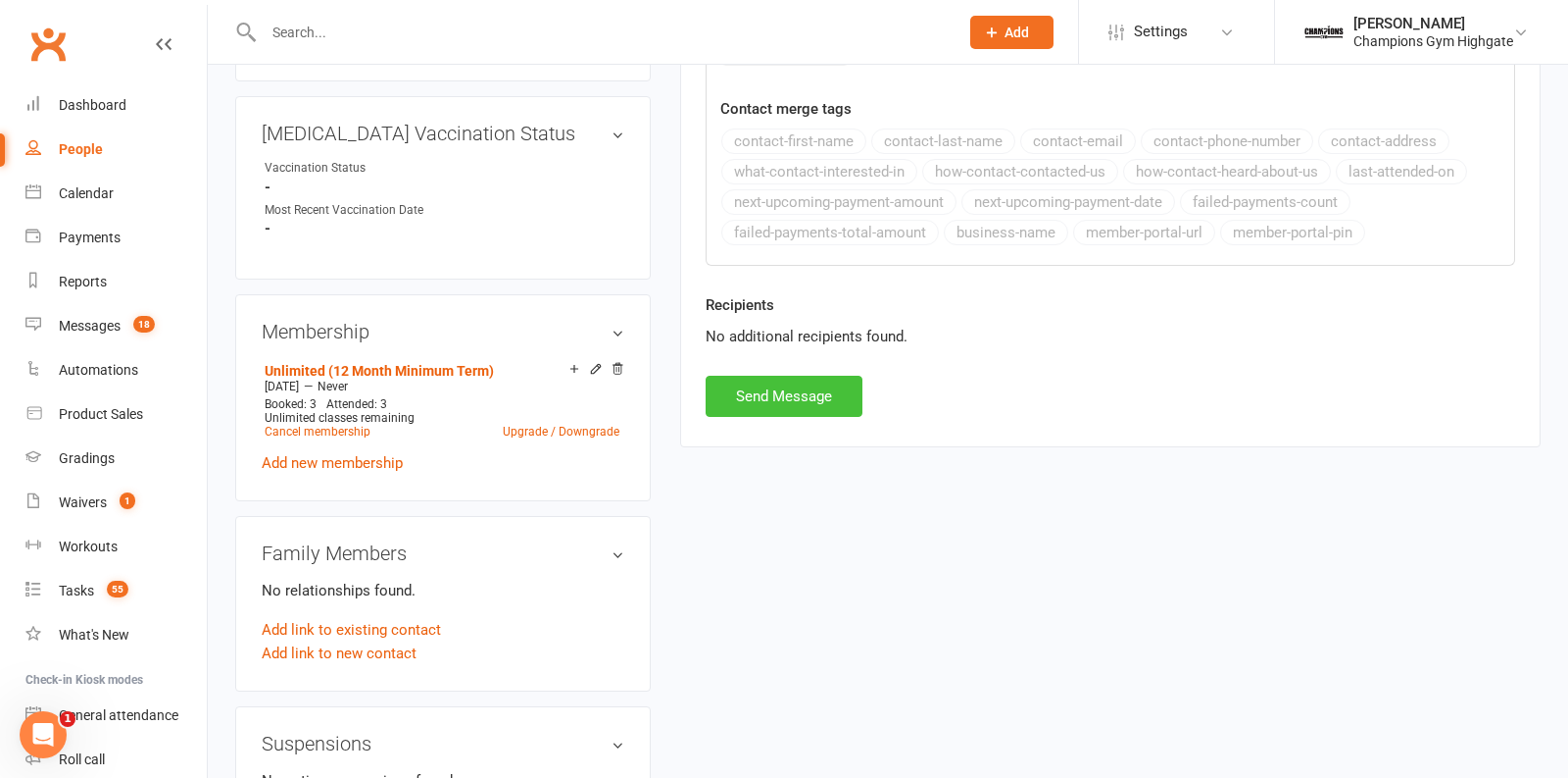
click at [809, 384] on button "Send Message" at bounding box center [784, 396] width 157 height 41
select select
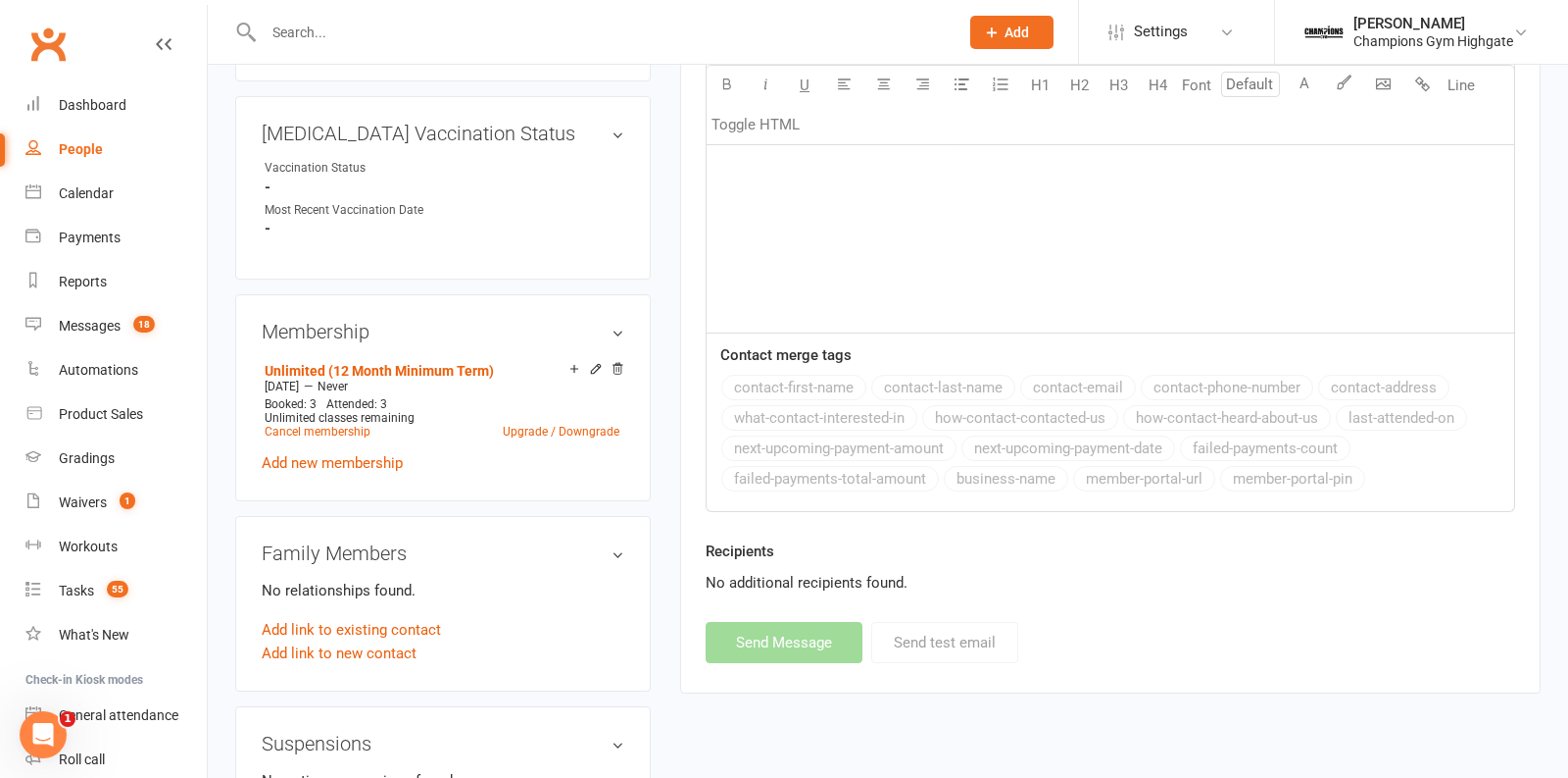
click at [406, 30] on input "text" at bounding box center [601, 32] width 687 height 28
paste input "Davide Langiu"
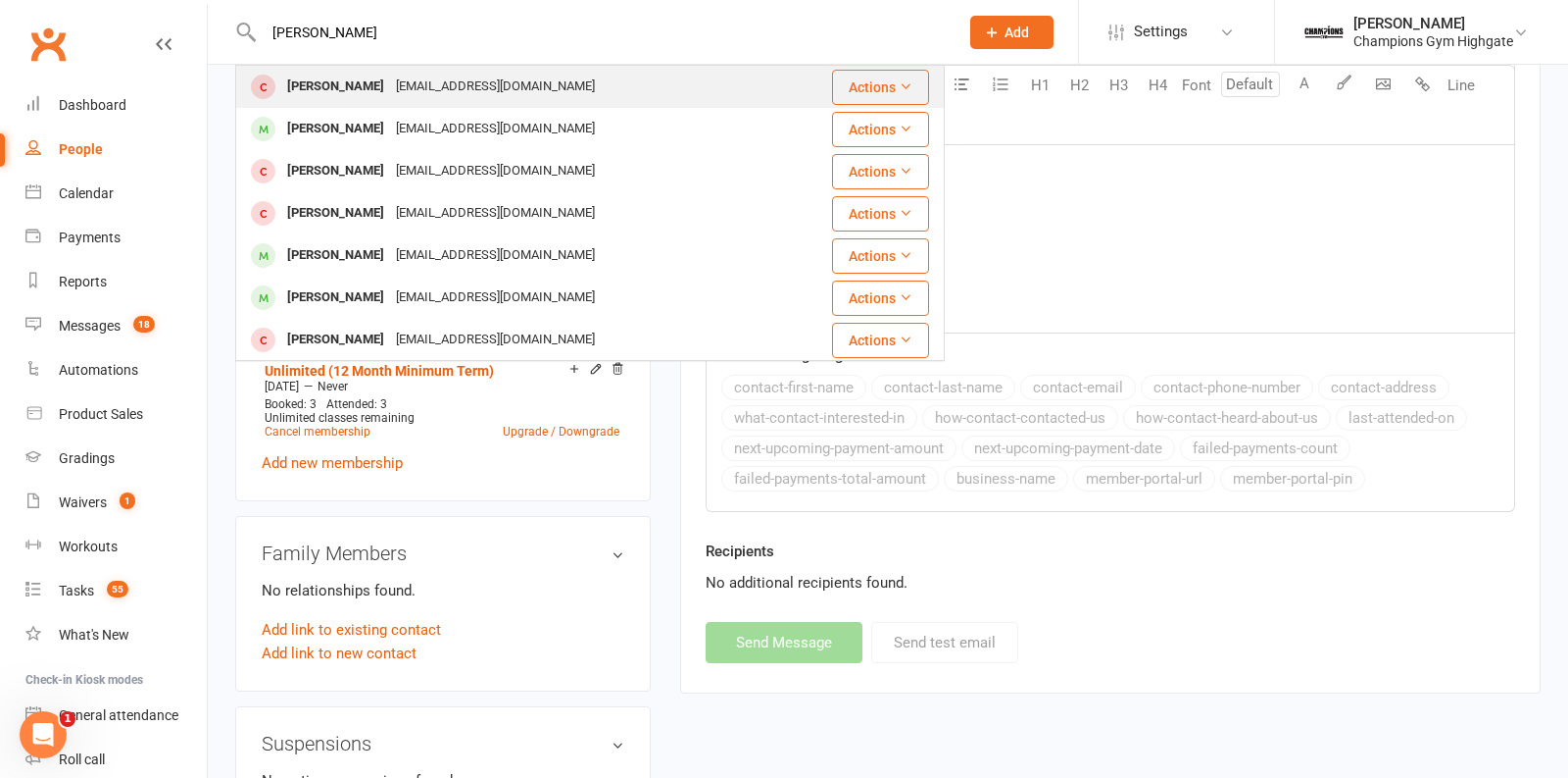
type input "Davide Langiu"
click at [444, 86] on div "langiudavide2503@gmail.com" at bounding box center [495, 87] width 210 height 29
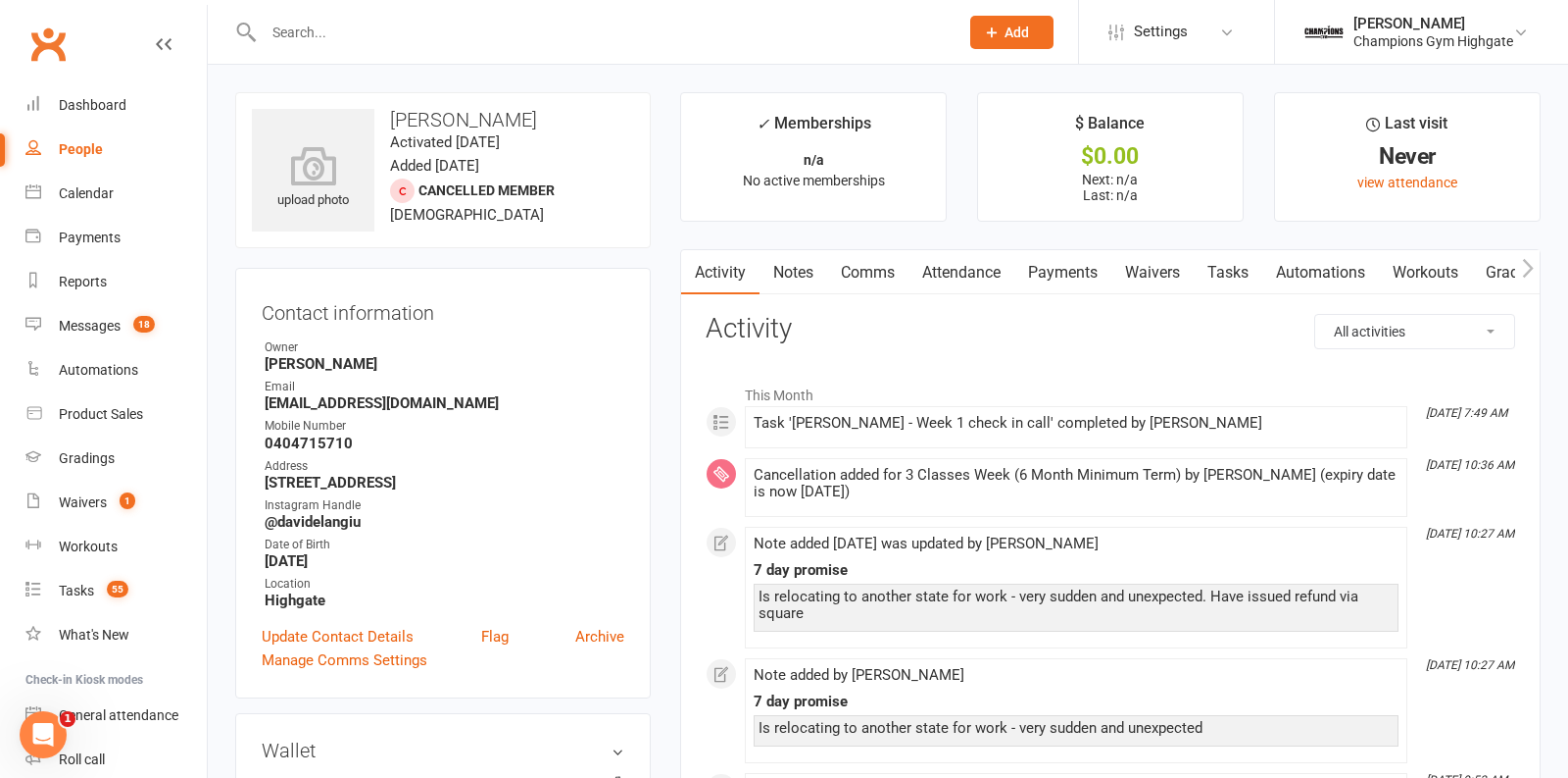
click at [396, 29] on input "text" at bounding box center [601, 32] width 687 height 28
paste input "Oswaldo Ruiz"
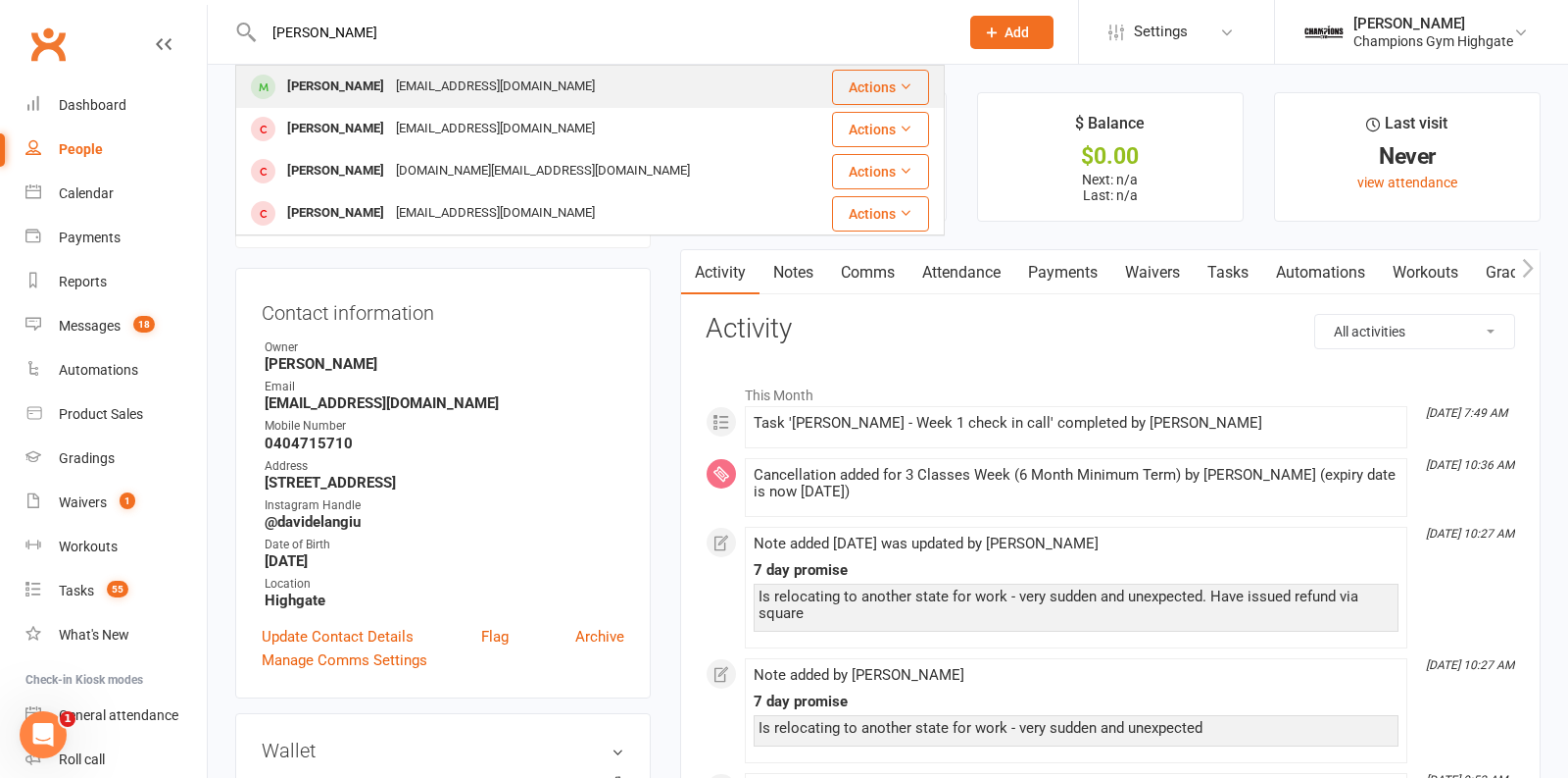
type input "Oswaldo Ruiz"
click at [349, 91] on div "oswaldo ruiz" at bounding box center [335, 87] width 109 height 29
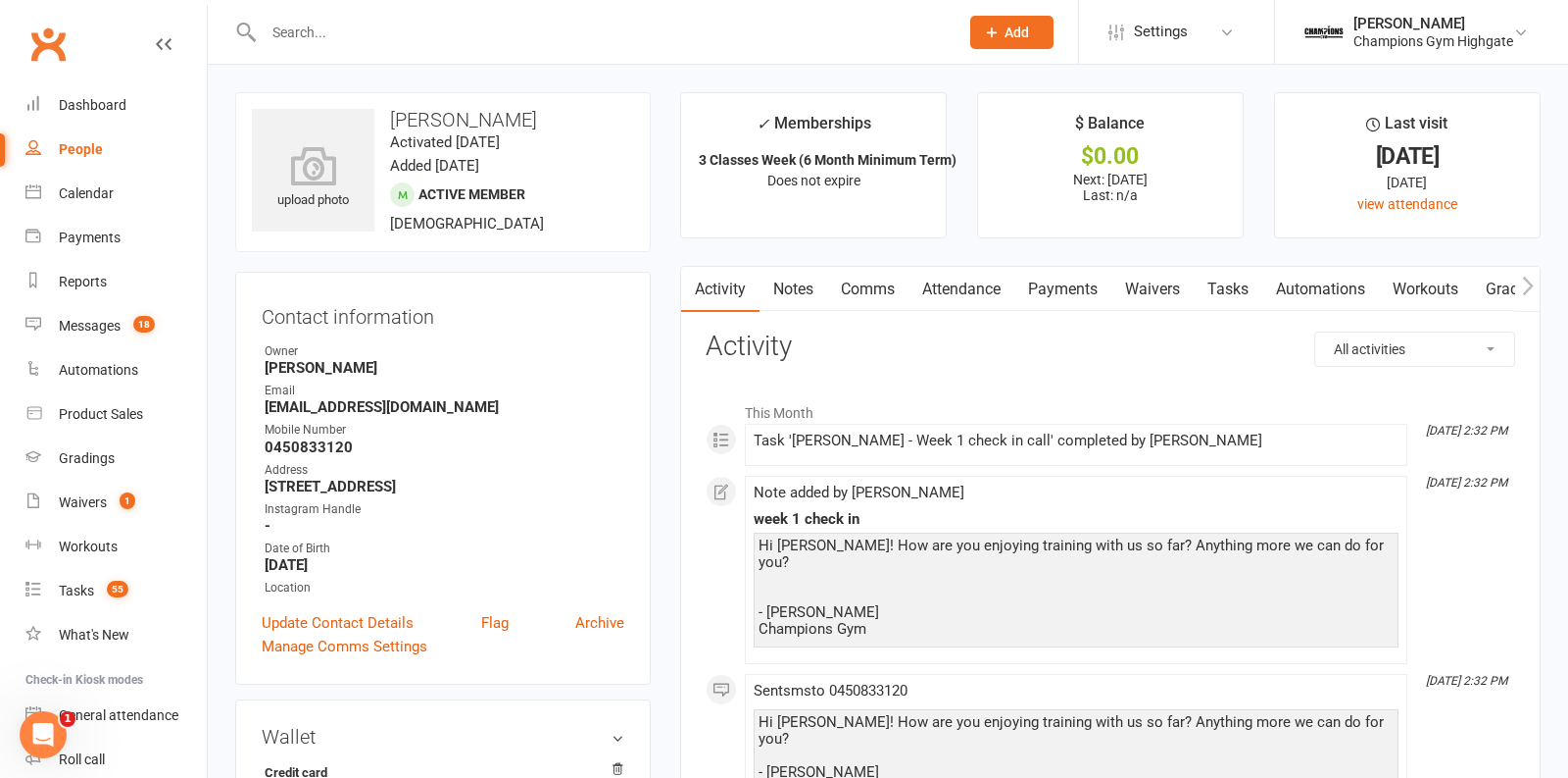
click at [899, 308] on link "Comms" at bounding box center [867, 289] width 82 height 45
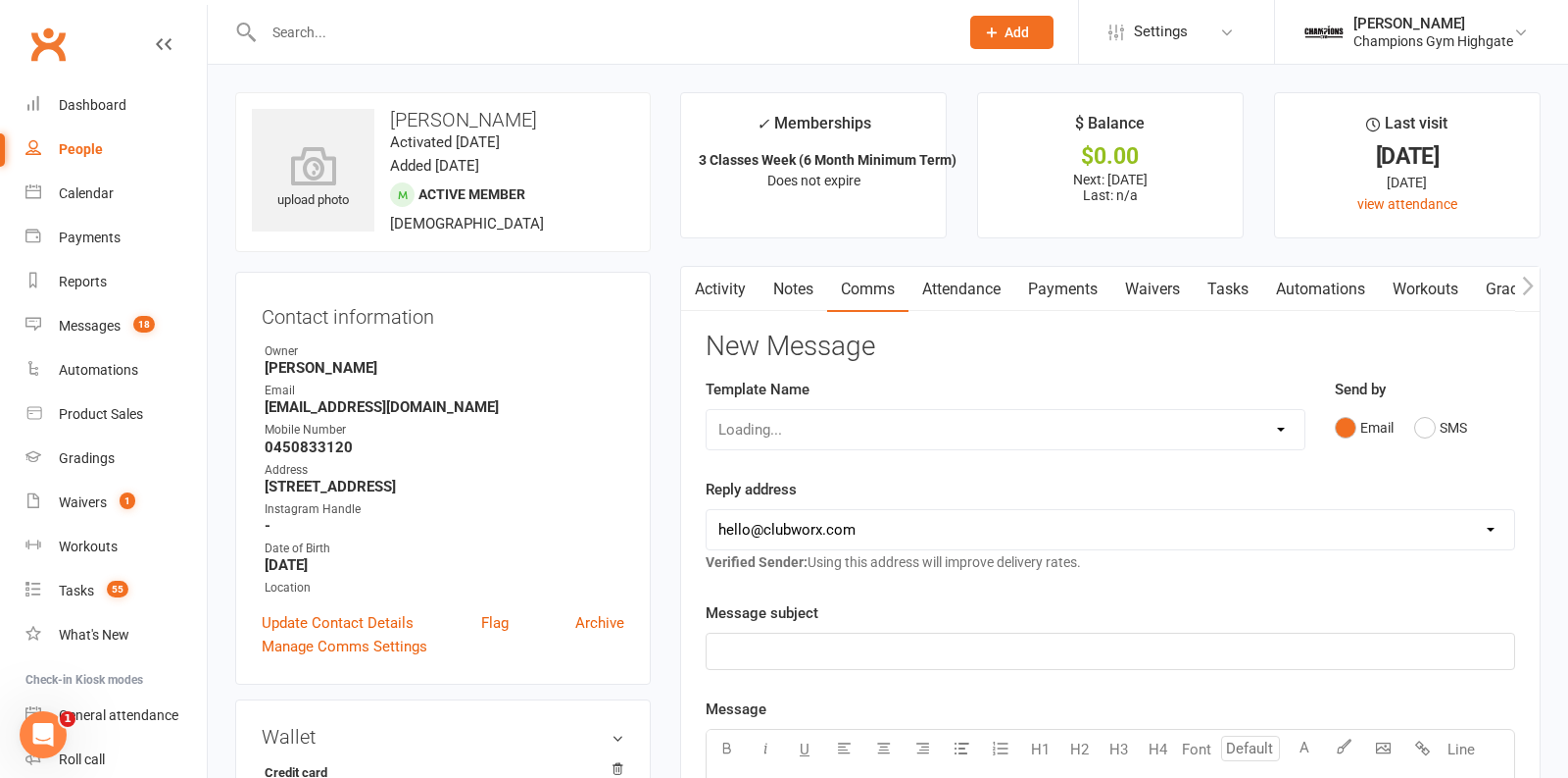
click at [1264, 418] on div "Loading..." at bounding box center [1006, 430] width 600 height 41
click at [1417, 438] on button "SMS" at bounding box center [1441, 428] width 53 height 37
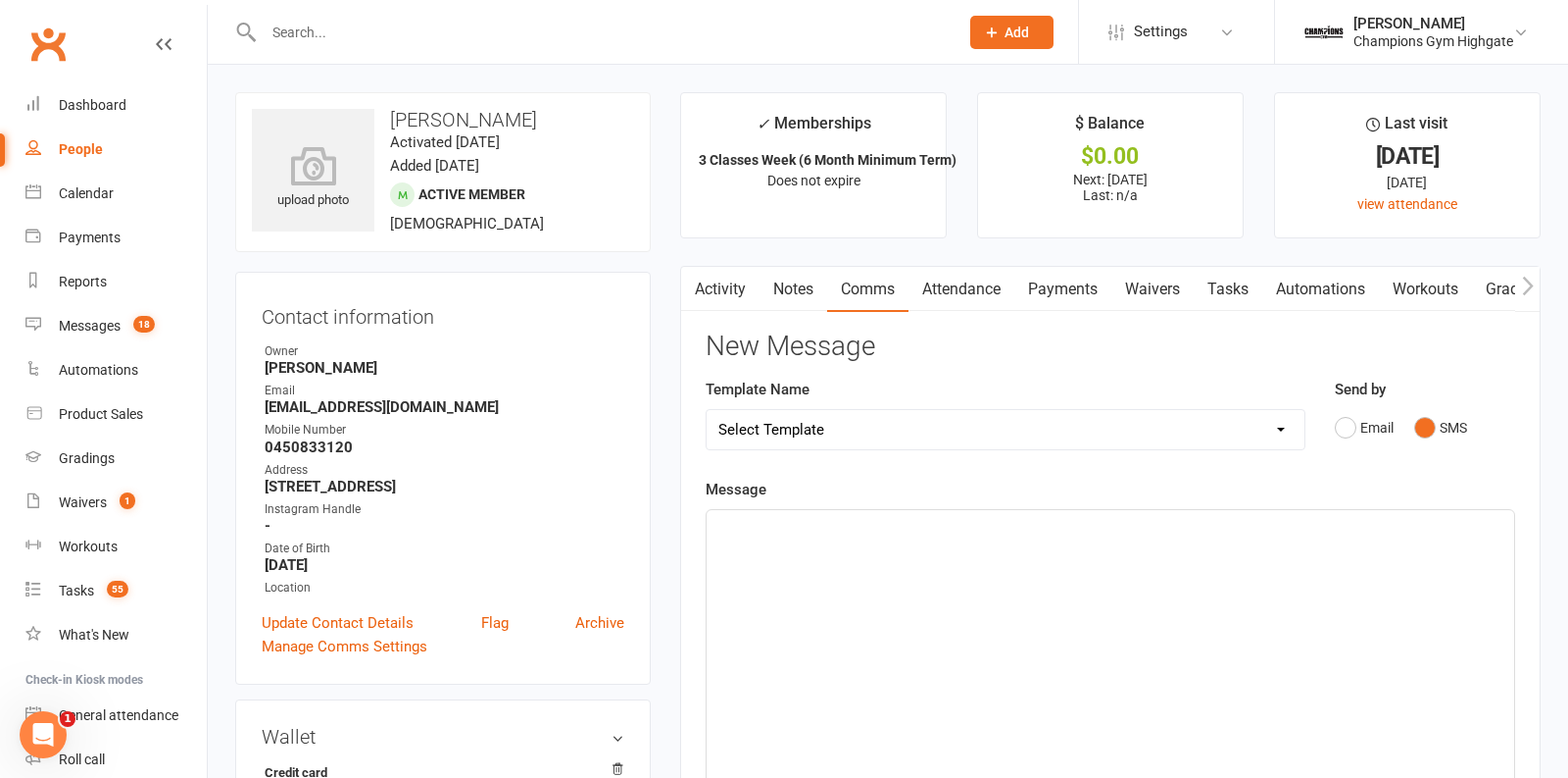
click at [1279, 432] on select "Select Template [SMS] 14 days non-attendance sms [Email] A. First Timer Trial […" at bounding box center [1006, 430] width 598 height 39
select select "15"
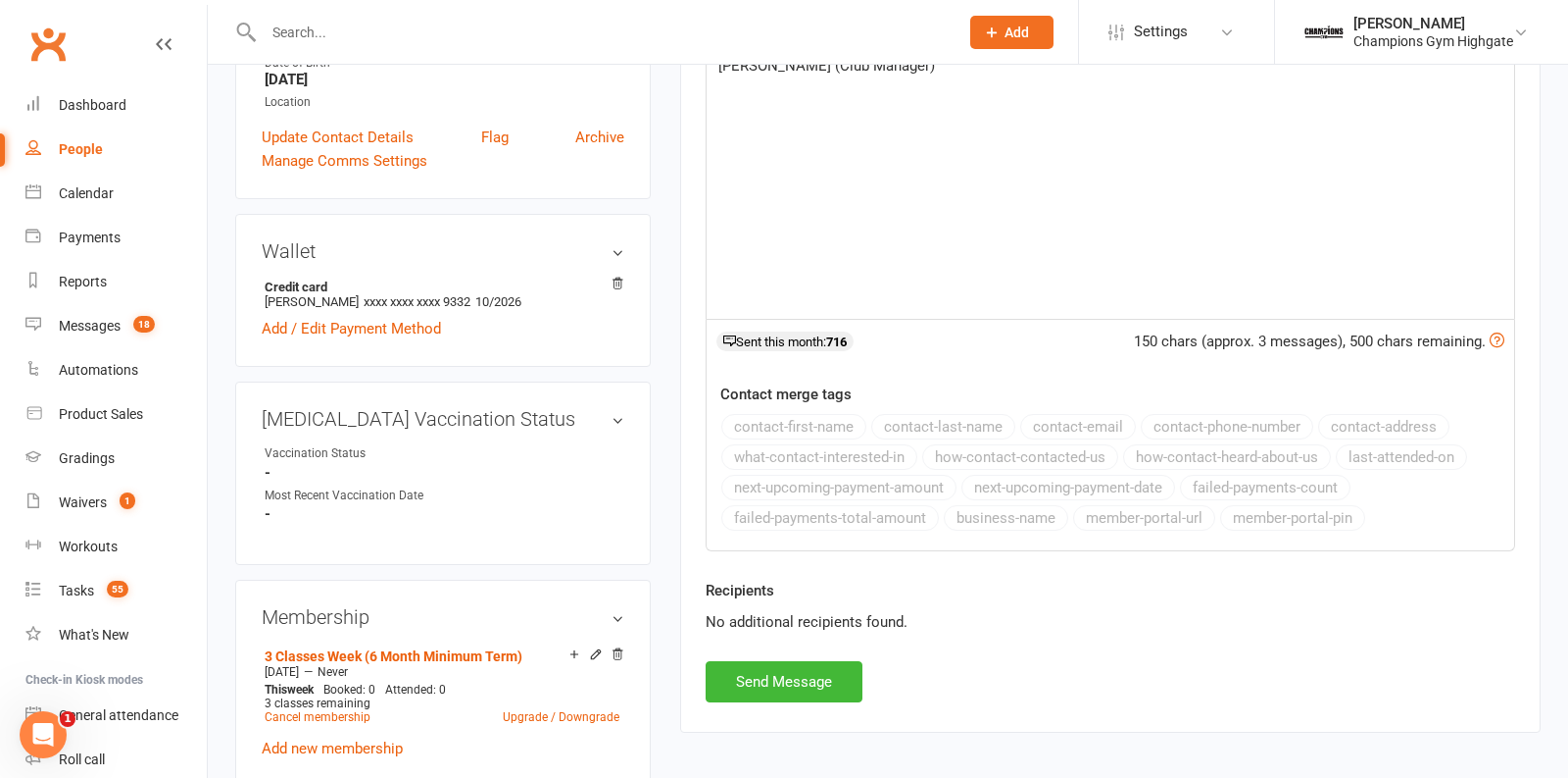
scroll to position [497, 0]
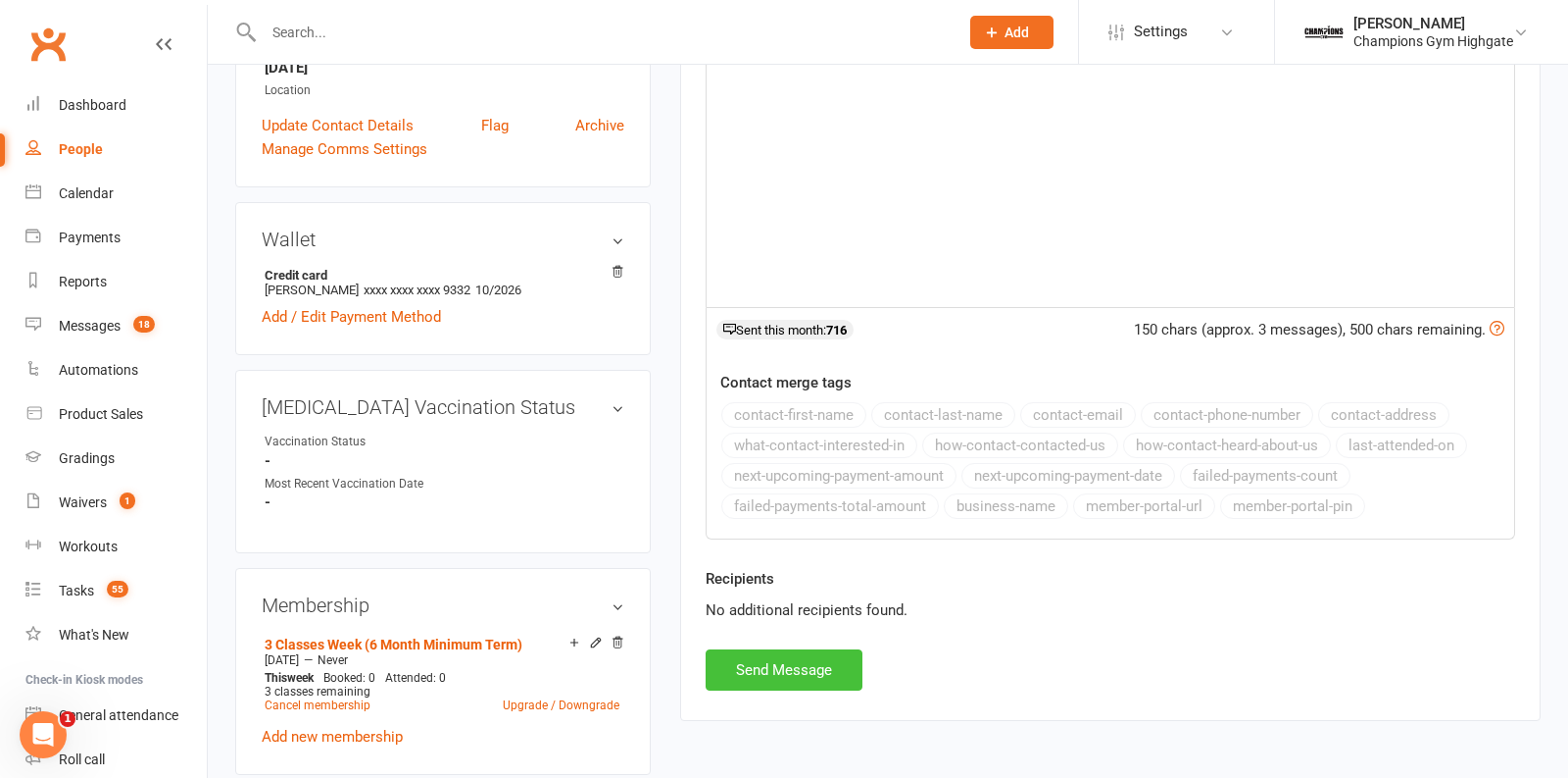
click at [815, 660] on button "Send Message" at bounding box center [784, 670] width 157 height 41
select select
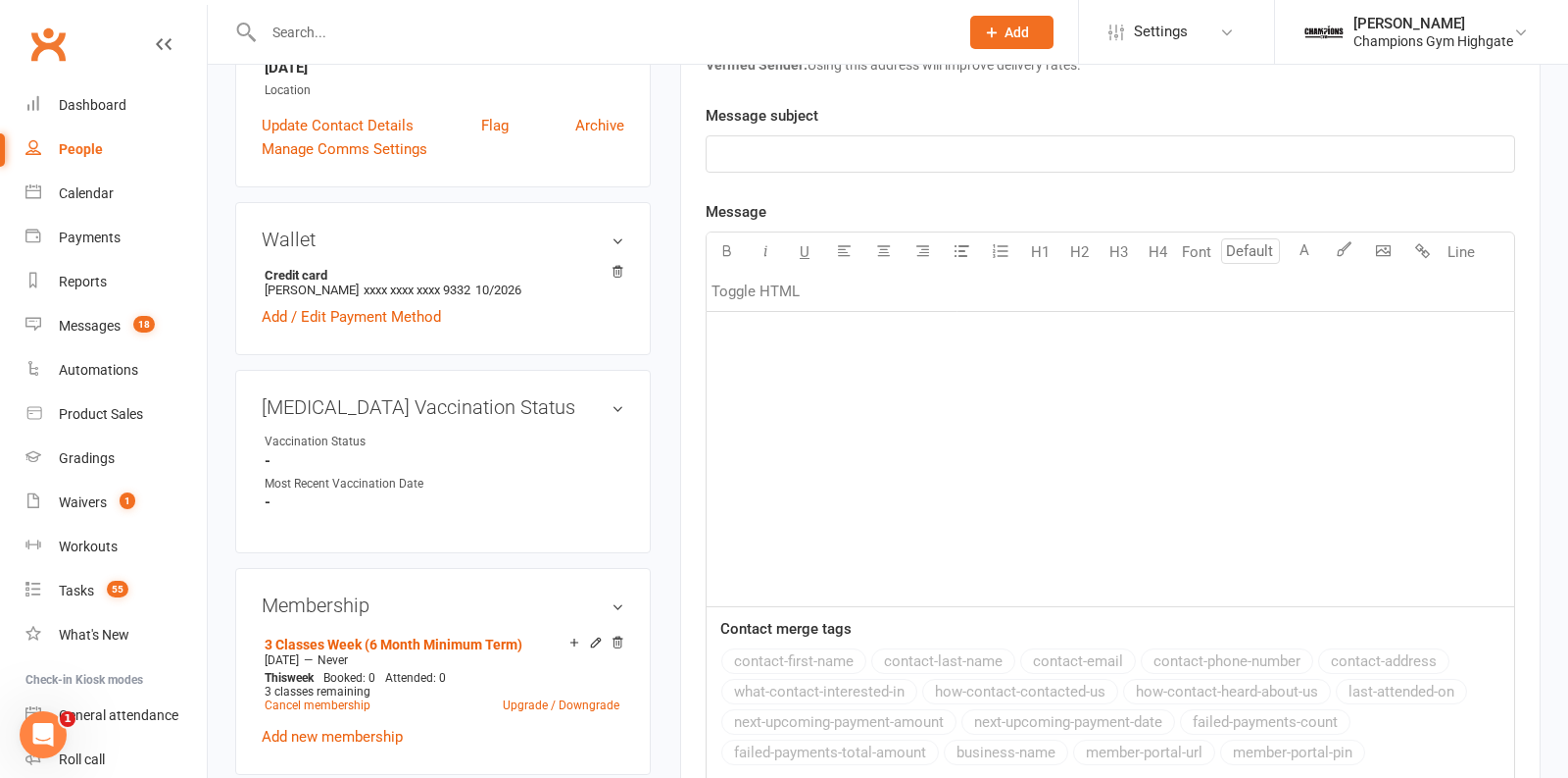
click at [361, 27] on input "text" at bounding box center [601, 32] width 687 height 28
paste input "David Keay"
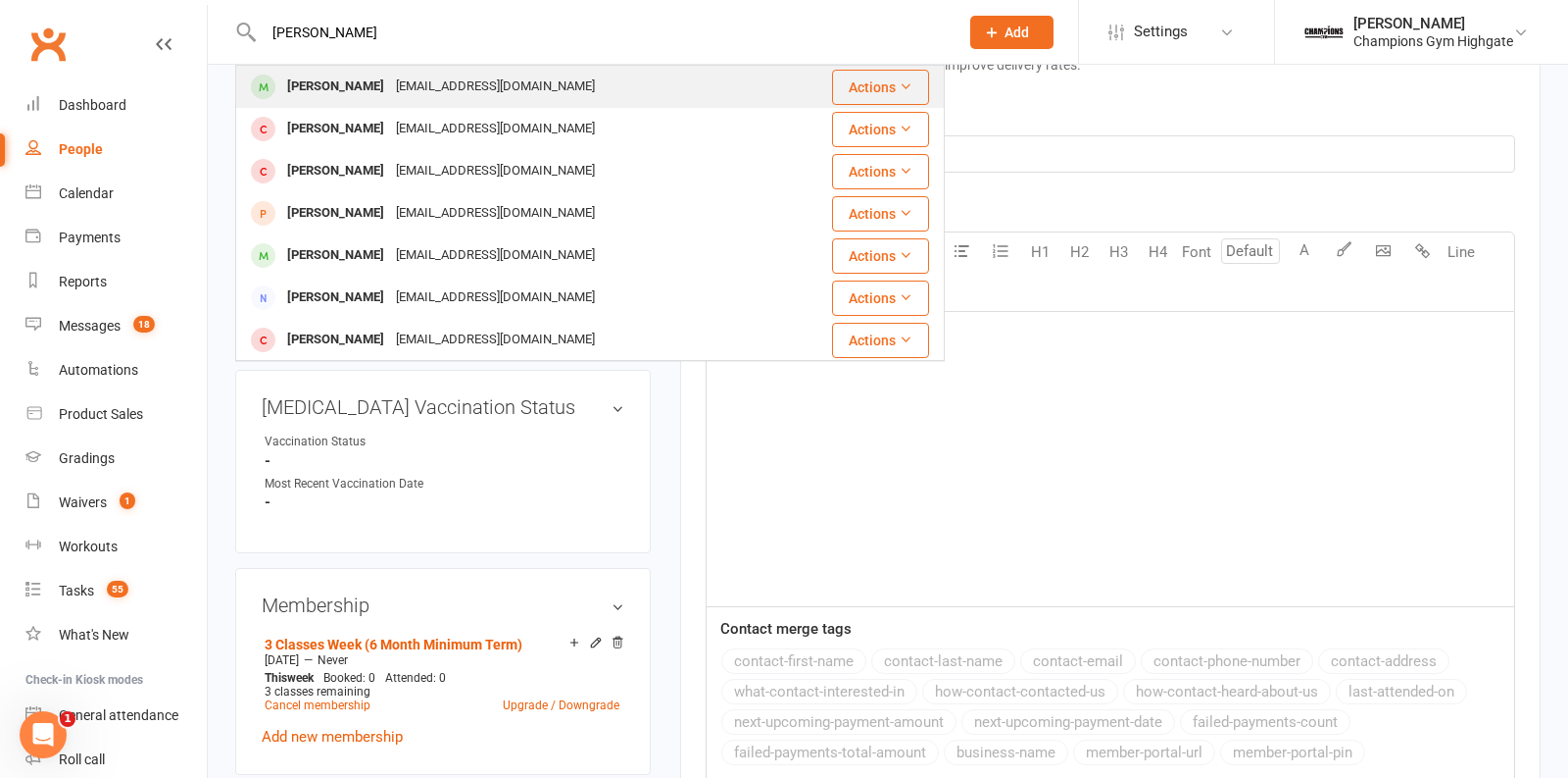
type input "David Keay"
click at [420, 83] on div "davekeay68@gmail.com" at bounding box center [495, 87] width 210 height 29
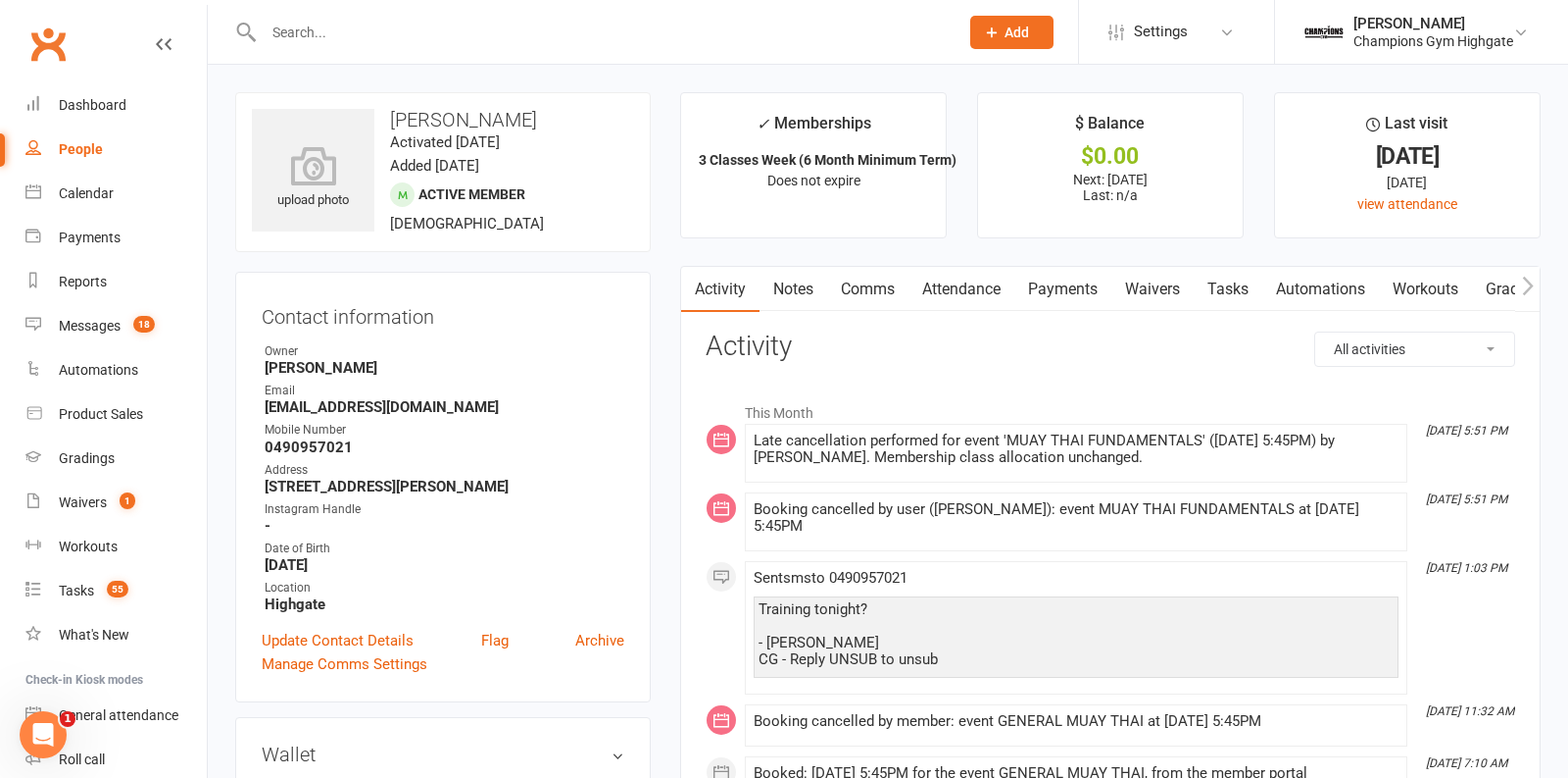
click at [831, 282] on link "Comms" at bounding box center [867, 289] width 82 height 45
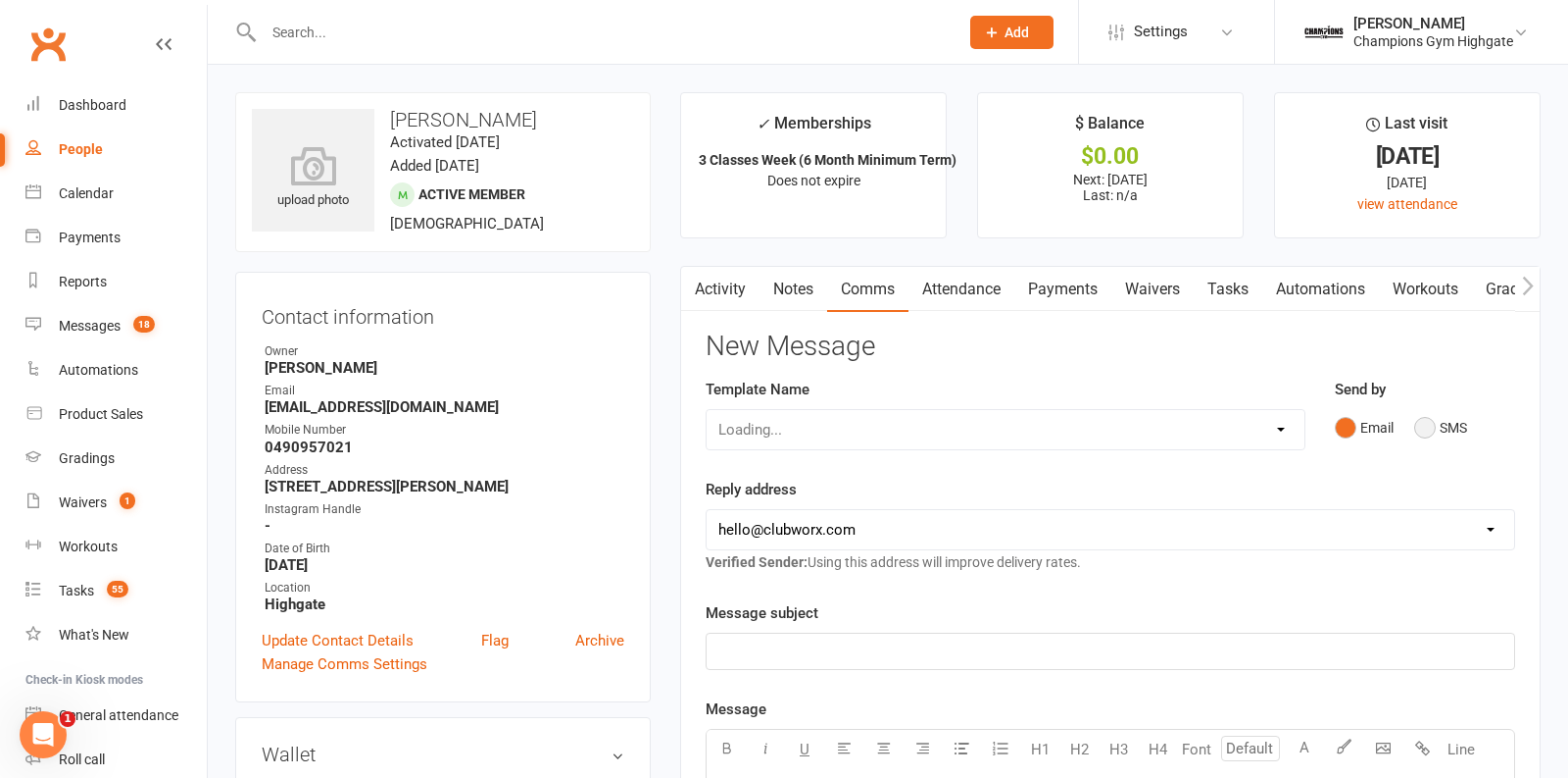
click at [1421, 424] on button "SMS" at bounding box center [1441, 428] width 53 height 37
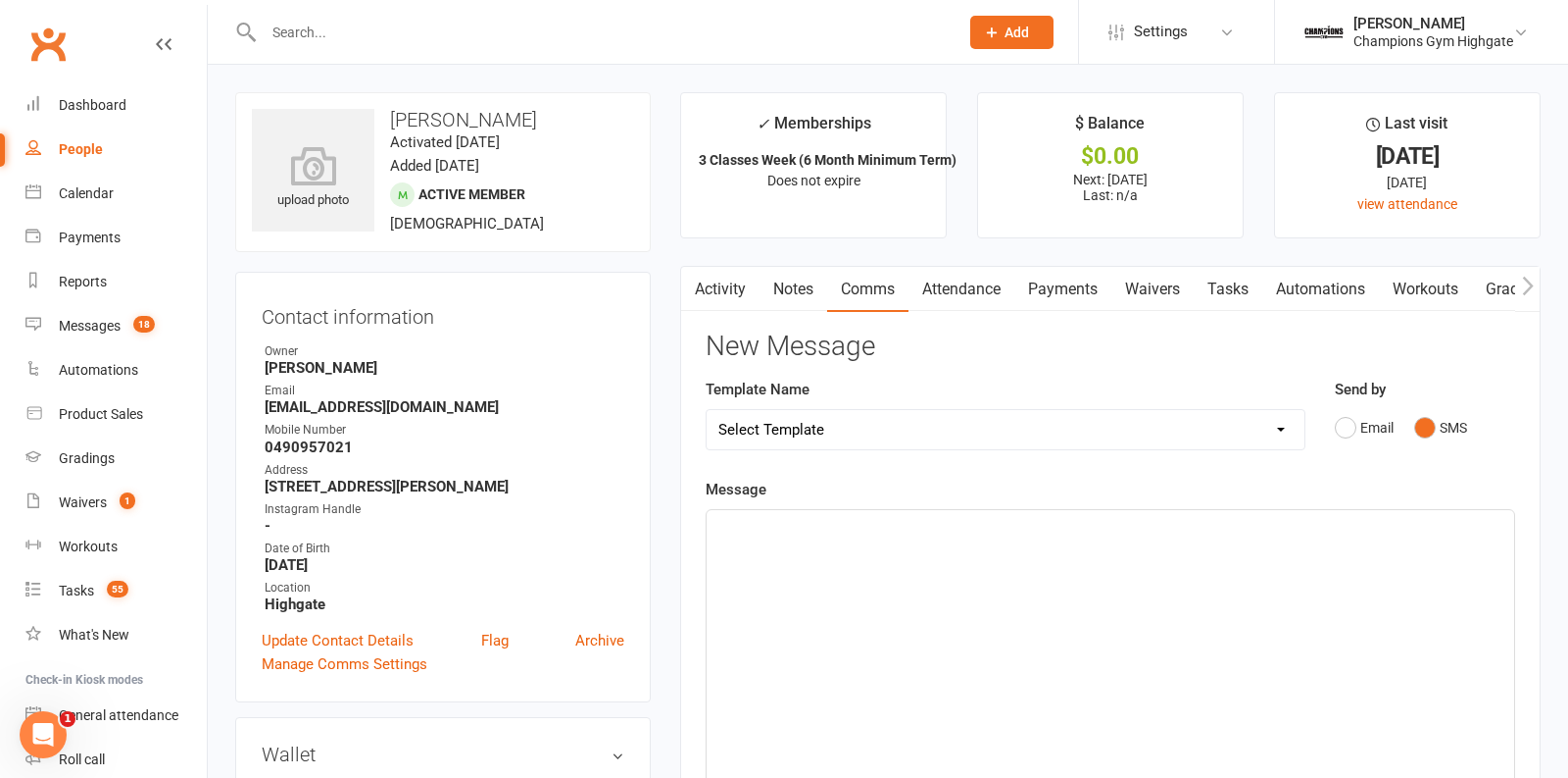
click at [1287, 432] on select "Select Template [SMS] 14 days non-attendance sms [Email] A. First Timer Trial […" at bounding box center [1006, 430] width 598 height 39
select select "15"
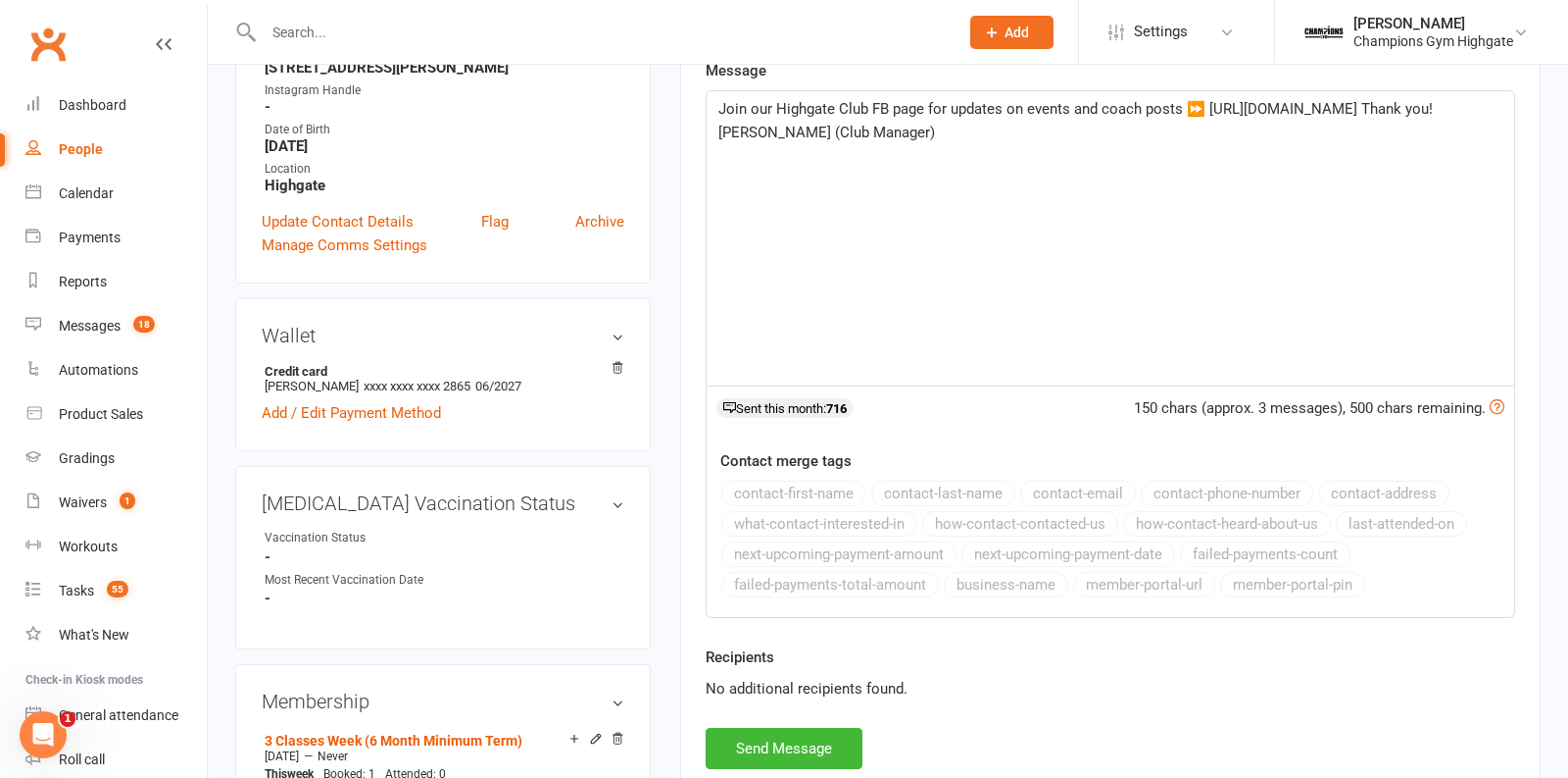
scroll to position [426, 0]
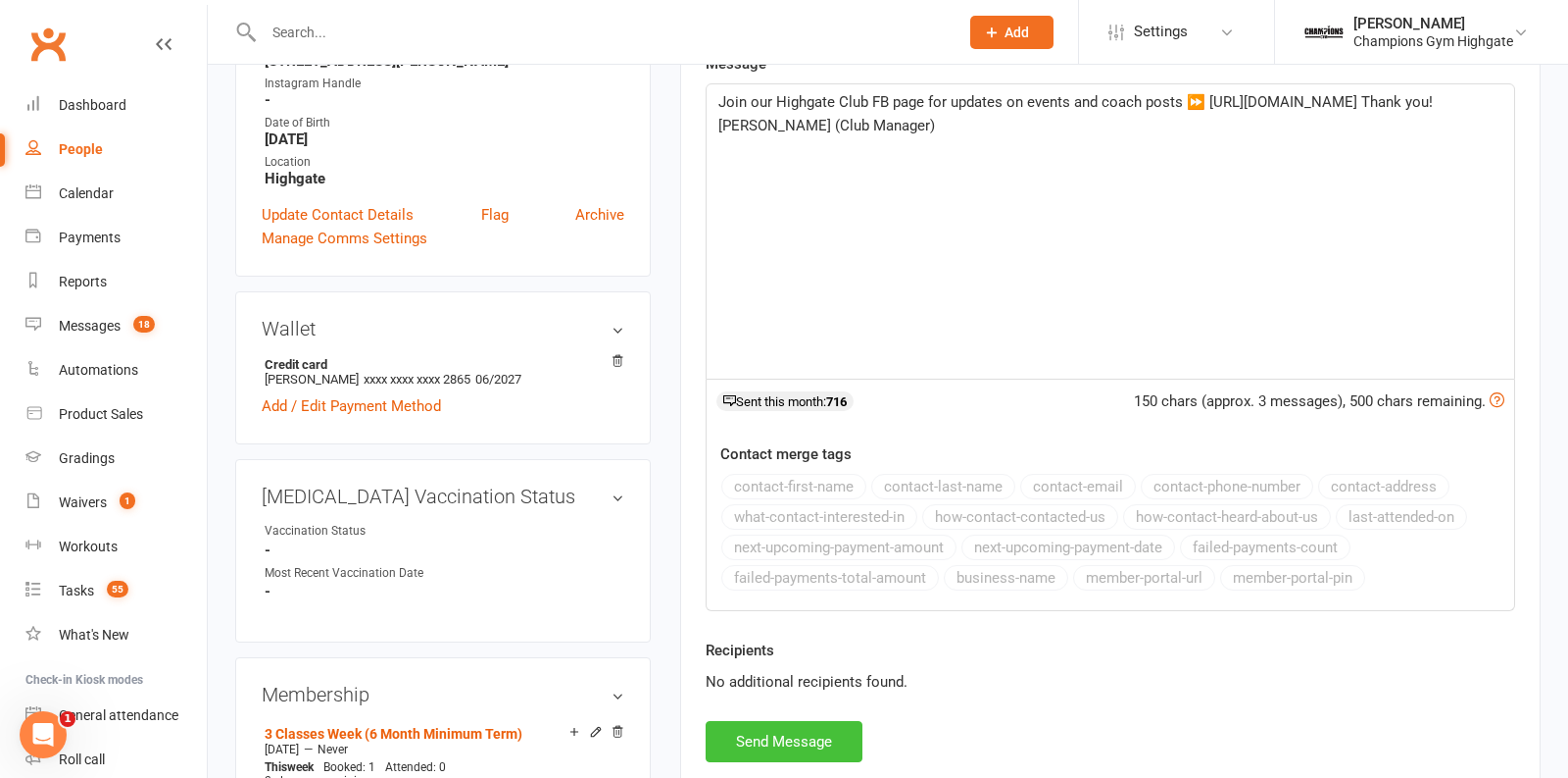
click at [800, 729] on button "Send Message" at bounding box center [784, 742] width 157 height 41
select select
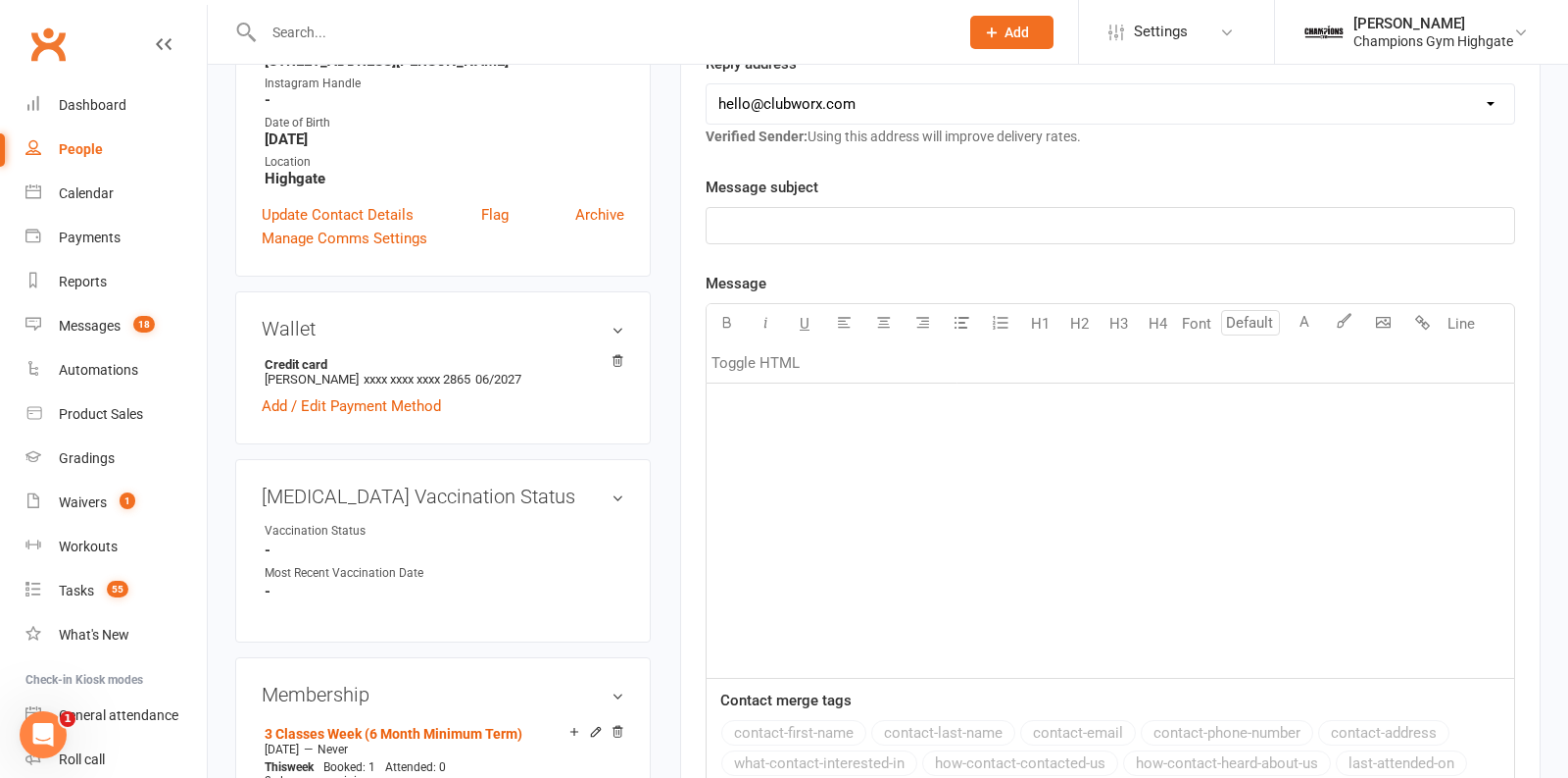
click at [494, 37] on input "text" at bounding box center [601, 32] width 687 height 28
paste input "Sokunthea Kruy"
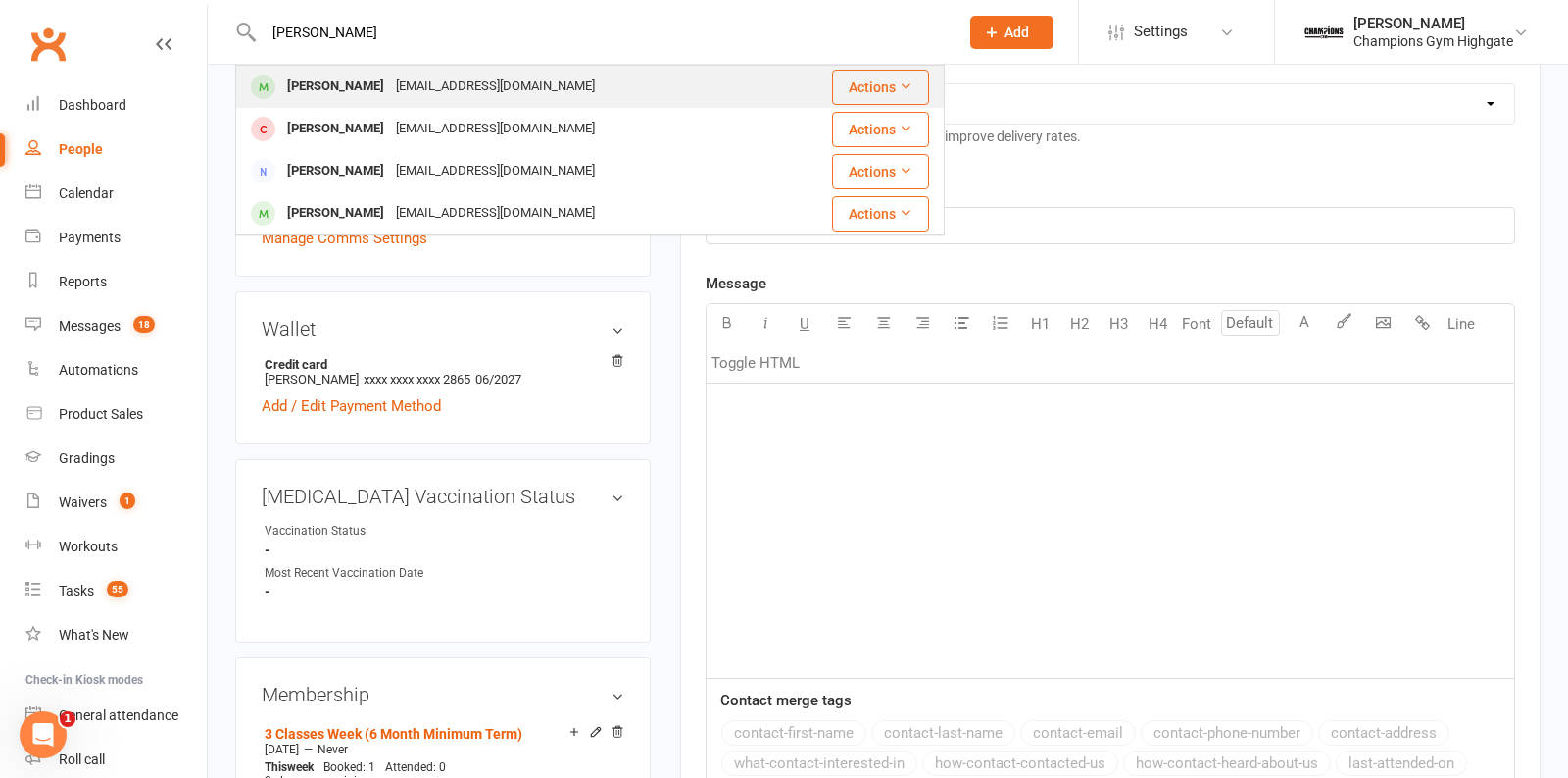
type input "Sokunthea Kruy"
click at [483, 94] on div "skruy1608@gmail.com" at bounding box center [495, 87] width 210 height 29
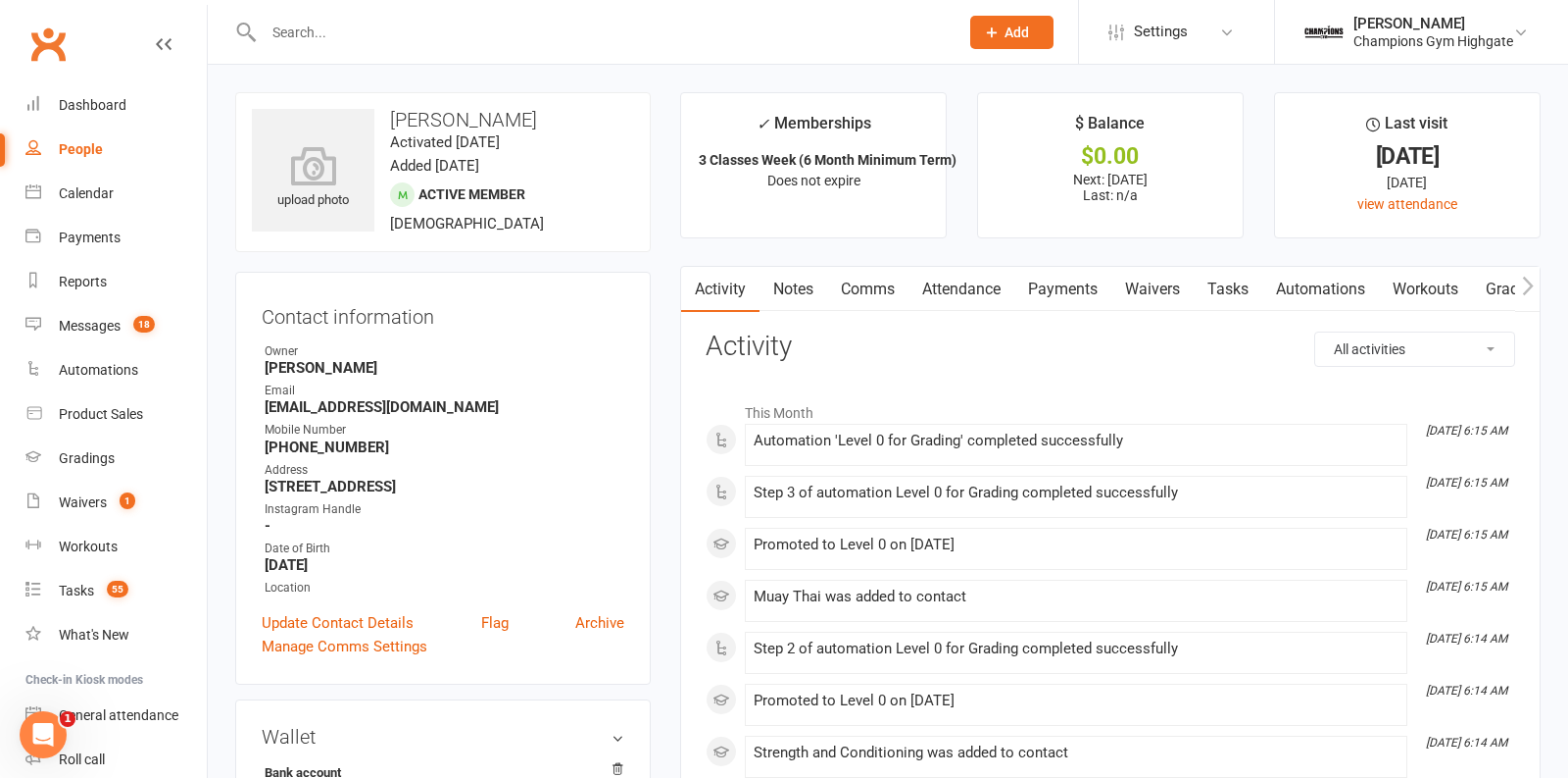
click at [862, 279] on link "Comms" at bounding box center [867, 289] width 82 height 45
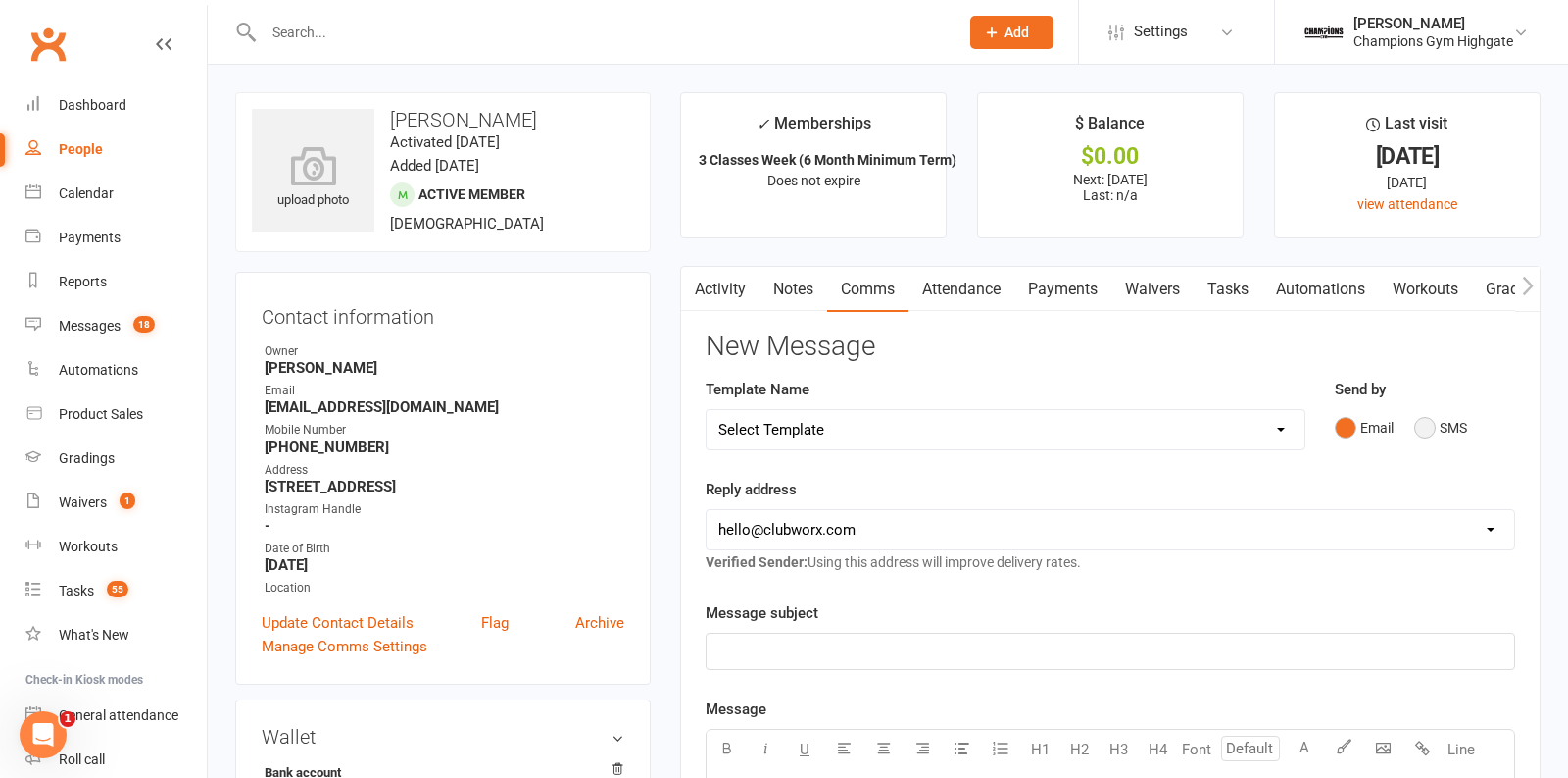
click at [1434, 425] on button "SMS" at bounding box center [1441, 428] width 53 height 37
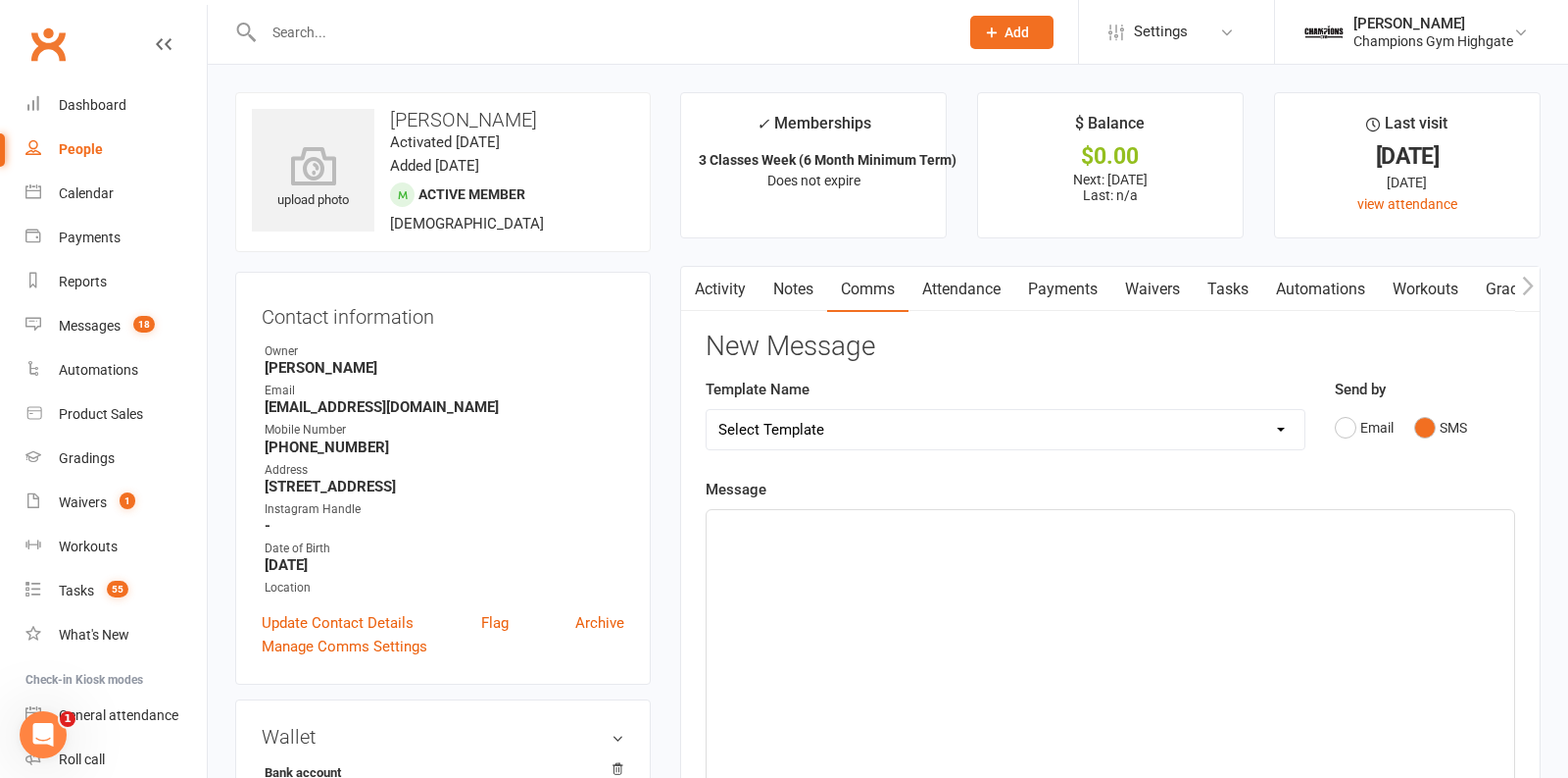
click at [1268, 432] on select "Select Template [SMS] 14 days non-attendance sms [Email] A. First Timer Trial […" at bounding box center [1006, 430] width 598 height 39
select select "15"
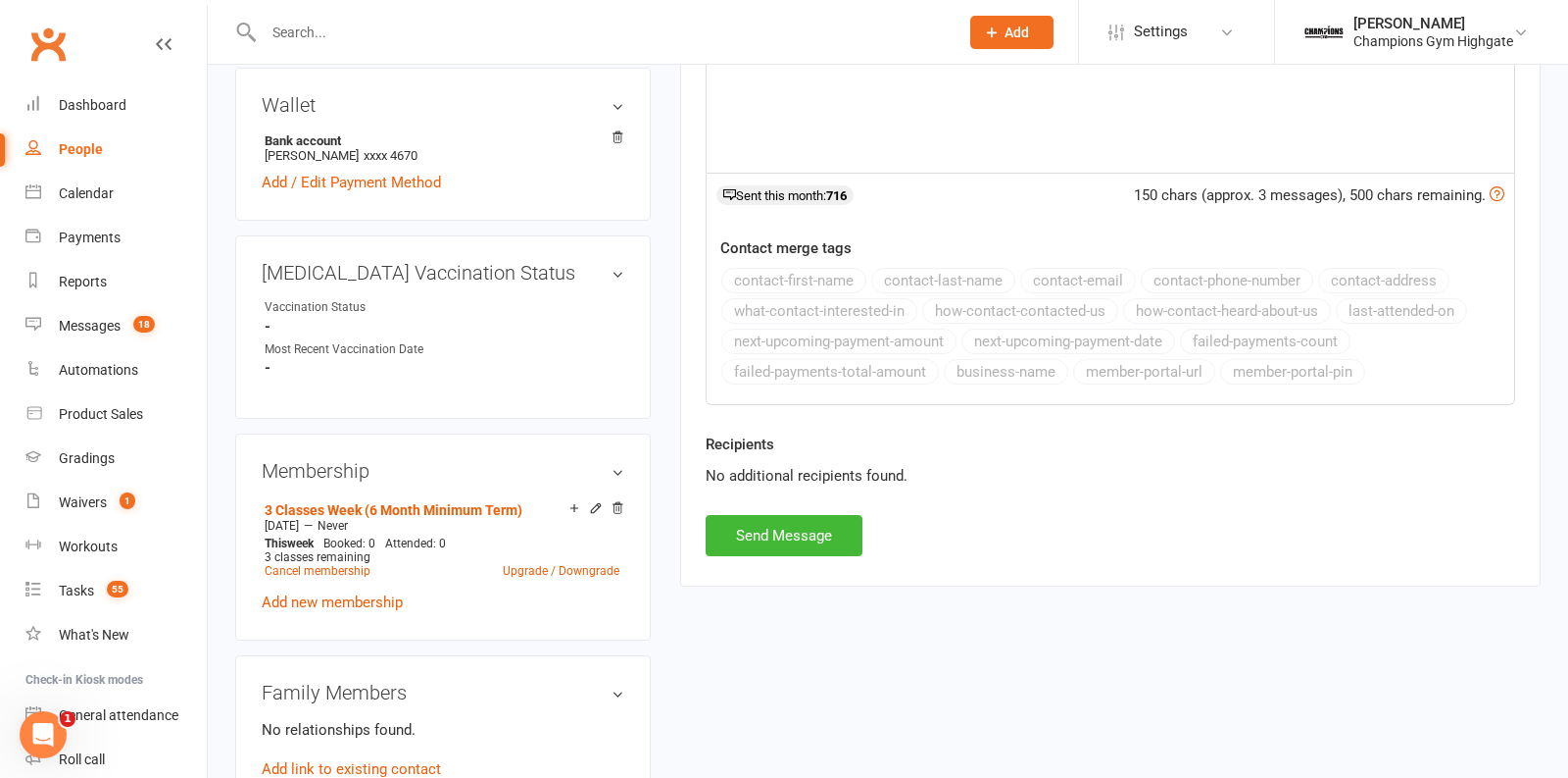
scroll to position [671, 0]
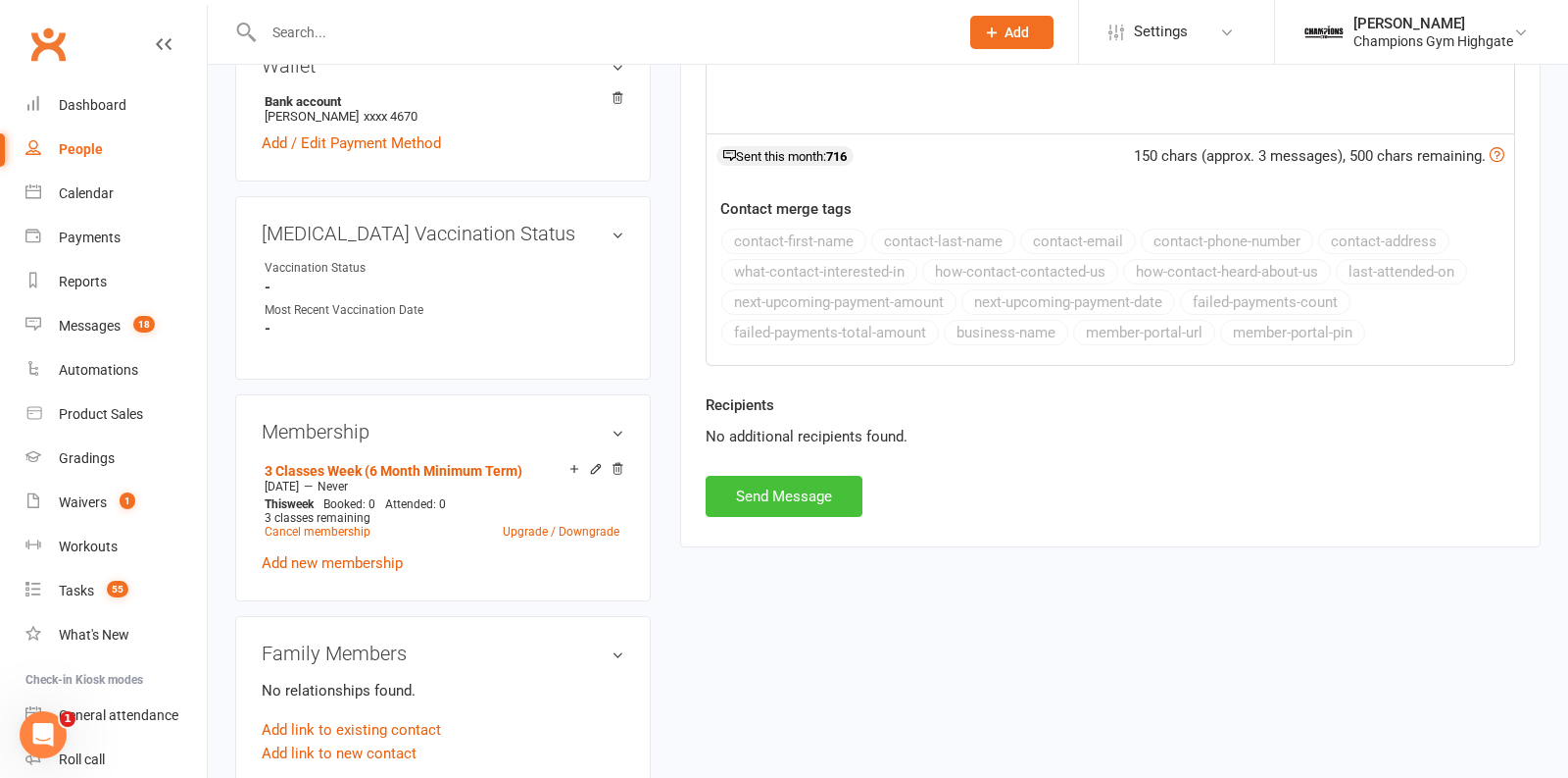
click at [795, 499] on button "Send Message" at bounding box center [784, 497] width 157 height 41
select select
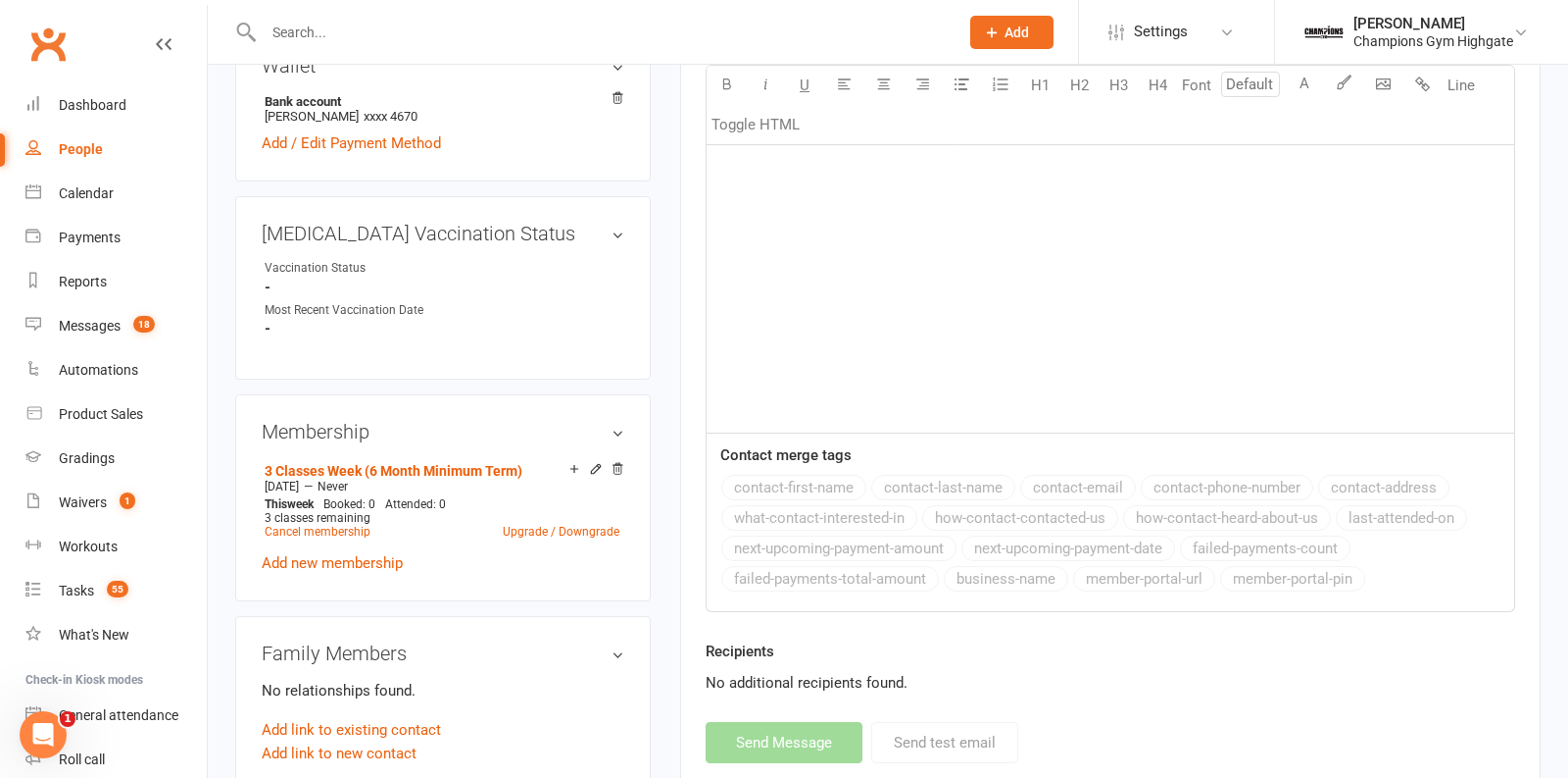
click at [633, 24] on input "text" at bounding box center [601, 32] width 687 height 28
paste input "Kelsey Lever"
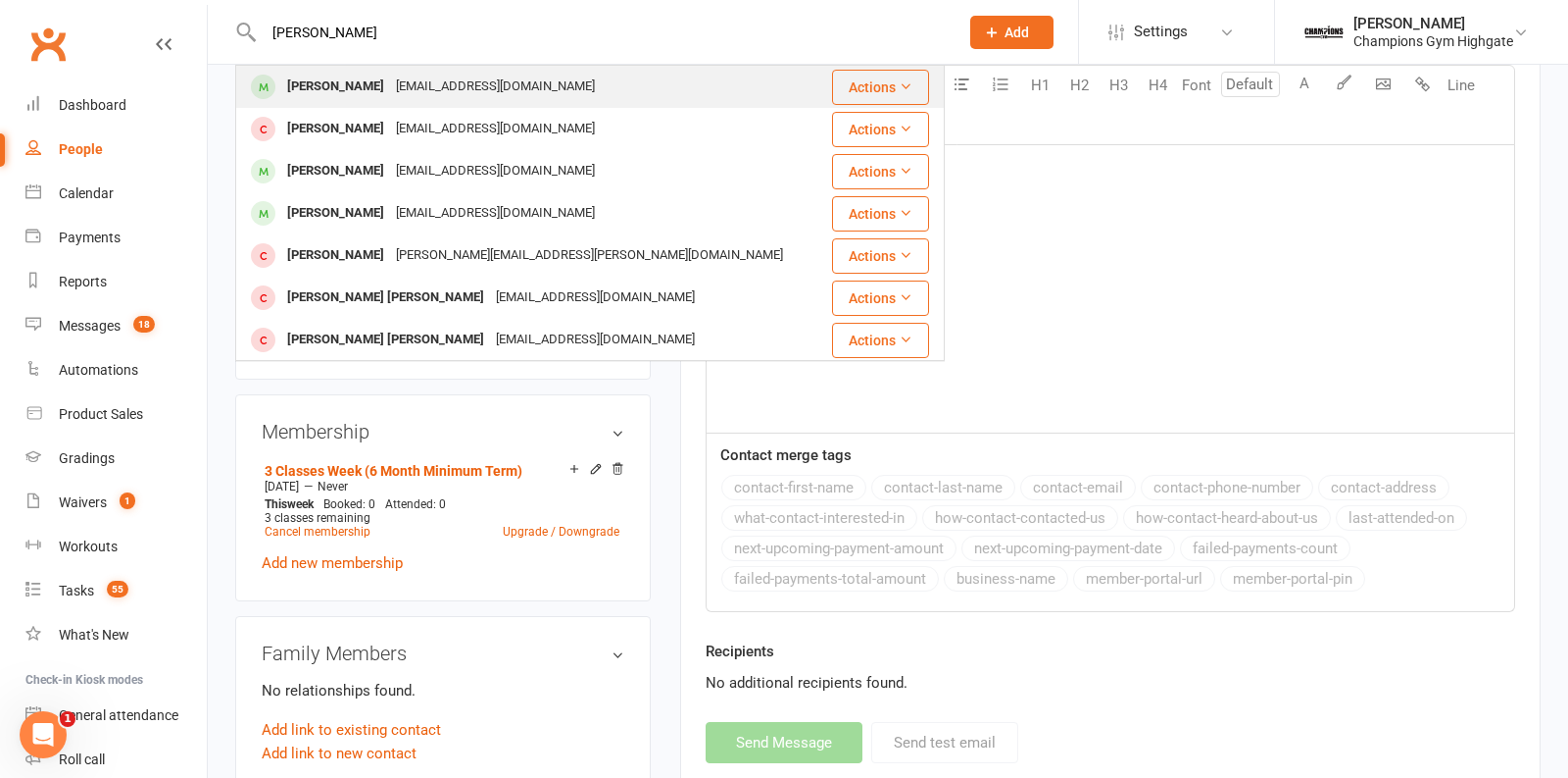
type input "Kelsey Lever"
click at [394, 89] on div "ktlever03@gmail.com" at bounding box center [495, 87] width 210 height 29
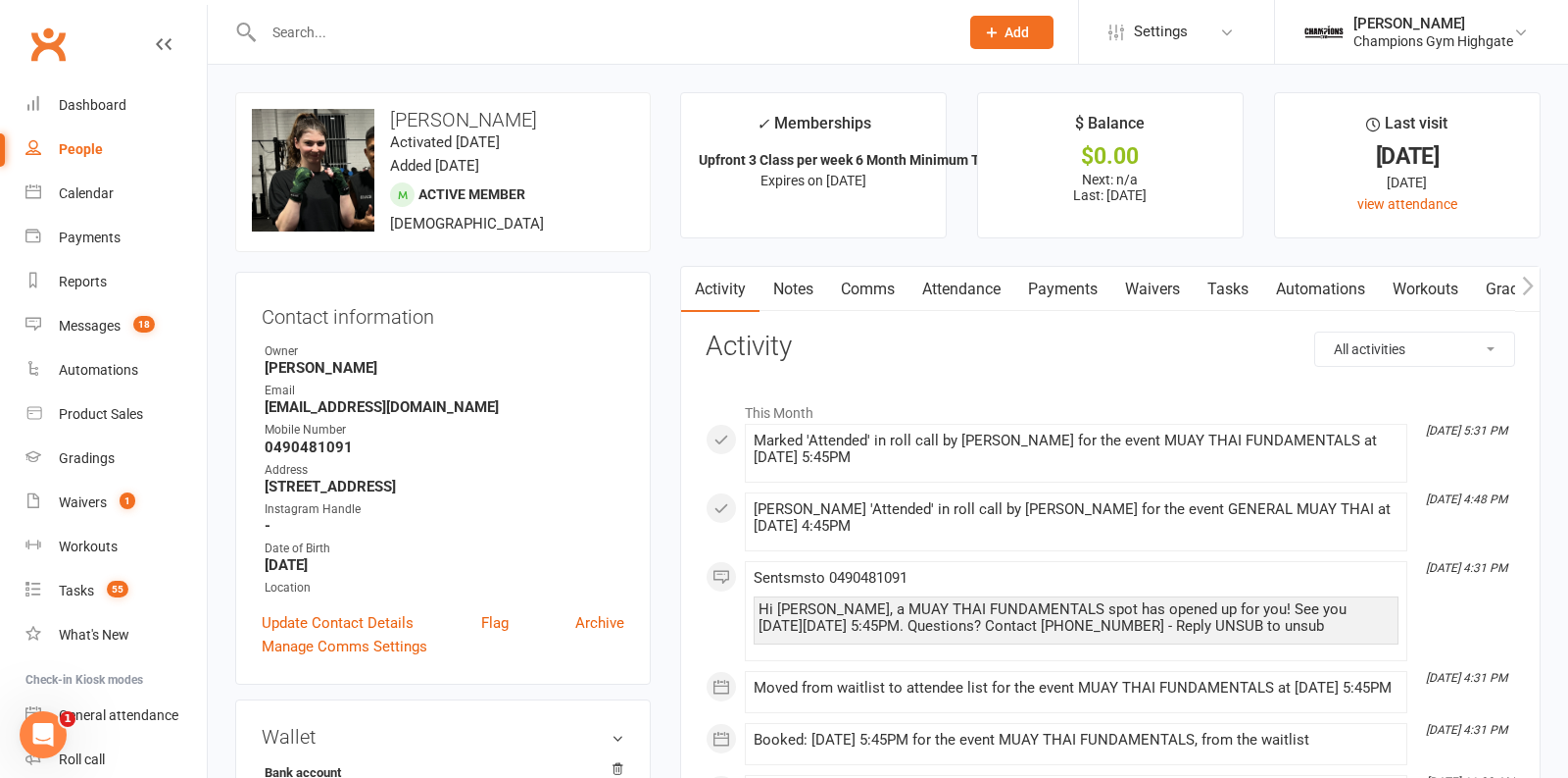
click at [1063, 291] on link "Payments" at bounding box center [1063, 289] width 97 height 45
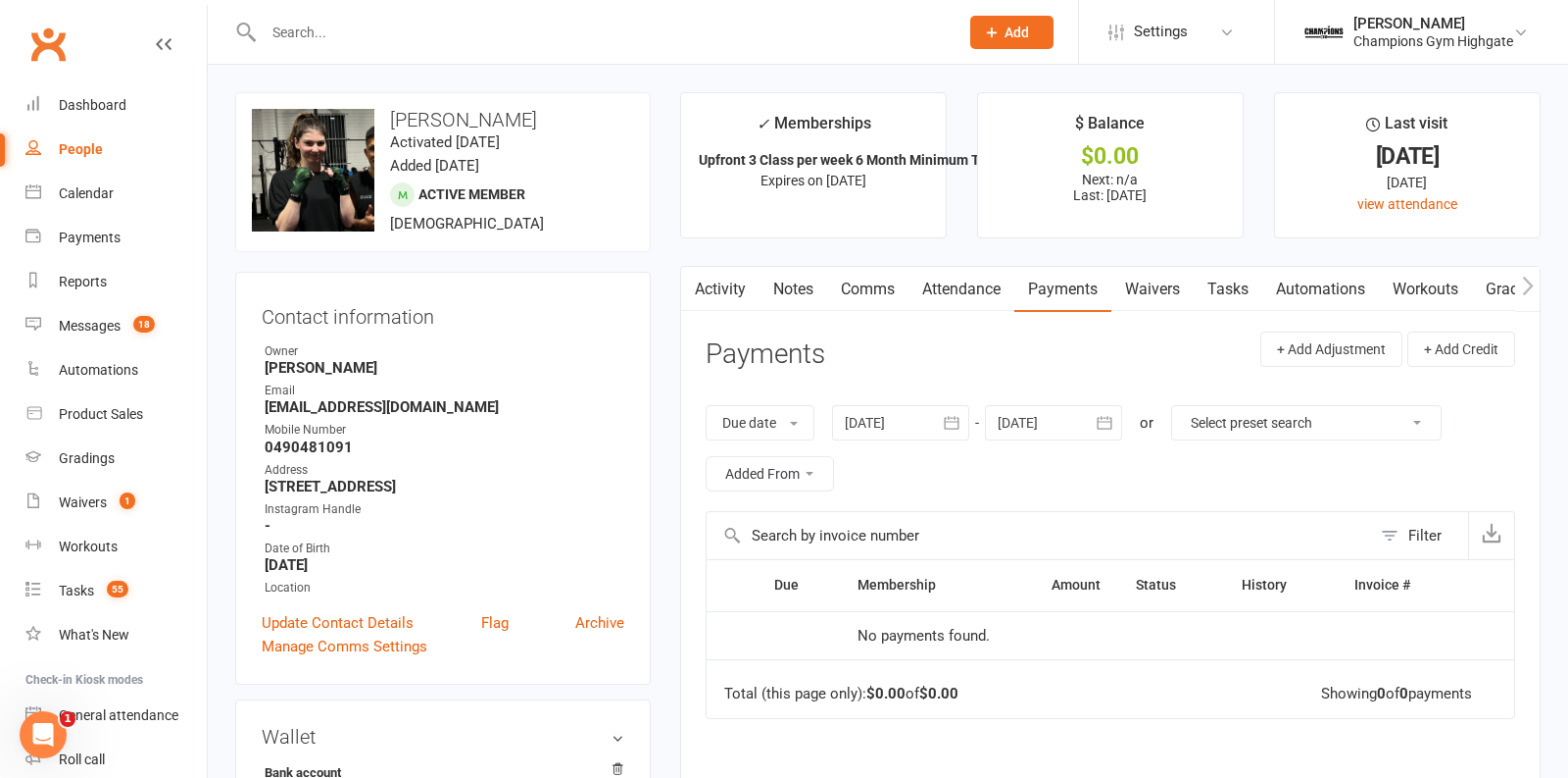
click at [780, 290] on link "Notes" at bounding box center [793, 289] width 68 height 45
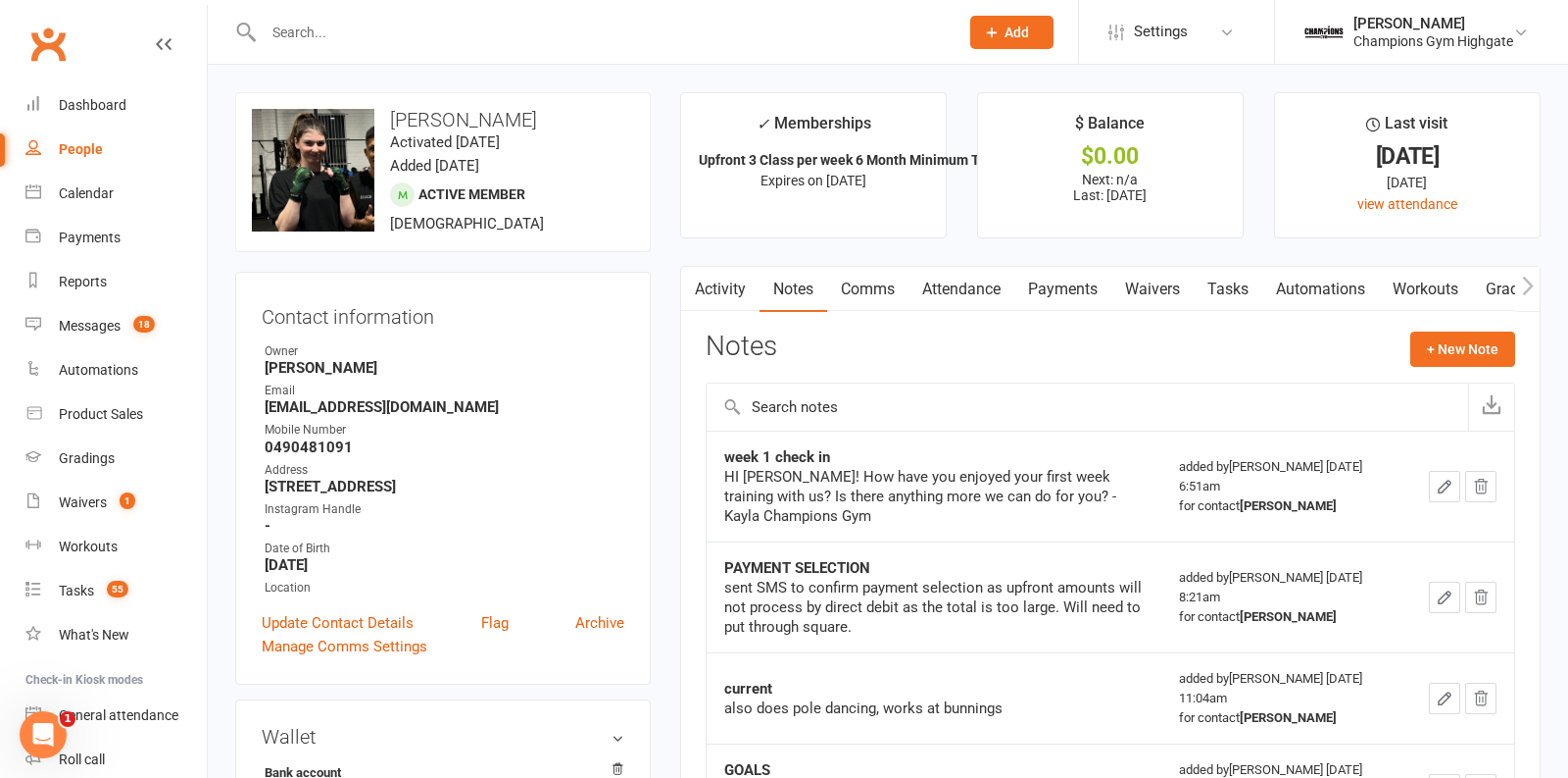
click at [1054, 296] on link "Payments" at bounding box center [1063, 289] width 97 height 45
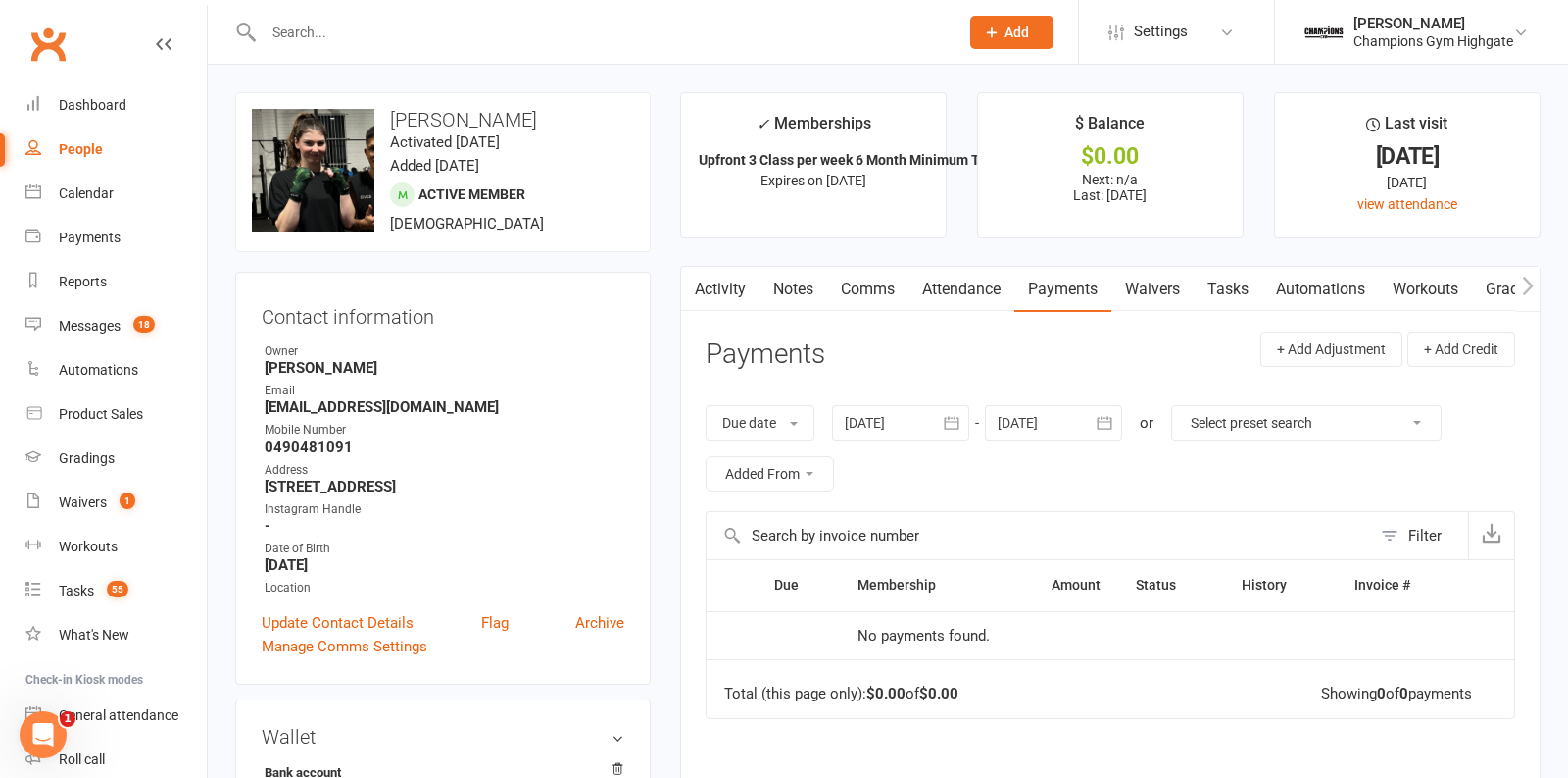
click at [945, 430] on icon "button" at bounding box center [952, 423] width 20 height 20
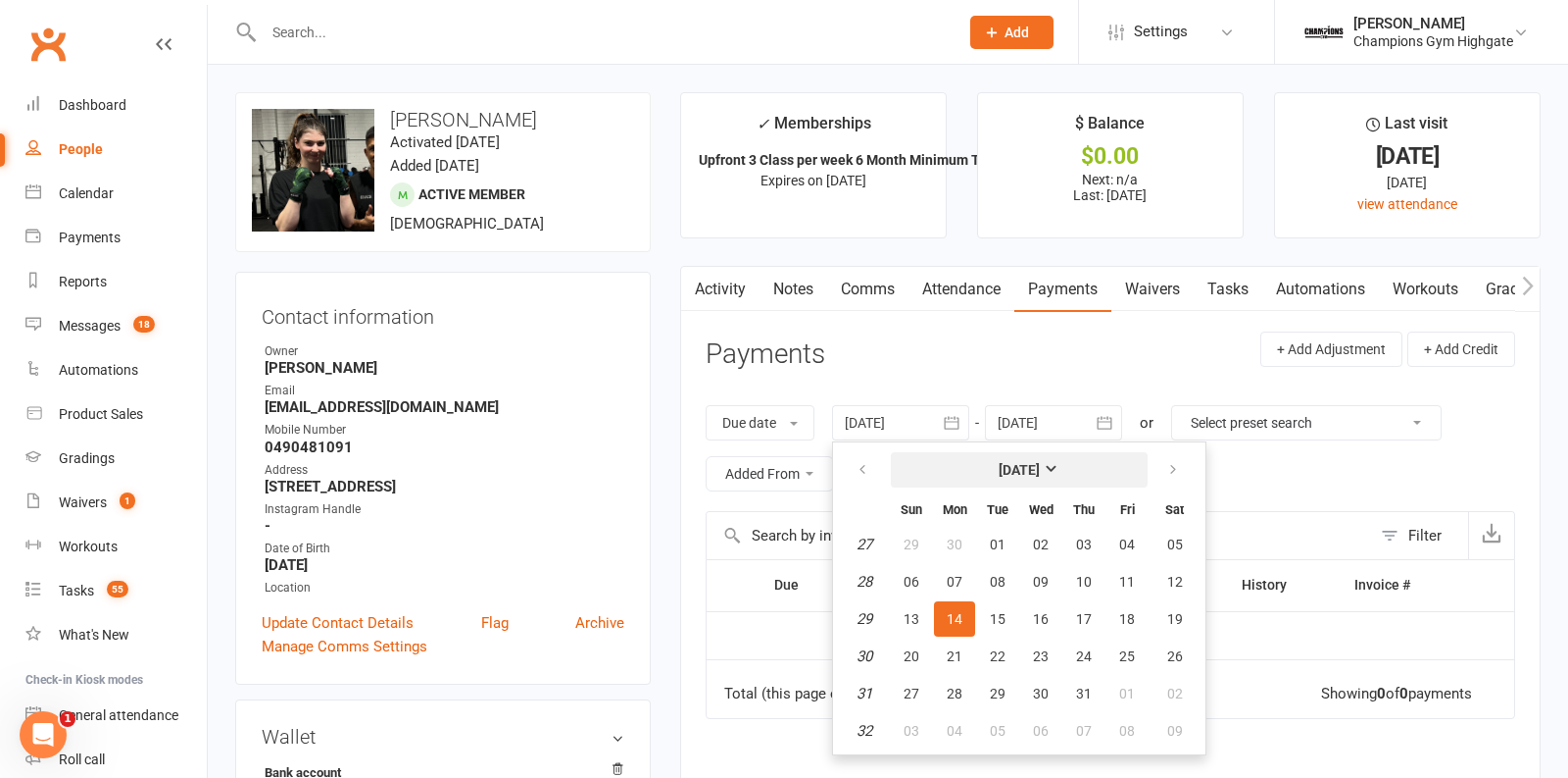
click at [985, 461] on button "July 2025" at bounding box center [1018, 470] width 257 height 35
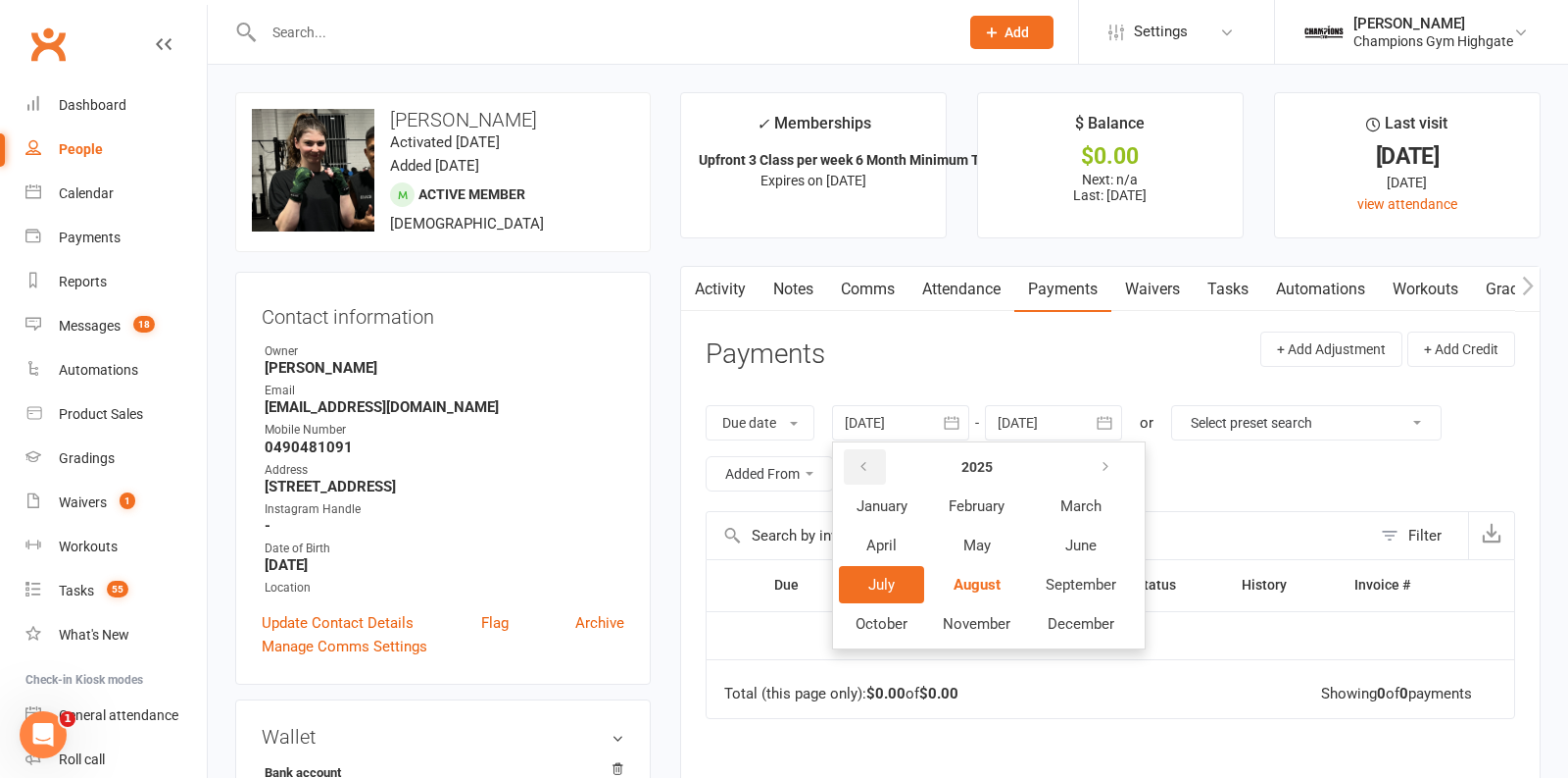
click at [874, 460] on button "button" at bounding box center [864, 467] width 42 height 35
click at [889, 509] on span "January" at bounding box center [882, 506] width 51 height 18
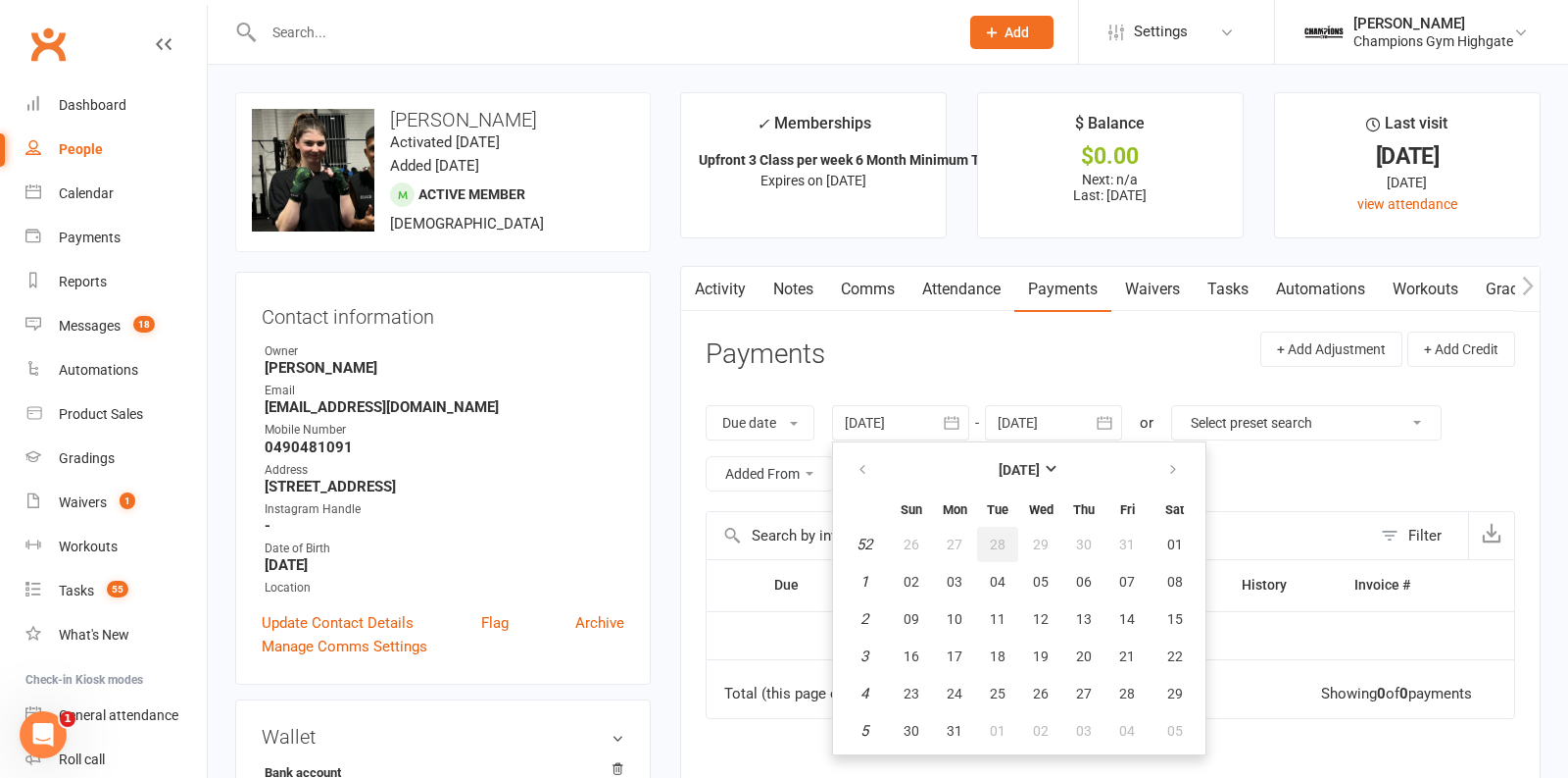
click at [1001, 543] on span "28" at bounding box center [998, 544] width 16 height 16
type input "28 Dec 2021"
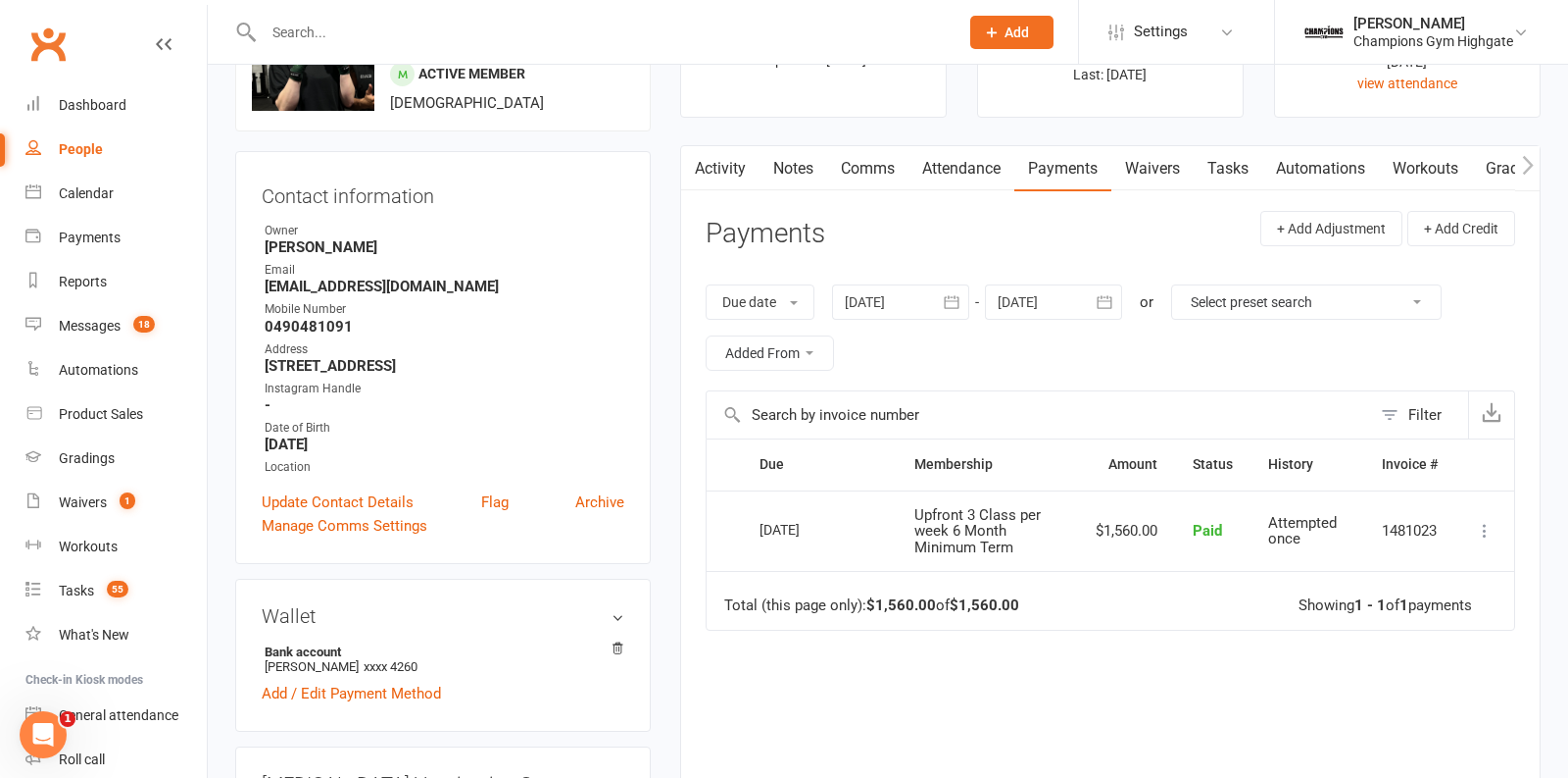
scroll to position [136, 0]
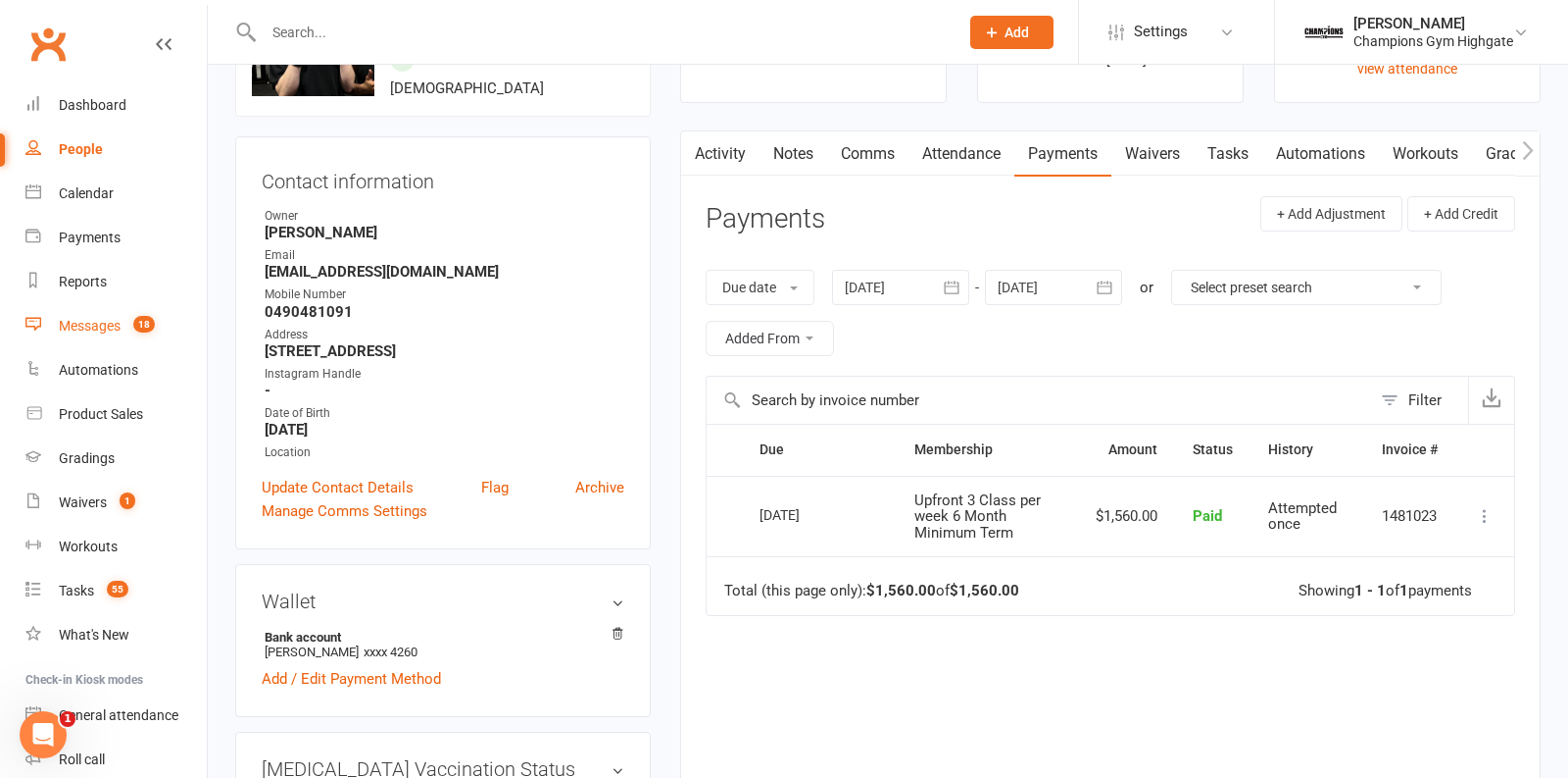
click at [110, 326] on div "Messages" at bounding box center [89, 326] width 62 height 16
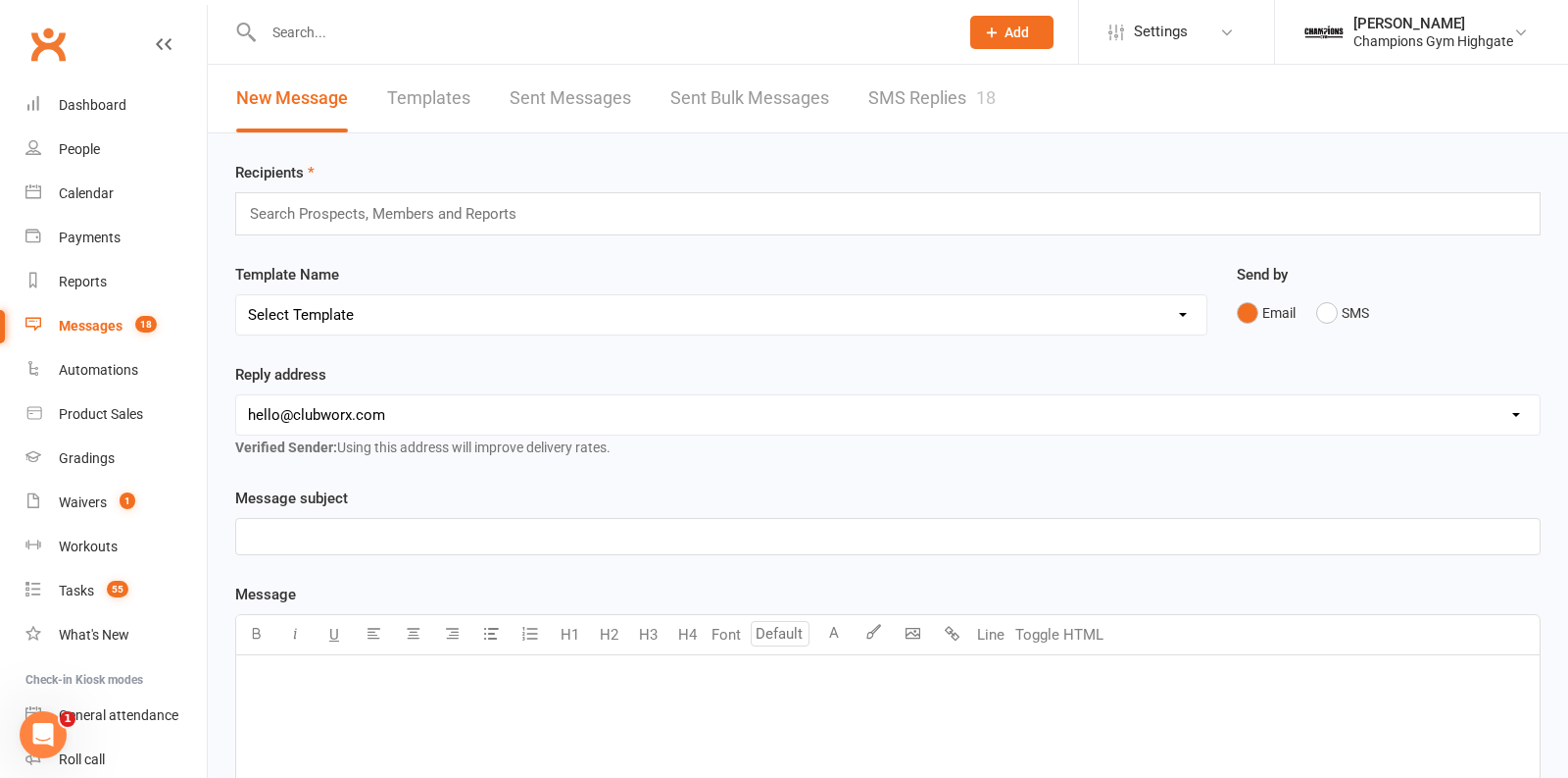
click at [905, 95] on link "SMS Replies 18" at bounding box center [932, 98] width 128 height 68
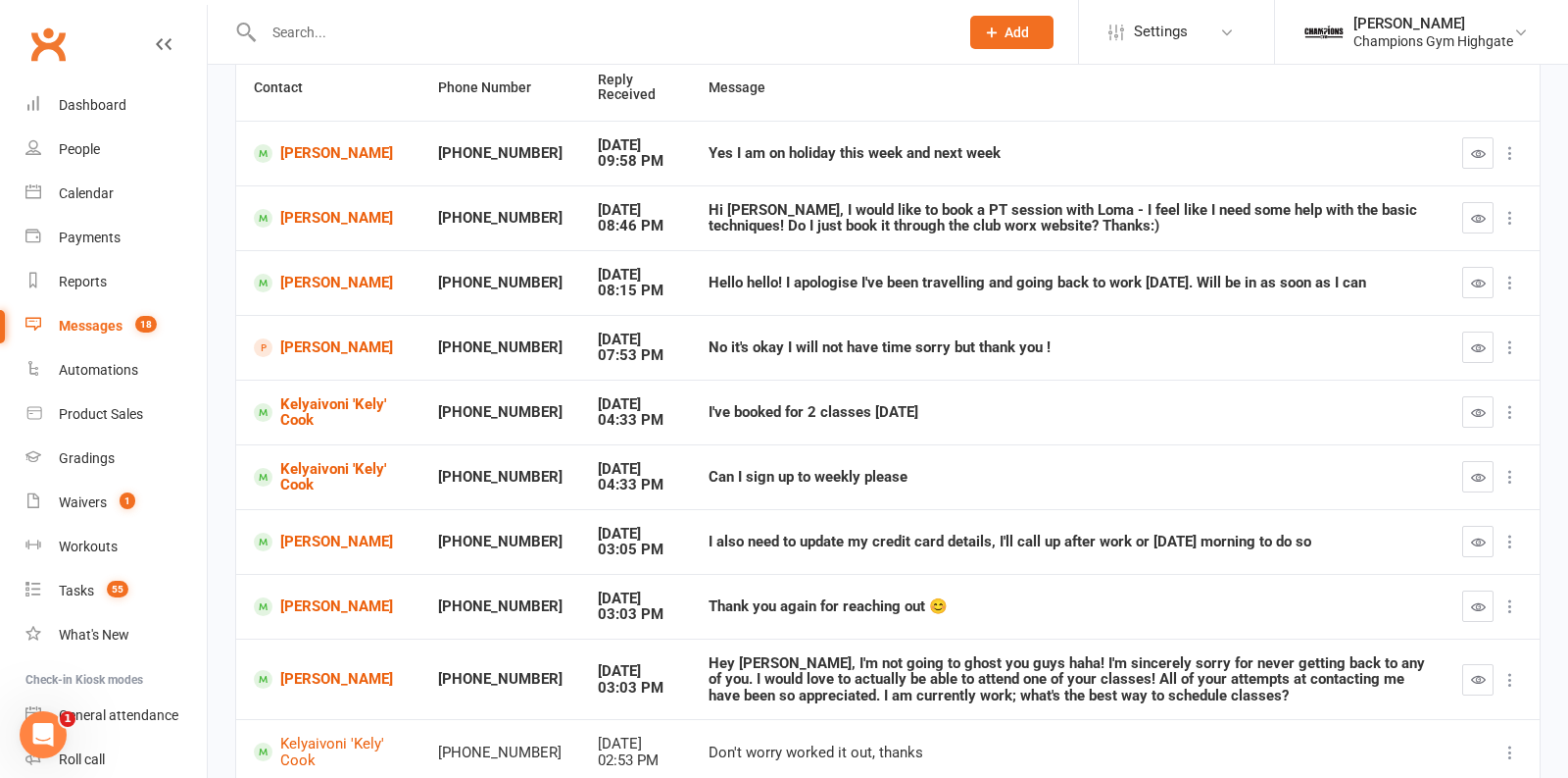
scroll to position [199, 0]
click at [106, 495] on div "Waivers" at bounding box center [83, 502] width 48 height 16
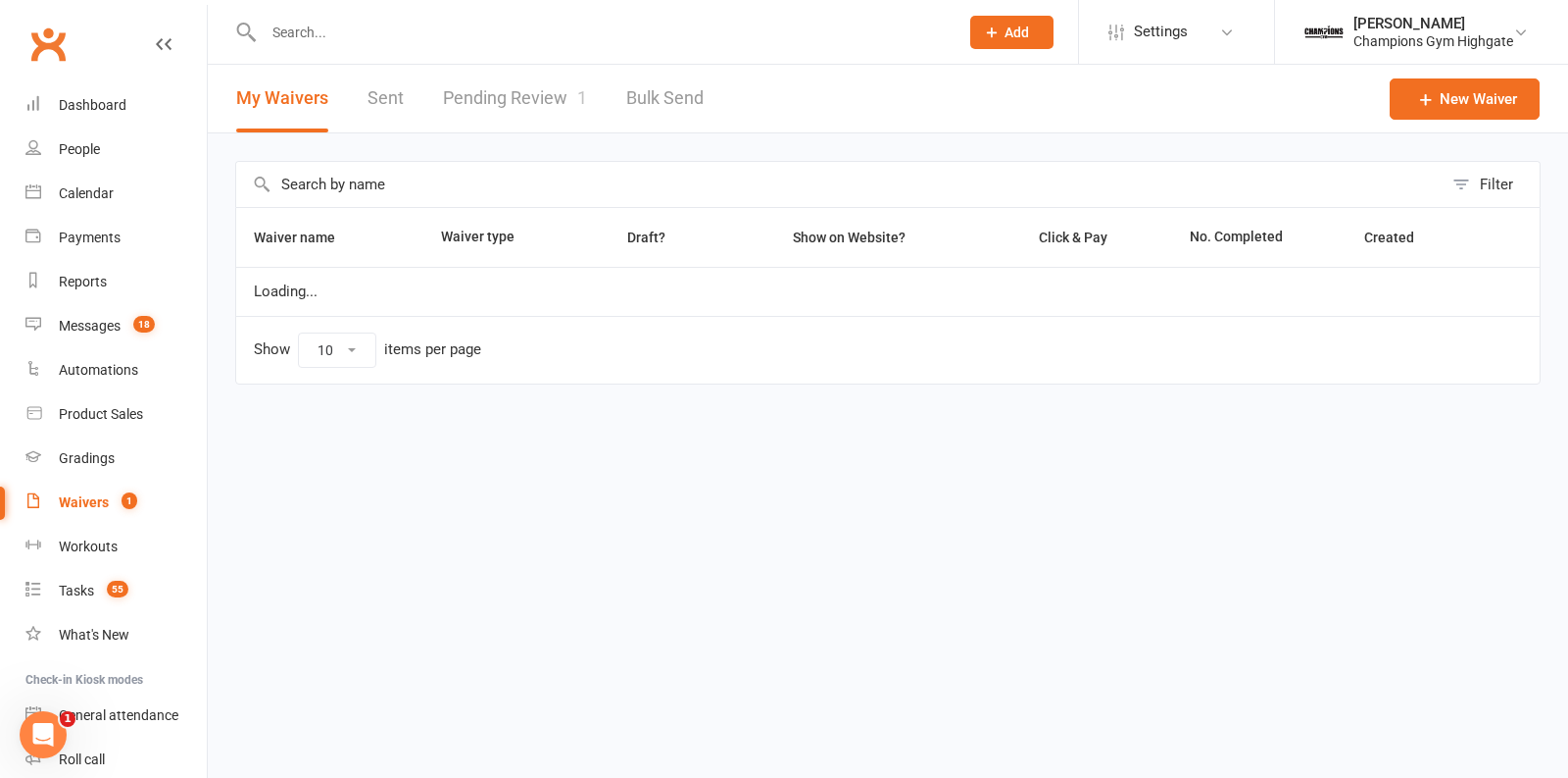
click at [499, 113] on link "Pending Review 1" at bounding box center [515, 98] width 145 height 68
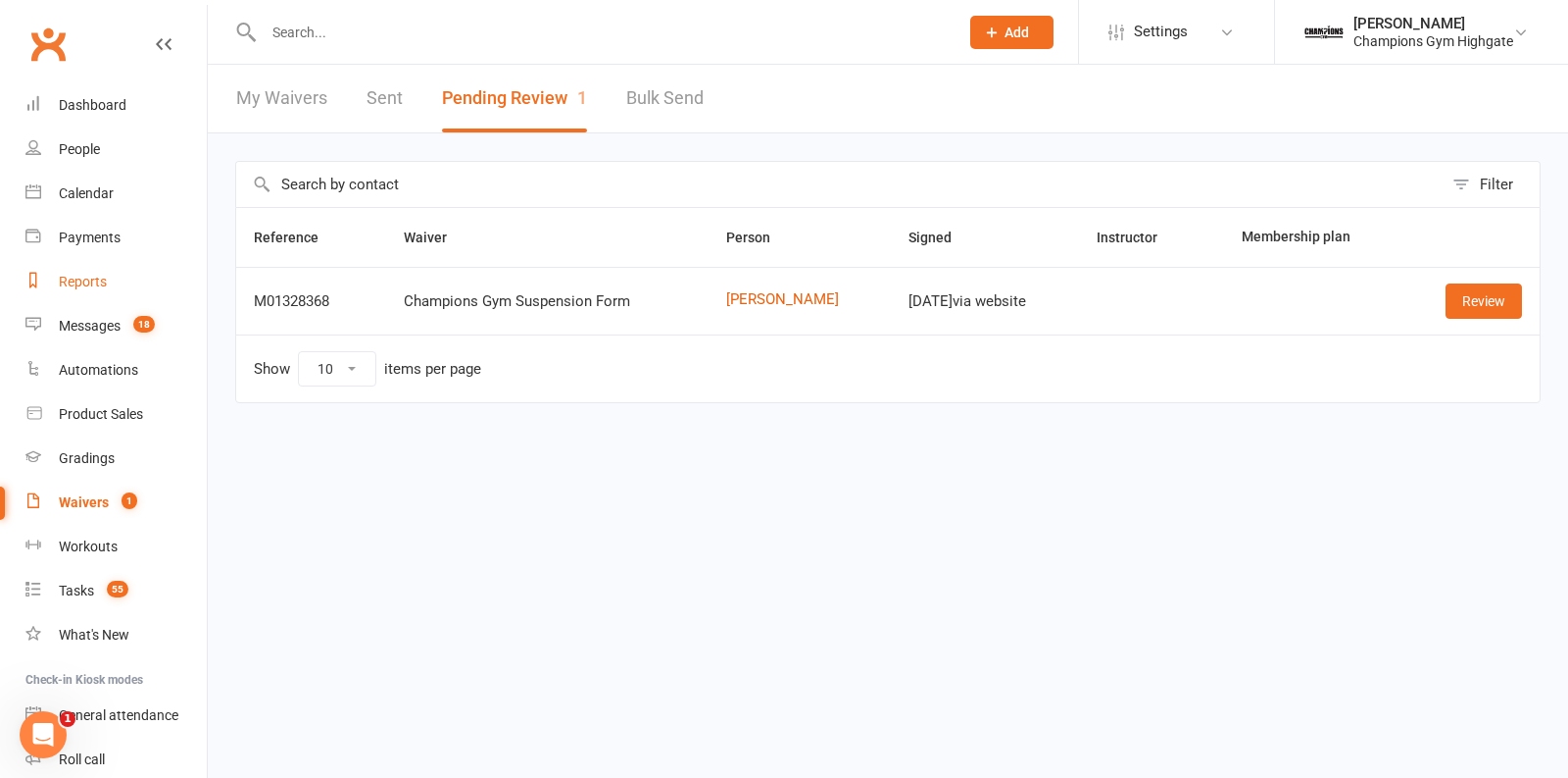
click at [82, 279] on div "Reports" at bounding box center [83, 281] width 48 height 16
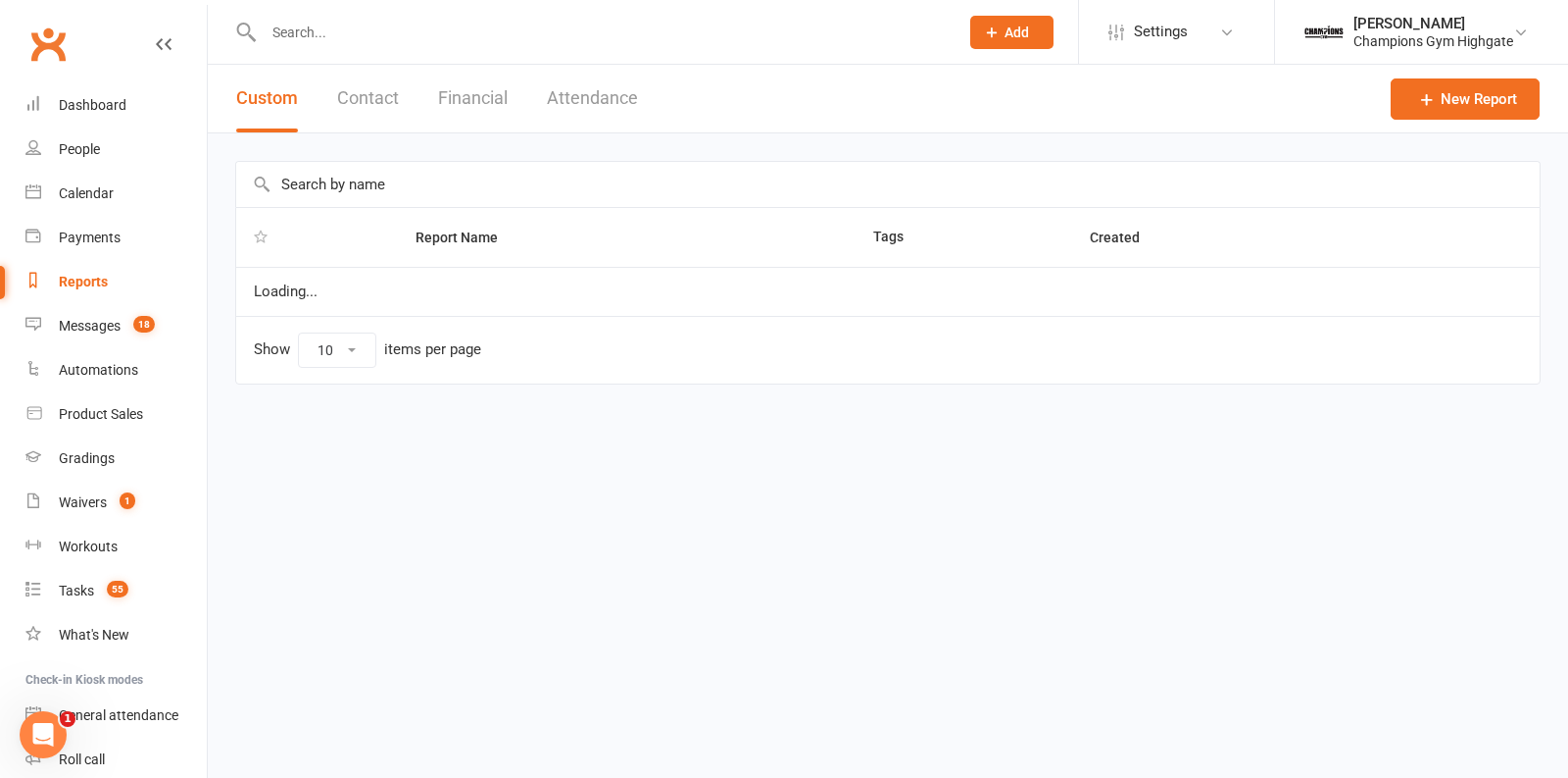
select select "50"
click at [468, 94] on button "Financial" at bounding box center [473, 98] width 70 height 68
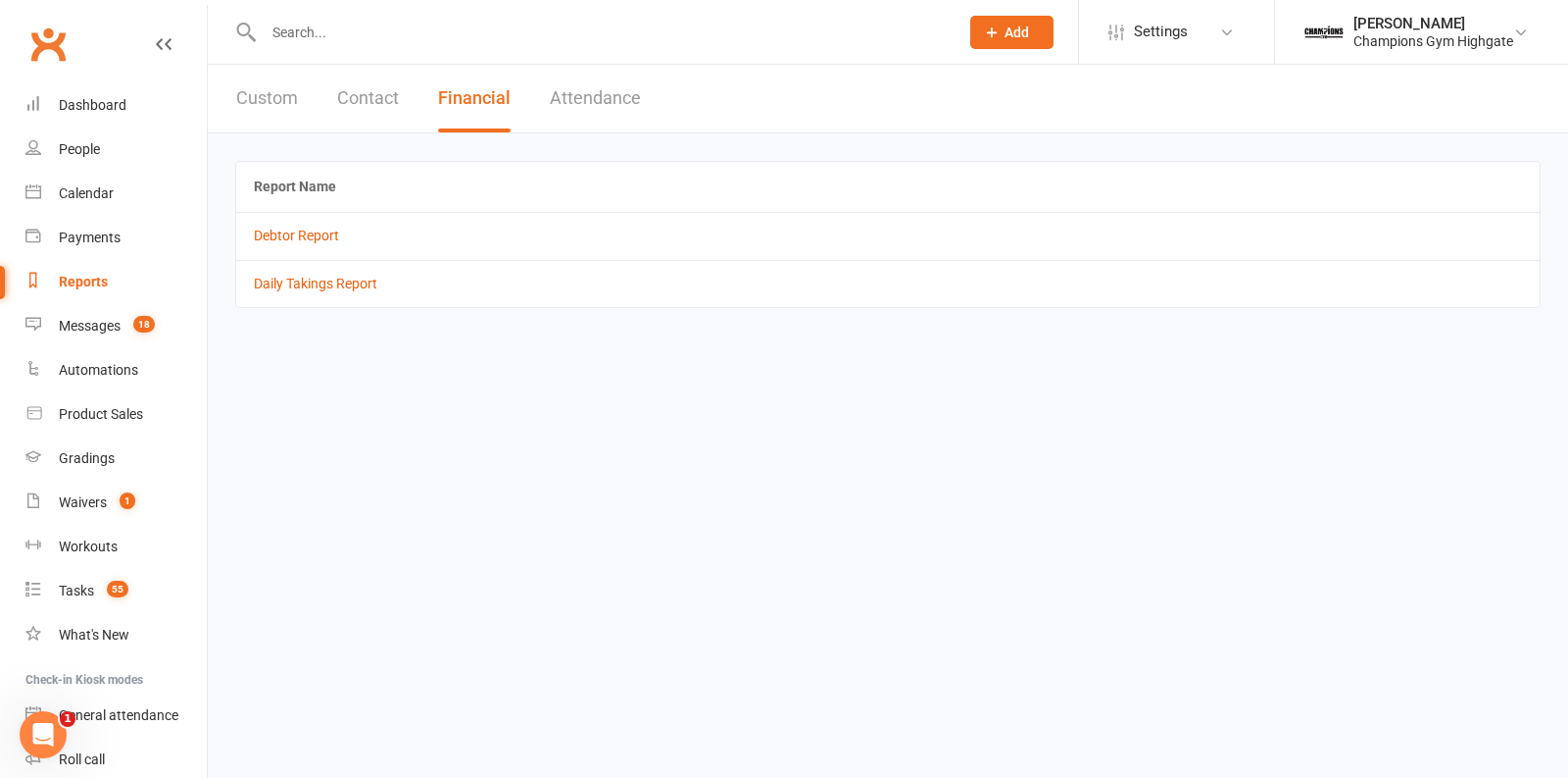
click at [301, 247] on td "Debtor Report" at bounding box center [888, 235] width 1304 height 47
click at [301, 236] on link "Debtor Report" at bounding box center [296, 235] width 86 height 16
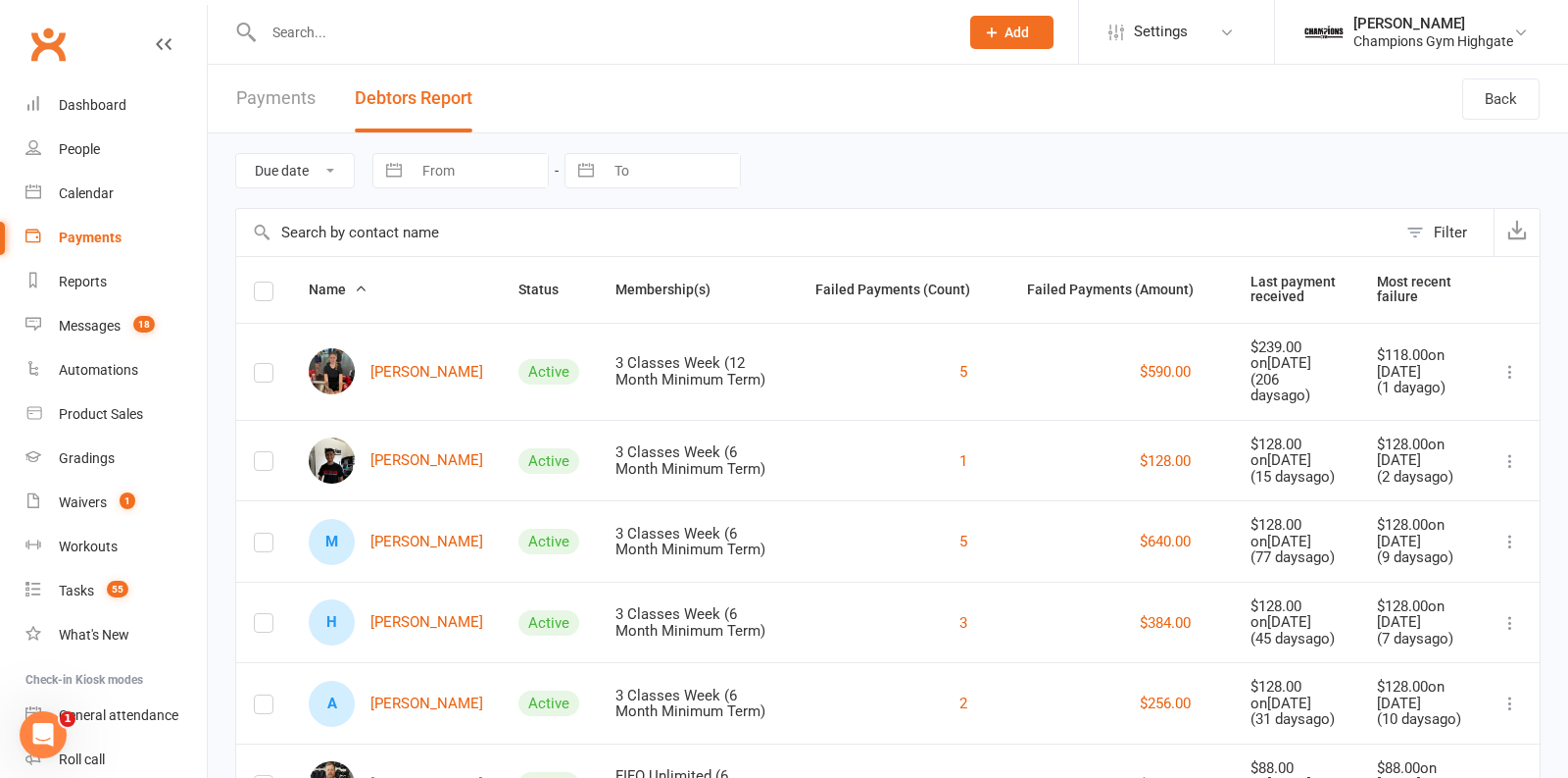
scroll to position [82, 0]
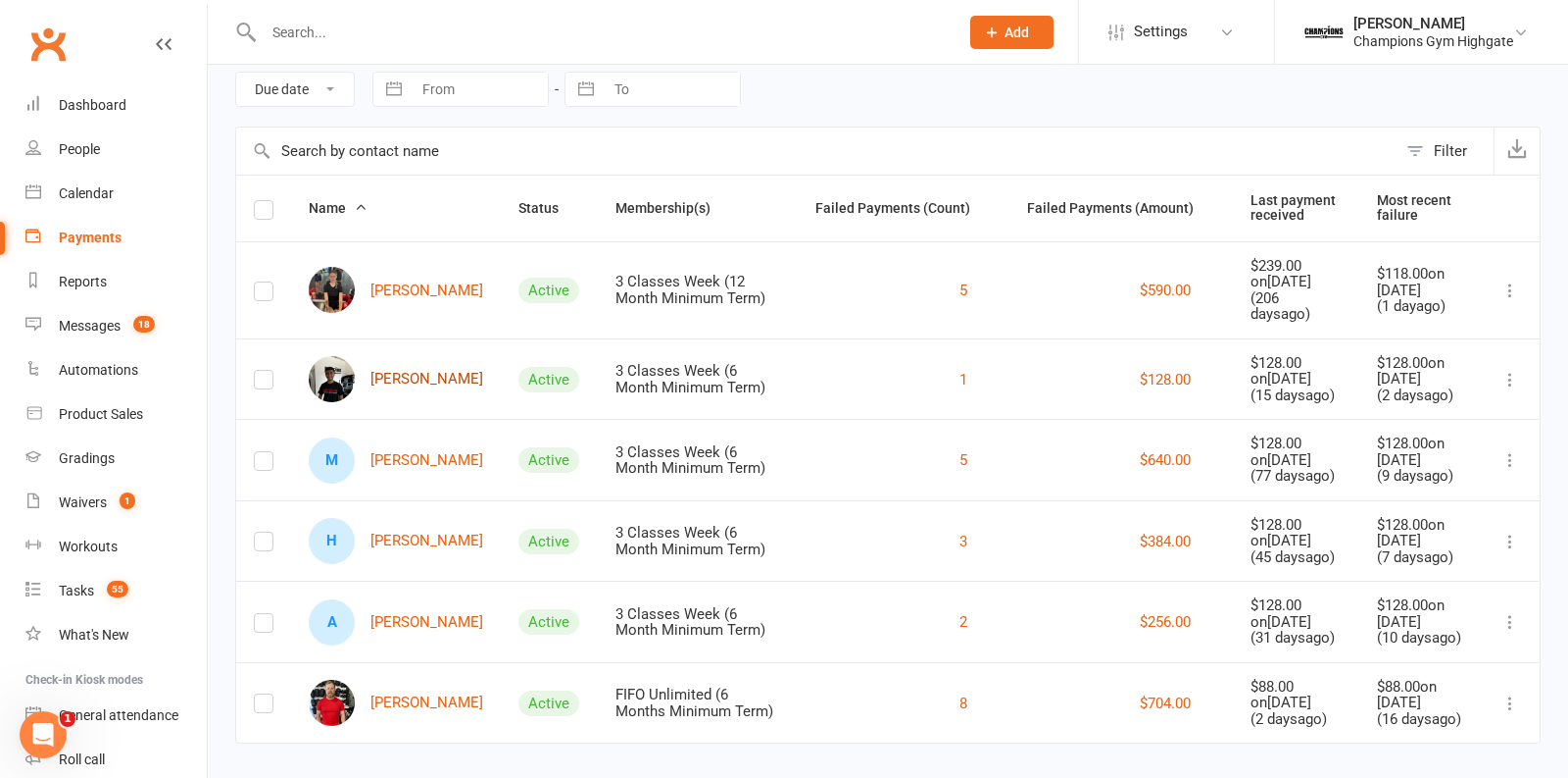
click at [408, 356] on link "Warren Bui" at bounding box center [395, 379] width 174 height 46
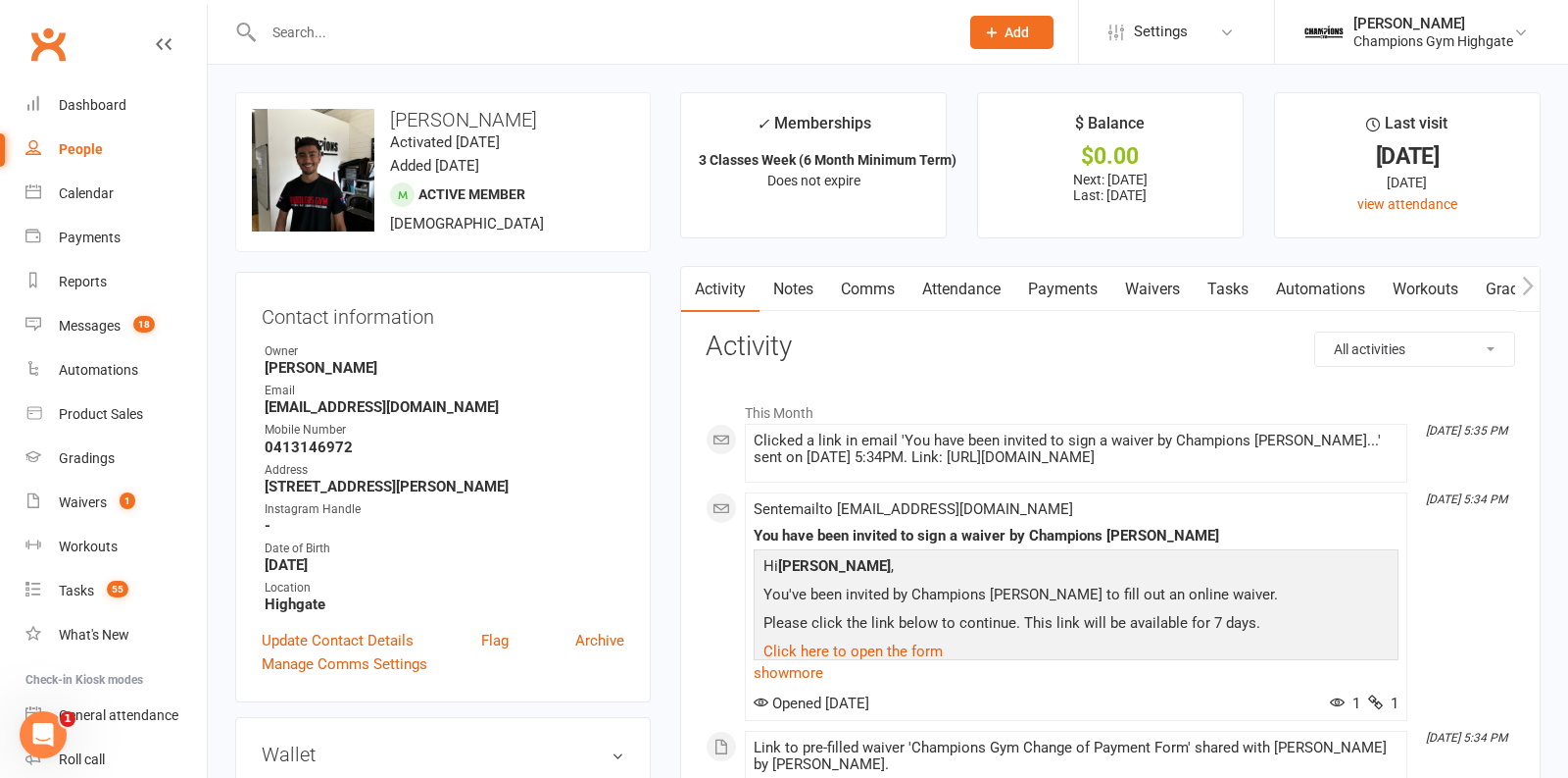
click at [798, 288] on link "Notes" at bounding box center [793, 289] width 68 height 45
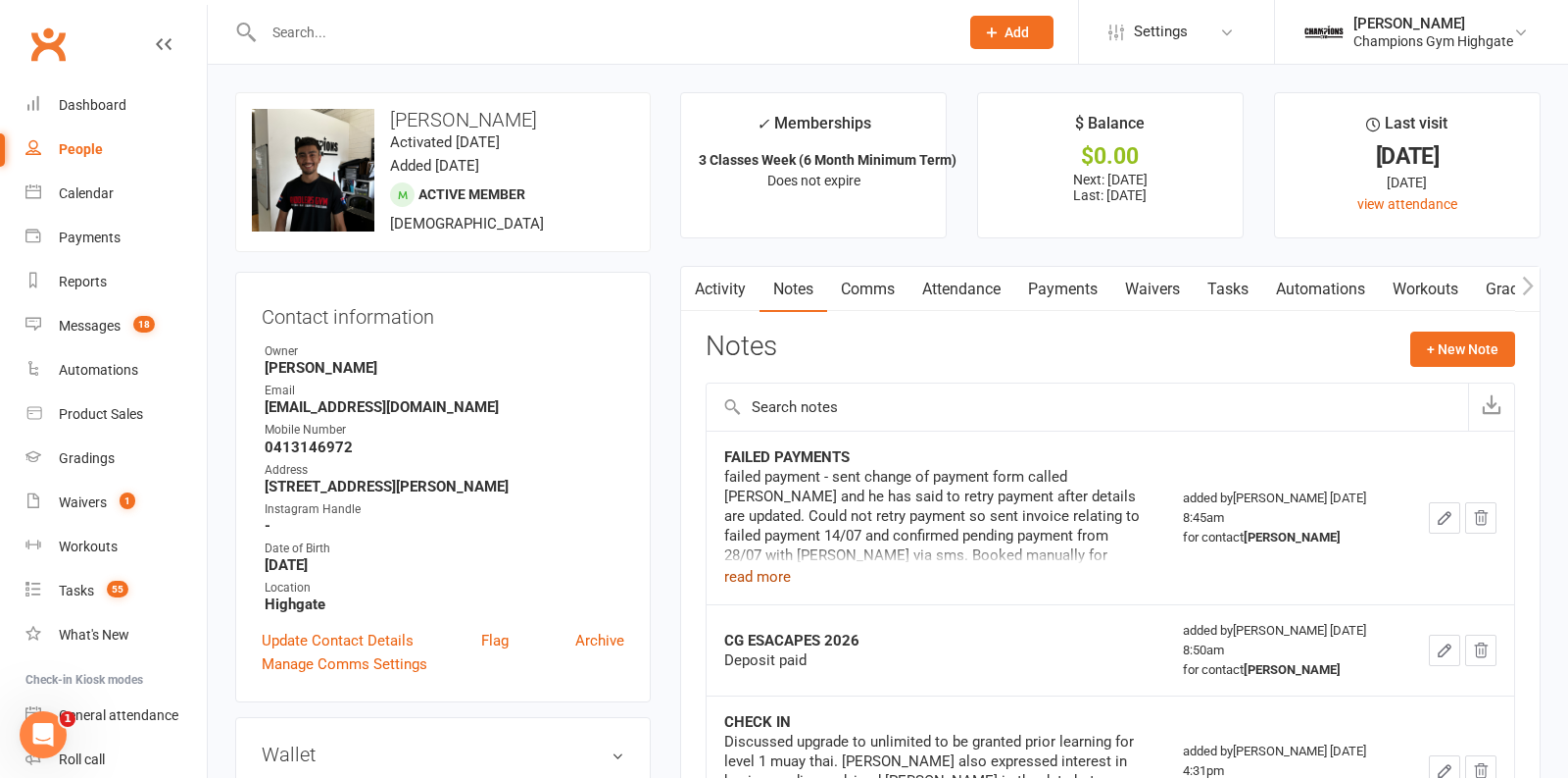
click at [757, 569] on button "read more" at bounding box center [758, 576] width 67 height 24
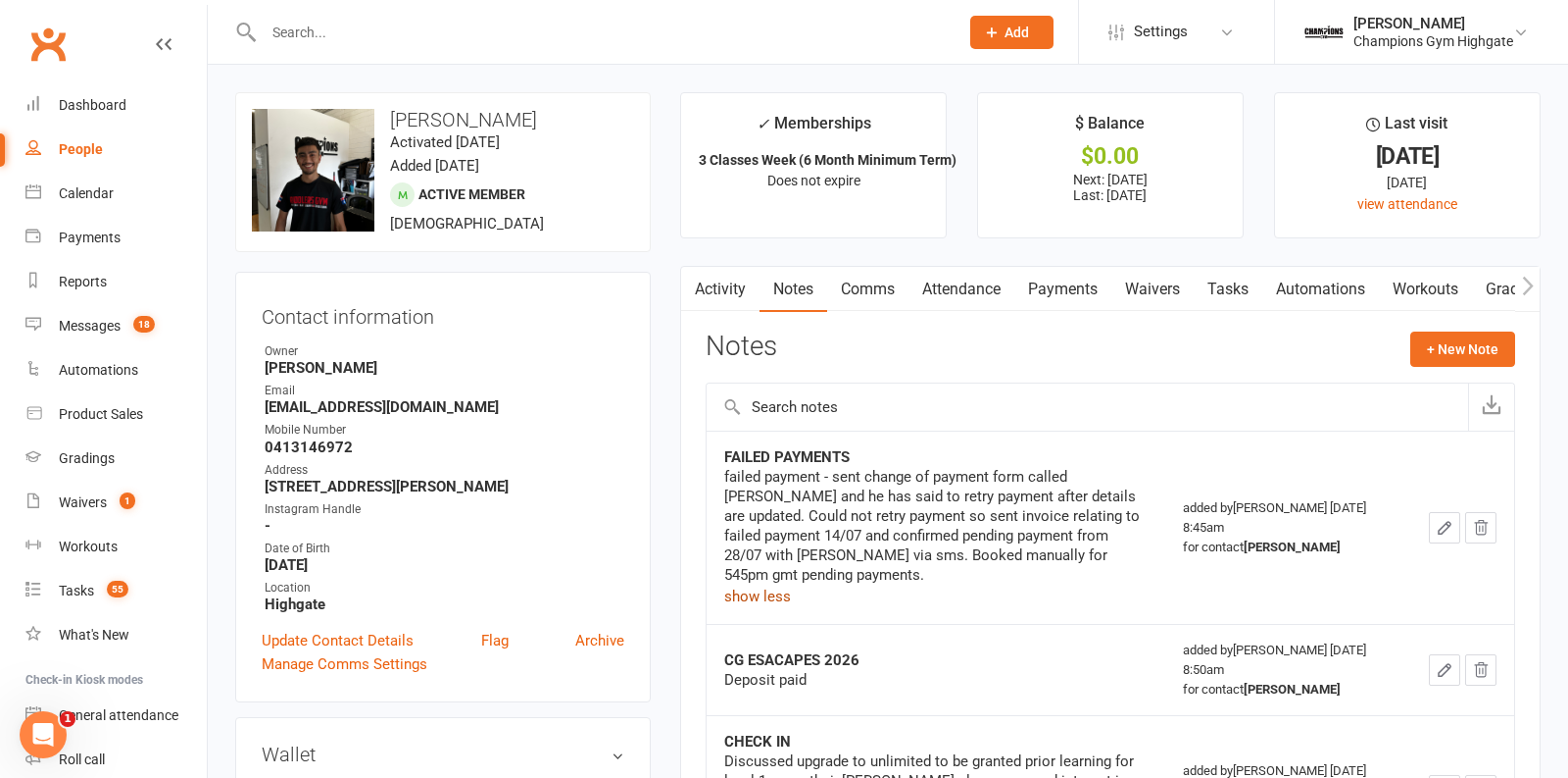
click at [891, 298] on link "Comms" at bounding box center [867, 289] width 82 height 45
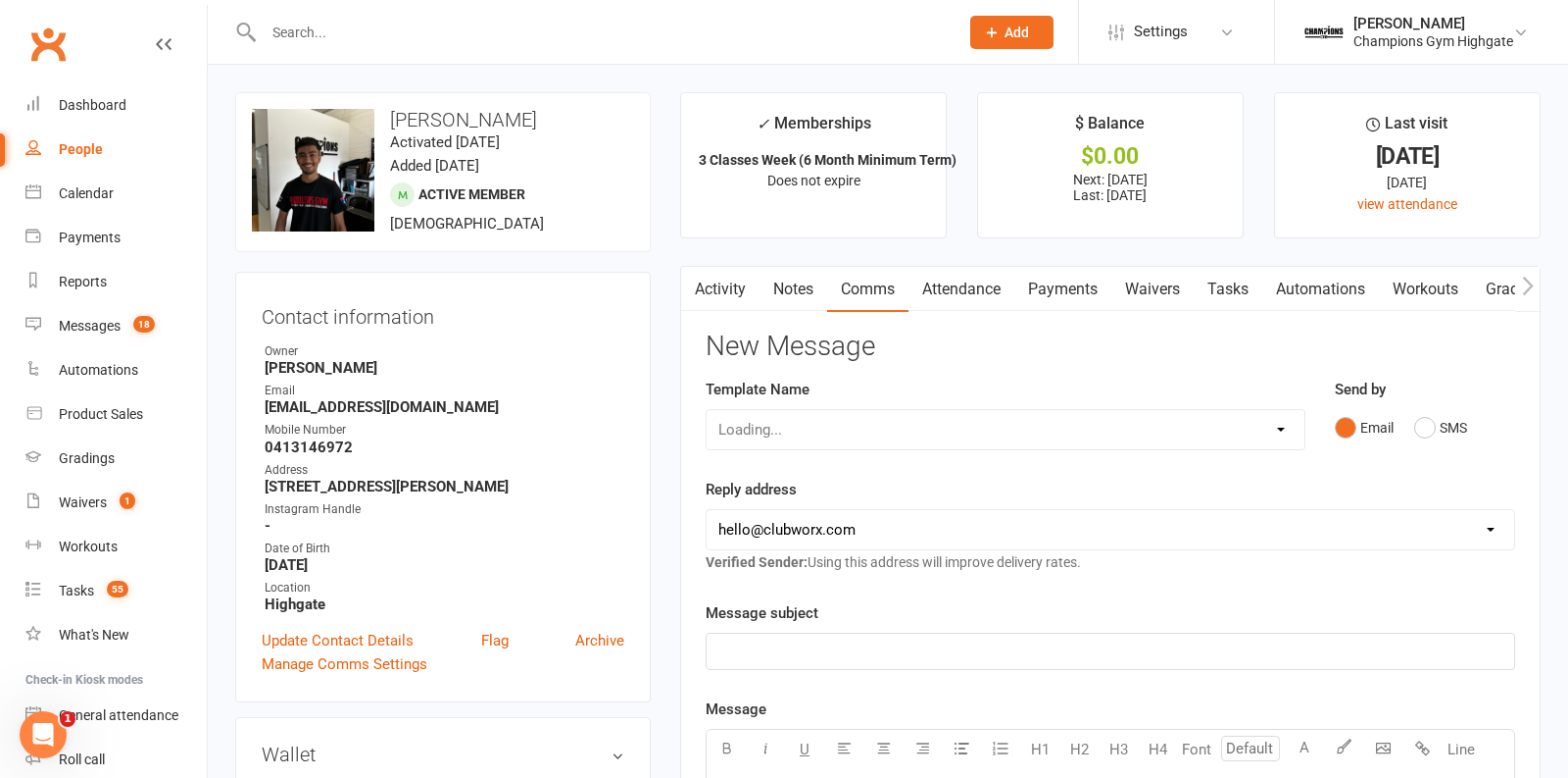
click at [724, 289] on link "Activity" at bounding box center [721, 289] width 79 height 45
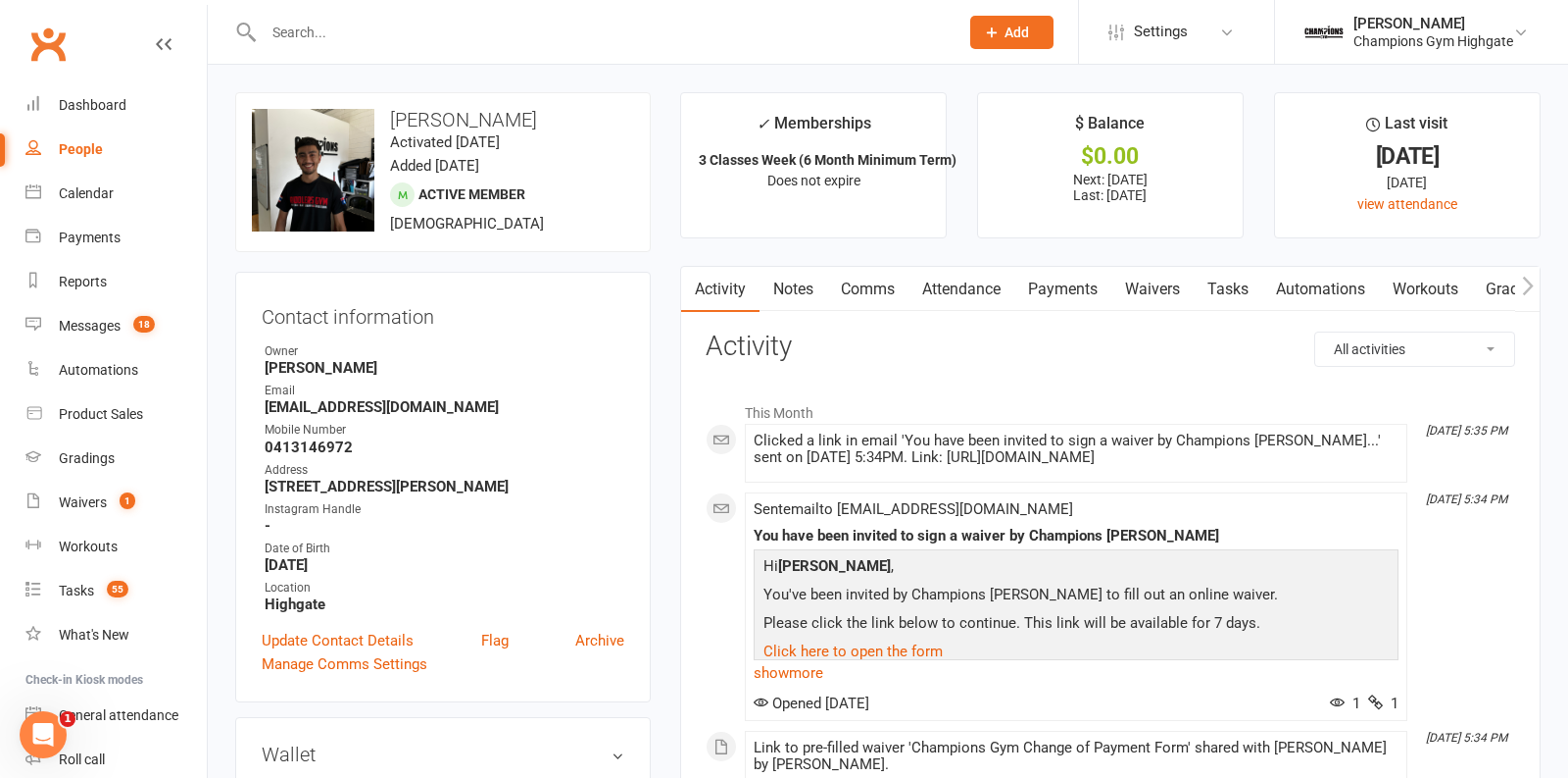
click at [878, 297] on link "Comms" at bounding box center [867, 289] width 82 height 45
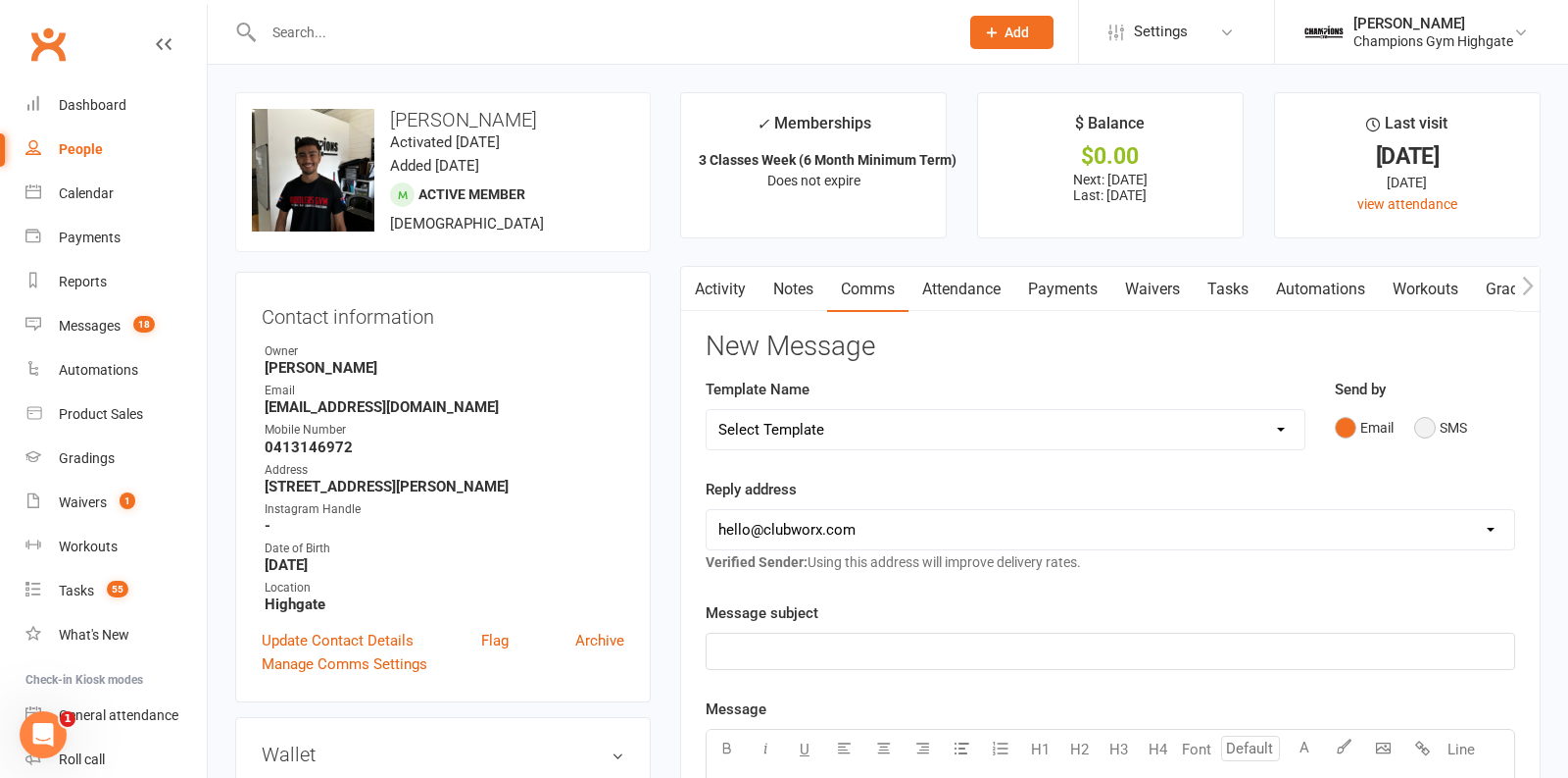
click at [1441, 425] on button "SMS" at bounding box center [1441, 428] width 53 height 37
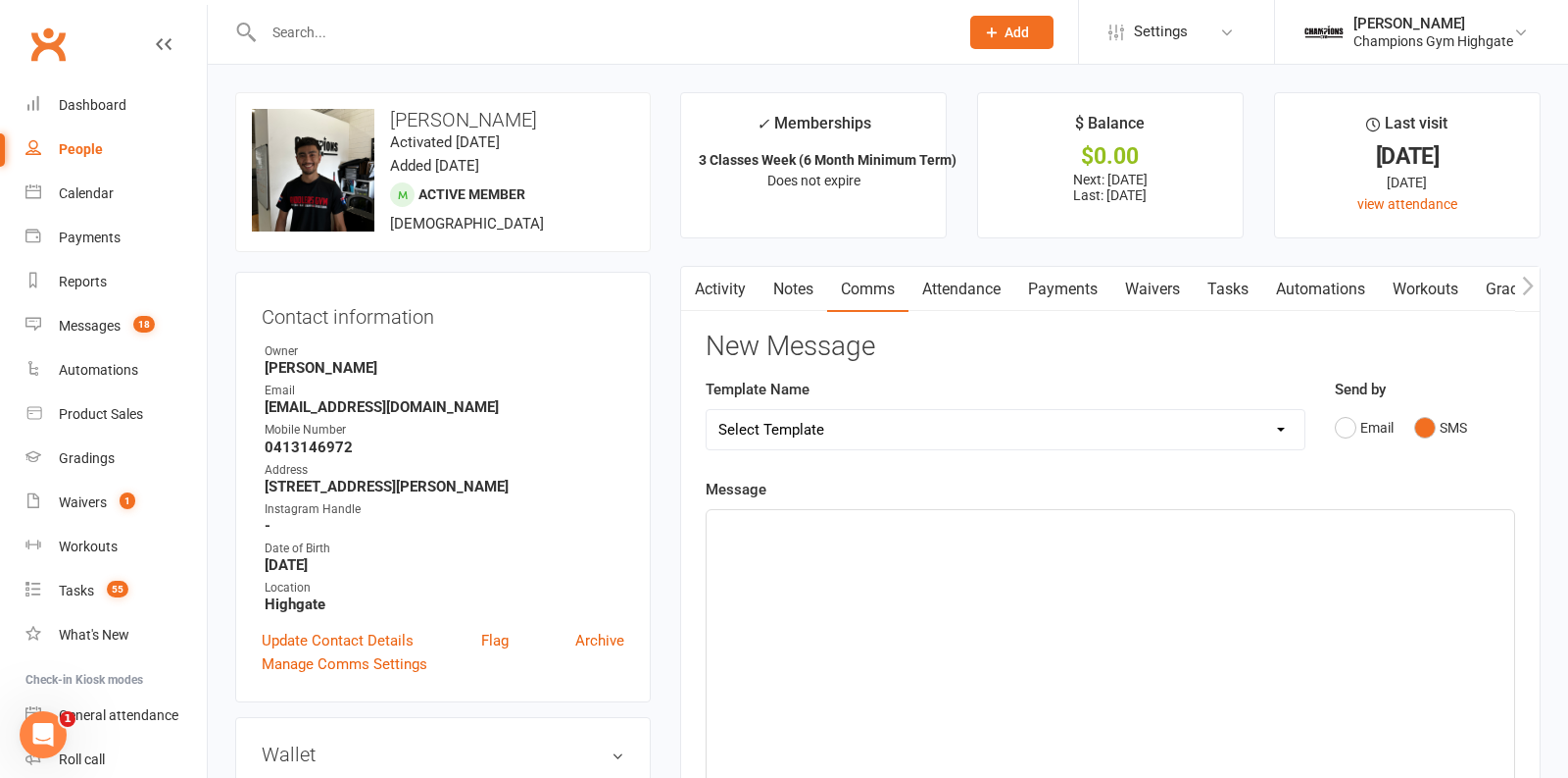
click at [1149, 534] on p "﻿" at bounding box center [1111, 527] width 784 height 24
